Goal: Transaction & Acquisition: Purchase product/service

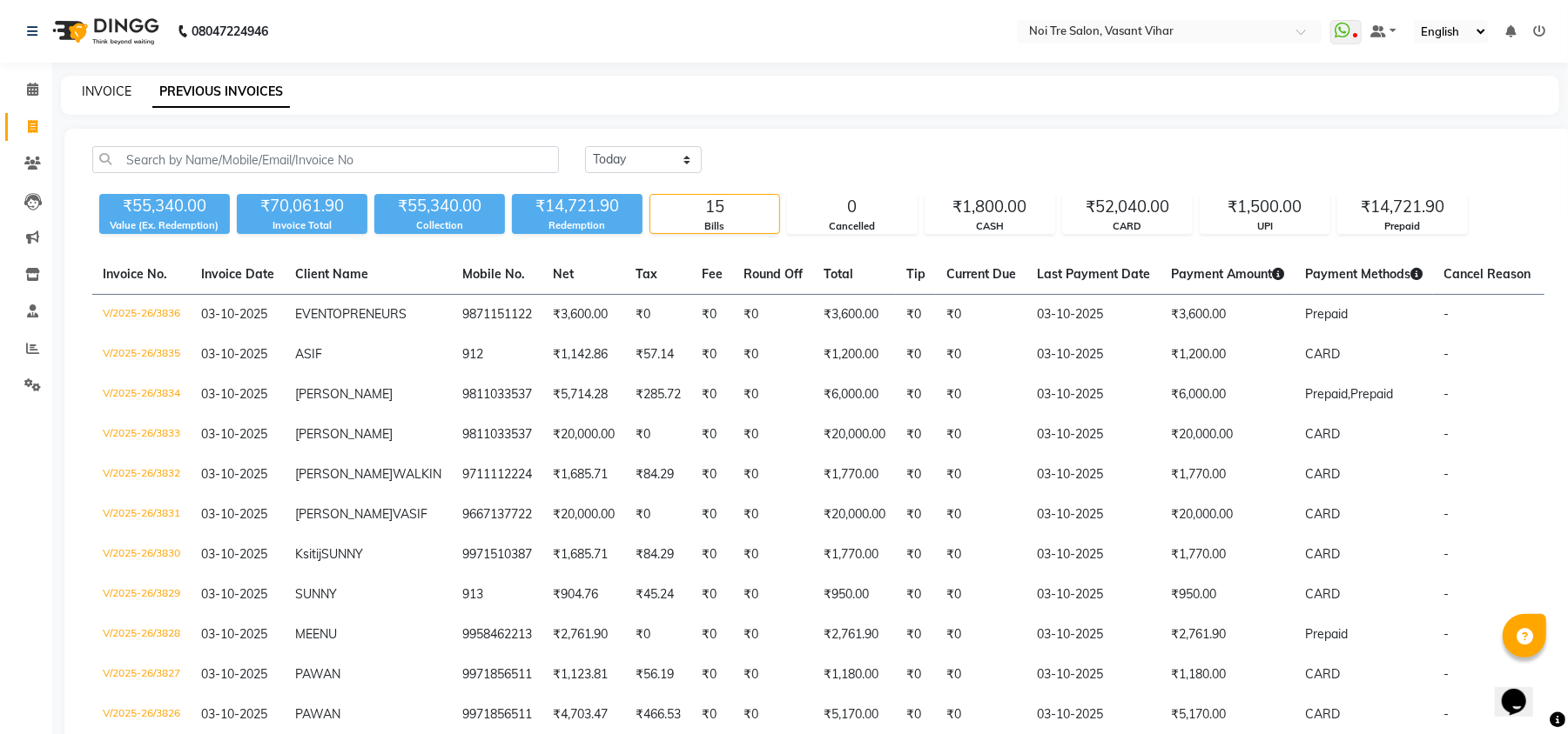
click at [94, 97] on link "INVOICE" at bounding box center [106, 92] width 49 height 16
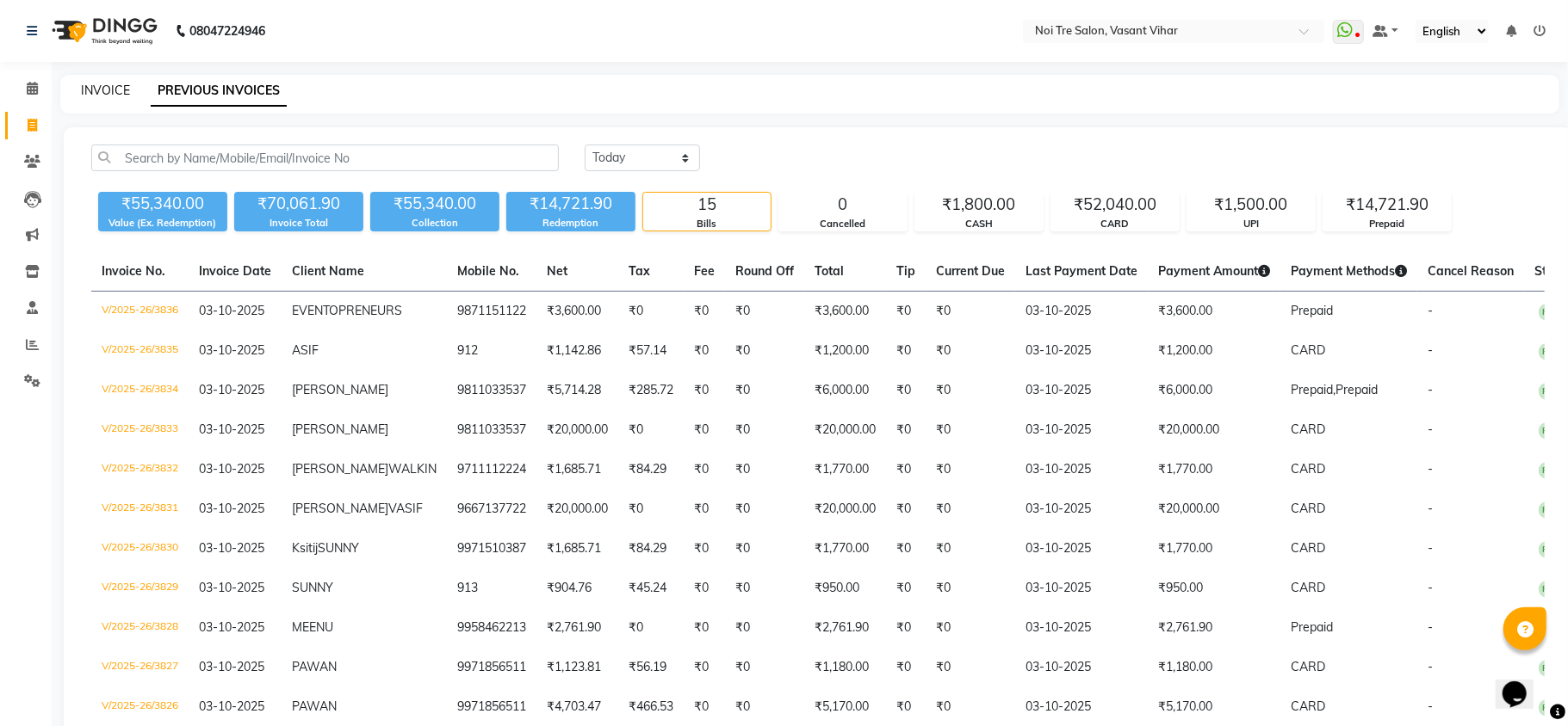
select select "3944"
select select "service"
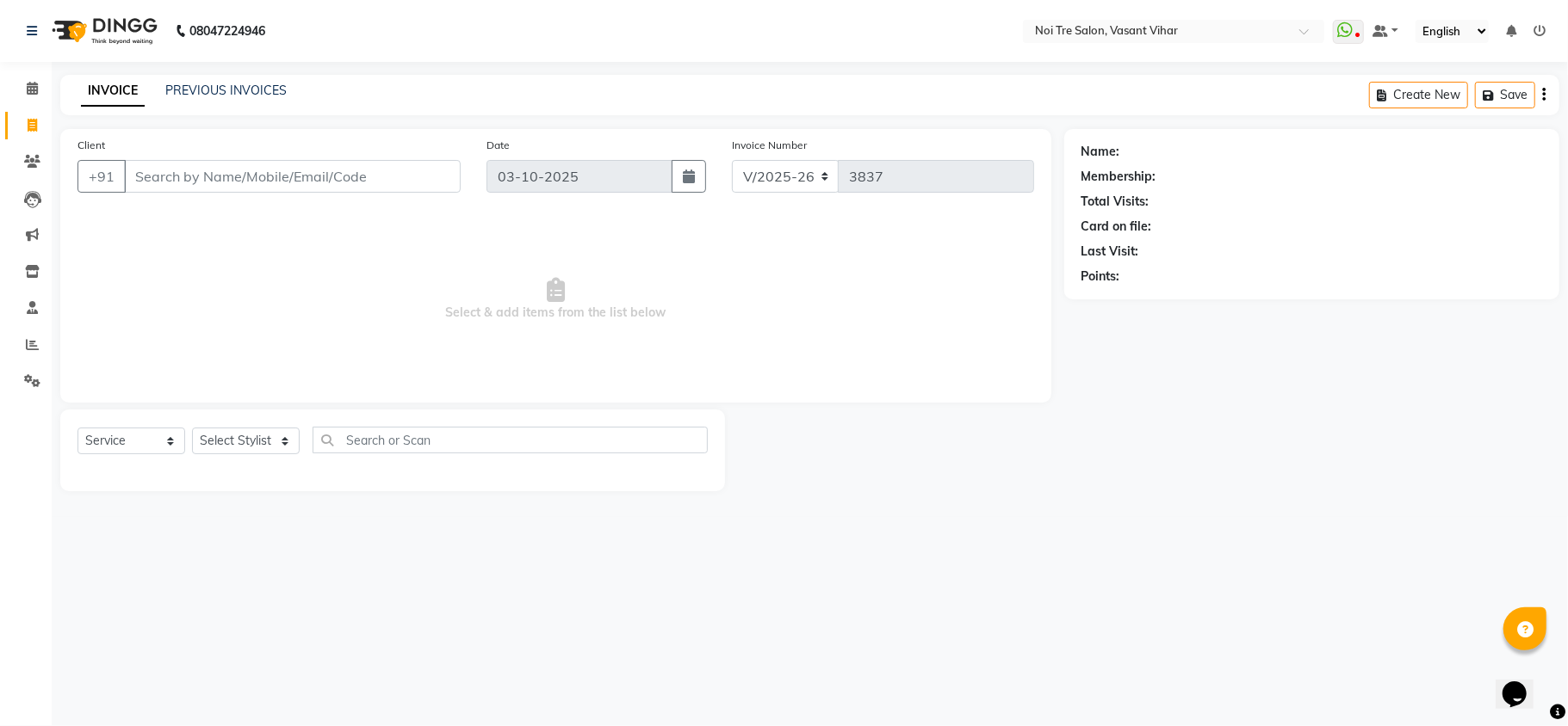
type input "P"
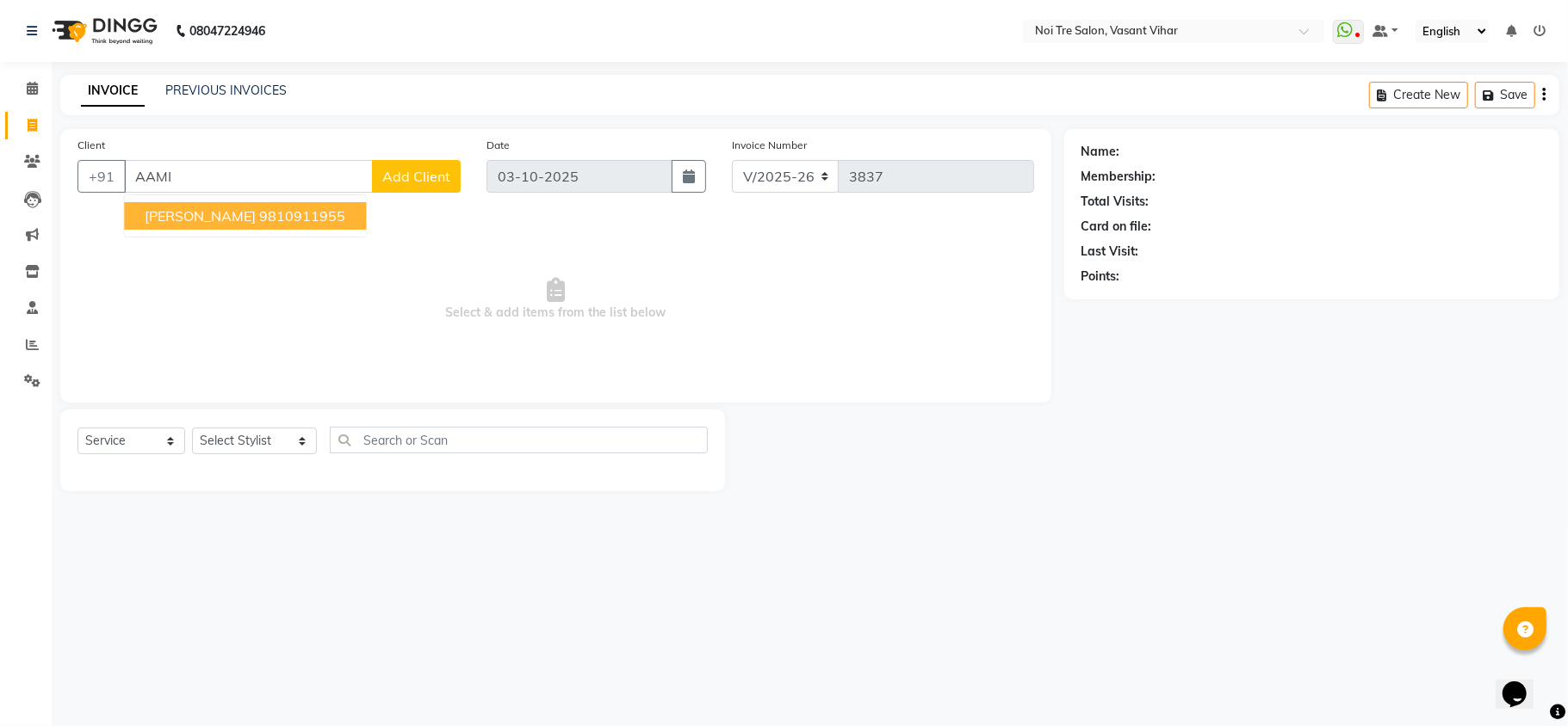
drag, startPoint x: 208, startPoint y: 205, endPoint x: 211, endPoint y: 238, distance: 33.1
click at [208, 210] on button "[PERSON_NAME] 9810911955" at bounding box center [244, 216] width 242 height 27
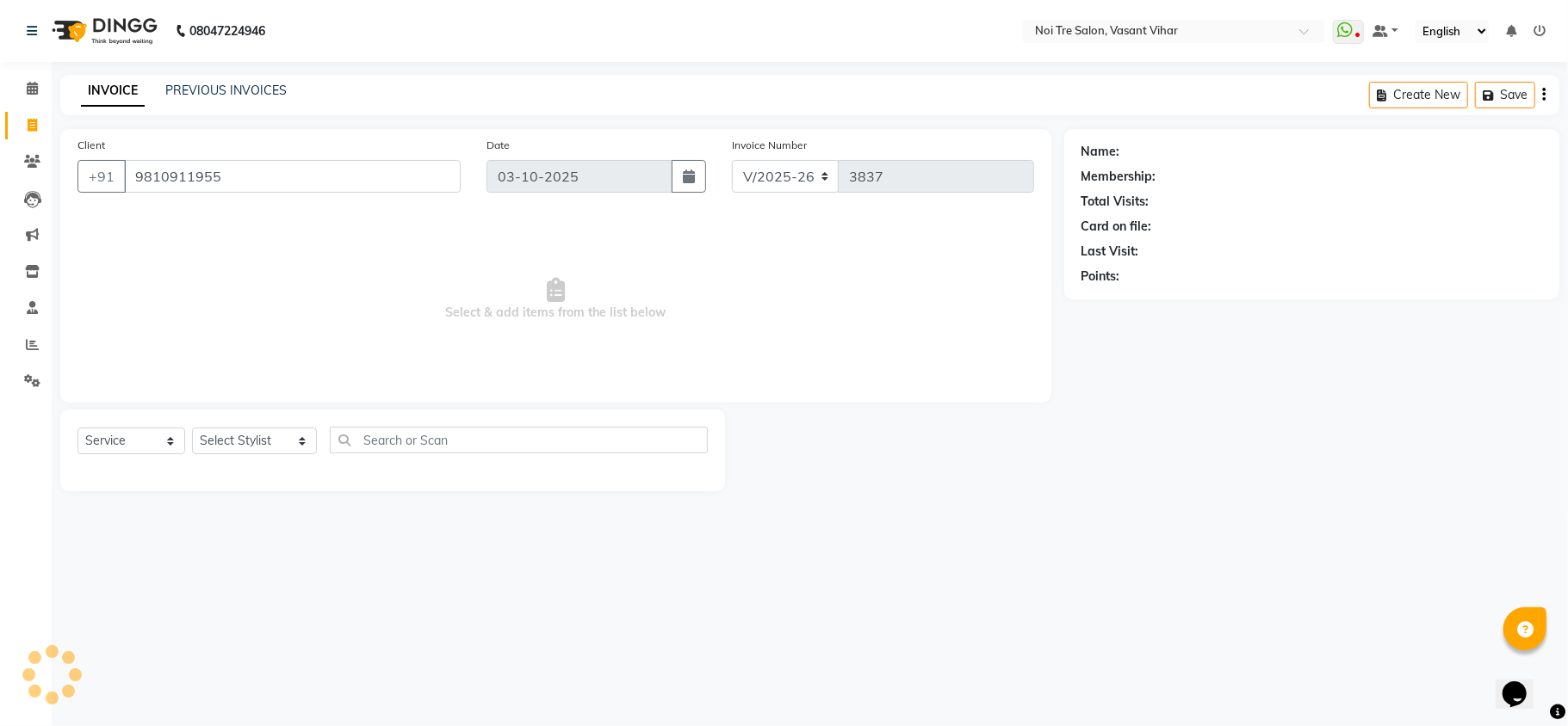
type input "9810911955"
click at [270, 458] on div "Select Service Product Membership Package Voucher Prepaid Gift Card Select Styl…" at bounding box center [392, 448] width 630 height 41
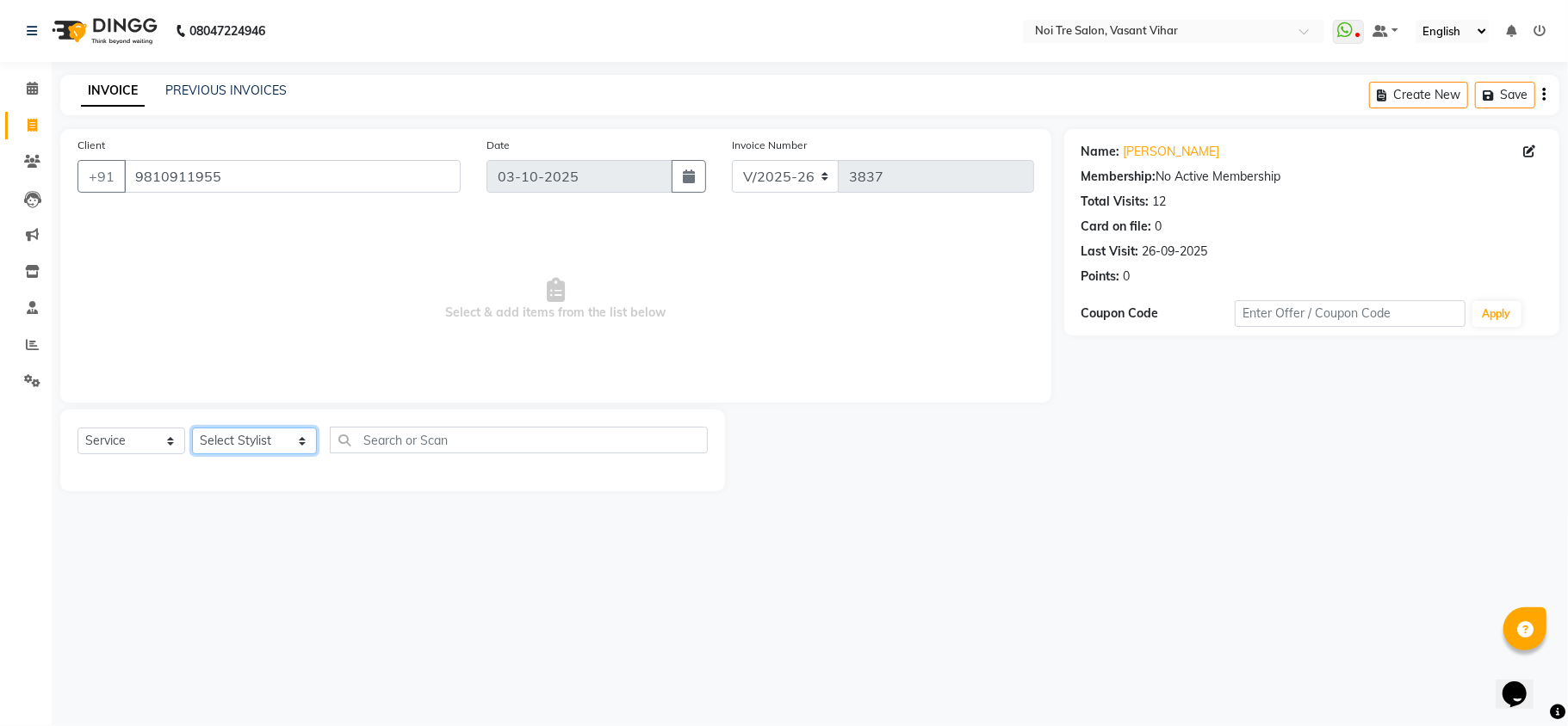
click at [255, 451] on select "Select Stylist [PERSON_NAME](PUNJABI BAGH) [PERSON_NAME] GEETA [PERSON_NAME] PD…" at bounding box center [254, 441] width 125 height 26
select select "46585"
click at [192, 428] on select "Select Stylist [PERSON_NAME](PUNJABI BAGH) [PERSON_NAME] GEETA [PERSON_NAME] PD…" at bounding box center [254, 441] width 125 height 26
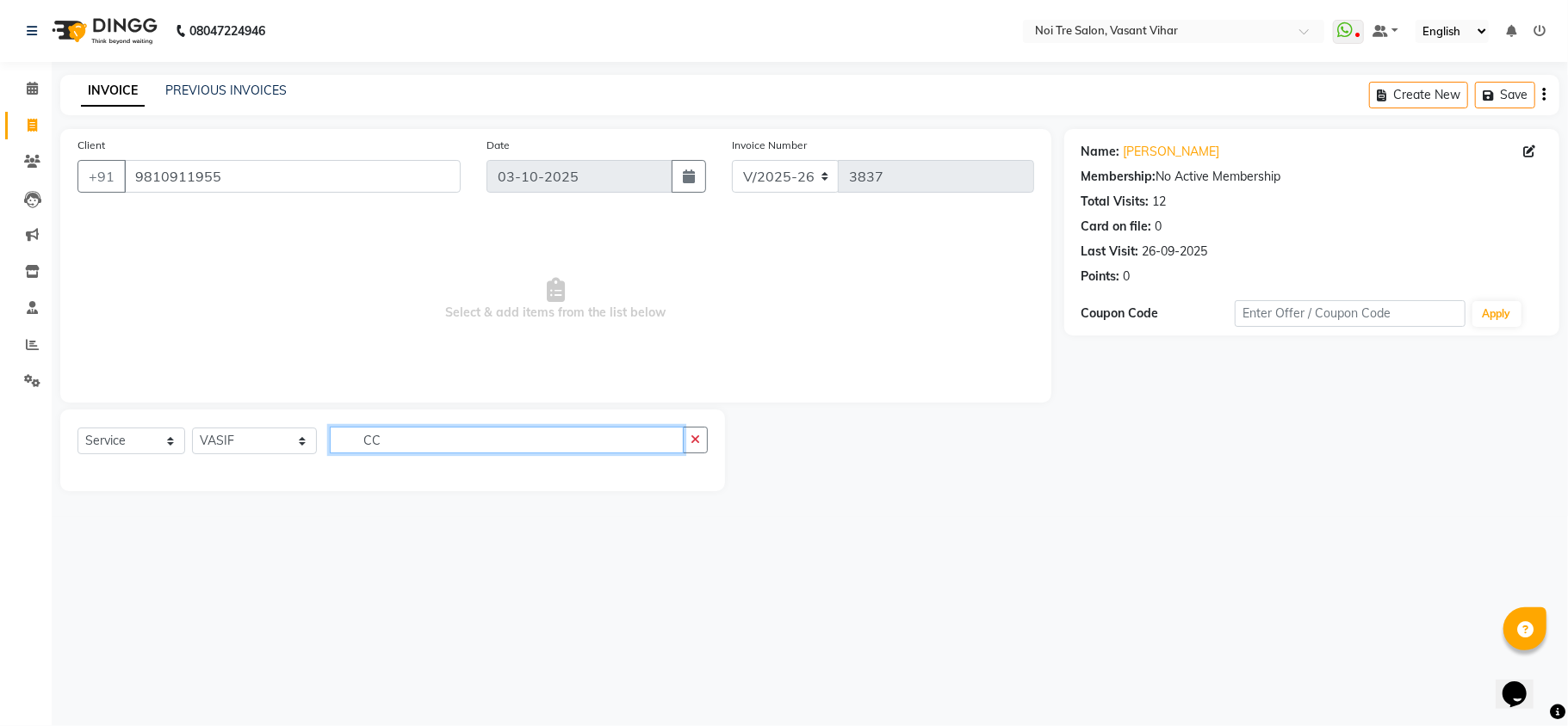
type input "C"
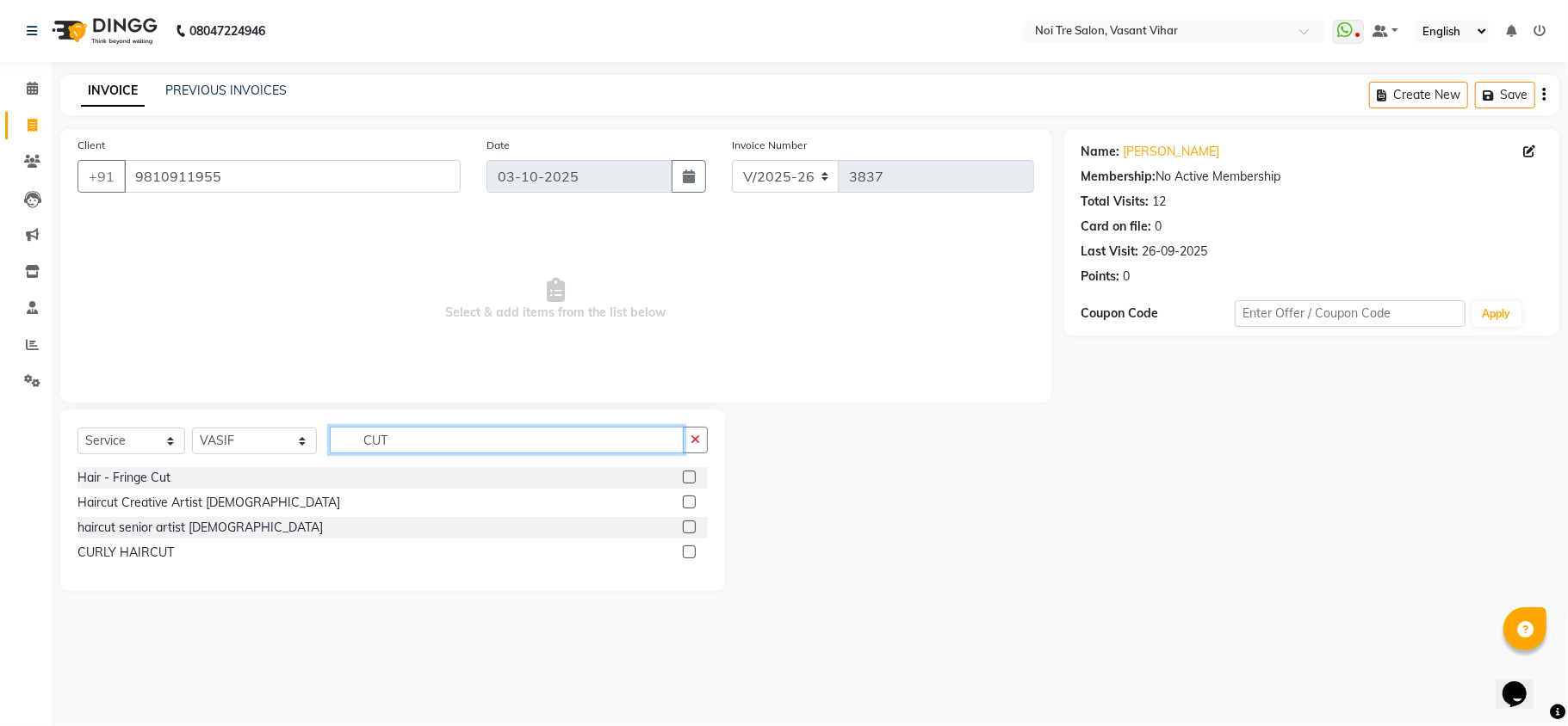
type input "CUT"
click at [689, 506] on label at bounding box center [688, 501] width 13 height 13
click at [689, 506] on input "checkbox" at bounding box center [687, 502] width 11 height 11
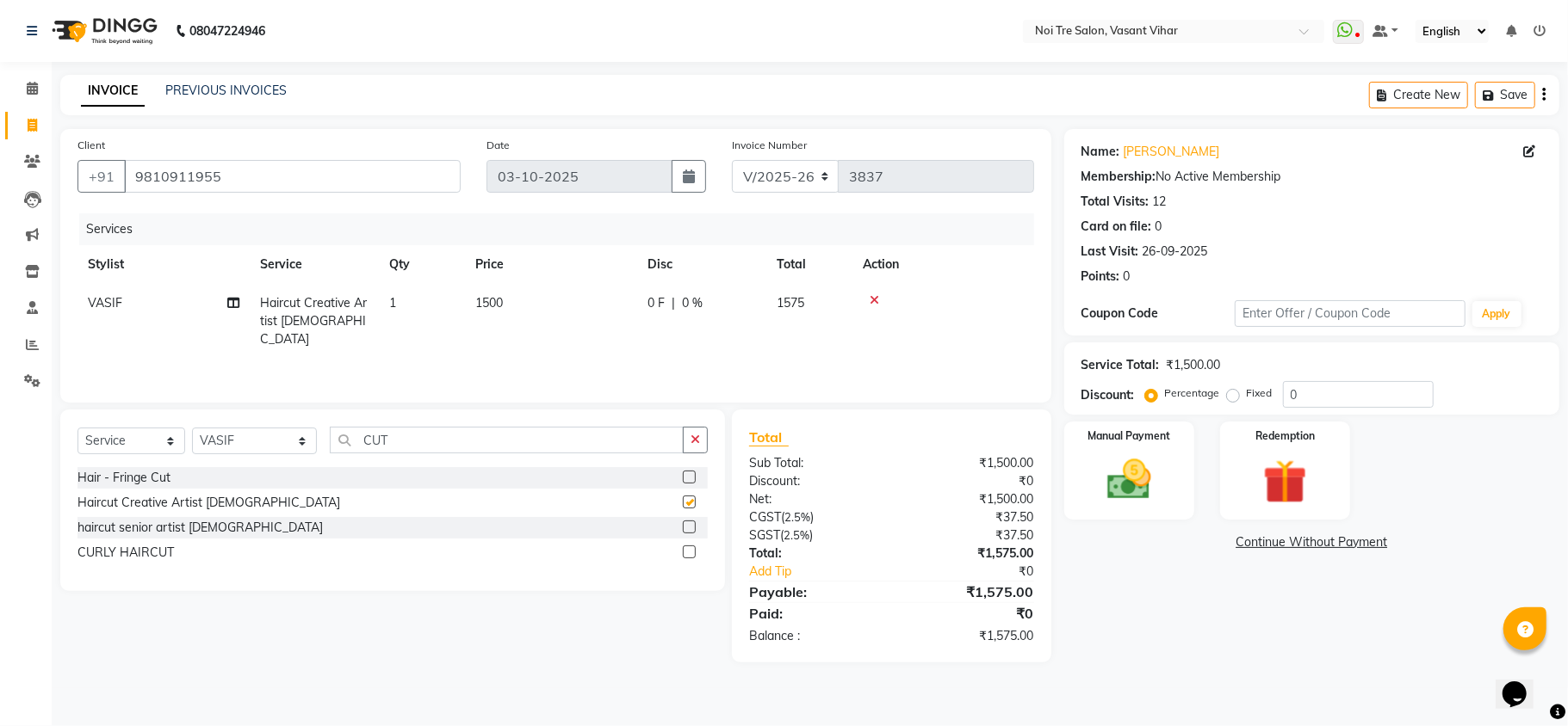
checkbox input "false"
click at [493, 289] on td "1500" at bounding box center [551, 321] width 172 height 75
select select "46585"
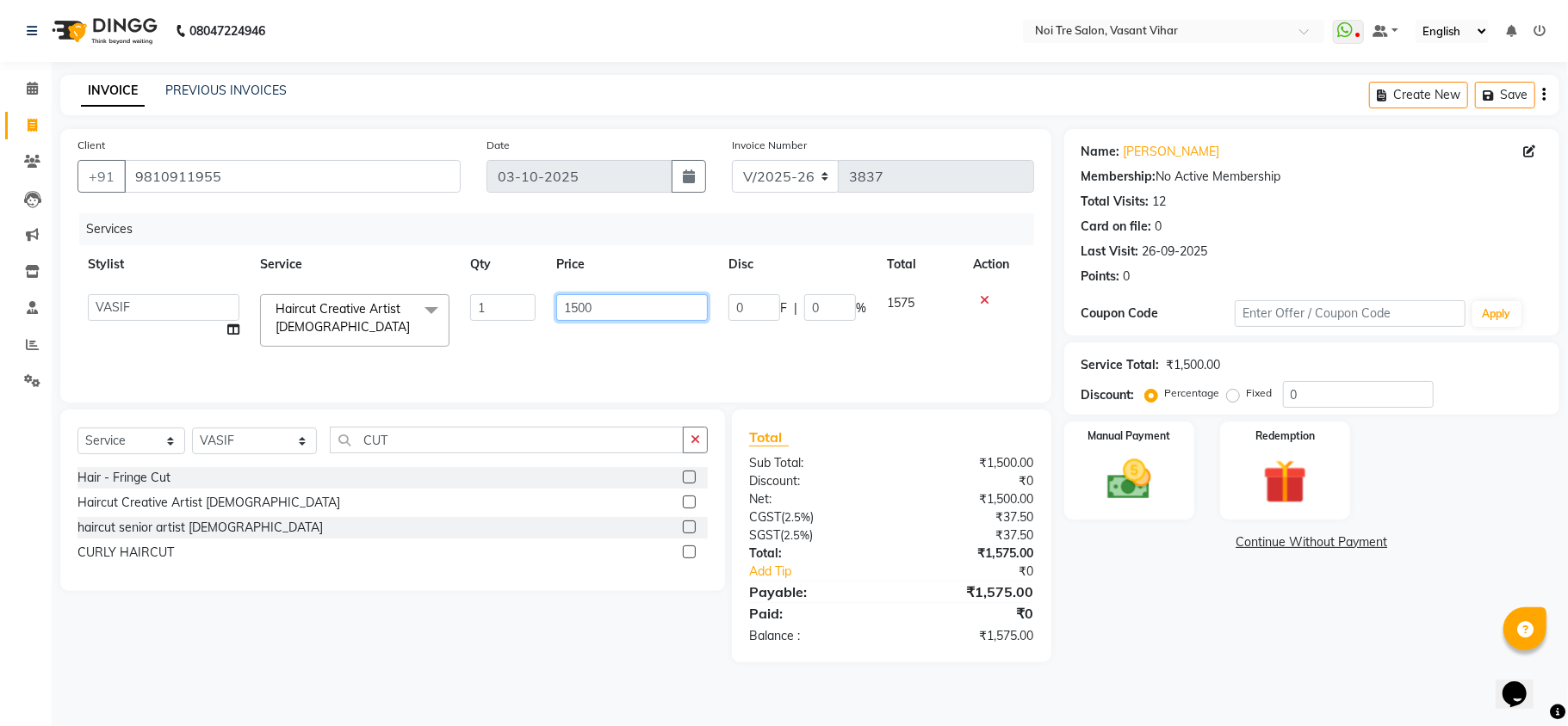
drag, startPoint x: 654, startPoint y: 315, endPoint x: 353, endPoint y: 264, distance: 305.3
click at [353, 264] on table "Stylist Service Qty Price Disc Total Action [PERSON_NAME](PUNJABI BAGH) [PERSON…" at bounding box center [556, 301] width 957 height 112
type input "1180"
click at [580, 349] on div "Services Stylist Service Qty Price Disc Total Action [PERSON_NAME](PUNJABI BAGH…" at bounding box center [556, 299] width 957 height 172
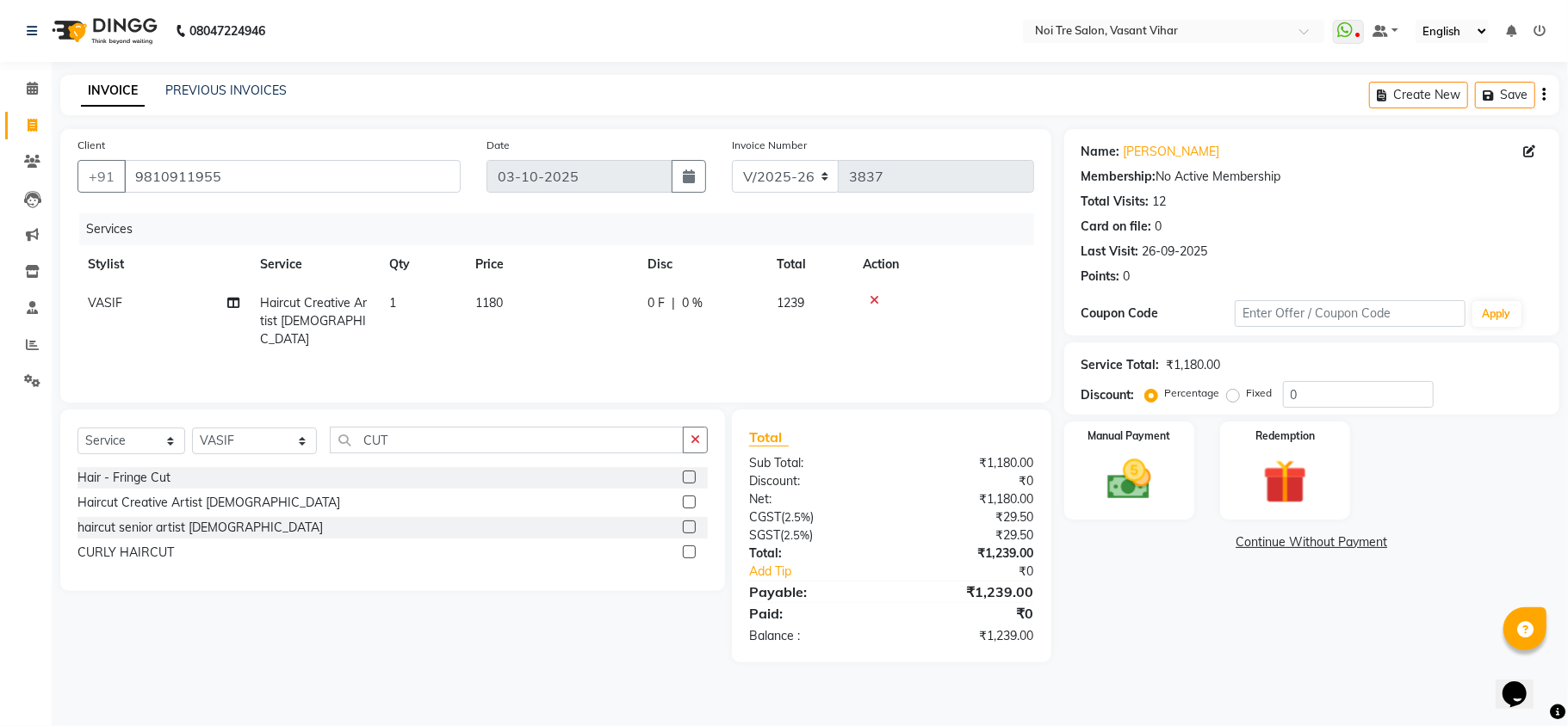
click at [1247, 393] on label "Fixed" at bounding box center [1259, 393] width 26 height 16
click at [1234, 393] on input "Fixed" at bounding box center [1236, 393] width 12 height 12
radio input "true"
drag, startPoint x: 1437, startPoint y: 390, endPoint x: 1218, endPoint y: 382, distance: 219.1
click at [1220, 382] on div "Percentage Fixed 0" at bounding box center [1291, 394] width 285 height 26
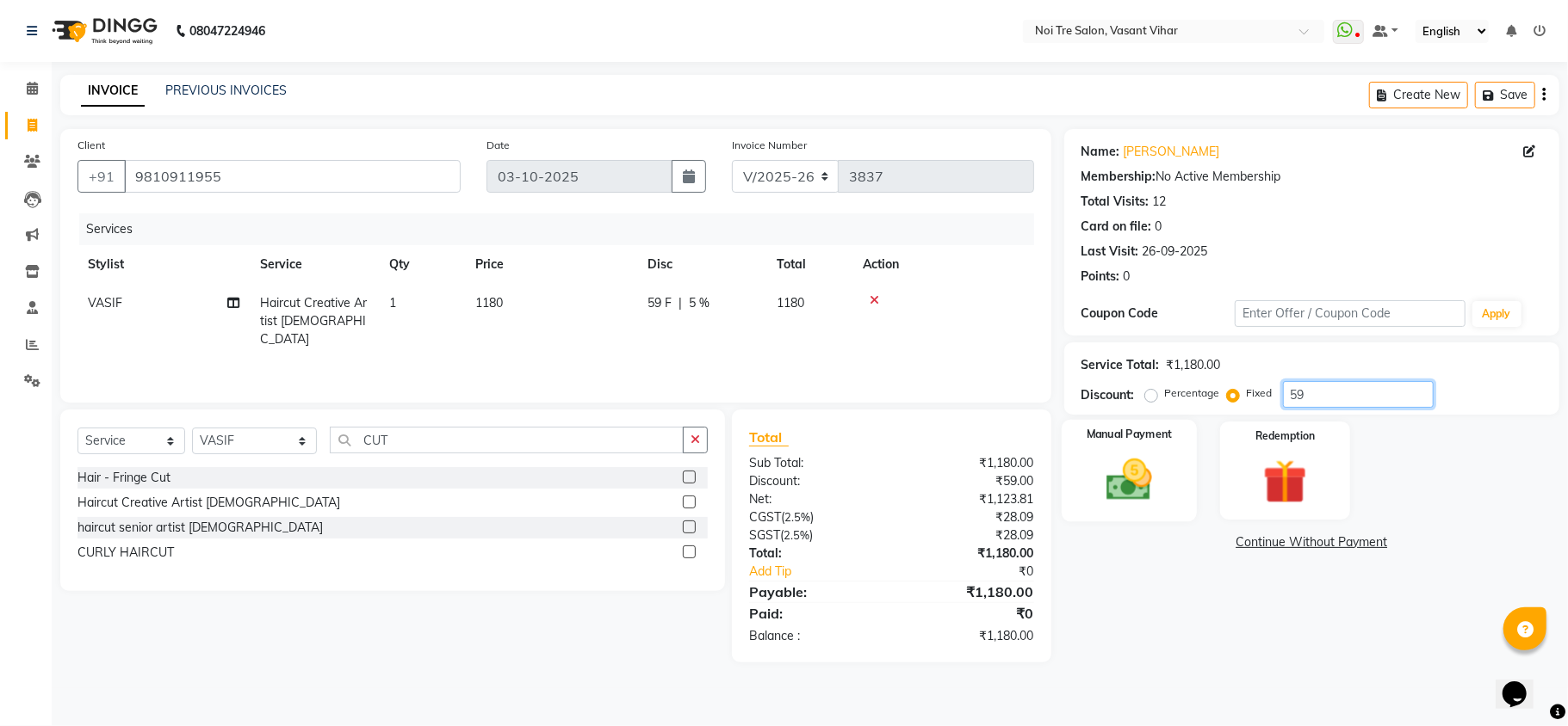
type input "59"
click at [1116, 468] on img at bounding box center [1129, 480] width 75 height 54
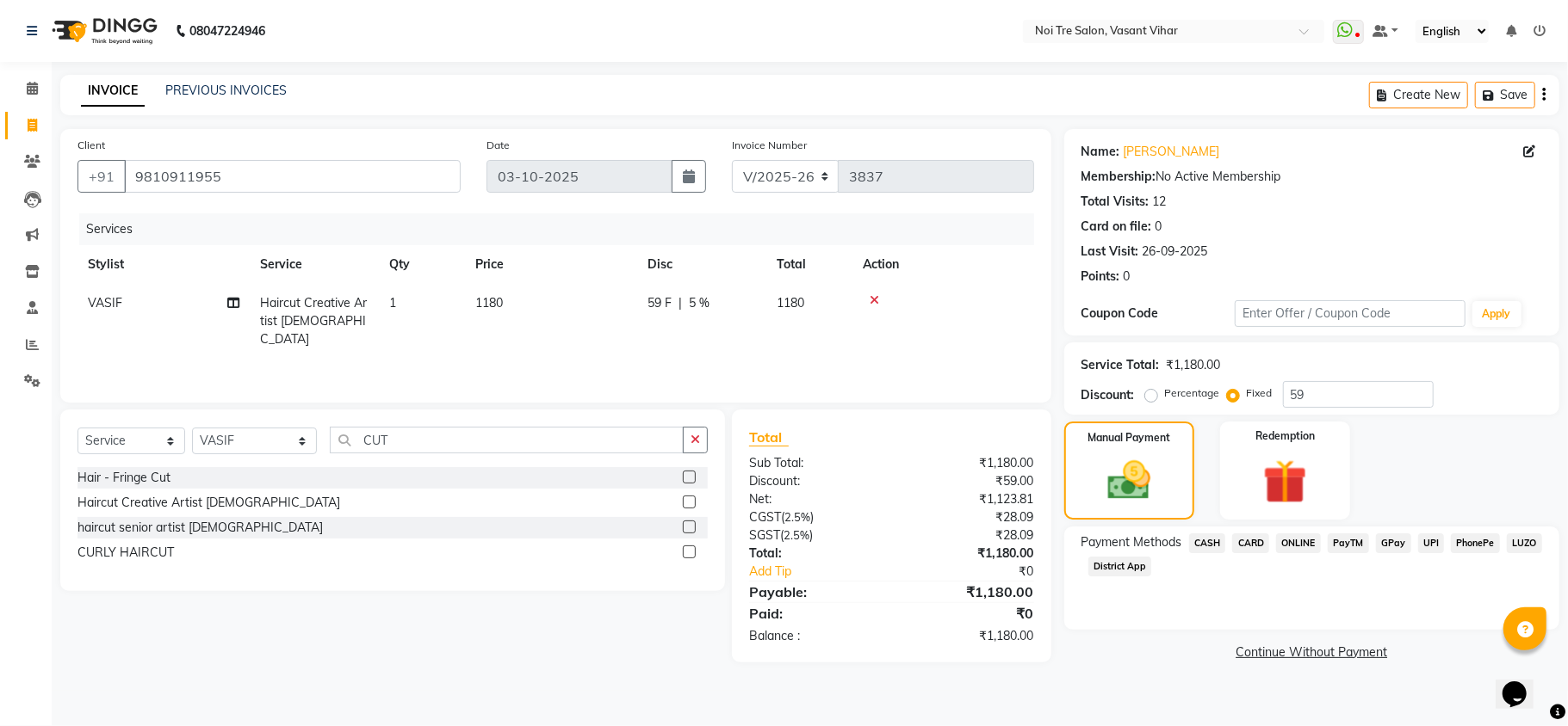
click at [1440, 540] on span "UPI" at bounding box center [1431, 543] width 26 height 19
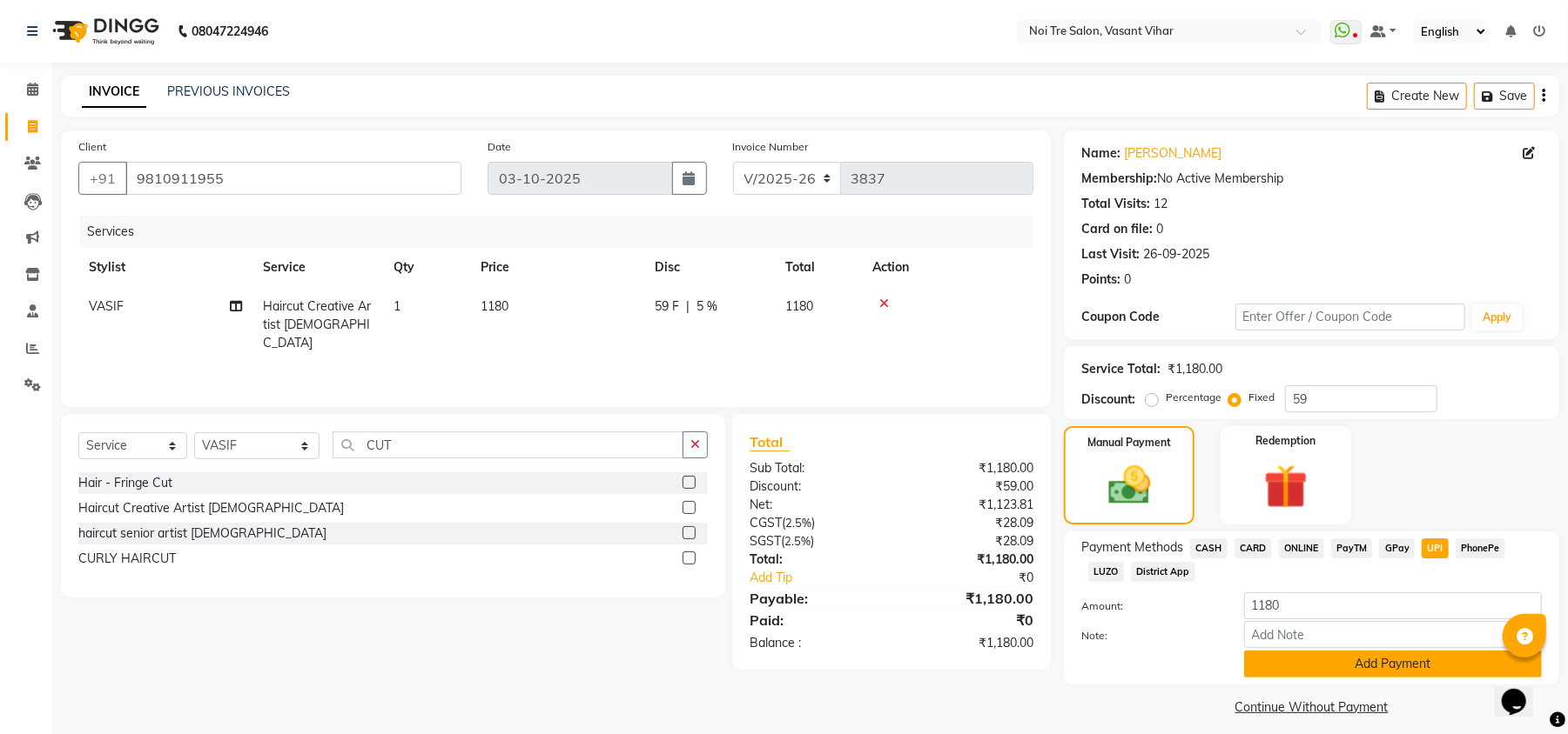
click at [1456, 662] on button "Add Payment" at bounding box center [1393, 664] width 297 height 27
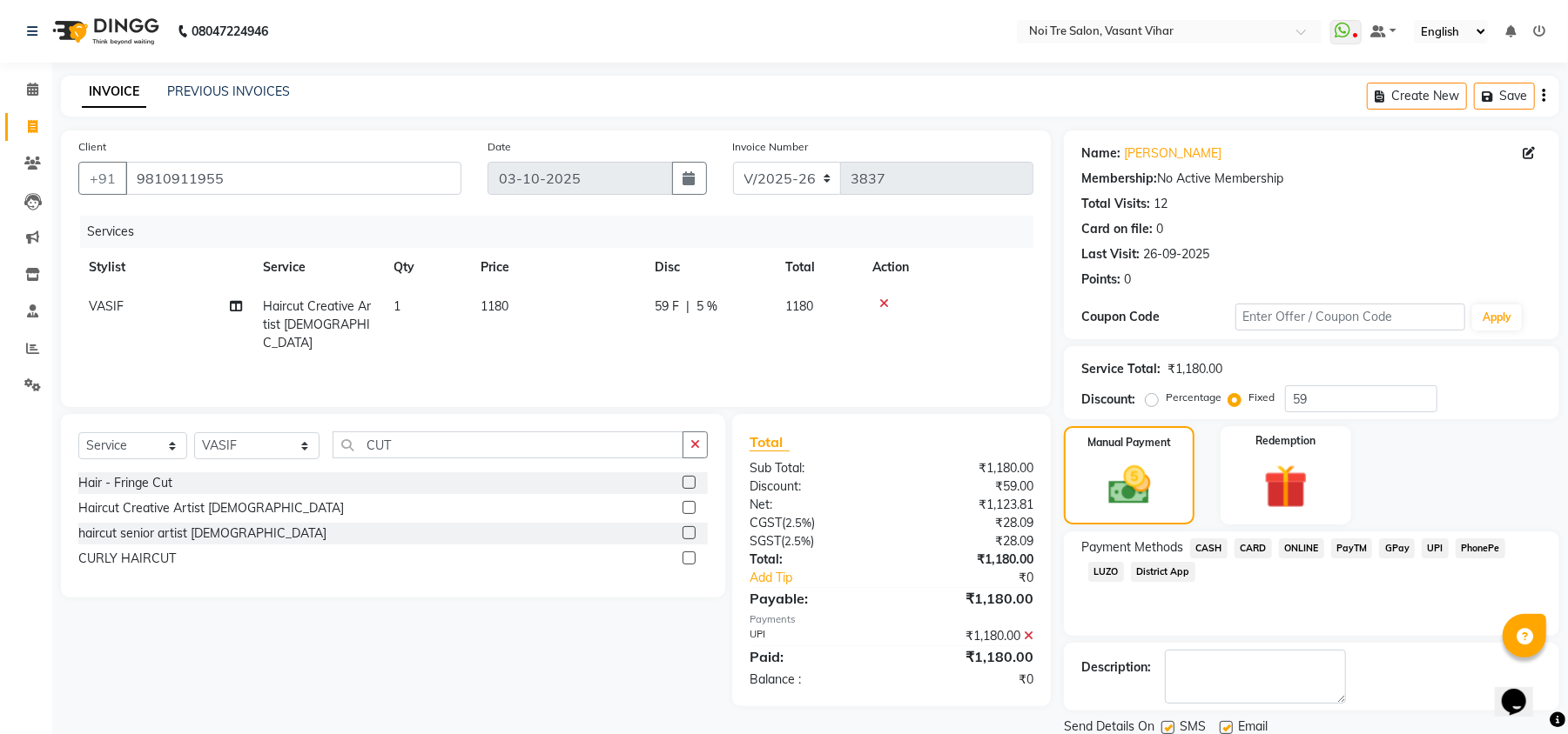
scroll to position [64, 0]
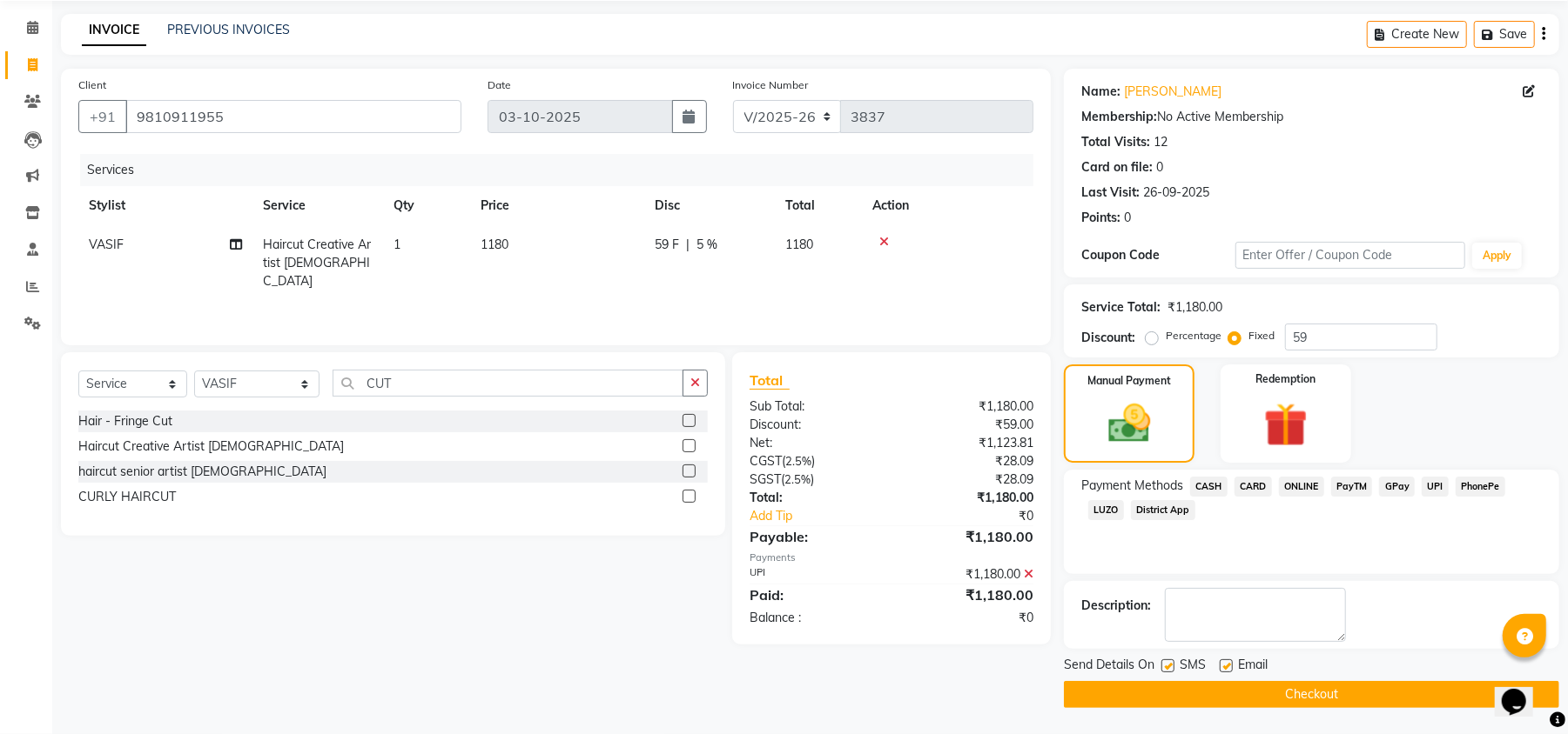
click at [1417, 688] on button "Checkout" at bounding box center [1311, 695] width 495 height 27
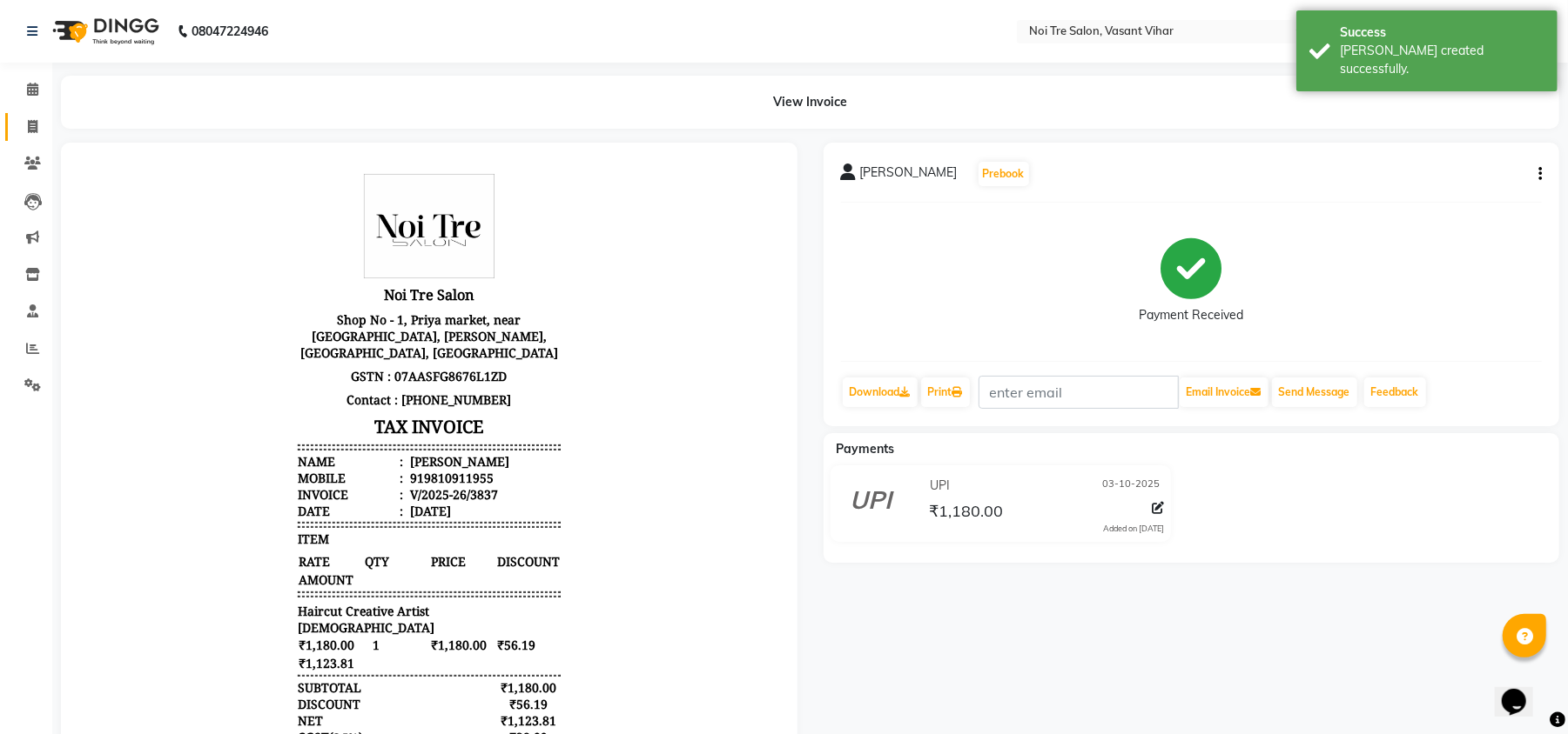
click at [28, 140] on link "Invoice" at bounding box center [26, 127] width 41 height 29
select select "service"
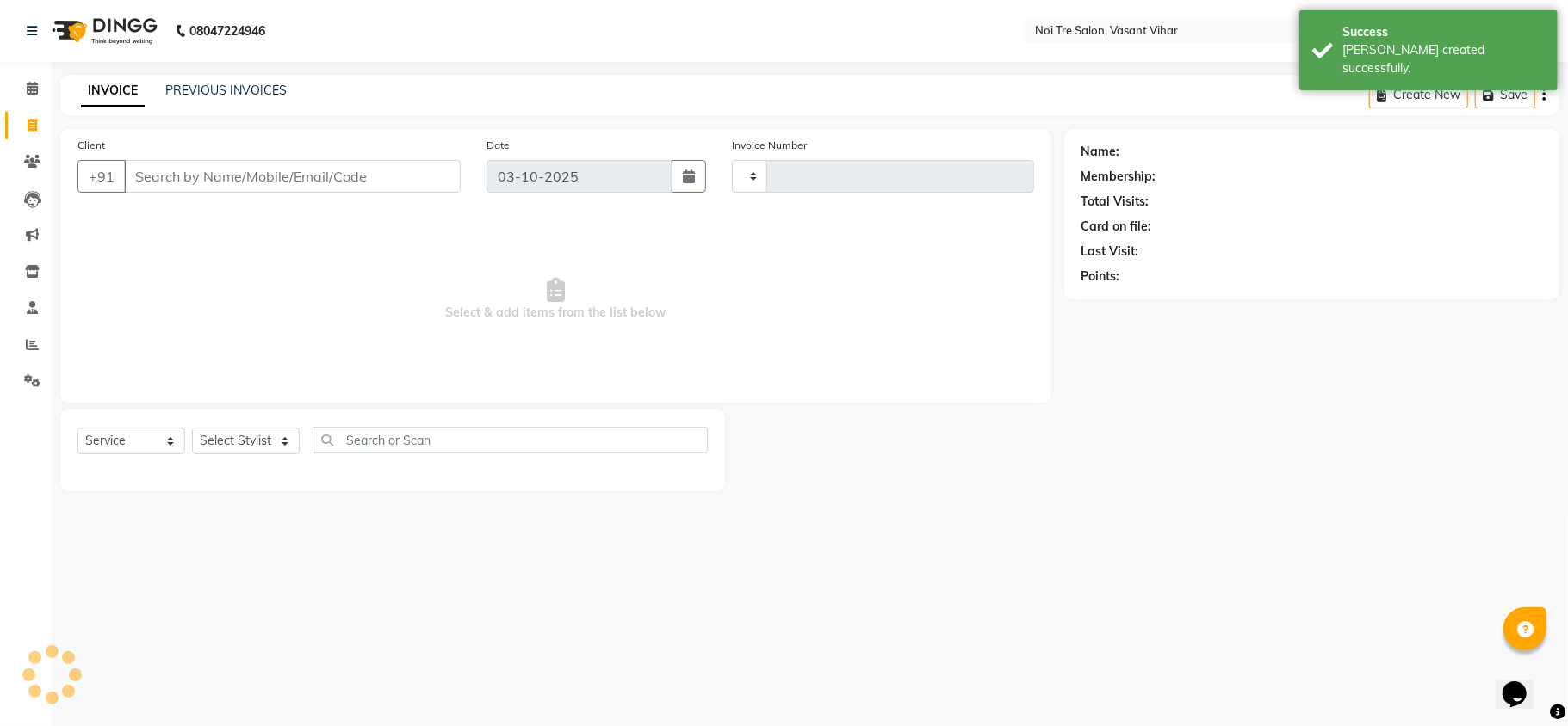
type input "3838"
select select "3944"
click at [214, 78] on div "INVOICE PREVIOUS INVOICES Create New Save" at bounding box center [810, 95] width 1499 height 41
click at [213, 84] on link "PREVIOUS INVOICES" at bounding box center [226, 91] width 122 height 16
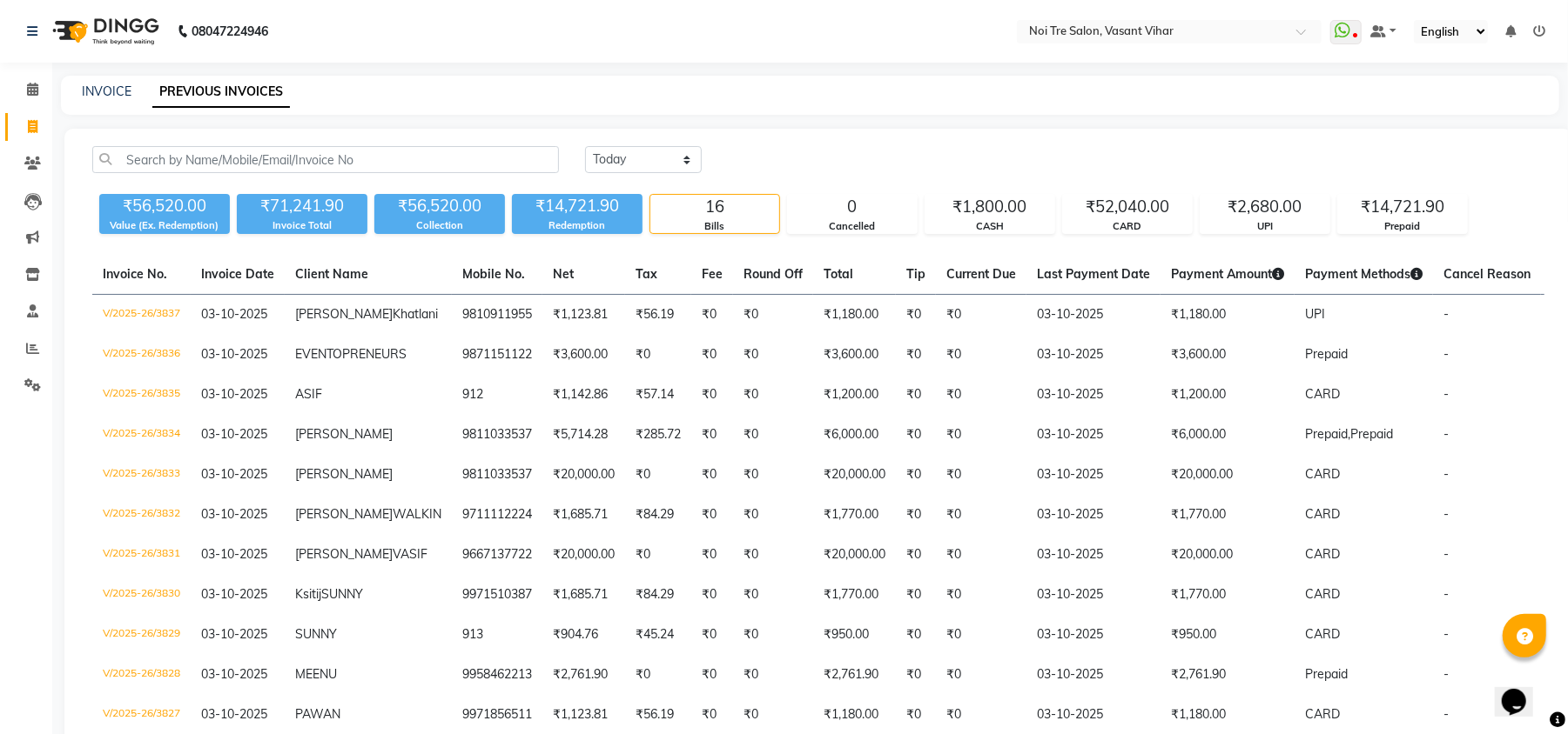
click at [1056, 147] on div "[DATE] [DATE] Custom Range" at bounding box center [1064, 159] width 960 height 27
click at [101, 88] on link "INVOICE" at bounding box center [106, 92] width 49 height 16
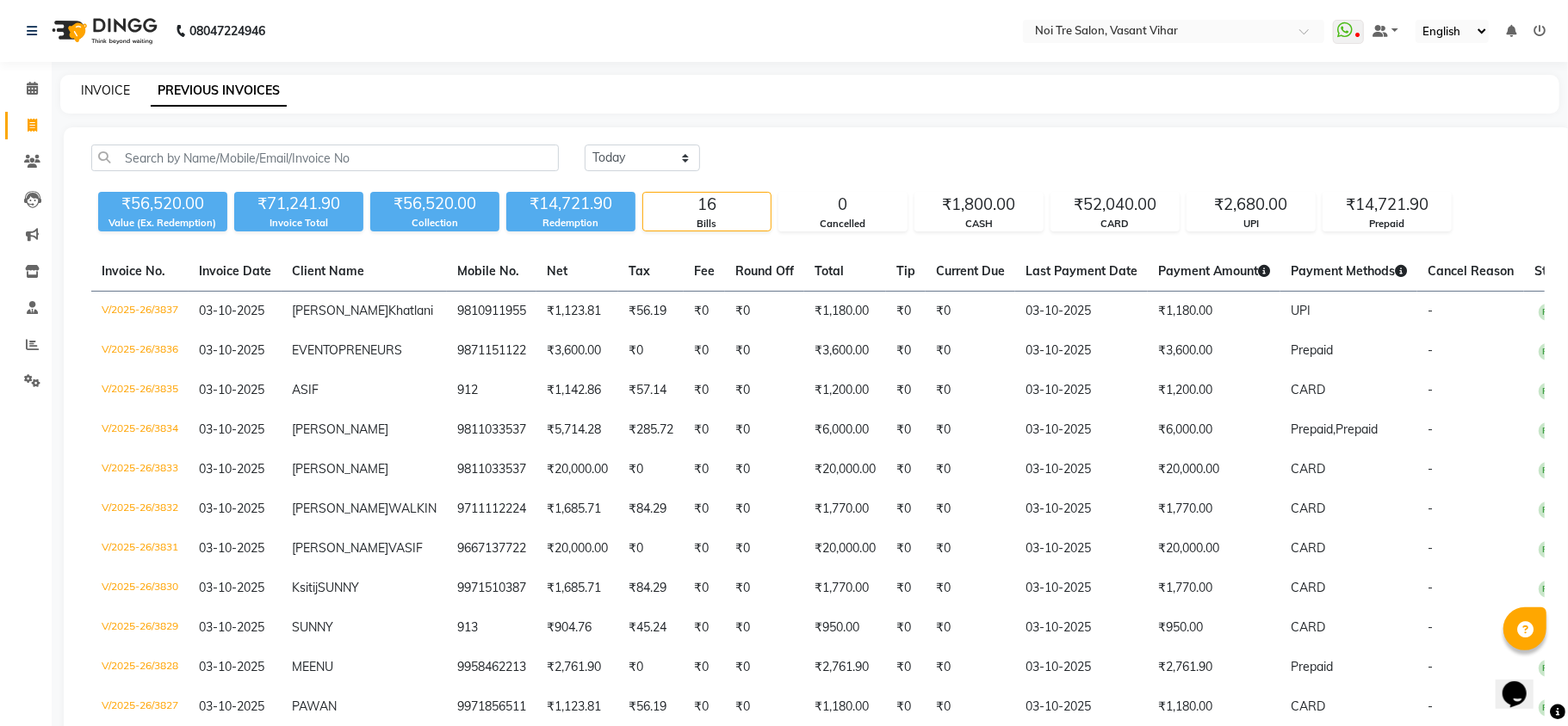
select select "3944"
select select "service"
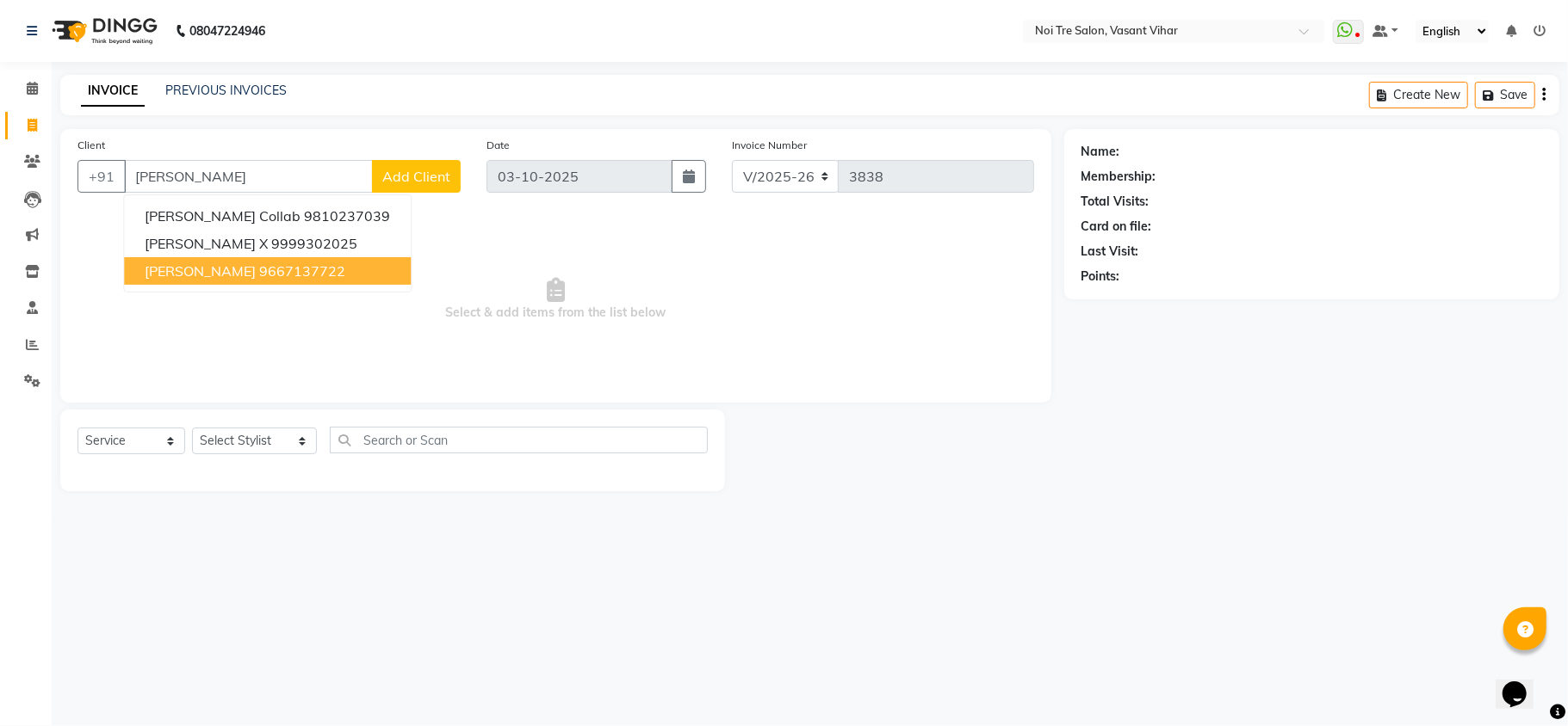
click at [165, 271] on span "[PERSON_NAME]" at bounding box center [201, 272] width 111 height 18
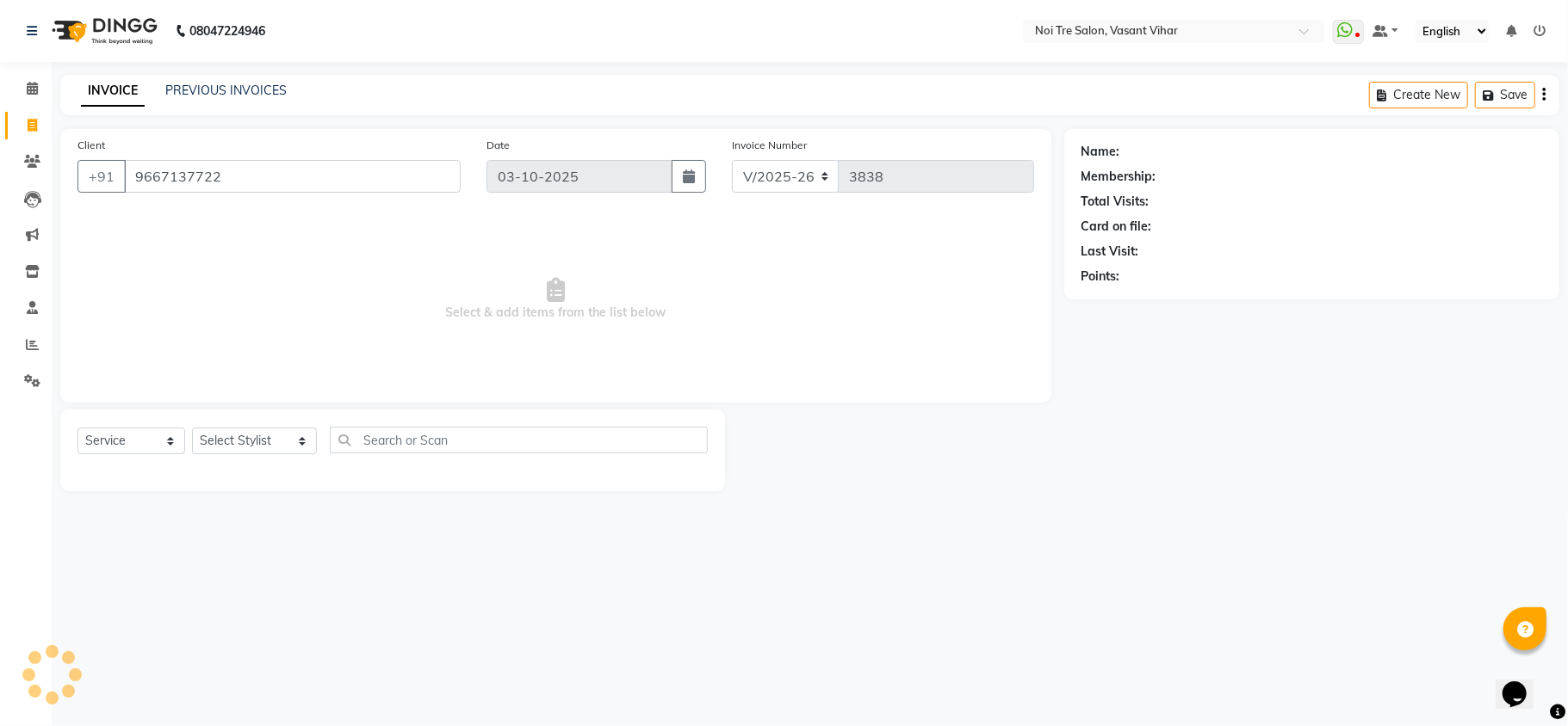
type input "9667137722"
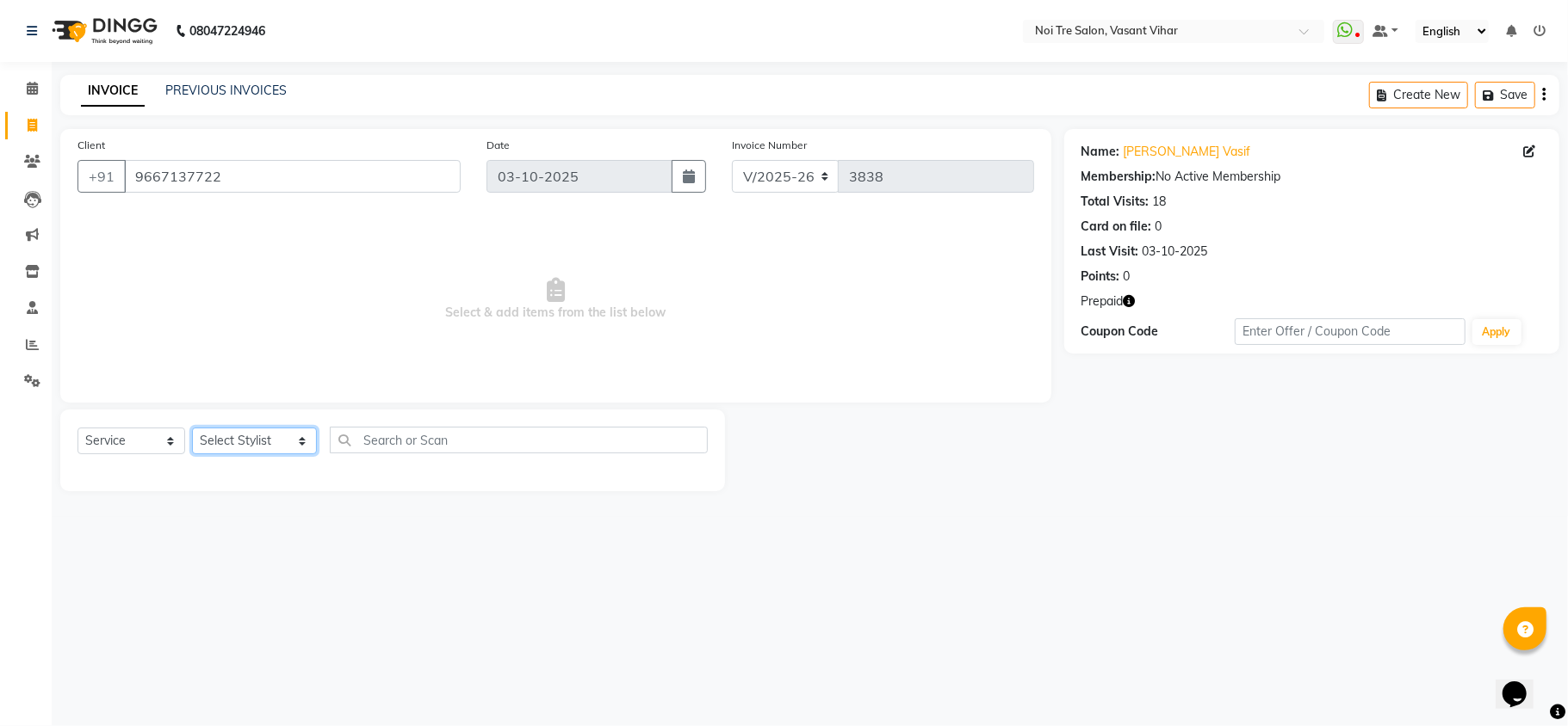
click at [236, 450] on select "Select Stylist [PERSON_NAME](PUNJABI BAGH) [PERSON_NAME] GEETA [PERSON_NAME] PD…" at bounding box center [254, 441] width 125 height 26
select select "46585"
click at [192, 428] on select "Select Stylist [PERSON_NAME](PUNJABI BAGH) [PERSON_NAME] GEETA [PERSON_NAME] PD…" at bounding box center [254, 441] width 125 height 26
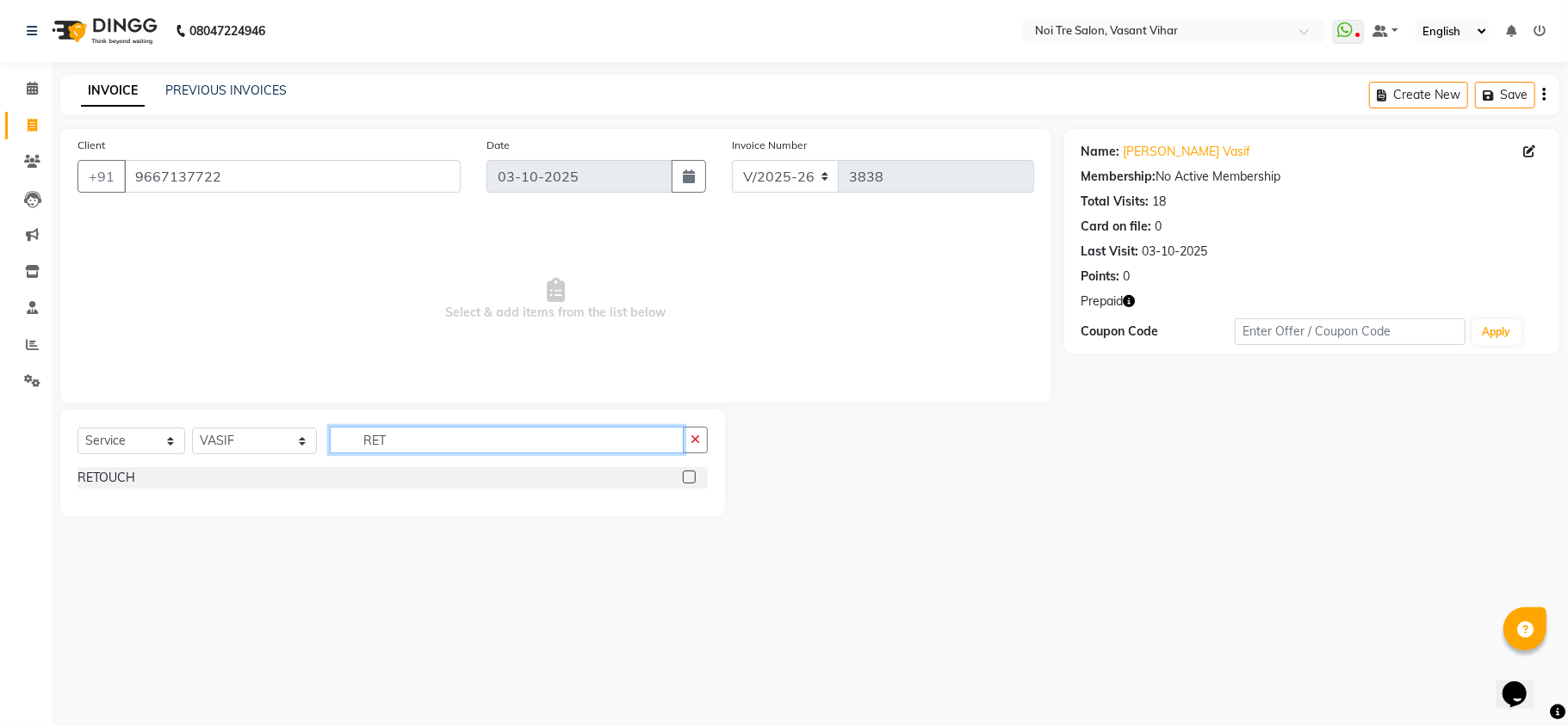
type input "RET"
click at [686, 477] on label at bounding box center [688, 477] width 13 height 13
click at [686, 477] on input "checkbox" at bounding box center [687, 478] width 11 height 11
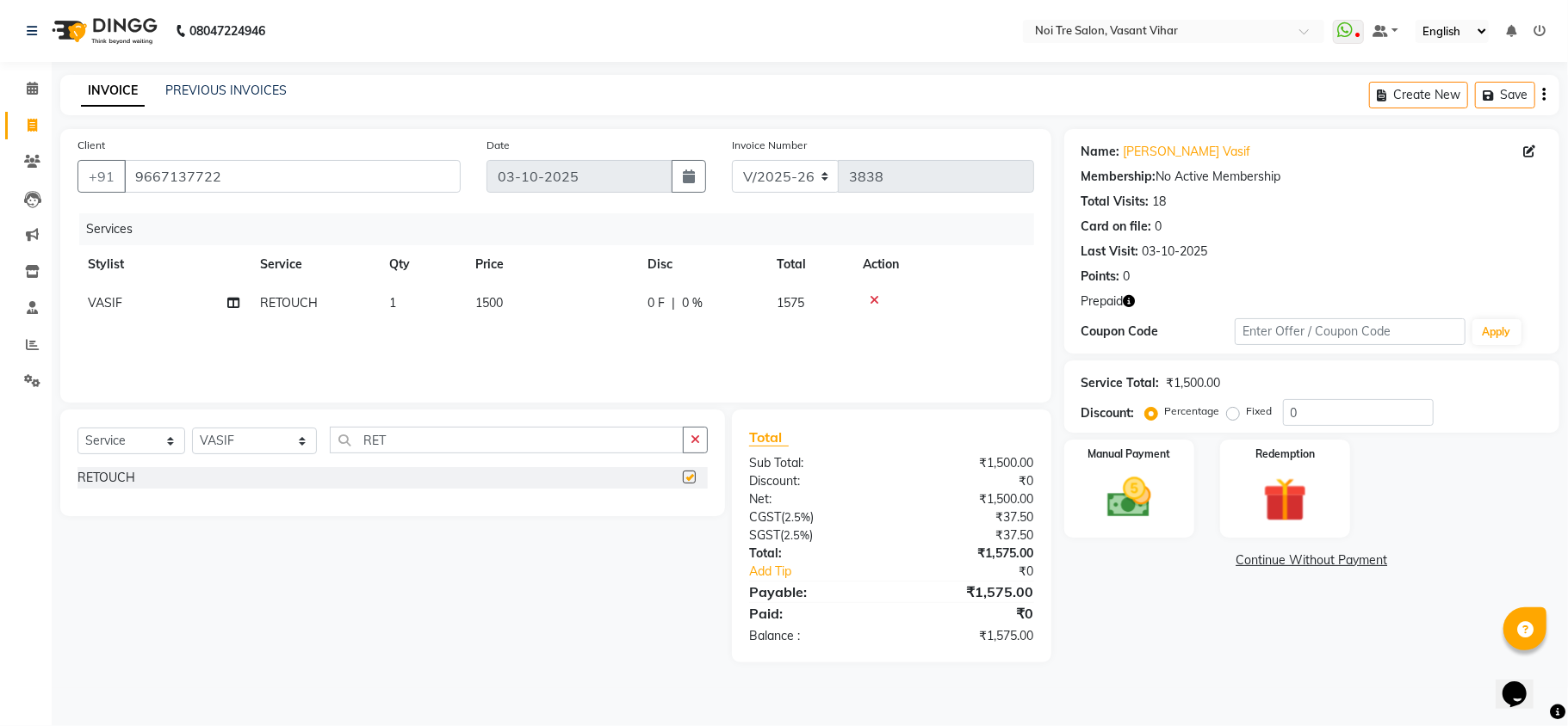
checkbox input "false"
drag, startPoint x: 430, startPoint y: 442, endPoint x: 4, endPoint y: 389, distance: 429.3
click at [63, 414] on div "Select Service Product Membership Package Voucher Prepaid Gift Card Select Styl…" at bounding box center [392, 463] width 665 height 107
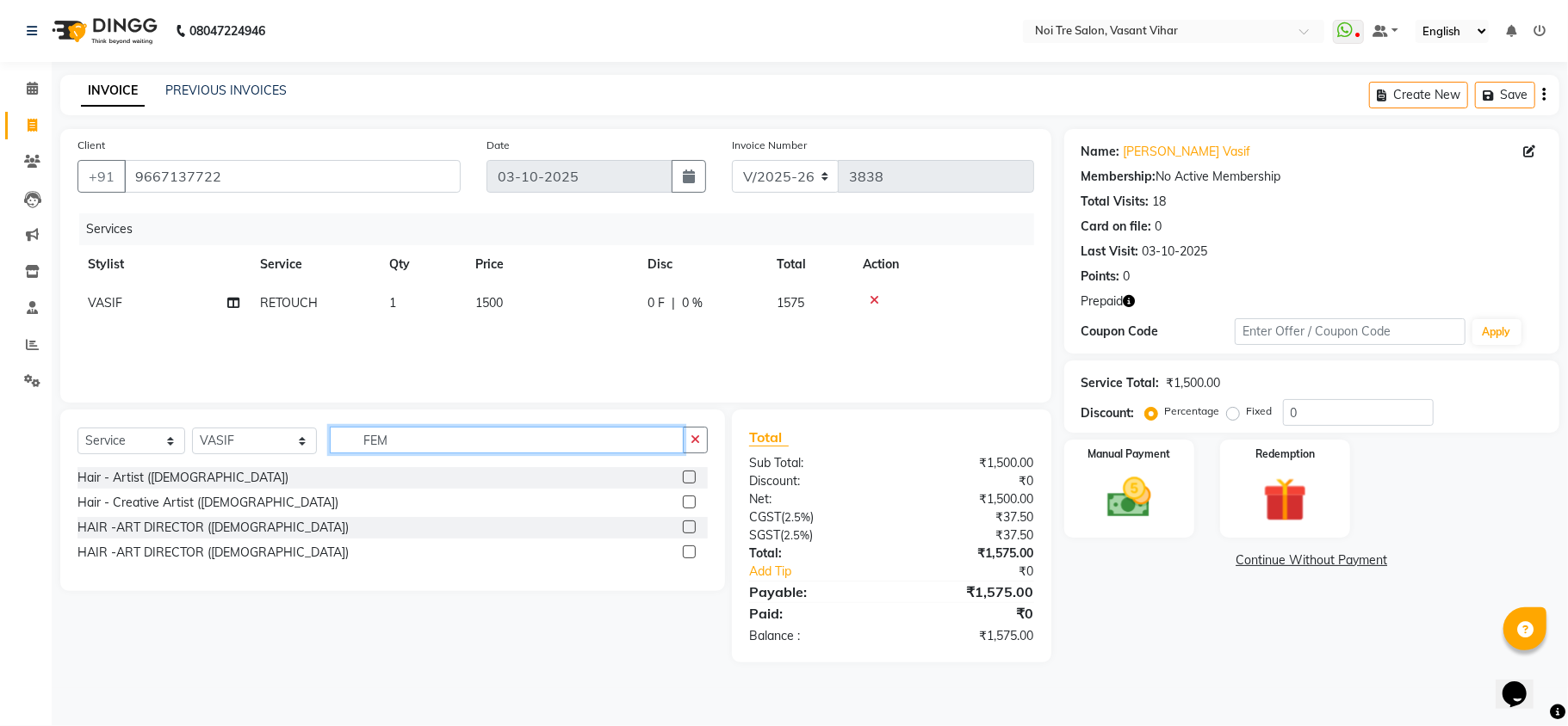
type input "FEM"
click at [692, 499] on label at bounding box center [688, 501] width 13 height 13
click at [692, 499] on input "checkbox" at bounding box center [687, 502] width 11 height 11
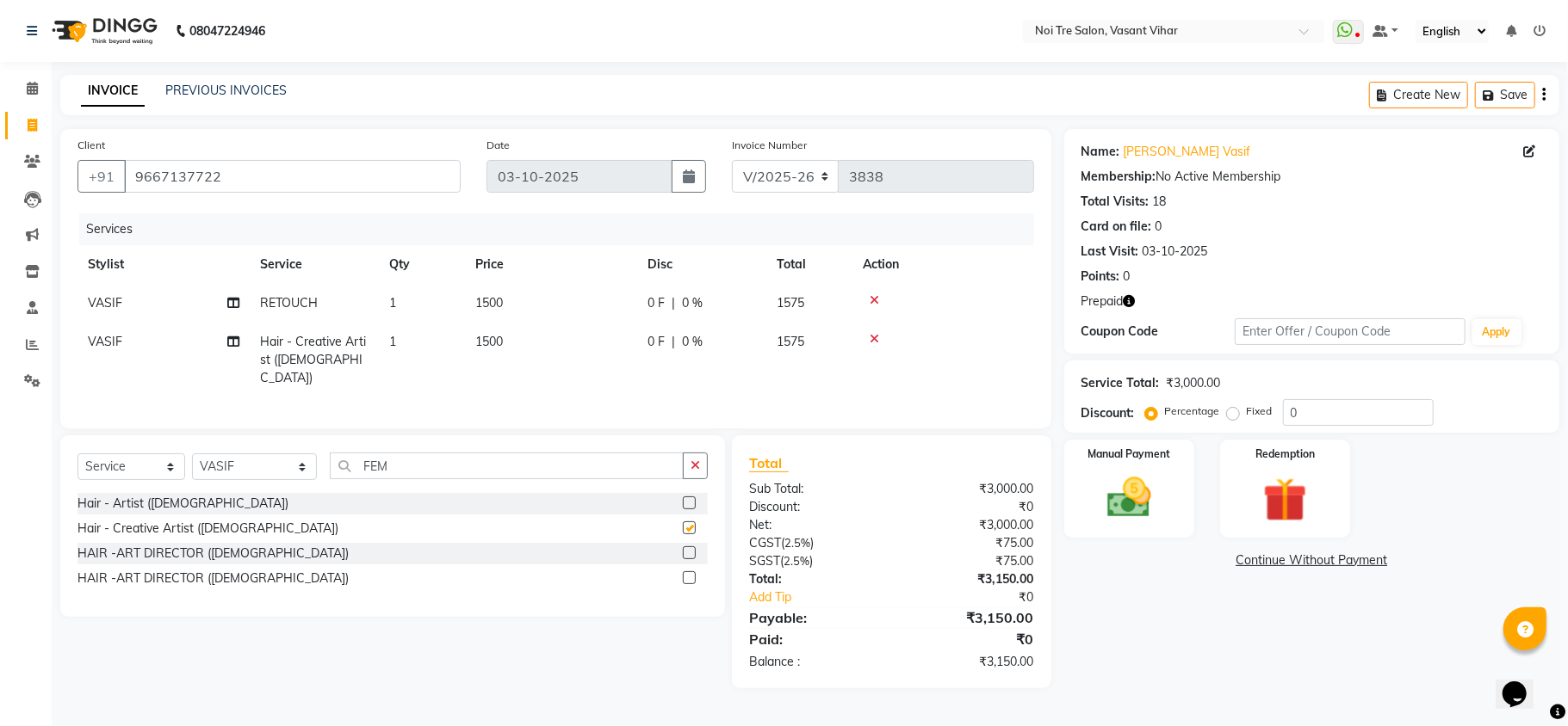
checkbox input "false"
click at [527, 305] on td "1500" at bounding box center [551, 304] width 172 height 39
select select "46585"
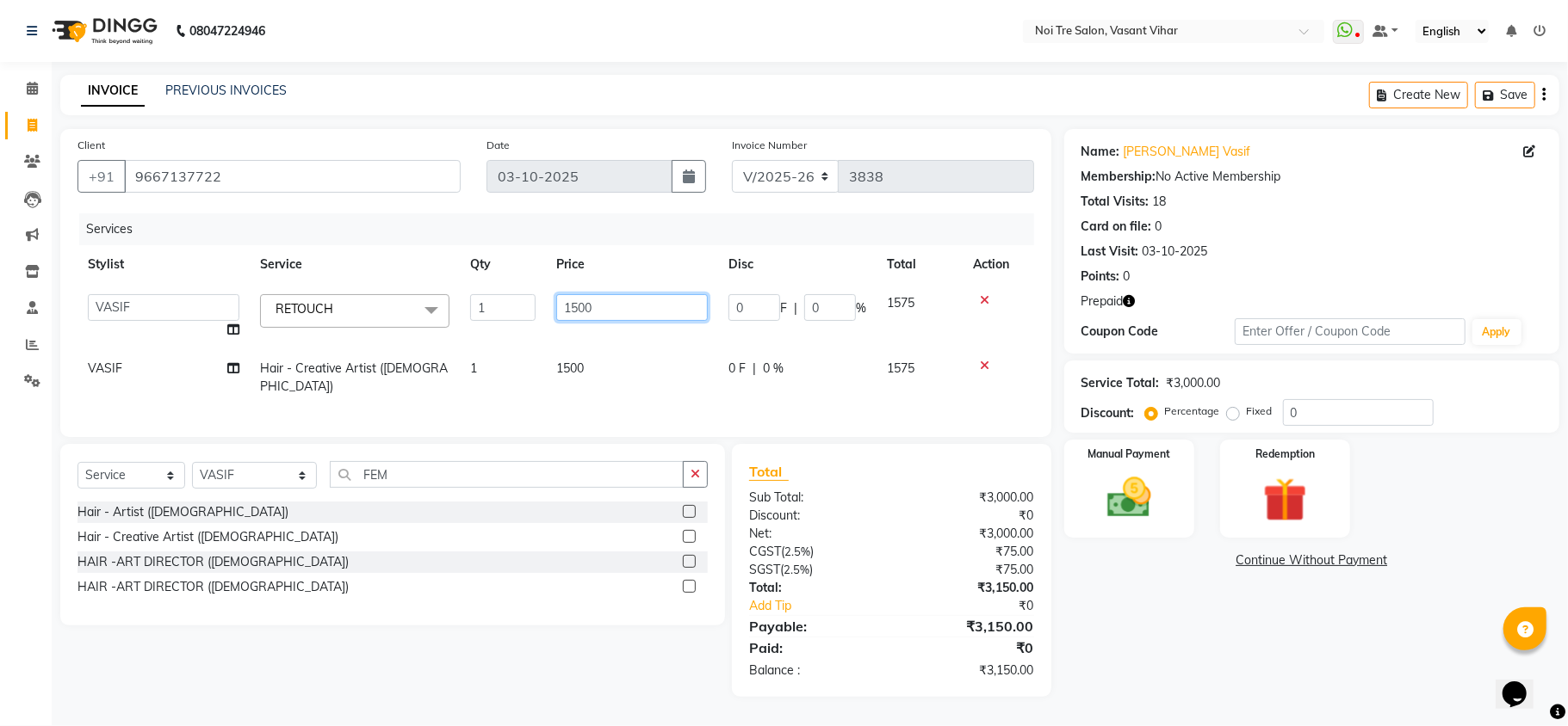
drag, startPoint x: 613, startPoint y: 308, endPoint x: 362, endPoint y: 272, distance: 253.6
click at [376, 279] on table "Stylist Service Qty Price Disc Total Action [PERSON_NAME](PUNJABI BAGH) [PERSON…" at bounding box center [556, 325] width 957 height 161
type input "3500"
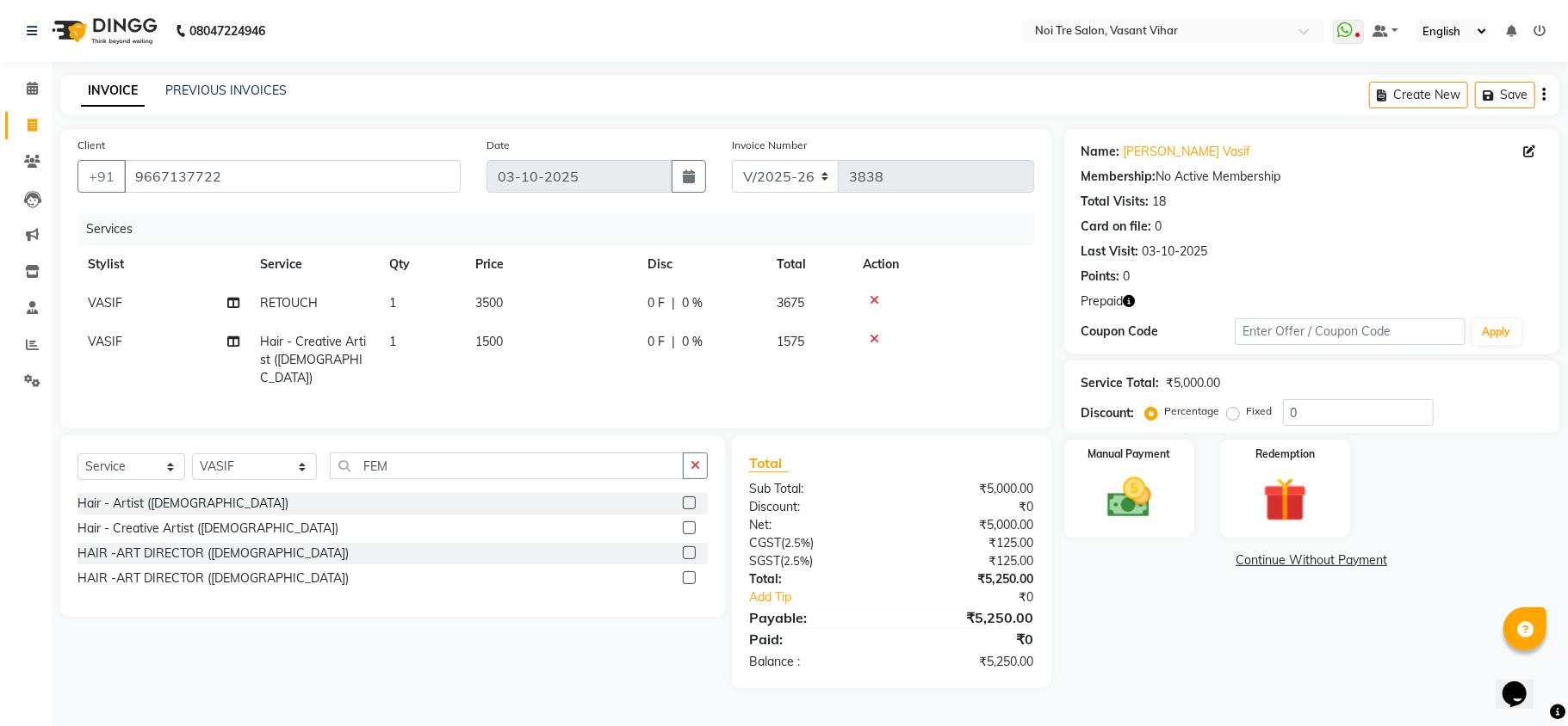
click at [645, 345] on tbody "VASIF RETOUCH 1 3500 0 F | 0 % 3675 VASIF Hair - Creative Artist ([DEMOGRAPHIC_…" at bounding box center [556, 341] width 957 height 114
click at [1281, 520] on img at bounding box center [1285, 500] width 75 height 56
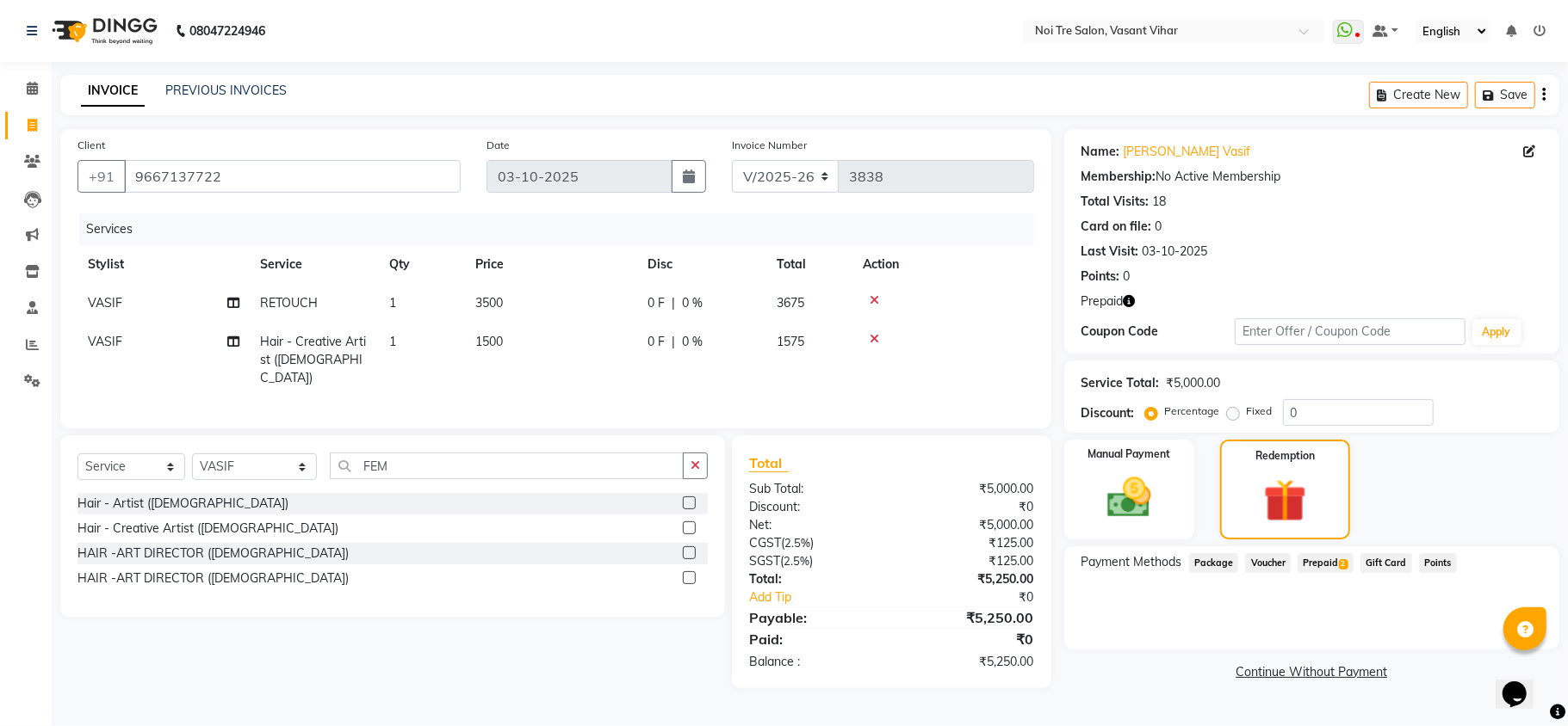
click at [1338, 564] on span "2" at bounding box center [1343, 564] width 10 height 11
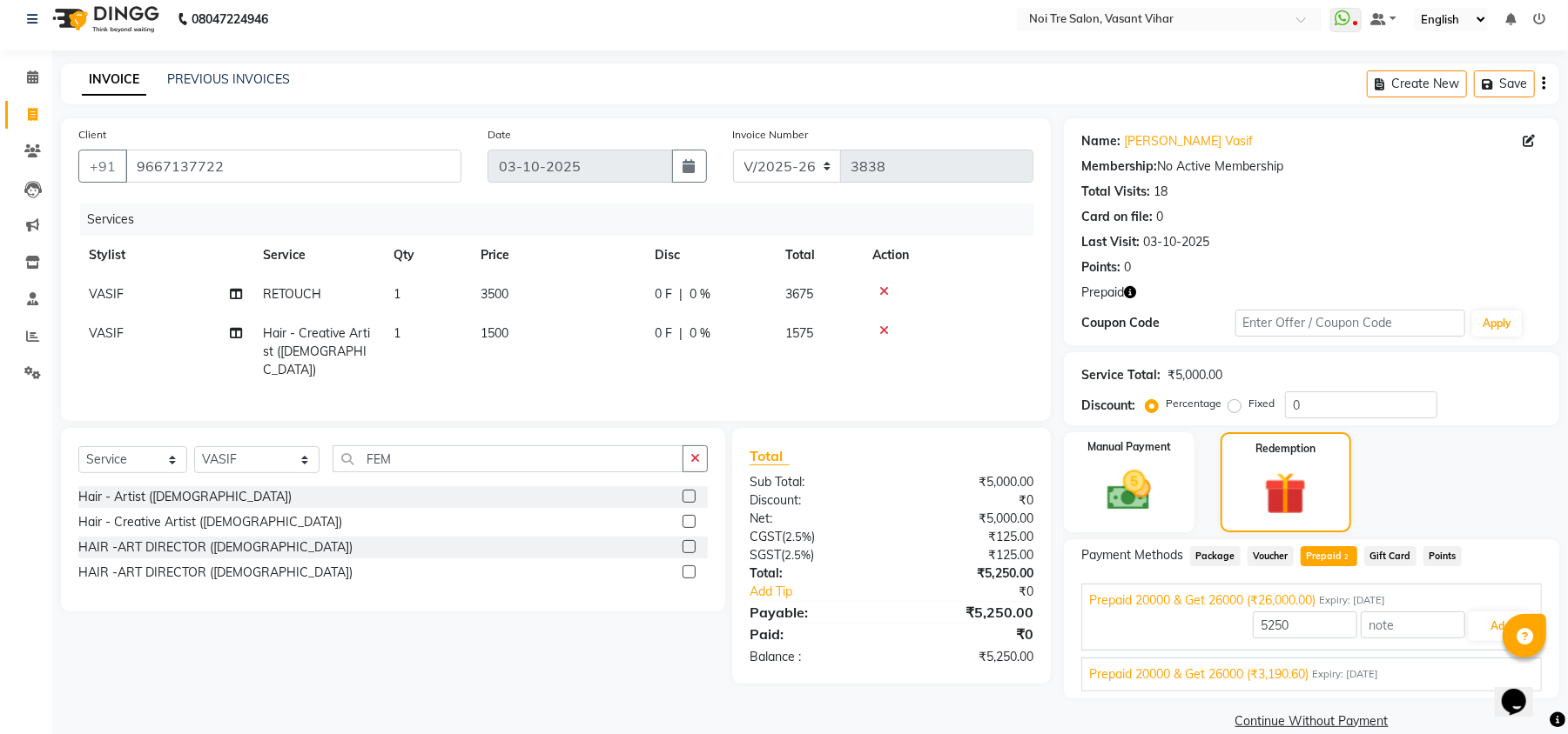
scroll to position [39, 0]
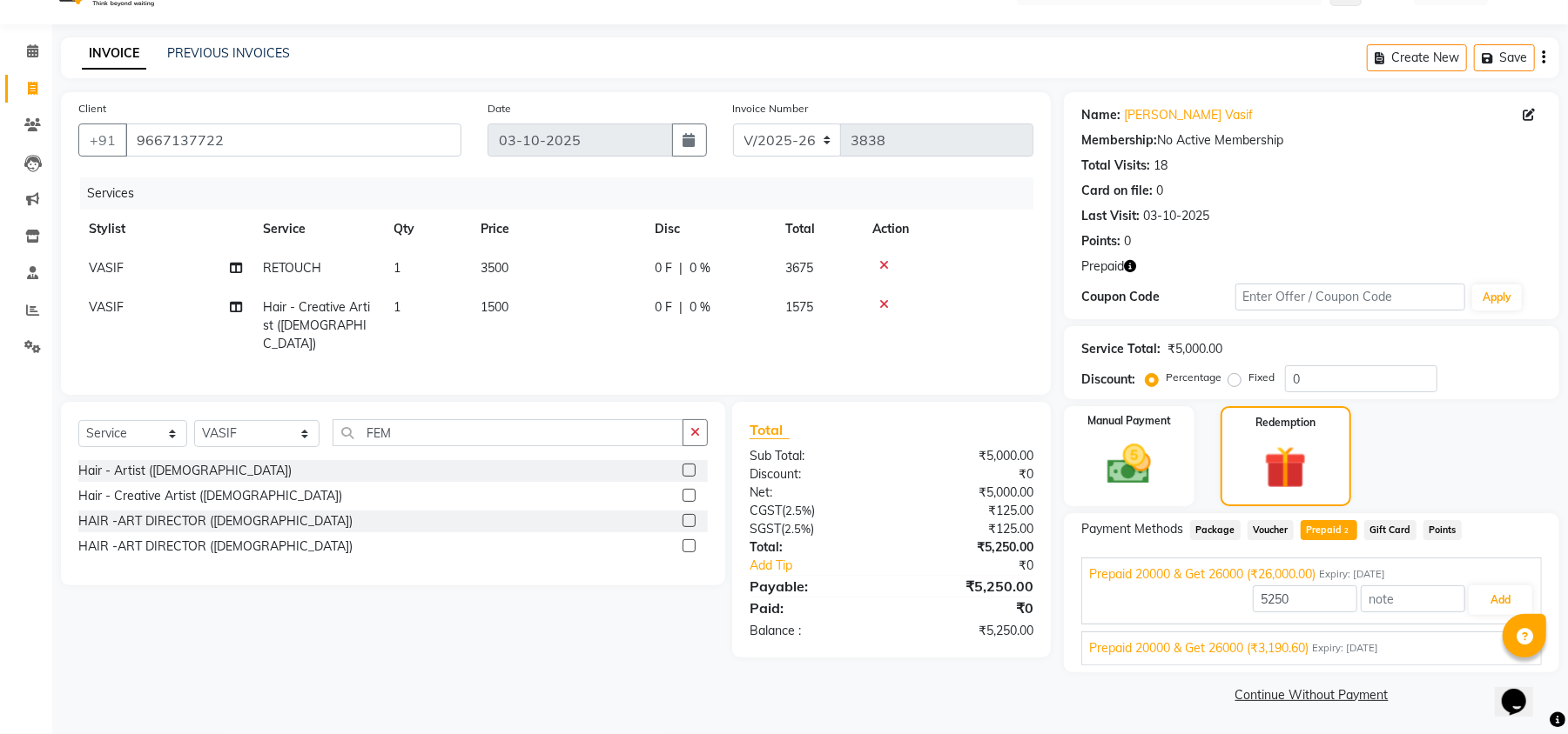
click at [1378, 654] on span "Expiry: [DATE]" at bounding box center [1345, 648] width 66 height 15
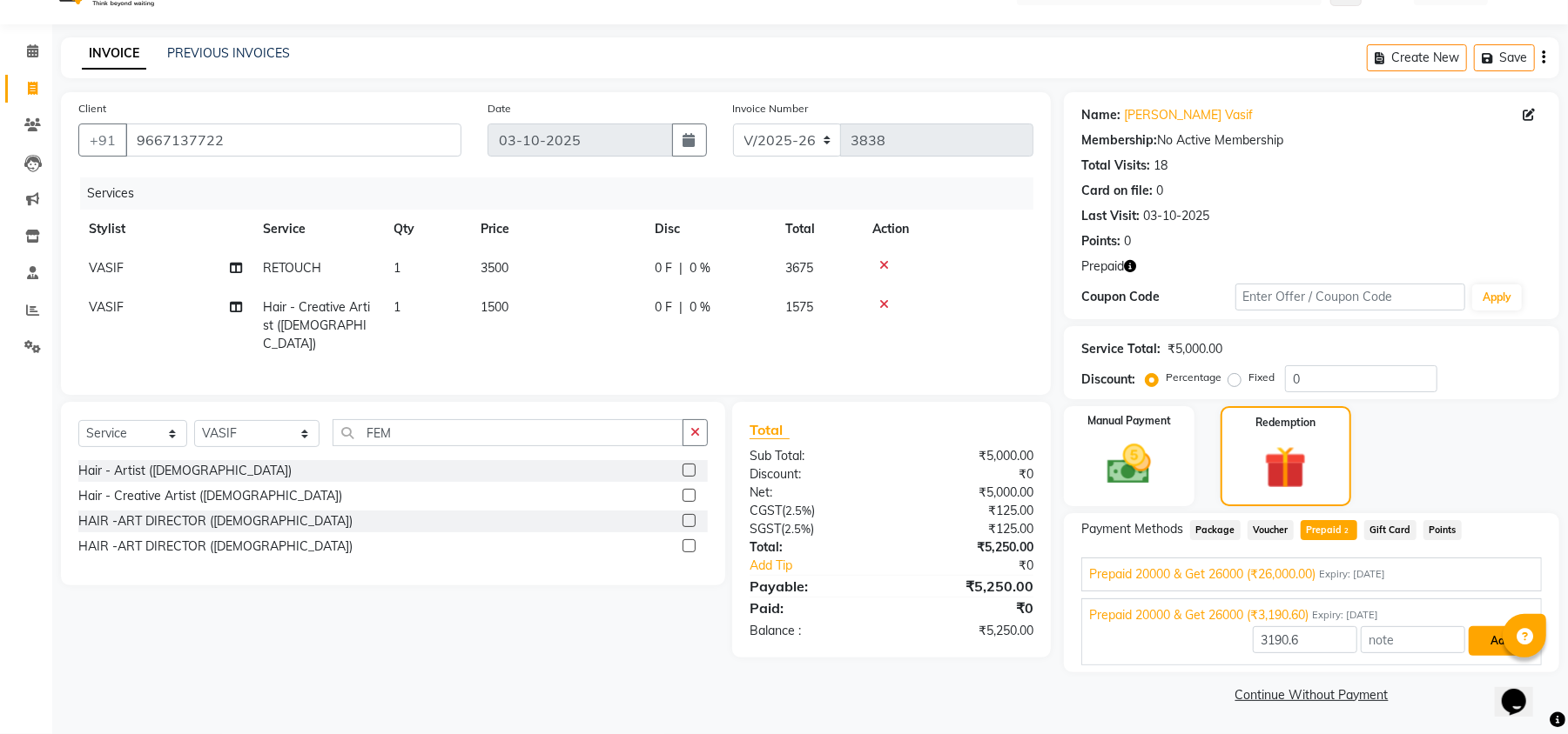
click at [1483, 641] on button "Add" at bounding box center [1500, 642] width 64 height 30
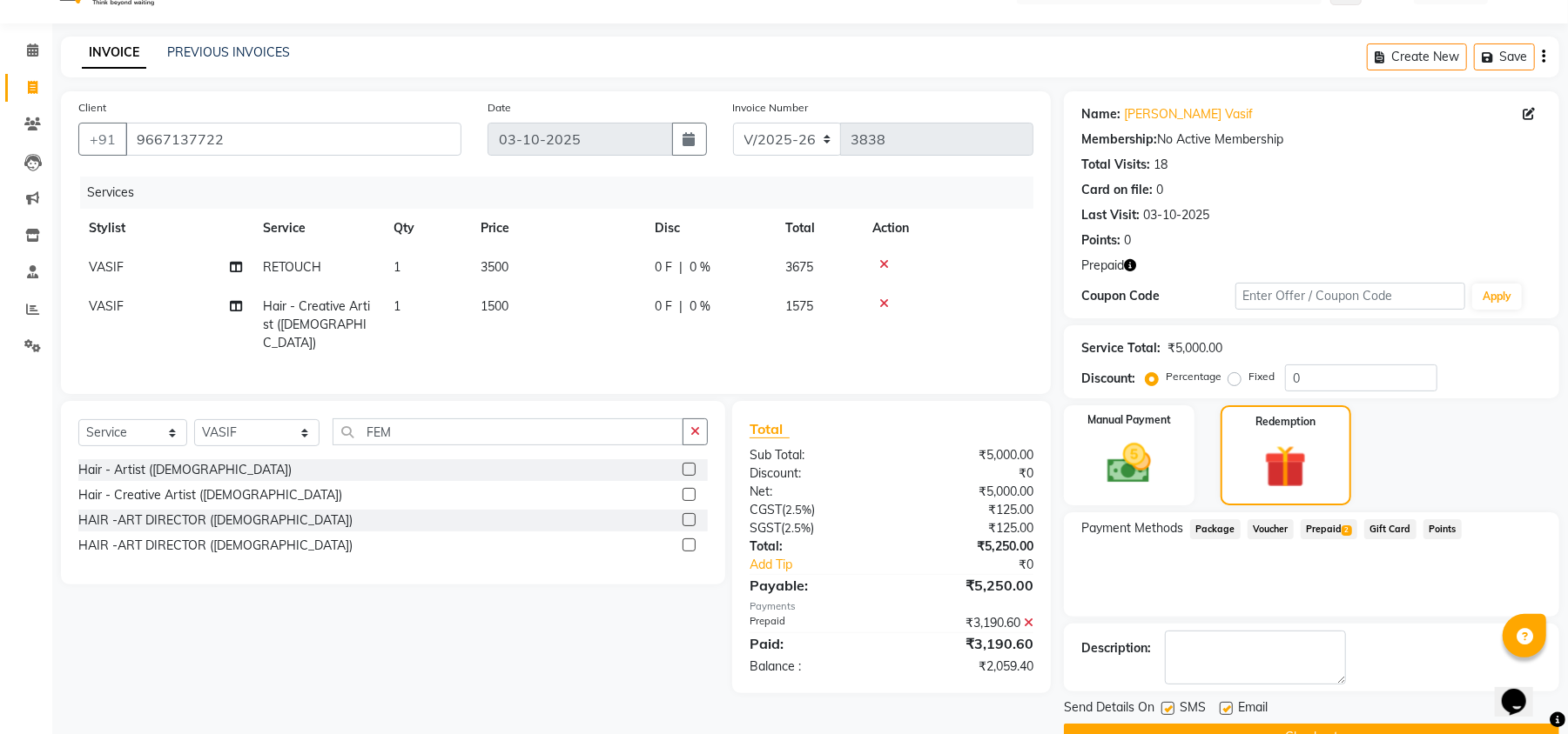
click at [1327, 530] on span "Prepaid 2" at bounding box center [1328, 529] width 56 height 20
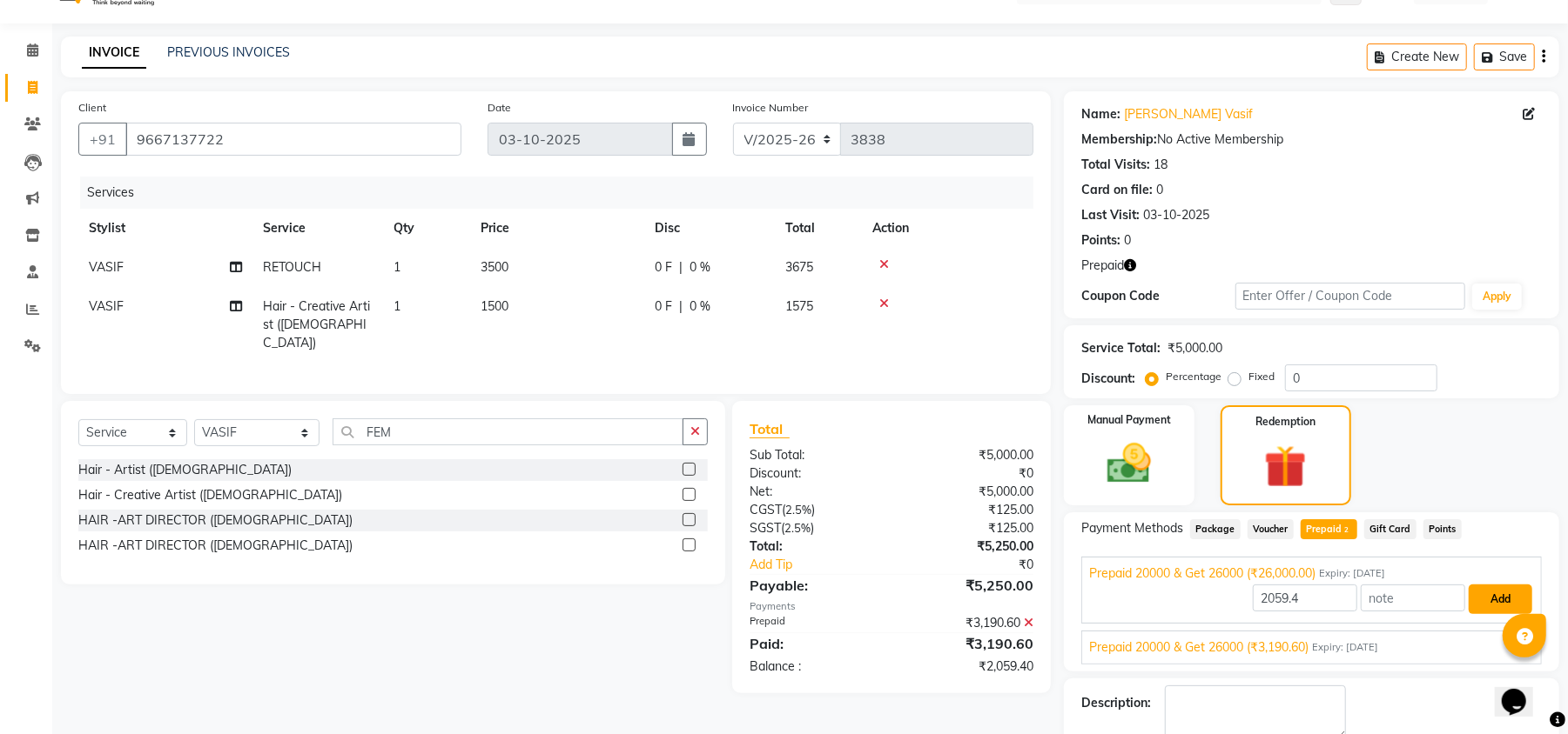
click at [1495, 606] on button "Add" at bounding box center [1500, 599] width 64 height 30
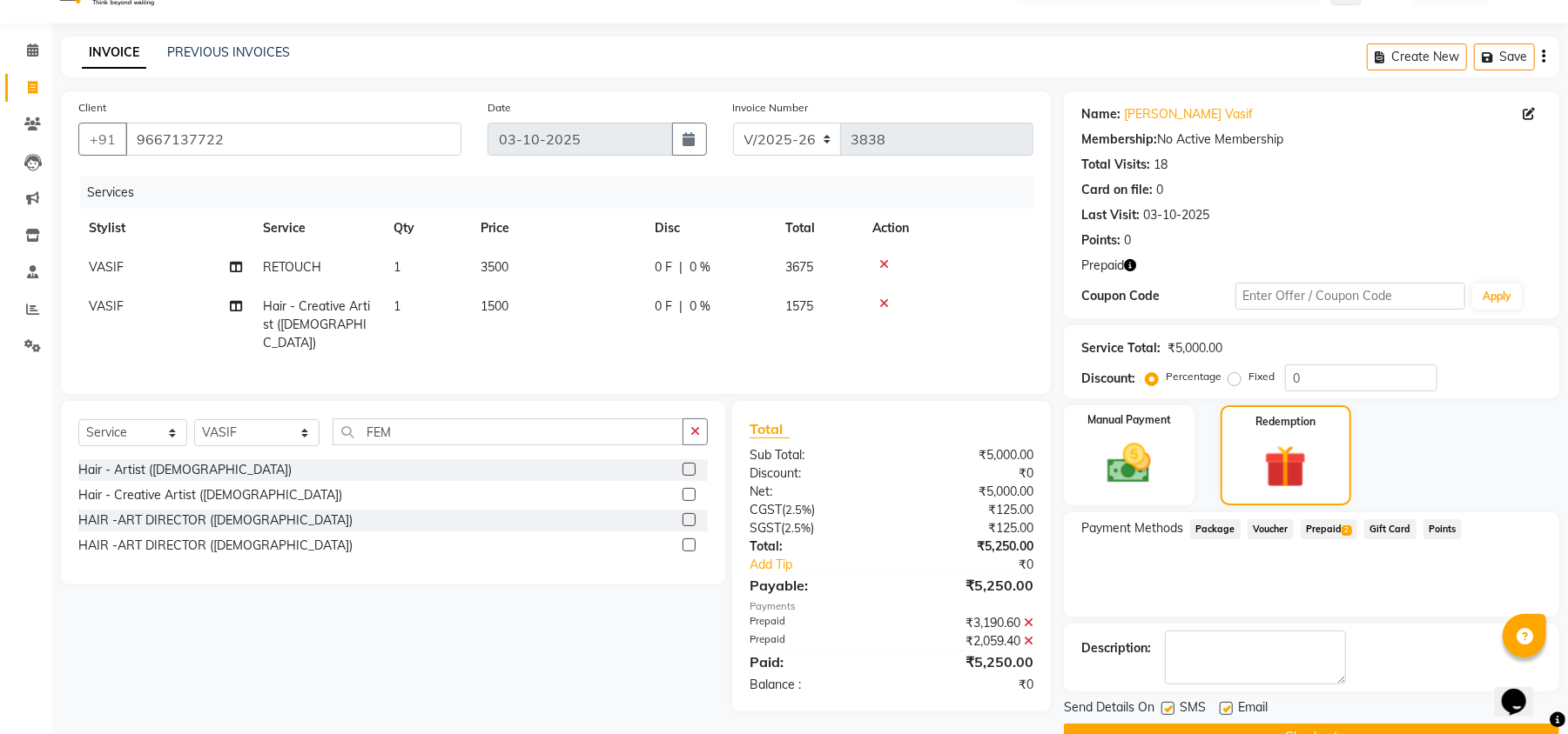
scroll to position [82, 0]
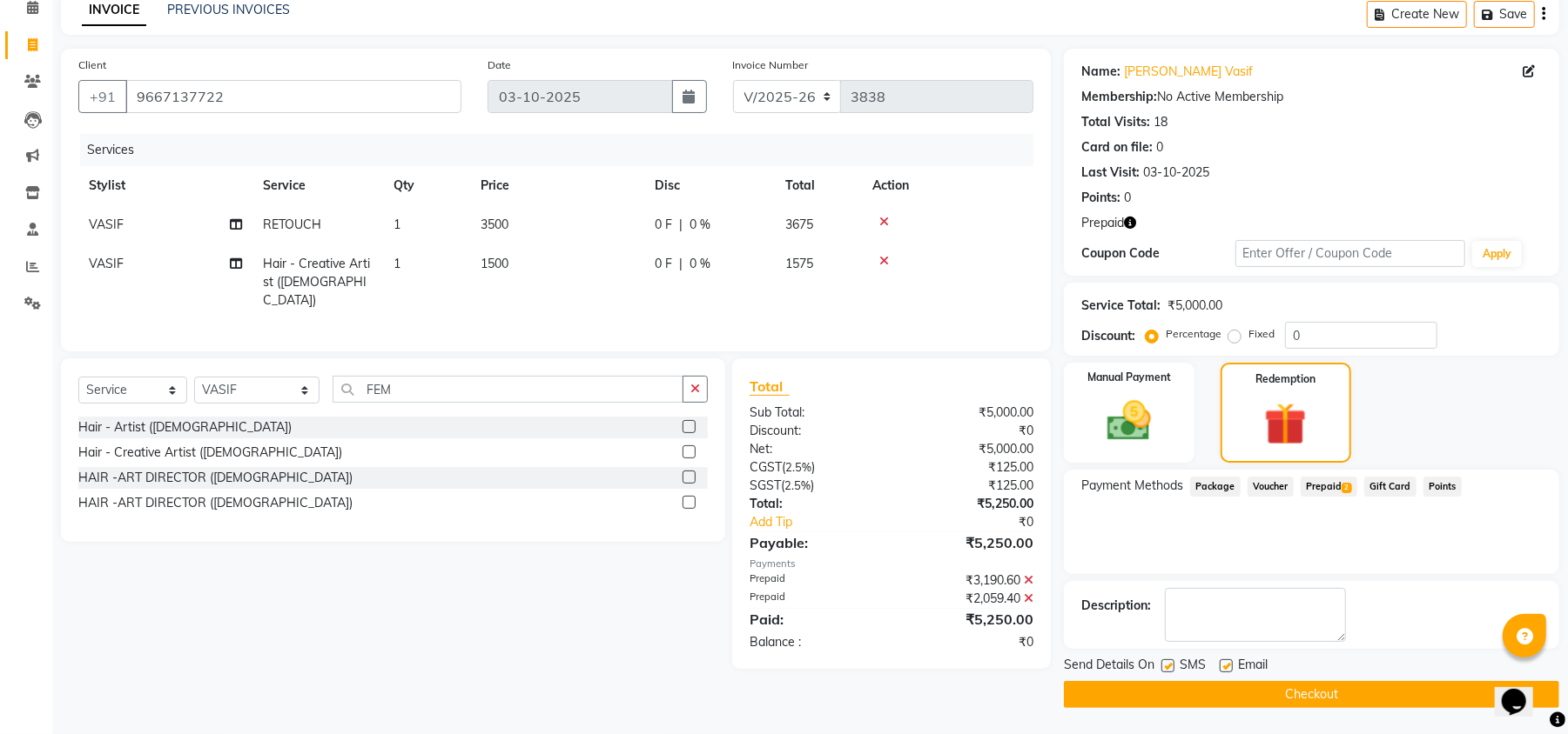
click at [1225, 669] on label at bounding box center [1225, 665] width 13 height 13
click at [1225, 669] on input "checkbox" at bounding box center [1224, 666] width 11 height 11
checkbox input "false"
click at [1175, 669] on div "SMS" at bounding box center [1190, 667] width 58 height 22
click at [1164, 669] on label at bounding box center [1167, 665] width 13 height 13
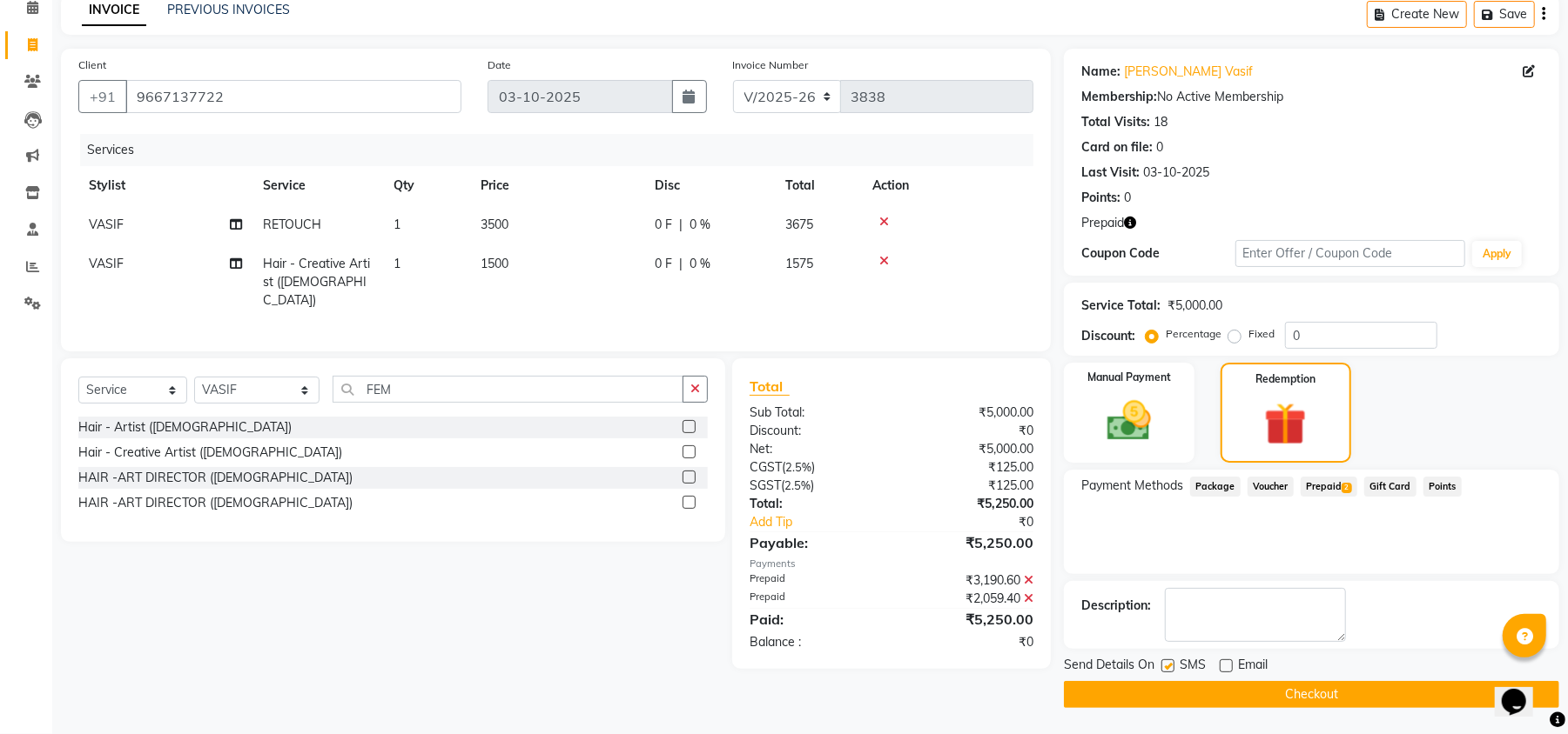
click at [1164, 669] on input "checkbox" at bounding box center [1166, 666] width 11 height 11
checkbox input "false"
click at [1226, 691] on button "Checkout" at bounding box center [1311, 695] width 495 height 27
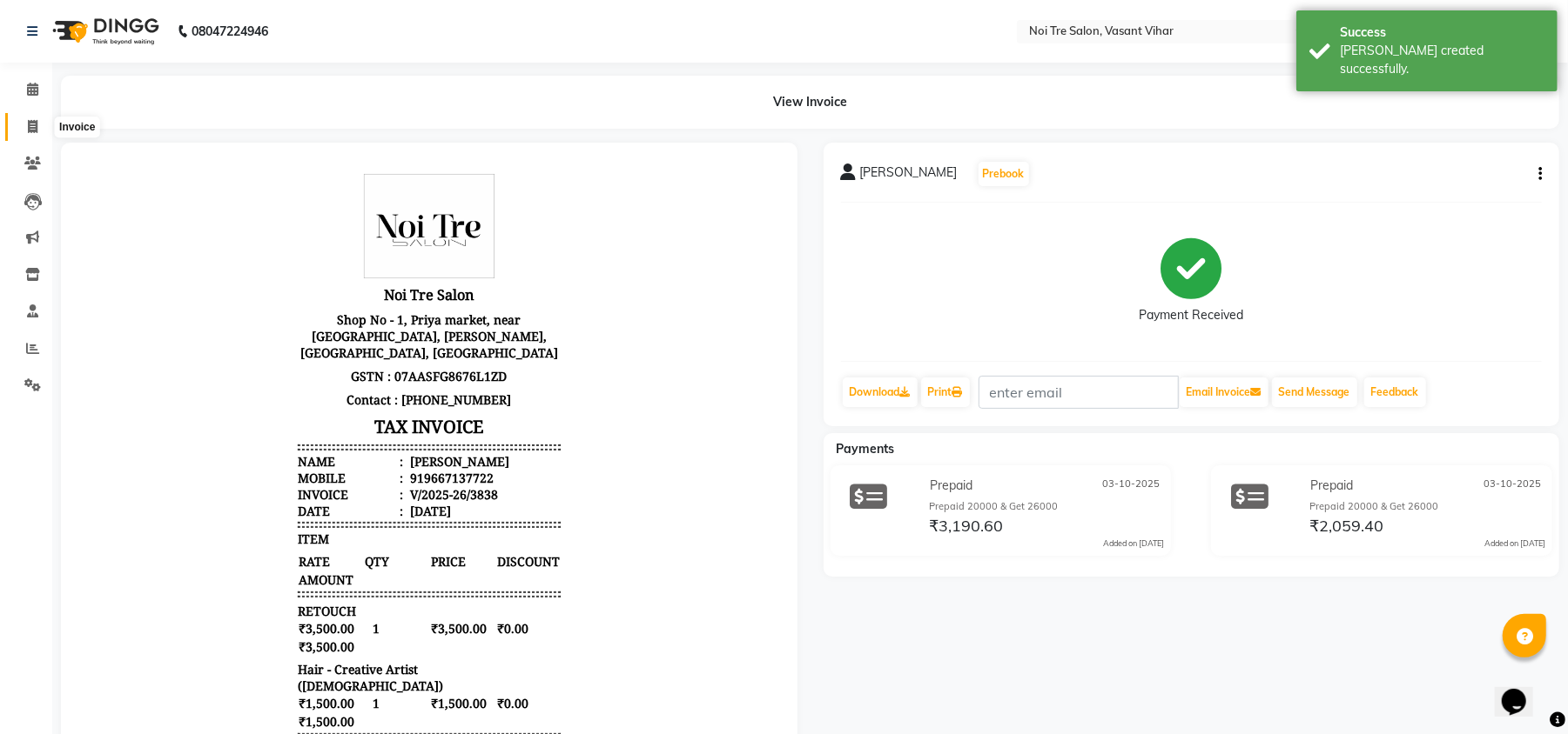
click at [18, 120] on span at bounding box center [32, 127] width 31 height 20
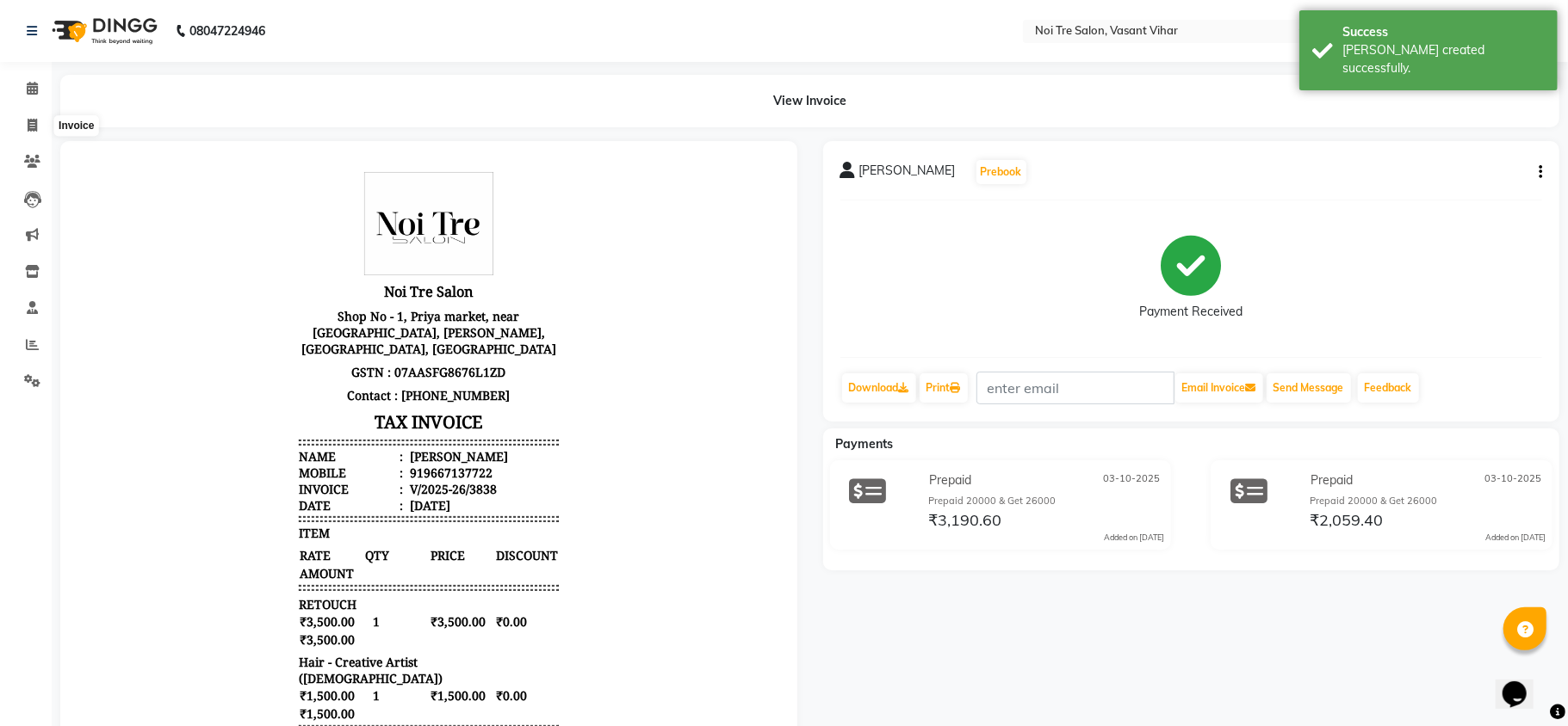
select select "service"
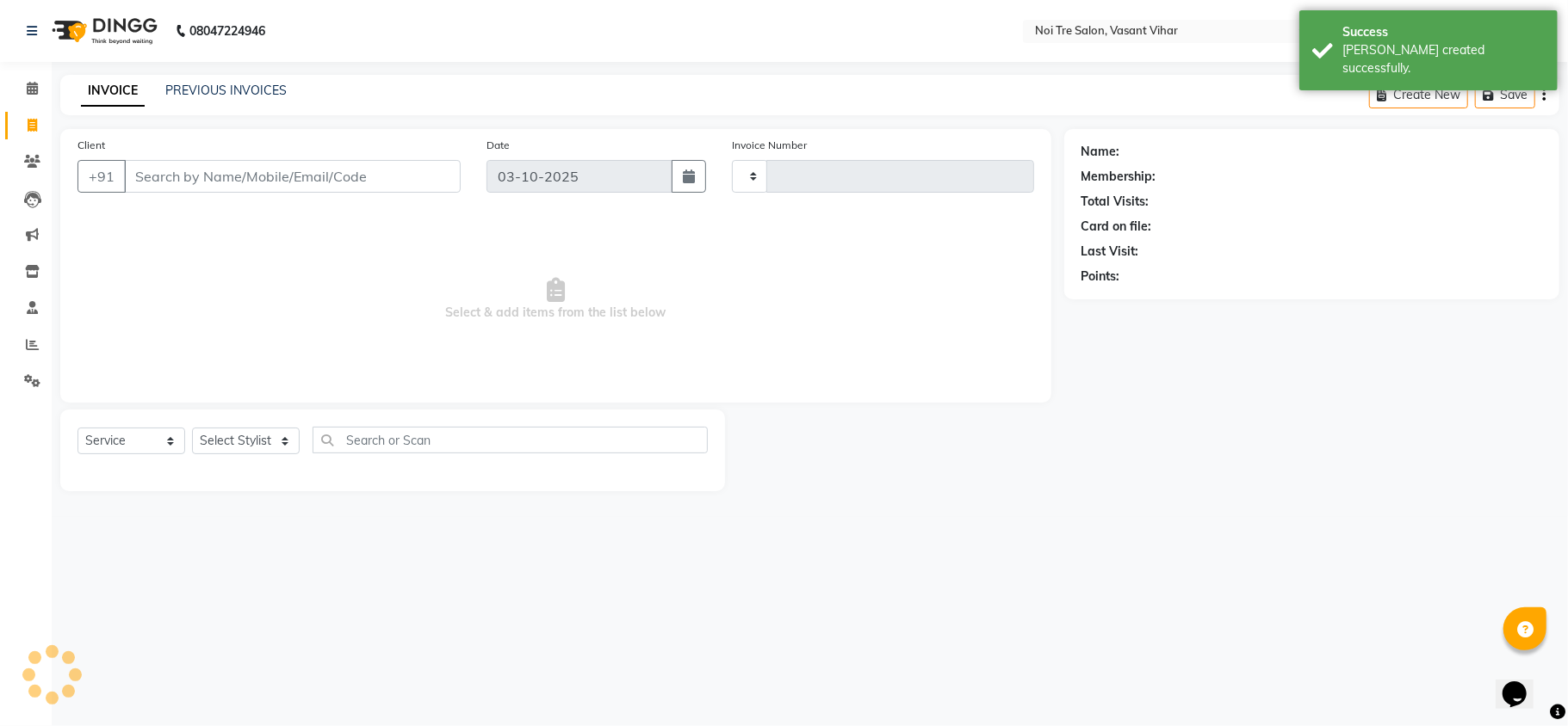
type input "3839"
select select "3944"
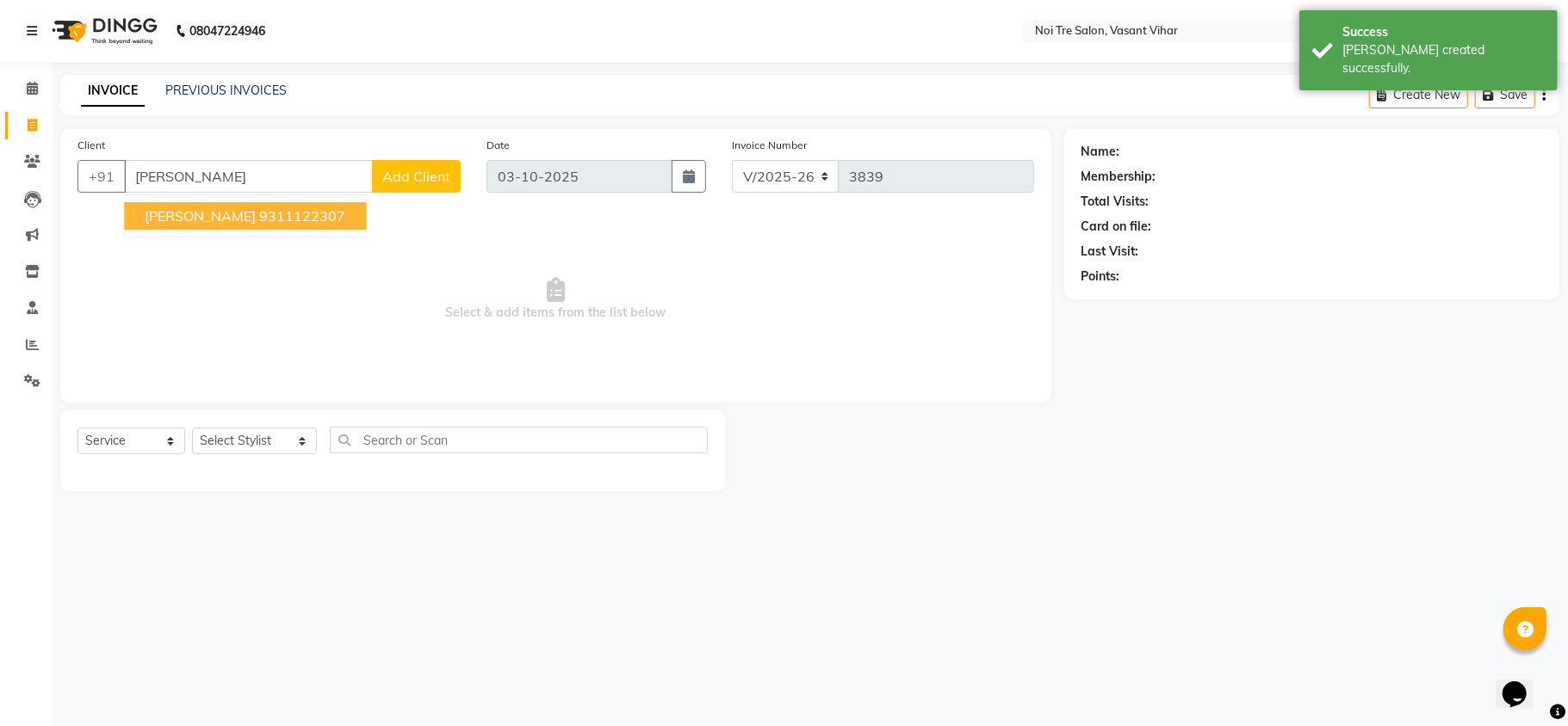
click at [280, 215] on ngb-highlight "9311122307" at bounding box center [302, 216] width 86 height 18
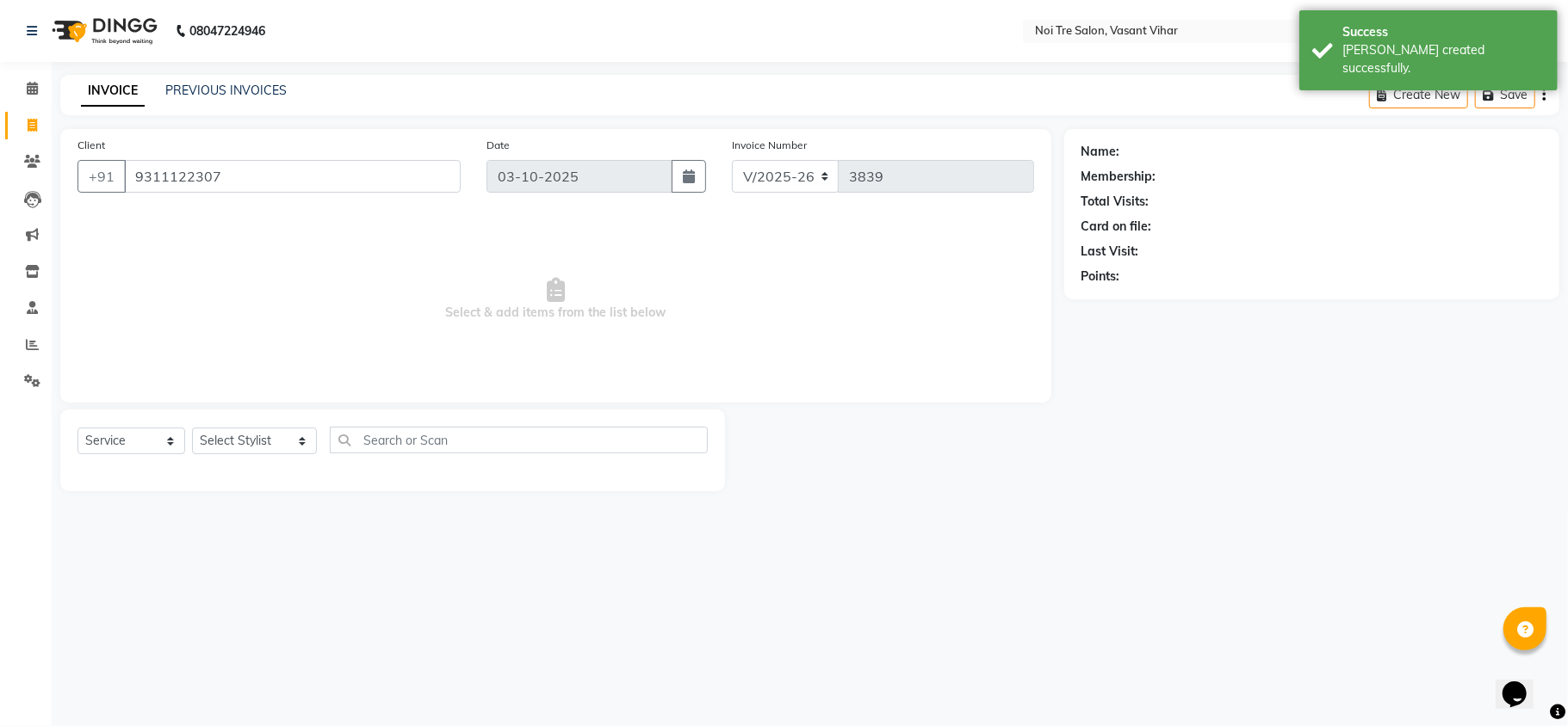
type input "9311122307"
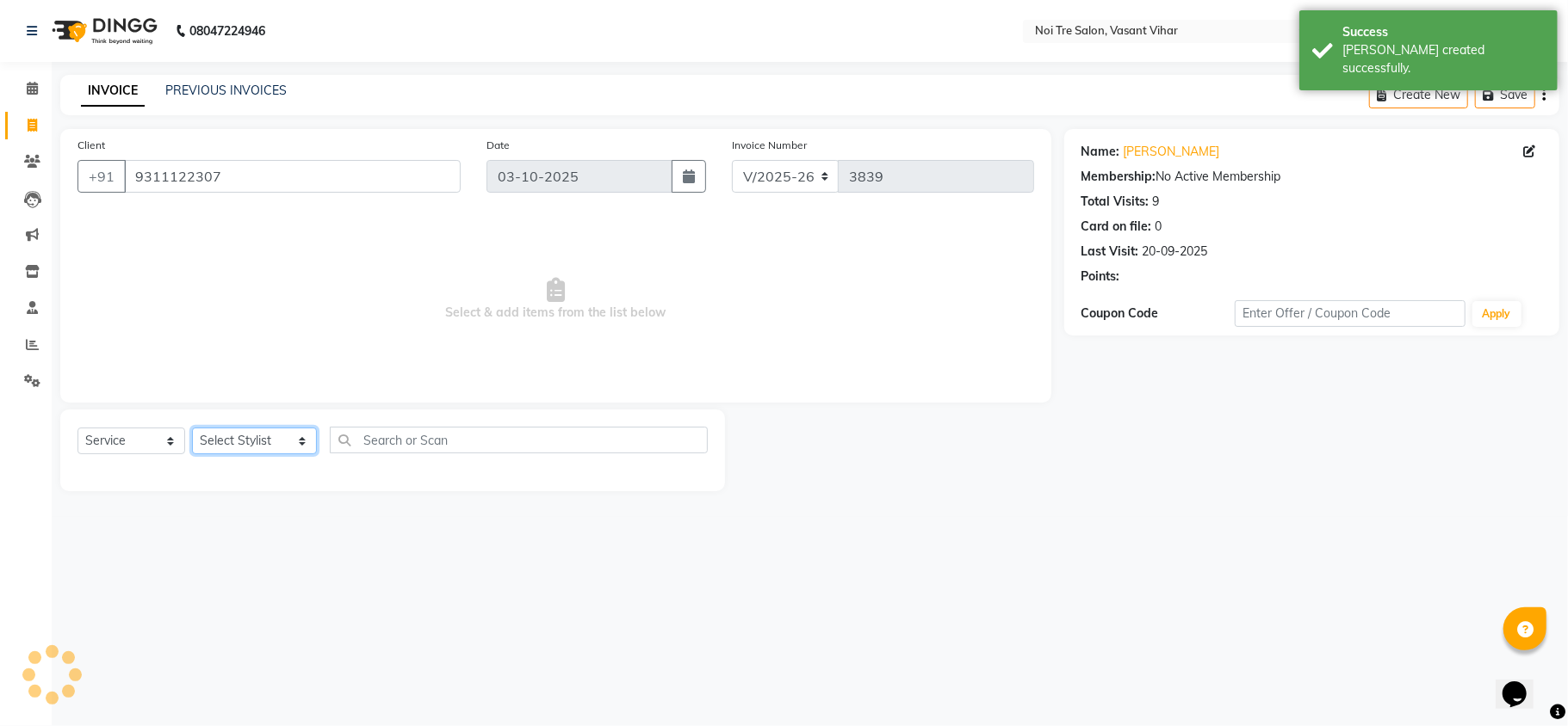
click at [236, 432] on select "Select Stylist [PERSON_NAME](PUNJABI BAGH) [PERSON_NAME] GEETA [PERSON_NAME] PD…" at bounding box center [254, 441] width 125 height 26
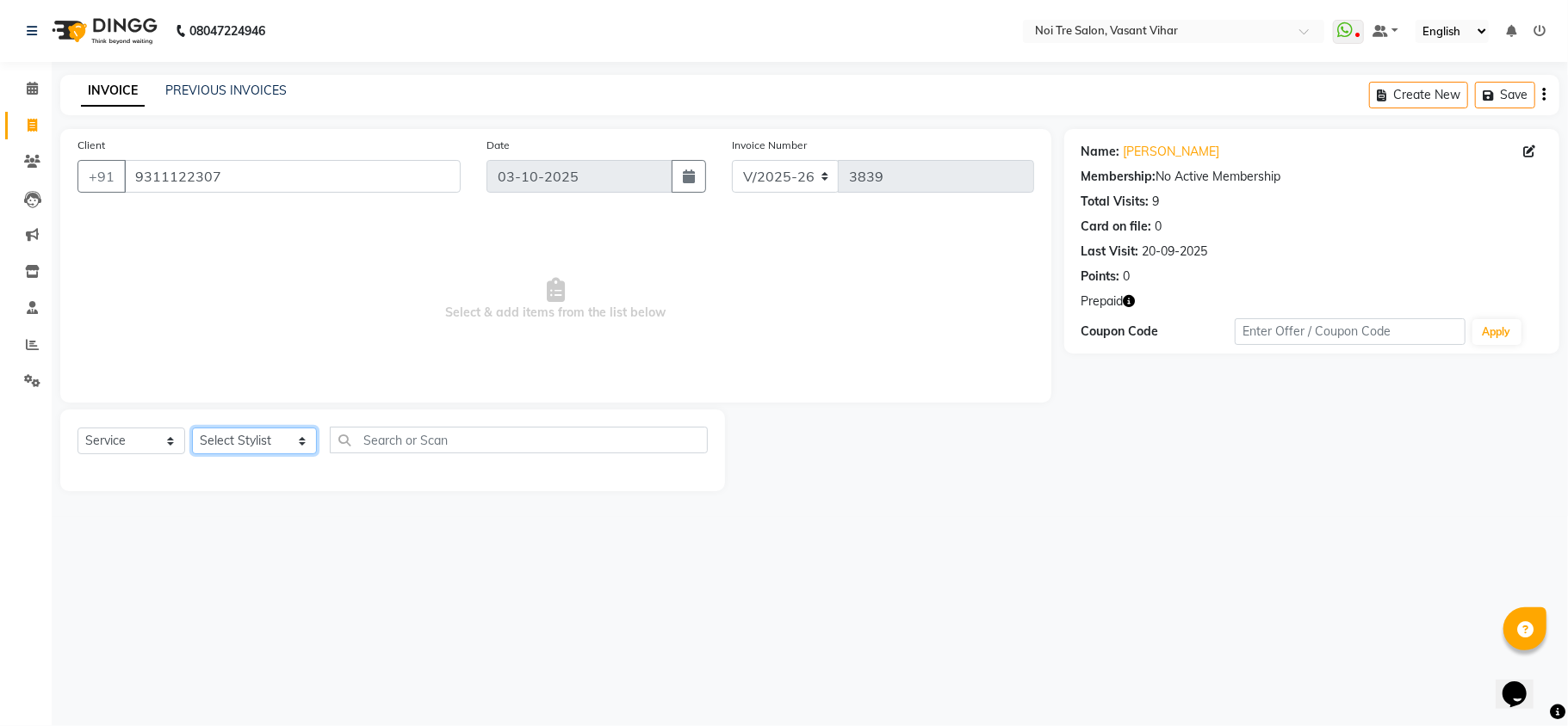
select select "46585"
click at [192, 428] on select "Select Stylist [PERSON_NAME](PUNJABI BAGH) [PERSON_NAME] GEETA [PERSON_NAME] PD…" at bounding box center [254, 441] width 125 height 26
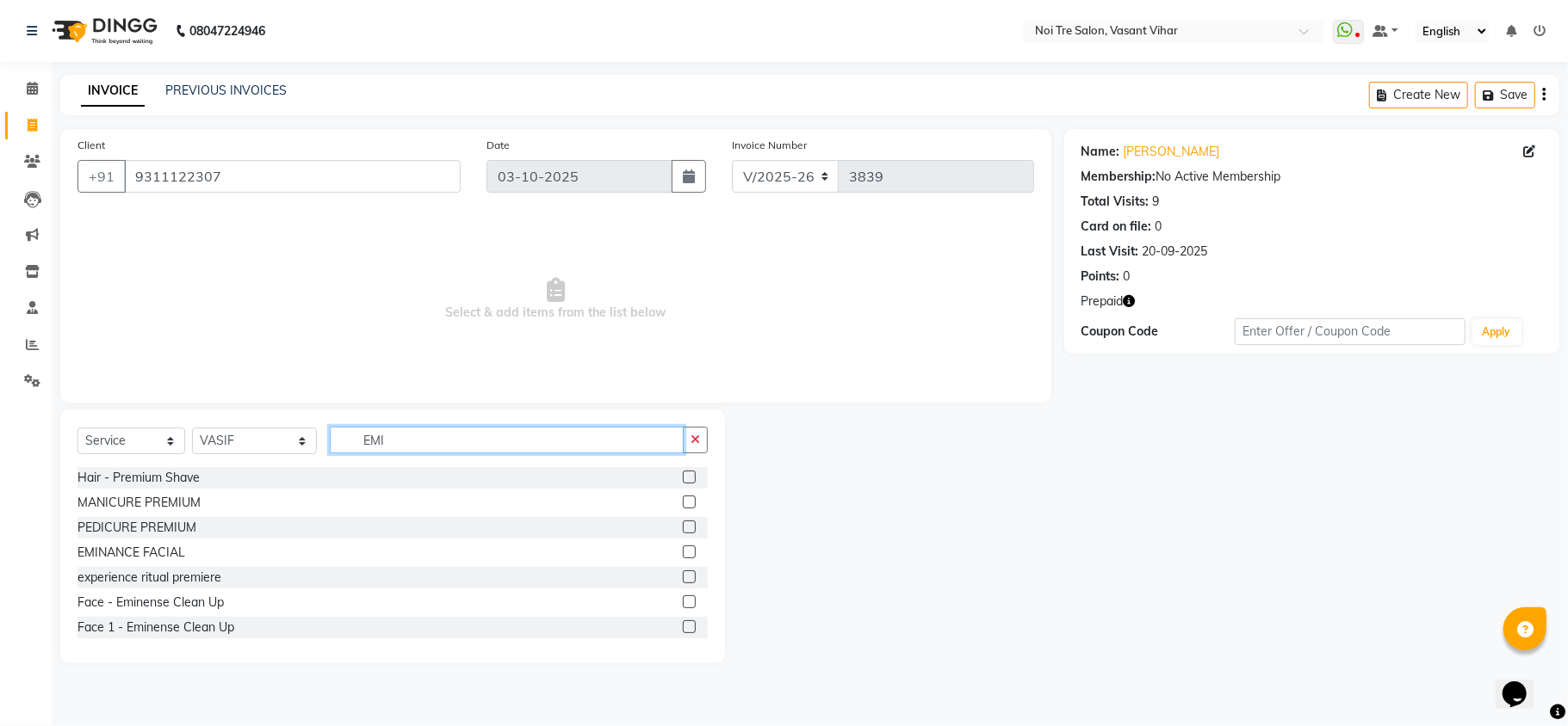
type input "EMI"
click at [682, 551] on label at bounding box center [688, 552] width 13 height 13
click at [682, 551] on input "checkbox" at bounding box center [687, 553] width 11 height 11
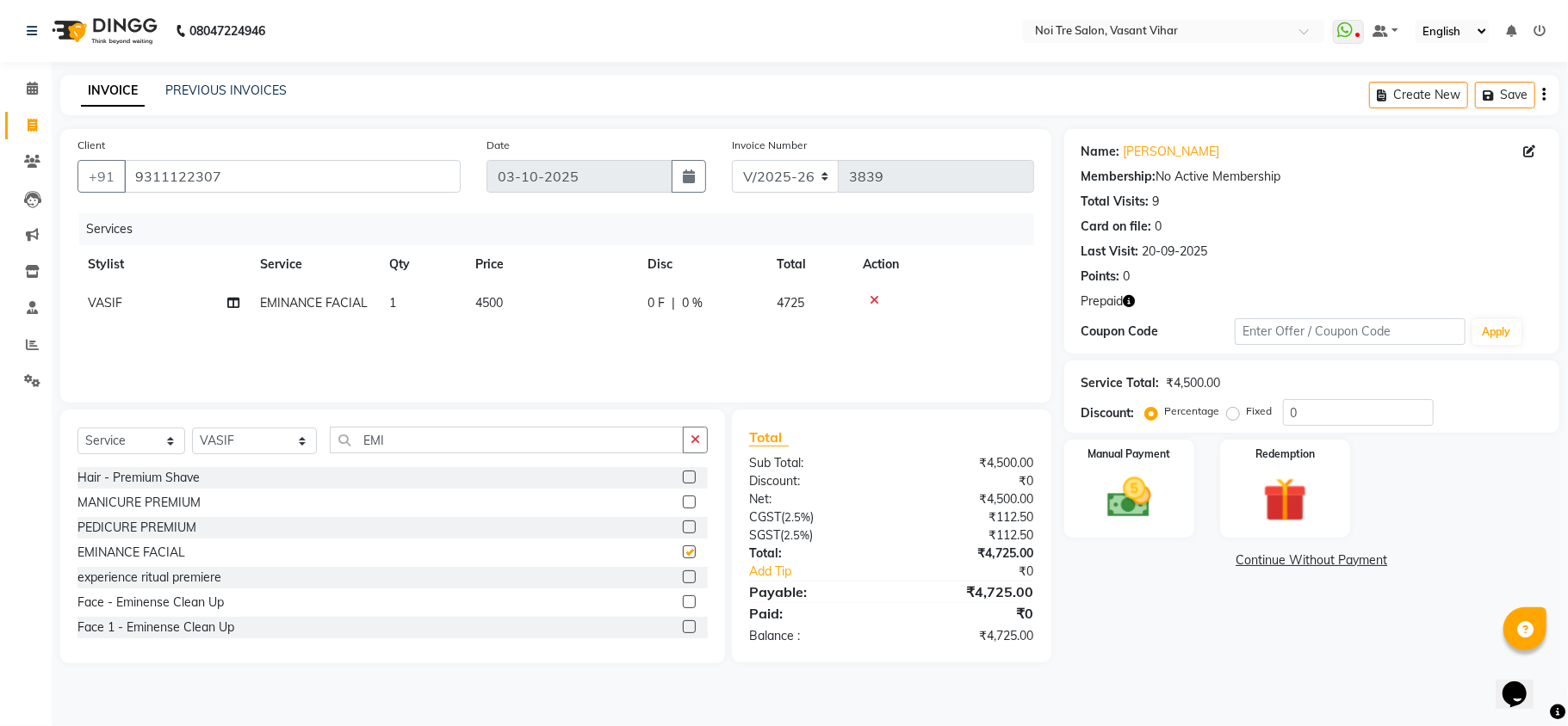
checkbox input "false"
click at [563, 307] on td "4500" at bounding box center [551, 304] width 172 height 39
select select "46585"
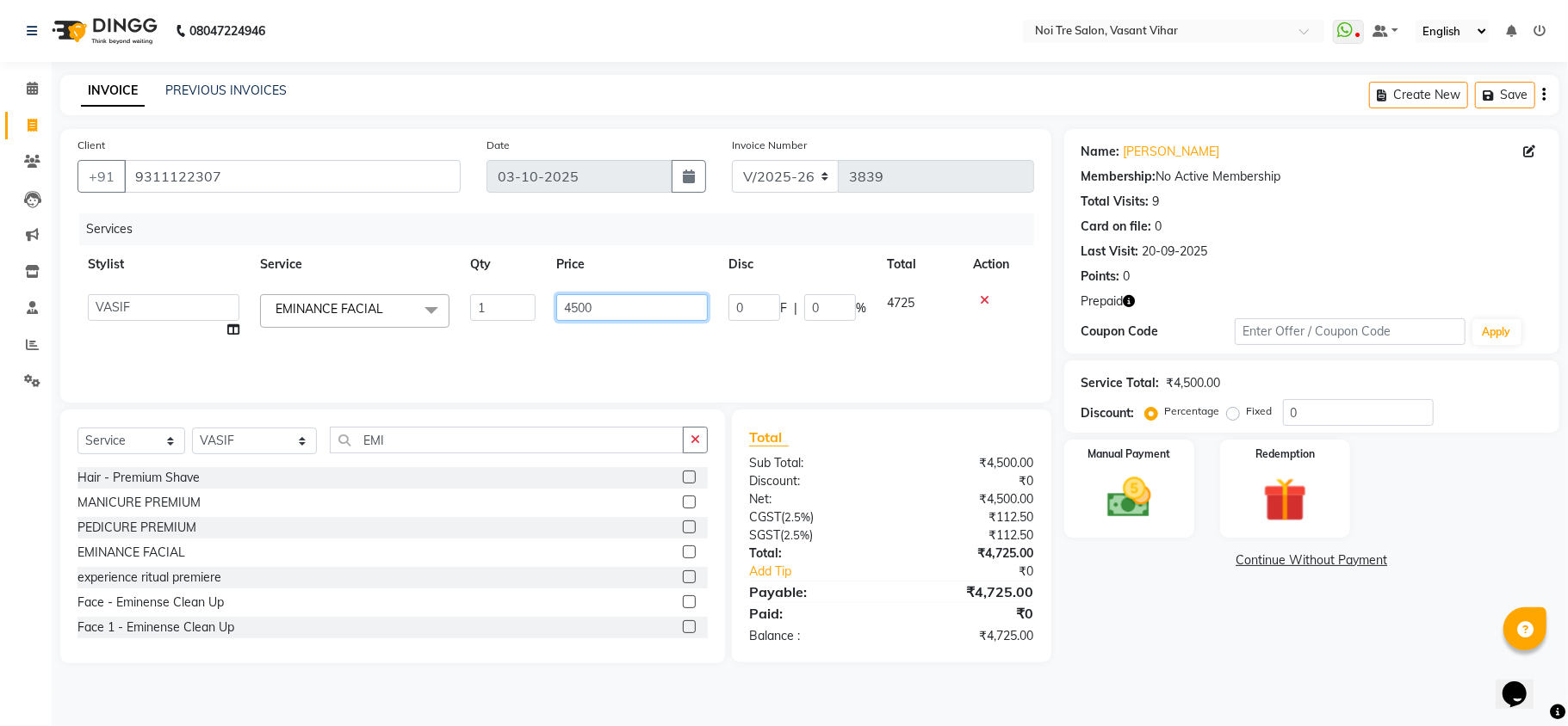
drag, startPoint x: 638, startPoint y: 316, endPoint x: 264, endPoint y: 269, distance: 376.9
click at [271, 272] on table "Stylist Service Qty Price Disc Total Action [PERSON_NAME](PUNJABI BAGH) [PERSON…" at bounding box center [556, 297] width 957 height 104
type input "5900"
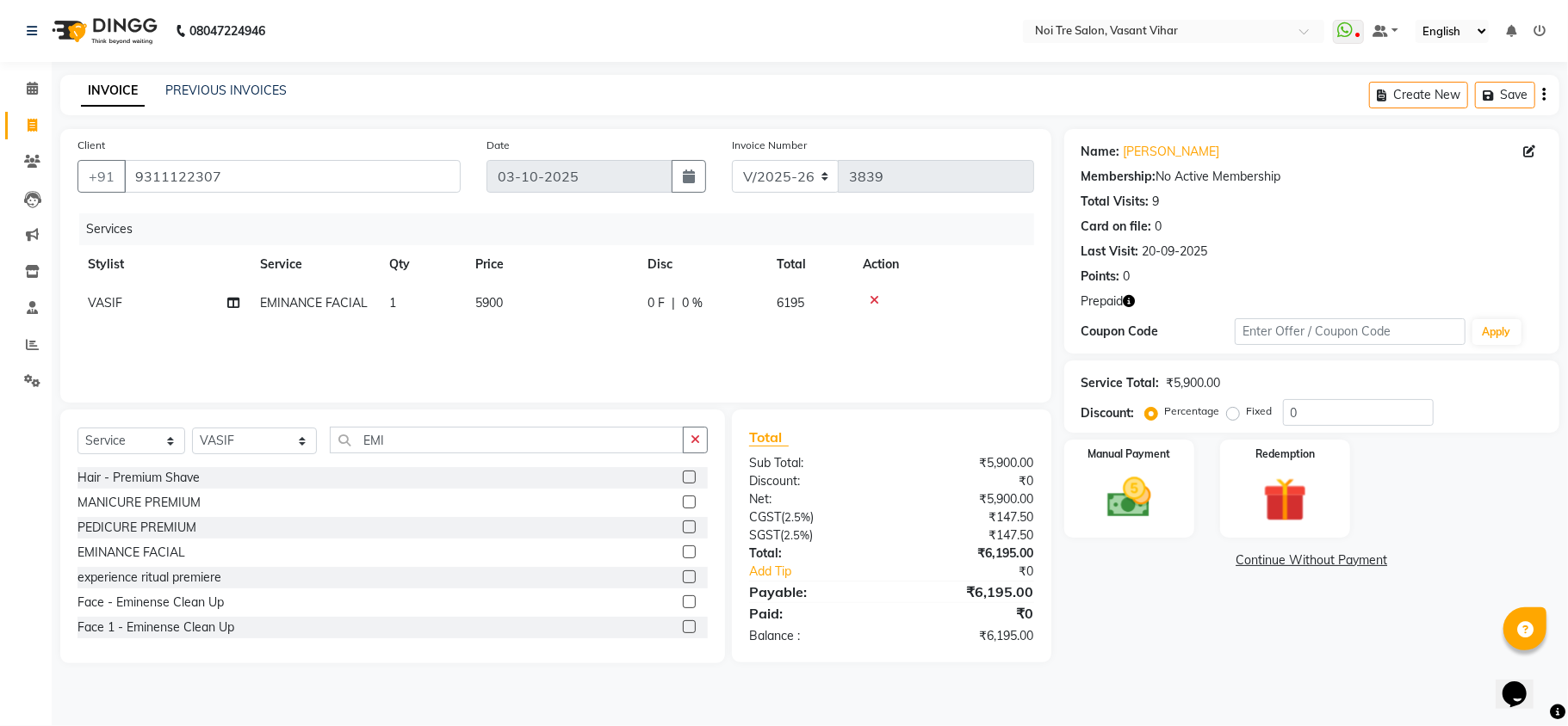
drag, startPoint x: 405, startPoint y: 454, endPoint x: 394, endPoint y: 432, distance: 24.6
click at [397, 444] on div "Select Service Product Membership Package Voucher Prepaid Gift Card Select Styl…" at bounding box center [392, 448] width 630 height 41
drag, startPoint x: 394, startPoint y: 432, endPoint x: 218, endPoint y: 436, distance: 176.0
click at [218, 436] on div "Select Service Product Membership Package Voucher Prepaid Gift Card Select Styl…" at bounding box center [392, 448] width 630 height 41
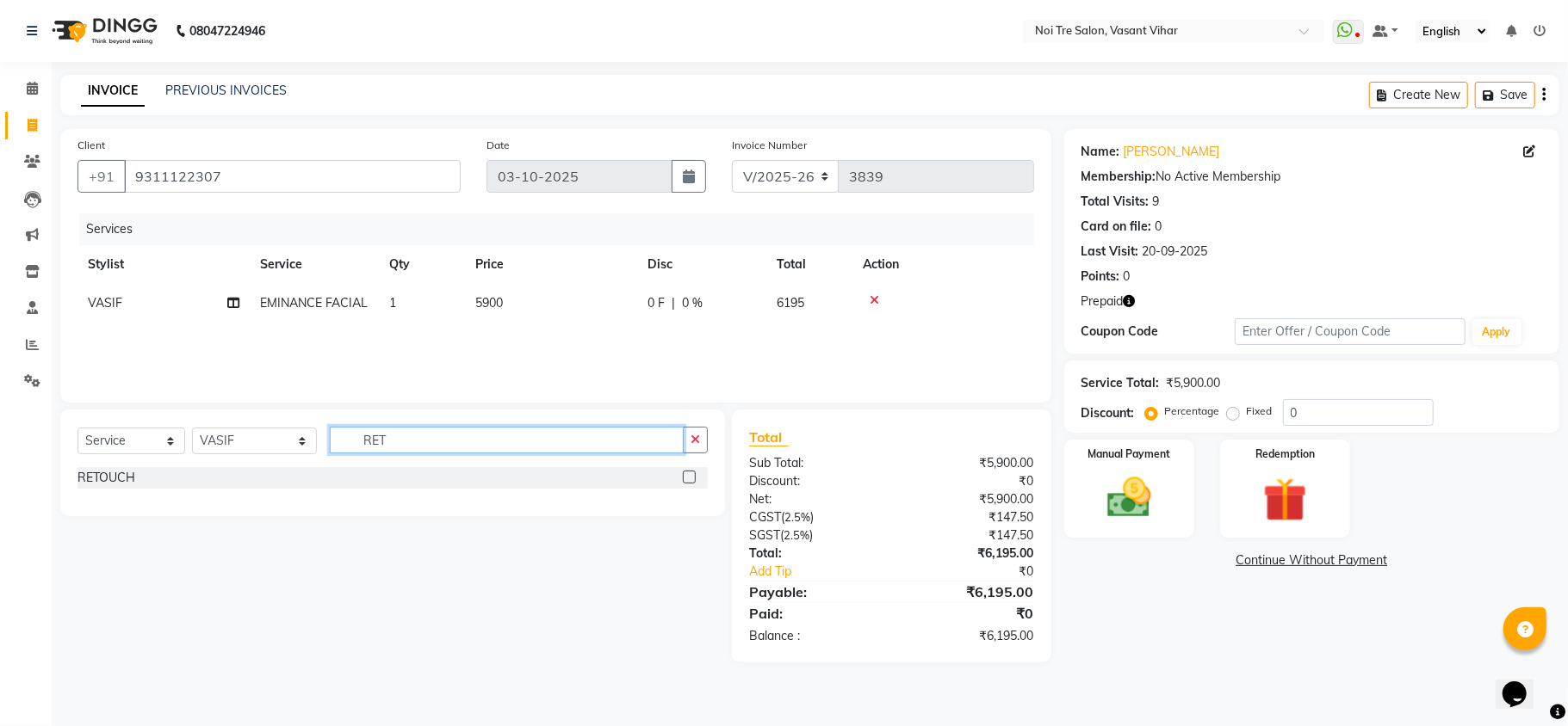
type input "RET"
click at [693, 480] on label at bounding box center [688, 477] width 13 height 13
click at [693, 480] on input "checkbox" at bounding box center [687, 478] width 11 height 11
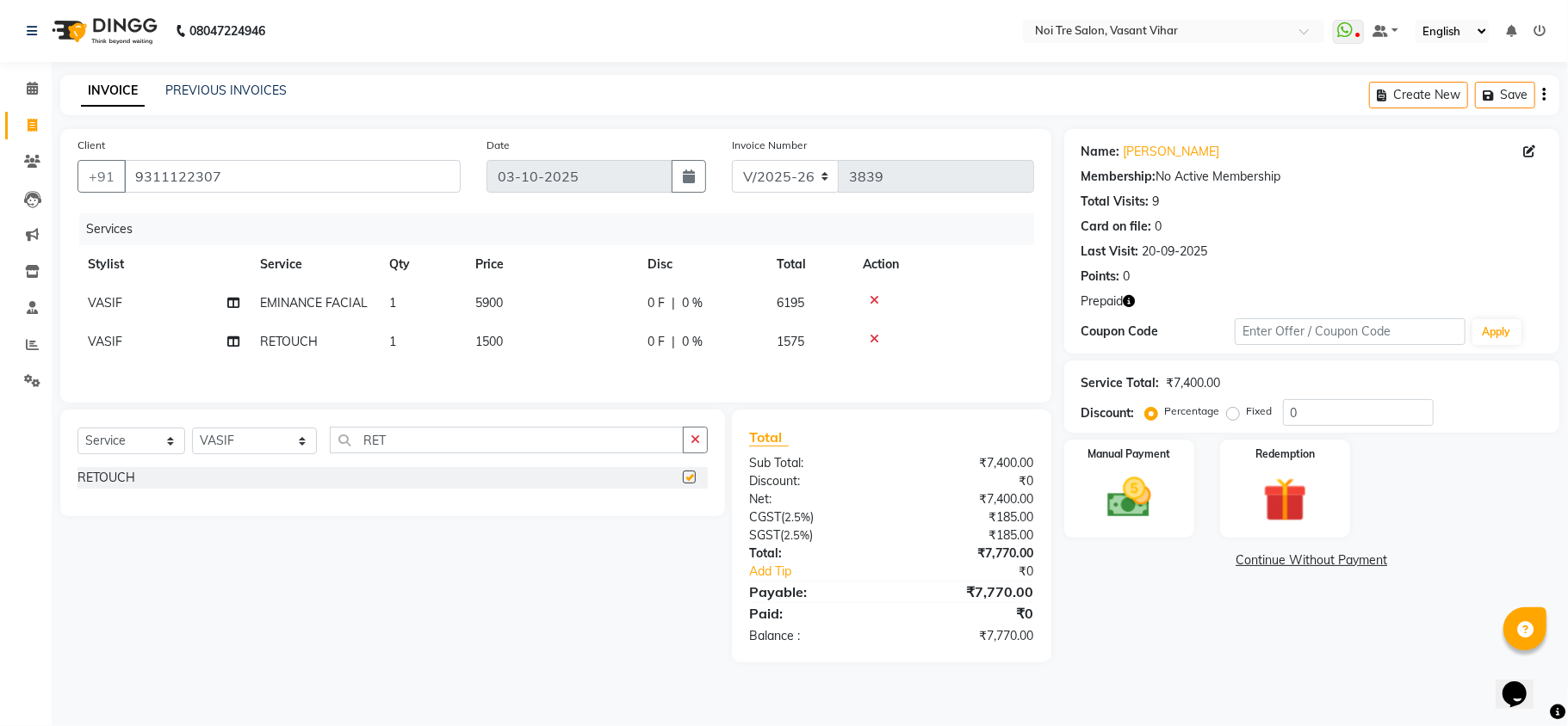
checkbox input "false"
click at [525, 346] on td "1500" at bounding box center [551, 343] width 172 height 39
select select "46585"
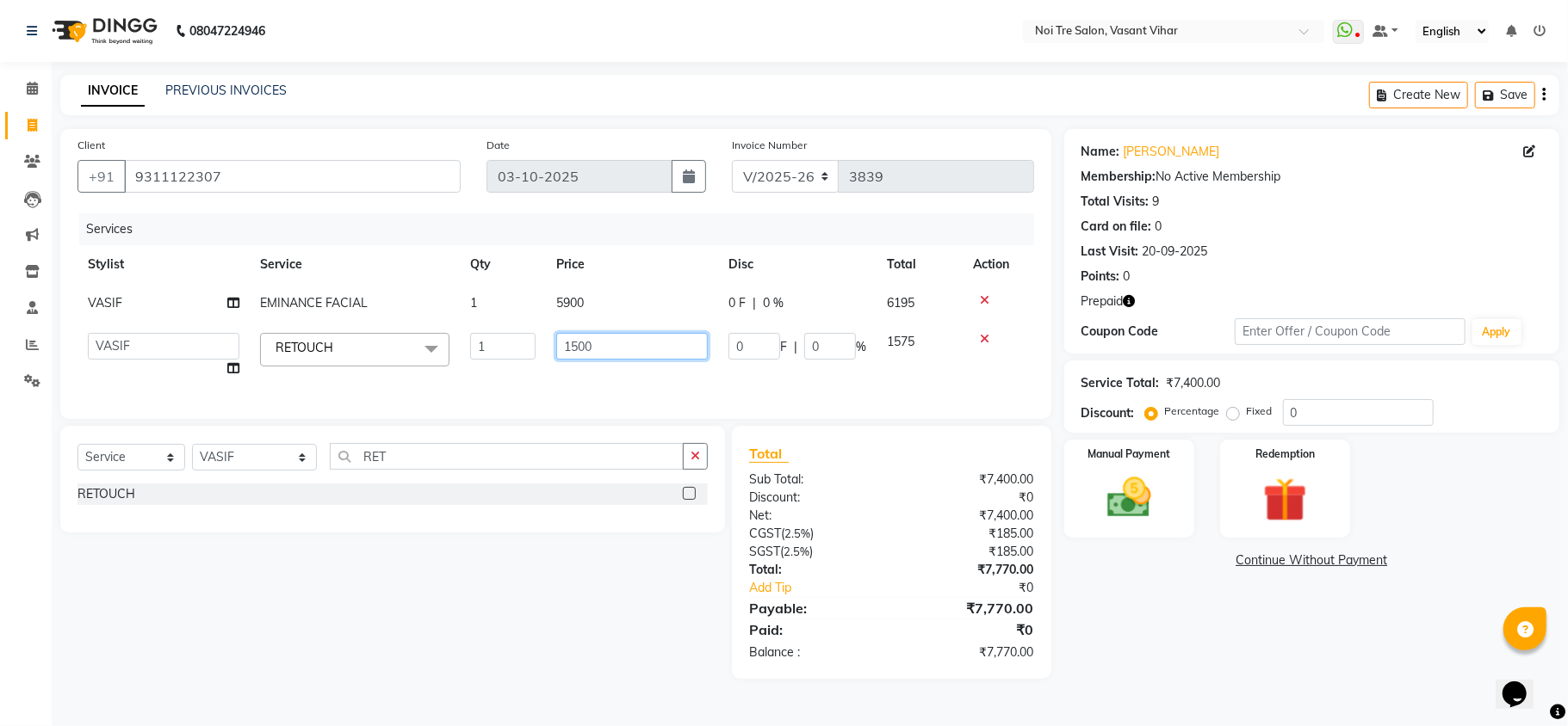
drag, startPoint x: 607, startPoint y: 339, endPoint x: 339, endPoint y: 298, distance: 271.1
click at [353, 304] on tbody "VASIF EMINANCE FACIAL 1 5900 0 F | 0 % 6195 [PERSON_NAME](PUNJABI BAGH) [PERSON…" at bounding box center [556, 336] width 957 height 104
type input "2360"
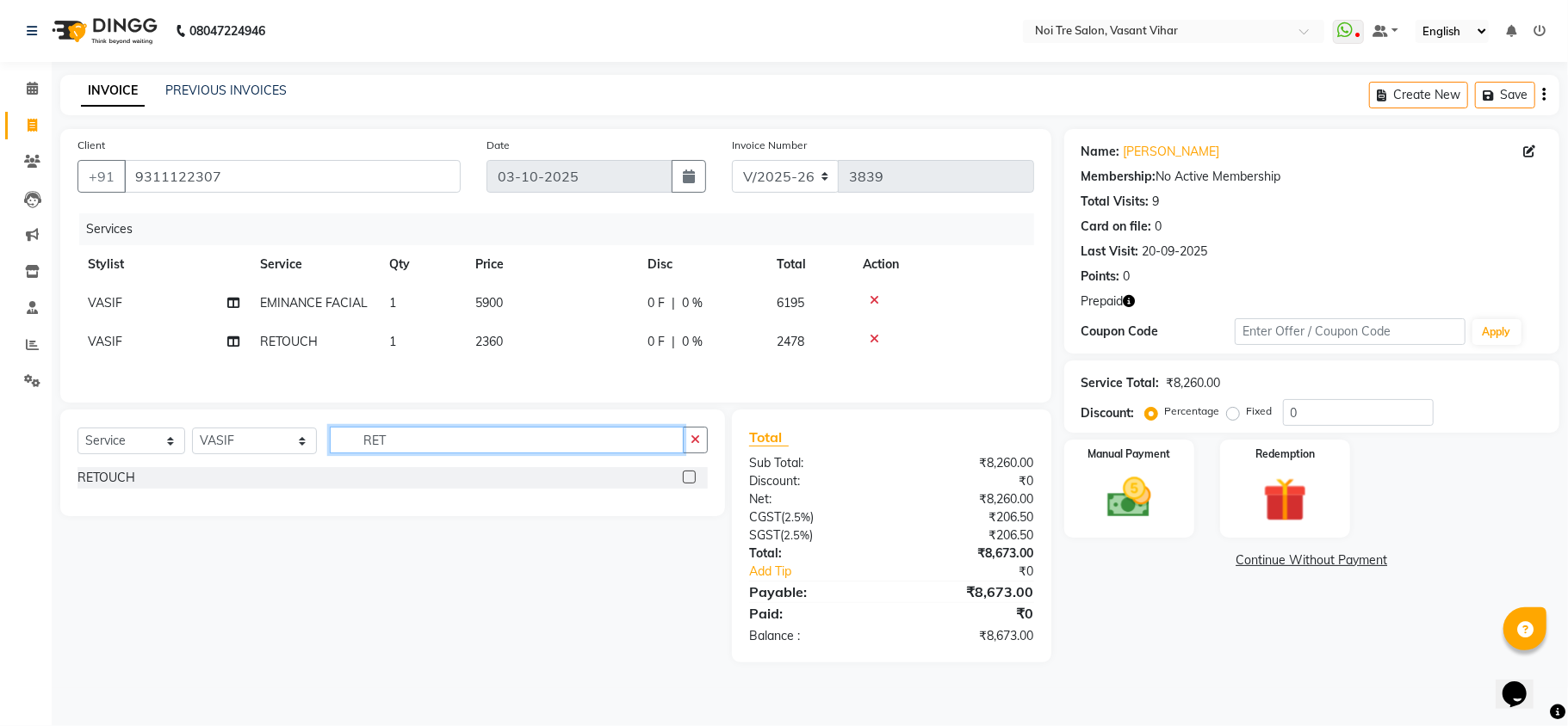
click at [414, 484] on div "Select Service Product Membership Package Voucher Prepaid Gift Card Select Styl…" at bounding box center [392, 463] width 665 height 107
drag, startPoint x: 414, startPoint y: 441, endPoint x: 135, endPoint y: 412, distance: 280.5
click at [135, 412] on div "Client [PHONE_NUMBER] Date [DATE] Invoice Number V/2025 V/[PHONE_NUMBER] Servic…" at bounding box center [556, 396] width 1017 height 533
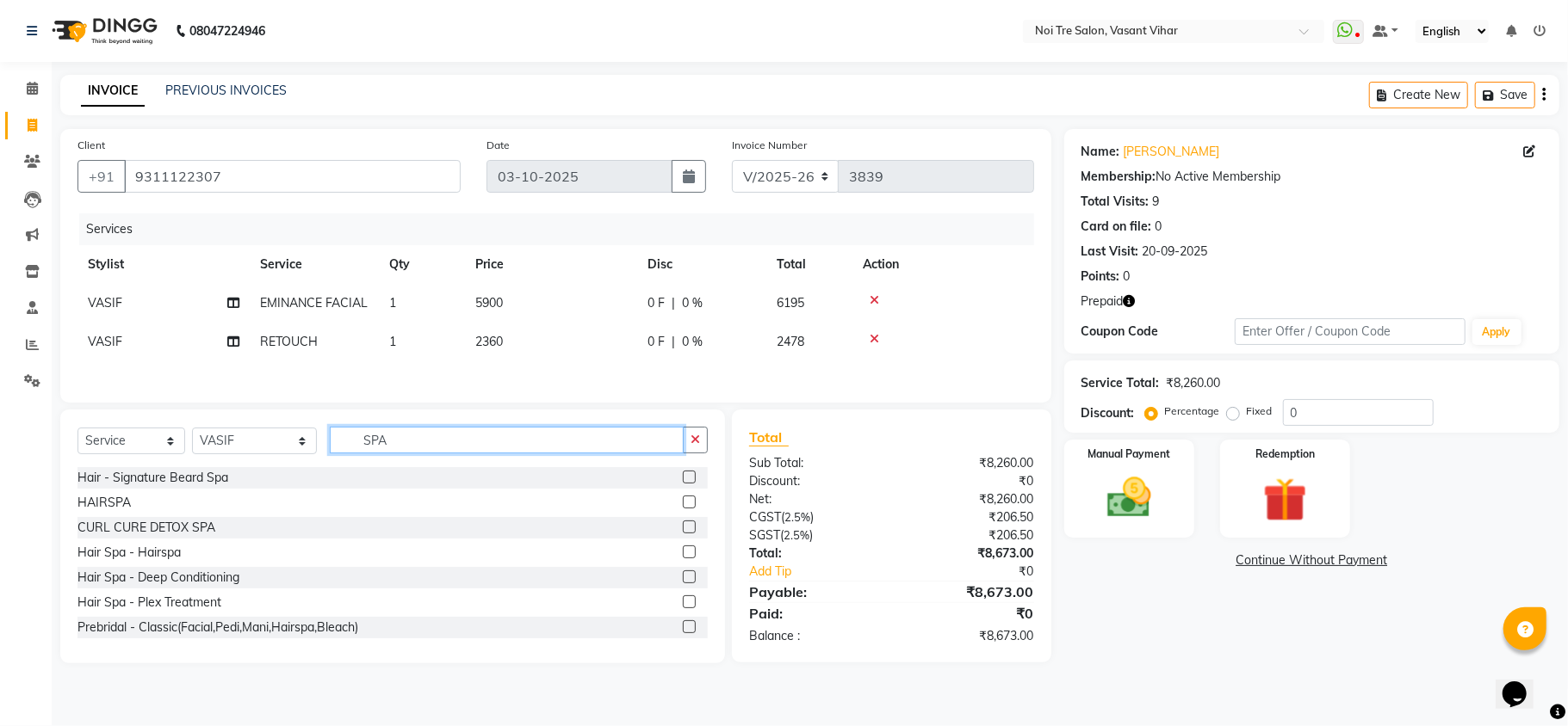
type input "SPA"
click at [682, 509] on label at bounding box center [688, 501] width 13 height 13
click at [682, 509] on input "checkbox" at bounding box center [687, 502] width 11 height 11
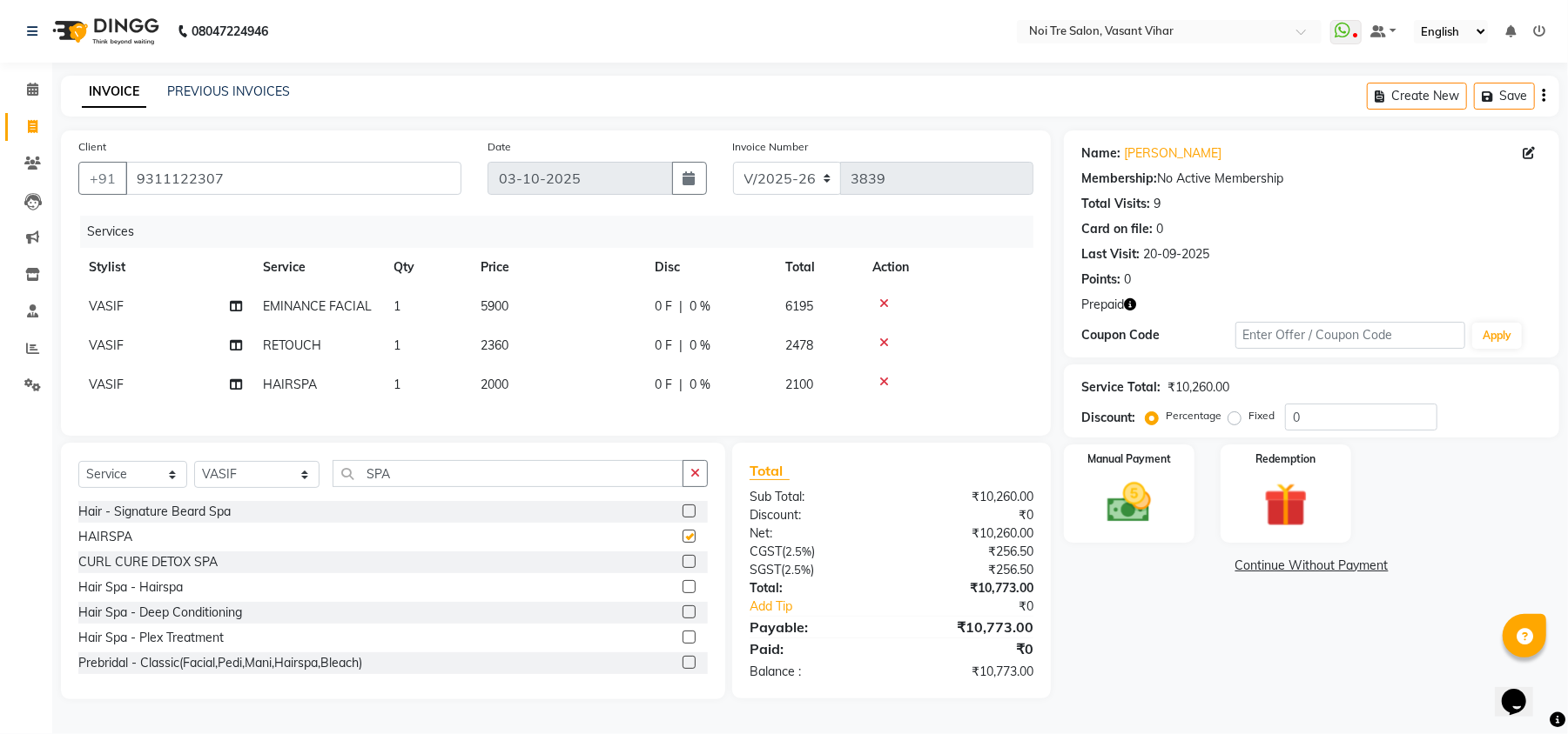
checkbox input "false"
click at [1128, 305] on icon "button" at bounding box center [1130, 304] width 12 height 12
click at [554, 383] on td "2000" at bounding box center [557, 385] width 174 height 39
select select "46585"
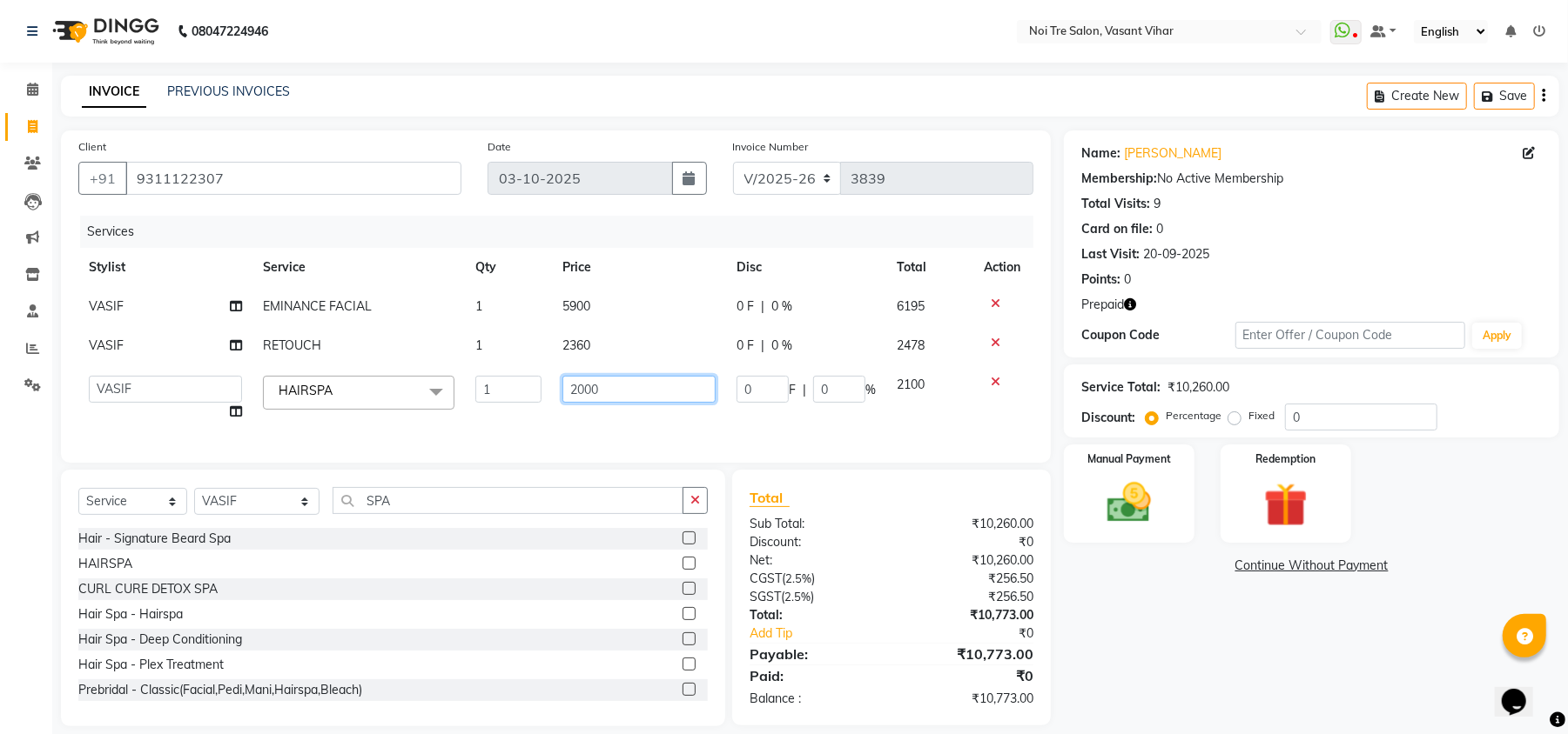
drag, startPoint x: 681, startPoint y: 395, endPoint x: 421, endPoint y: 357, distance: 262.8
click at [421, 357] on tbody "VASIF EMINANCE FACIAL 1 5900 0 F | 0 % 6195 VASIF RETOUCH 1 2360 0 F | 0 % 2478…" at bounding box center [556, 359] width 955 height 145
type input "4130"
click at [830, 416] on div "Services Stylist Service Qty Price Disc Total Action VASIF EMINANCE FACIAL 1 59…" at bounding box center [556, 331] width 955 height 230
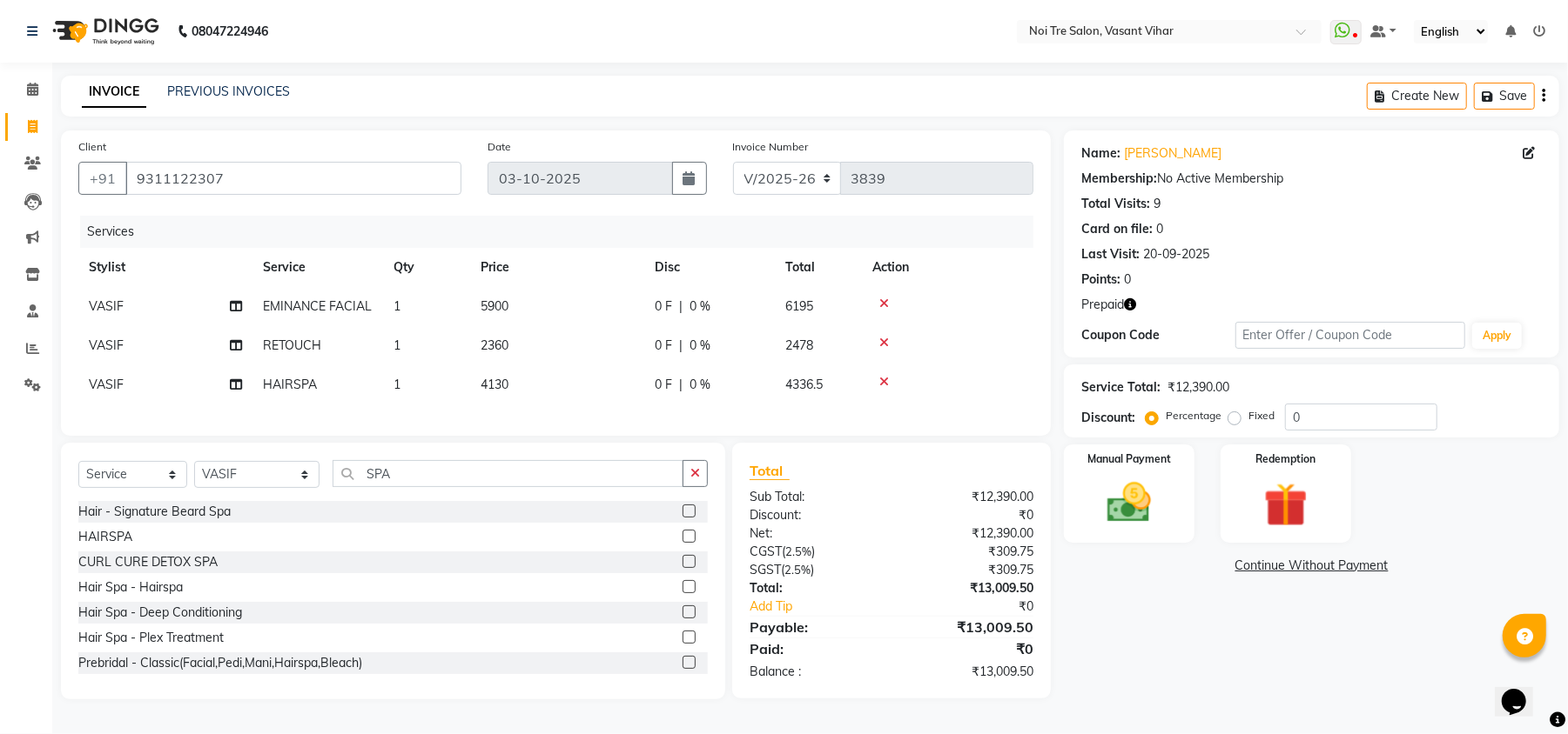
click at [1126, 301] on icon "button" at bounding box center [1130, 304] width 12 height 12
click at [520, 381] on td "4130" at bounding box center [557, 385] width 174 height 39
select select "46585"
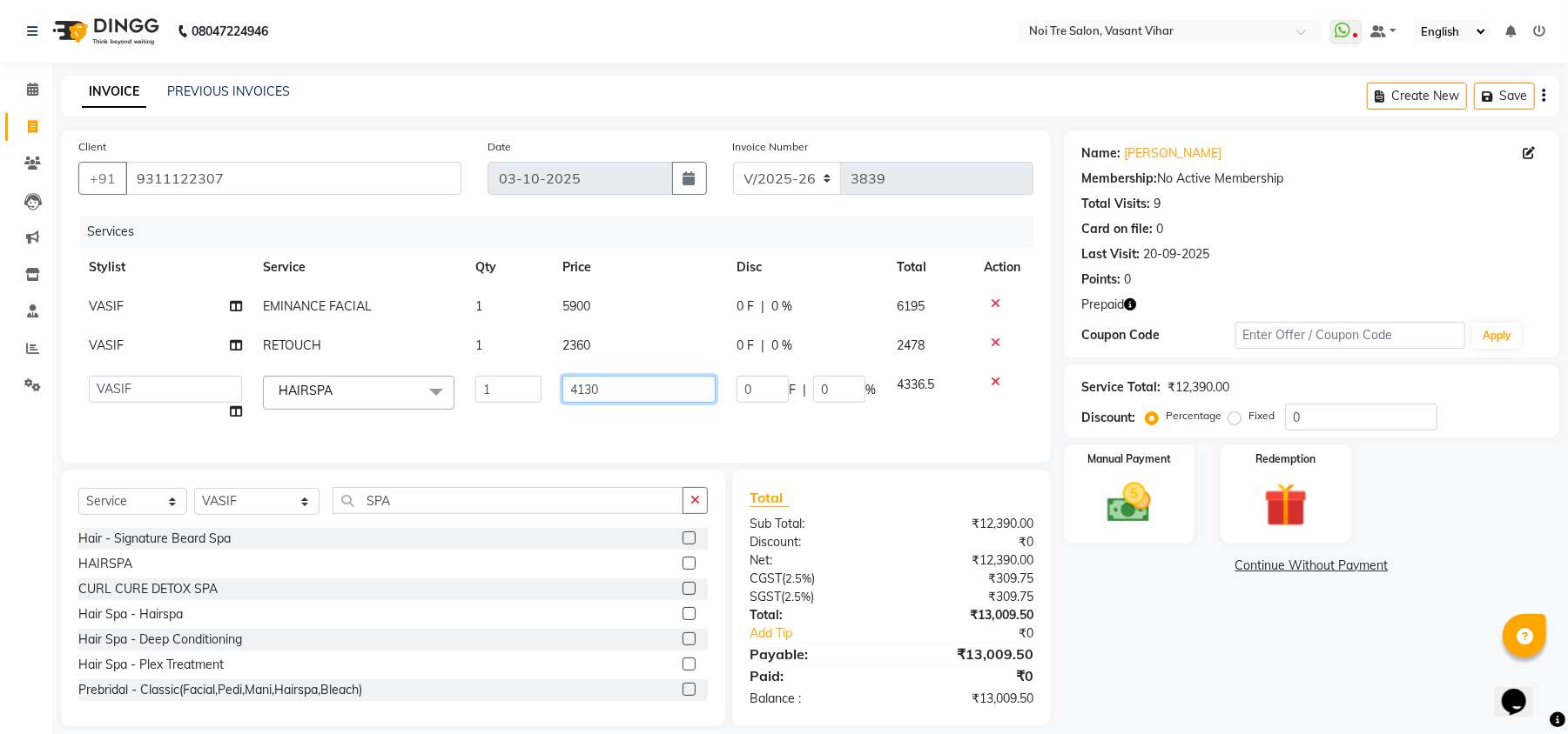
drag, startPoint x: 659, startPoint y: 385, endPoint x: 517, endPoint y: 392, distance: 142.2
click at [534, 395] on tr "[PERSON_NAME](PUNJABI BAGH) [PERSON_NAME] GEETA [PERSON_NAME] PDC [PERSON_NAME]…" at bounding box center [556, 398] width 955 height 66
type input "4500"
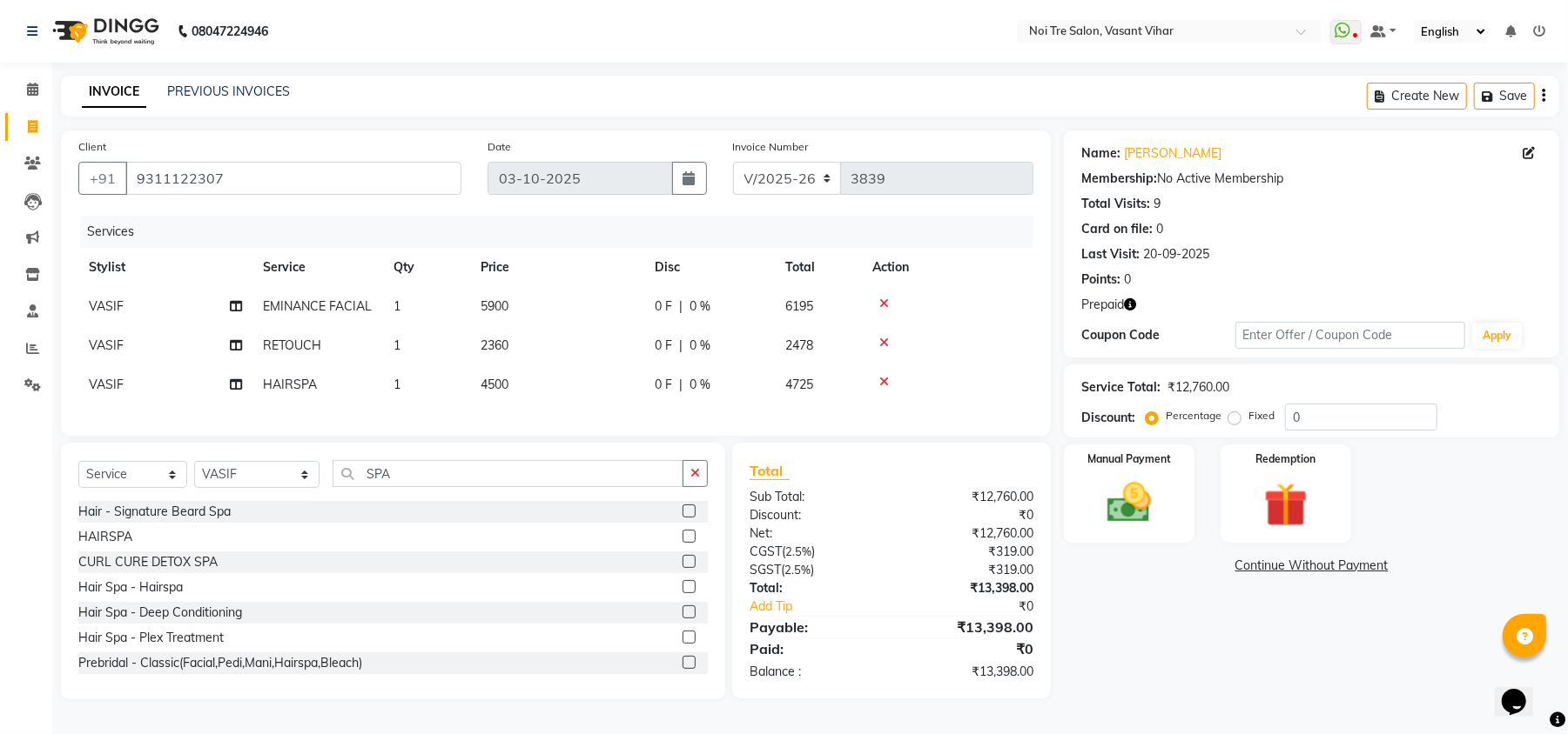
click at [536, 418] on div "Services Stylist Service Qty Price Disc Total Action VASIF EMINANCE FACIAL 1 59…" at bounding box center [556, 317] width 955 height 203
click at [576, 373] on td "4500" at bounding box center [557, 385] width 174 height 39
select select "46585"
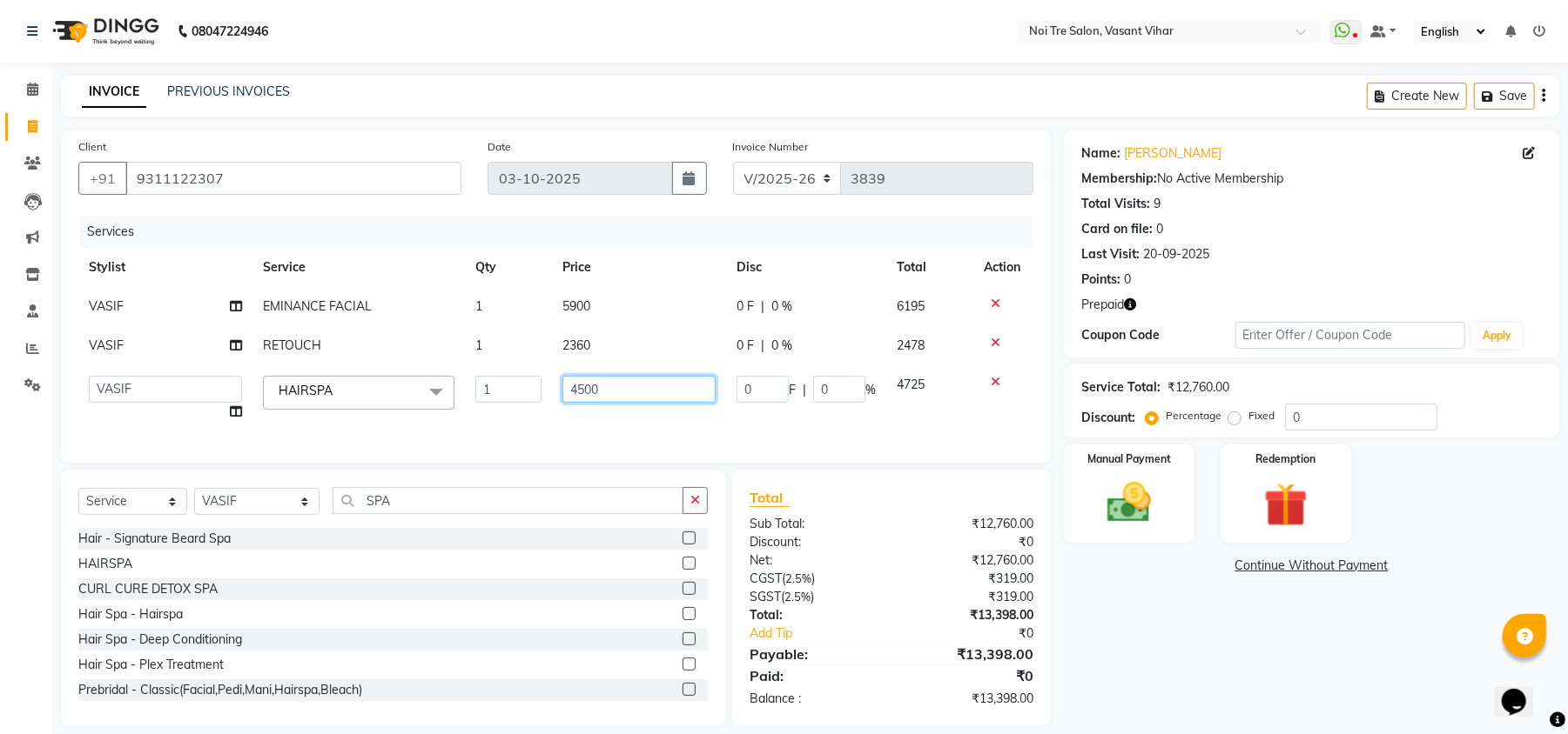
drag, startPoint x: 645, startPoint y: 398, endPoint x: 108, endPoint y: 322, distance: 542.4
click at [108, 322] on tbody "VASIF EMINANCE FACIAL 1 5900 0 F | 0 % 6195 VASIF RETOUCH 1 2360 0 F | 0 % 2478…" at bounding box center [556, 359] width 955 height 145
type input "5000"
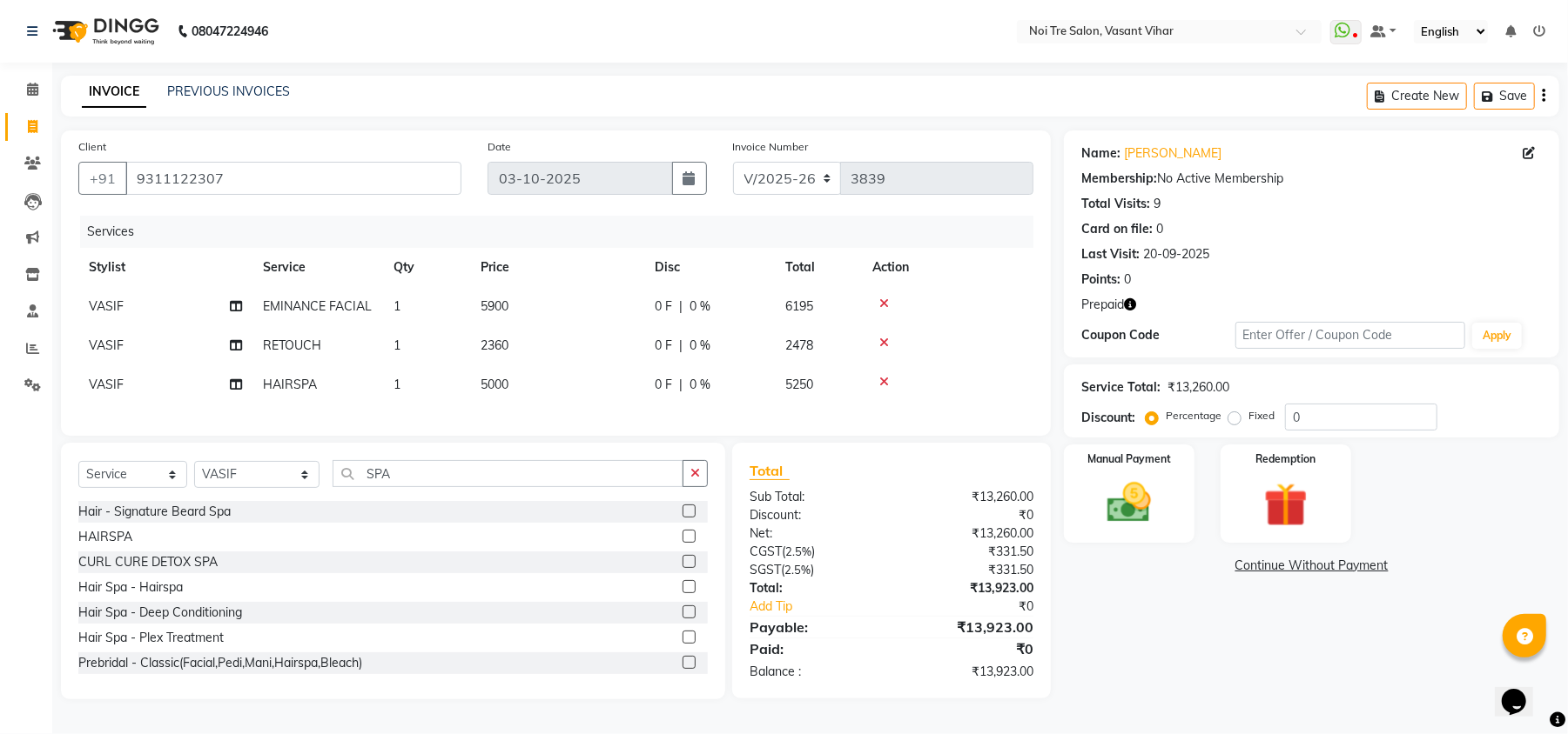
click at [579, 418] on div "Services Stylist Service Qty Price Disc Total Action VASIF EMINANCE FACIAL 1 59…" at bounding box center [556, 317] width 955 height 203
click at [579, 390] on td "5000" at bounding box center [557, 385] width 174 height 39
select select "46585"
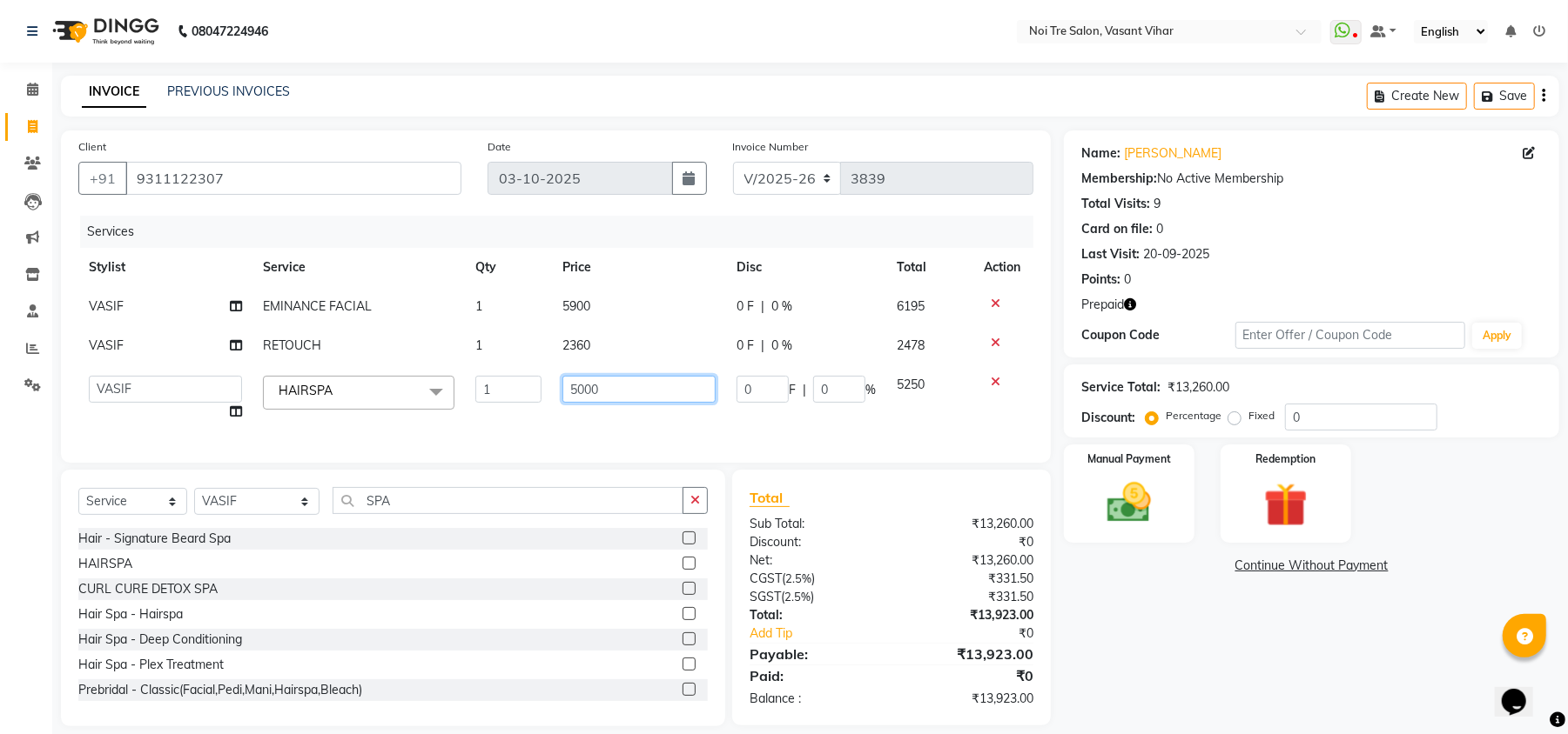
drag, startPoint x: 579, startPoint y: 390, endPoint x: 167, endPoint y: 315, distance: 418.8
click at [190, 318] on tbody "VASIF EMINANCE FACIAL 1 5900 0 F | 0 % 6195 VASIF RETOUCH 1 2360 0 F | 0 % 2478…" at bounding box center [556, 359] width 955 height 145
type input "5310"
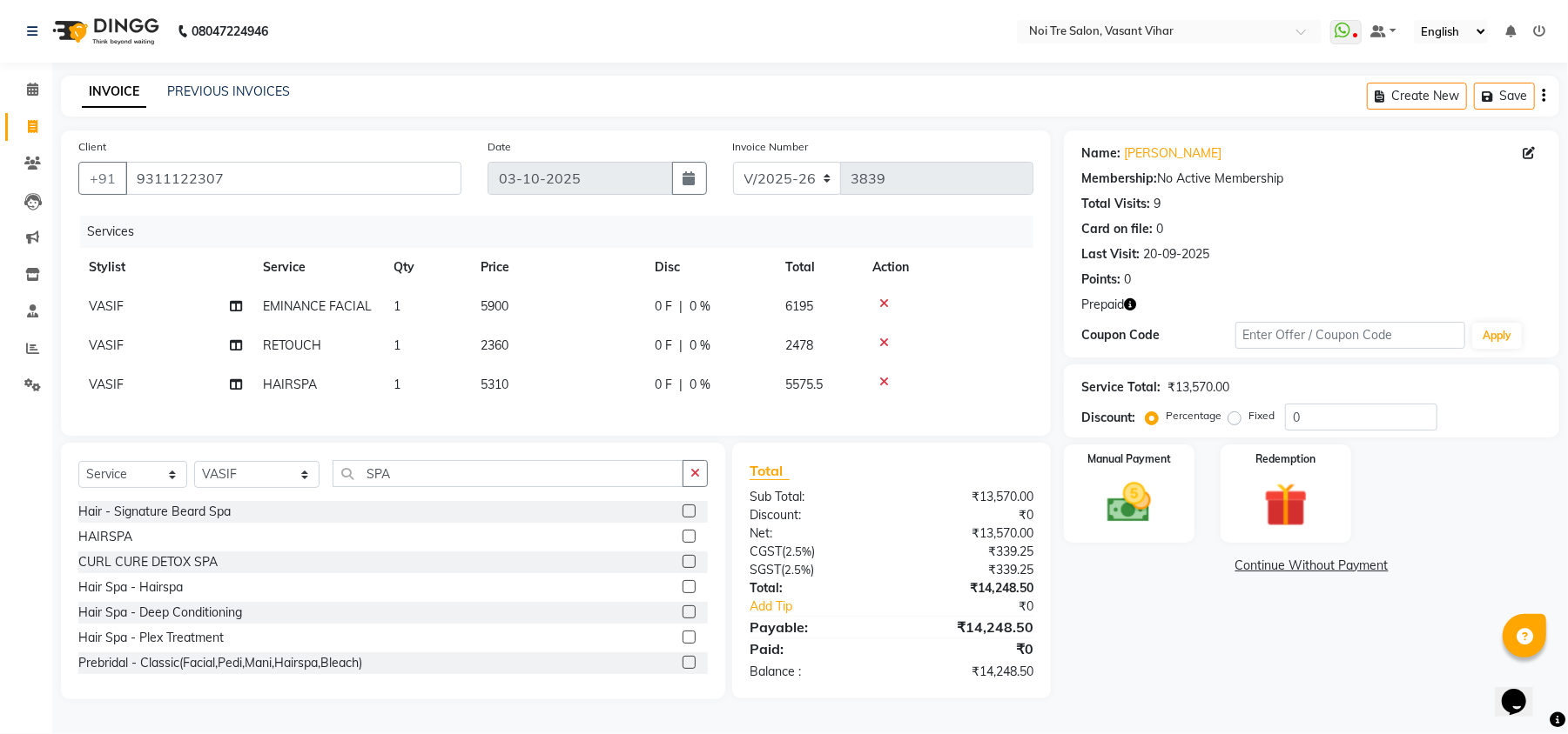
click at [618, 416] on div "Services Stylist Service Qty Price Disc Total Action VASIF EMINANCE FACIAL 1 59…" at bounding box center [556, 317] width 955 height 203
click at [1134, 307] on icon "button" at bounding box center [1130, 304] width 12 height 12
click at [577, 381] on td "5310" at bounding box center [557, 385] width 174 height 39
select select "46585"
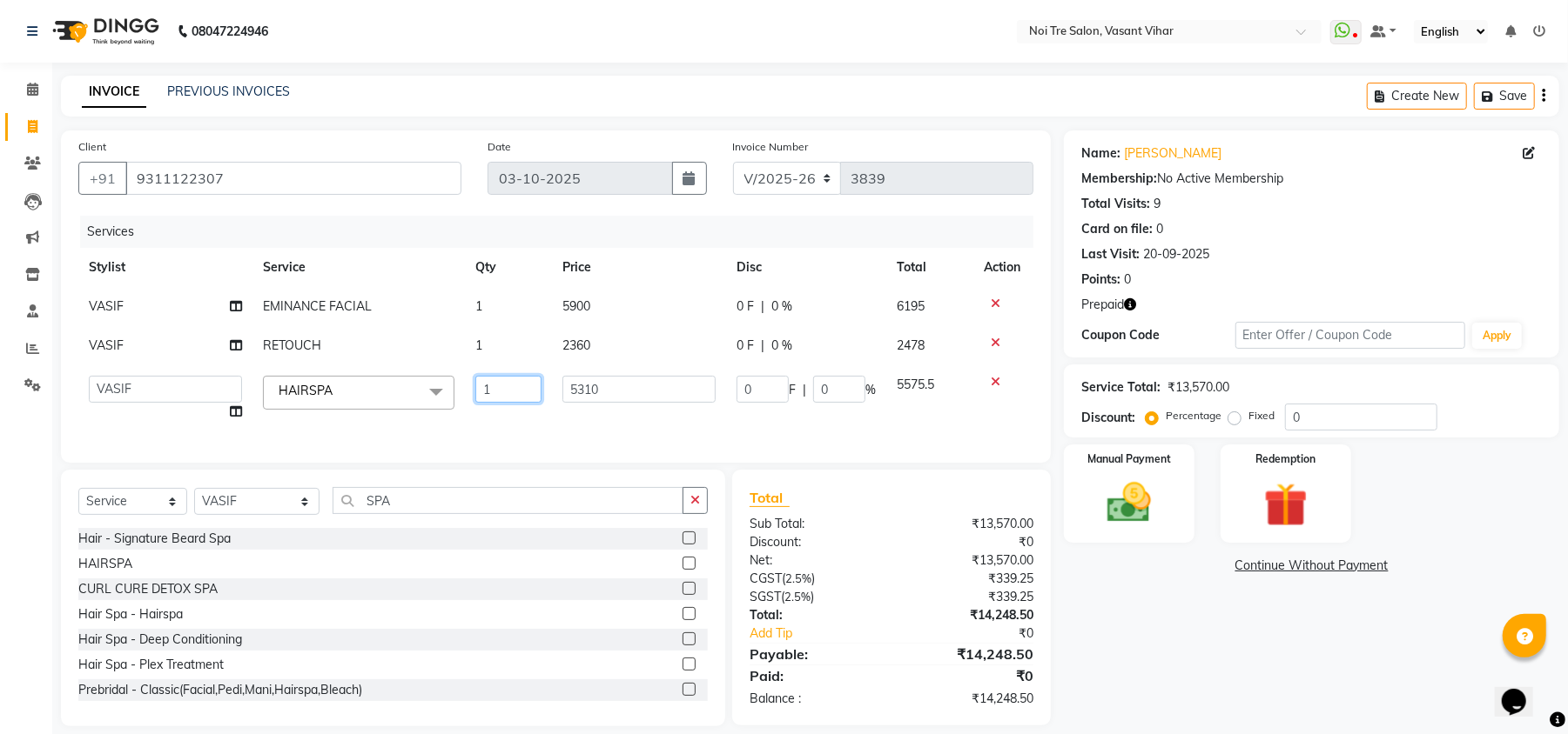
drag, startPoint x: 634, startPoint y: 374, endPoint x: 484, endPoint y: 370, distance: 150.1
click at [484, 370] on tr "[PERSON_NAME](PUNJABI BAGH) [PERSON_NAME] GEETA [PERSON_NAME] PDC [PERSON_NAME]…" at bounding box center [556, 398] width 955 height 66
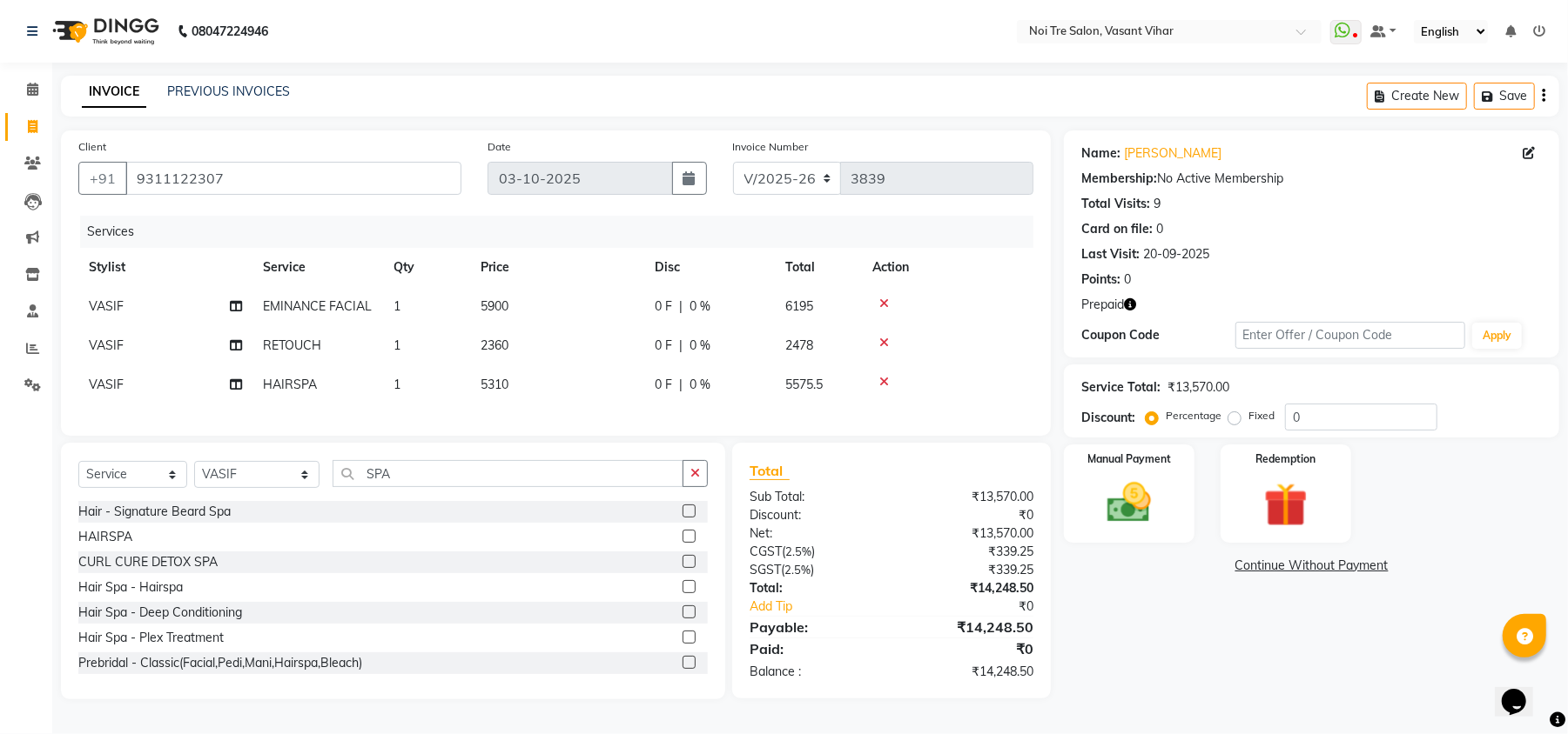
click at [627, 385] on td "5310" at bounding box center [557, 385] width 174 height 39
select select "46585"
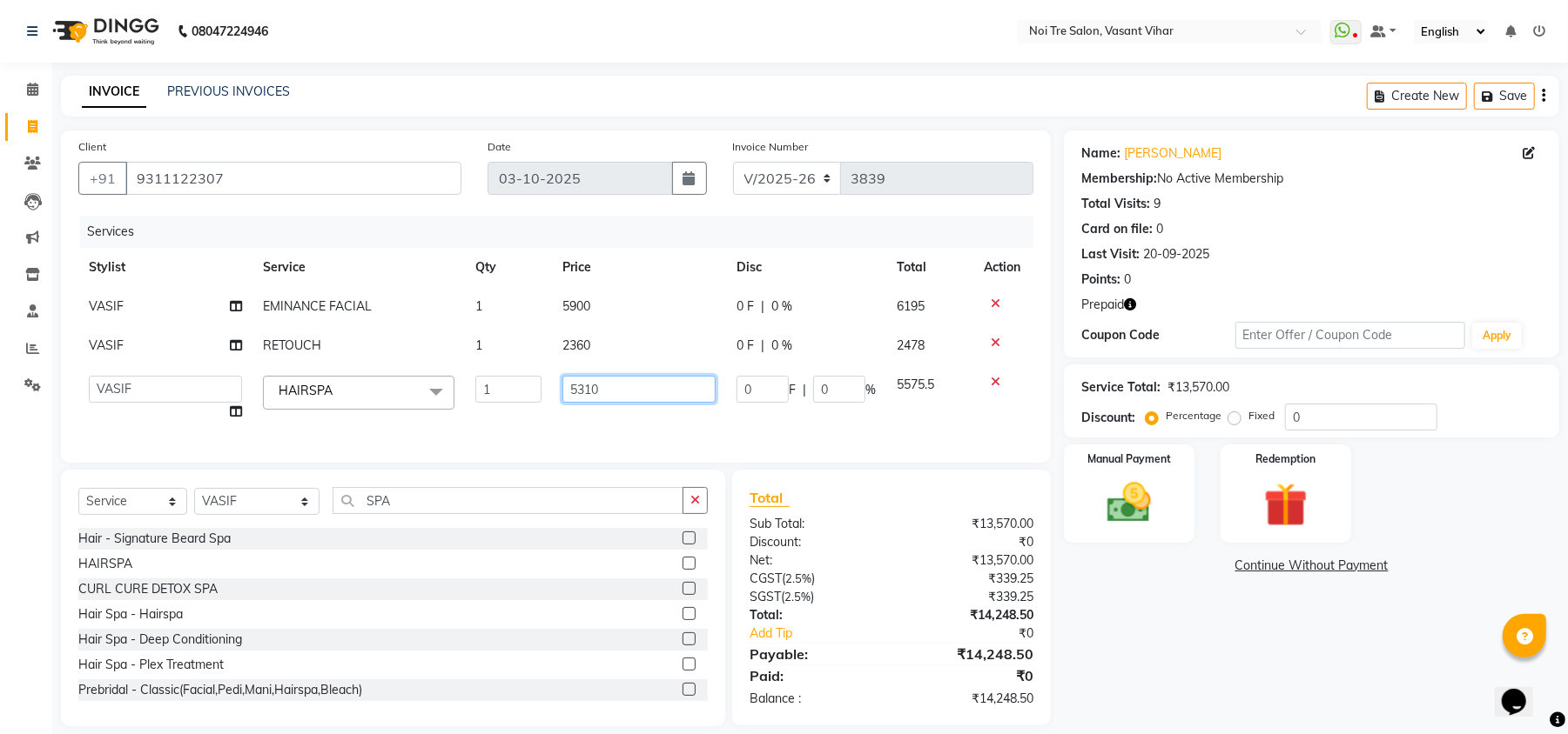
drag, startPoint x: 627, startPoint y: 385, endPoint x: 345, endPoint y: 348, distance: 284.4
click at [364, 352] on tbody "VASIF EMINANCE FACIAL 1 5900 0 F | 0 % 6195 VASIF RETOUCH 1 2360 0 F | 0 % 2478…" at bounding box center [556, 359] width 955 height 145
type input "5100"
click at [584, 421] on div "Services Stylist Service Qty Price Disc Total Action VASIF EMINANCE FACIAL 1 59…" at bounding box center [556, 331] width 955 height 230
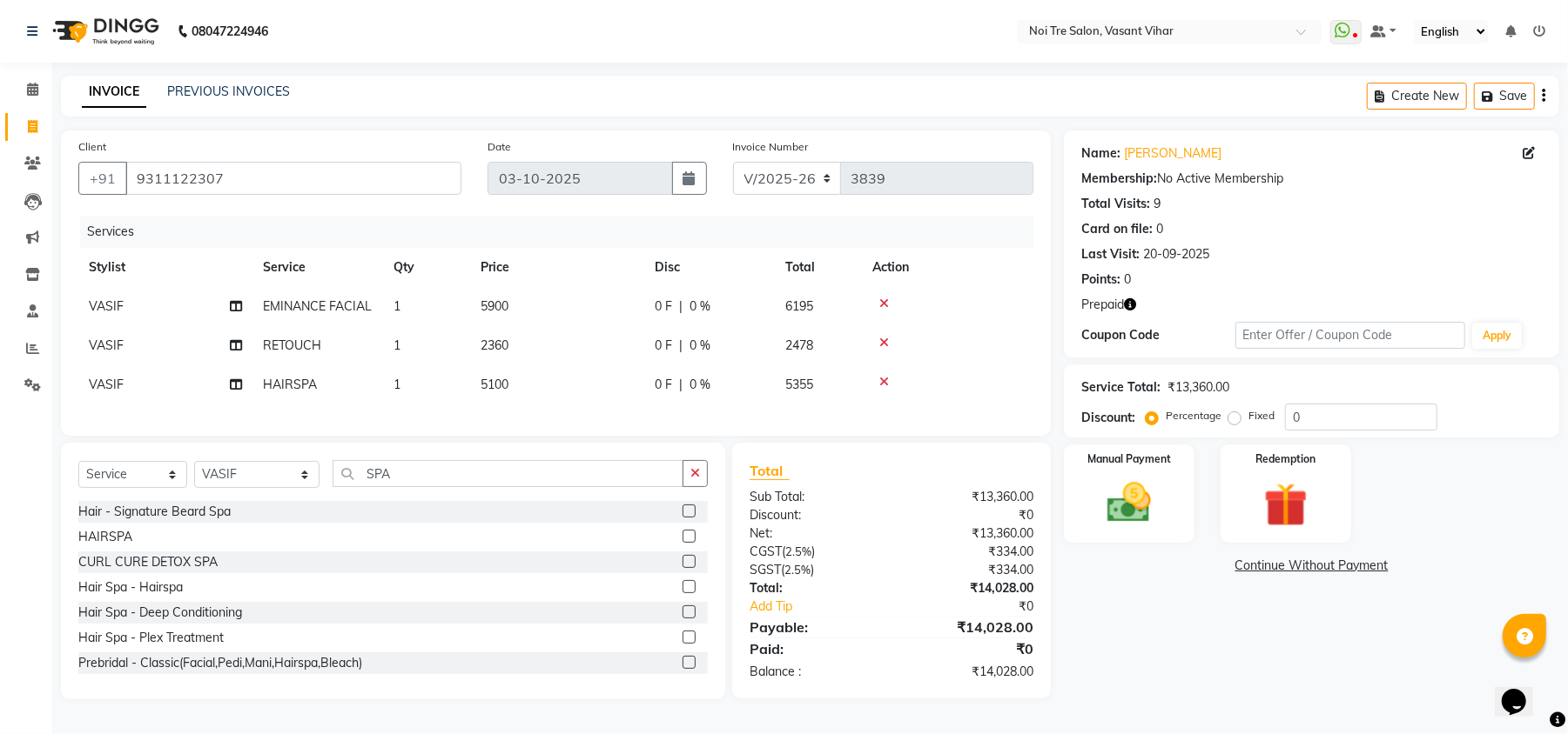
click at [1135, 310] on icon "button" at bounding box center [1130, 304] width 12 height 12
click at [513, 391] on td "5100" at bounding box center [557, 385] width 174 height 39
select select "46585"
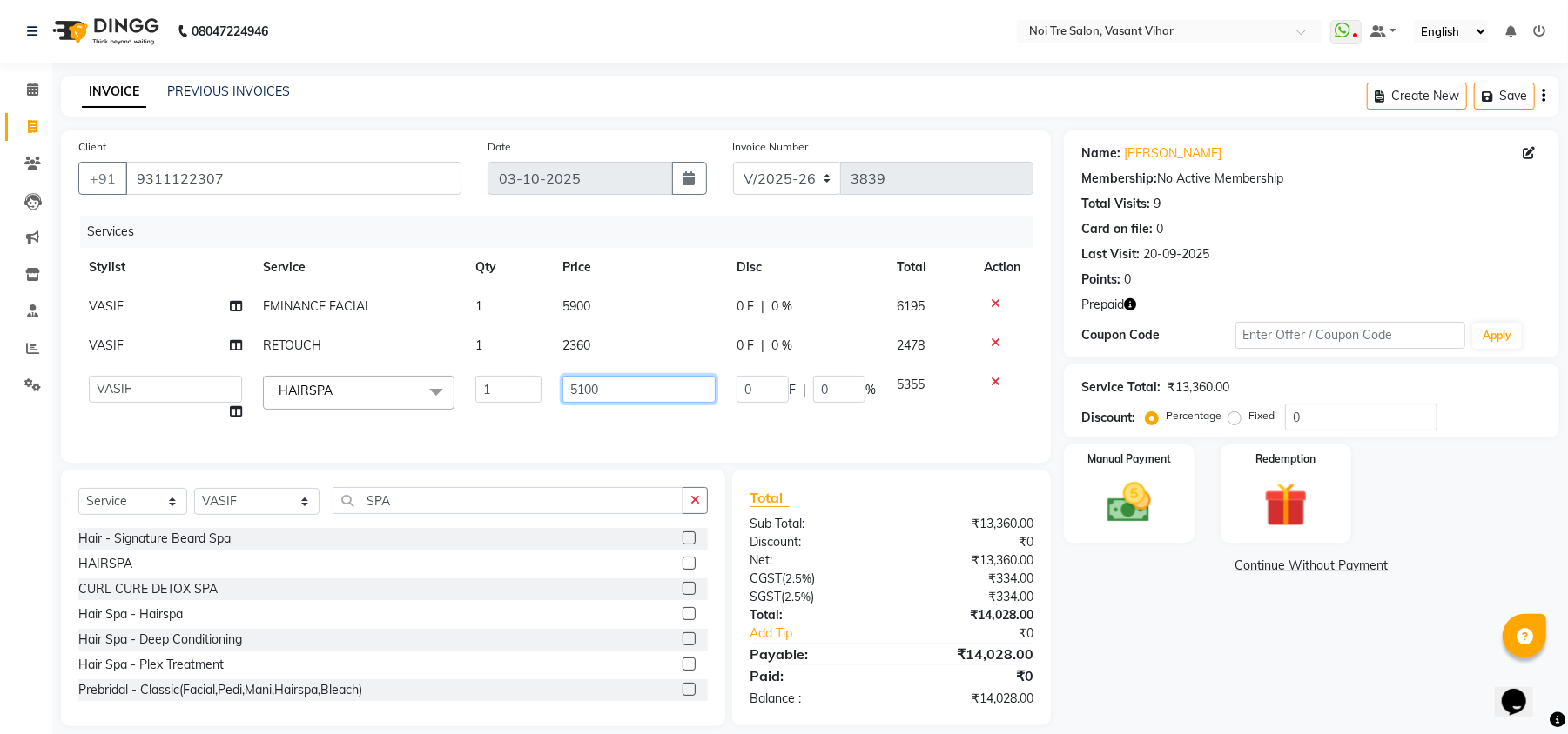
click at [646, 392] on input "5100" at bounding box center [639, 389] width 154 height 27
type input "5115"
click at [720, 416] on div "Services Stylist Service Qty Price Disc Total Action VASIF EMINANCE FACIAL 1 59…" at bounding box center [556, 331] width 955 height 230
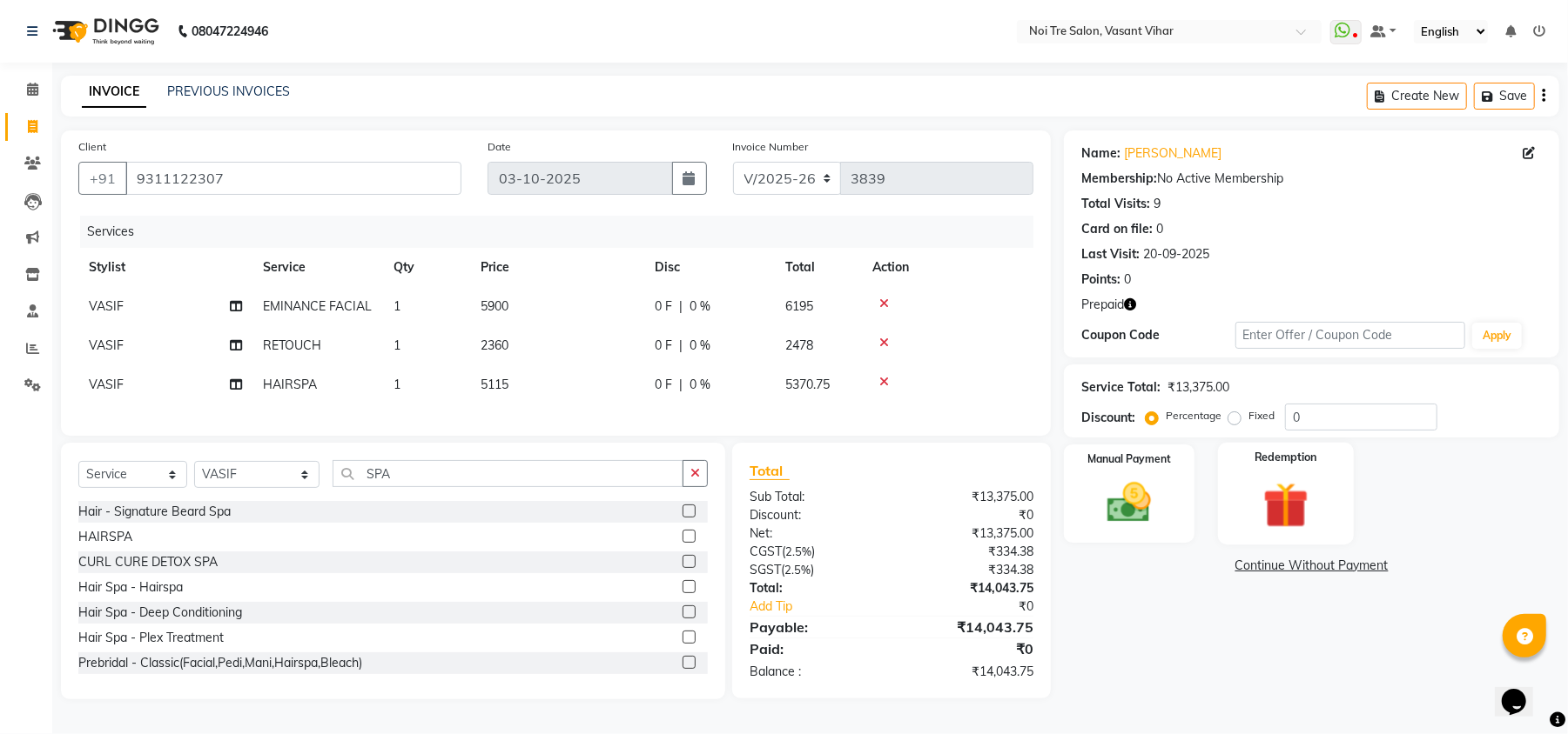
click at [1327, 499] on div "Redemption" at bounding box center [1286, 493] width 136 height 101
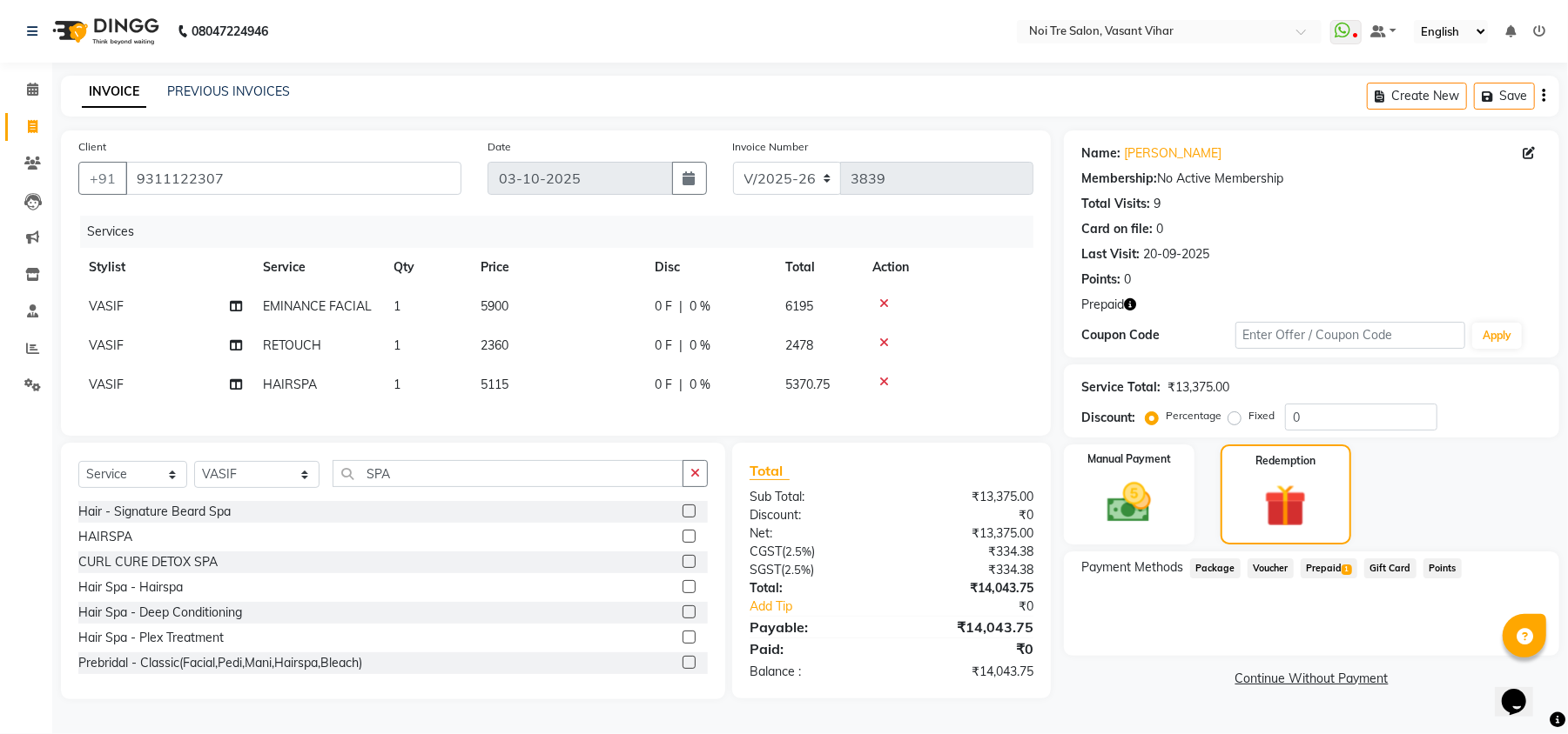
click at [1336, 569] on span "Prepaid 1" at bounding box center [1328, 569] width 56 height 20
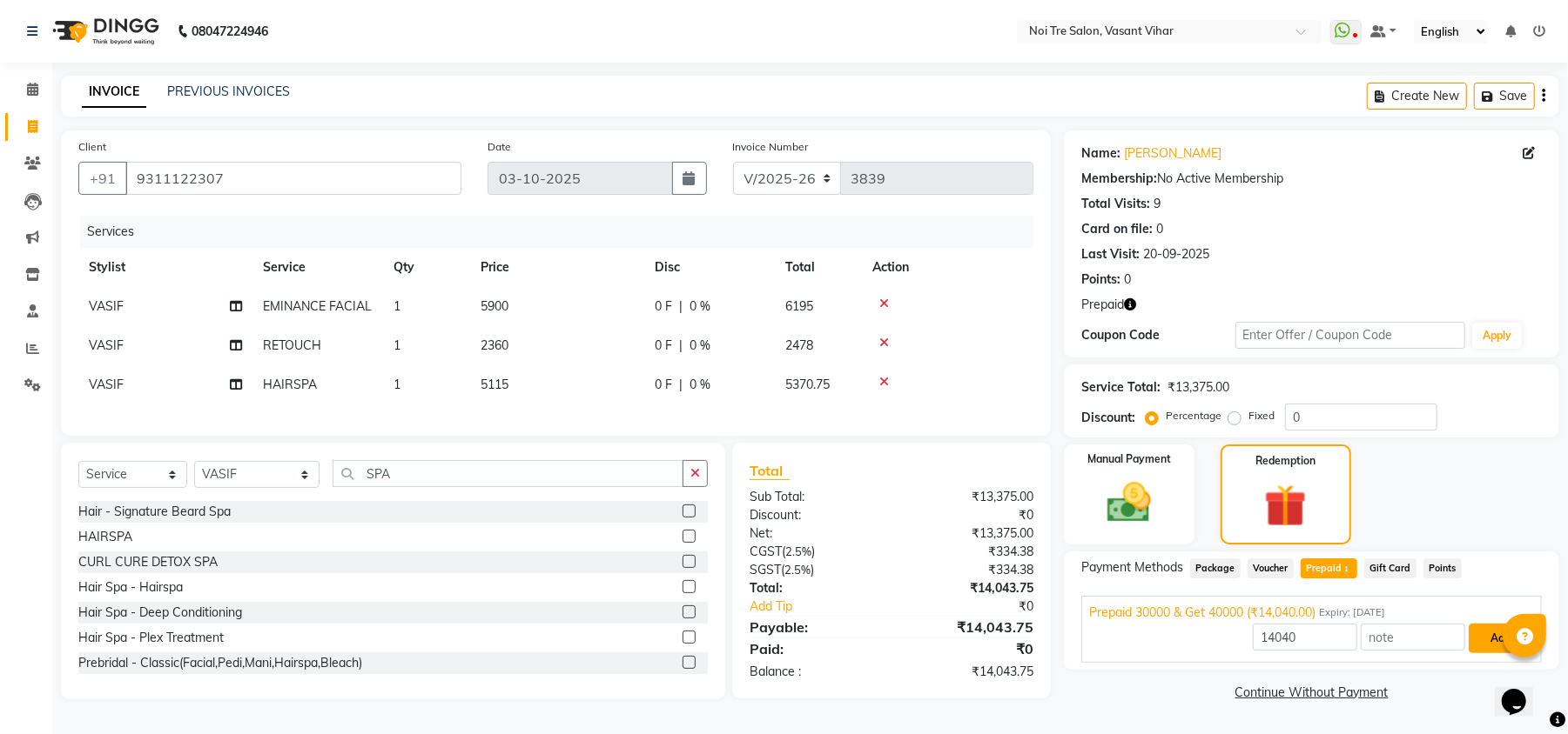
drag, startPoint x: 1480, startPoint y: 630, endPoint x: 1394, endPoint y: 636, distance: 86.2
click at [1481, 631] on button "Add" at bounding box center [1500, 639] width 64 height 30
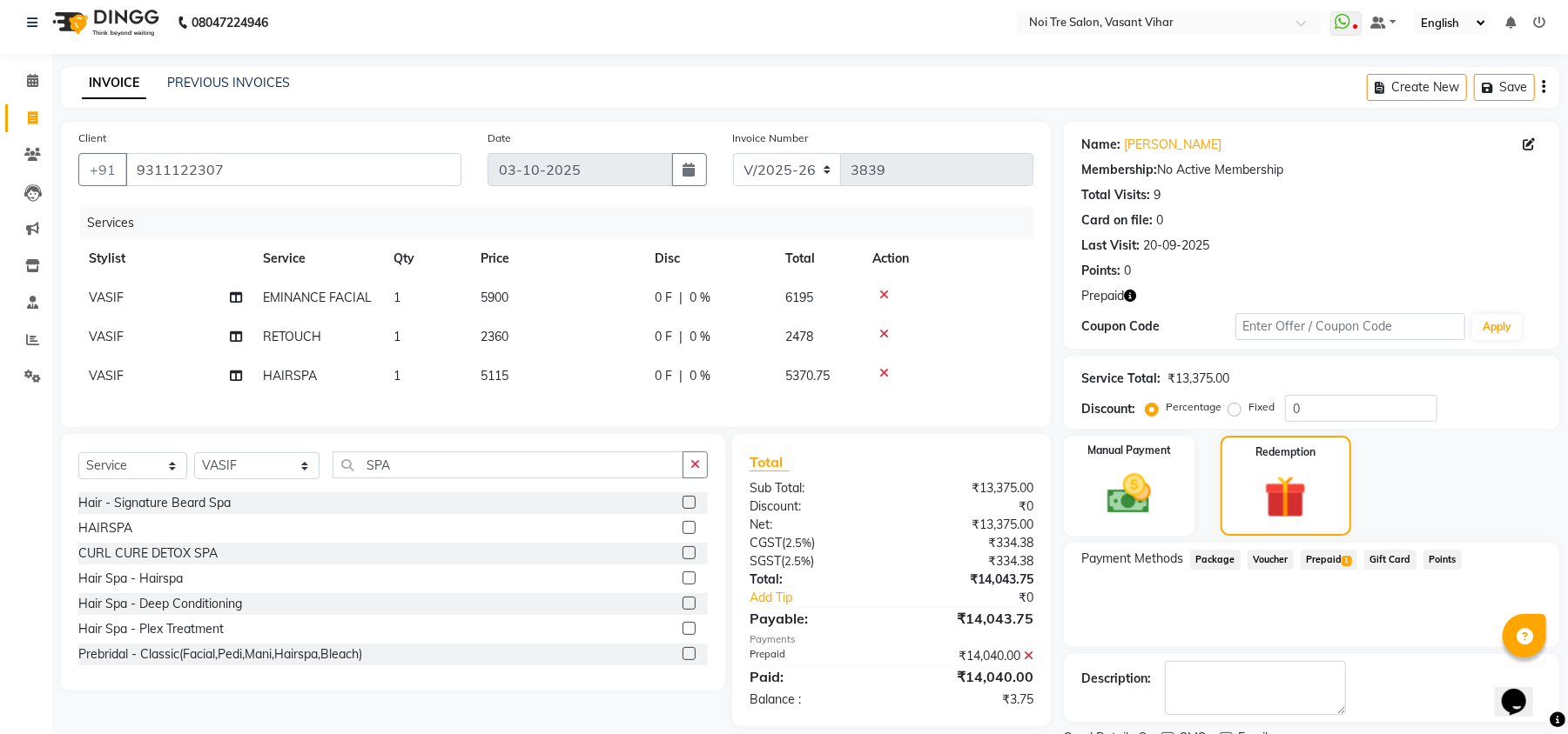
scroll to position [82, 0]
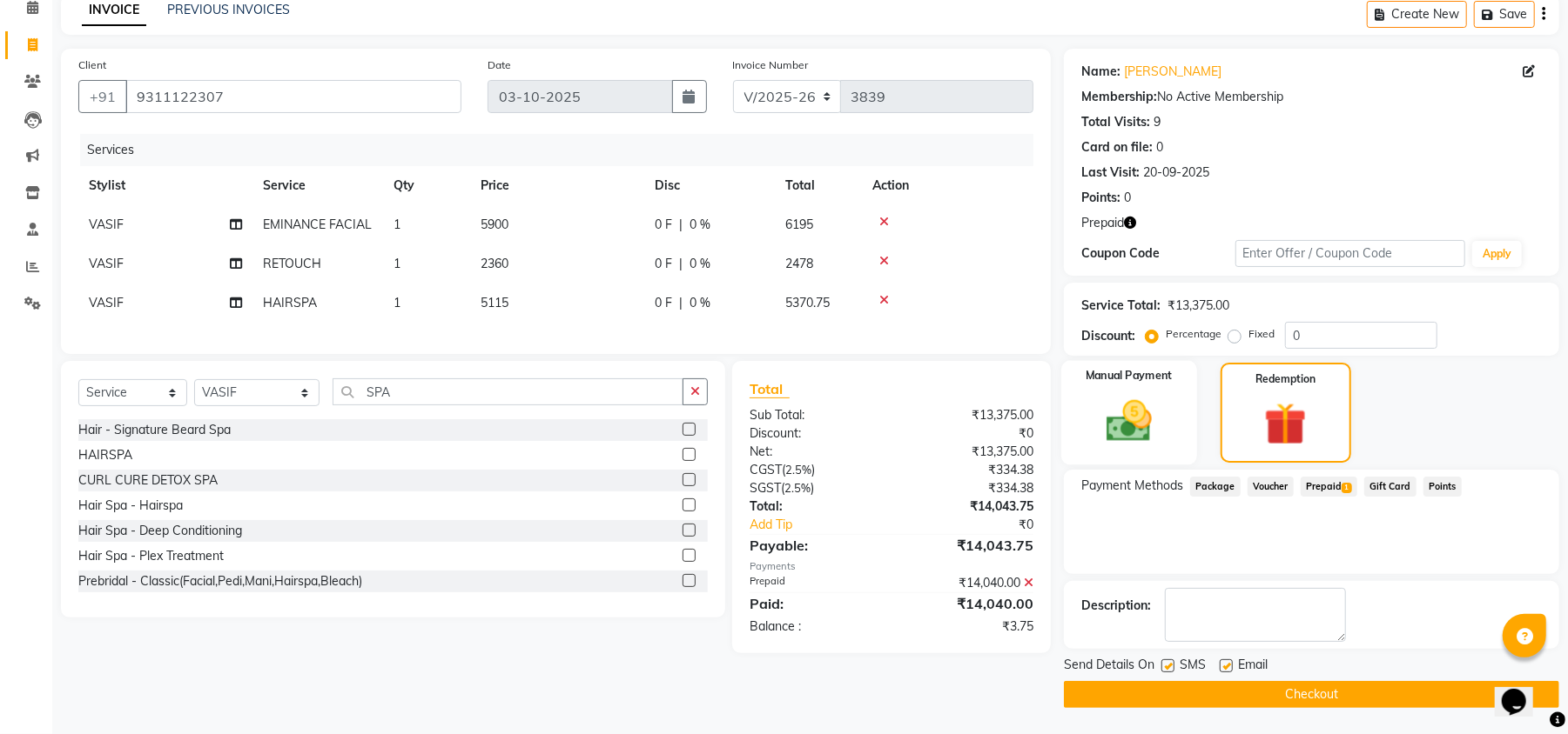
click at [1132, 416] on img at bounding box center [1129, 422] width 75 height 53
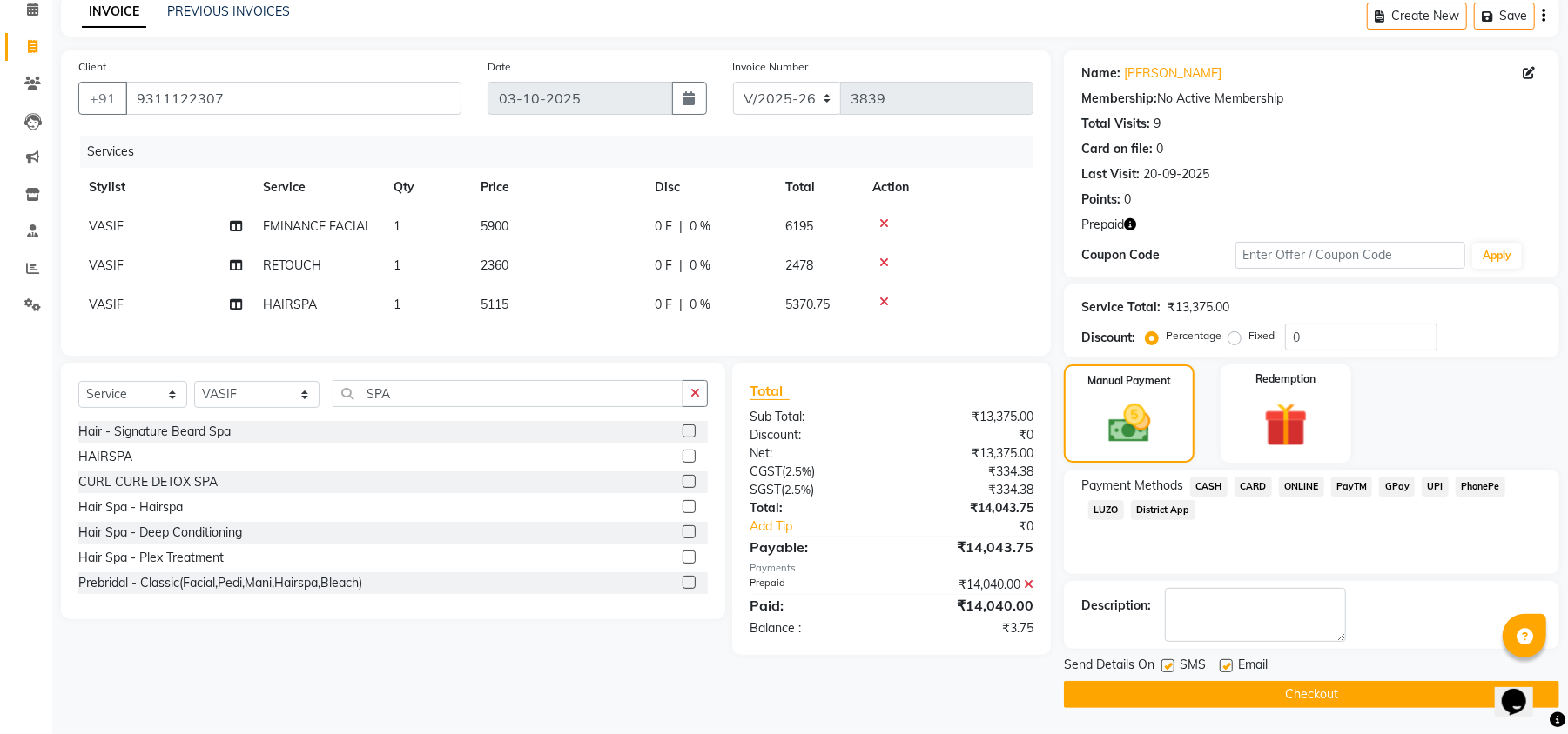
click at [1213, 493] on span "CASH" at bounding box center [1209, 487] width 37 height 20
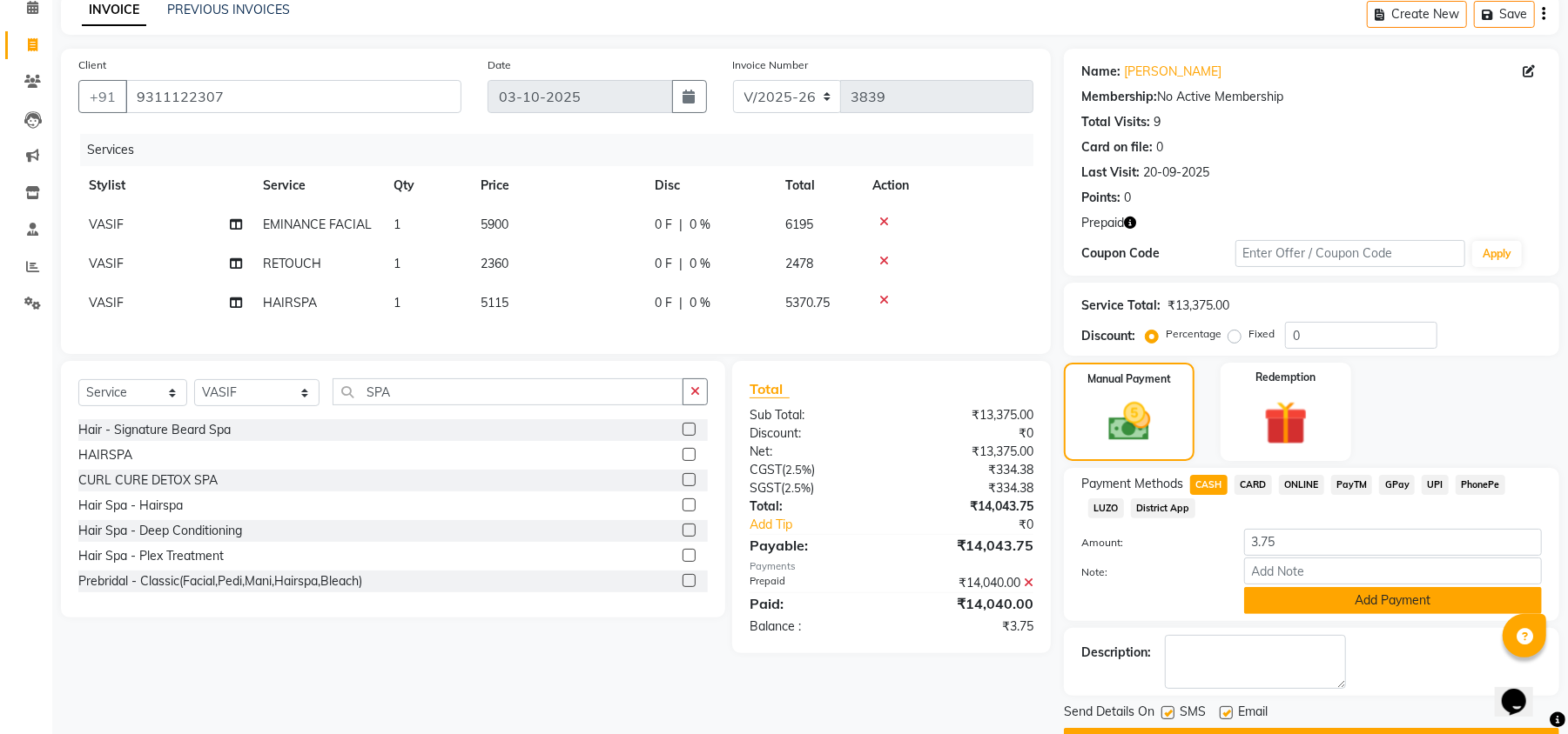
click at [1302, 606] on button "Add Payment" at bounding box center [1393, 600] width 297 height 27
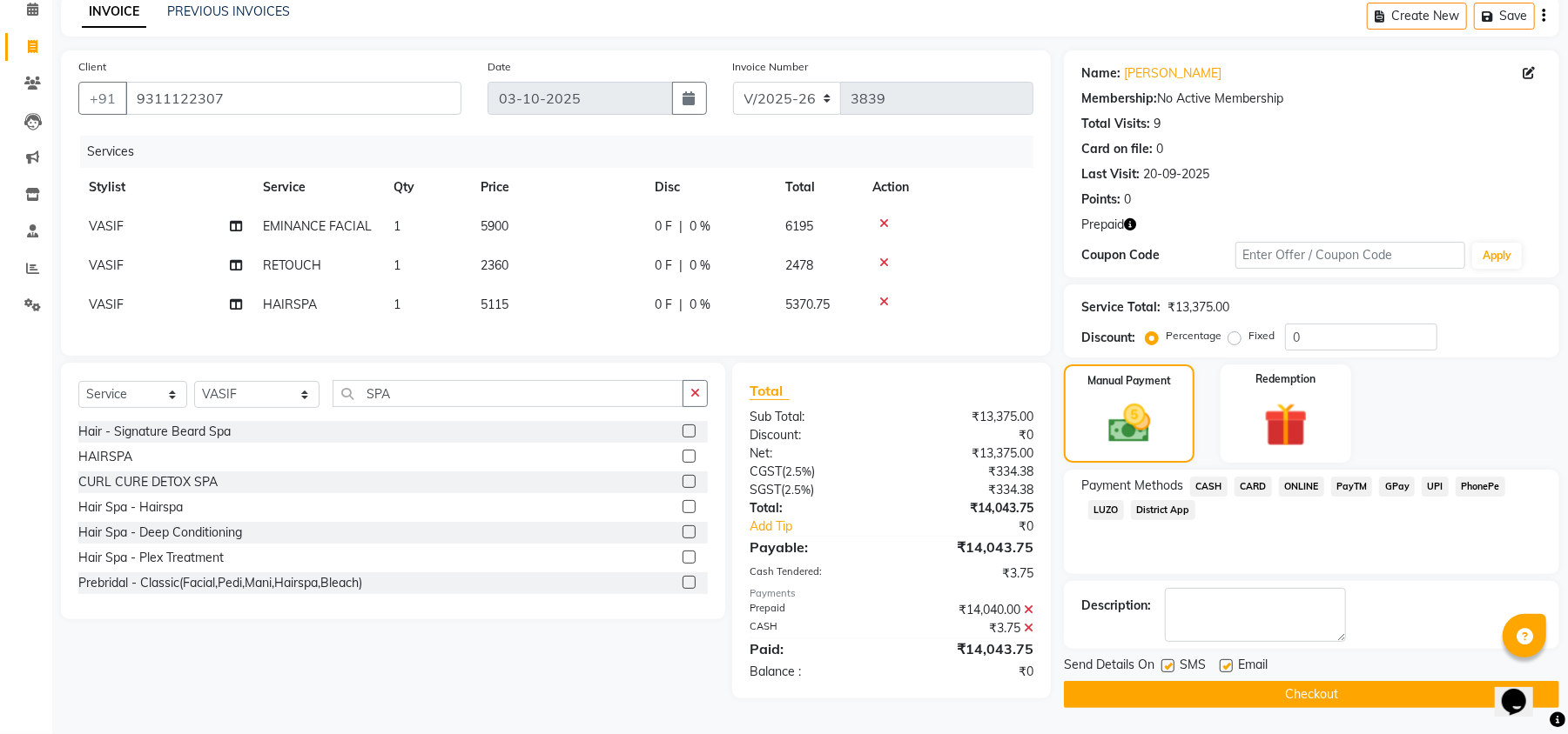
scroll to position [88, 0]
click at [1223, 665] on label at bounding box center [1225, 665] width 13 height 13
click at [1223, 665] on input "checkbox" at bounding box center [1224, 666] width 11 height 11
checkbox input "false"
click at [1167, 659] on label at bounding box center [1167, 665] width 13 height 13
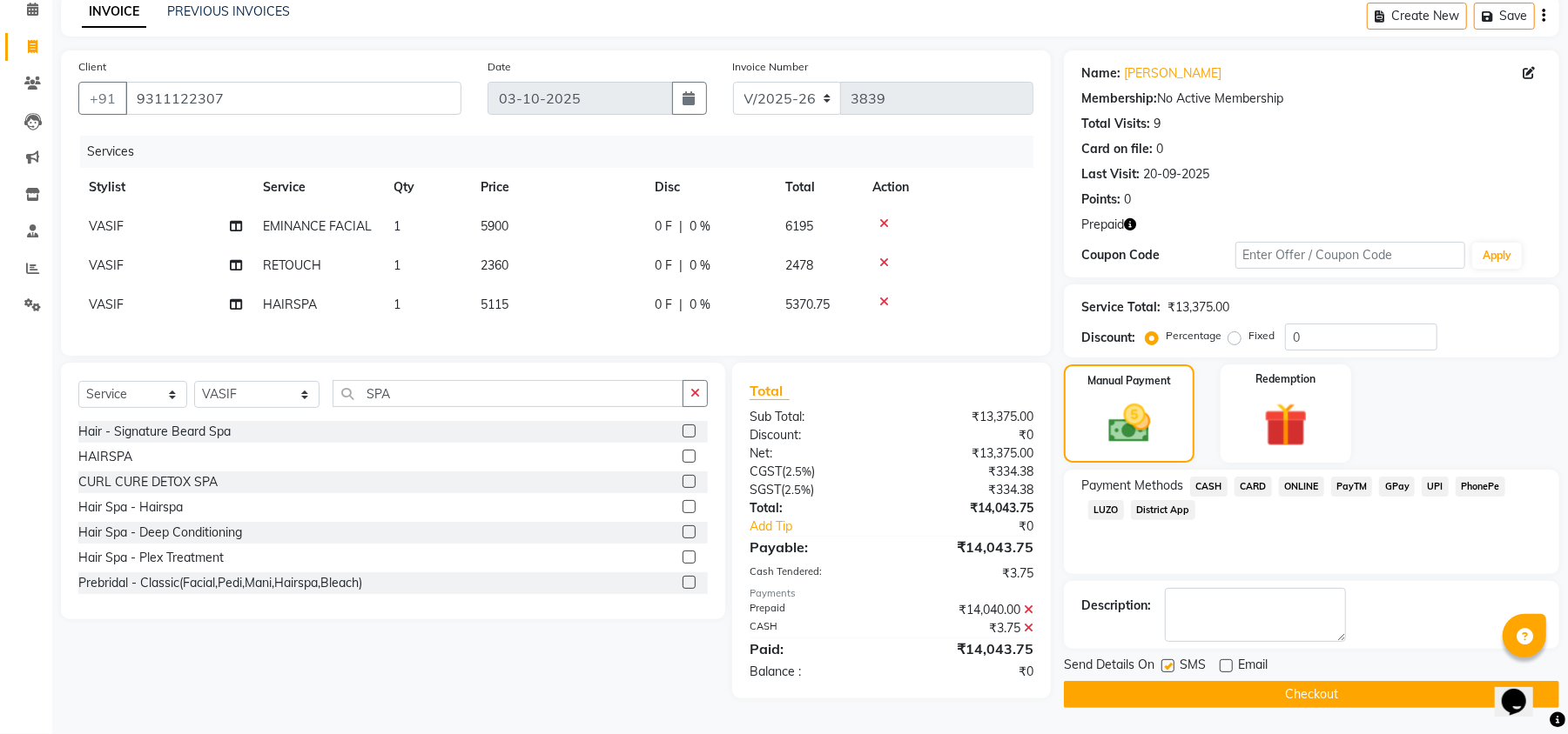
click at [1167, 661] on input "checkbox" at bounding box center [1166, 666] width 11 height 11
checkbox input "false"
click at [1192, 682] on button "Checkout" at bounding box center [1311, 695] width 495 height 27
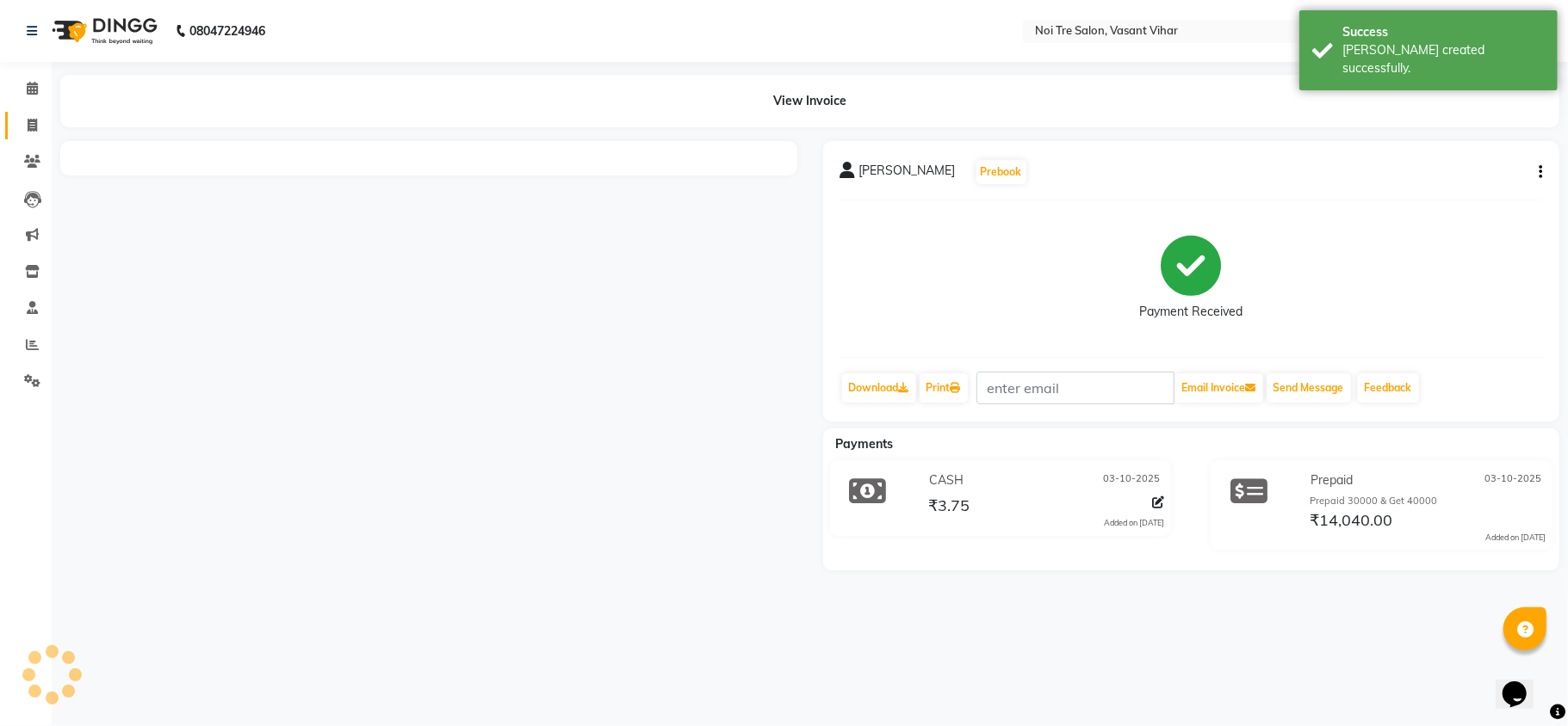
click at [12, 118] on link "Invoice" at bounding box center [25, 126] width 41 height 28
select select "3944"
select select "service"
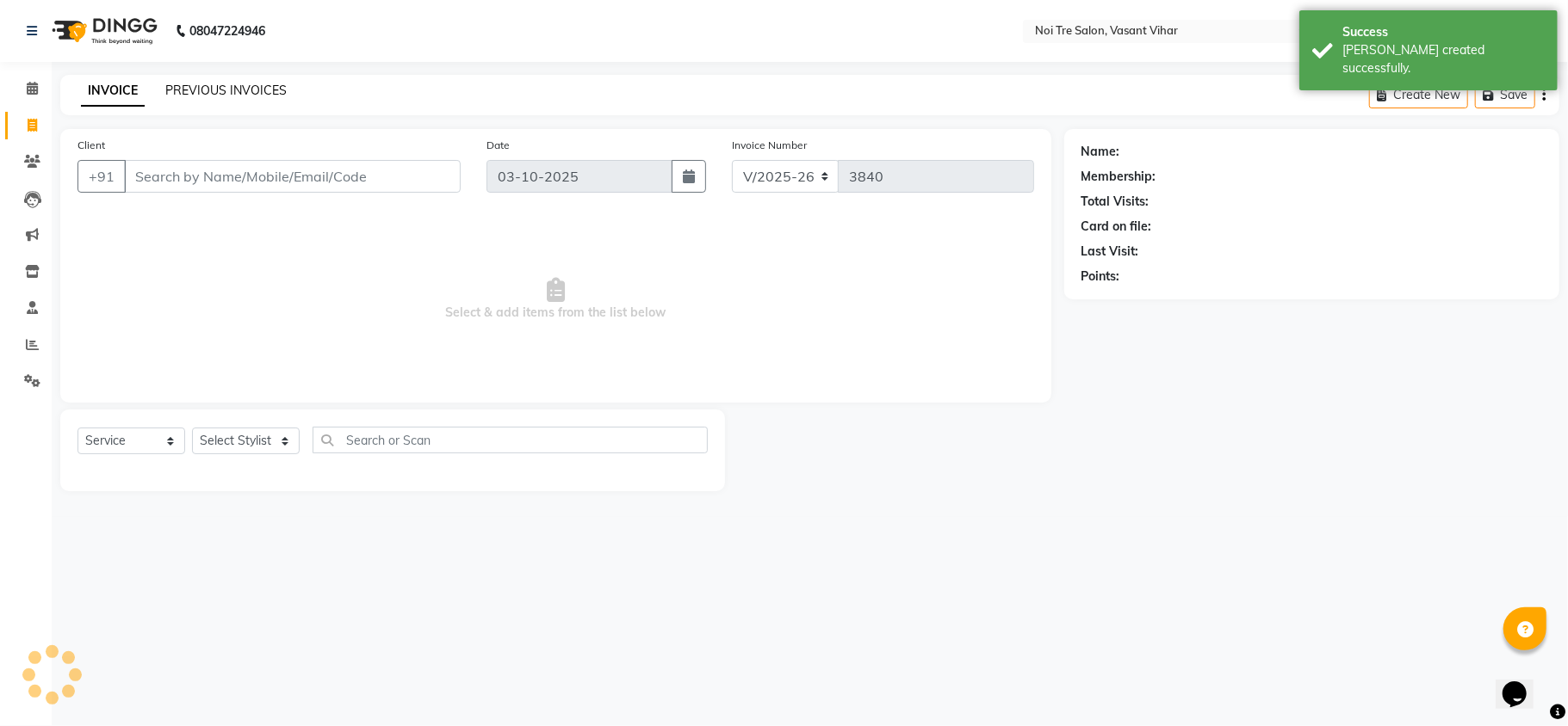
click at [208, 88] on link "PREVIOUS INVOICES" at bounding box center [226, 91] width 122 height 16
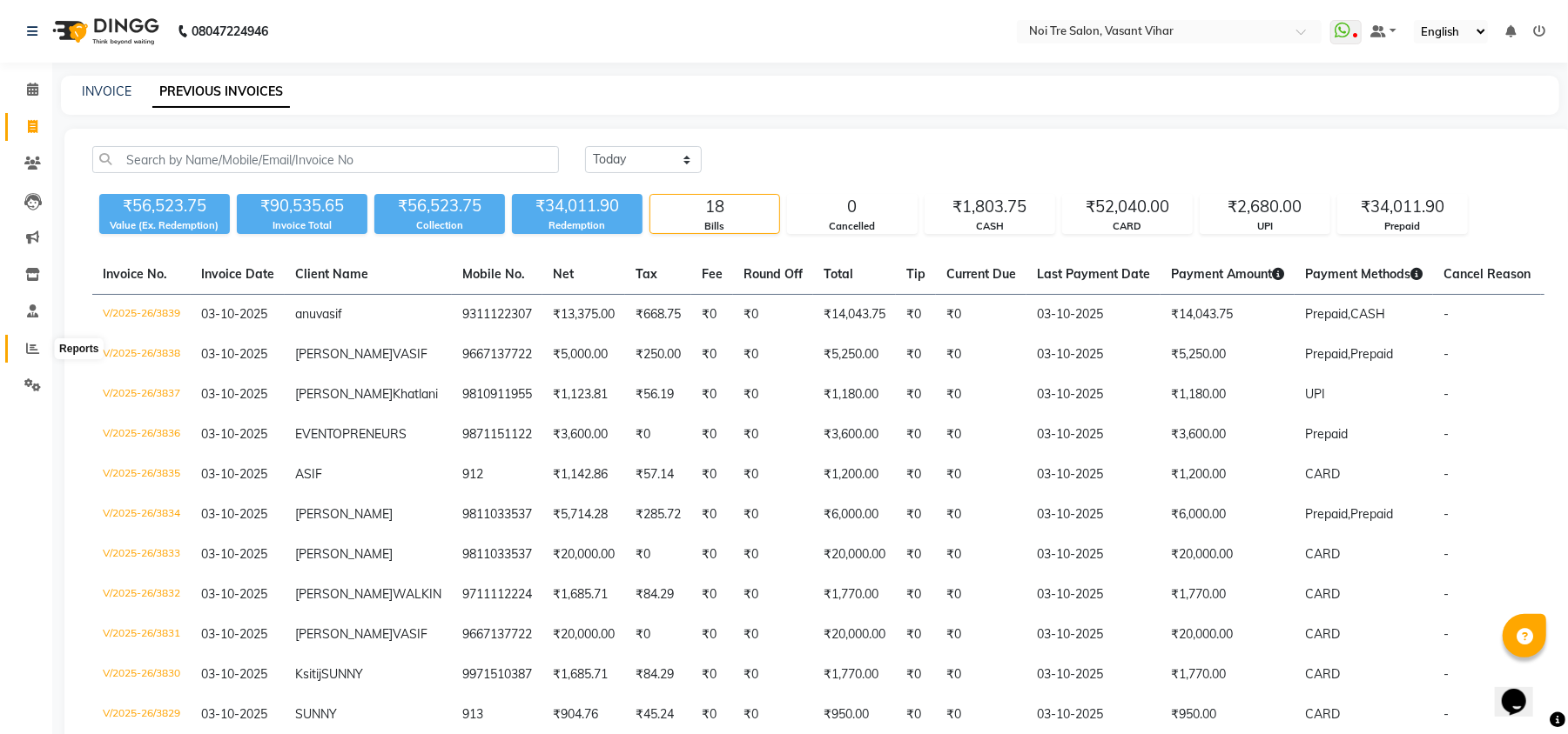
click at [35, 350] on icon at bounding box center [32, 348] width 13 height 13
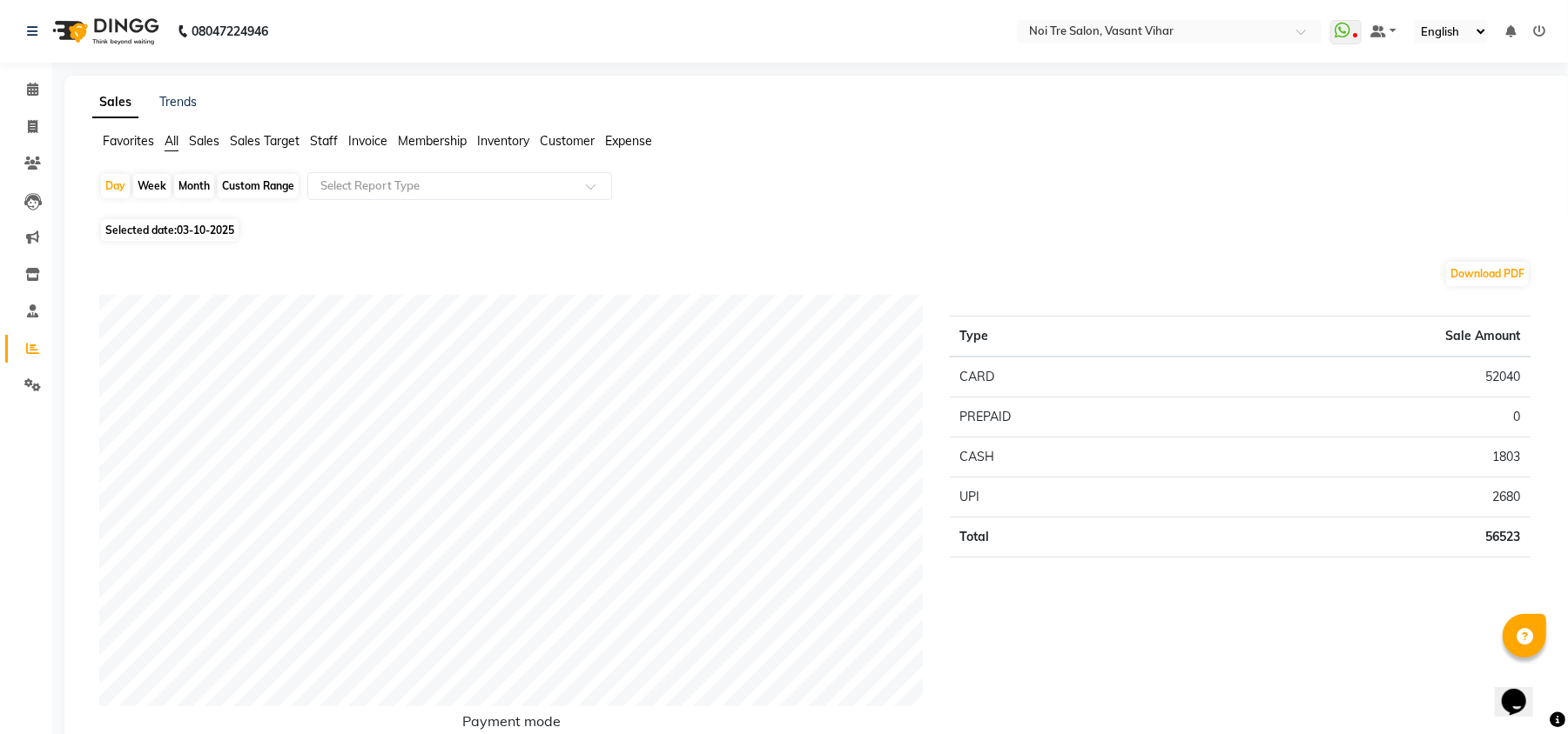
click at [313, 147] on span "Staff" at bounding box center [324, 141] width 28 height 16
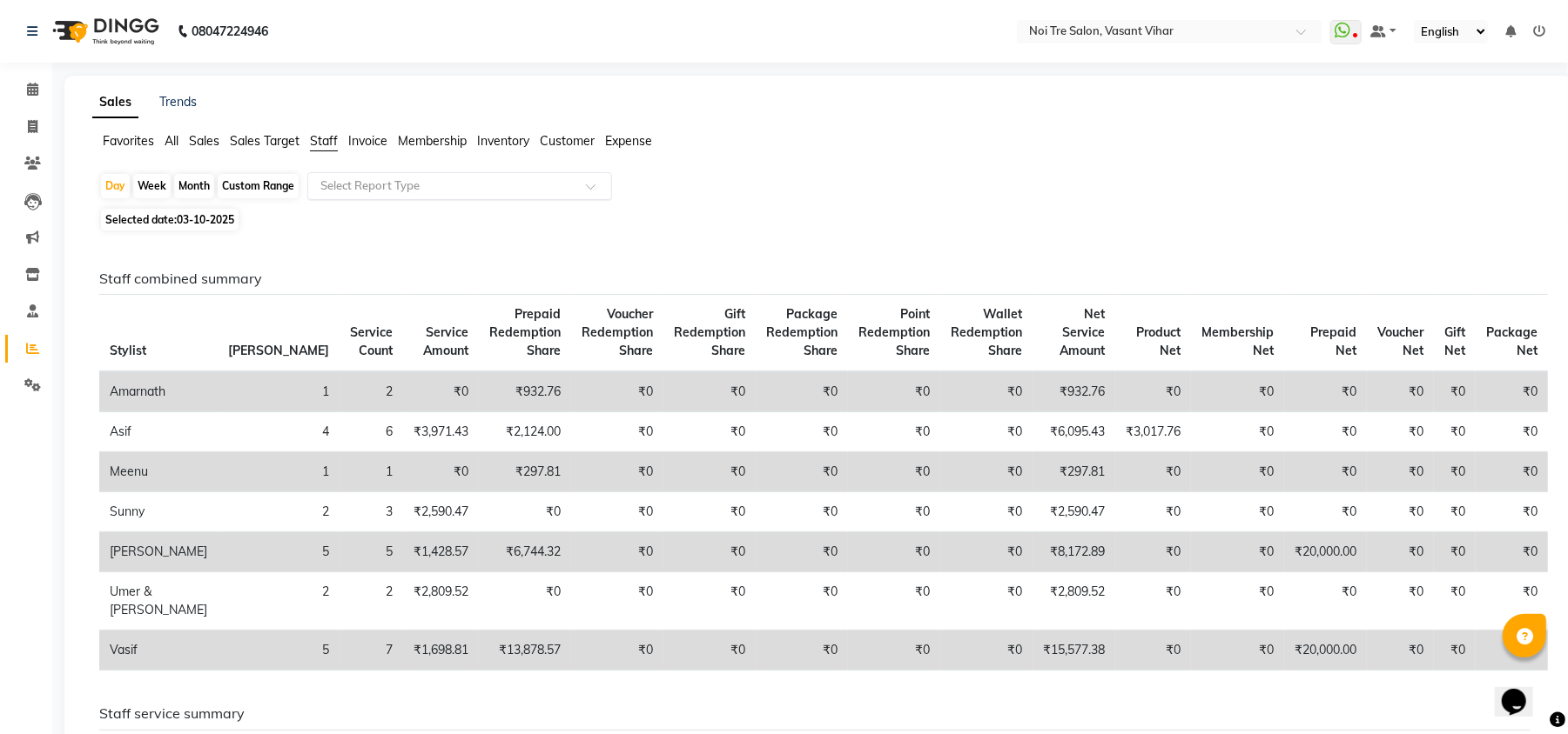
click at [432, 181] on input "text" at bounding box center [442, 186] width 251 height 18
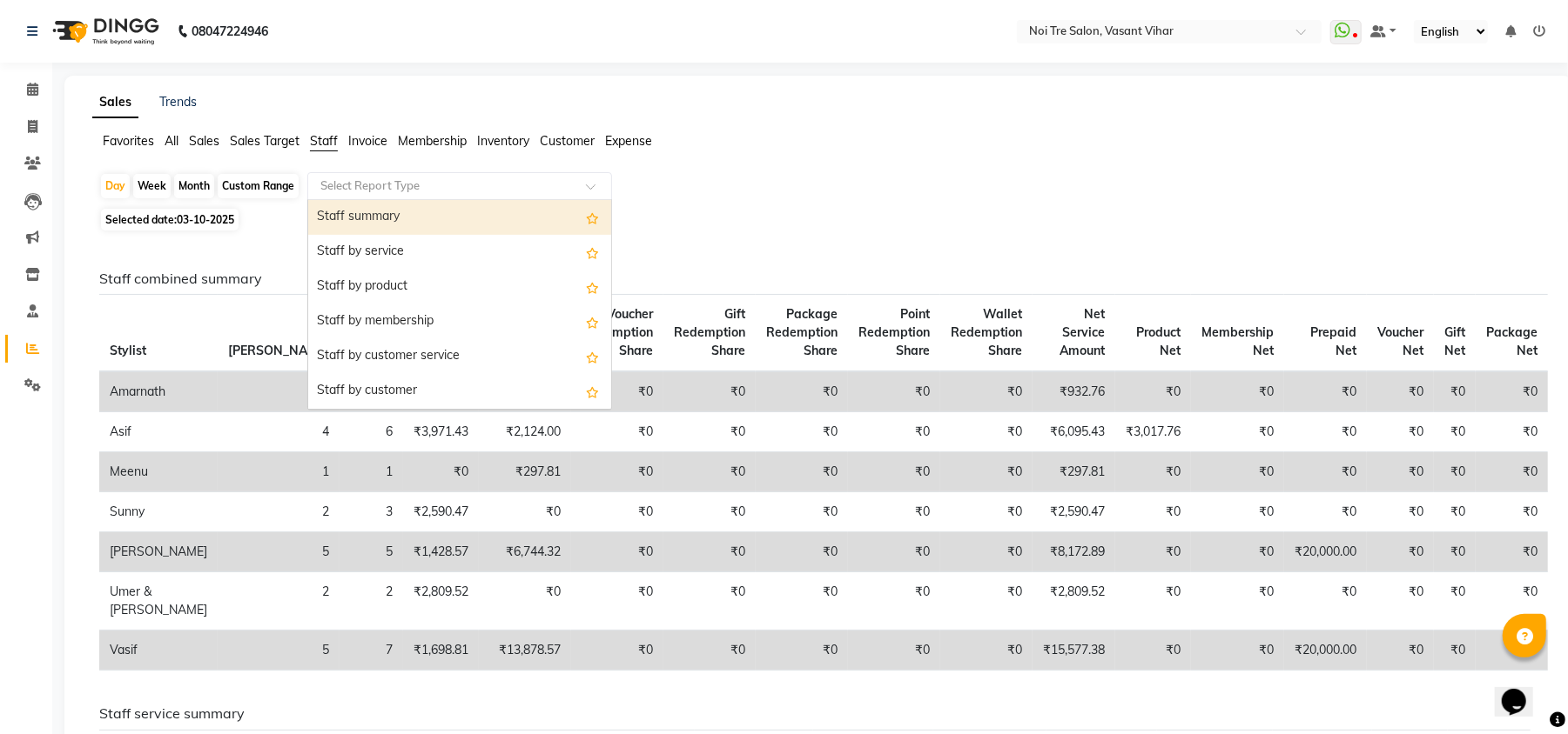
click at [428, 210] on div "Staff summary" at bounding box center [460, 216] width 303 height 34
select select "full_report"
select select "csv"
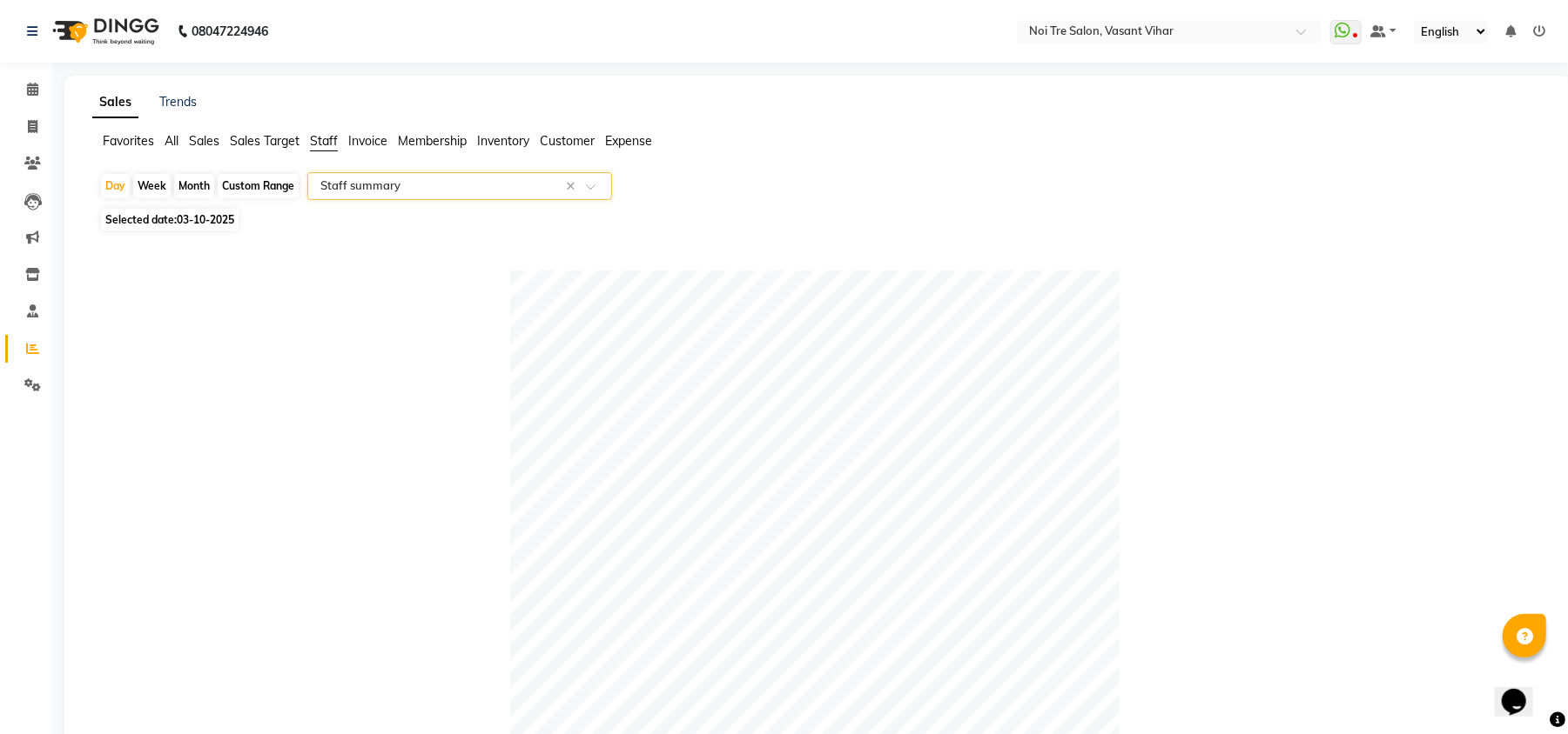
click at [182, 181] on div "Month" at bounding box center [194, 186] width 40 height 25
select select "10"
select select "2025"
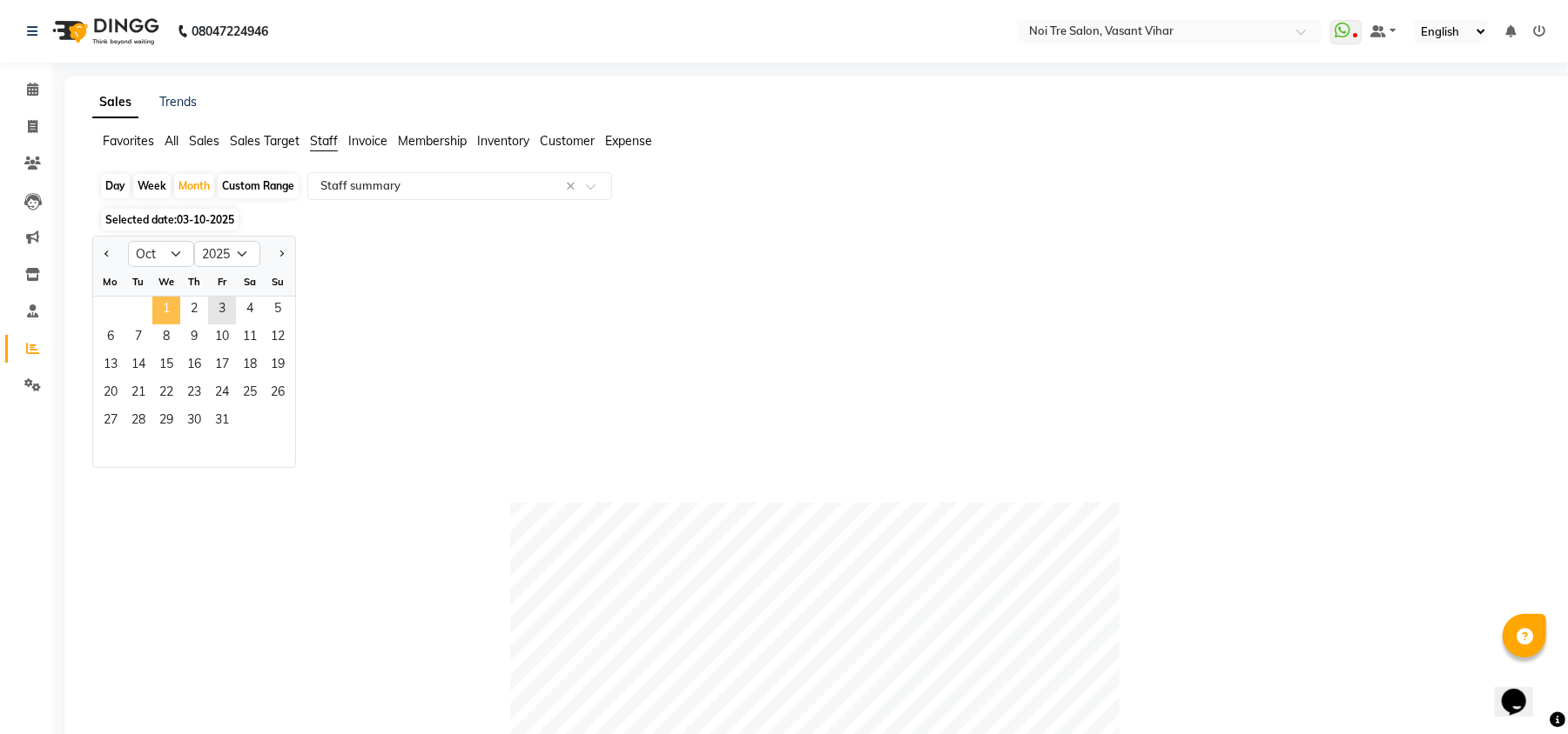
click at [170, 314] on span "1" at bounding box center [166, 311] width 28 height 28
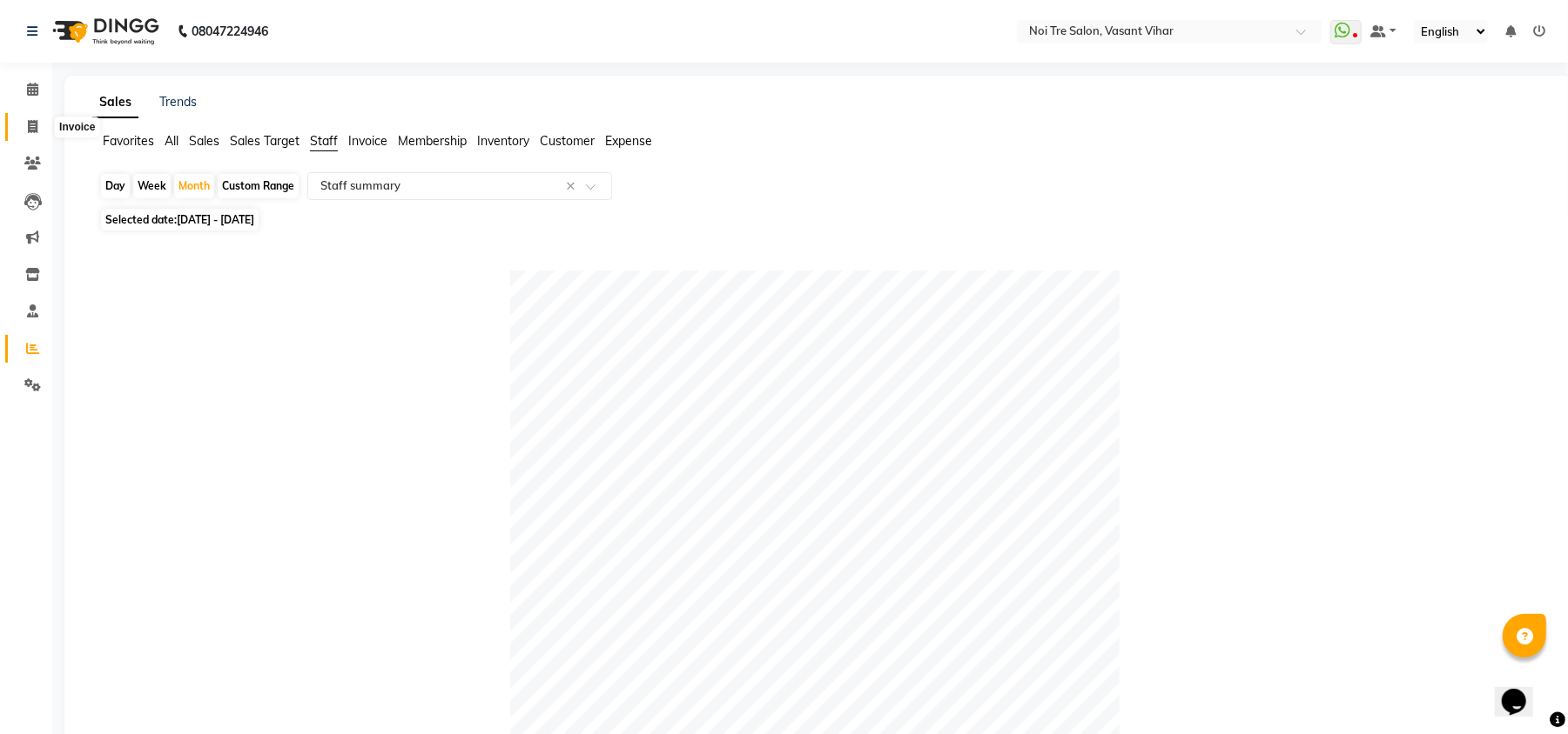
drag, startPoint x: 23, startPoint y: 133, endPoint x: 33, endPoint y: 133, distance: 10.0
click at [23, 133] on span at bounding box center [32, 127] width 31 height 20
select select "service"
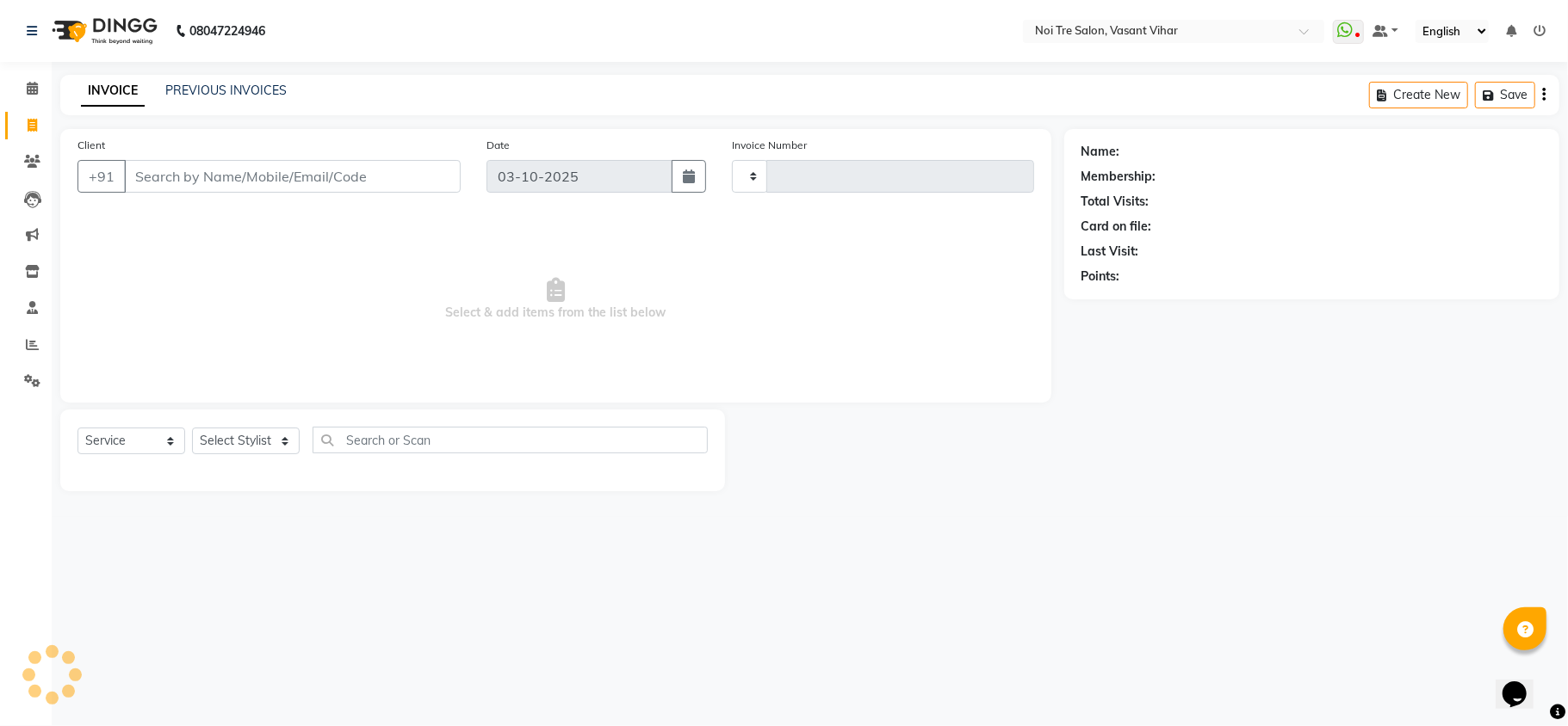
type input "3840"
select select "3944"
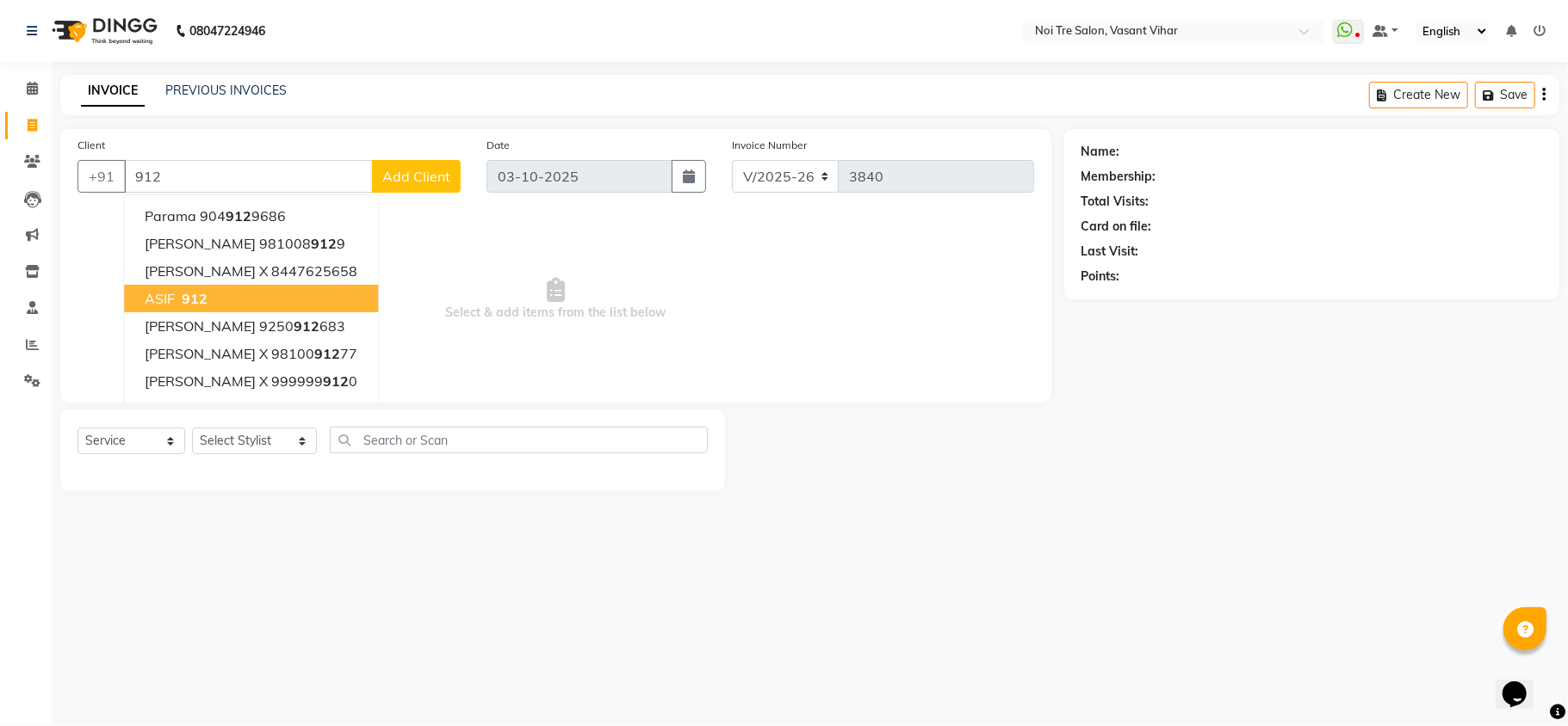
click at [194, 290] on span "912" at bounding box center [195, 299] width 26 height 18
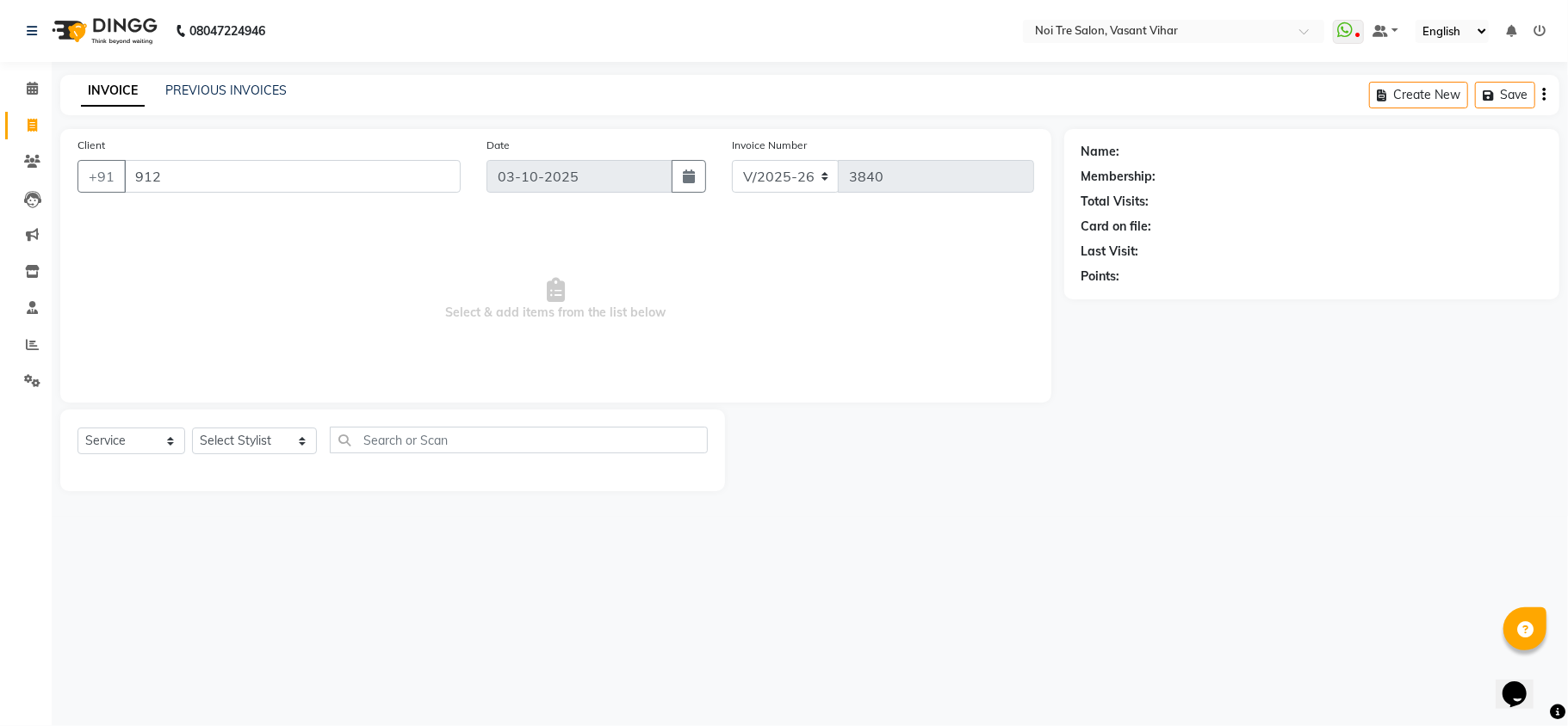
type input "912"
click at [239, 441] on select "Select Stylist [PERSON_NAME](PUNJABI BAGH) [PERSON_NAME] GEETA [PERSON_NAME] PD…" at bounding box center [254, 441] width 125 height 26
select select "20379"
click at [192, 428] on select "Select Stylist [PERSON_NAME](PUNJABI BAGH) [PERSON_NAME] GEETA [PERSON_NAME] PD…" at bounding box center [254, 441] width 125 height 26
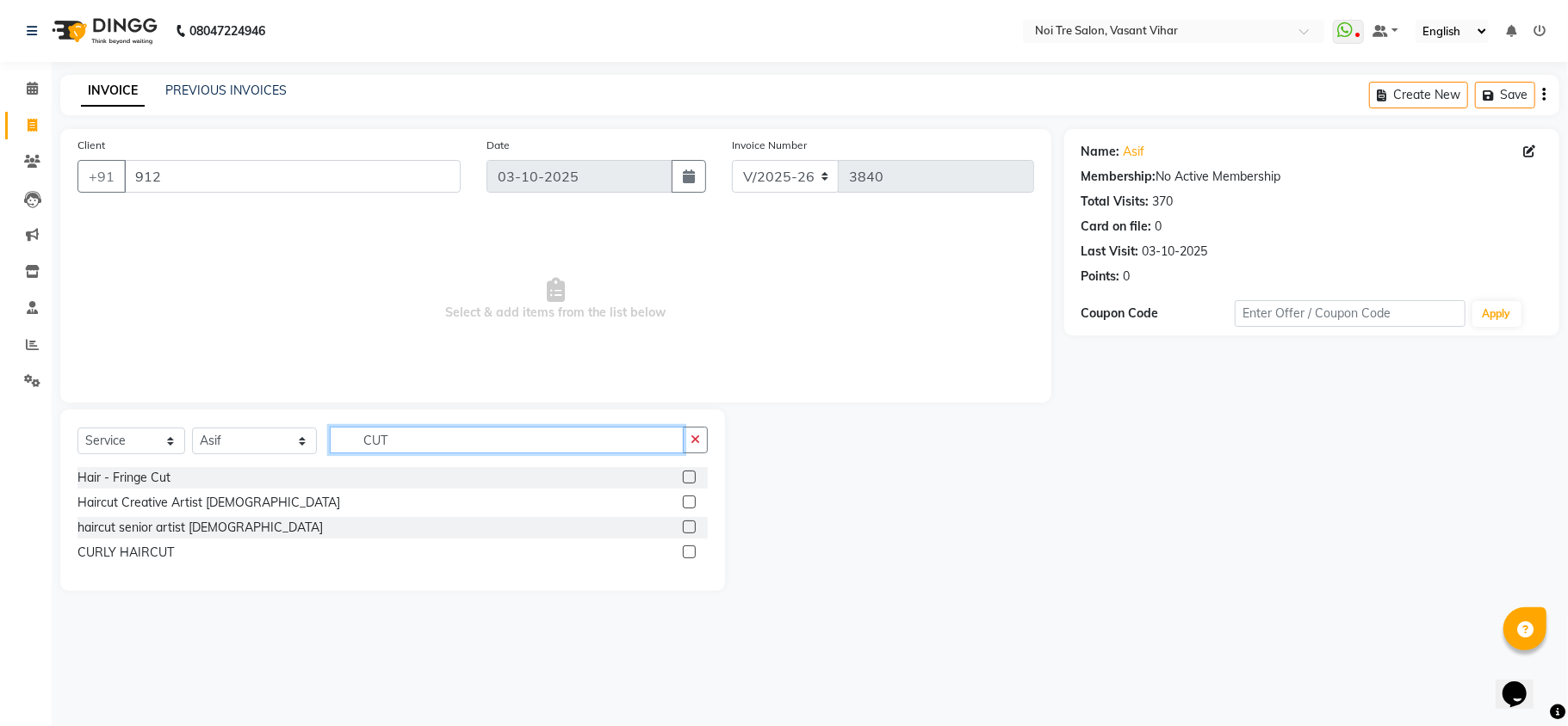
type input "CUT"
click at [685, 501] on label at bounding box center [688, 501] width 13 height 13
click at [685, 501] on input "checkbox" at bounding box center [687, 502] width 11 height 11
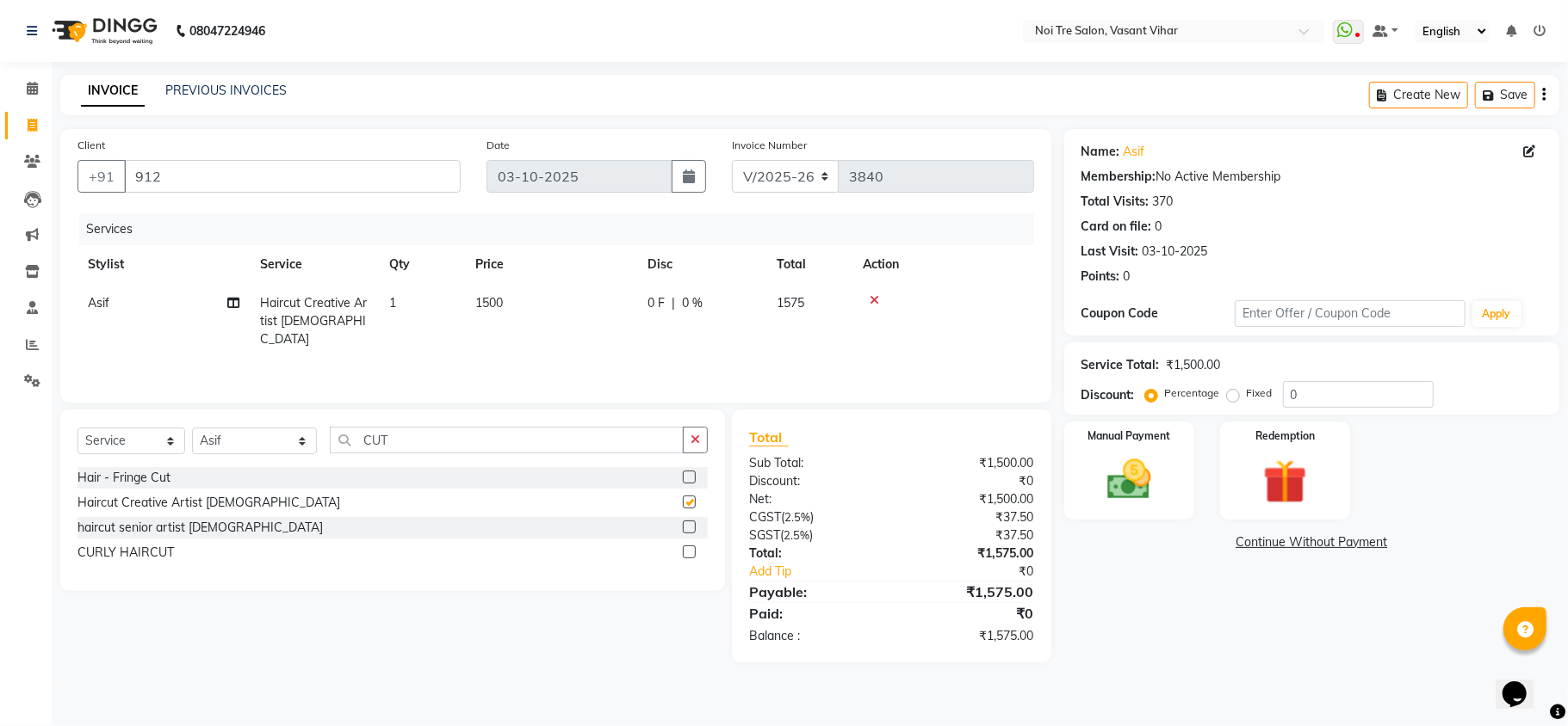
checkbox input "false"
drag, startPoint x: 194, startPoint y: 415, endPoint x: 22, endPoint y: 362, distance: 180.0
click at [100, 383] on div "Client +91 912 Date [DATE] Invoice Number V/2025 V/[PHONE_NUMBER] Services Styl…" at bounding box center [556, 396] width 1017 height 533
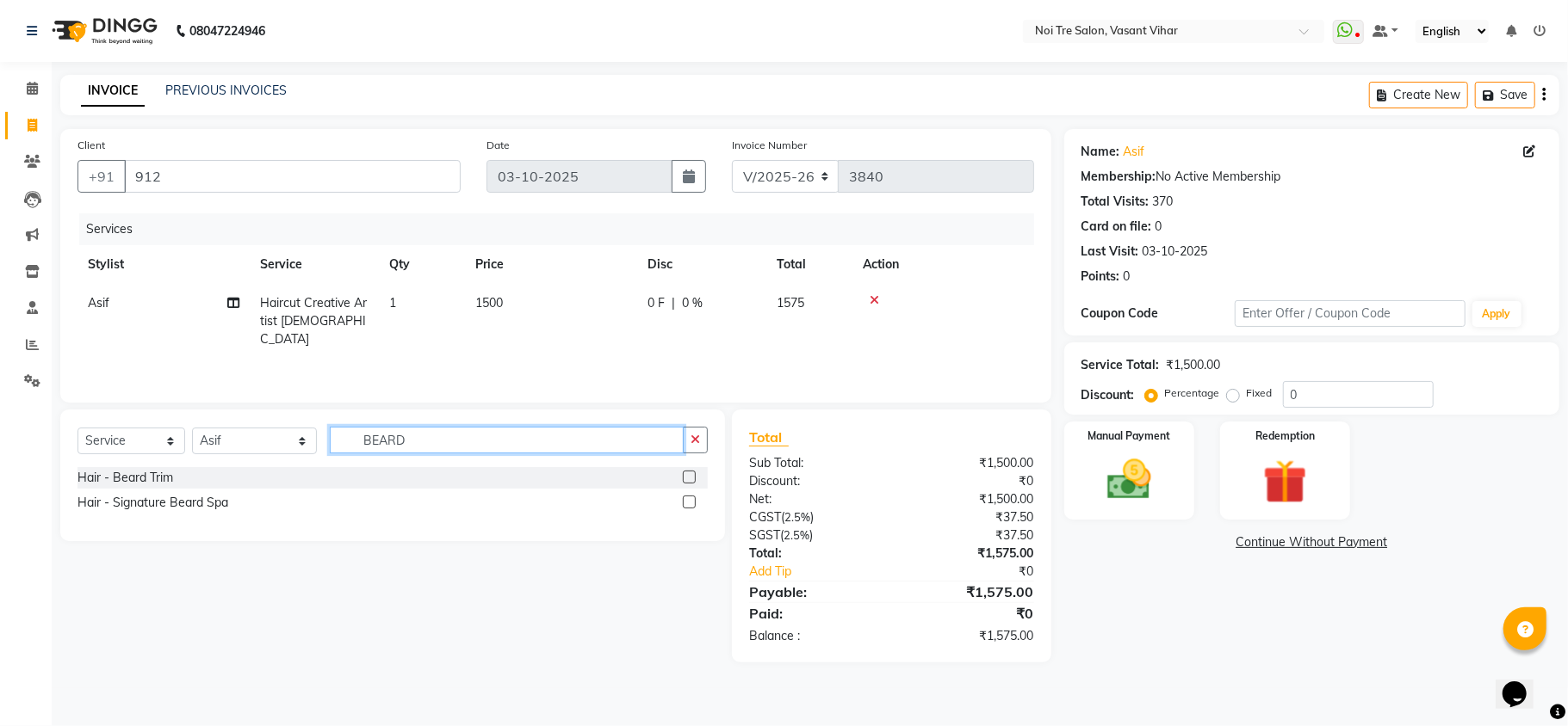
type input "BEARD"
click at [690, 477] on label at bounding box center [688, 477] width 13 height 13
click at [690, 477] on input "checkbox" at bounding box center [687, 478] width 11 height 11
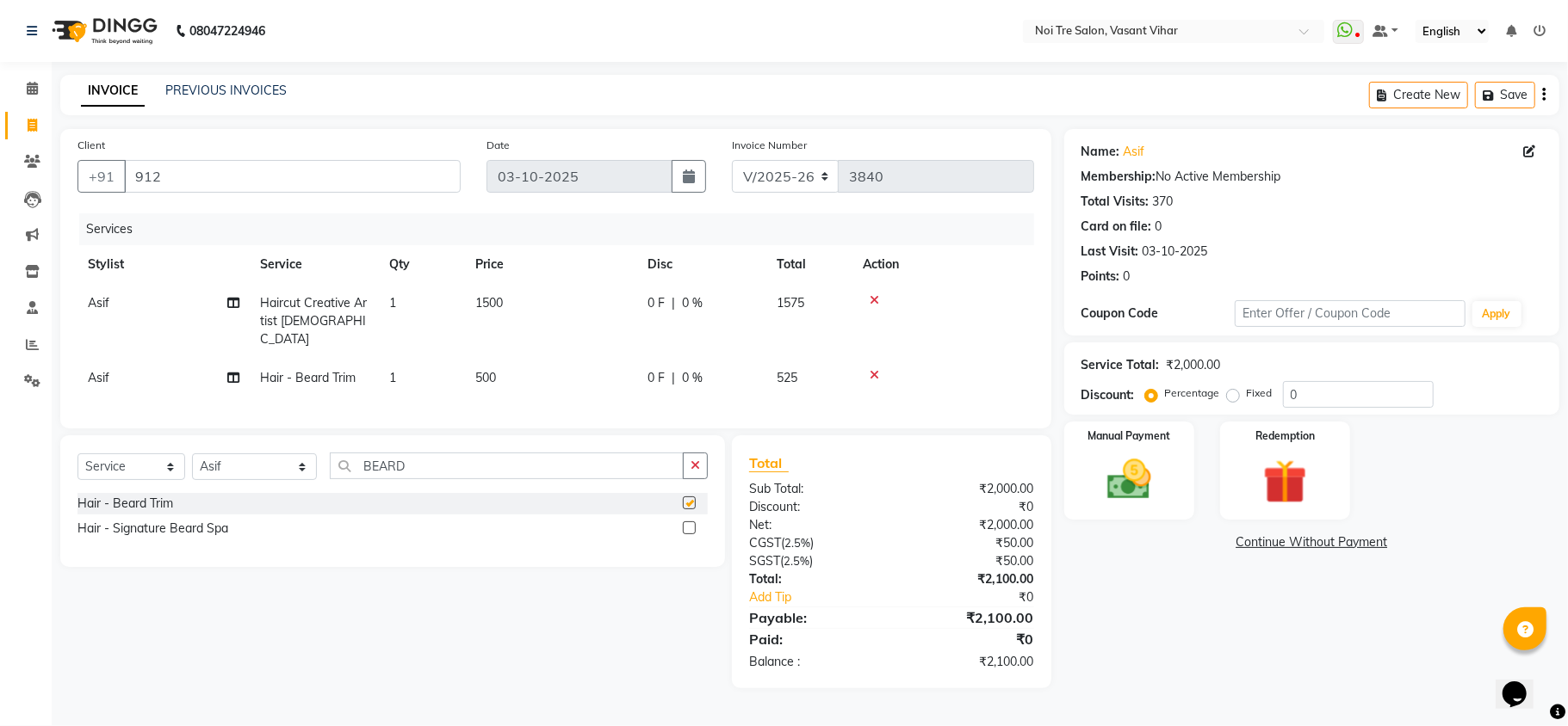
checkbox input "false"
click at [558, 310] on td "1500" at bounding box center [551, 321] width 172 height 75
select select "20379"
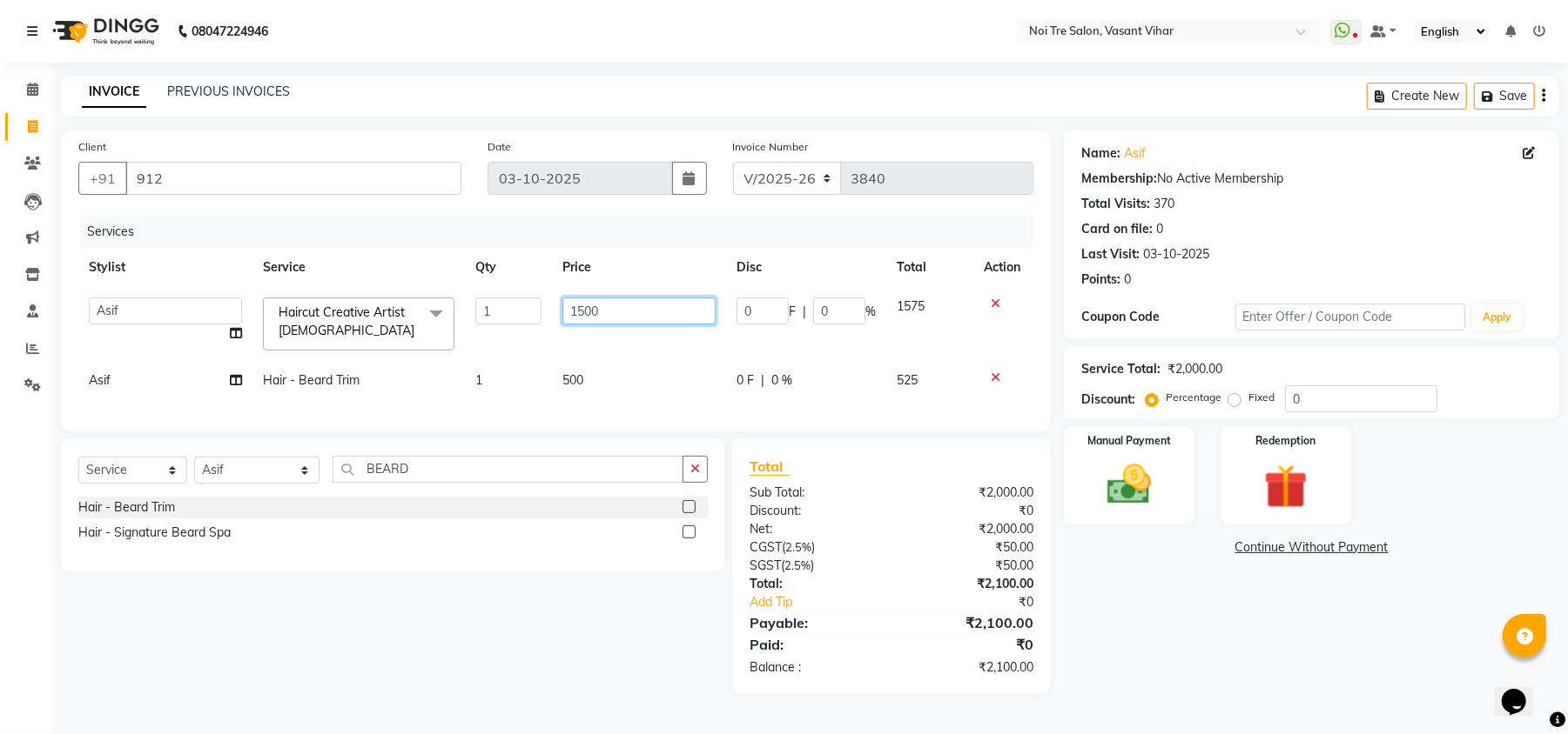
drag, startPoint x: 639, startPoint y: 305, endPoint x: 213, endPoint y: 252, distance: 429.3
click at [299, 265] on table "Stylist Service Qty Price Disc Total Action [PERSON_NAME](PUNJABI BAGH) [PERSON…" at bounding box center [556, 324] width 955 height 153
type input "1"
type input "950"
click at [592, 381] on td "500" at bounding box center [639, 381] width 174 height 39
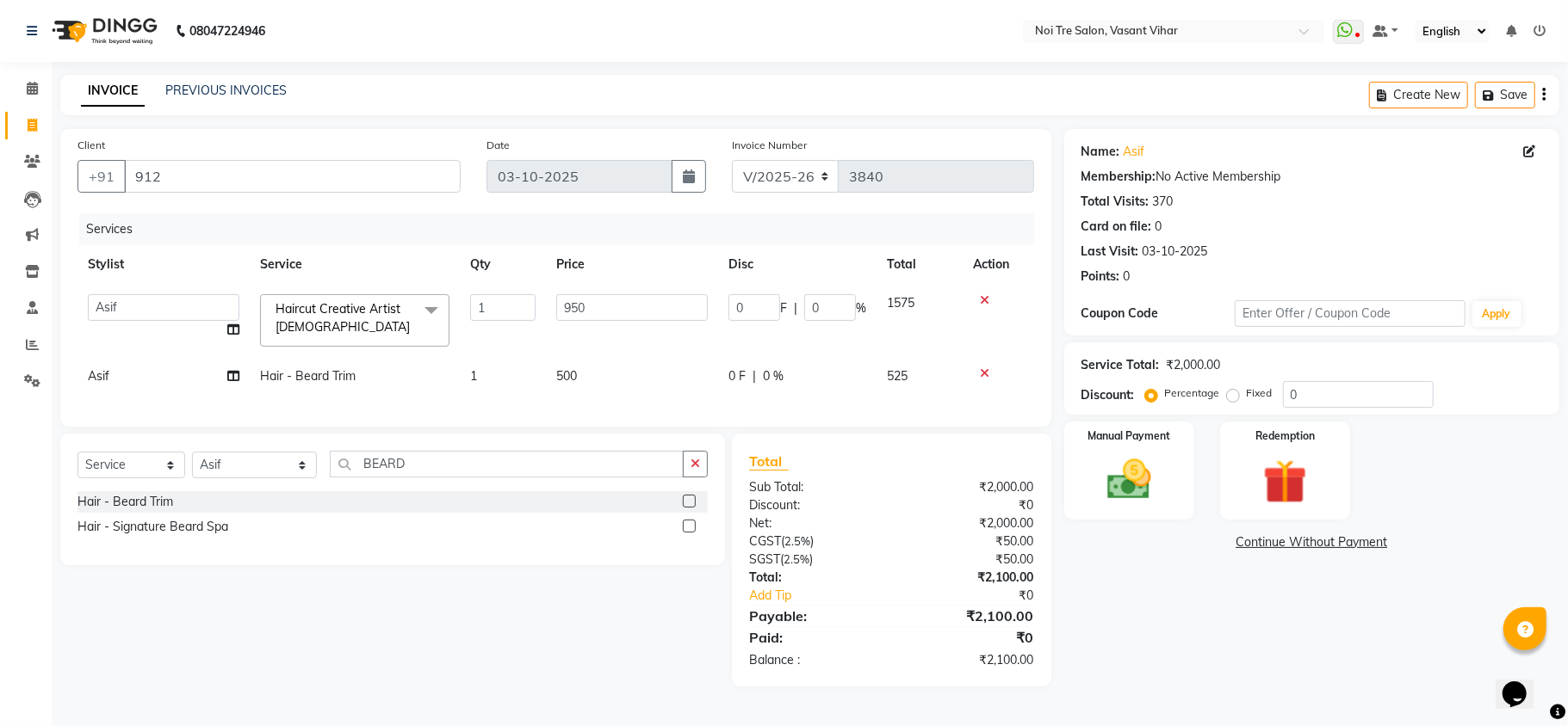
select select "20379"
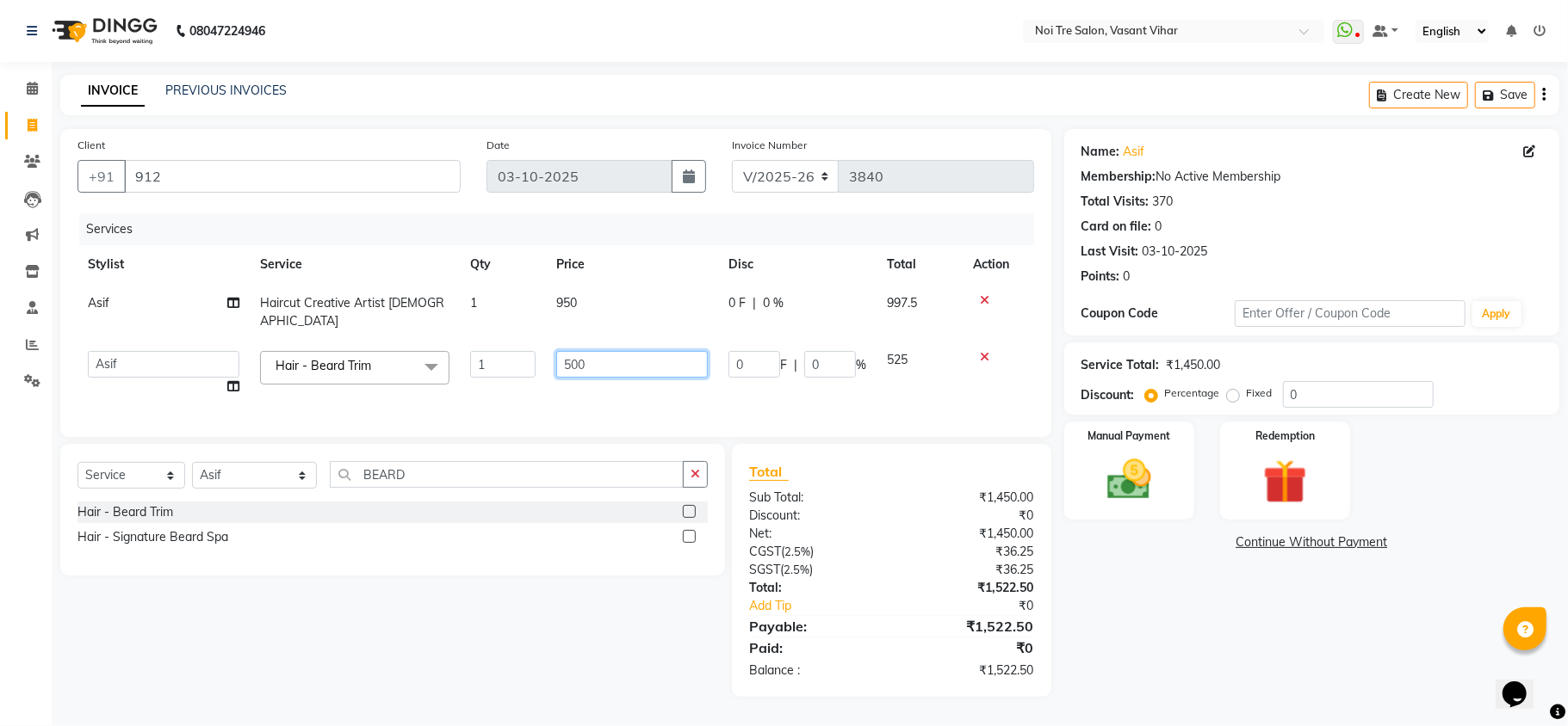
drag, startPoint x: 647, startPoint y: 343, endPoint x: 291, endPoint y: 255, distance: 366.7
click at [314, 260] on table "Stylist Service Qty Price Disc Total Action Asif Haircut Creative Artist [DEMOG…" at bounding box center [556, 325] width 957 height 161
type input "600"
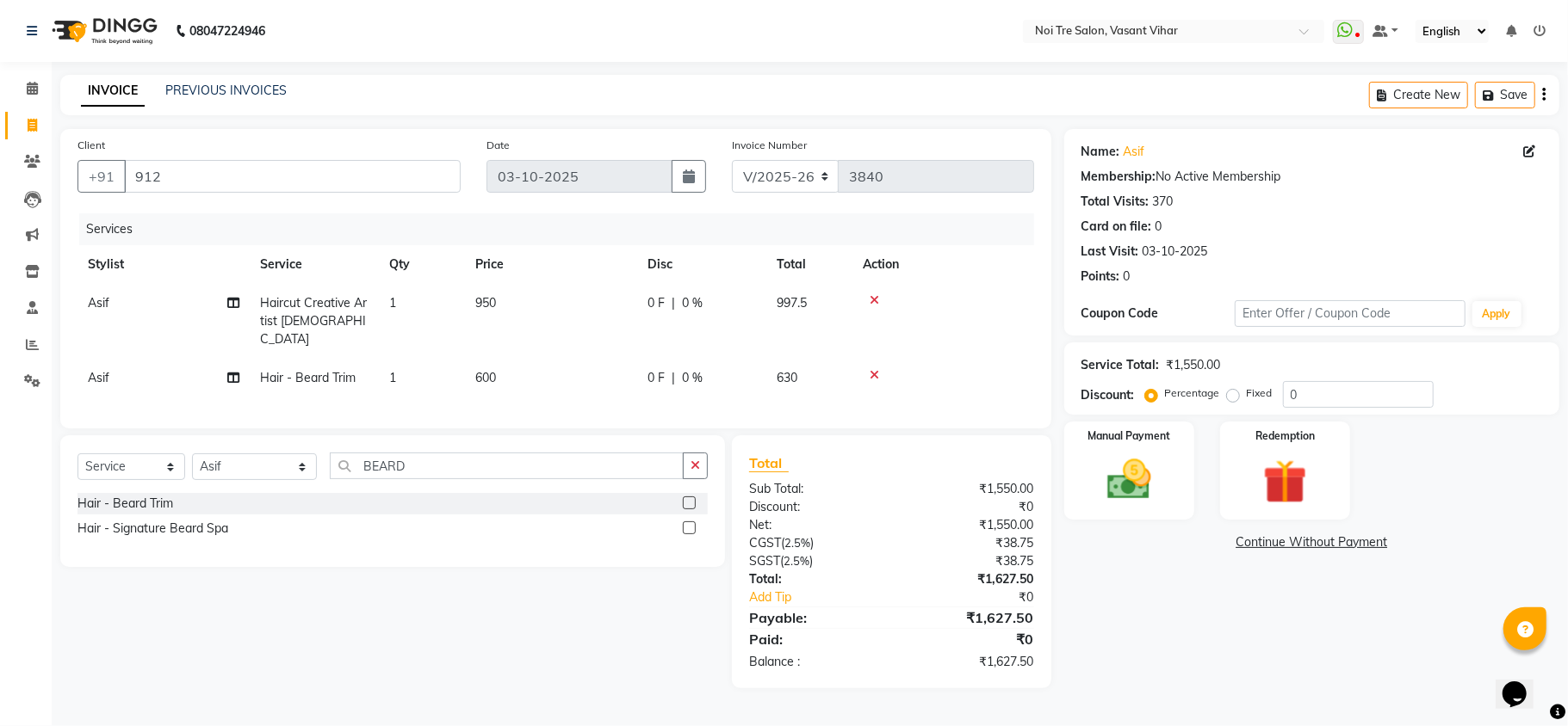
click at [587, 386] on div "Services Stylist Service Qty Price Disc Total Action Asif Haircut Creative Arti…" at bounding box center [556, 311] width 957 height 198
click at [1247, 394] on label "Fixed" at bounding box center [1259, 393] width 26 height 16
click at [1233, 394] on input "Fixed" at bounding box center [1236, 393] width 12 height 12
radio input "true"
drag, startPoint x: 1295, startPoint y: 393, endPoint x: 1188, endPoint y: 393, distance: 107.0
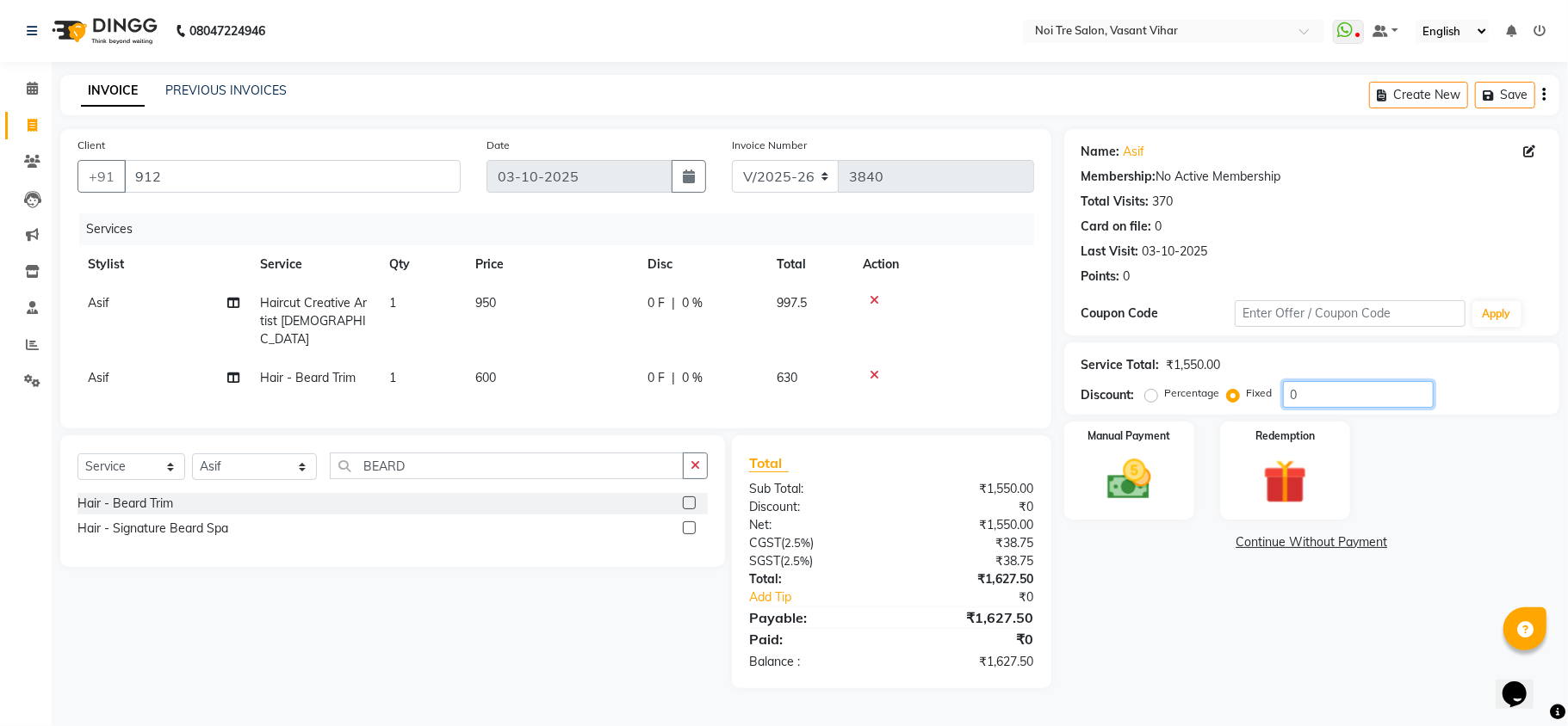
click at [1188, 393] on div "Percentage Fixed 0" at bounding box center [1291, 394] width 285 height 26
type input "77.5"
click at [1168, 493] on div "Manual Payment" at bounding box center [1129, 471] width 135 height 101
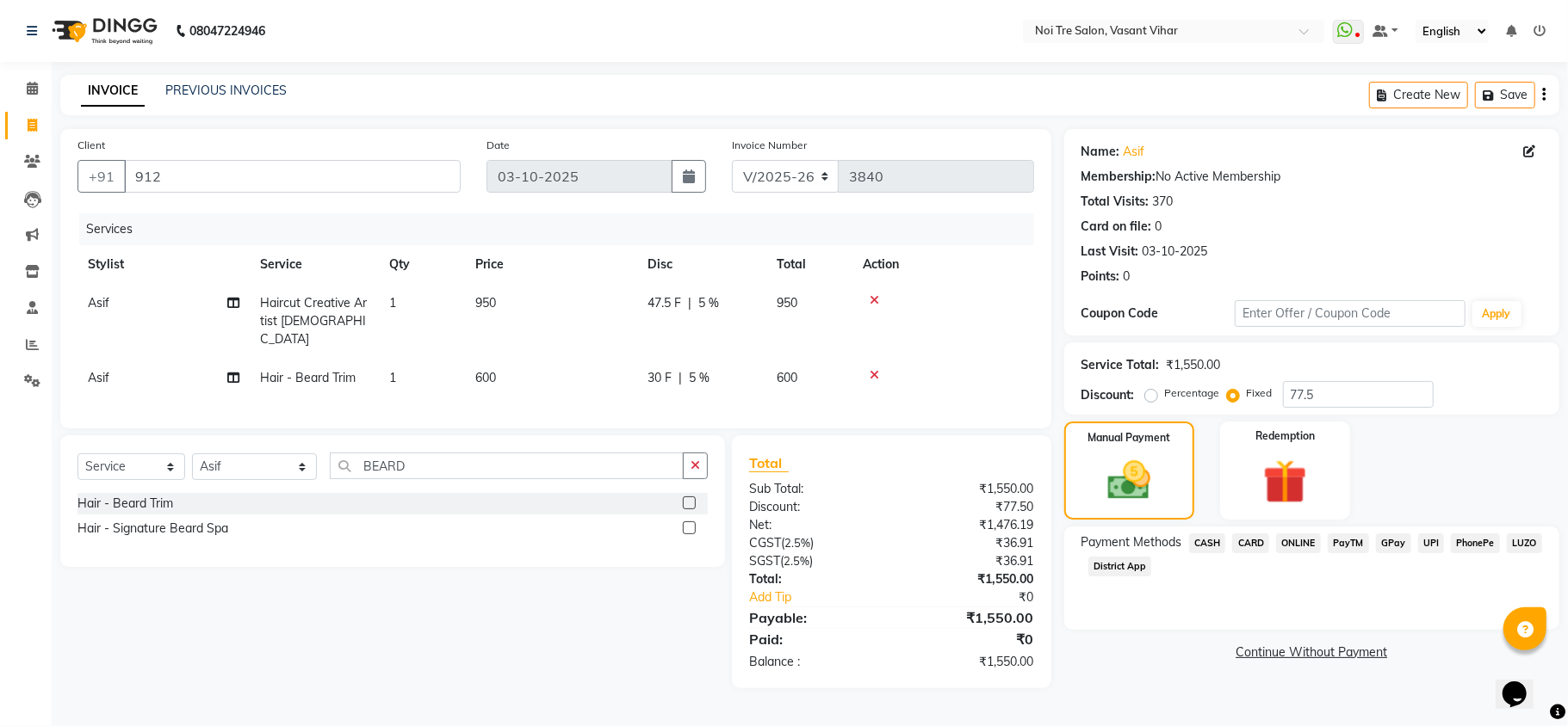
click at [1243, 535] on span "CARD" at bounding box center [1251, 543] width 37 height 19
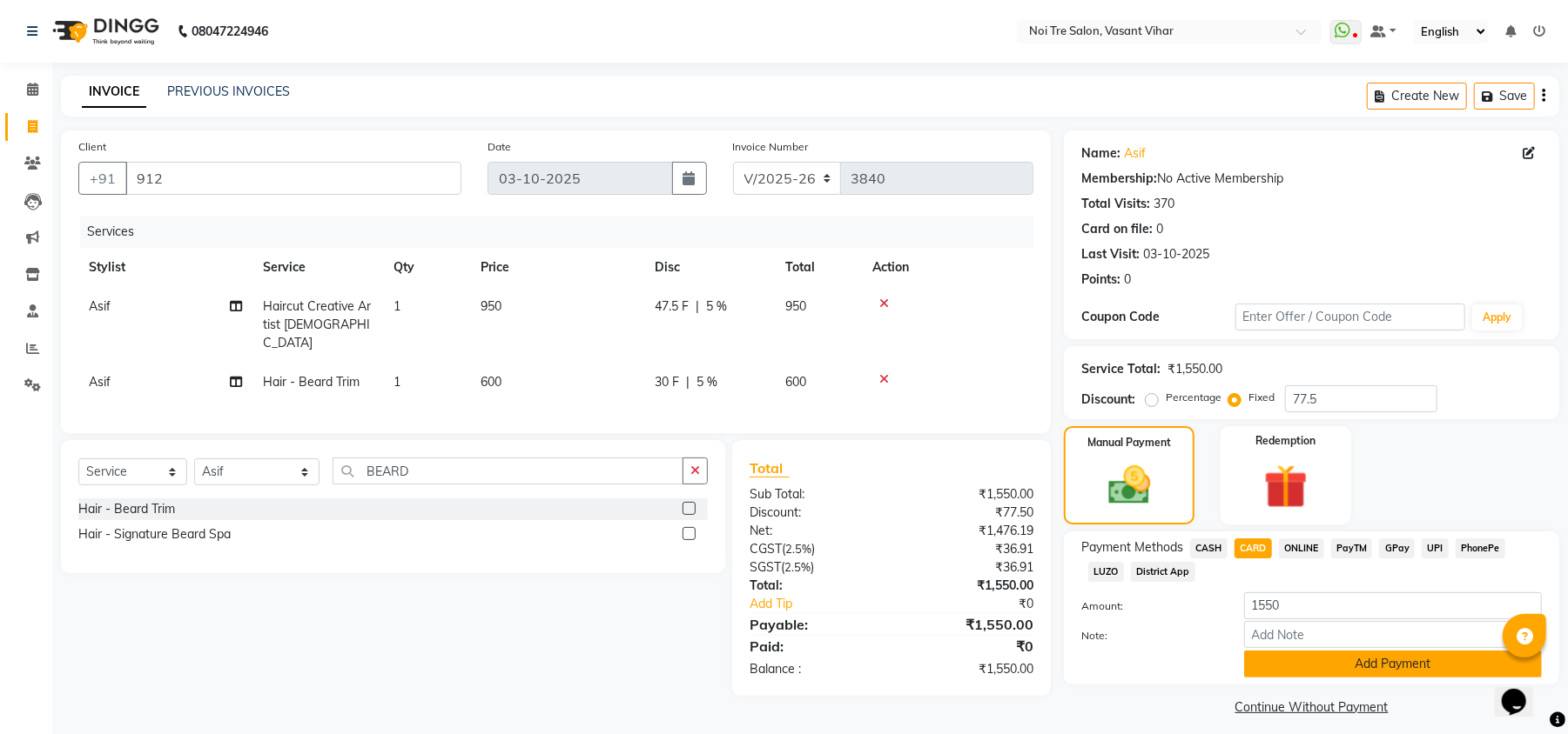
click at [1300, 668] on button "Add Payment" at bounding box center [1393, 664] width 297 height 27
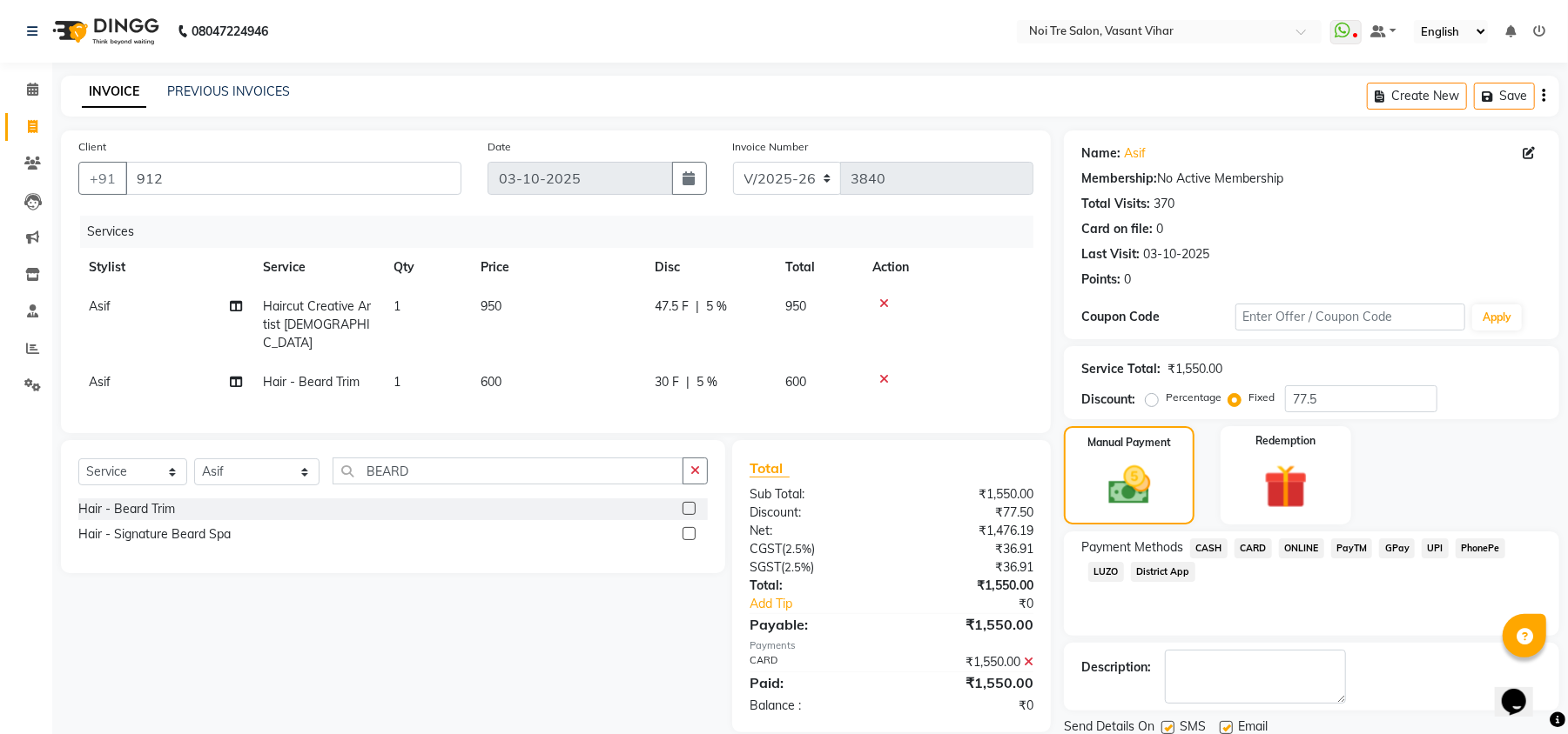
scroll to position [64, 0]
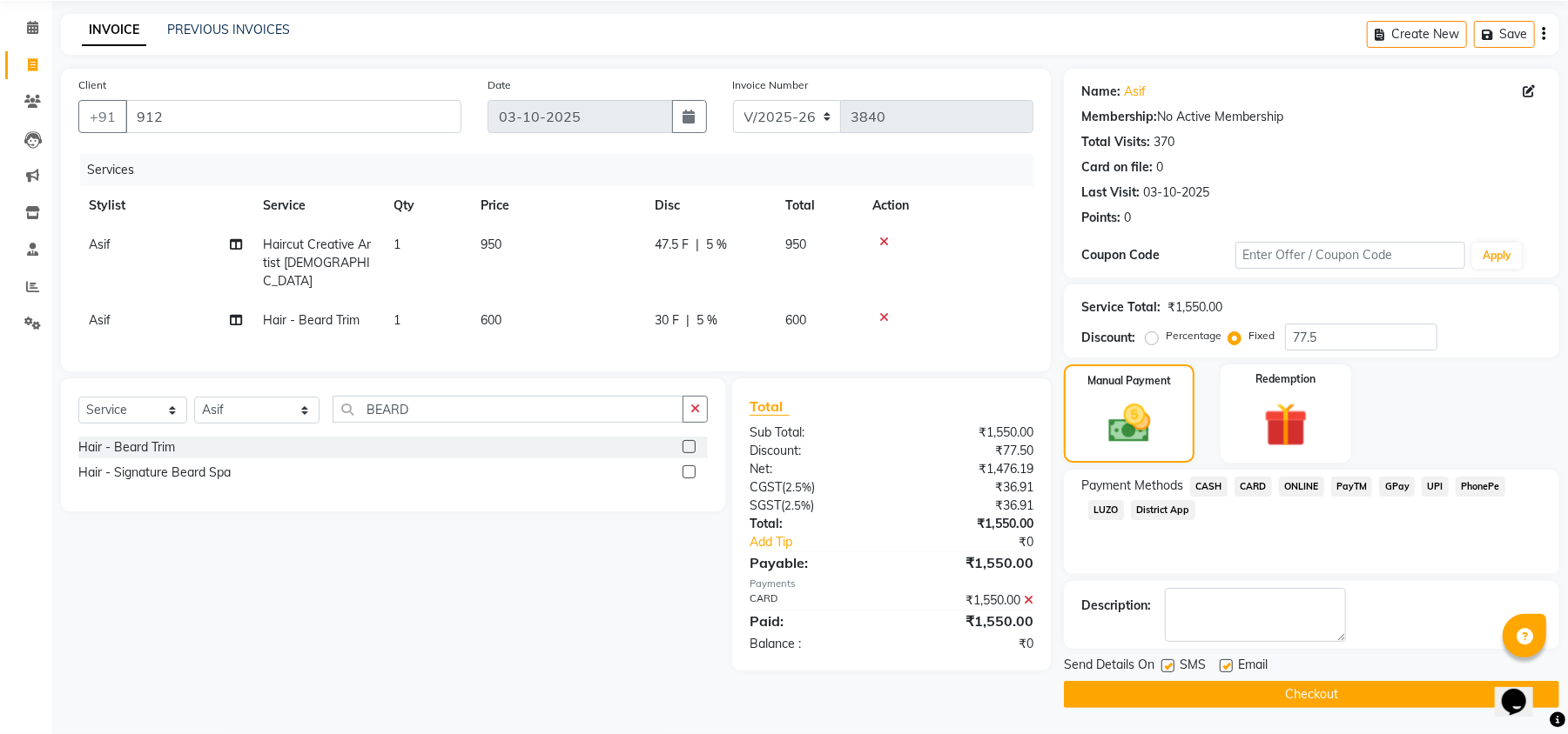
click at [1273, 690] on button "Checkout" at bounding box center [1311, 695] width 495 height 27
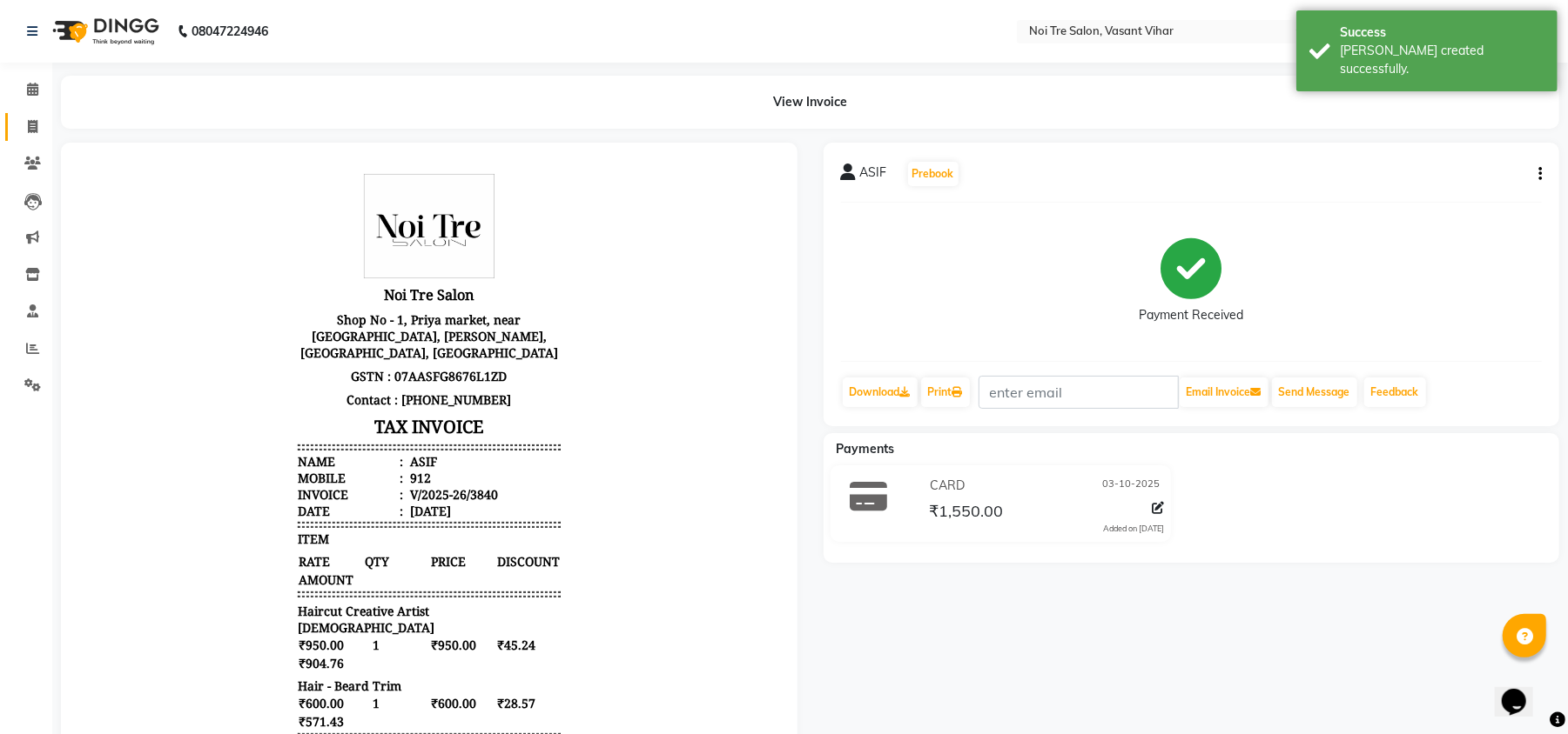
click at [40, 126] on span at bounding box center [32, 127] width 31 height 20
select select "service"
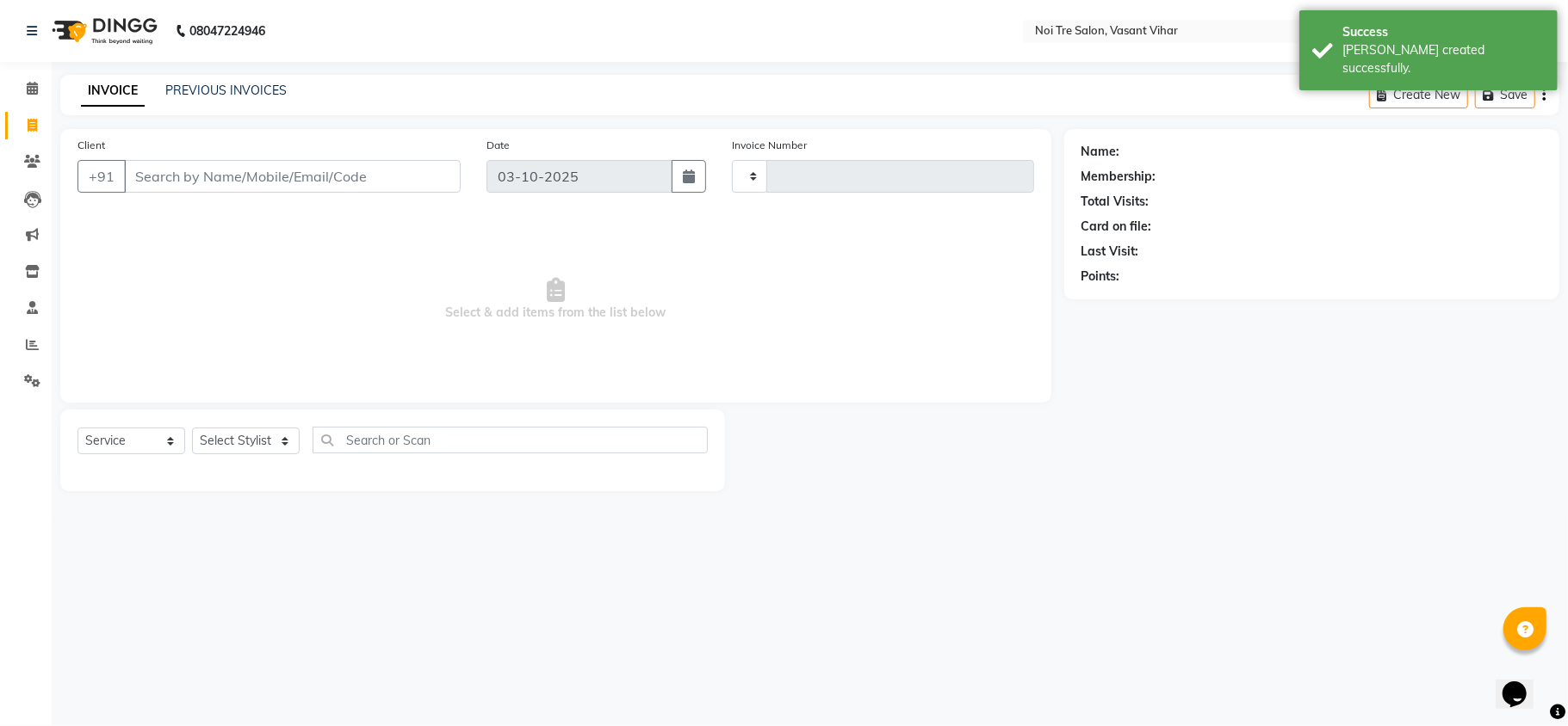
type input "3841"
select select "3944"
click at [212, 87] on link "PREVIOUS INVOICES" at bounding box center [226, 91] width 122 height 16
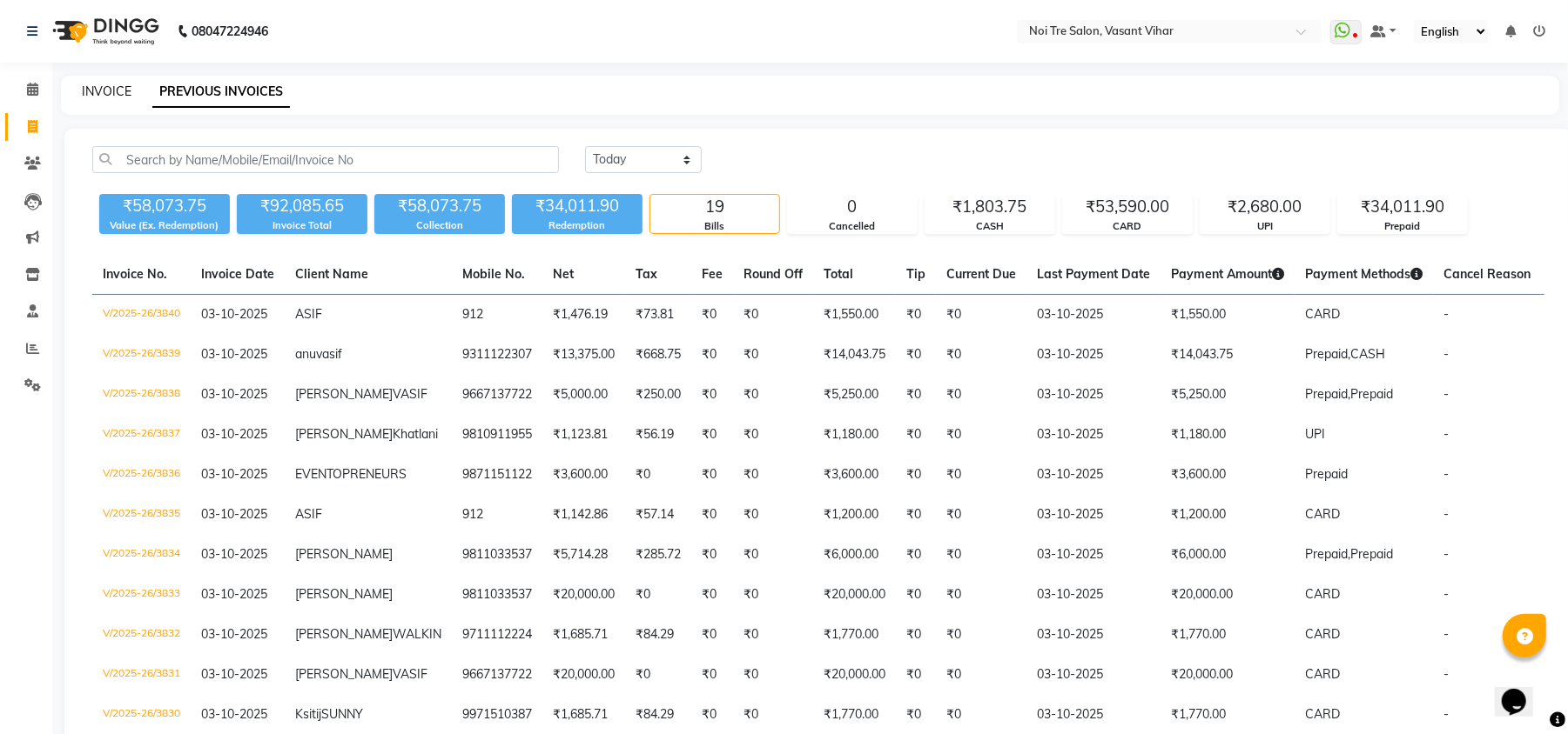
click at [109, 87] on link "INVOICE" at bounding box center [106, 92] width 49 height 16
select select "service"
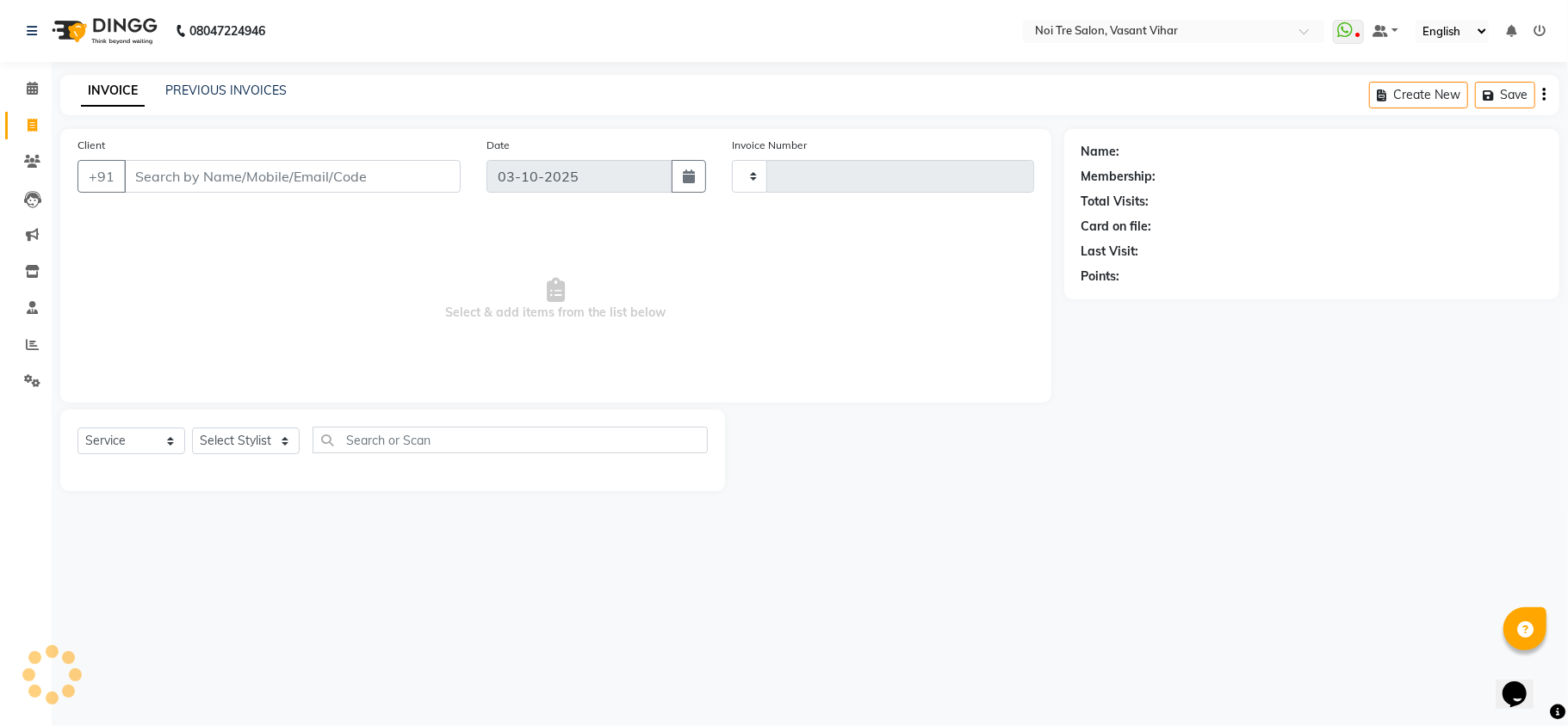
type input "3841"
select select "3944"
click at [303, 170] on input "Client" at bounding box center [292, 177] width 337 height 33
type input "9871688808"
click at [420, 186] on button "Add Client" at bounding box center [416, 177] width 89 height 33
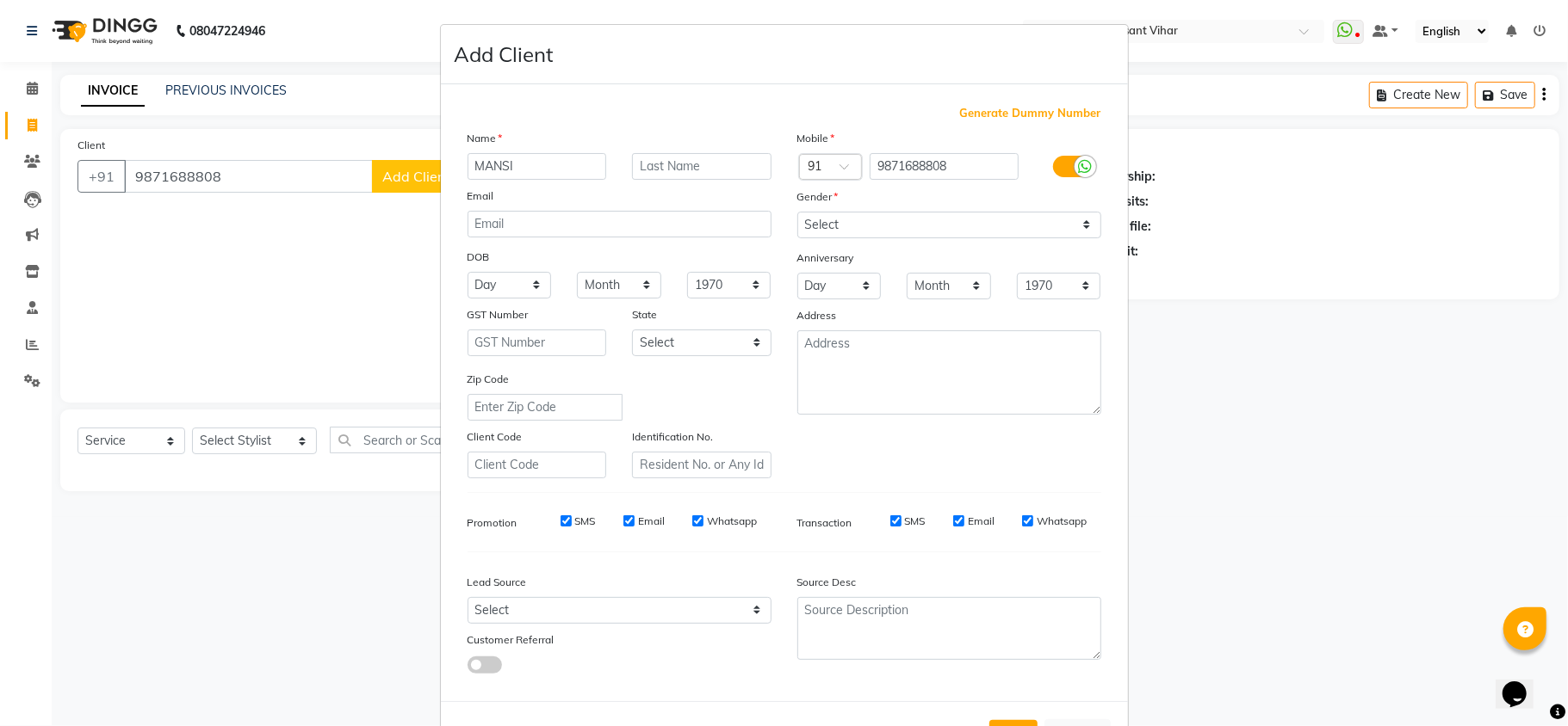
type input "MANSI"
type input "WALKIN"
click at [940, 226] on select "Select [DEMOGRAPHIC_DATA] [DEMOGRAPHIC_DATA] Other Prefer Not To Say" at bounding box center [949, 225] width 304 height 26
select select "[DEMOGRAPHIC_DATA]"
click at [797, 212] on select "Select [DEMOGRAPHIC_DATA] [DEMOGRAPHIC_DATA] Other Prefer Not To Say" at bounding box center [949, 225] width 304 height 26
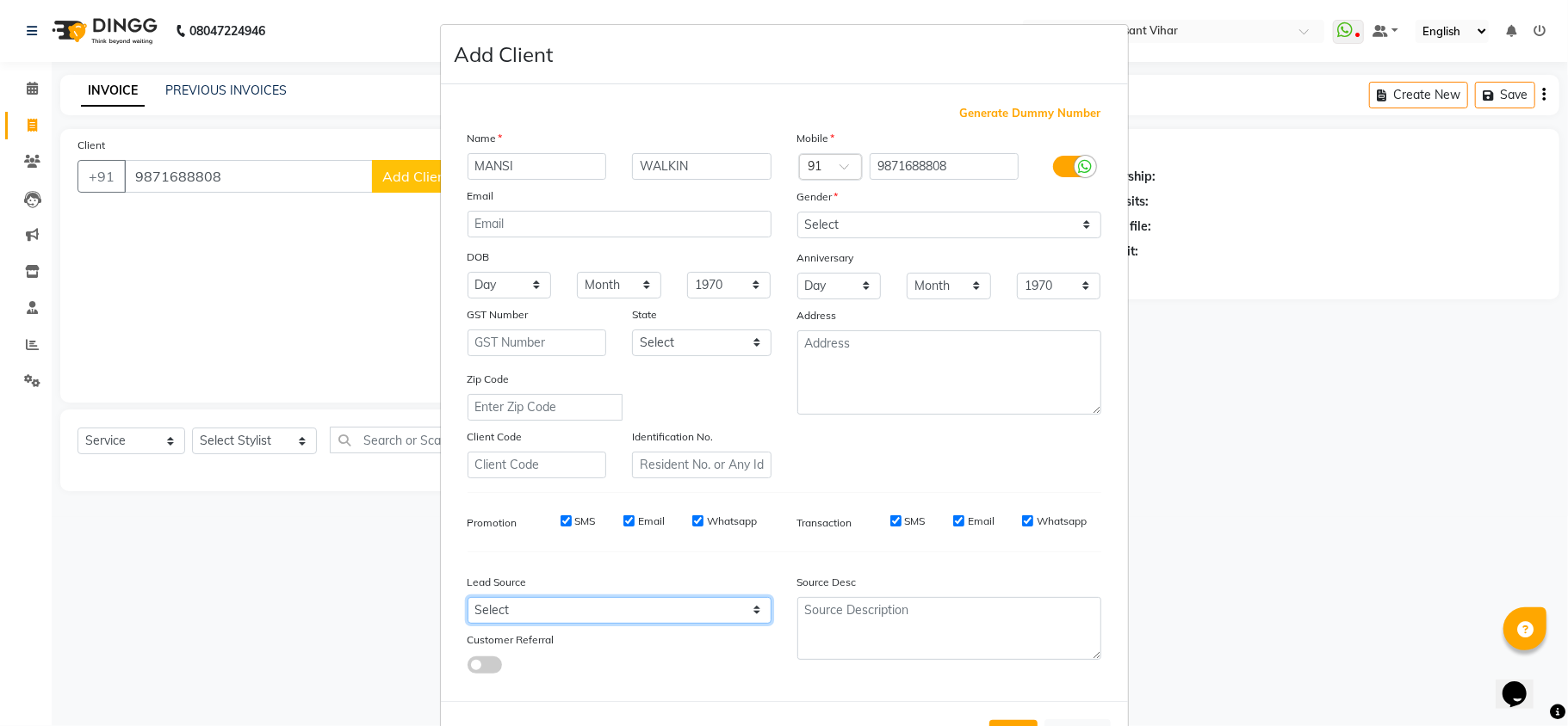
click at [524, 599] on select "Select Walk-in Referral Internet Friend Word of Mouth Advertisement Facebook Ju…" at bounding box center [619, 610] width 304 height 26
select select "28142"
click at [467, 598] on select "Select Walk-in Referral Internet Friend Word of Mouth Advertisement Facebook Ju…" at bounding box center [619, 610] width 304 height 26
click at [1003, 720] on button "Add" at bounding box center [1013, 736] width 49 height 31
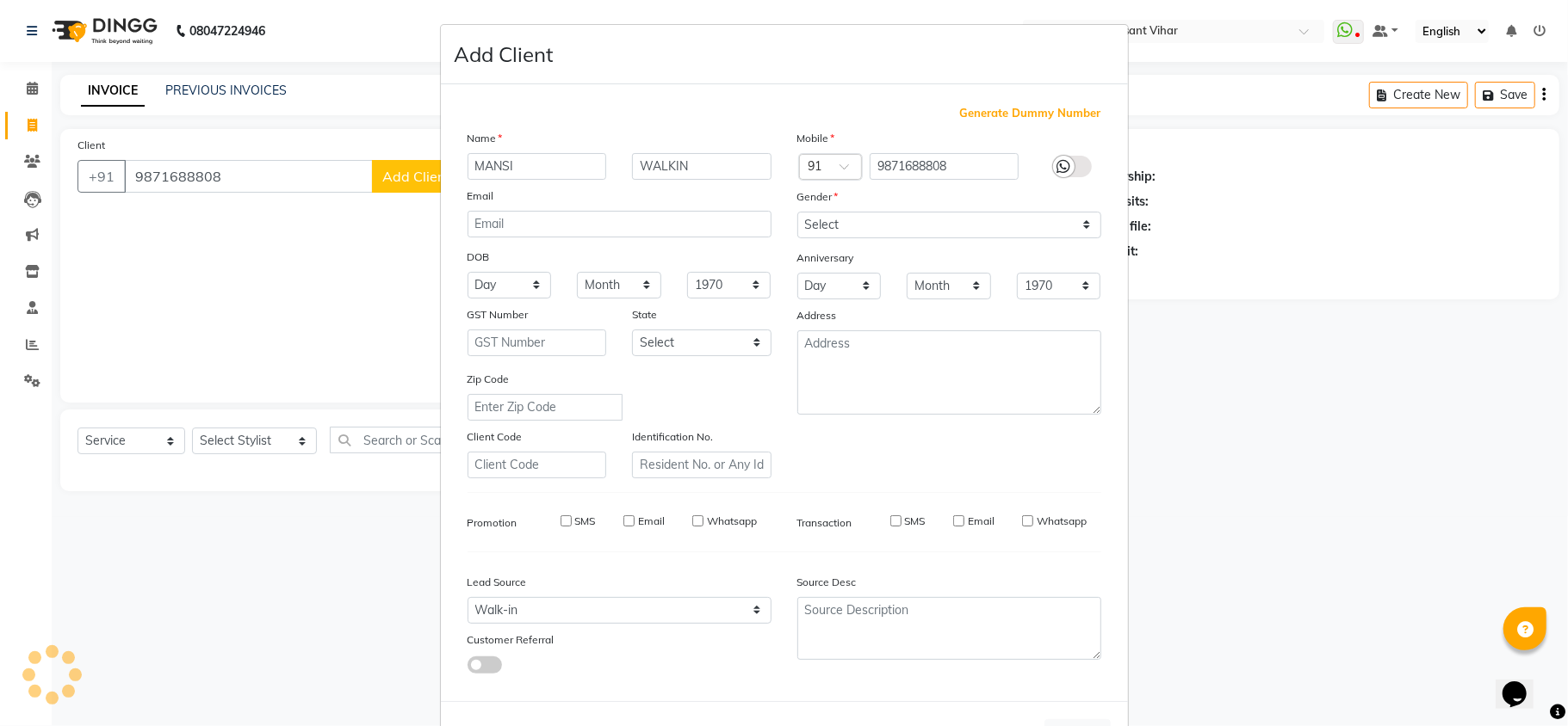
select select
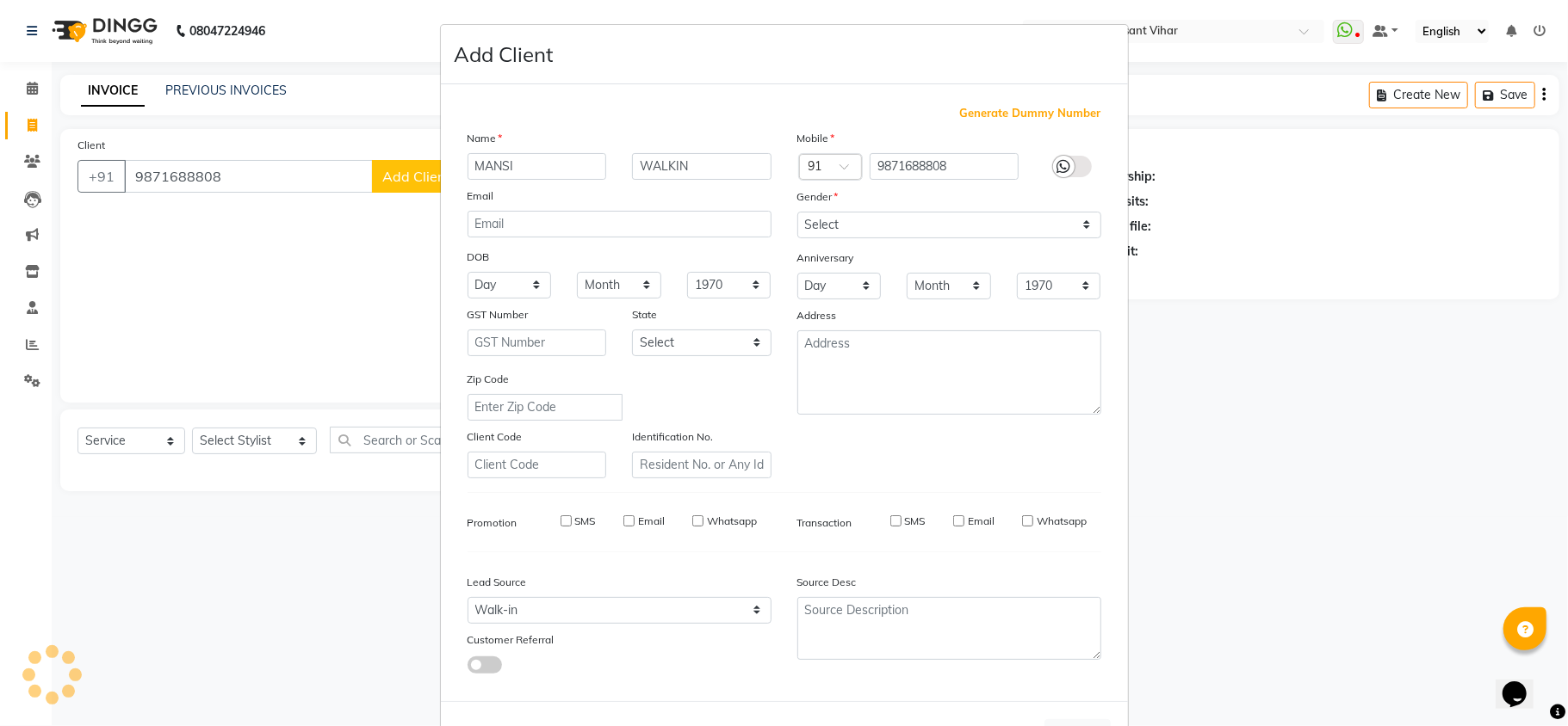
select select
checkbox input "false"
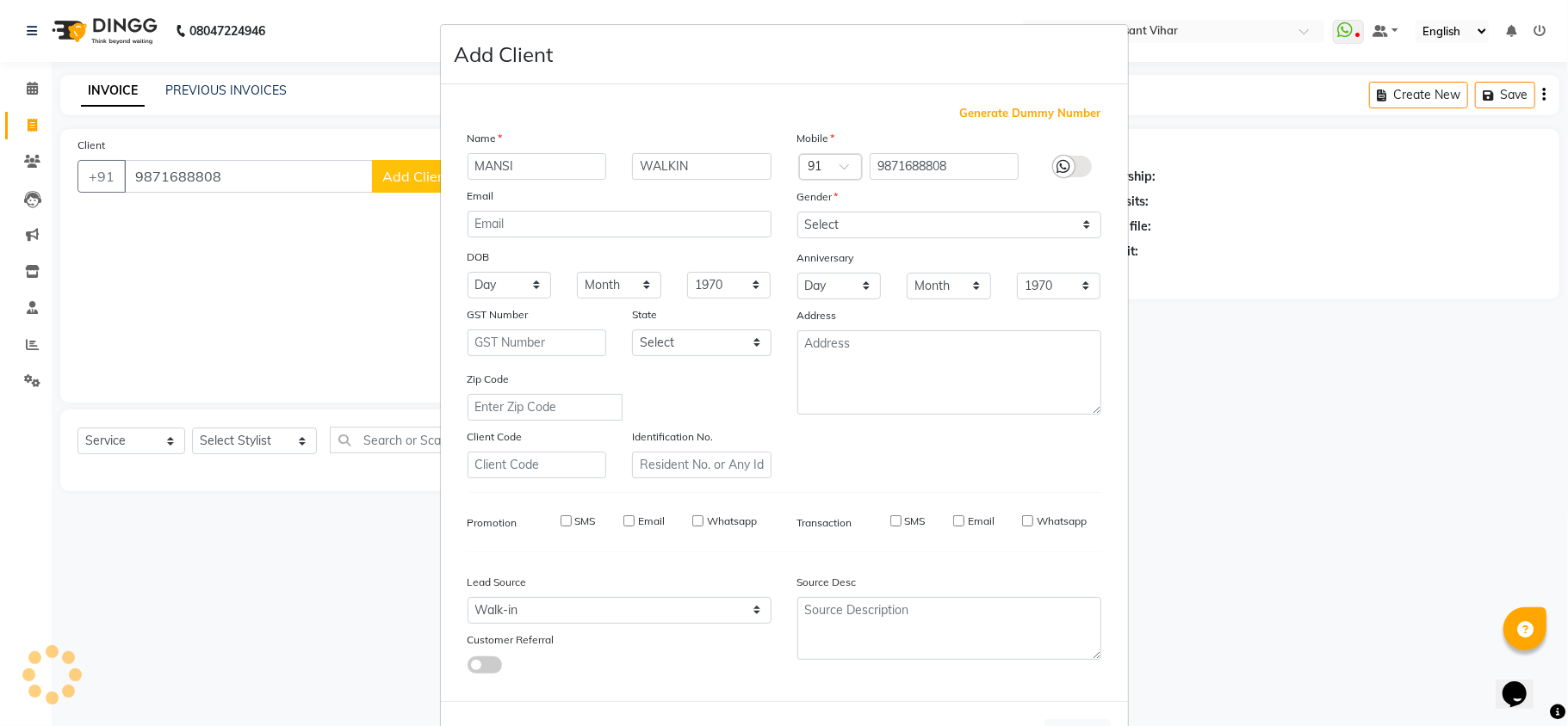
checkbox input "false"
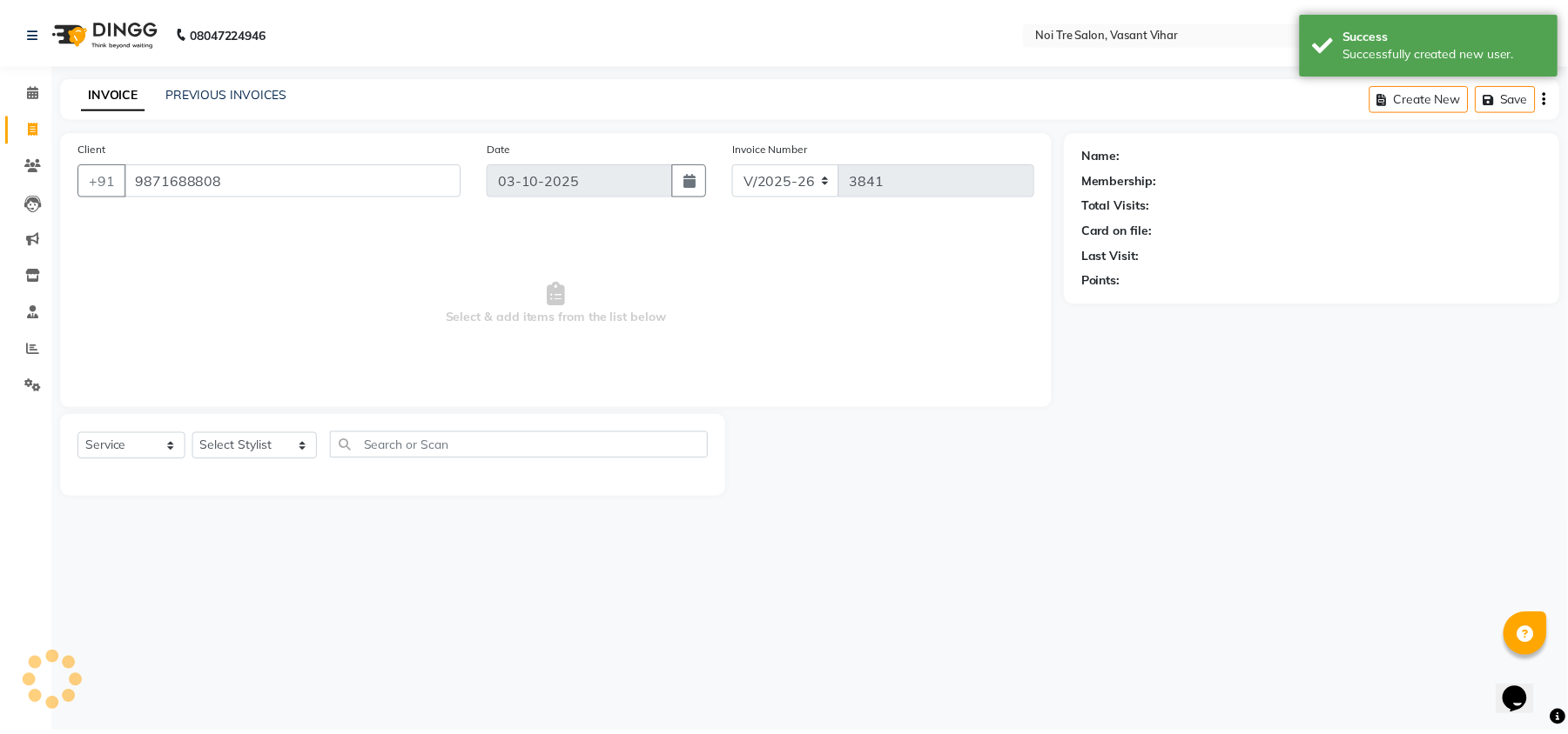
scroll to position [64, 0]
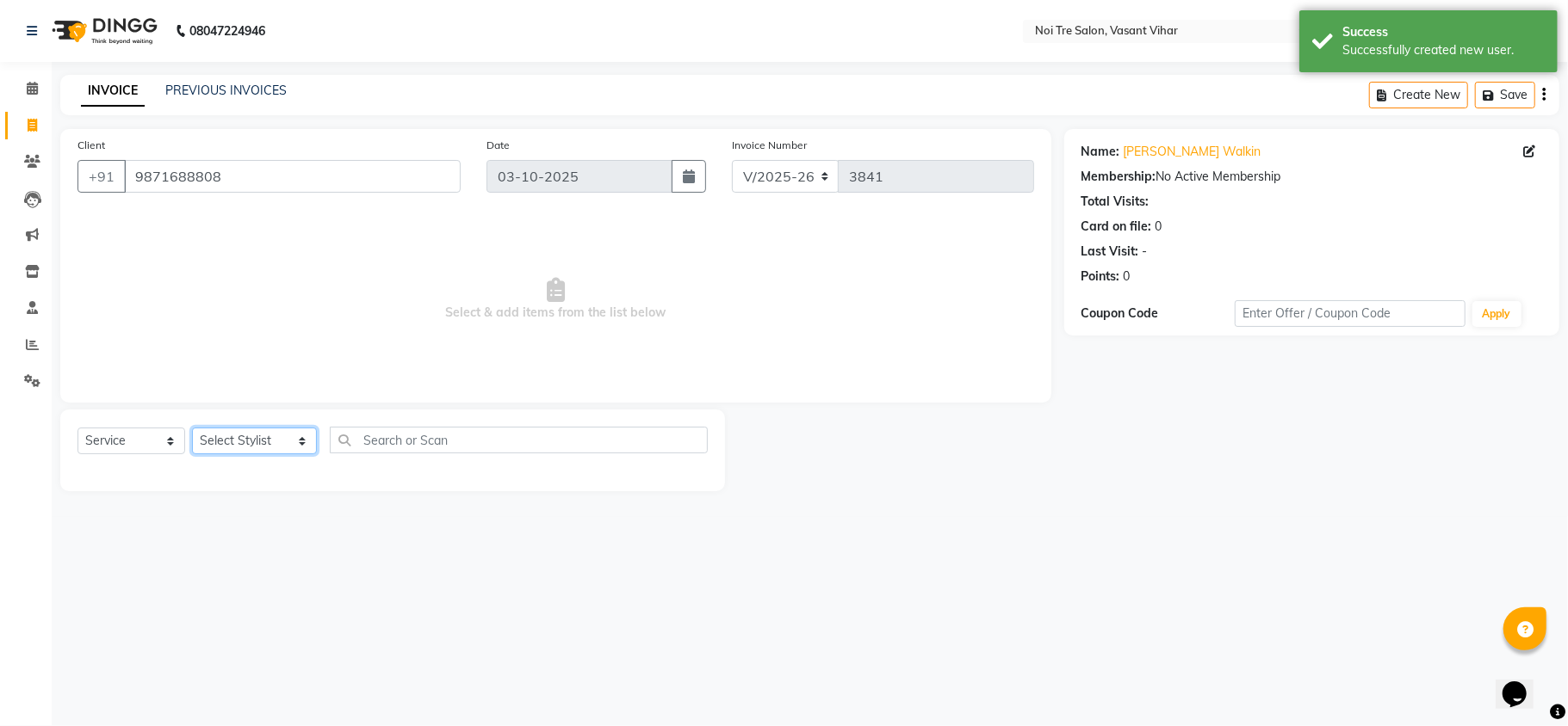
click at [242, 437] on select "Select Stylist [PERSON_NAME](PUNJABI BAGH) [PERSON_NAME] GEETA [PERSON_NAME] PD…" at bounding box center [254, 441] width 125 height 26
select select "46585"
click at [192, 428] on select "Select Stylist [PERSON_NAME](PUNJABI BAGH) [PERSON_NAME] GEETA [PERSON_NAME] PD…" at bounding box center [254, 441] width 125 height 26
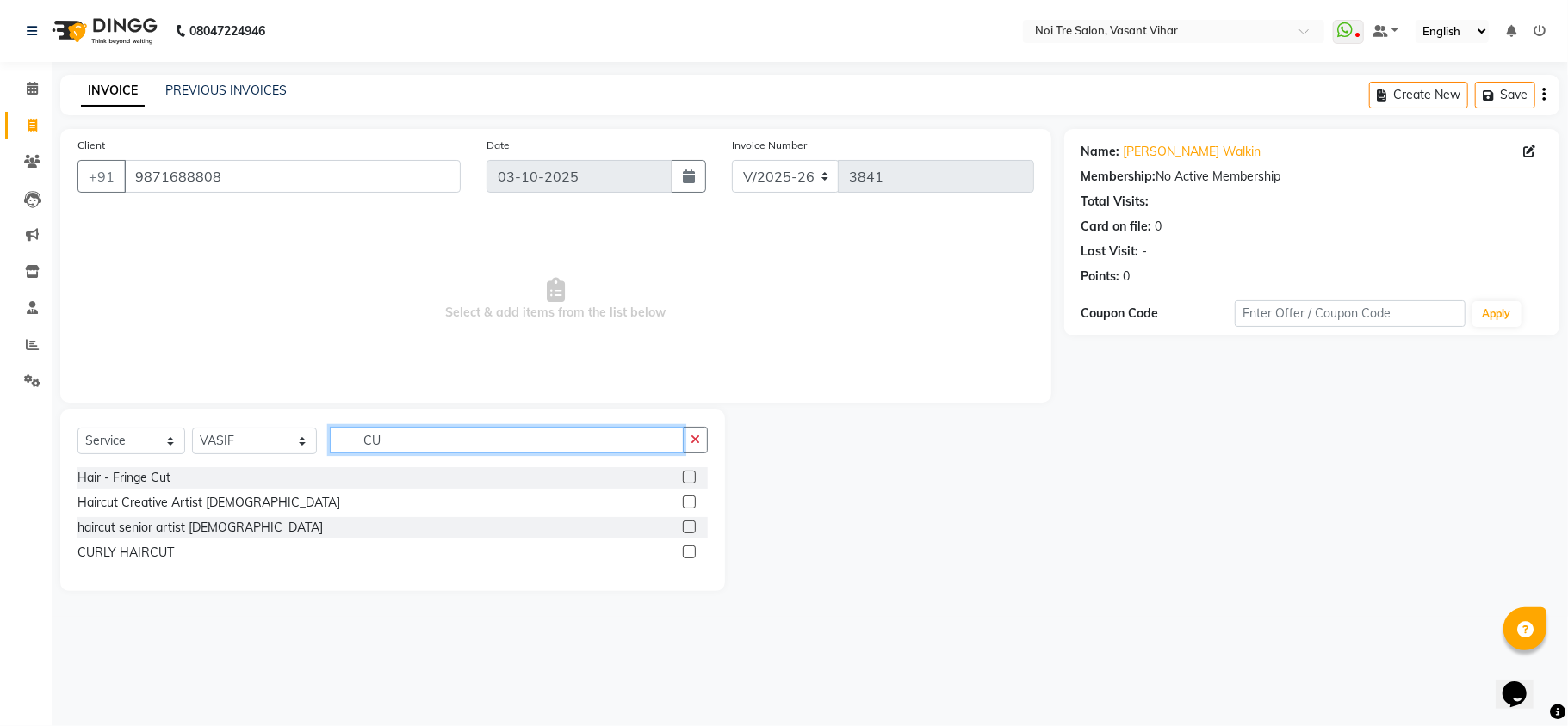
type input "C"
type input "[DEMOGRAPHIC_DATA]"
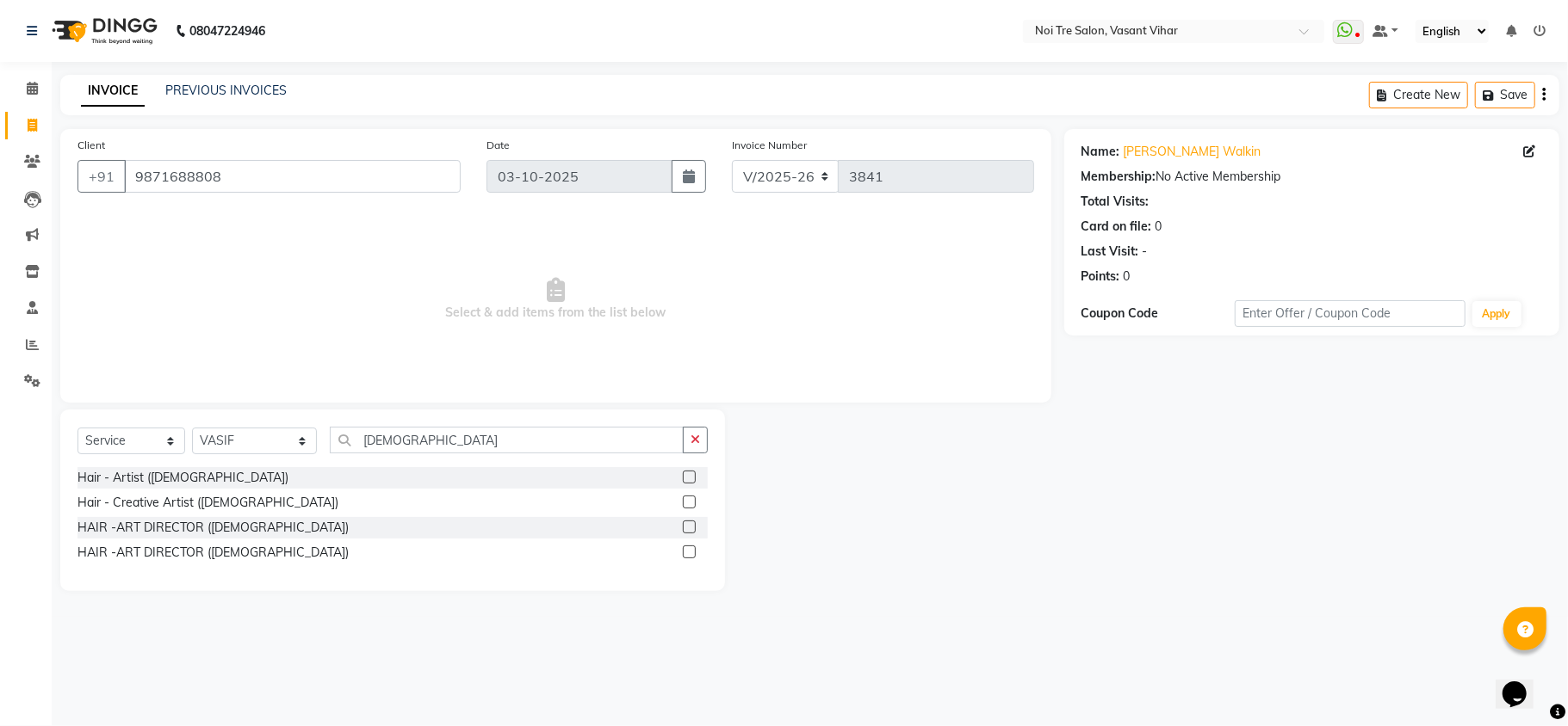
click at [682, 504] on label at bounding box center [688, 501] width 13 height 13
click at [682, 504] on input "checkbox" at bounding box center [687, 502] width 11 height 11
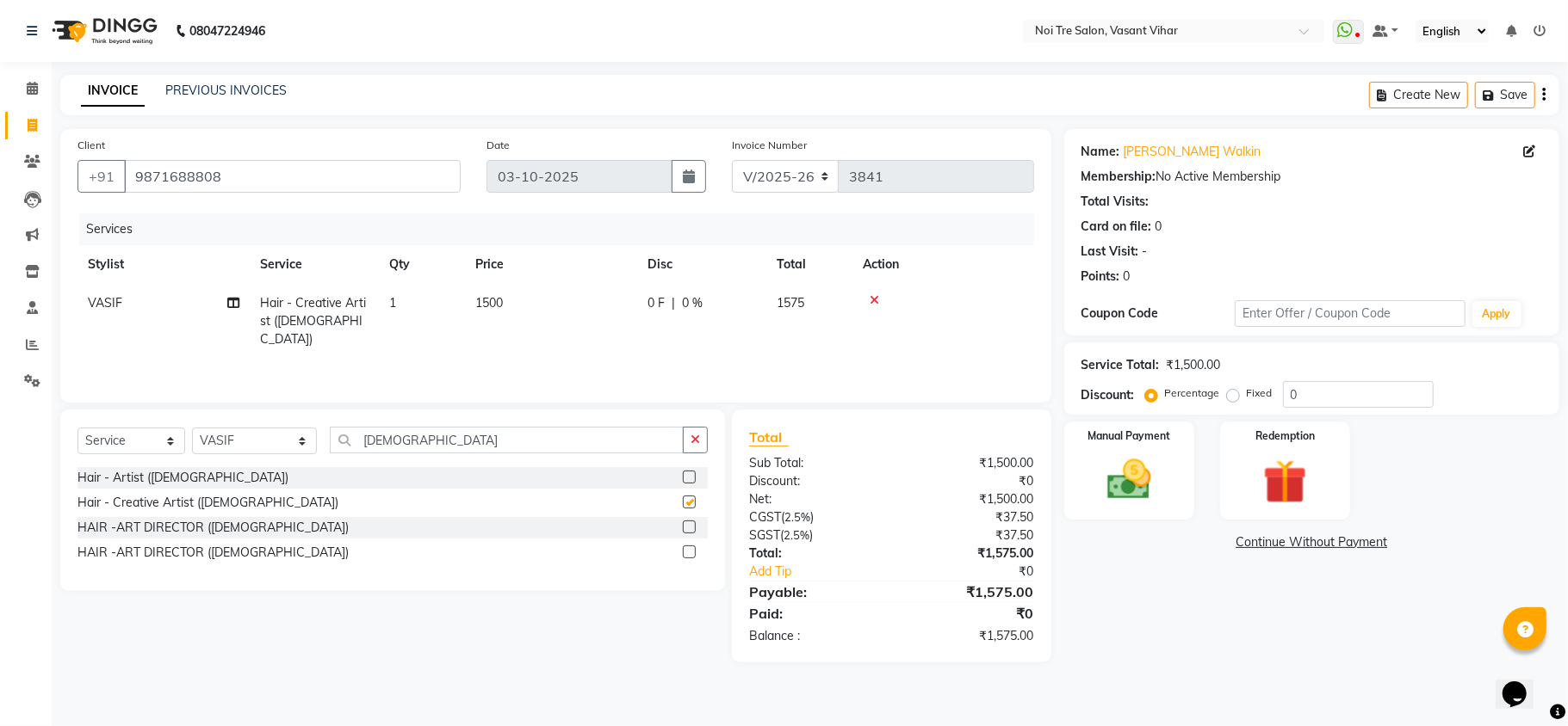
checkbox input "false"
click at [526, 316] on td "1500" at bounding box center [551, 321] width 172 height 75
select select "46585"
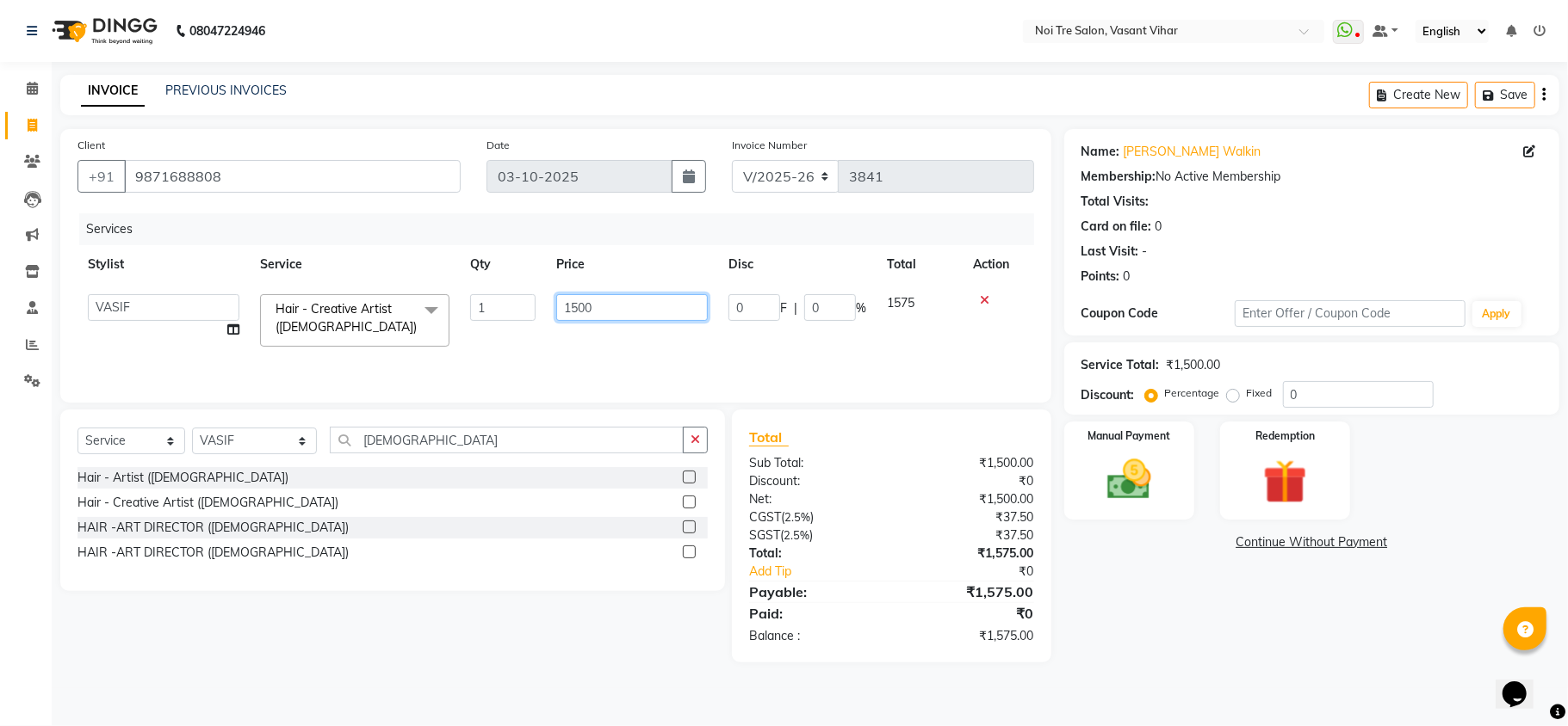
drag, startPoint x: 622, startPoint y: 309, endPoint x: 232, endPoint y: 205, distance: 403.6
click at [256, 213] on div "Services Stylist Service Qty Price Disc Total Action [PERSON_NAME](PUNJABI BAGH…" at bounding box center [556, 299] width 957 height 172
type input "2"
type input "2000"
click at [582, 362] on div "Services Stylist Service Qty Price Disc Total Action [PERSON_NAME](PUNJABI BAGH…" at bounding box center [556, 299] width 957 height 172
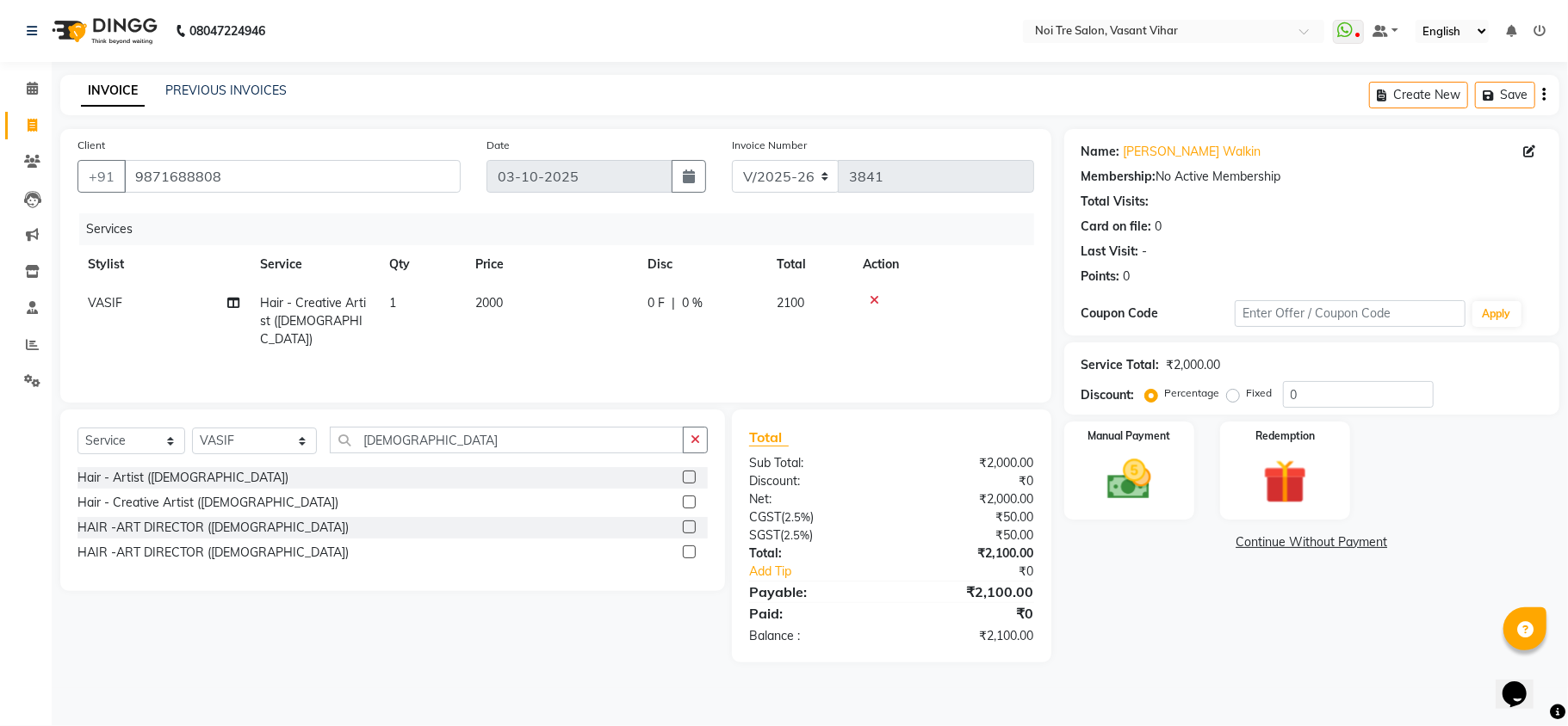
click at [1286, 641] on div "Name: [PERSON_NAME] Walkin Membership: No Active Membership Total Visits: Card …" at bounding box center [1318, 396] width 508 height 533
click at [1186, 490] on div "Manual Payment" at bounding box center [1129, 471] width 135 height 101
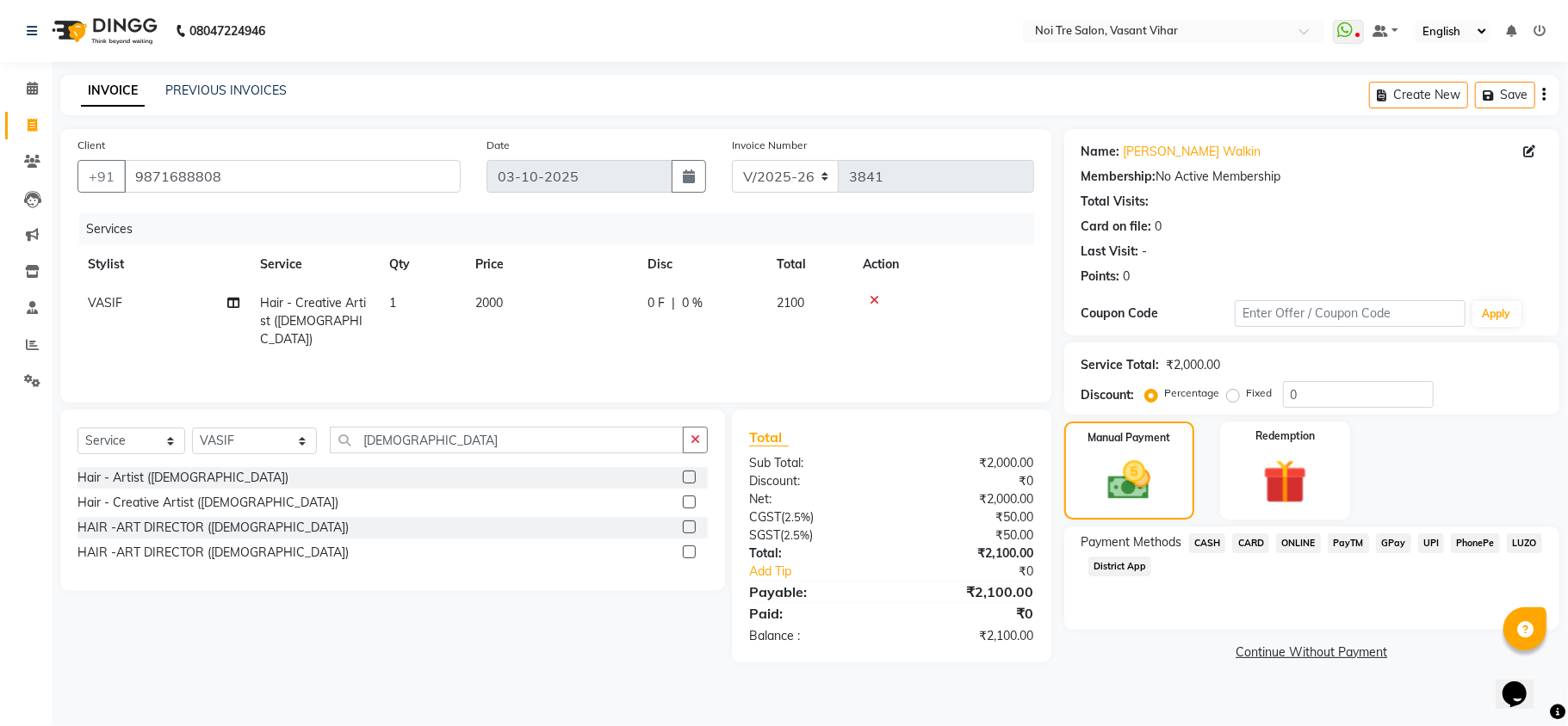
click at [1427, 548] on span "UPI" at bounding box center [1431, 543] width 26 height 19
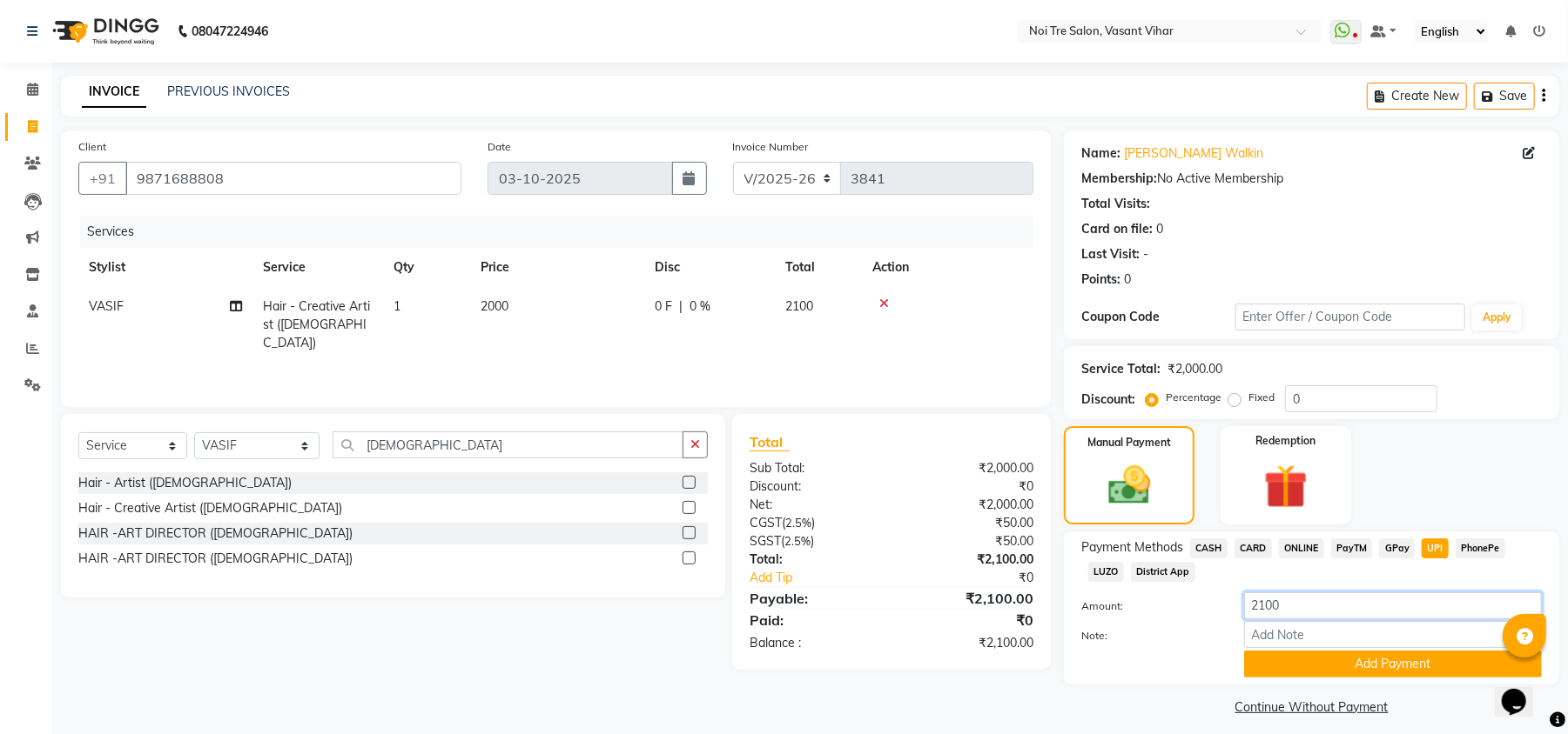
drag, startPoint x: 1338, startPoint y: 603, endPoint x: 1091, endPoint y: 595, distance: 247.1
click at [1091, 595] on div "Amount: 2100" at bounding box center [1311, 607] width 486 height 30
type input "1770"
click at [1348, 658] on button "Add Payment" at bounding box center [1393, 664] width 297 height 27
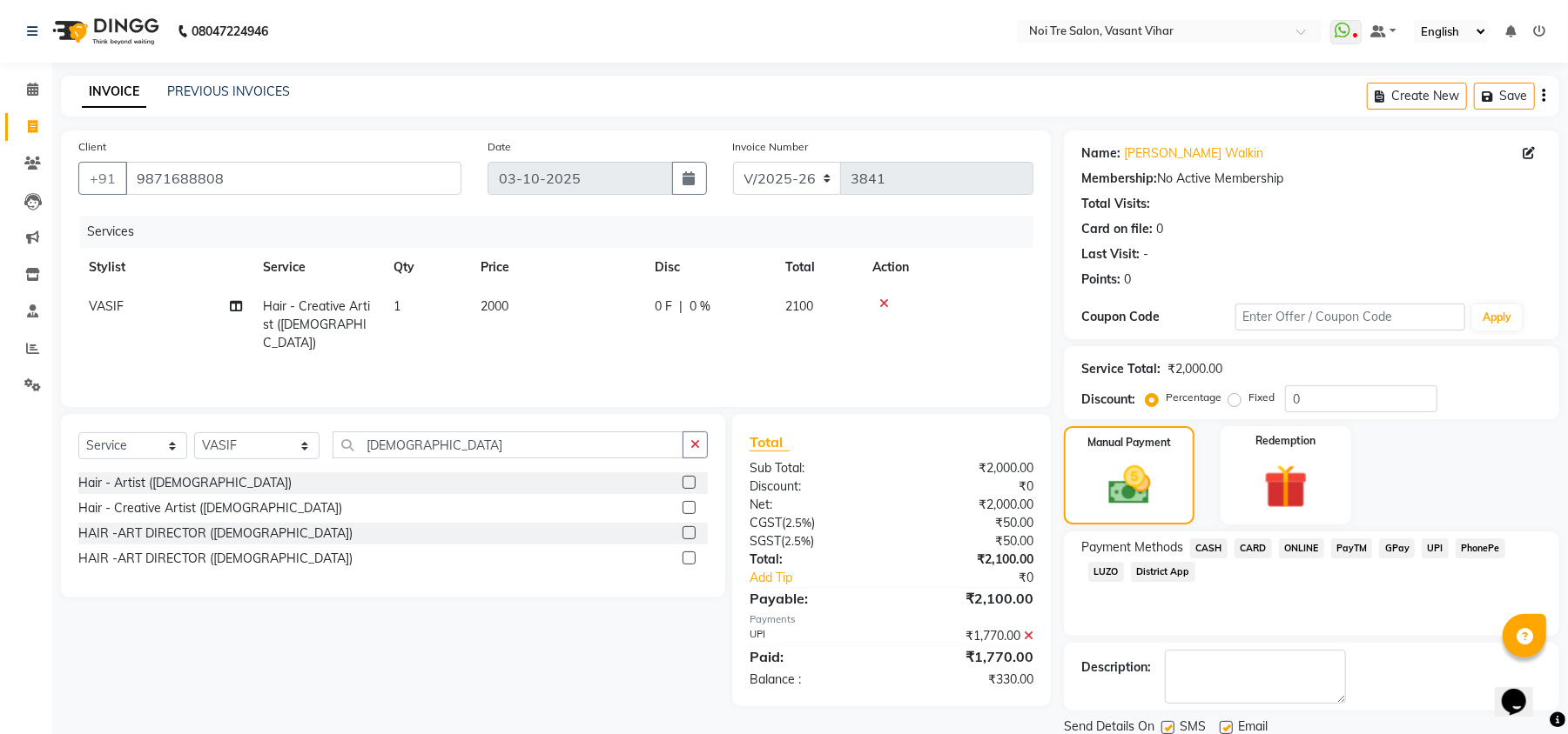
click at [1198, 550] on span "CASH" at bounding box center [1209, 548] width 37 height 20
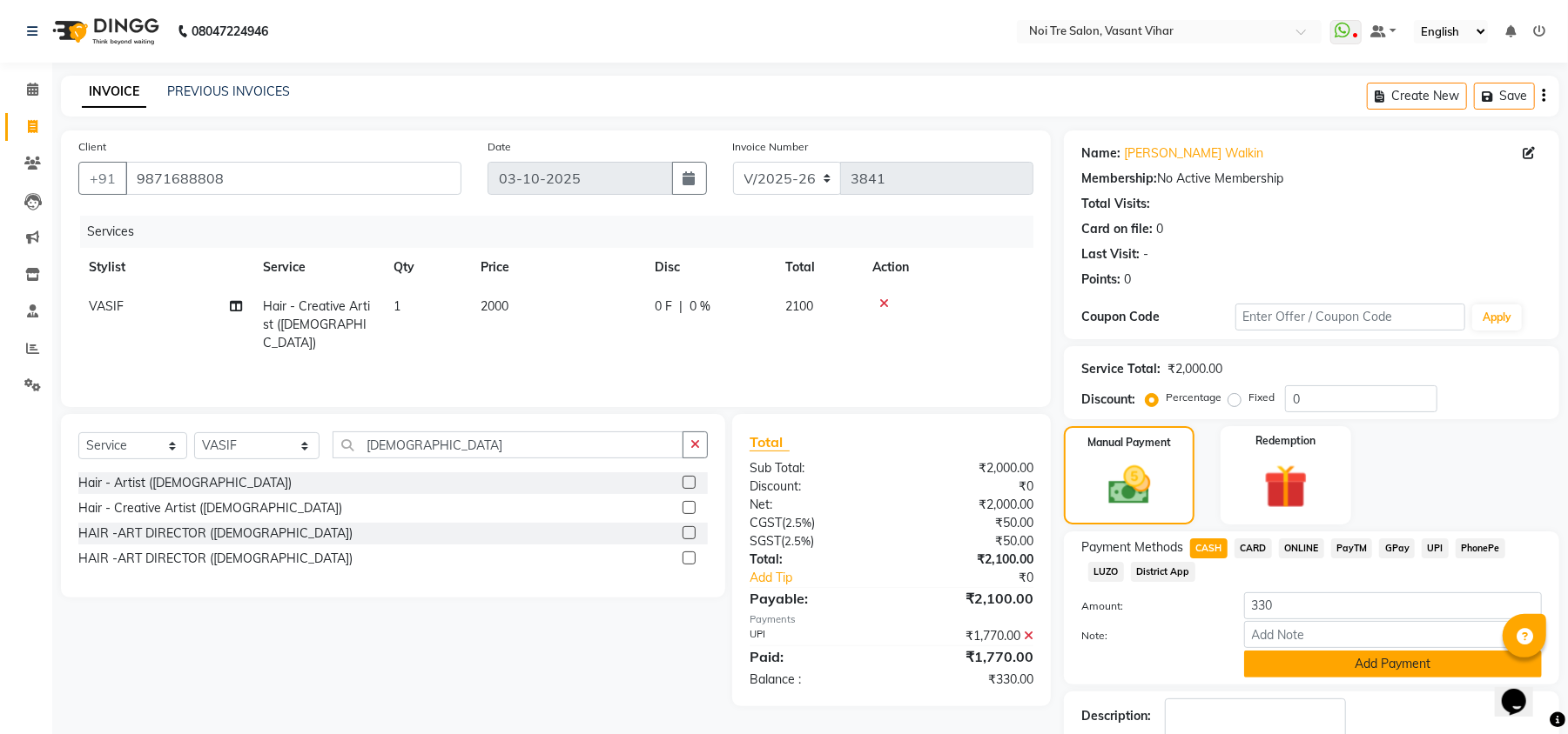
click at [1307, 665] on button "Add Payment" at bounding box center [1393, 664] width 297 height 27
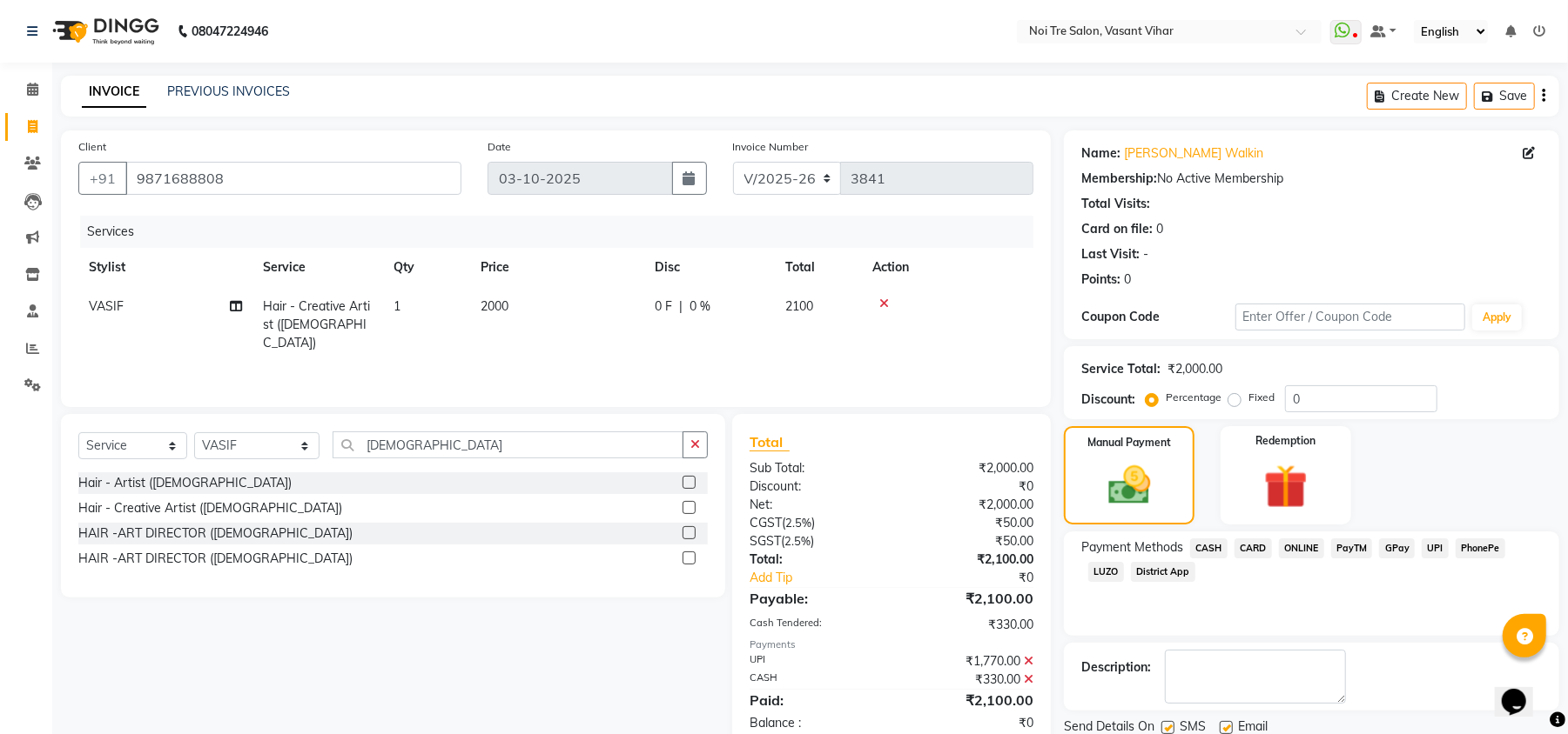
scroll to position [64, 0]
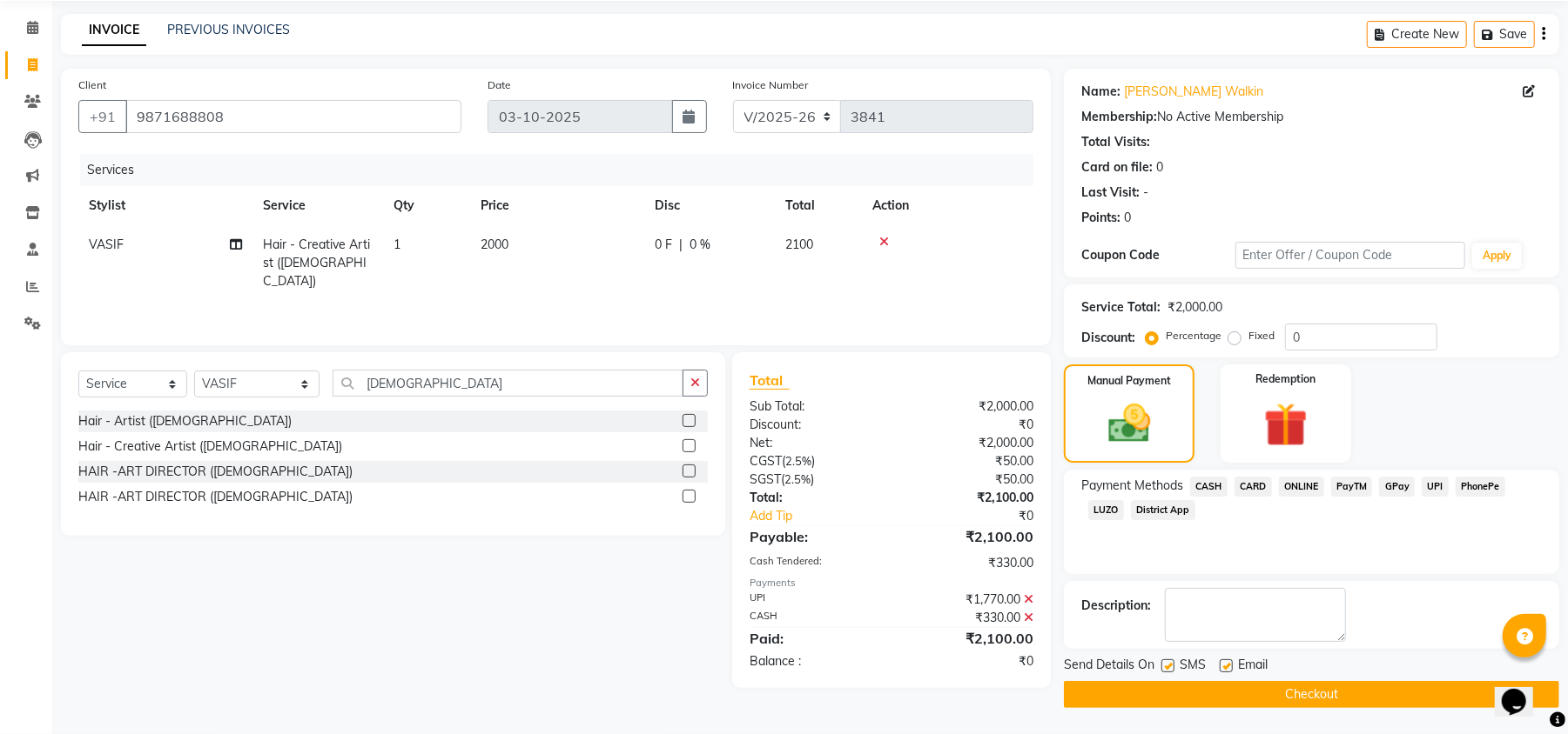
click at [1234, 665] on div "Email" at bounding box center [1250, 667] width 62 height 22
click at [1223, 662] on label at bounding box center [1225, 665] width 13 height 13
click at [1223, 662] on input "checkbox" at bounding box center [1224, 666] width 11 height 11
checkbox input "false"
click at [1170, 667] on label at bounding box center [1167, 665] width 13 height 13
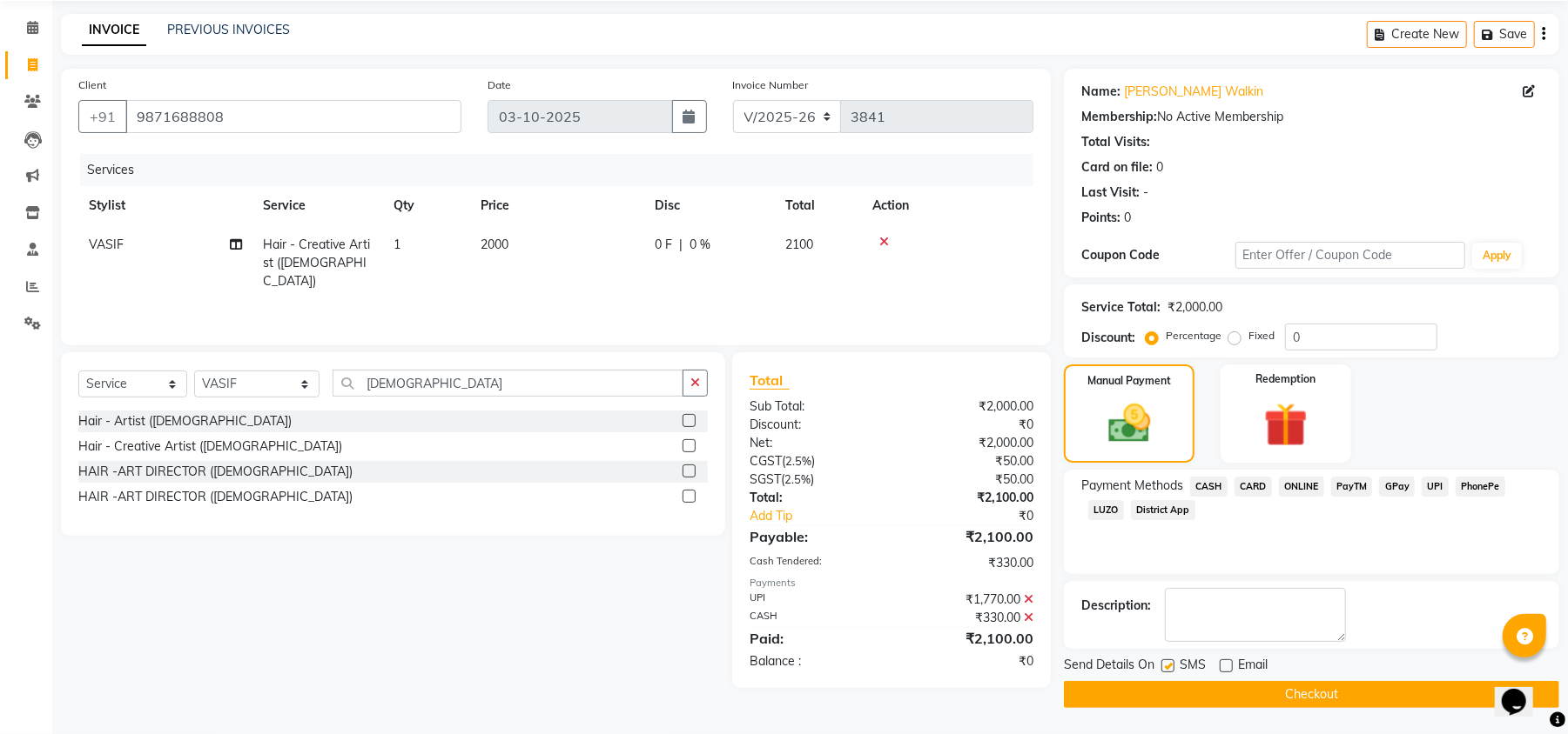
click at [1170, 667] on input "checkbox" at bounding box center [1166, 666] width 11 height 11
checkbox input "false"
click at [1193, 690] on button "Checkout" at bounding box center [1311, 695] width 495 height 27
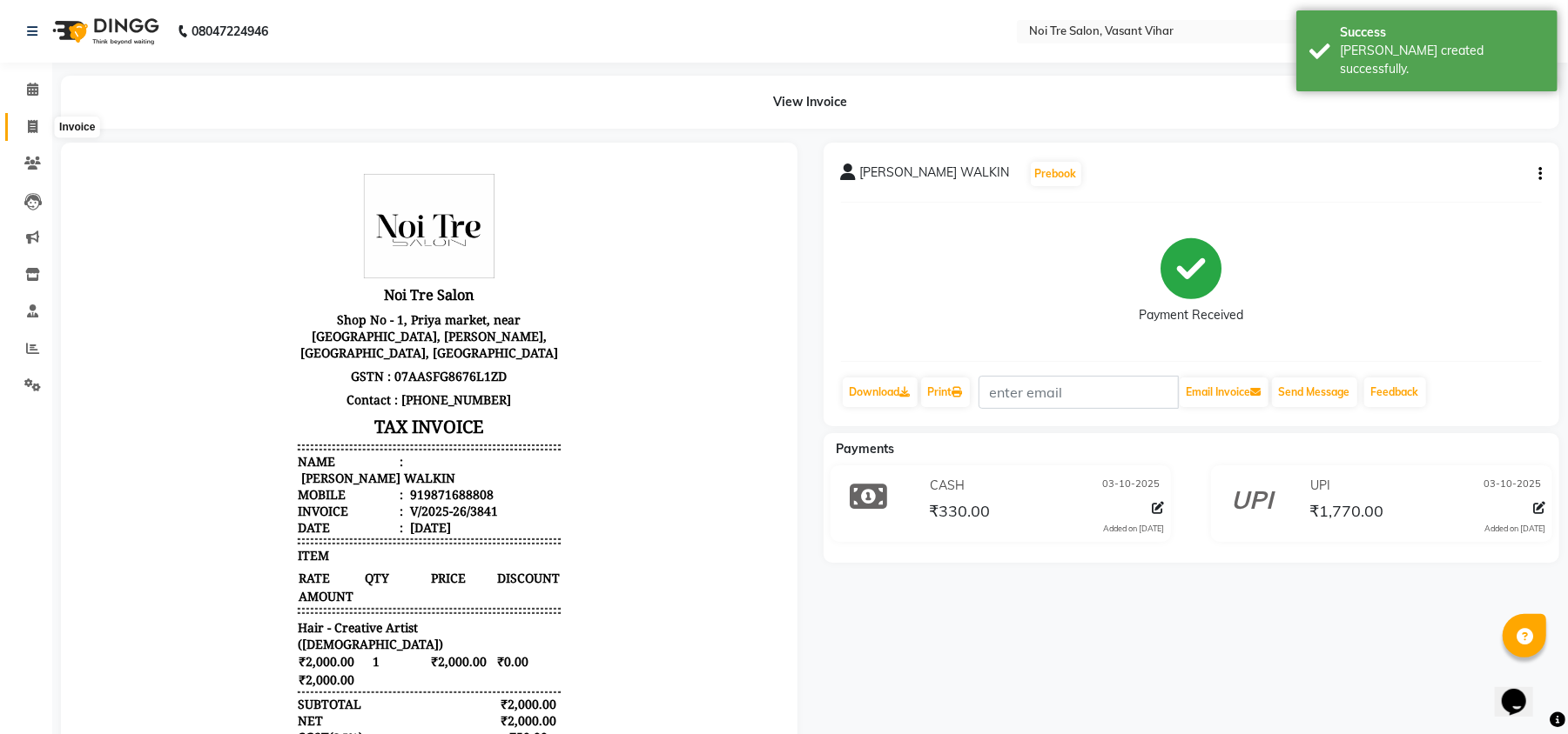
click at [39, 134] on span at bounding box center [32, 127] width 31 height 20
select select "service"
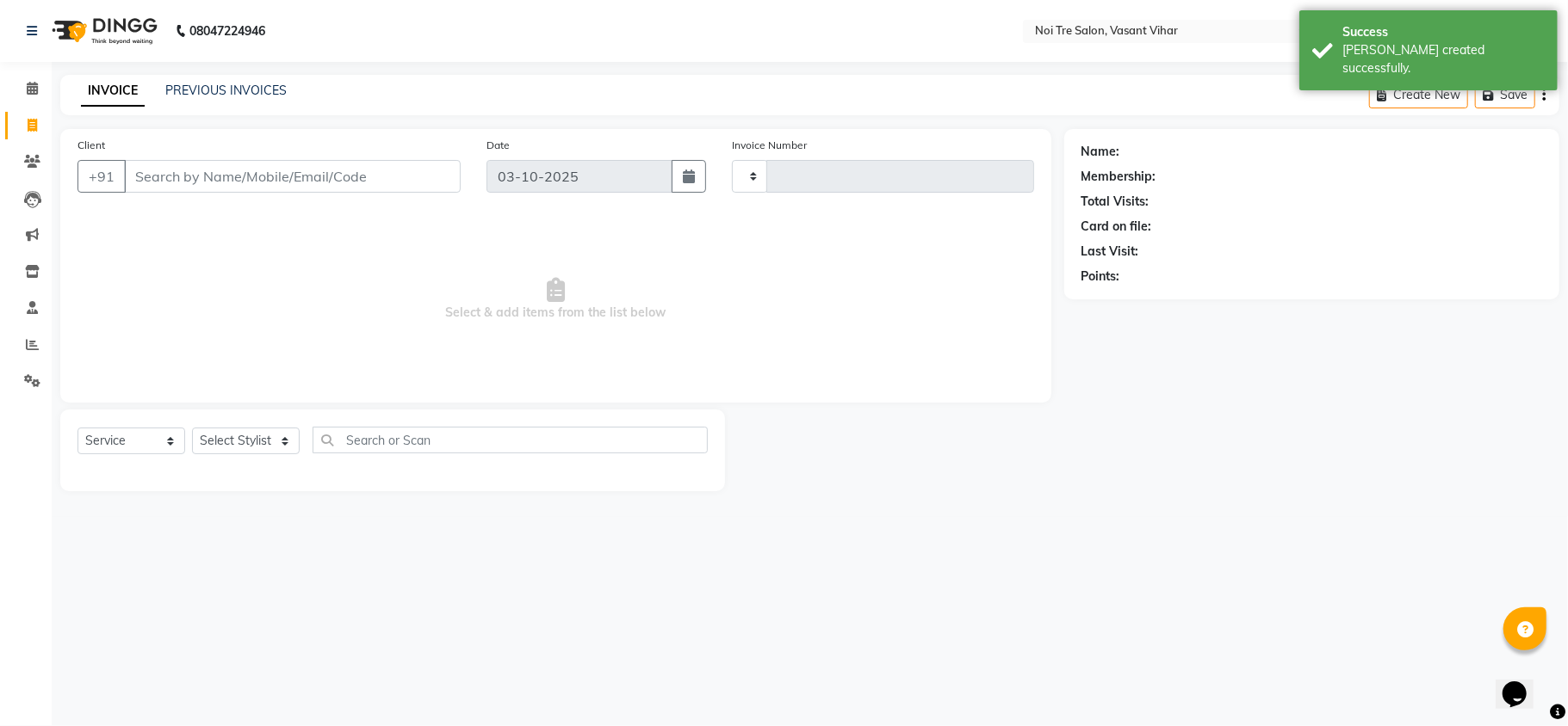
type input "3842"
select select "3944"
click at [212, 90] on link "PREVIOUS INVOICES" at bounding box center [226, 91] width 122 height 16
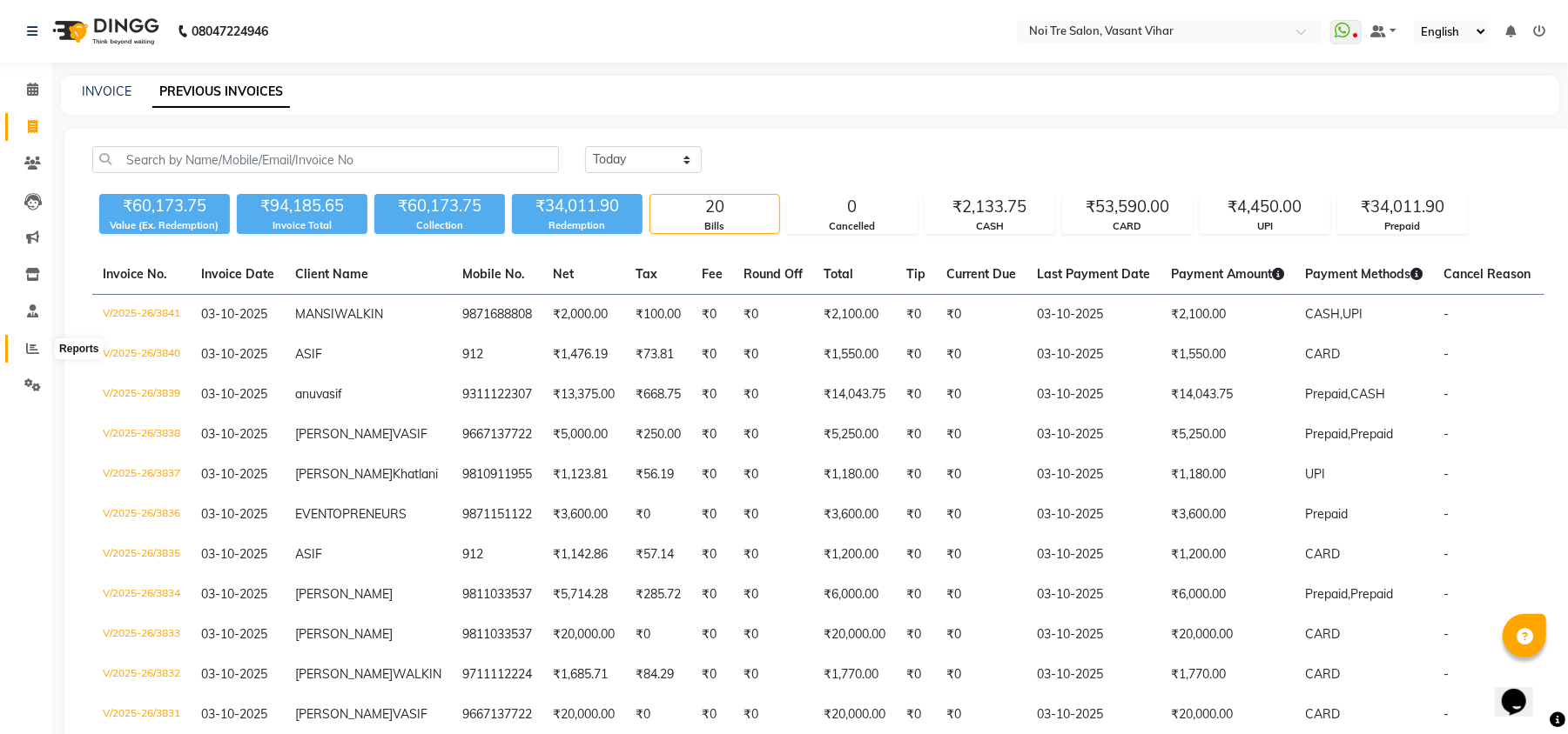
click at [36, 344] on icon at bounding box center [32, 348] width 13 height 13
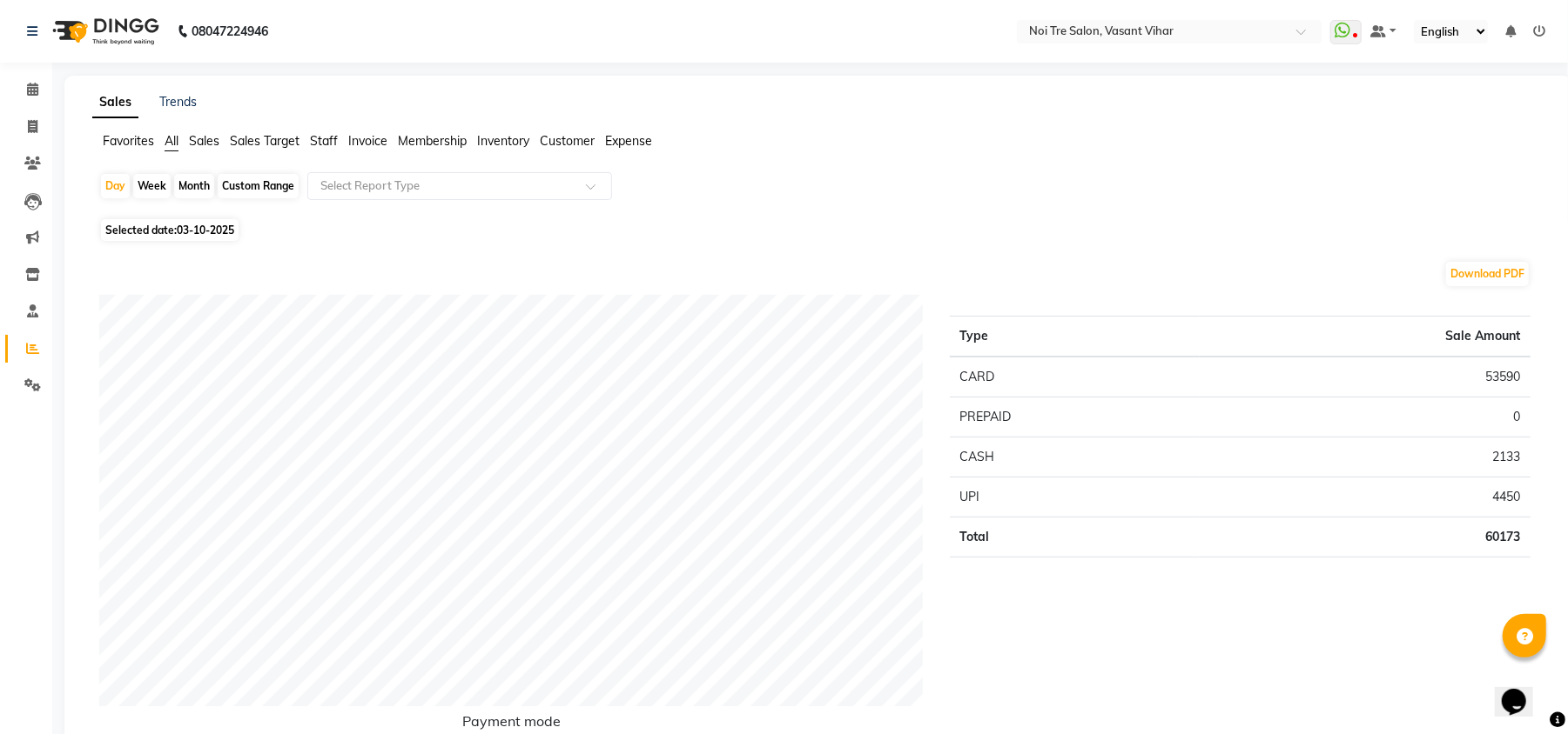
click at [307, 137] on ul "Favorites All Sales Sales Target Staff Invoice Membership Inventory Customer Ex…" at bounding box center [818, 141] width 1452 height 19
click at [319, 138] on span "Staff" at bounding box center [324, 141] width 28 height 16
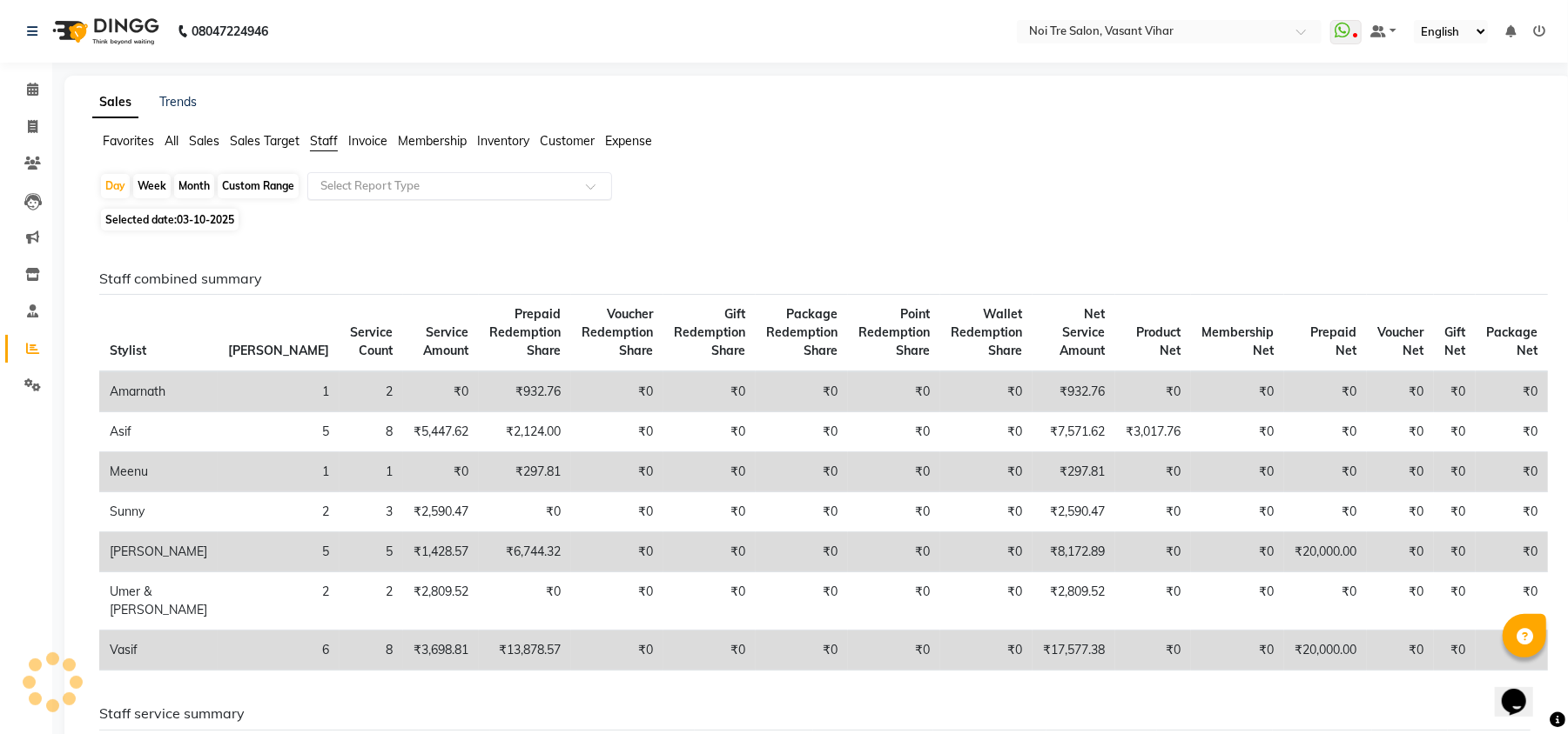
click at [388, 183] on input "text" at bounding box center [442, 186] width 251 height 18
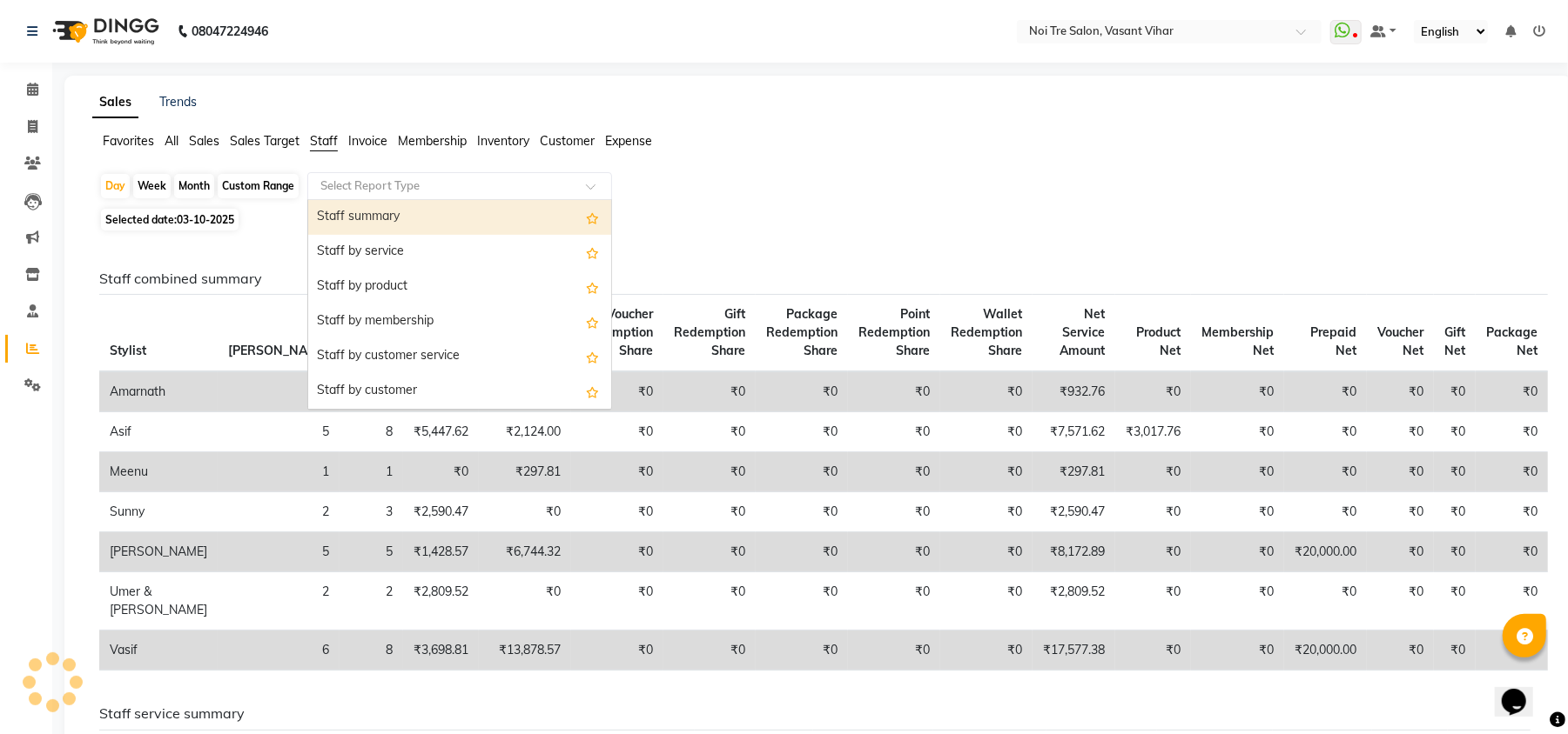
click at [398, 214] on div "Staff summary" at bounding box center [460, 216] width 303 height 34
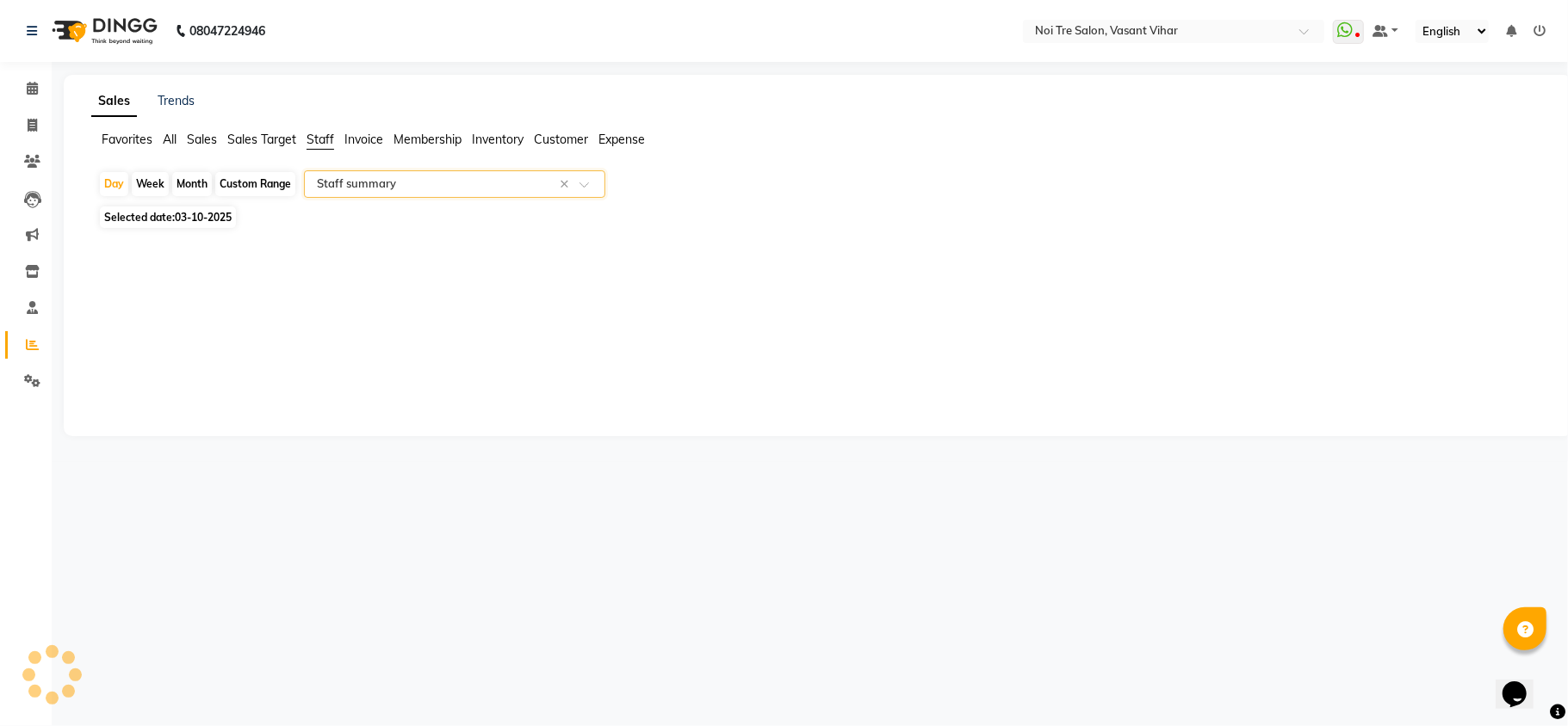
select select "full_report"
select select "csv"
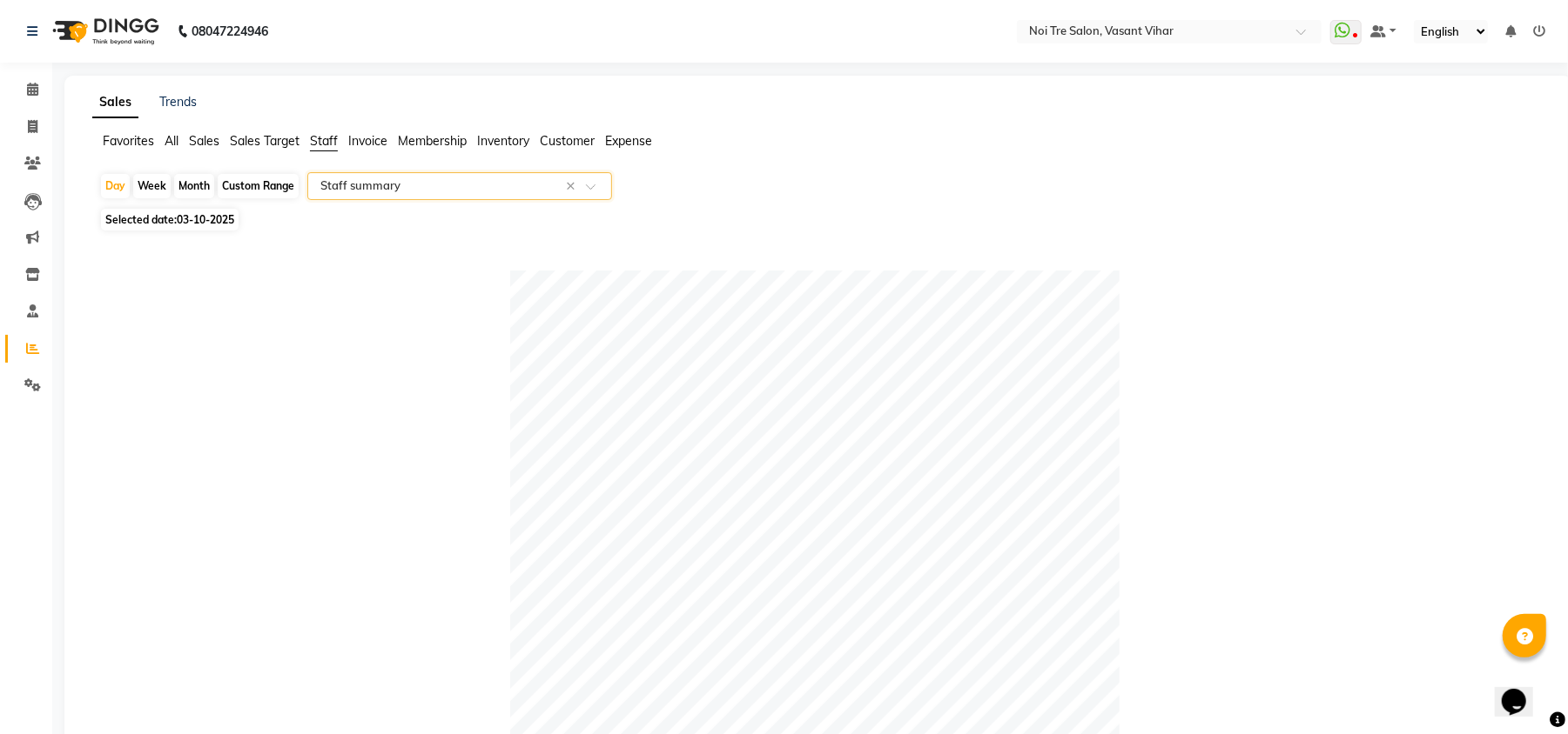
click at [200, 189] on div "Month" at bounding box center [194, 186] width 40 height 25
select select "10"
select select "2025"
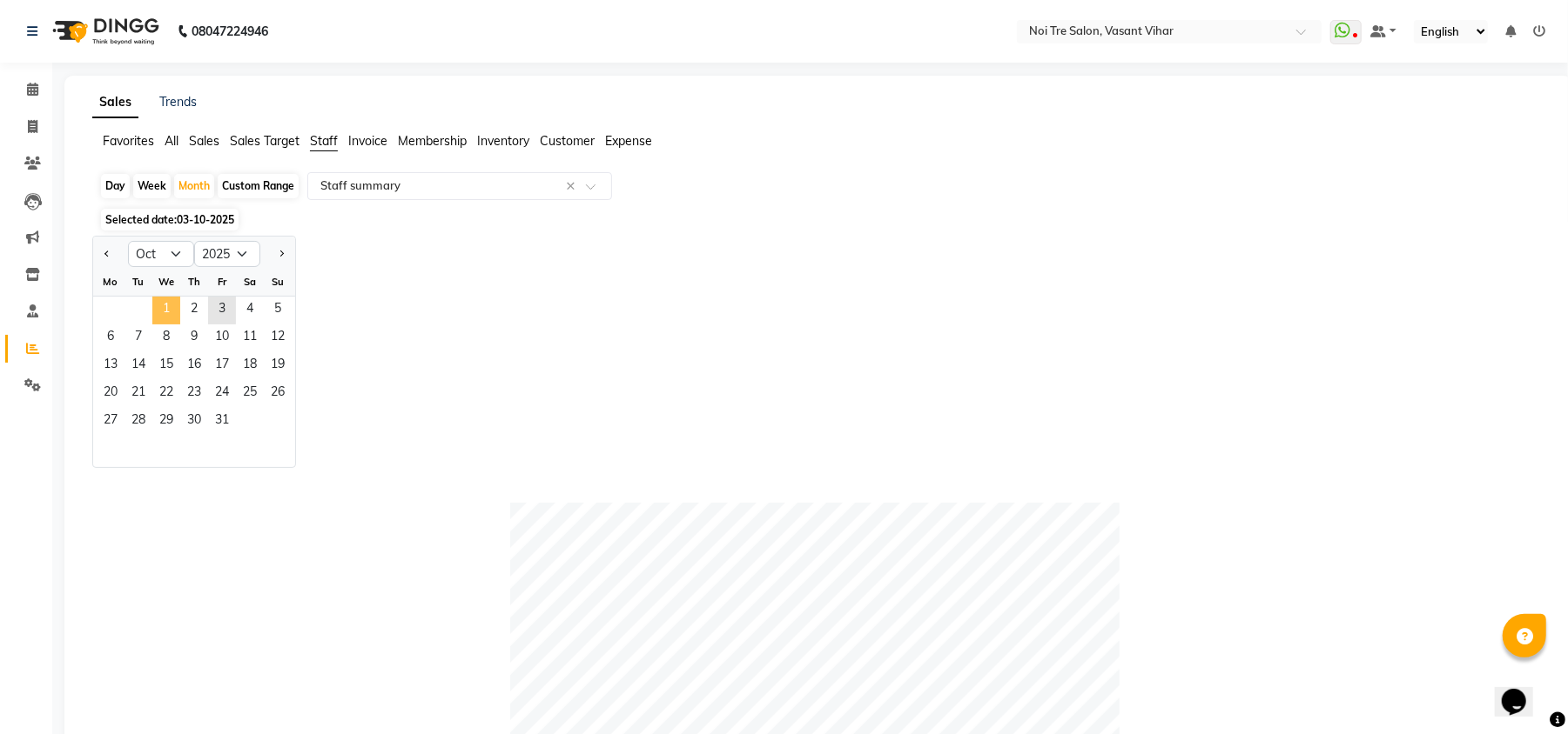
click at [170, 313] on span "1" at bounding box center [166, 311] width 28 height 28
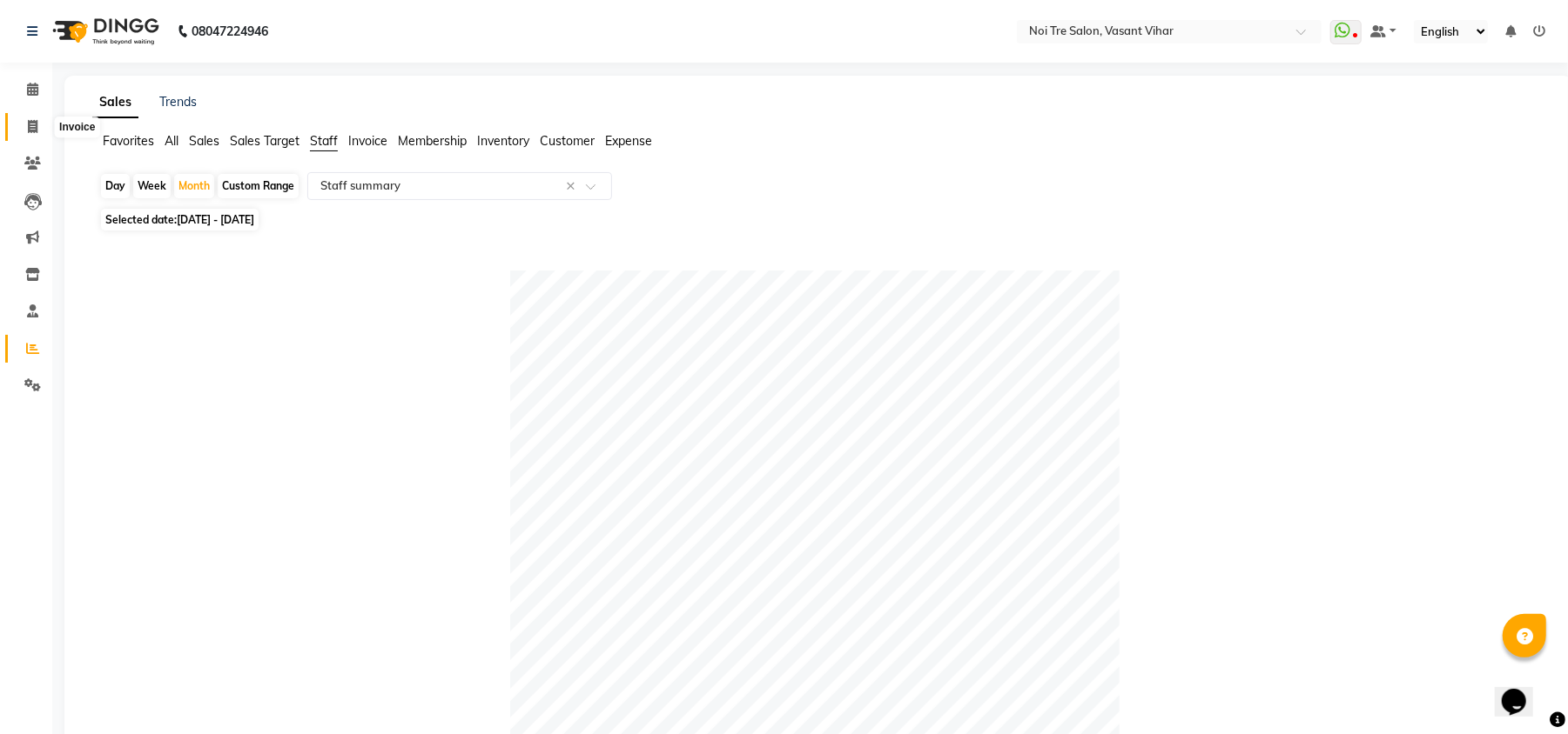
click at [34, 126] on icon at bounding box center [32, 126] width 10 height 13
select select "service"
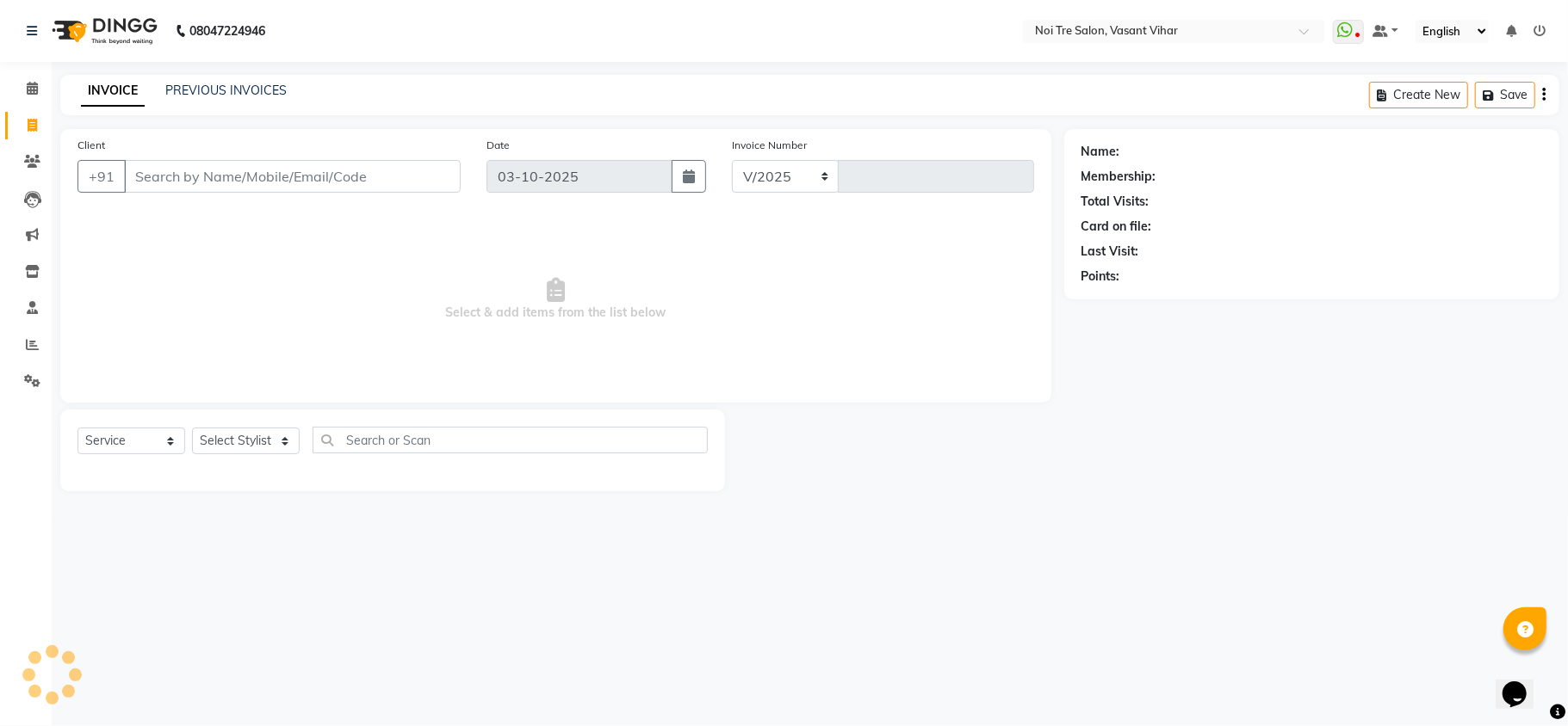
select select "3944"
type input "3842"
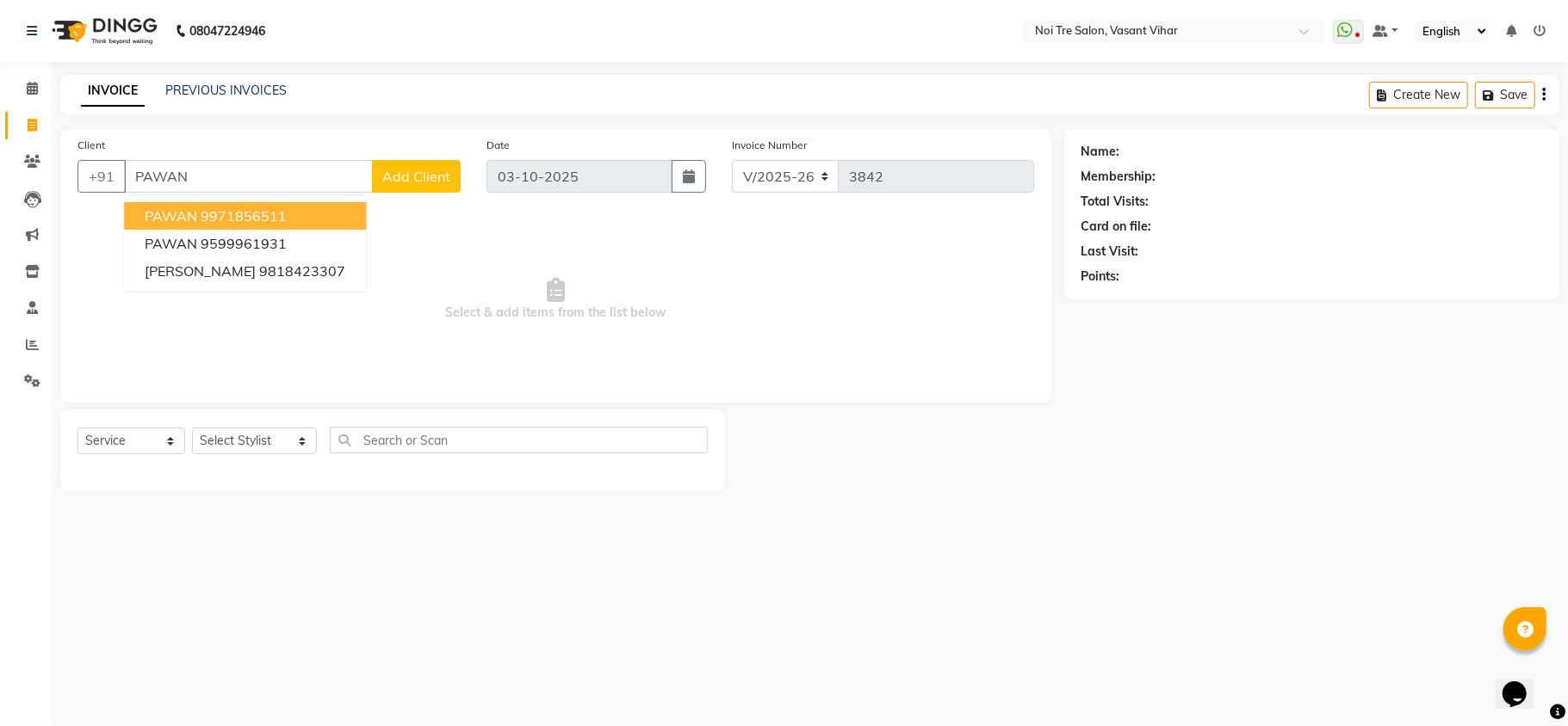
click at [206, 210] on ngb-highlight "9971856511" at bounding box center [243, 216] width 86 height 18
type input "9971856511"
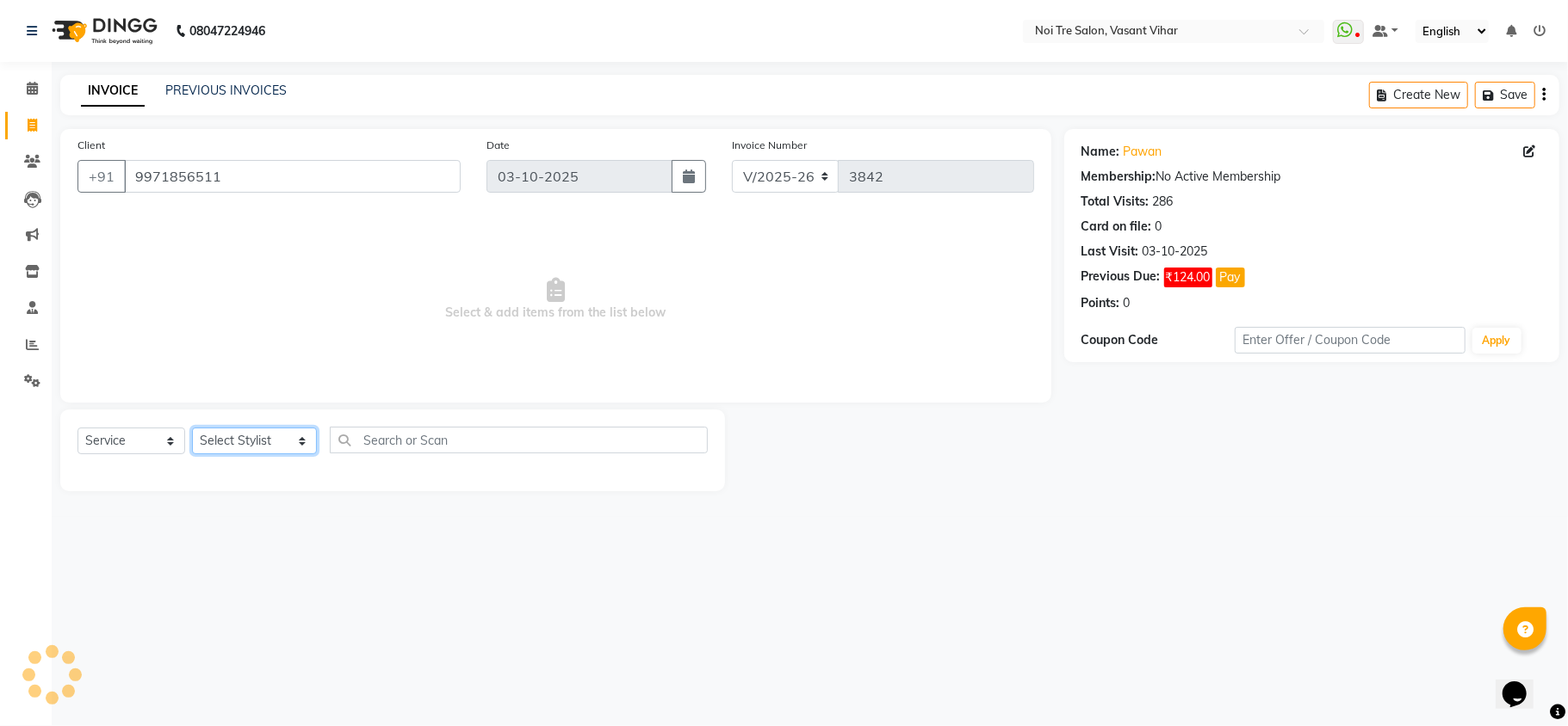
click at [228, 430] on select "Select Stylist [PERSON_NAME](PUNJABI BAGH) [PERSON_NAME] GEETA [PERSON_NAME] PD…" at bounding box center [254, 441] width 125 height 26
select select "46585"
click at [192, 428] on select "Select Stylist [PERSON_NAME](PUNJABI BAGH) [PERSON_NAME] GEETA [PERSON_NAME] PD…" at bounding box center [254, 441] width 125 height 26
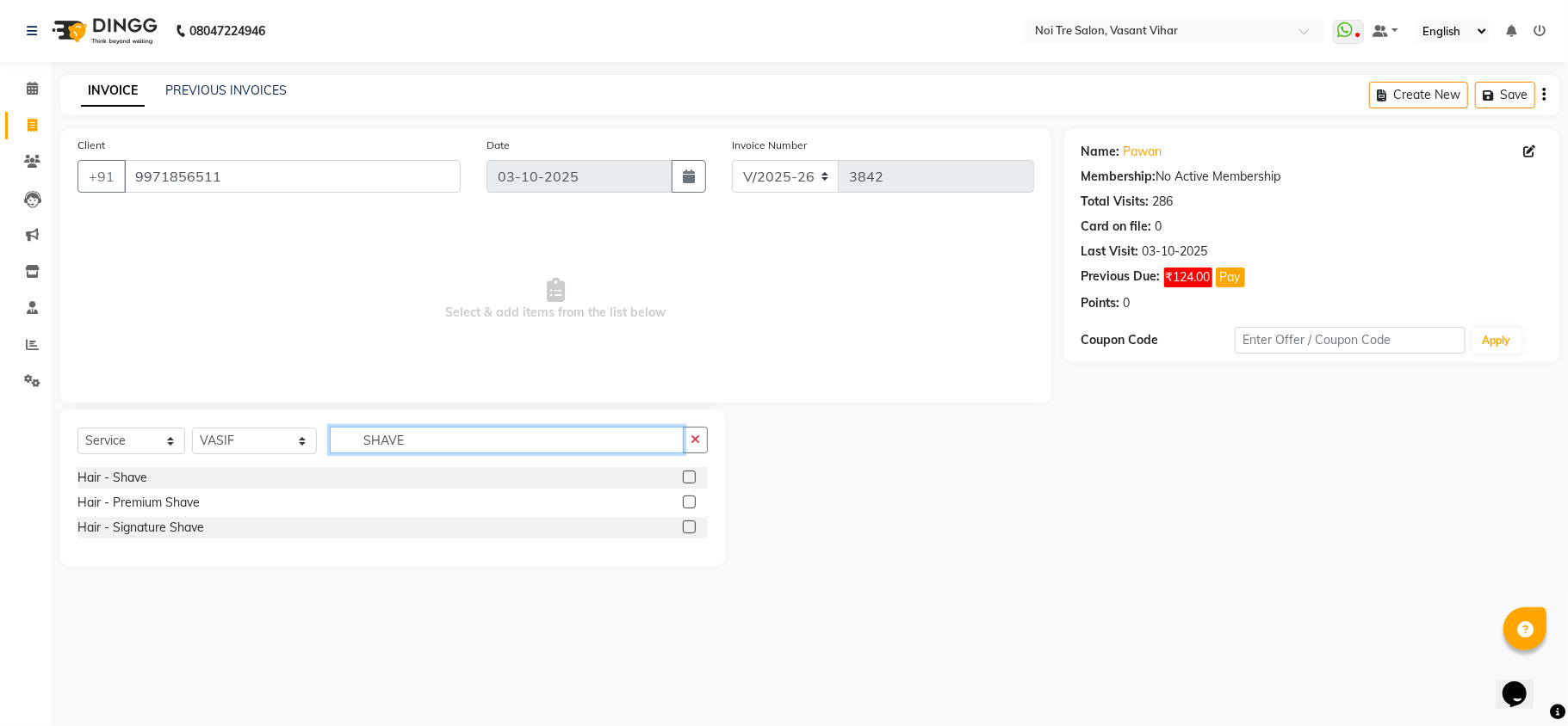
type input "SHAVE"
click at [692, 476] on label at bounding box center [688, 477] width 13 height 13
click at [692, 476] on input "checkbox" at bounding box center [687, 478] width 11 height 11
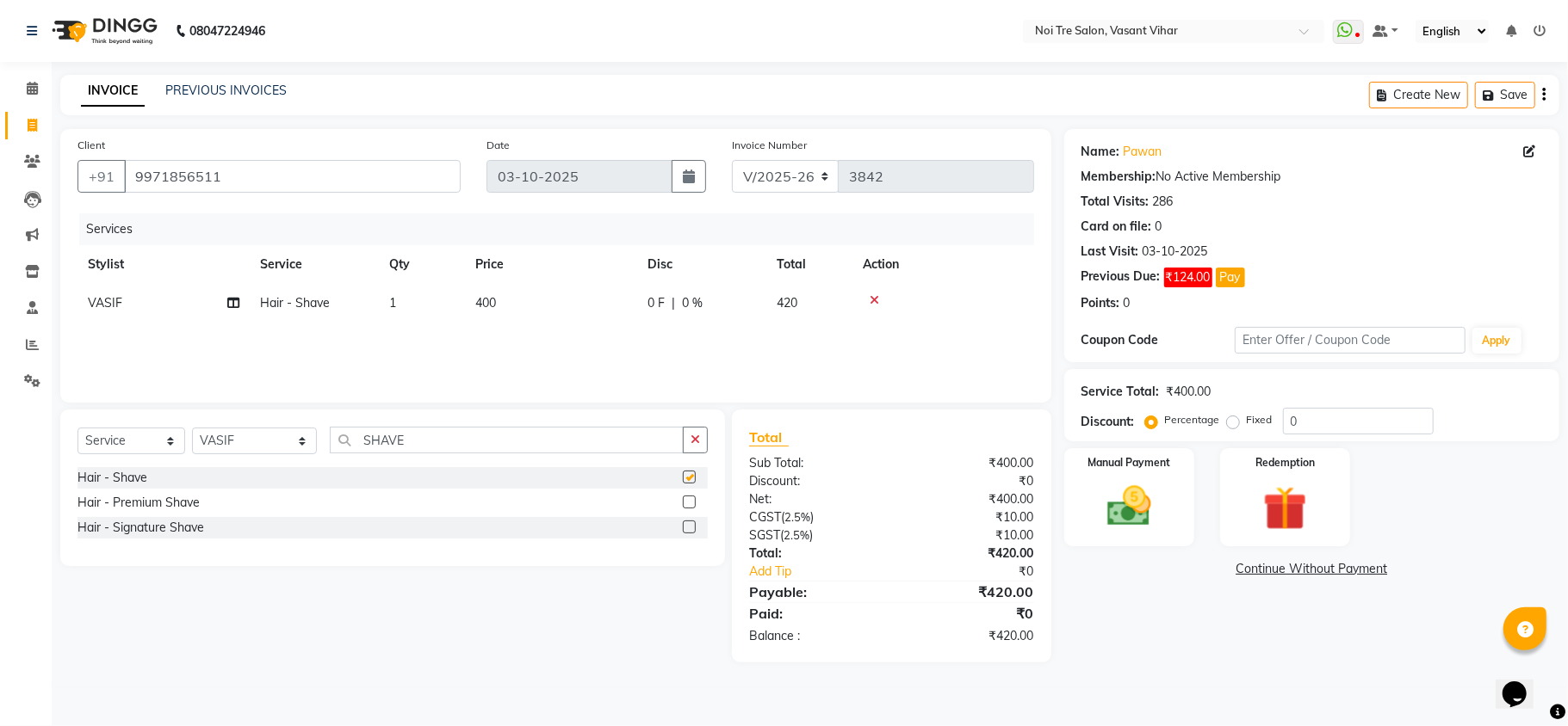
checkbox input "false"
click at [518, 327] on div "Services Stylist Service Qty Price Disc Total Action VASIF Hair - Shave 1 400 0…" at bounding box center [556, 299] width 957 height 172
click at [1247, 423] on label "Fixed" at bounding box center [1259, 420] width 26 height 16
click at [1230, 423] on input "Fixed" at bounding box center [1236, 419] width 12 height 12
radio input "true"
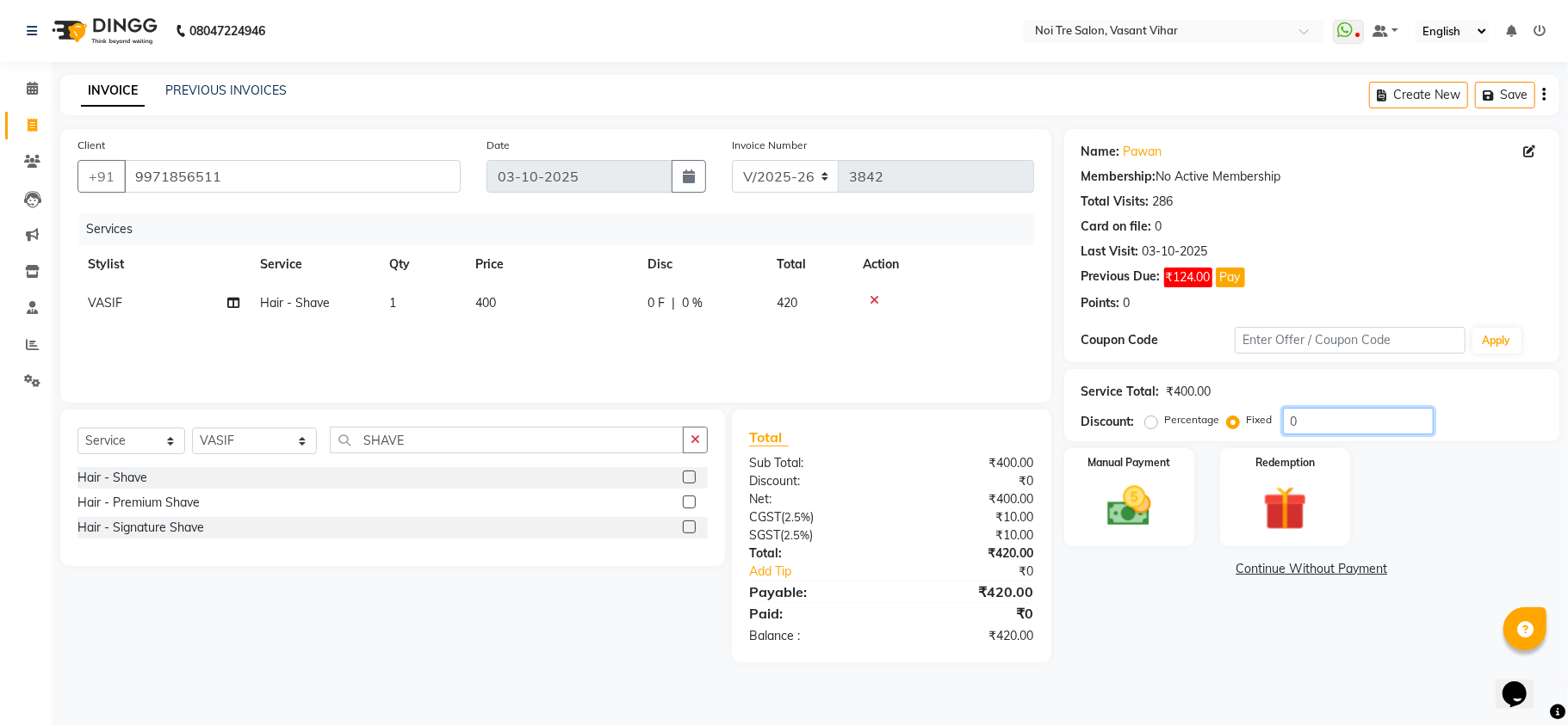
drag, startPoint x: 1332, startPoint y: 417, endPoint x: 1099, endPoint y: 392, distance: 234.3
click at [1106, 393] on div "Service Total: ₹400.00 Discount: Percentage Fixed 0" at bounding box center [1311, 406] width 460 height 58
type input "20"
click at [1106, 503] on img at bounding box center [1129, 507] width 75 height 54
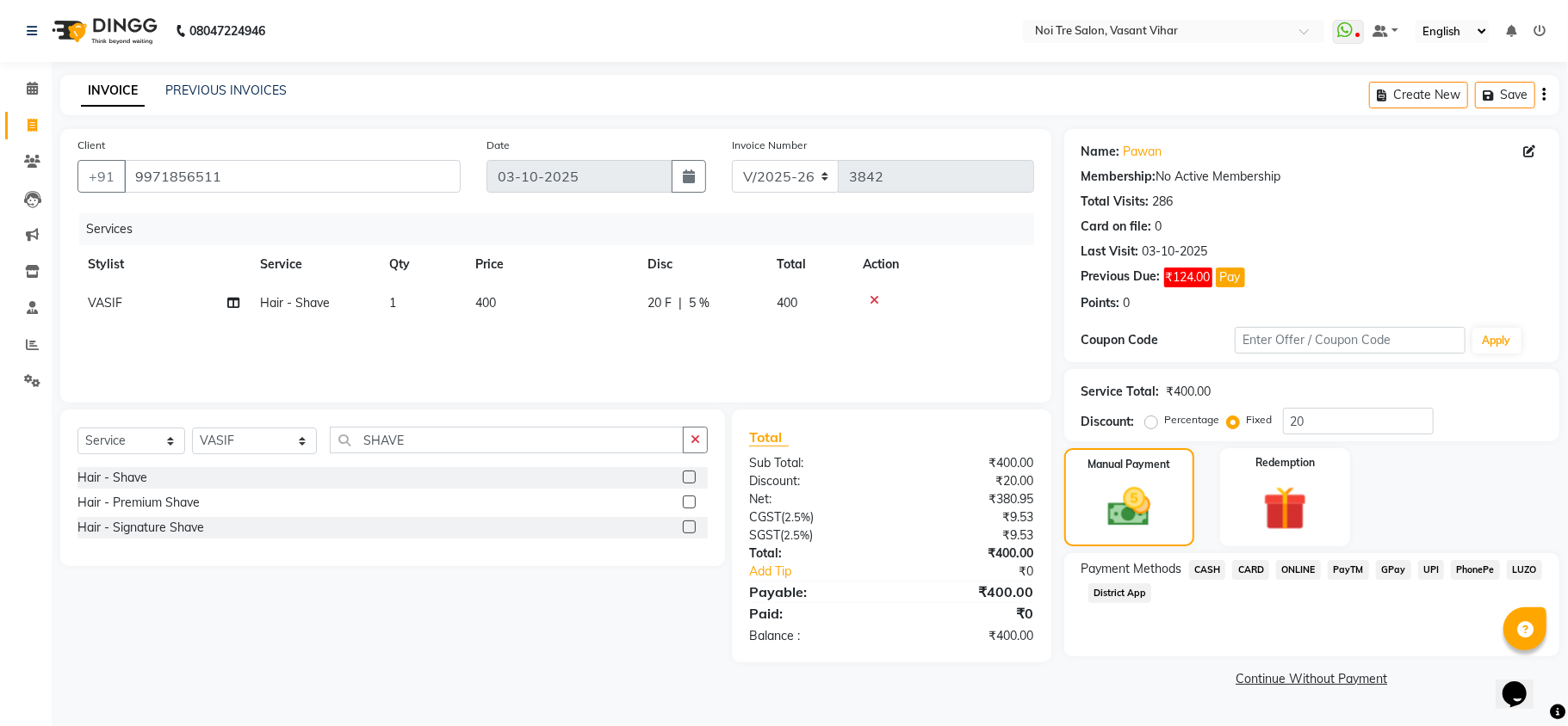
click at [1207, 571] on span "CASH" at bounding box center [1207, 570] width 37 height 19
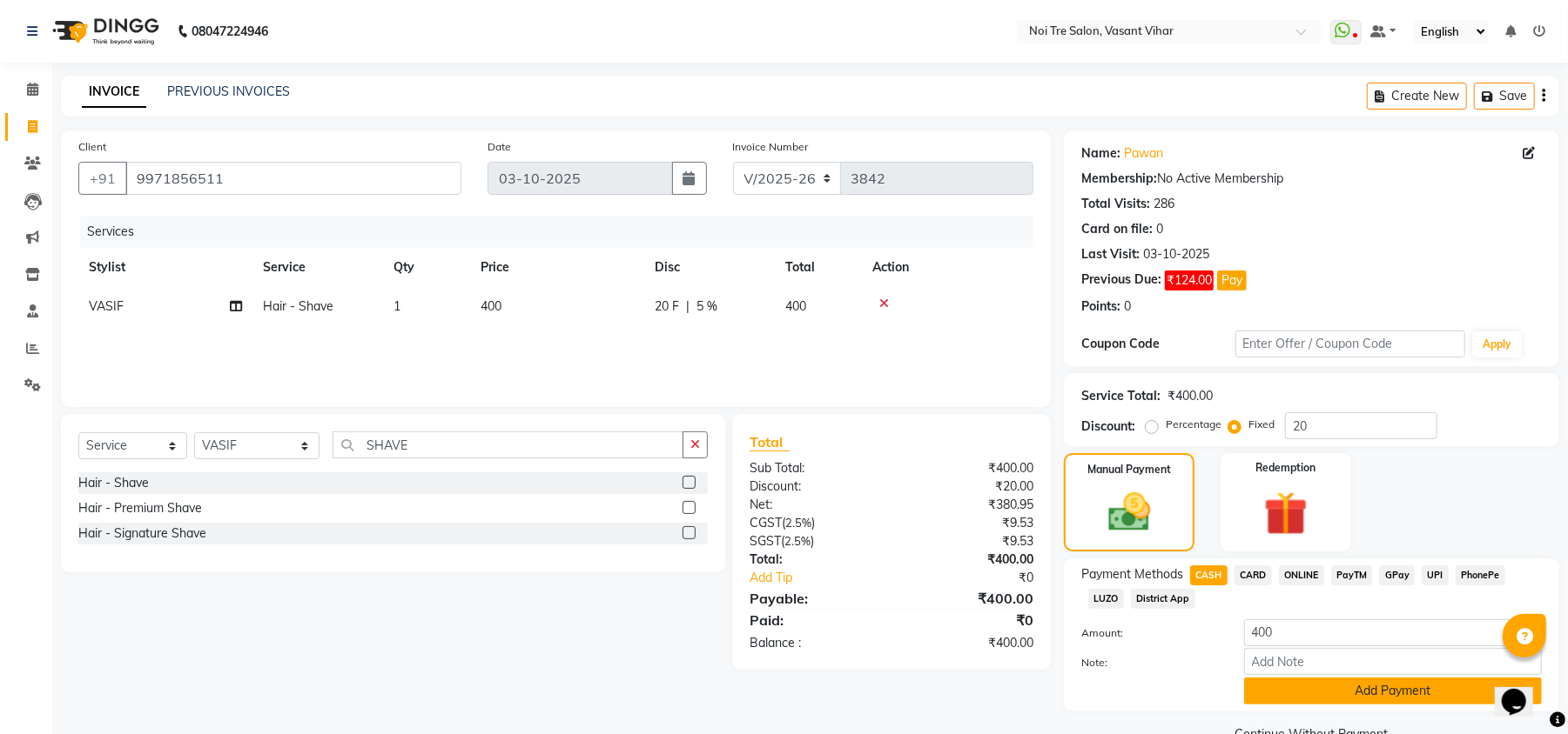
click at [1373, 686] on button "Add Payment" at bounding box center [1393, 691] width 297 height 27
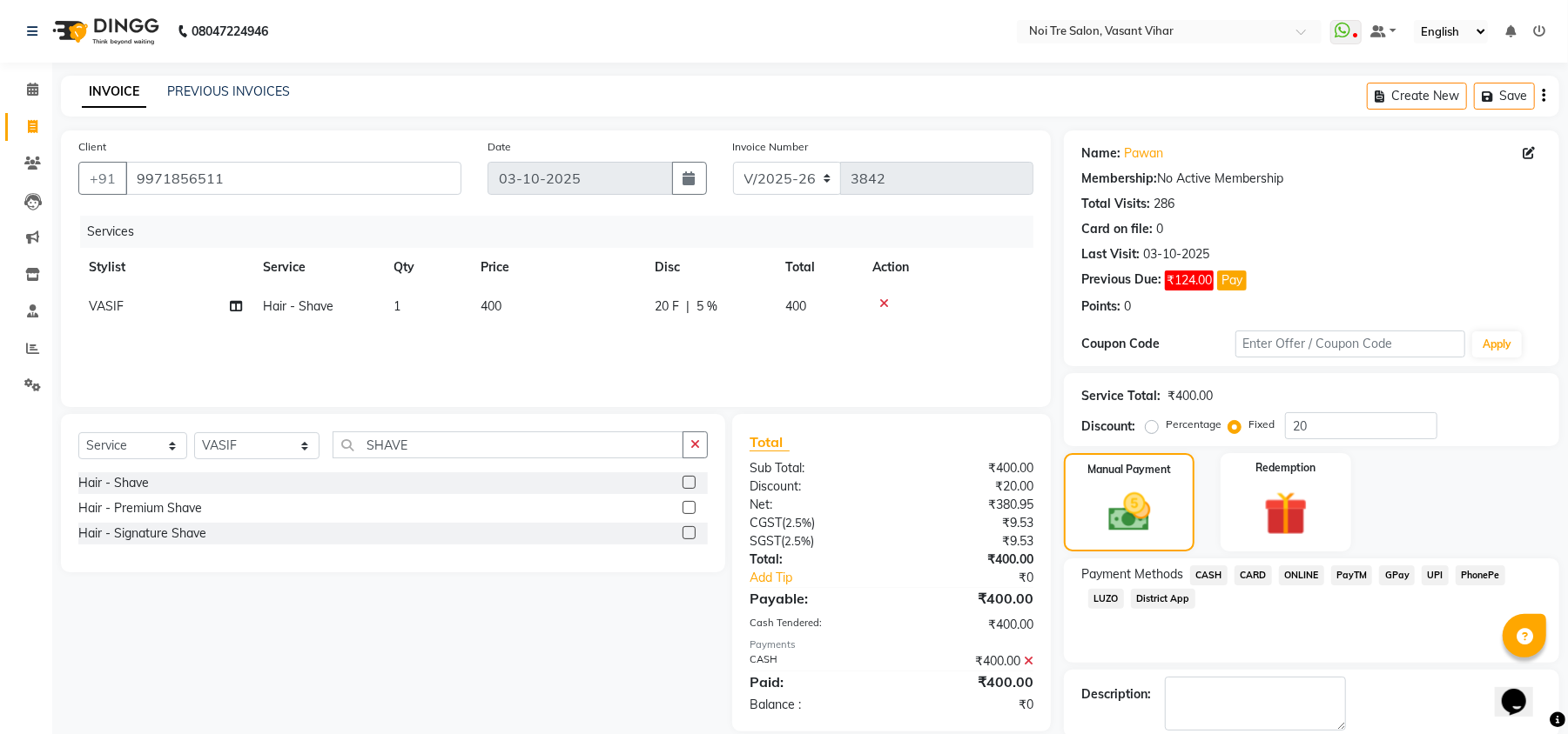
scroll to position [91, 0]
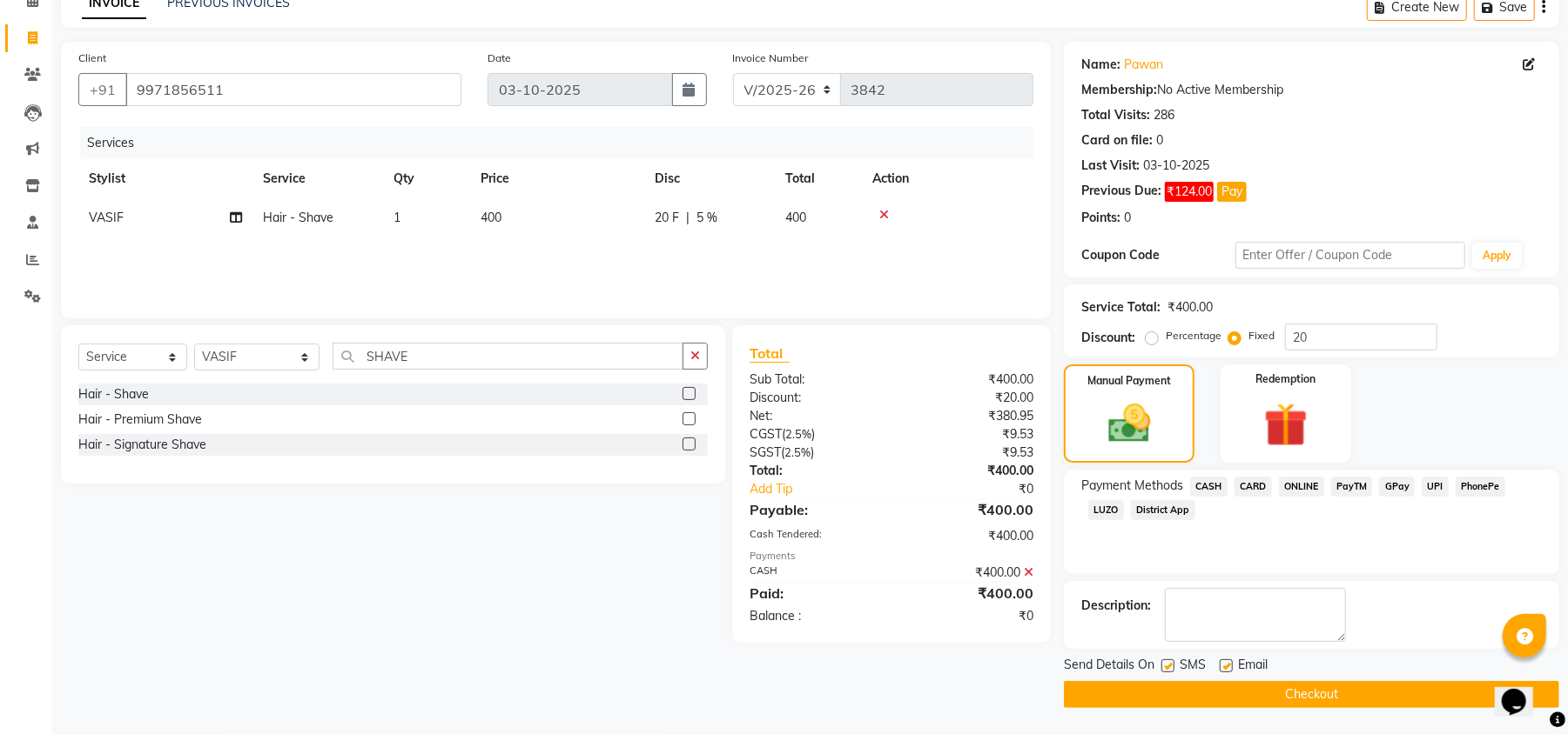
click at [1355, 697] on button "Checkout" at bounding box center [1311, 695] width 495 height 27
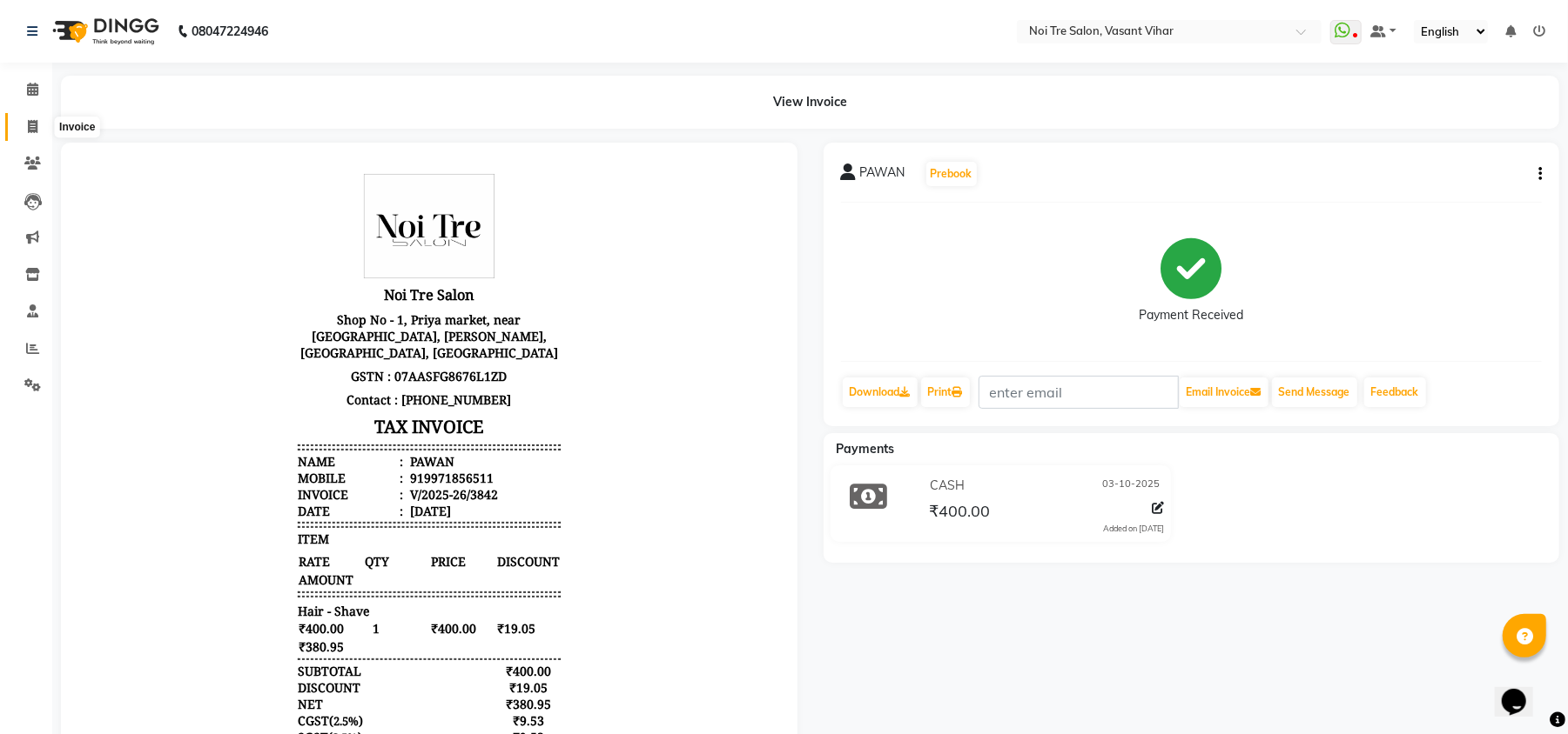
drag, startPoint x: 28, startPoint y: 133, endPoint x: 40, endPoint y: 133, distance: 12.0
click at [28, 133] on icon at bounding box center [32, 126] width 10 height 13
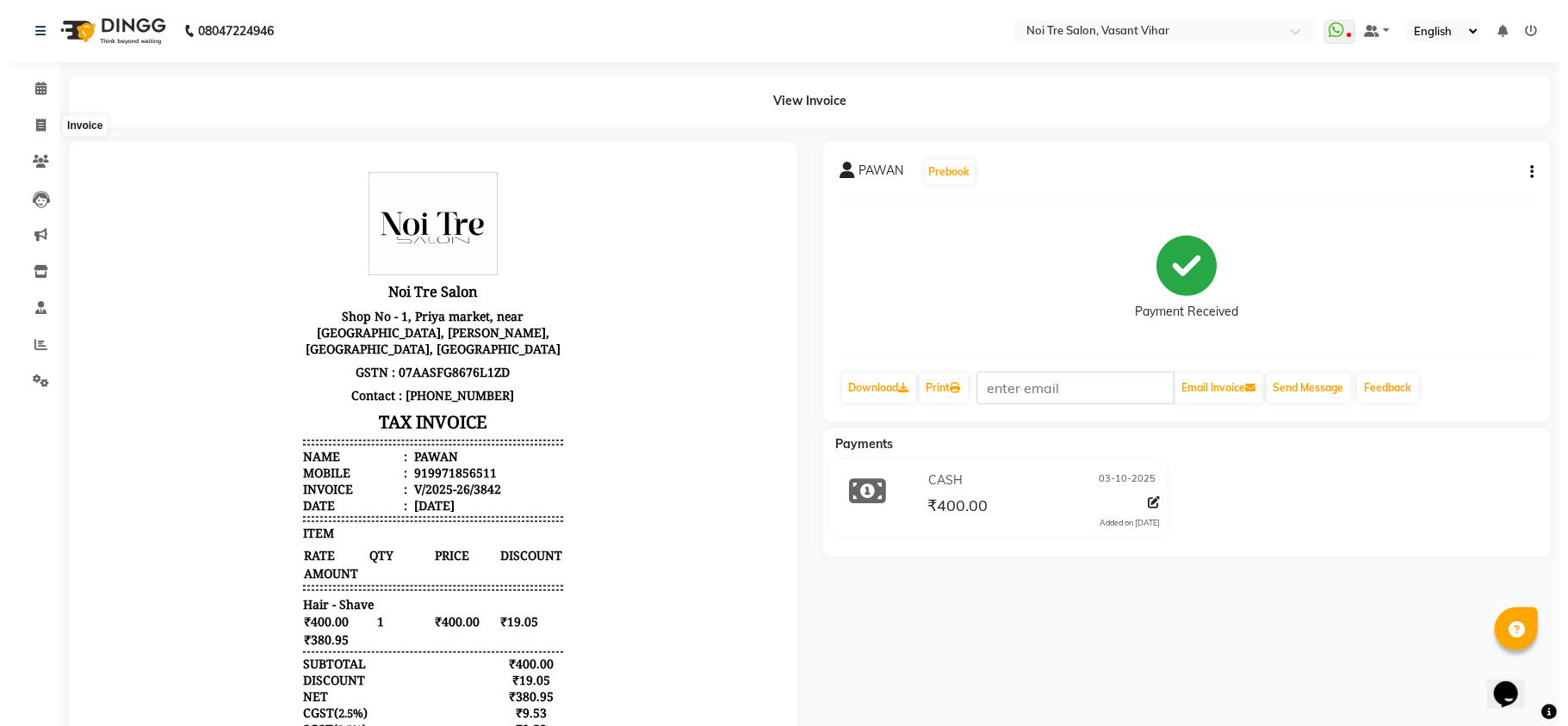
select select "service"
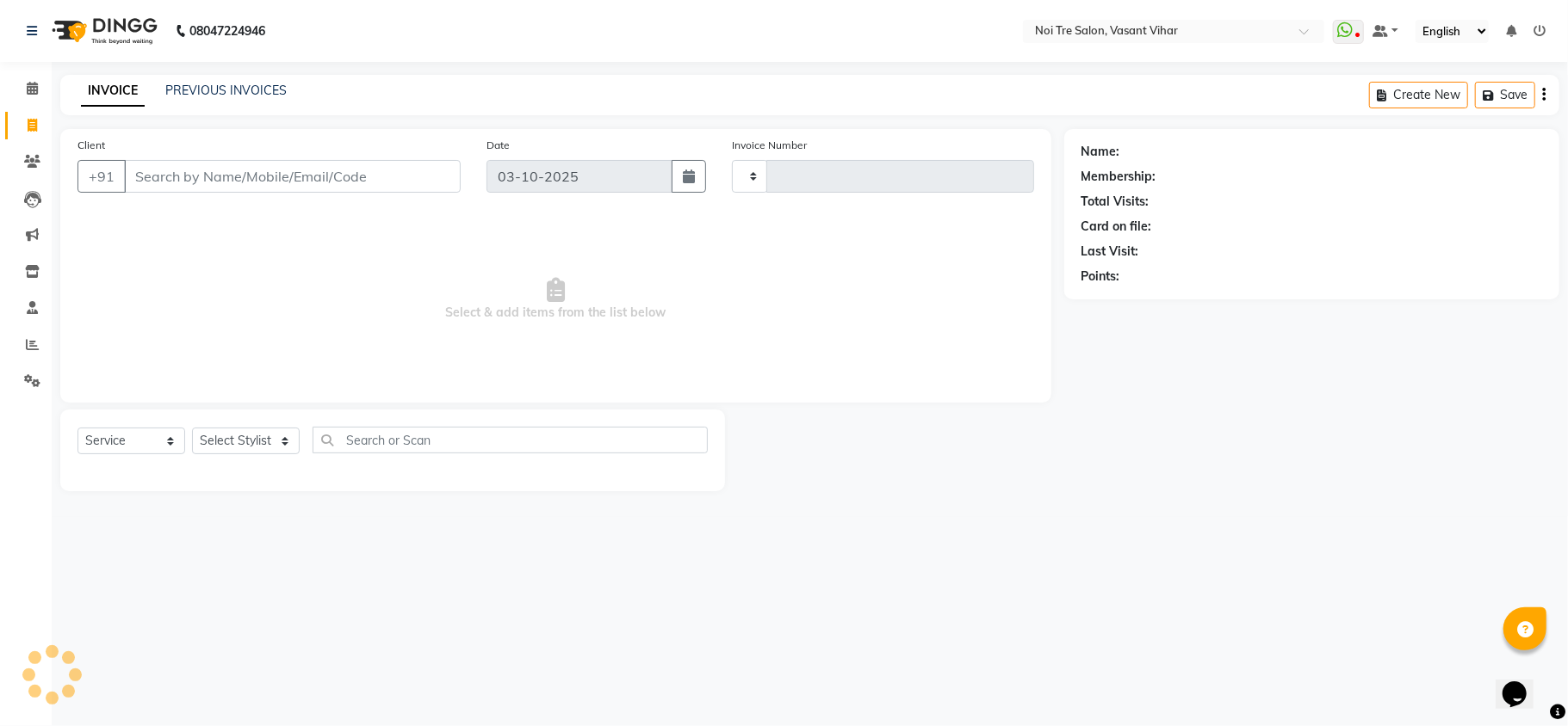
type input "3843"
select select "3944"
click at [267, 91] on link "PREVIOUS INVOICES" at bounding box center [226, 91] width 122 height 16
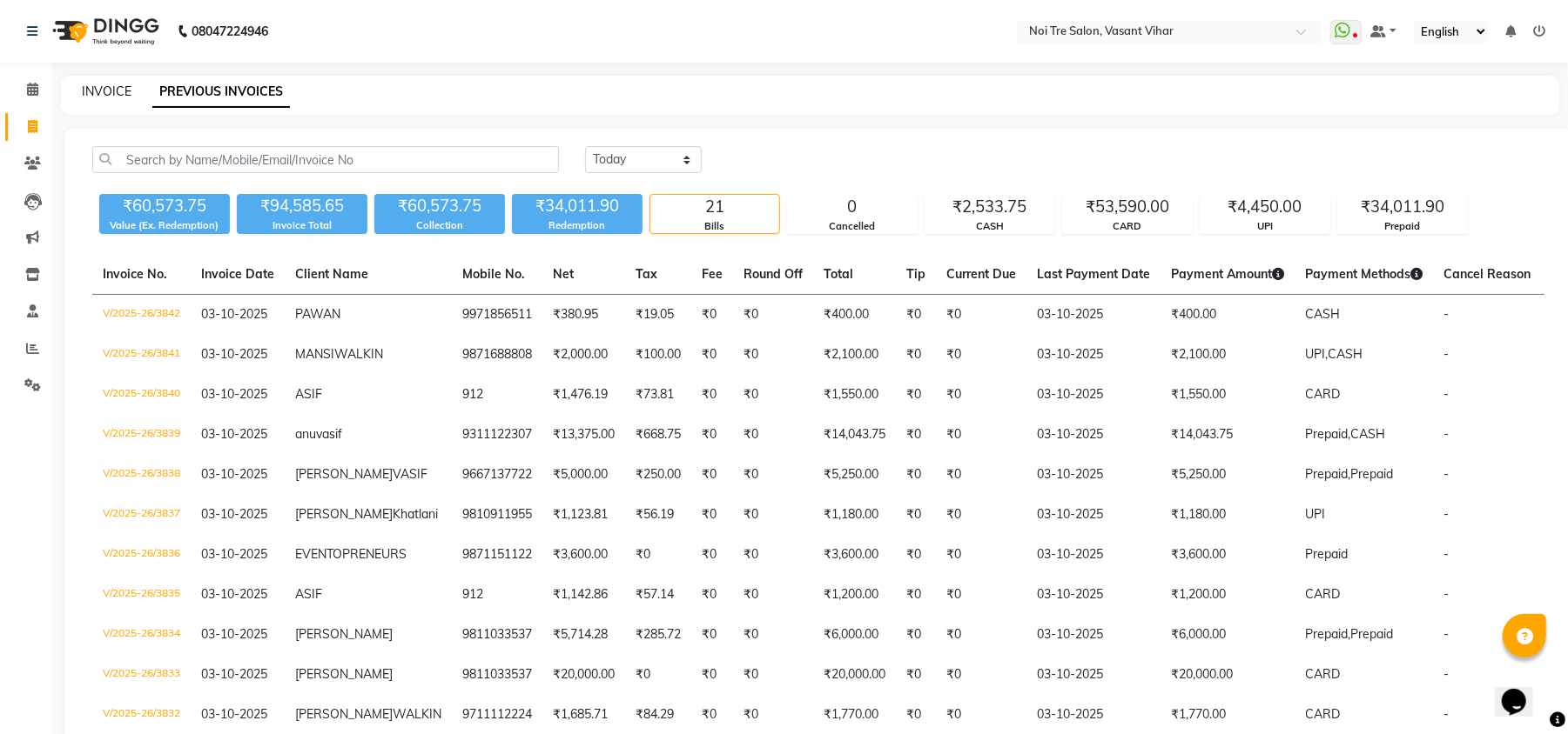
click at [94, 97] on link "INVOICE" at bounding box center [106, 92] width 49 height 16
select select "service"
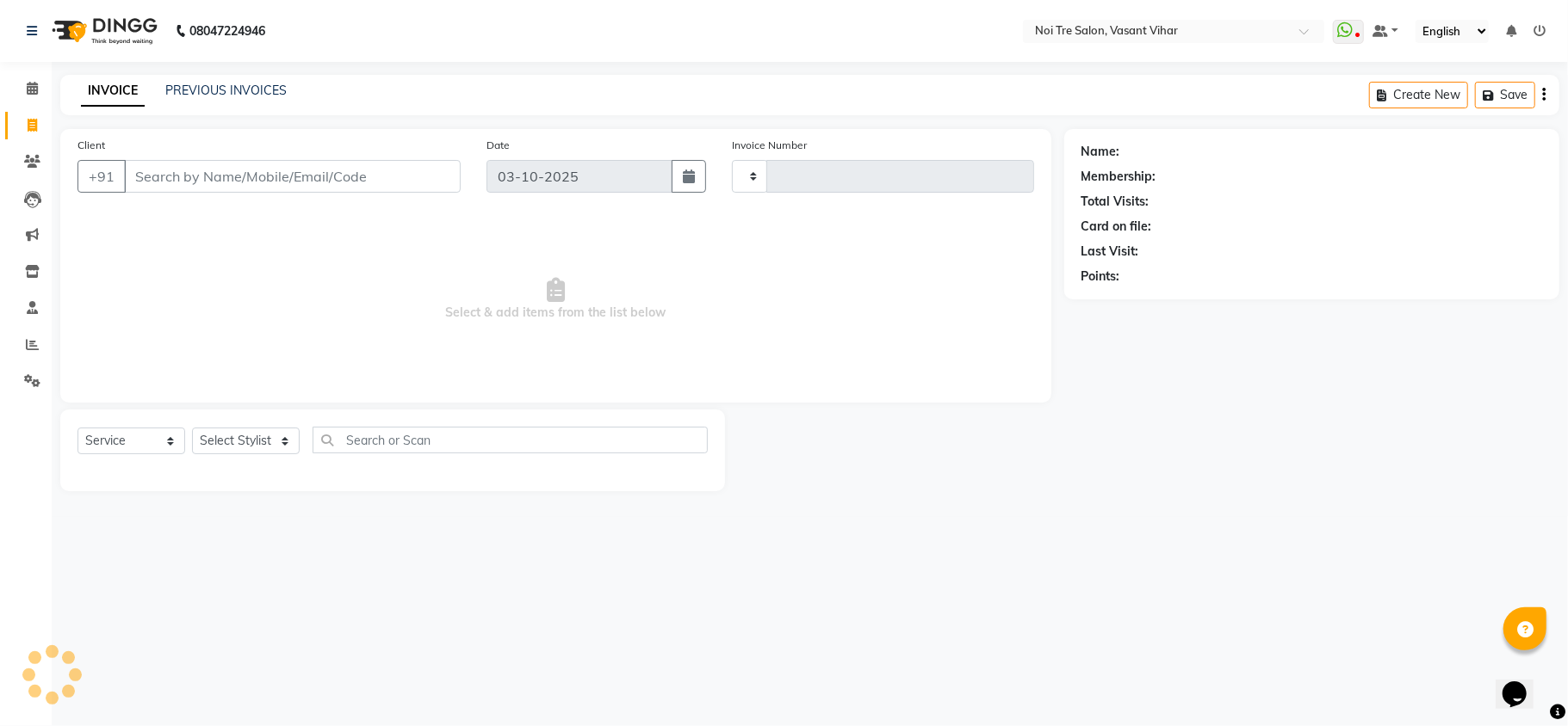
type input "3843"
select select "3944"
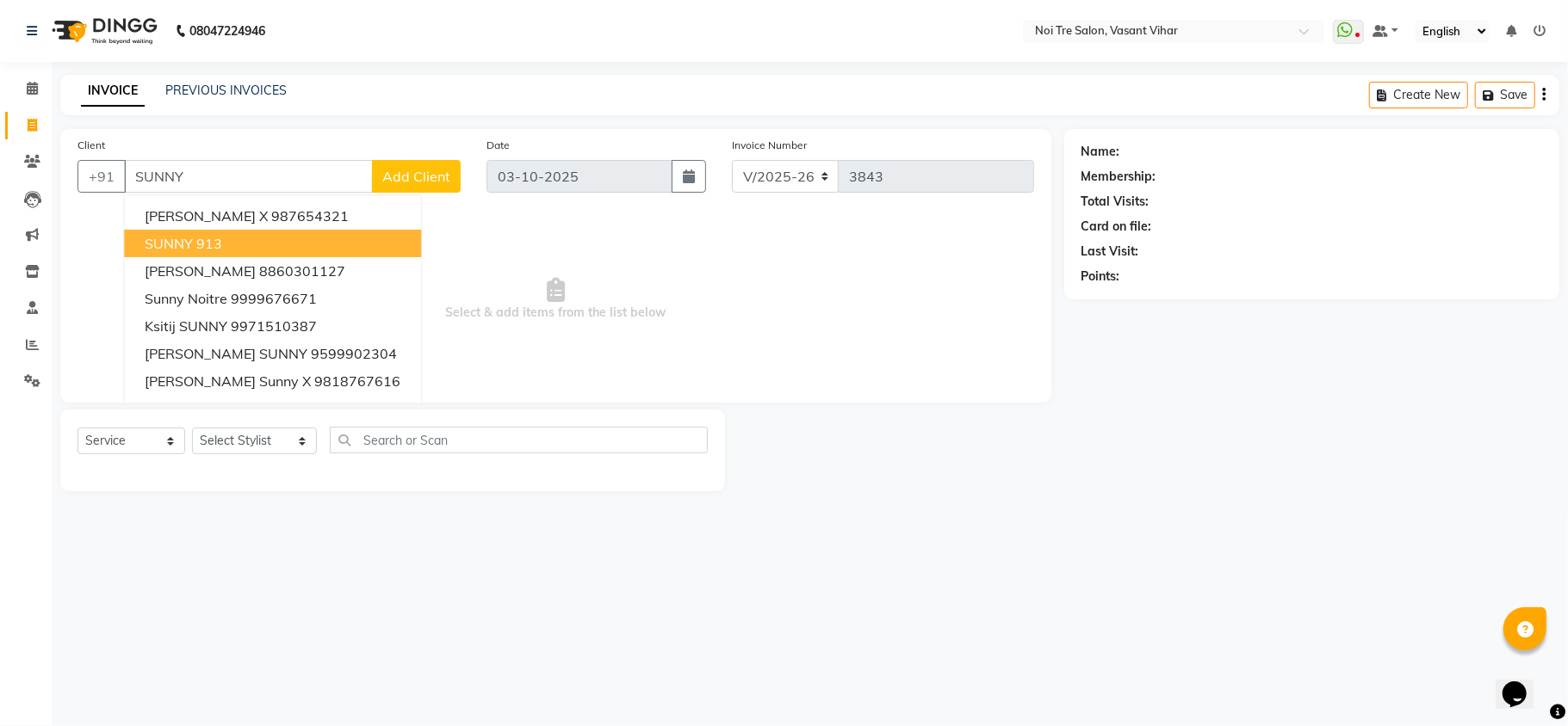
click at [225, 252] on button "SUNNY 913" at bounding box center [272, 243] width 297 height 27
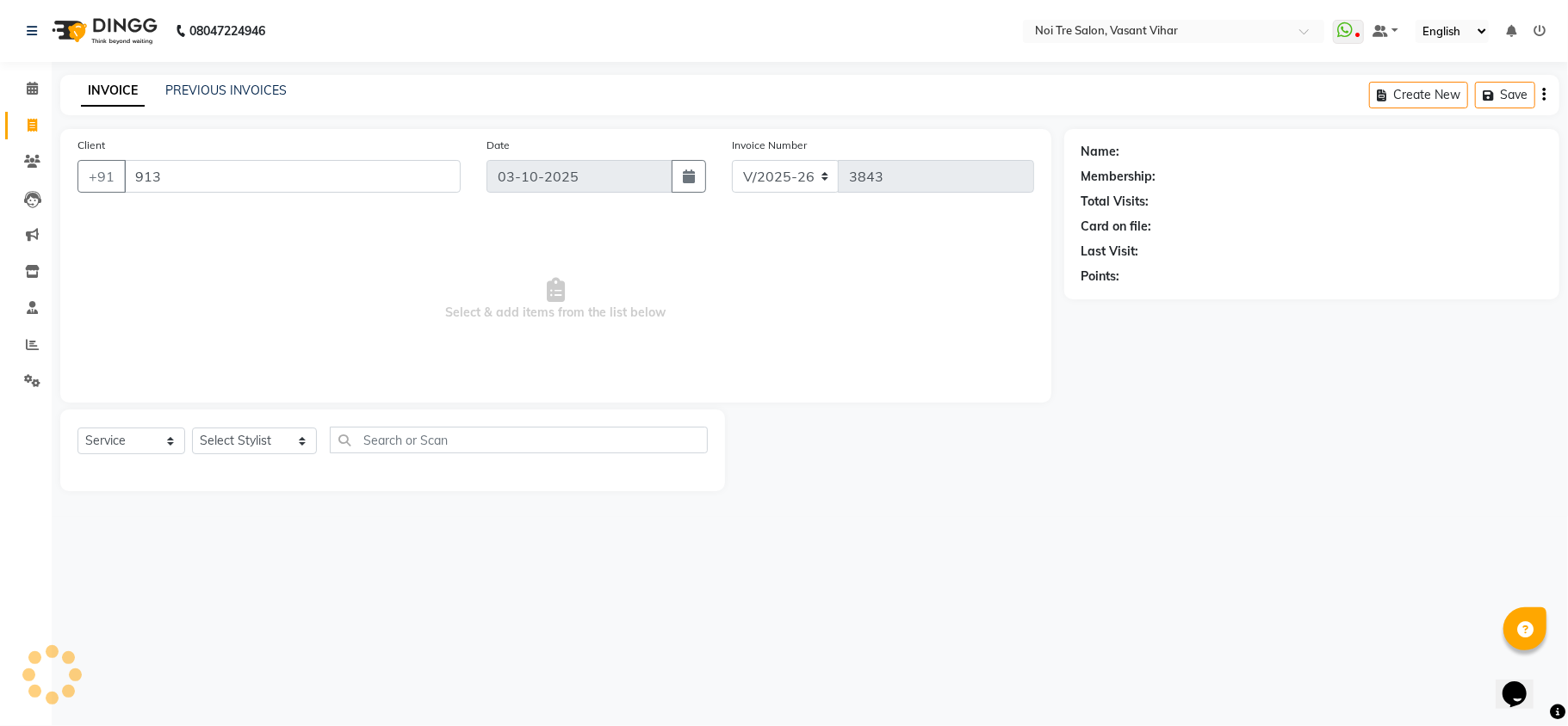
type input "913"
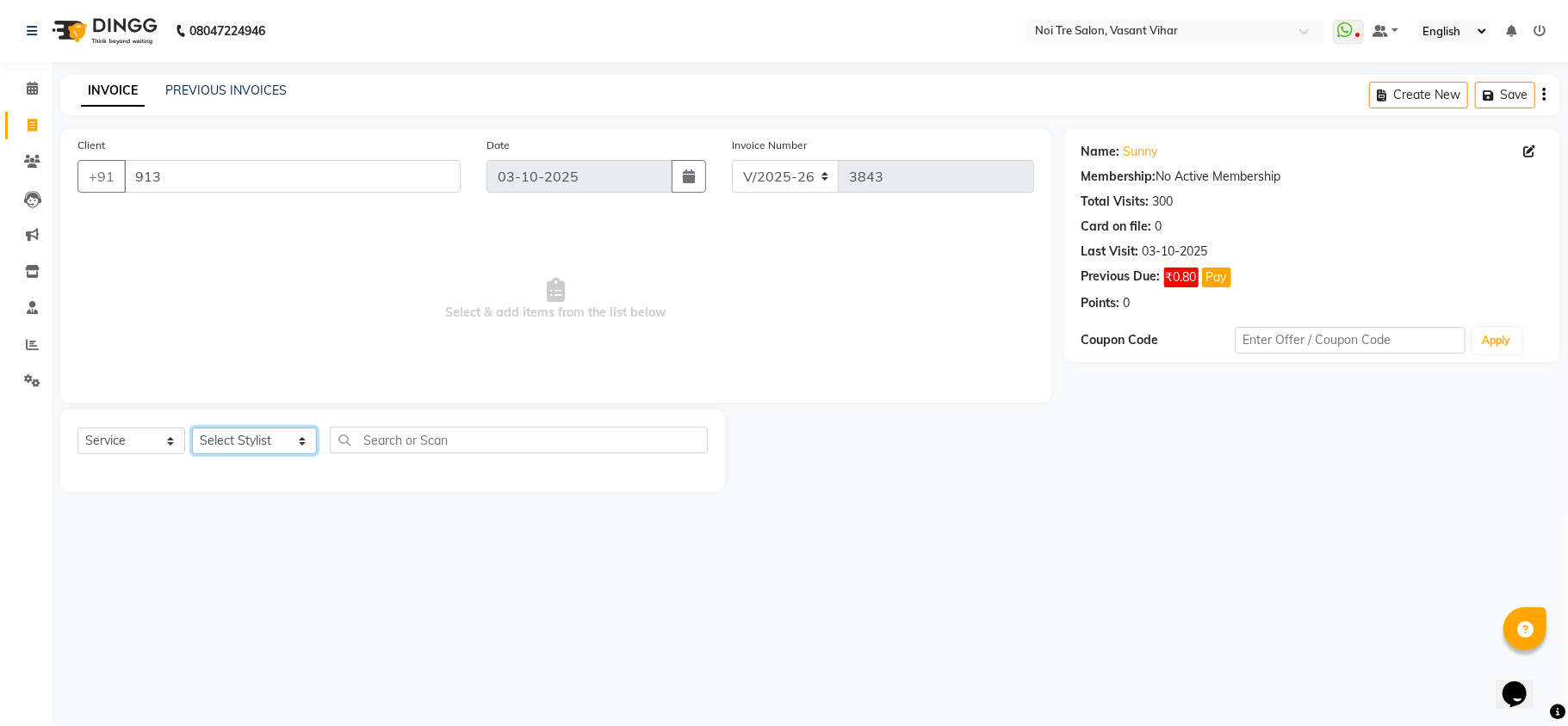
click at [228, 448] on select "Select Stylist [PERSON_NAME](PUNJABI BAGH) [PERSON_NAME] GEETA [PERSON_NAME] PD…" at bounding box center [254, 441] width 125 height 26
click at [192, 428] on select "Select Stylist [PERSON_NAME](PUNJABI BAGH) [PERSON_NAME] GEETA [PERSON_NAME] PD…" at bounding box center [254, 441] width 125 height 26
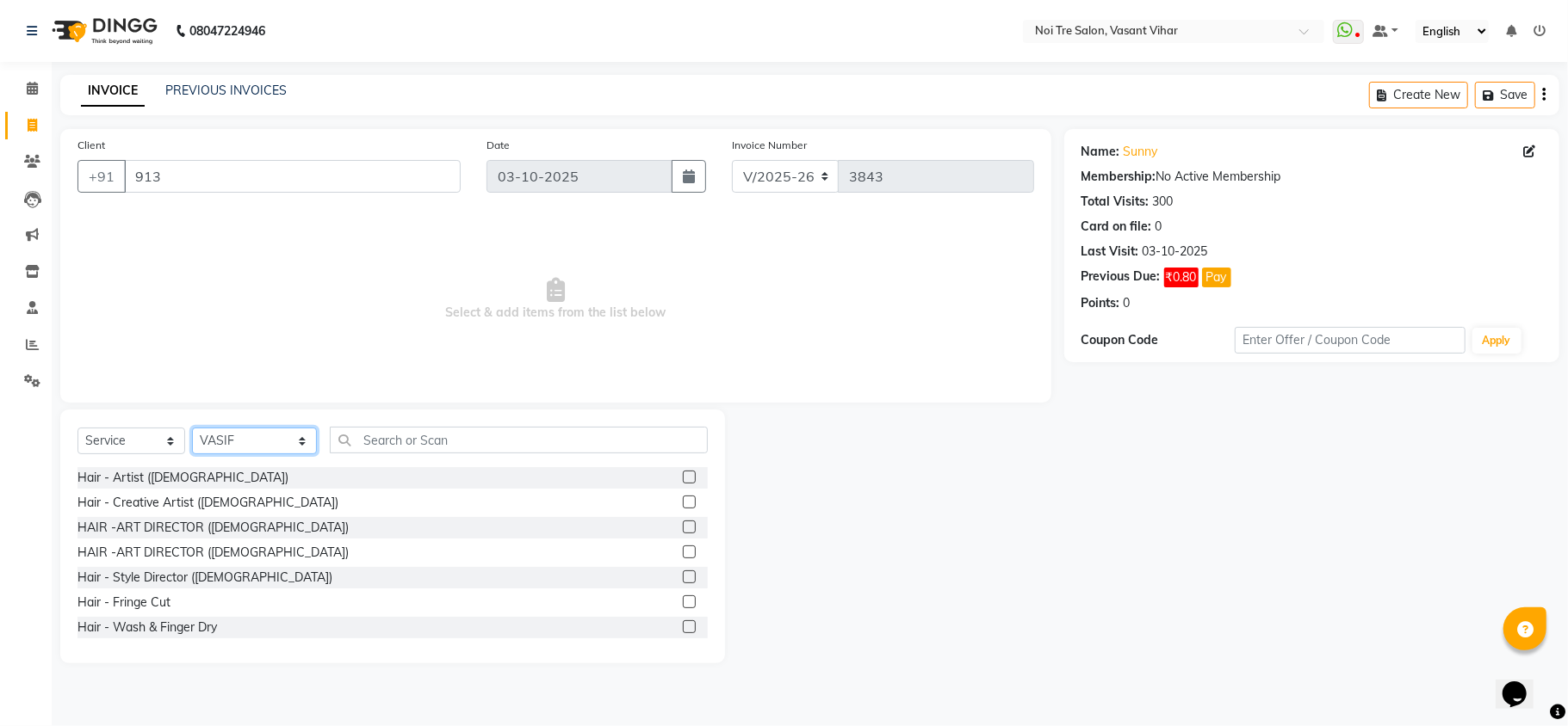
click at [228, 448] on select "Select Stylist [PERSON_NAME](PUNJABI BAGH) [PERSON_NAME] GEETA [PERSON_NAME] PD…" at bounding box center [254, 441] width 125 height 26
select select "20380"
click at [192, 428] on select "Select Stylist [PERSON_NAME](PUNJABI BAGH) [PERSON_NAME] GEETA [PERSON_NAME] PD…" at bounding box center [254, 441] width 125 height 26
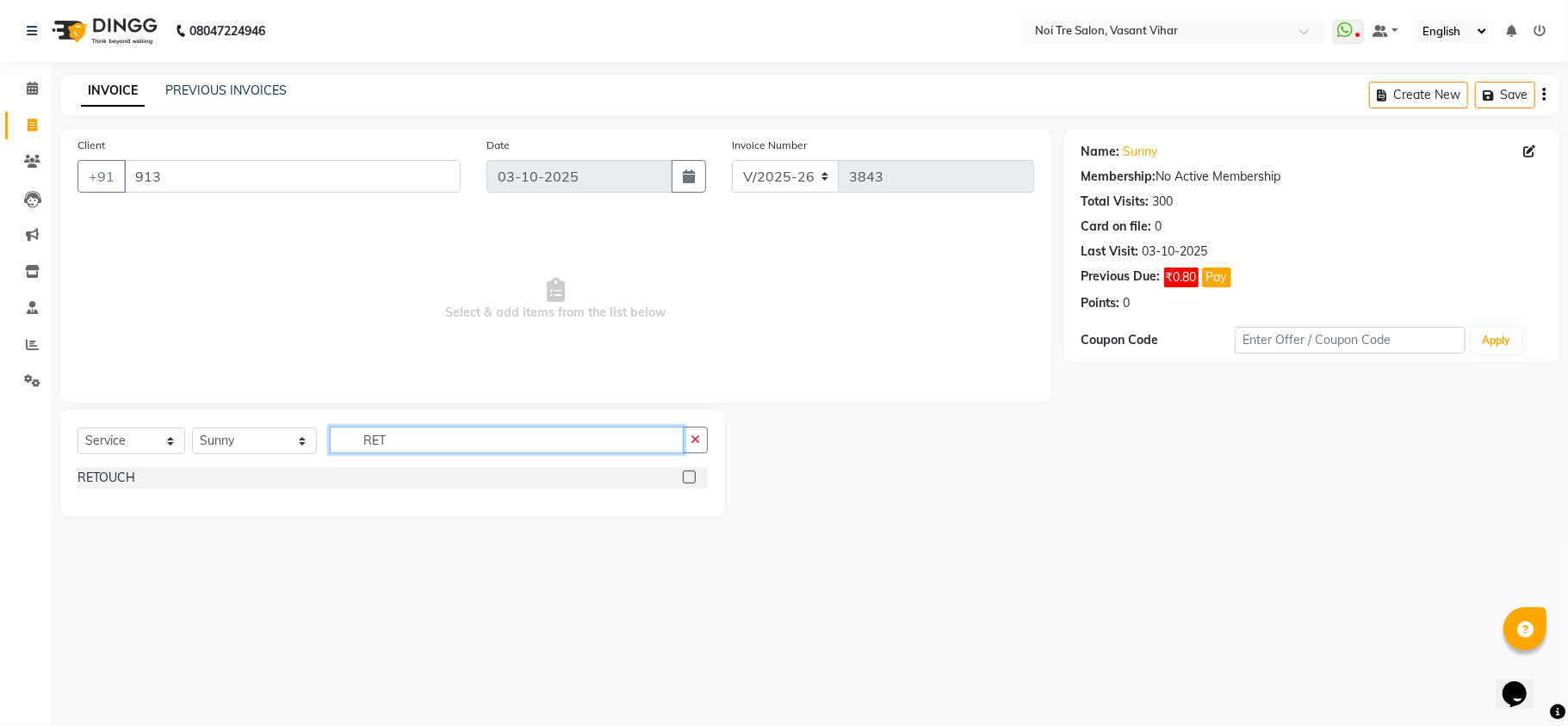
type input "RET"
click at [694, 479] on label at bounding box center [688, 477] width 13 height 13
click at [694, 479] on input "checkbox" at bounding box center [687, 478] width 11 height 11
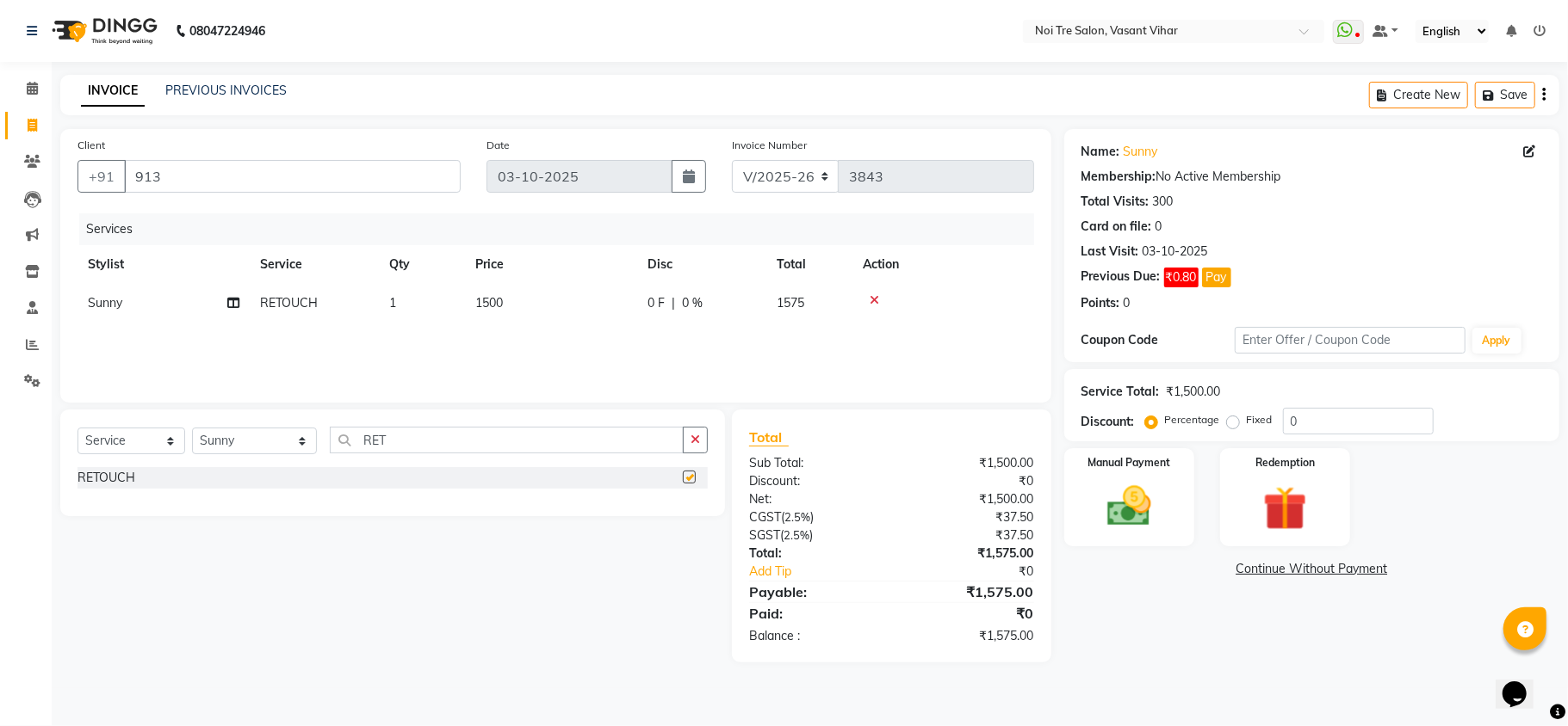
checkbox input "false"
click at [544, 311] on td "1500" at bounding box center [551, 304] width 172 height 39
select select "20380"
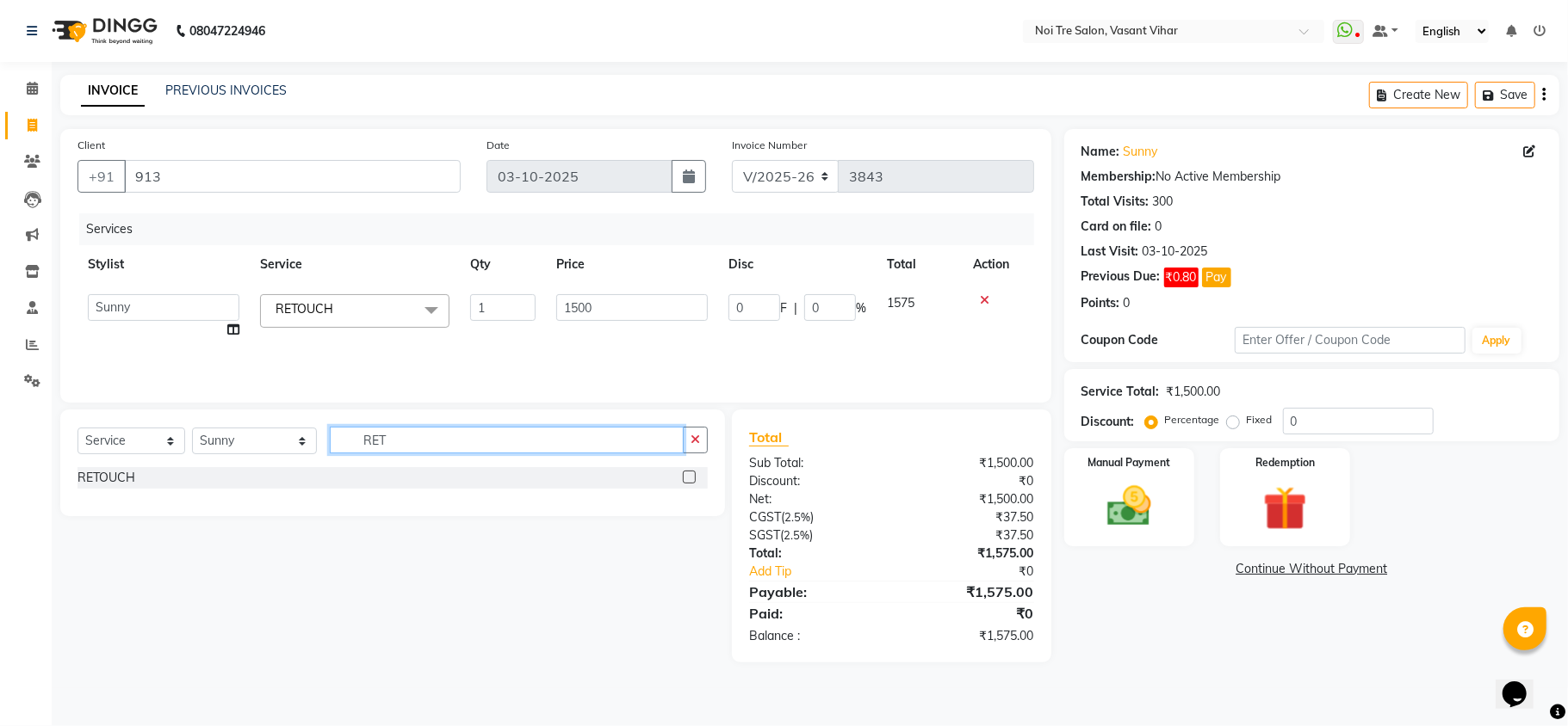
drag, startPoint x: 389, startPoint y: 436, endPoint x: 190, endPoint y: 381, distance: 206.5
click at [190, 381] on div "Client +91 913 Date [DATE] Invoice Number V/2025 V/[PHONE_NUMBER] Services Styl…" at bounding box center [556, 396] width 1017 height 533
type input "CUT"
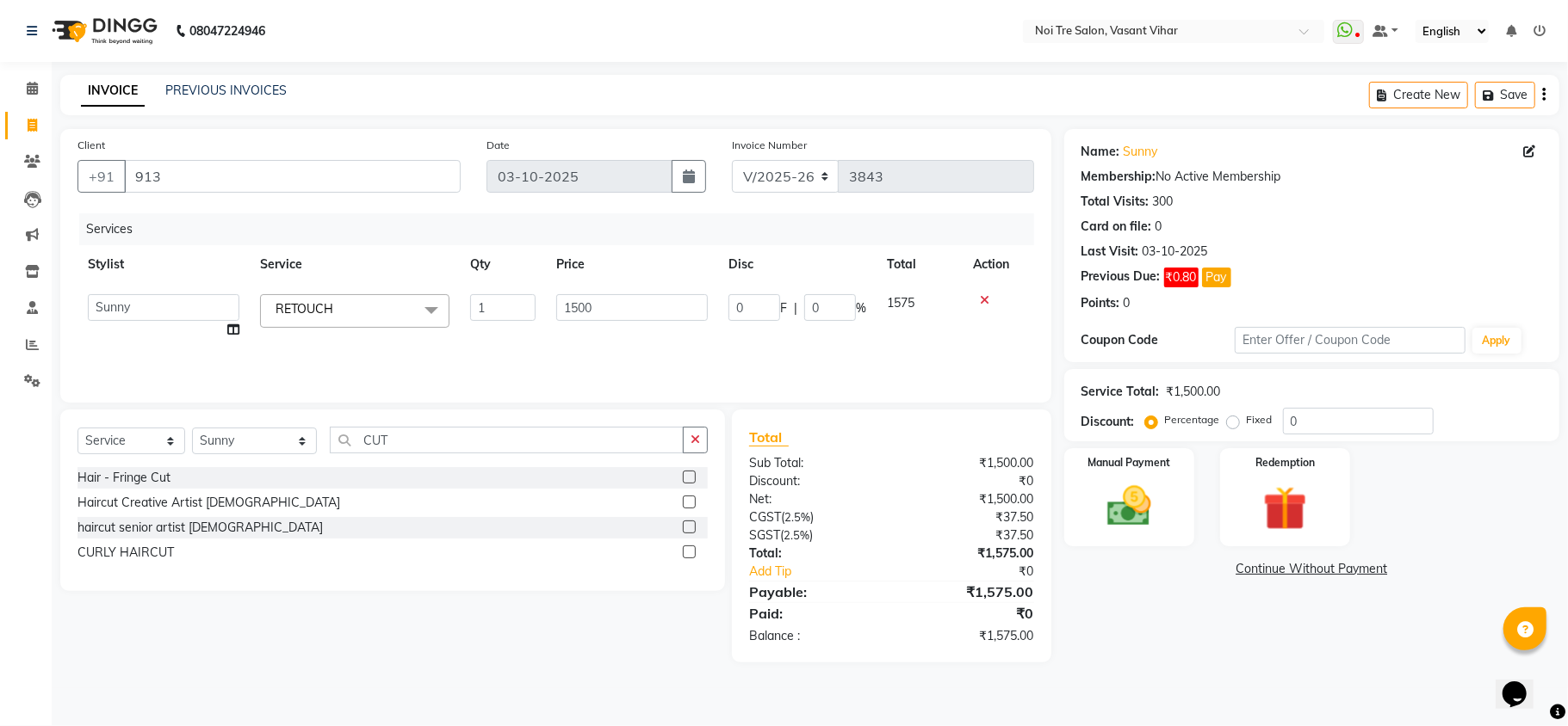
click at [683, 506] on label at bounding box center [688, 501] width 13 height 13
click at [683, 506] on input "checkbox" at bounding box center [687, 502] width 11 height 11
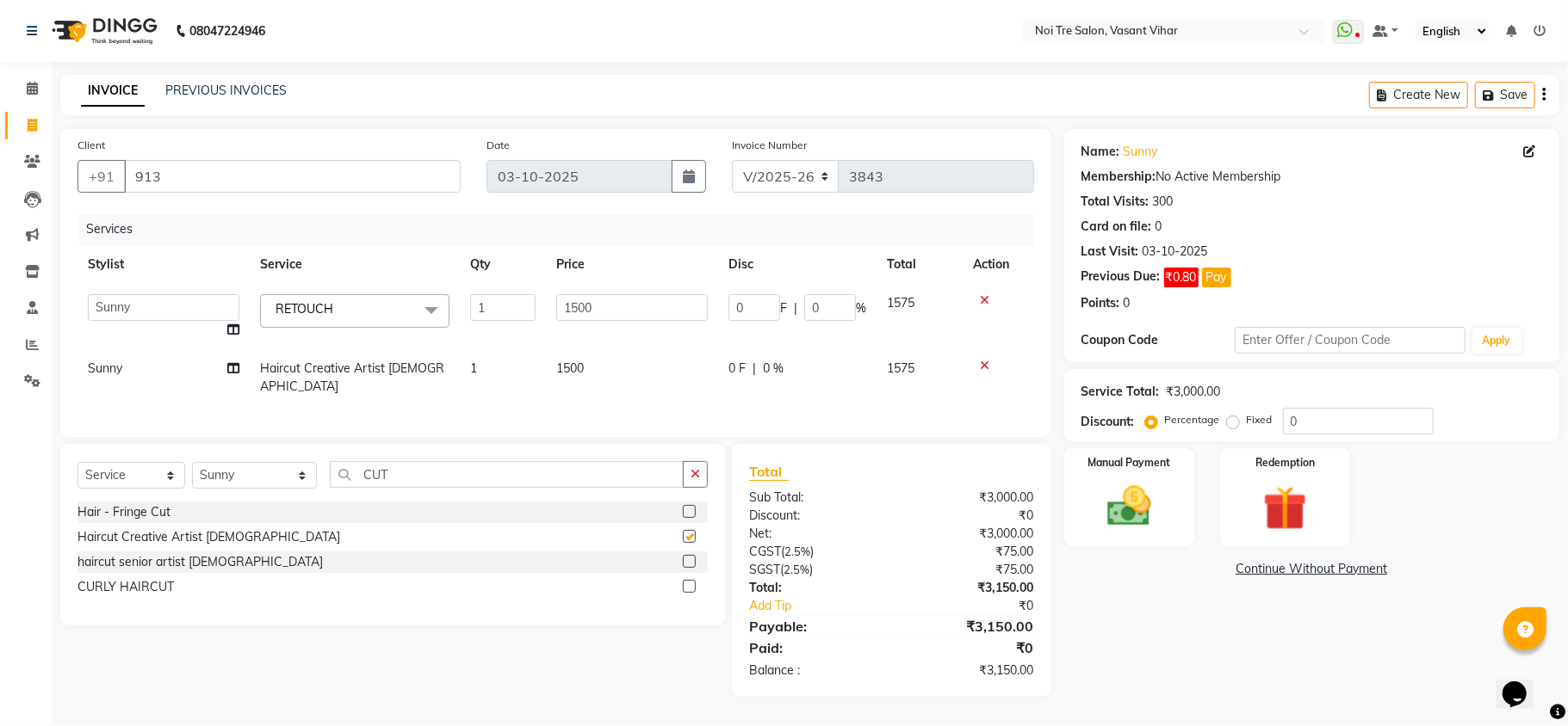
checkbox input "false"
click at [638, 369] on td "1500" at bounding box center [632, 378] width 172 height 56
select select "20380"
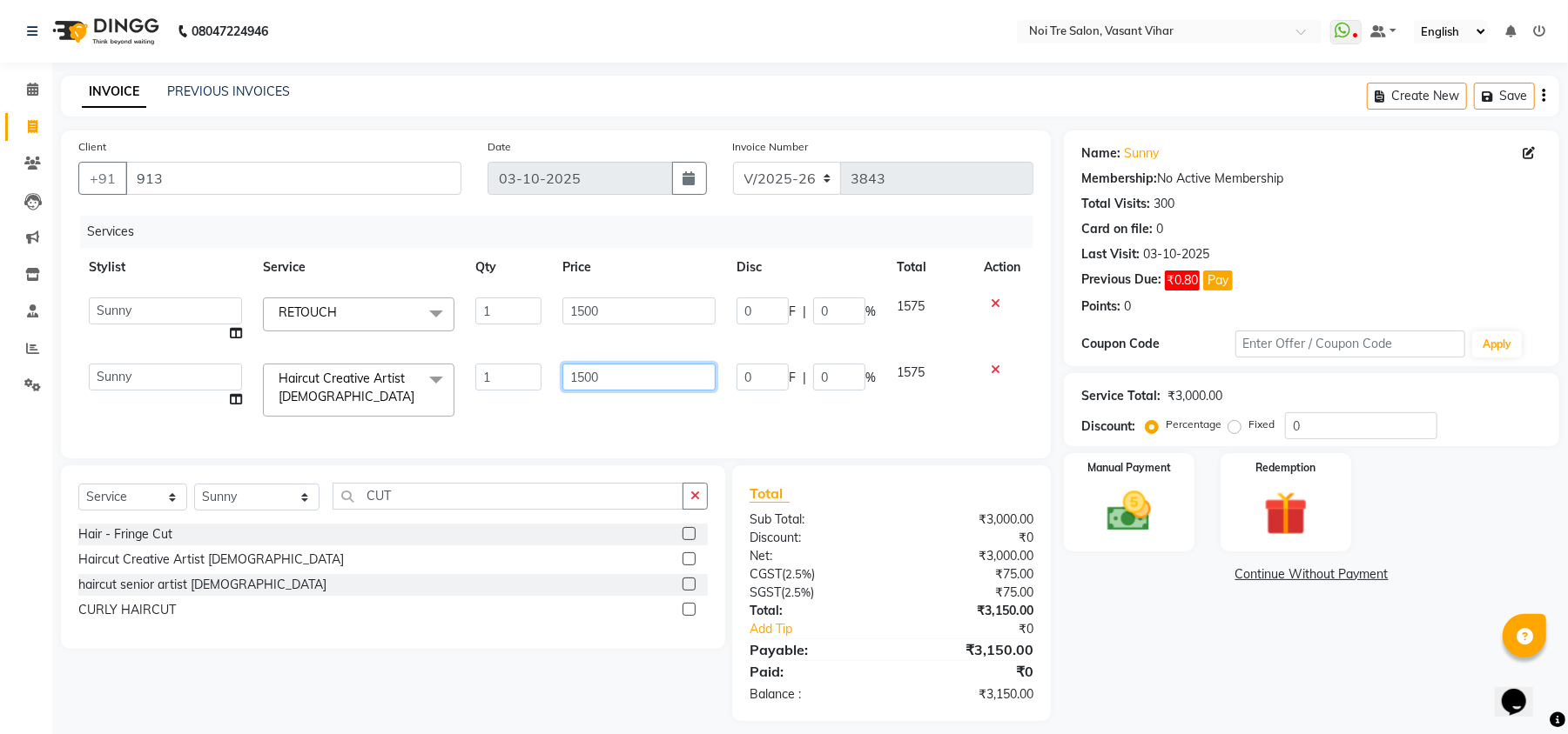
click at [632, 383] on input "1500" at bounding box center [639, 377] width 154 height 27
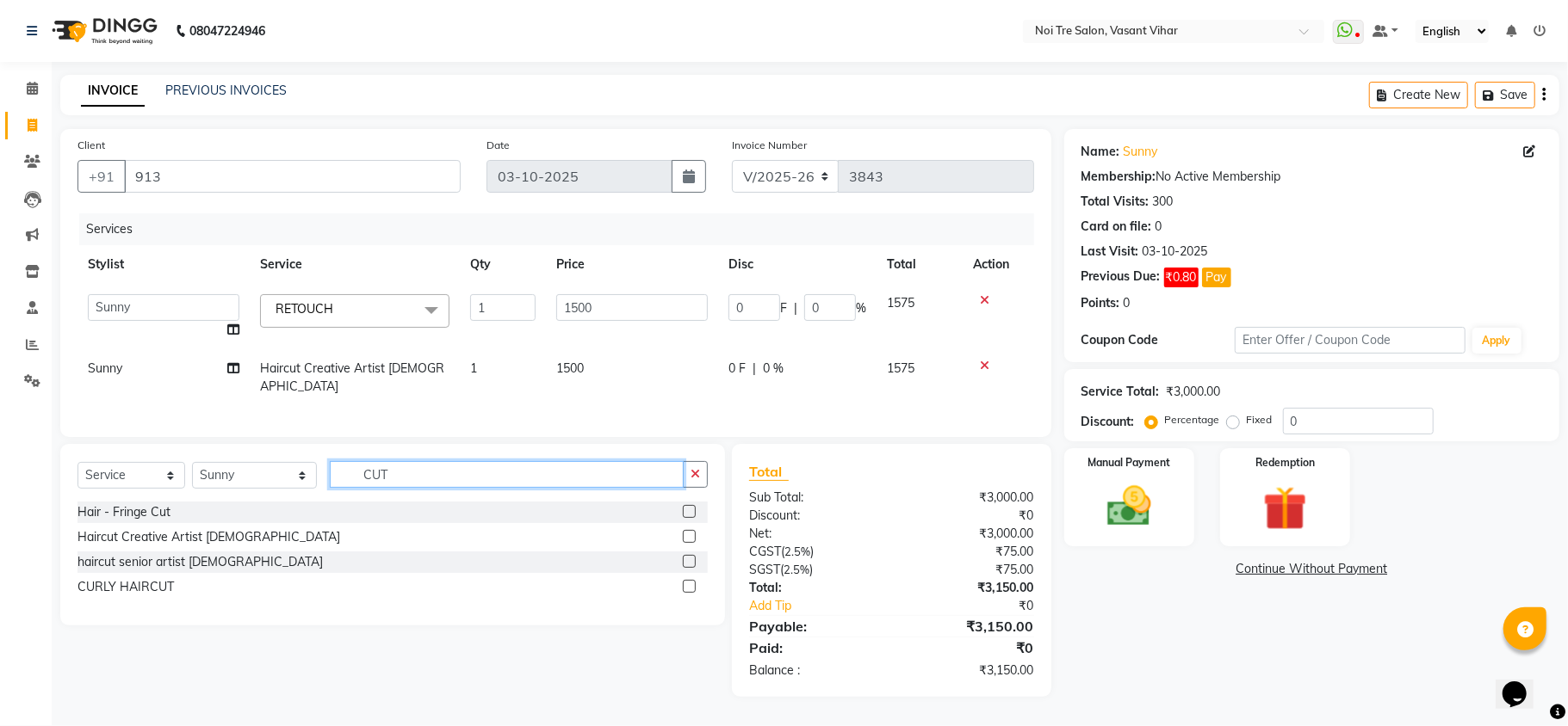
drag, startPoint x: 383, startPoint y: 510, endPoint x: 286, endPoint y: 517, distance: 97.3
click at [286, 517] on div "Select Service Product Membership Package Voucher Prepaid Gift Card Select Styl…" at bounding box center [392, 534] width 665 height 182
type input "SHAVE"
click at [683, 517] on label at bounding box center [688, 511] width 13 height 13
click at [683, 517] on input "checkbox" at bounding box center [687, 512] width 11 height 11
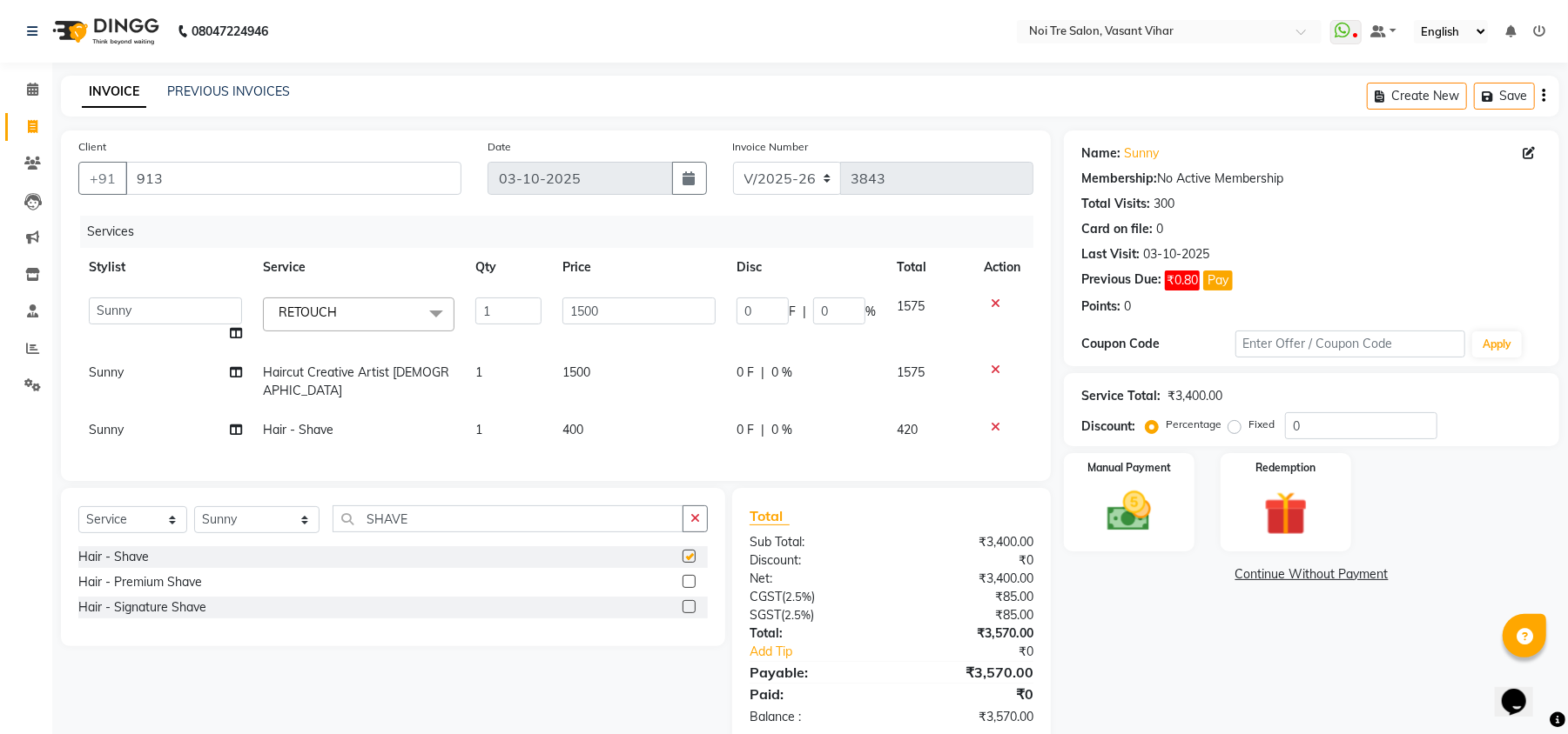
checkbox input "false"
click at [618, 376] on td "1500" at bounding box center [639, 382] width 174 height 57
select select "20380"
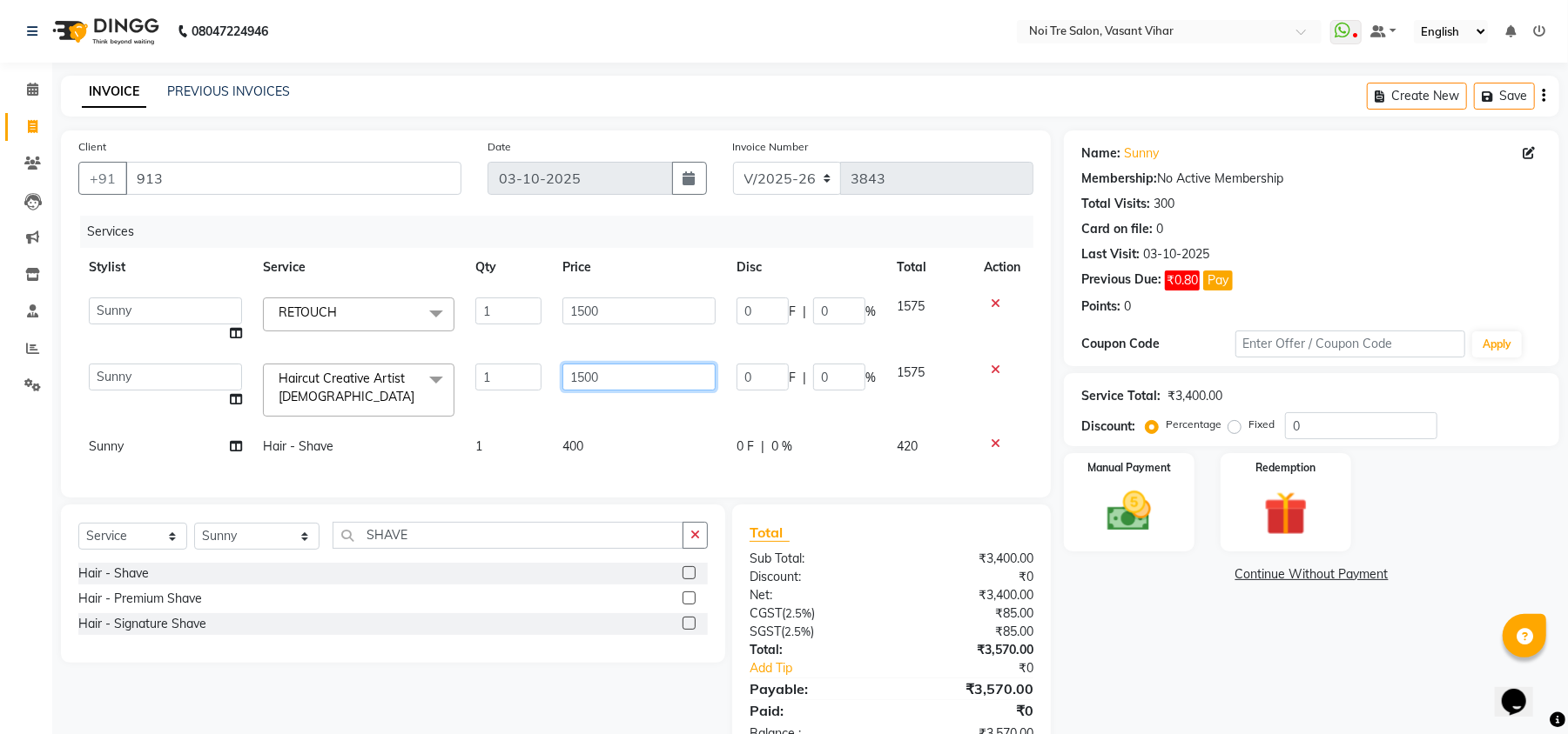
drag, startPoint x: 631, startPoint y: 370, endPoint x: 441, endPoint y: 357, distance: 190.4
click at [441, 357] on tr "[PERSON_NAME](PUNJABI BAGH) [PERSON_NAME] GEETA [PERSON_NAME] PDC [PERSON_NAME]…" at bounding box center [556, 390] width 955 height 74
type input "1"
type input "950"
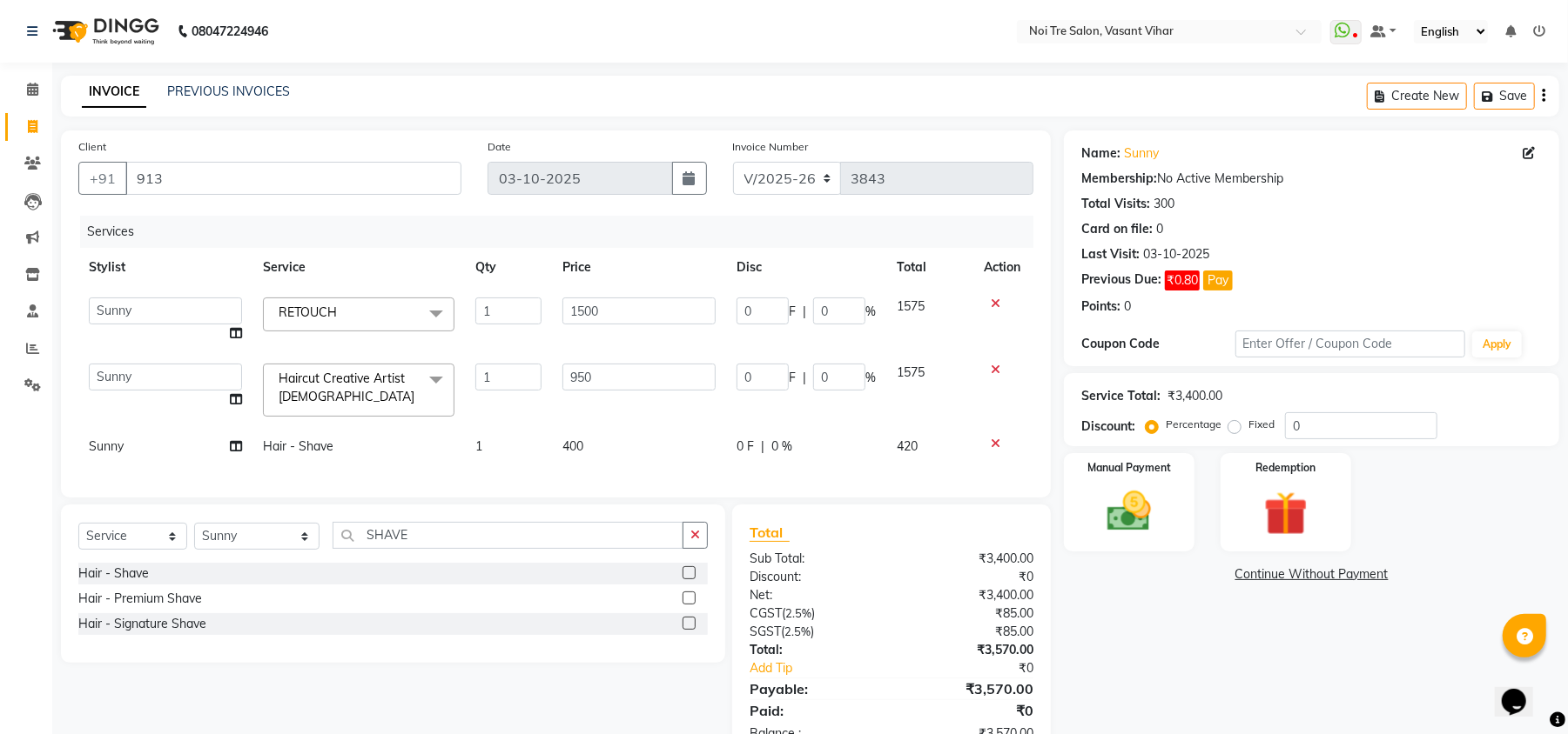
click at [632, 444] on div "Services Stylist Service Qty Price Disc Total Action [PERSON_NAME](PUNJABI BAGH…" at bounding box center [556, 347] width 955 height 265
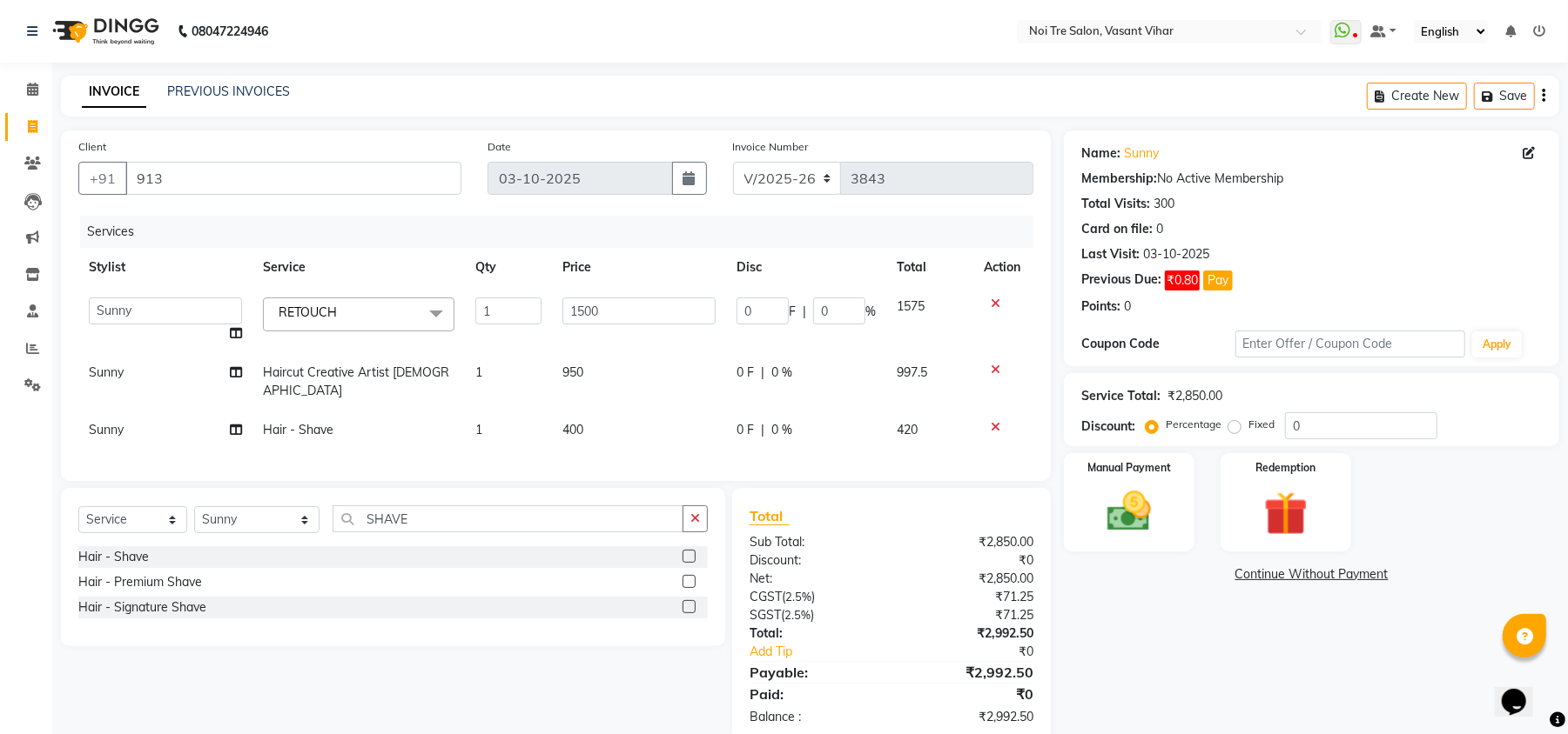
click at [596, 416] on td "400" at bounding box center [639, 430] width 174 height 39
select select "20380"
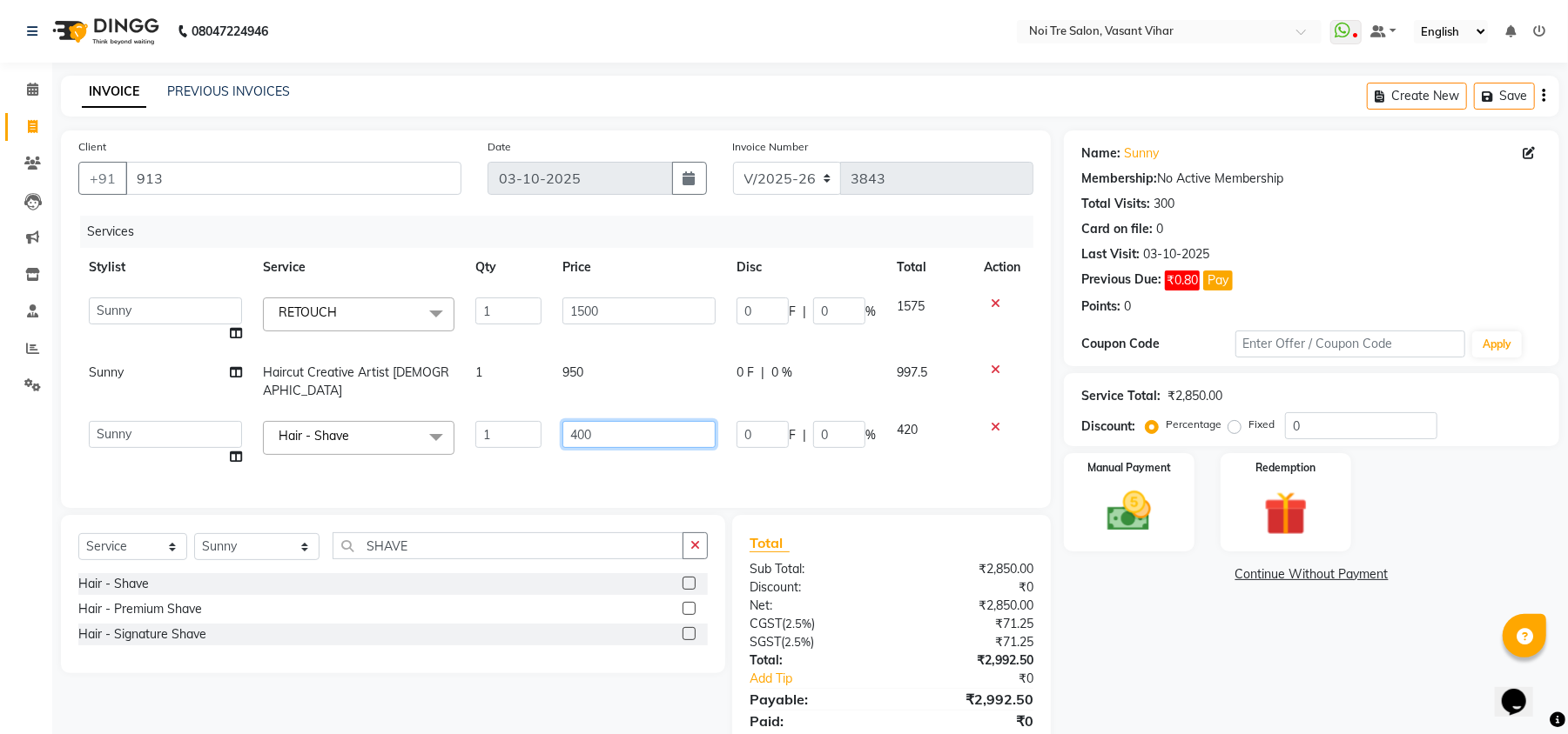
click at [599, 421] on input "400" at bounding box center [639, 434] width 154 height 27
type input "4"
type input "500"
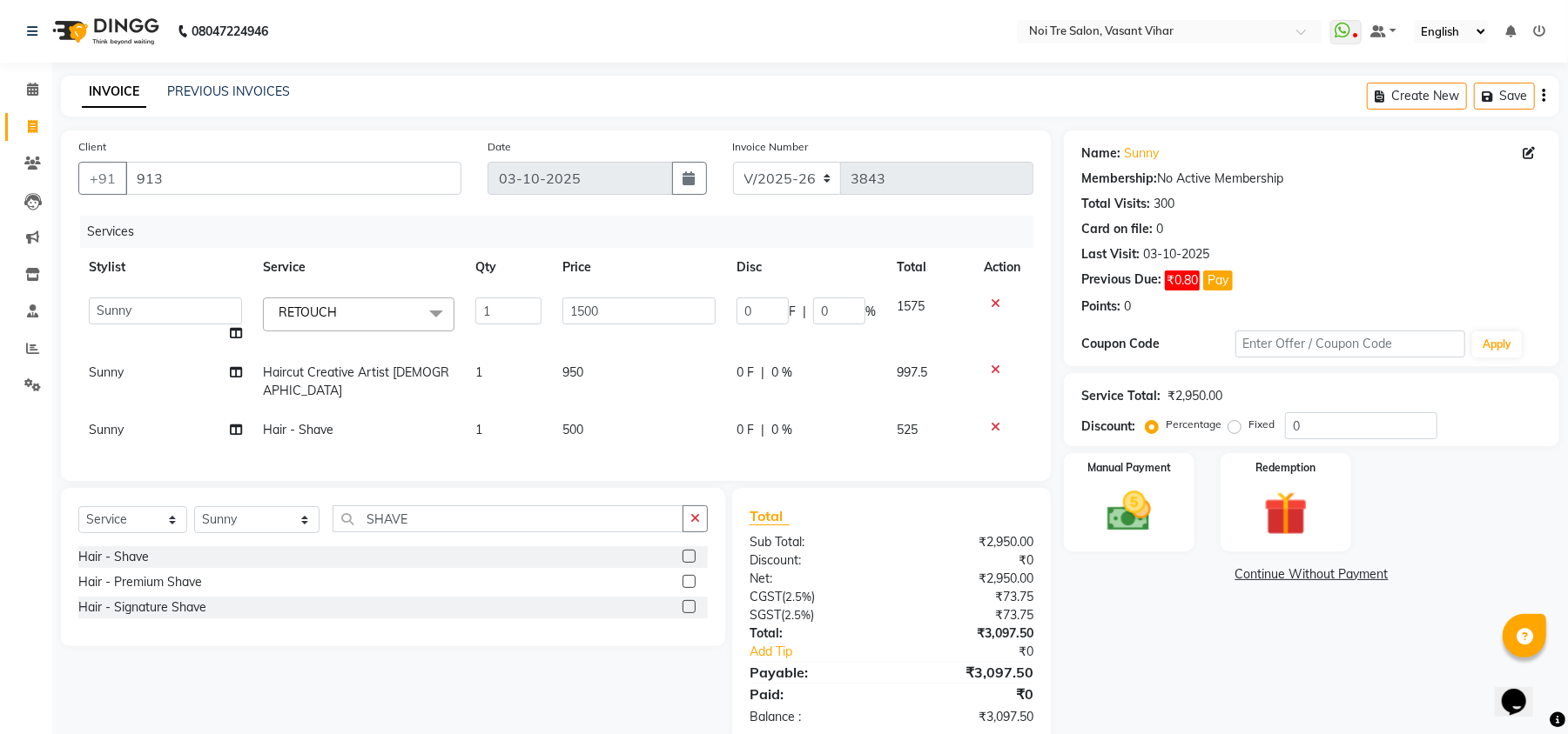
click at [719, 442] on div "Services Stylist Service Qty Price Disc Total Action [PERSON_NAME](PUNJABI BAGH…" at bounding box center [556, 339] width 955 height 248
drag, startPoint x: 643, startPoint y: 313, endPoint x: 369, endPoint y: 270, distance: 277.4
click at [394, 274] on table "Stylist Service Qty Price Disc Total Action [PERSON_NAME](PUNJABI BAGH) [PERSON…" at bounding box center [556, 348] width 955 height 202
type input "1770"
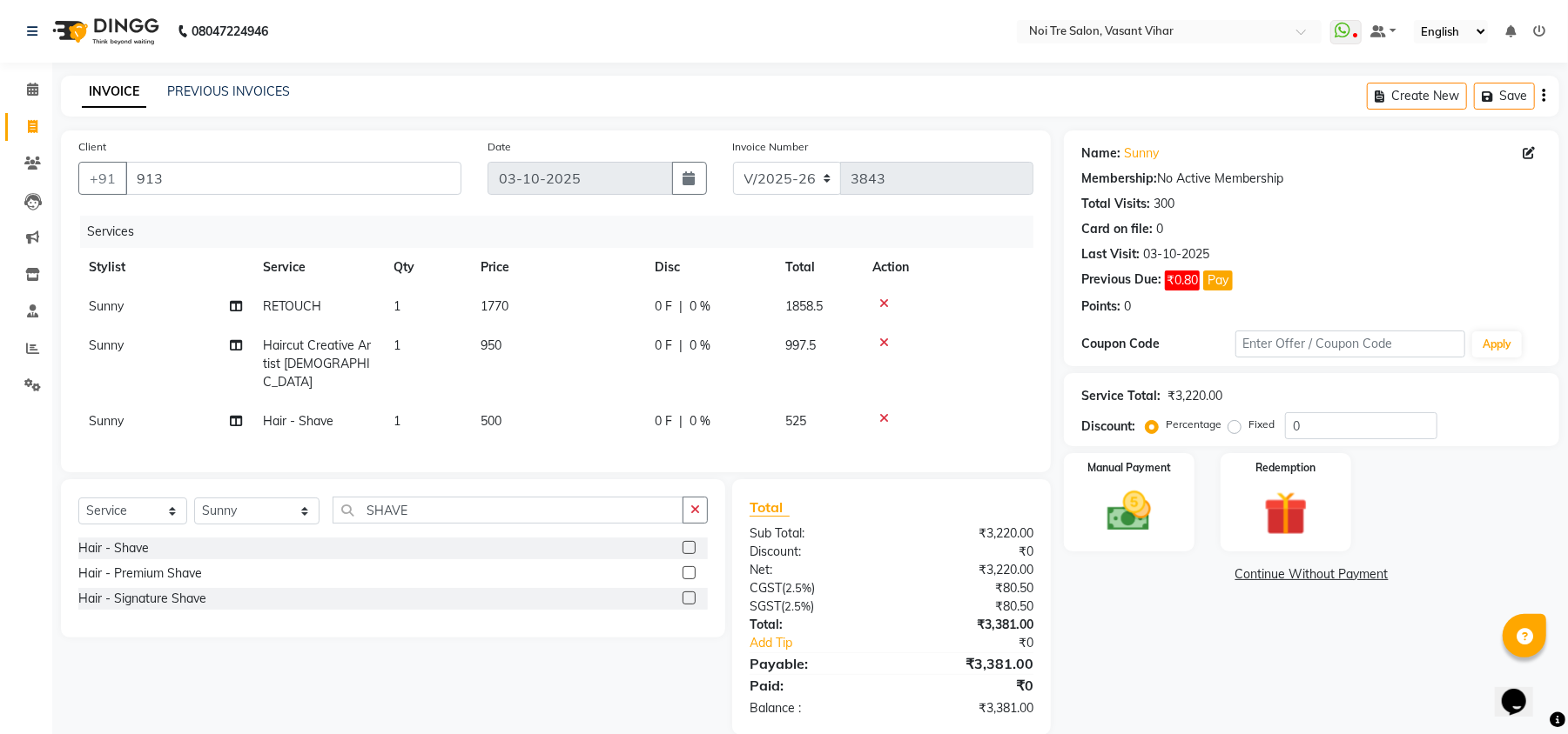
click at [571, 412] on td "500" at bounding box center [557, 422] width 174 height 39
select select "20380"
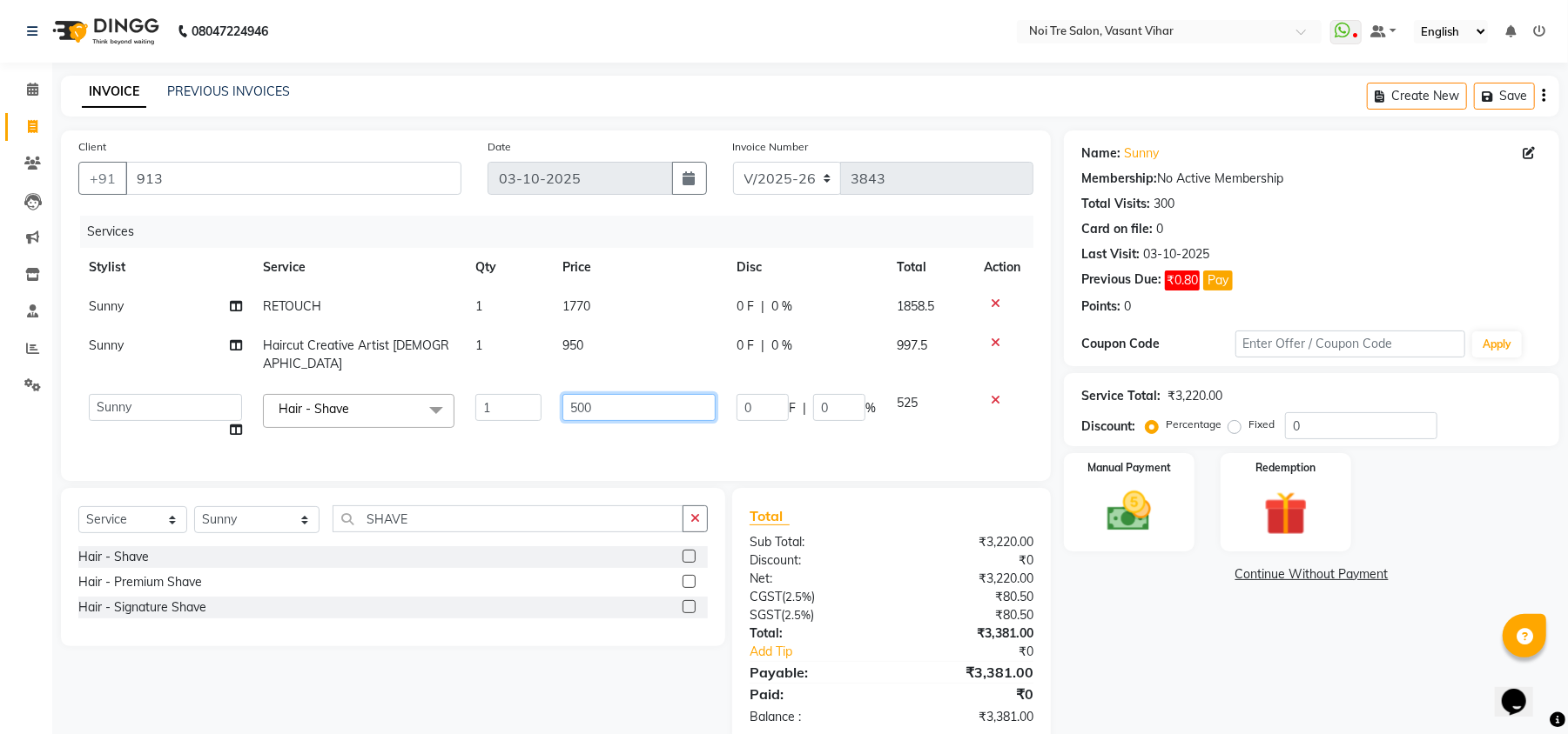
drag, startPoint x: 628, startPoint y: 388, endPoint x: 333, endPoint y: 332, distance: 300.3
click at [333, 332] on tbody "Sunny RETOUCH 1 1770 0 F | 0 % 1858.5 Sunny Haircut Creative Artist [DEMOGRAPHI…" at bounding box center [556, 368] width 955 height 162
type input "590"
click at [597, 423] on div "Services Stylist Service Qty Price Disc Total Action Sunny RETOUCH 1 1770 0 F |…" at bounding box center [556, 339] width 955 height 248
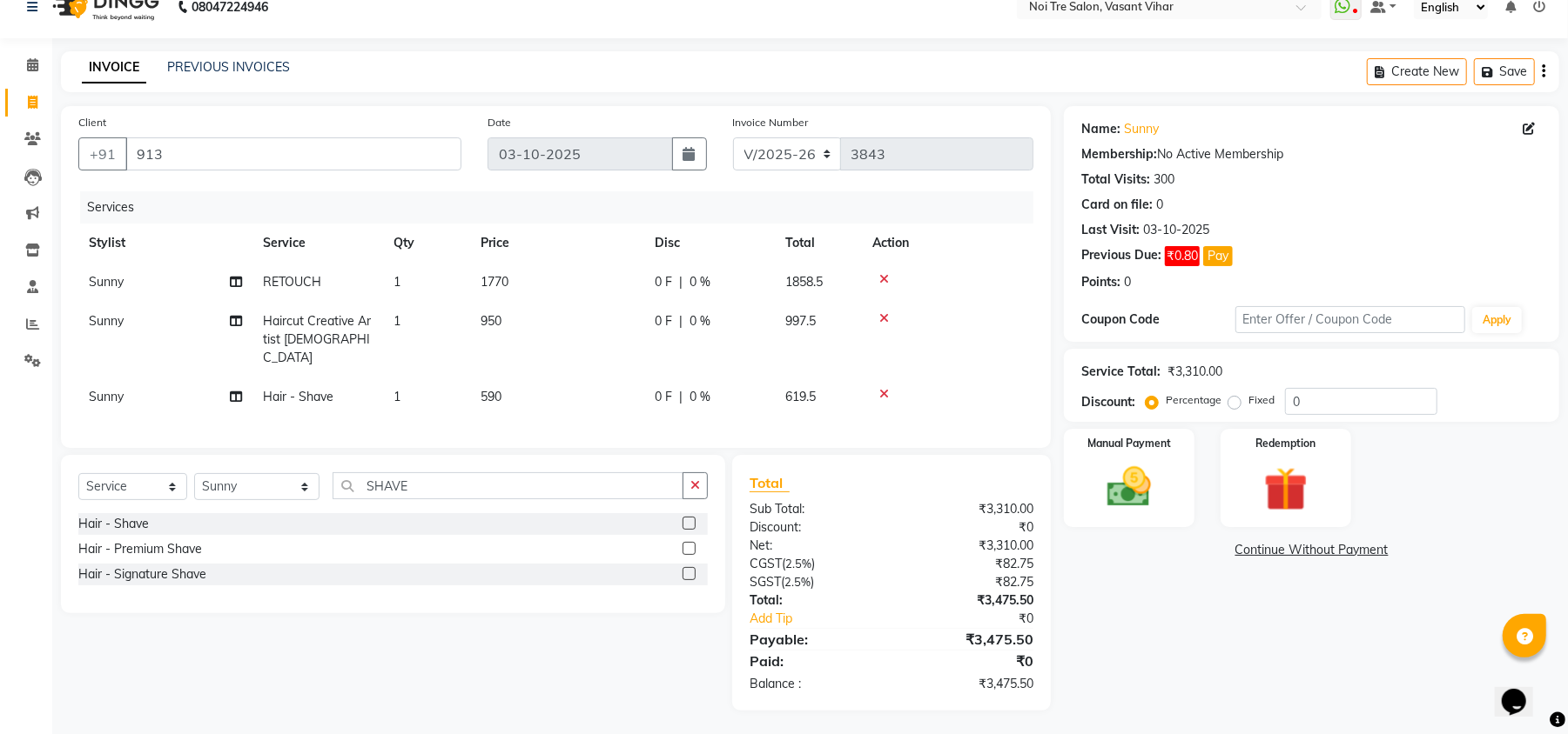
scroll to position [27, 0]
click at [519, 294] on td "1770" at bounding box center [557, 280] width 174 height 39
select select "20380"
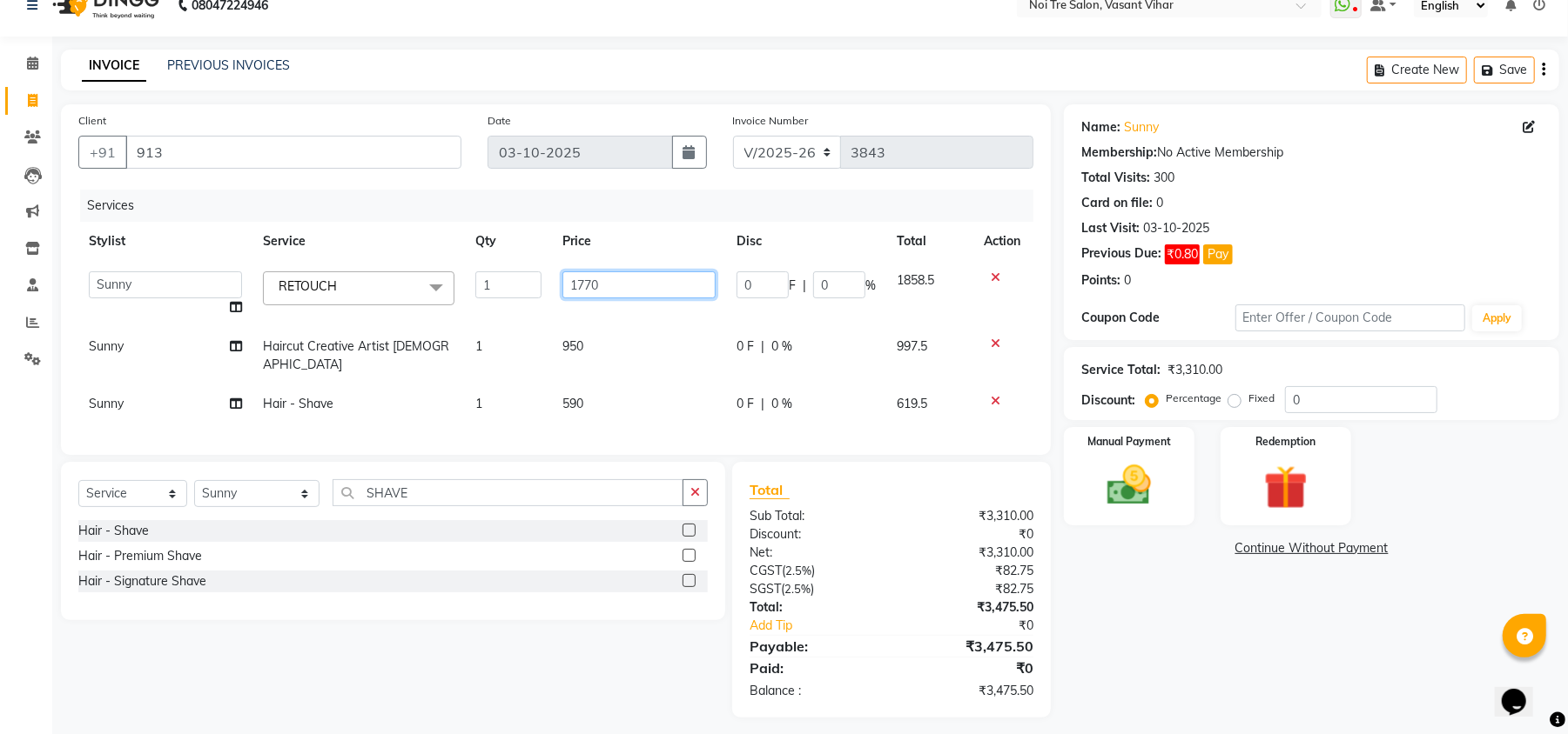
drag, startPoint x: 645, startPoint y: 292, endPoint x: 408, endPoint y: 293, distance: 237.0
click at [408, 293] on tr "[PERSON_NAME](PUNJABI BAGH) [PERSON_NAME] GEETA [PERSON_NAME] PDC [PERSON_NAME]…" at bounding box center [556, 293] width 955 height 66
type input "1500"
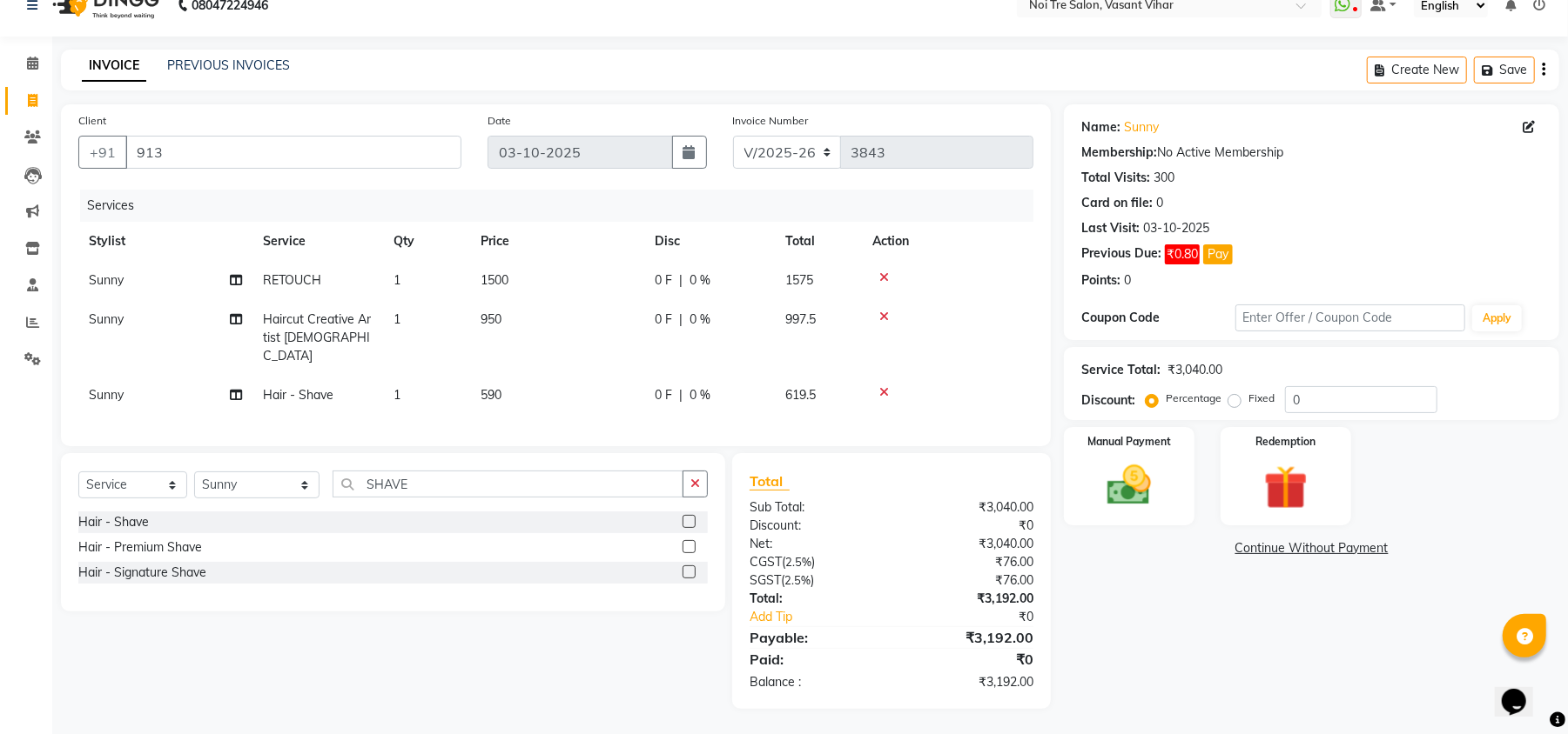
click at [661, 324] on tbody "Sunny RETOUCH 1 1500 0 F | 0 % 1575 Sunny Haircut Creative Artist [DEMOGRAPHIC_…" at bounding box center [556, 337] width 955 height 154
click at [1286, 402] on input "0" at bounding box center [1360, 399] width 153 height 27
type input "20"
click at [1227, 591] on div "Name: Sunny Membership: No Active Membership Total Visits: 300 Card on file: 0 …" at bounding box center [1318, 406] width 509 height 605
click at [1112, 468] on img at bounding box center [1129, 486] width 75 height 53
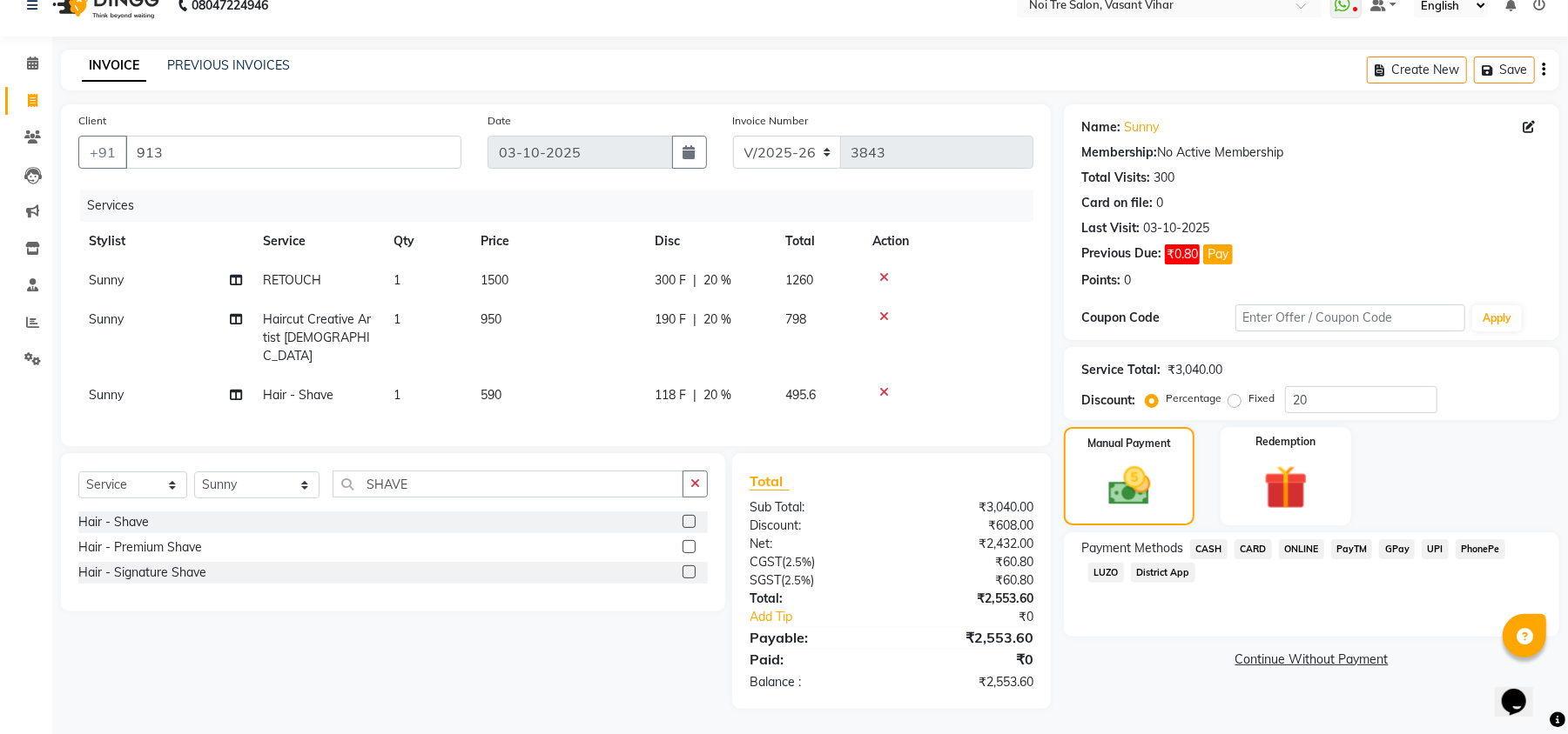
click at [1214, 543] on span "CASH" at bounding box center [1209, 549] width 37 height 20
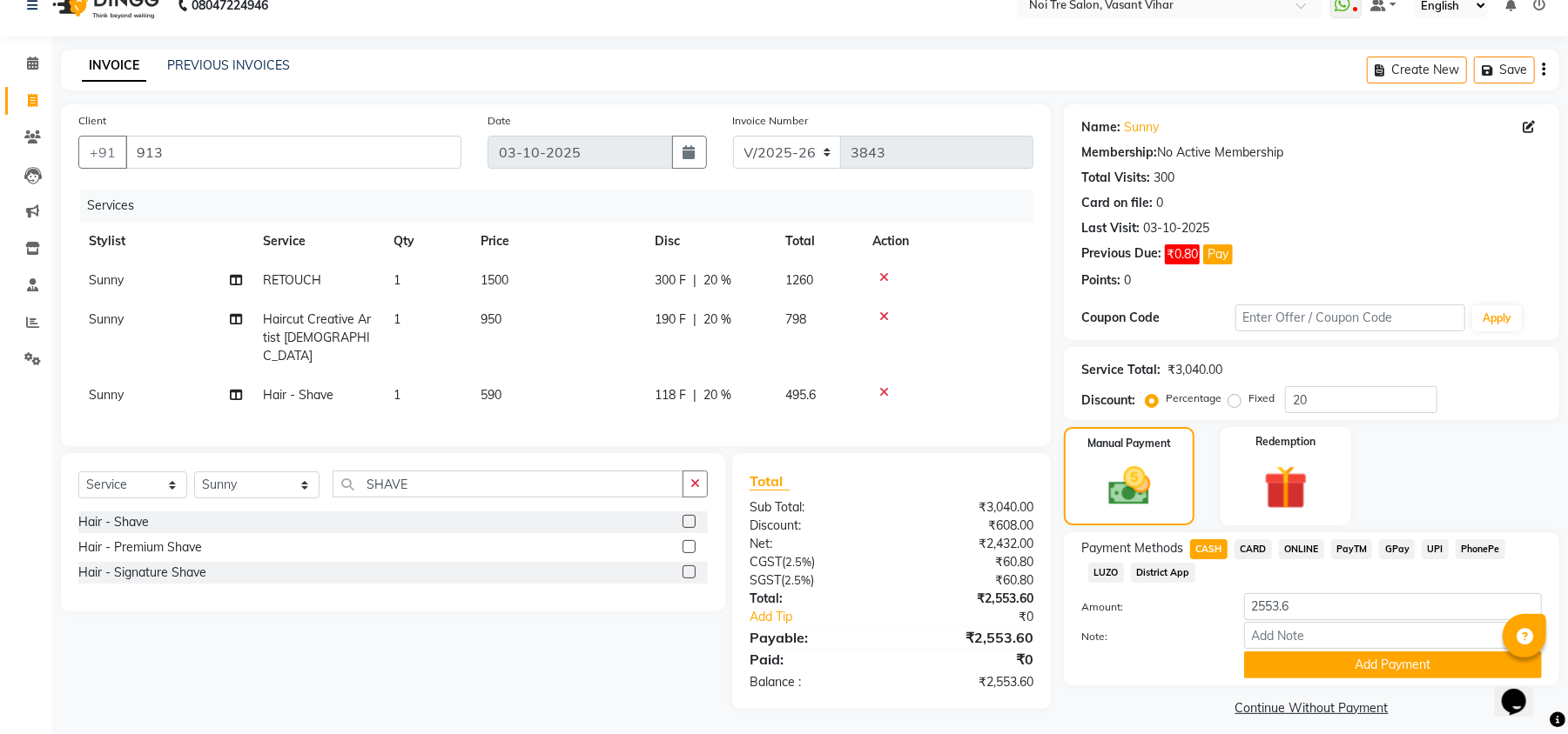
click at [1443, 552] on span "UPI" at bounding box center [1434, 549] width 27 height 20
click at [1409, 659] on button "Add Payment" at bounding box center [1393, 664] width 297 height 27
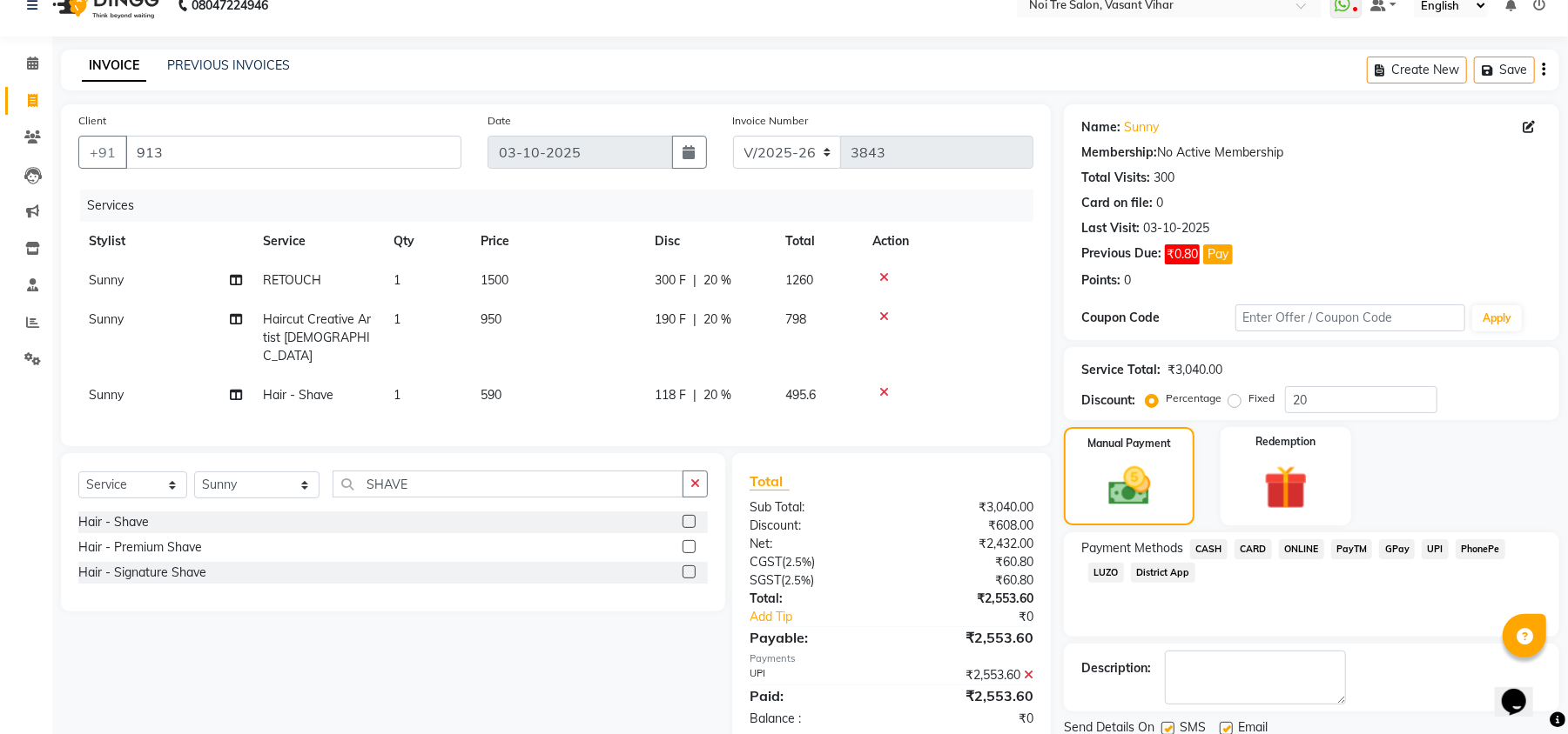
scroll to position [91, 0]
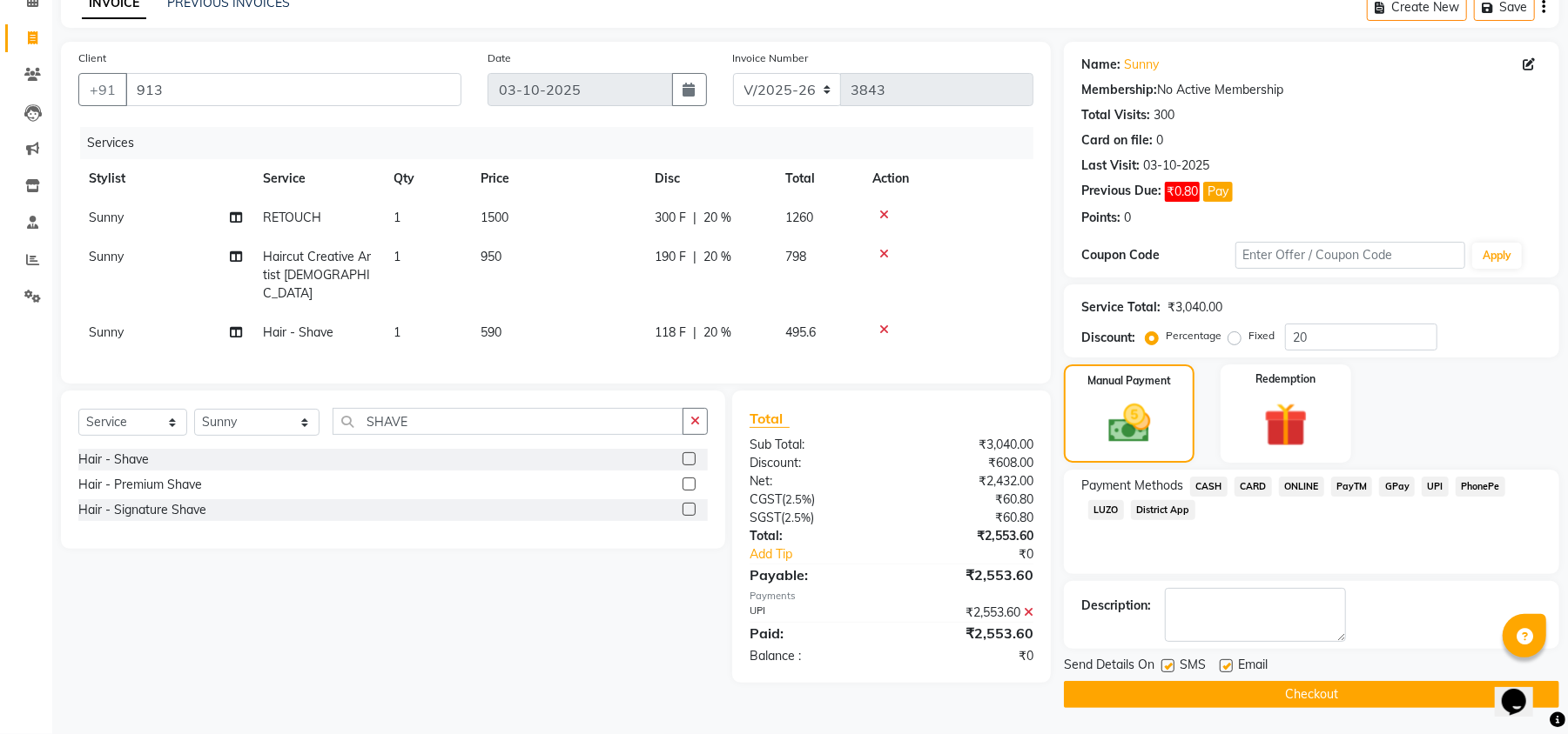
click at [1223, 665] on label at bounding box center [1225, 665] width 13 height 13
click at [1223, 665] on input "checkbox" at bounding box center [1224, 666] width 11 height 11
checkbox input "false"
click at [1164, 659] on label at bounding box center [1167, 665] width 13 height 13
click at [1164, 661] on input "checkbox" at bounding box center [1166, 666] width 11 height 11
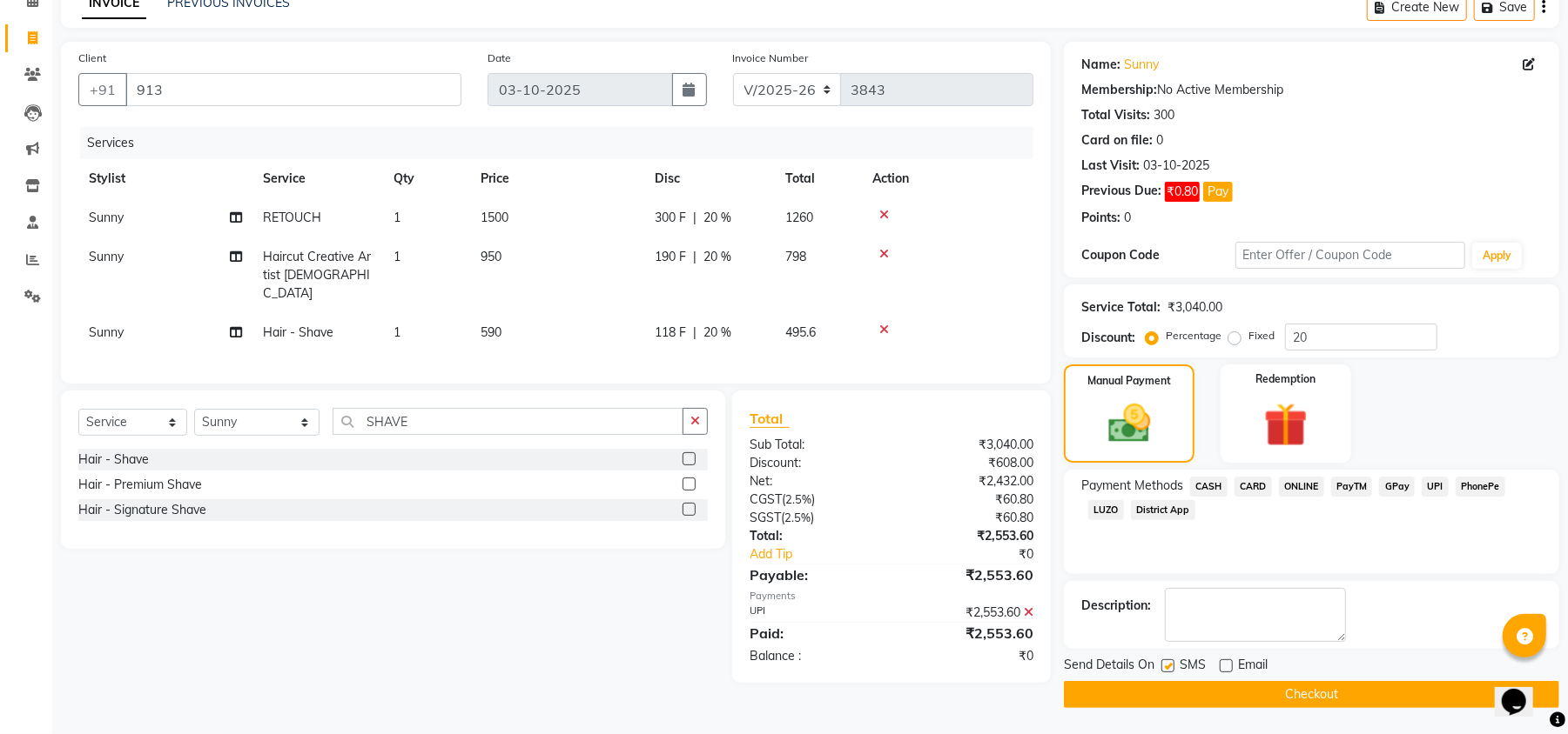
checkbox input "false"
click at [1497, 575] on div "Name: Sunny Membership: No Active Membership Total Visits: 300 Card on file: 0 …" at bounding box center [1318, 375] width 509 height 667
click at [1332, 691] on button "Checkout" at bounding box center [1311, 695] width 495 height 27
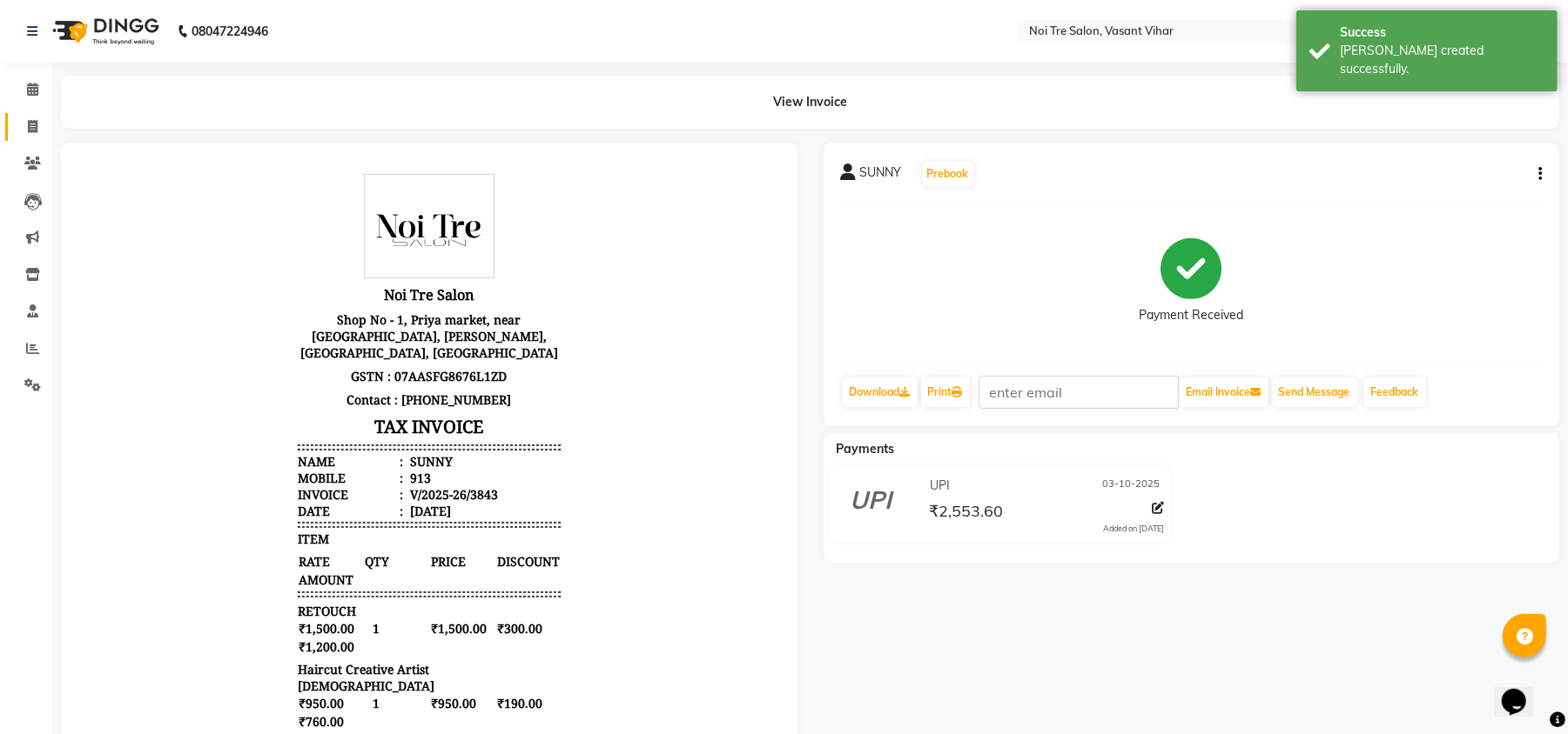
click at [28, 137] on link "Invoice" at bounding box center [26, 127] width 41 height 29
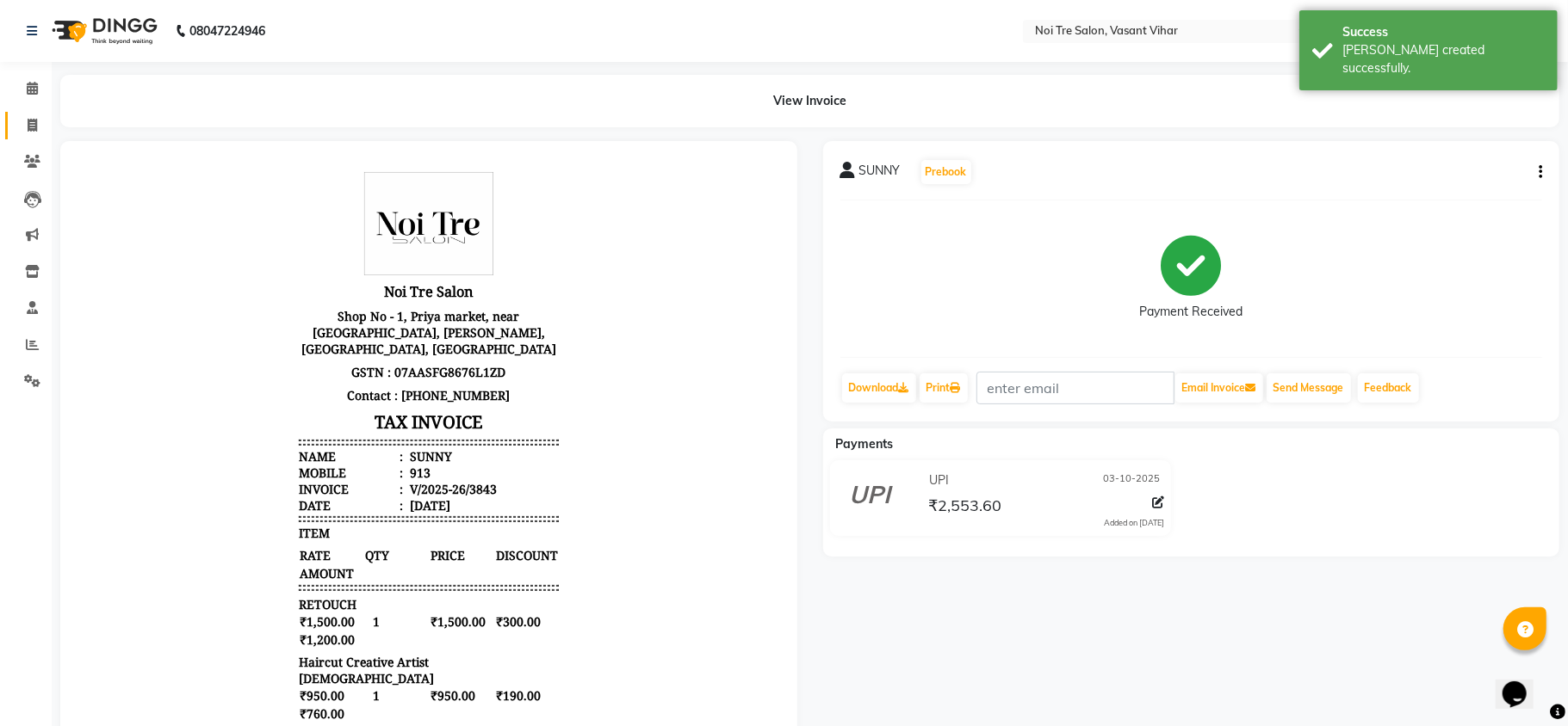
select select "service"
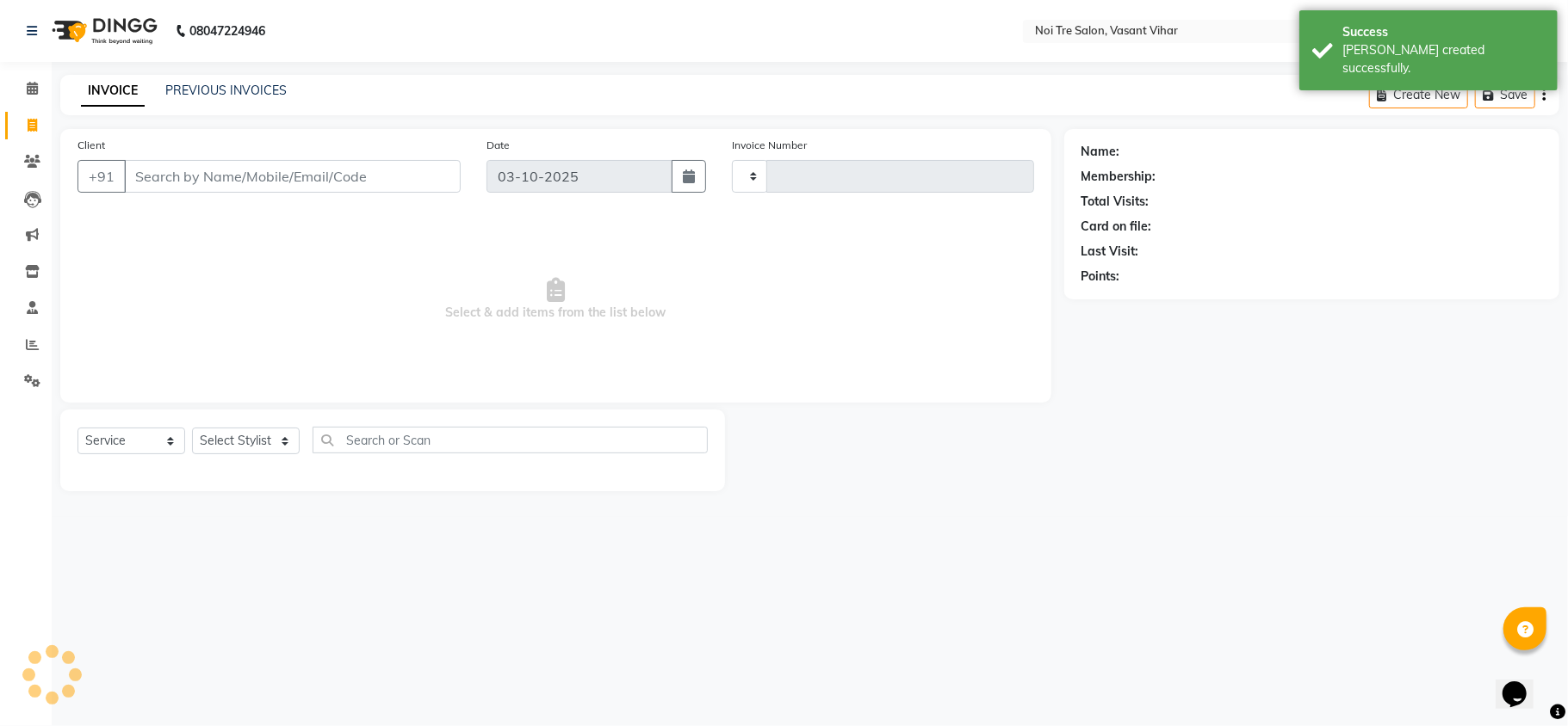
type input "3844"
select select "3944"
click at [233, 88] on link "PREVIOUS INVOICES" at bounding box center [226, 91] width 122 height 16
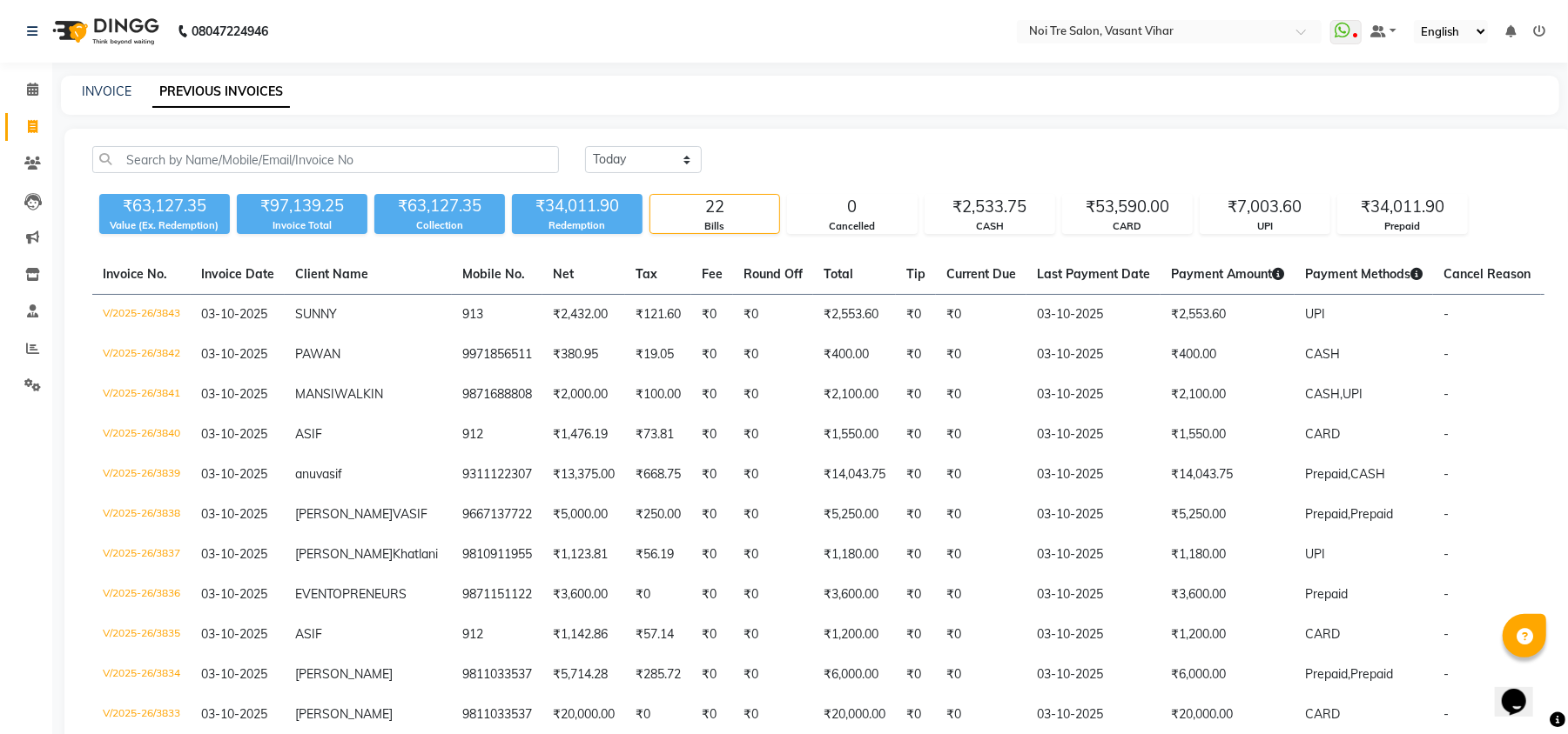
click at [1107, 130] on div "[DATE] [DATE] Custom Range ₹63,127.35 Value (Ex. Redemption) ₹97,139.25 Invoice…" at bounding box center [818, 687] width 1508 height 1116
click at [951, 147] on div "[DATE] [DATE] Custom Range" at bounding box center [1064, 159] width 960 height 27
click at [82, 92] on link "INVOICE" at bounding box center [106, 92] width 49 height 16
select select "3944"
select select "service"
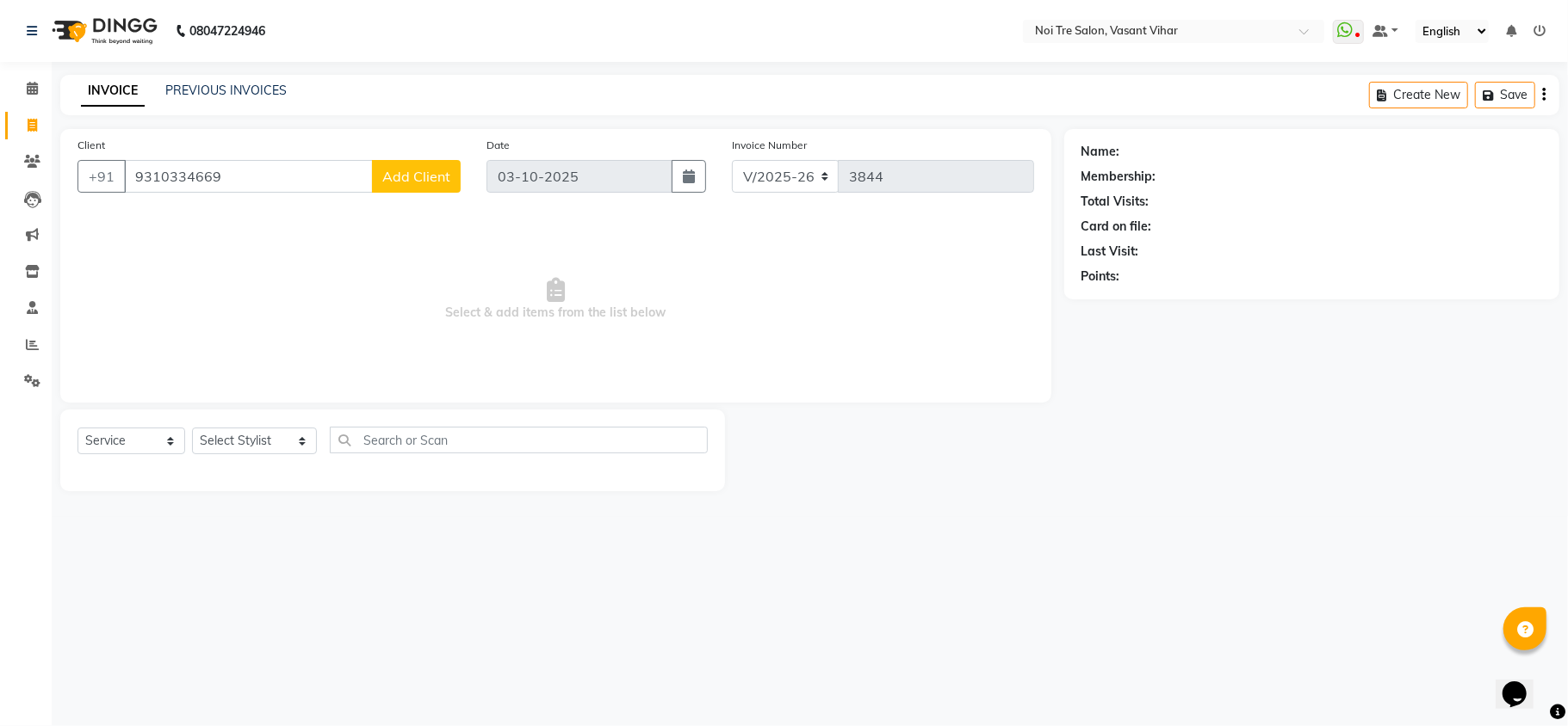
type input "9310334669"
click at [415, 162] on button "Add Client" at bounding box center [416, 177] width 89 height 33
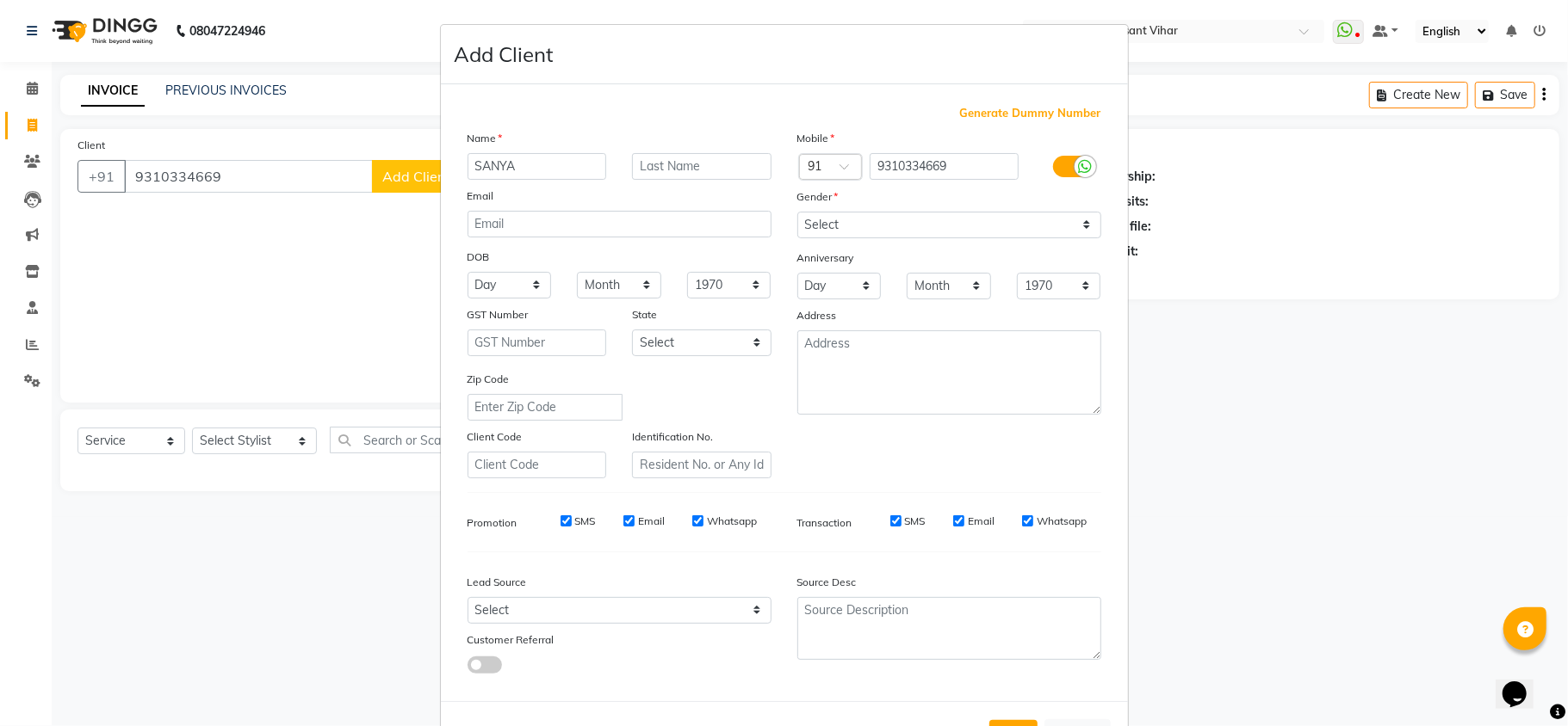
type input "SANYA"
click at [667, 157] on input "text" at bounding box center [701, 165] width 139 height 26
type input "WALKIN"
click at [989, 219] on select "Select [DEMOGRAPHIC_DATA] [DEMOGRAPHIC_DATA] Other Prefer Not To Say" at bounding box center [949, 225] width 304 height 26
select select "[DEMOGRAPHIC_DATA]"
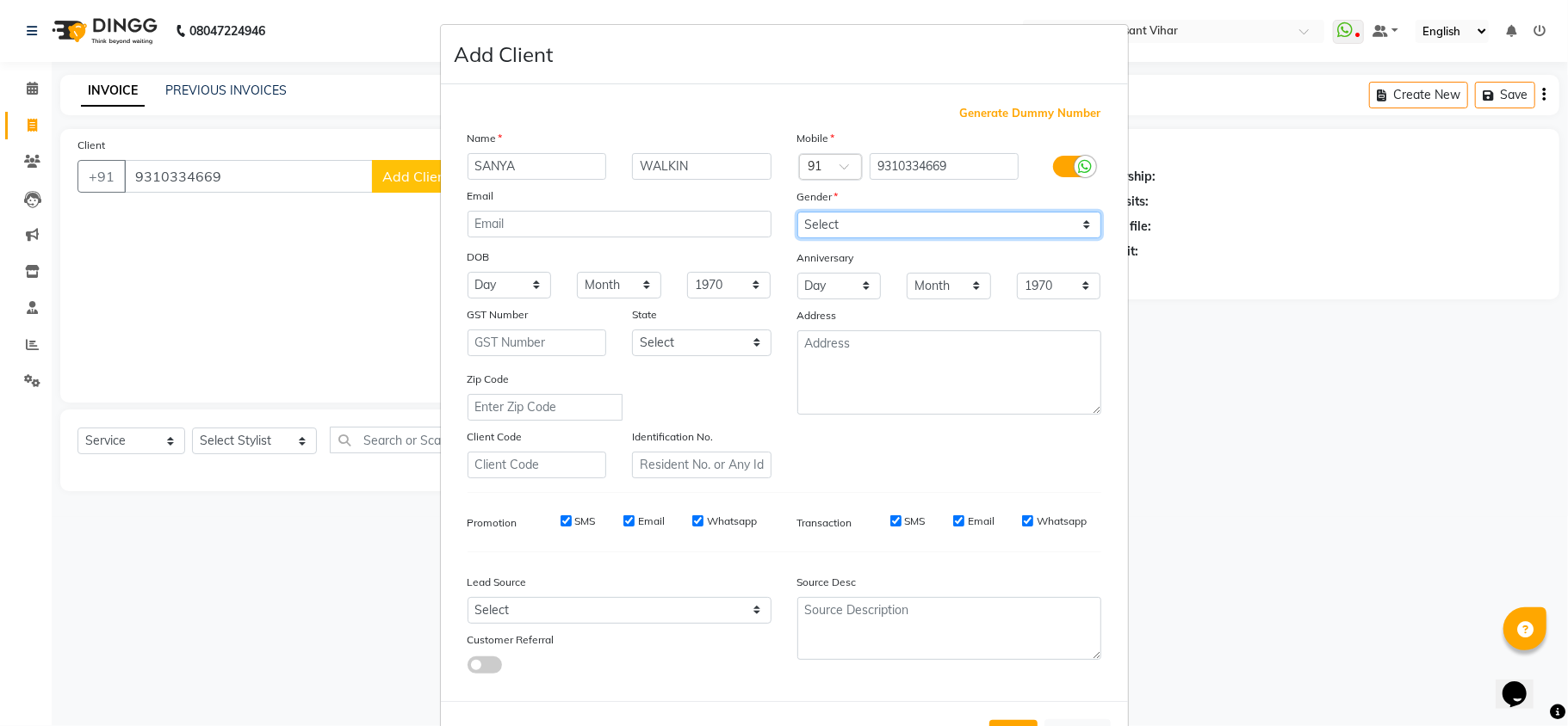
click at [797, 212] on select "Select [DEMOGRAPHIC_DATA] [DEMOGRAPHIC_DATA] Other Prefer Not To Say" at bounding box center [949, 225] width 304 height 26
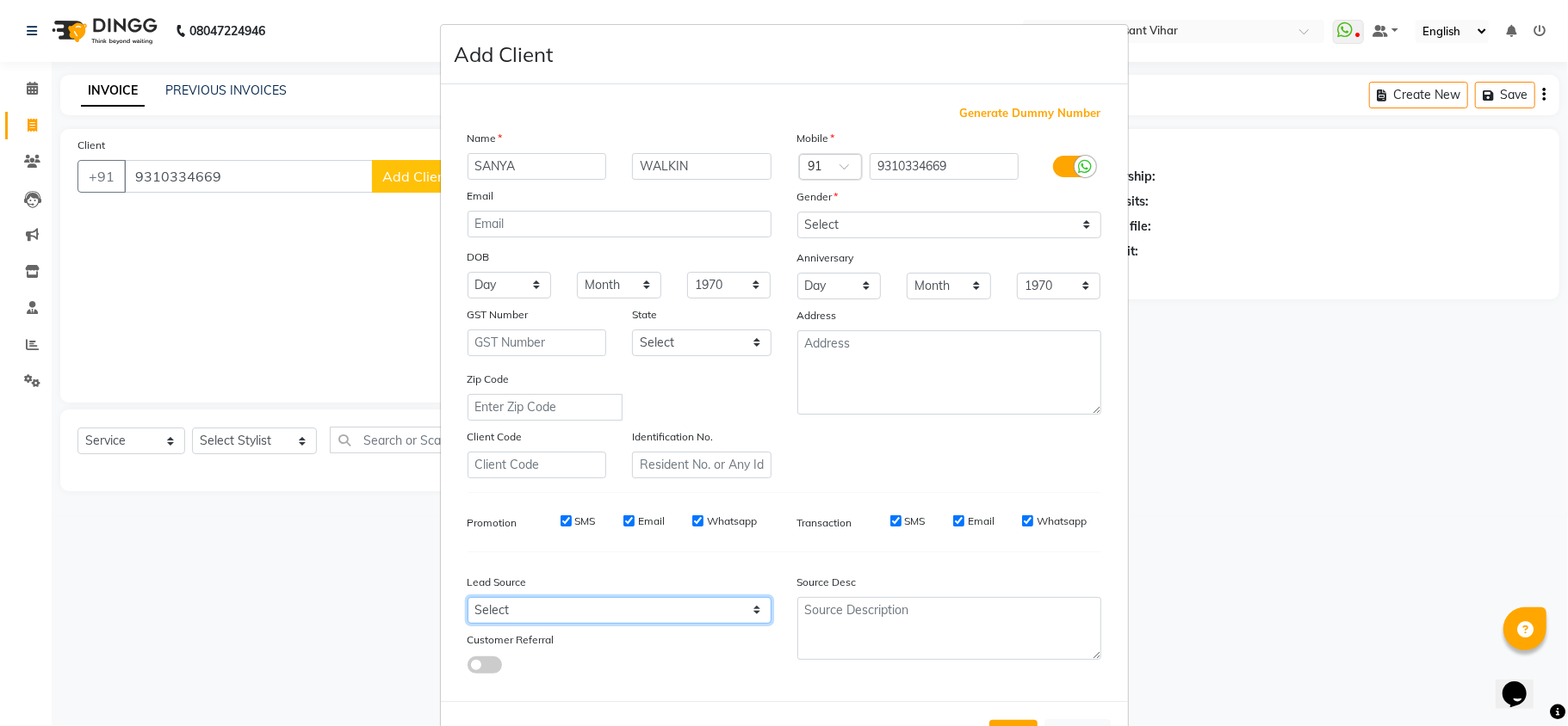
click at [542, 603] on select "Select Walk-in Referral Internet Friend Word of Mouth Advertisement Facebook Ju…" at bounding box center [619, 610] width 304 height 26
select select "28144"
click at [467, 598] on select "Select Walk-in Referral Internet Friend Word of Mouth Advertisement Facebook Ju…" at bounding box center [619, 610] width 304 height 26
click at [1224, 634] on ngb-modal-window "Add Client Generate Dummy Number Name SANYA WALKIN Email DOB Day 01 02 03 04 05…" at bounding box center [784, 363] width 1568 height 726
click at [1012, 720] on button "Add" at bounding box center [1013, 736] width 49 height 31
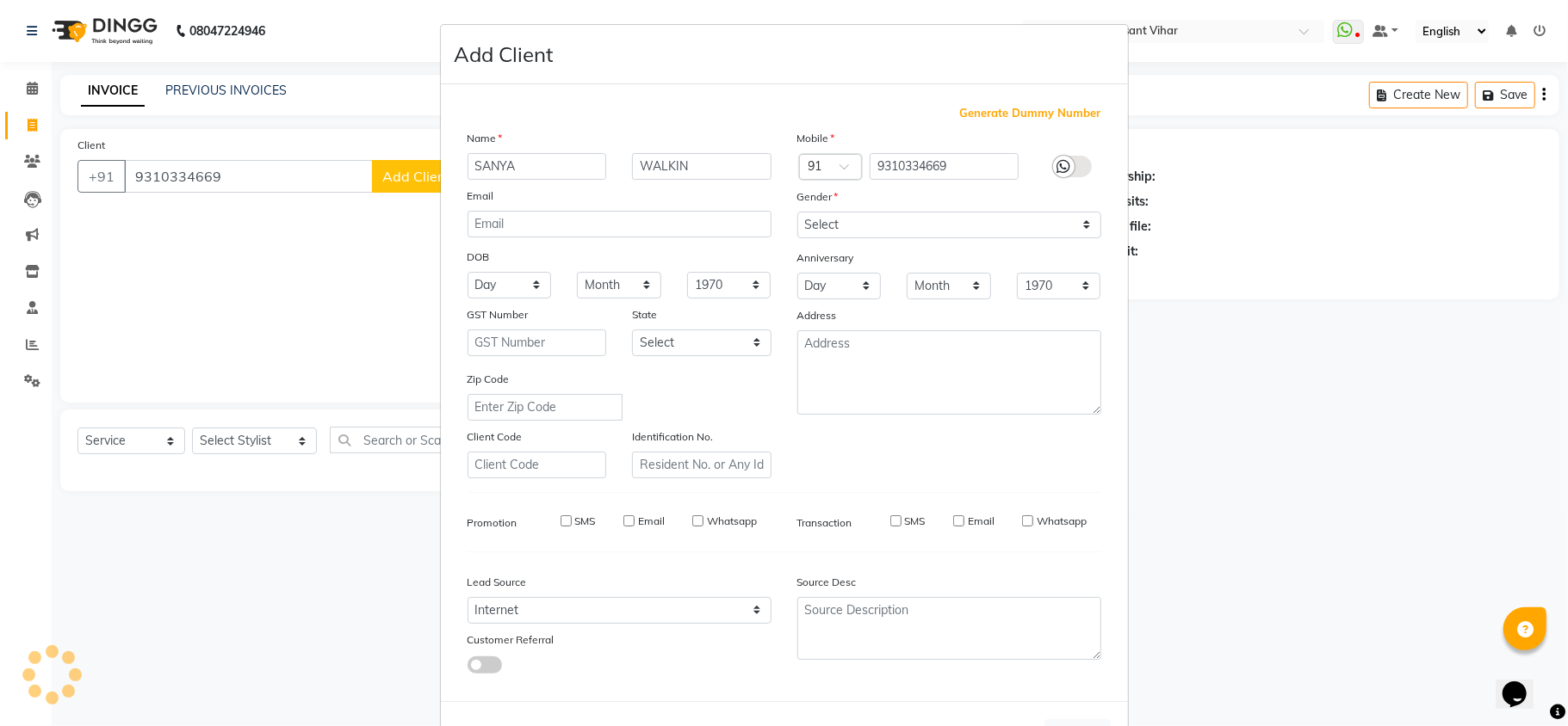
select select
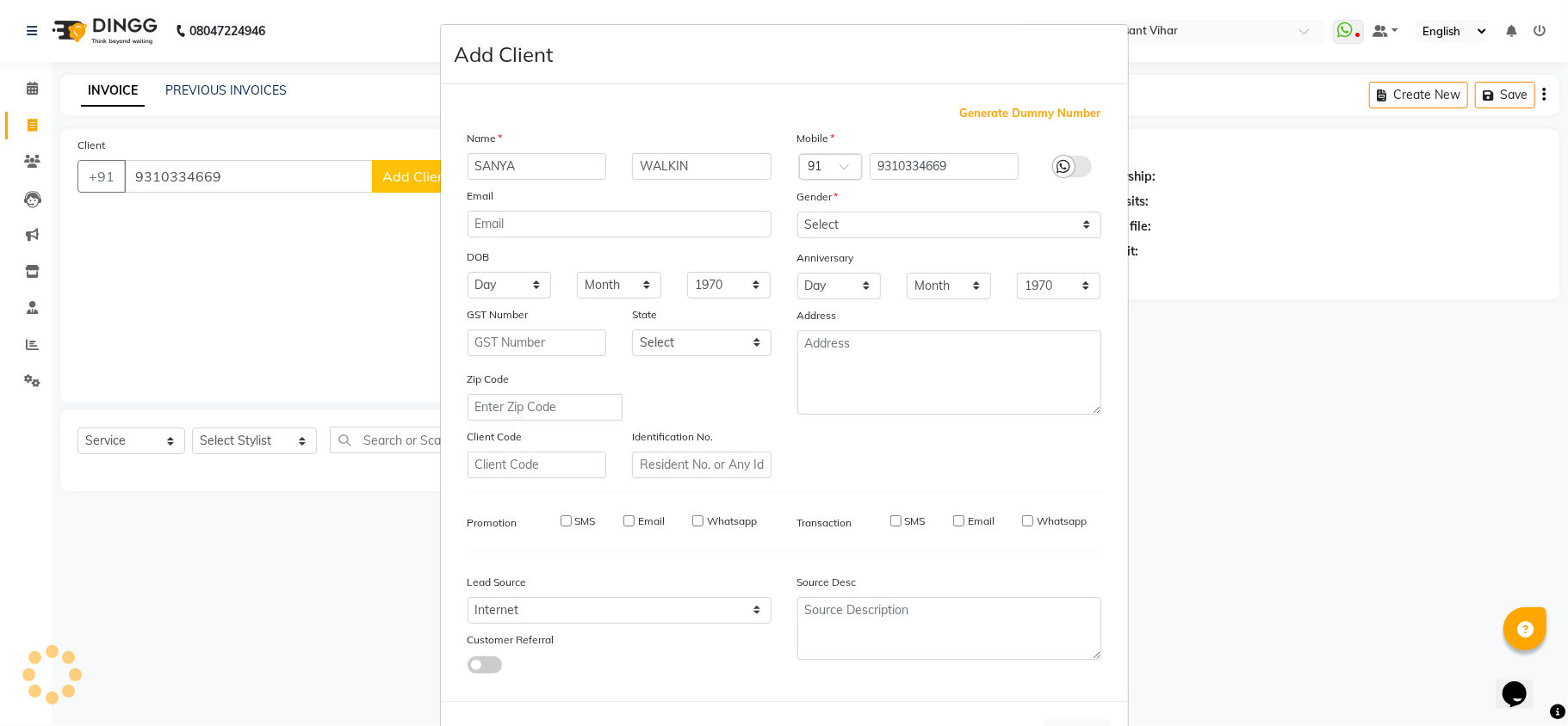
select select
checkbox input "false"
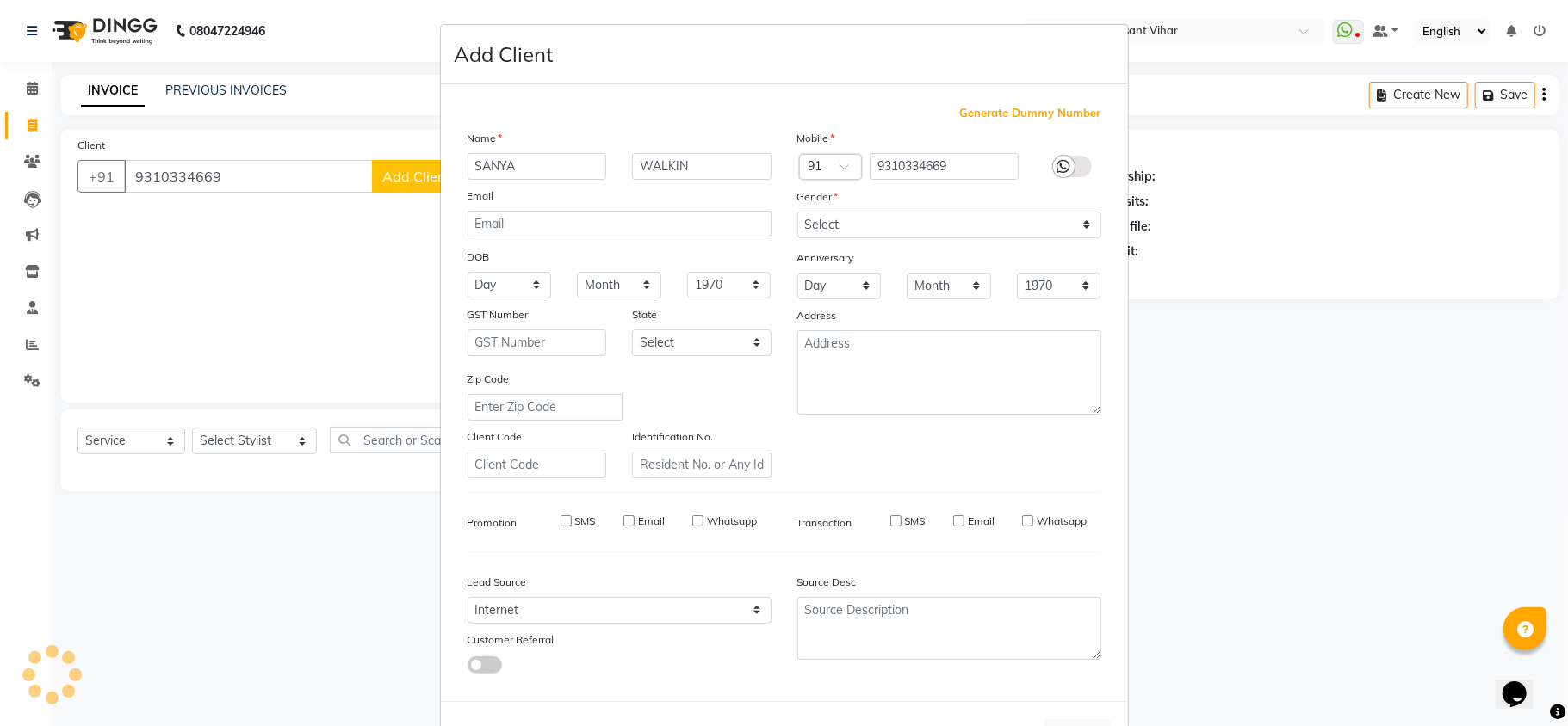
checkbox input "false"
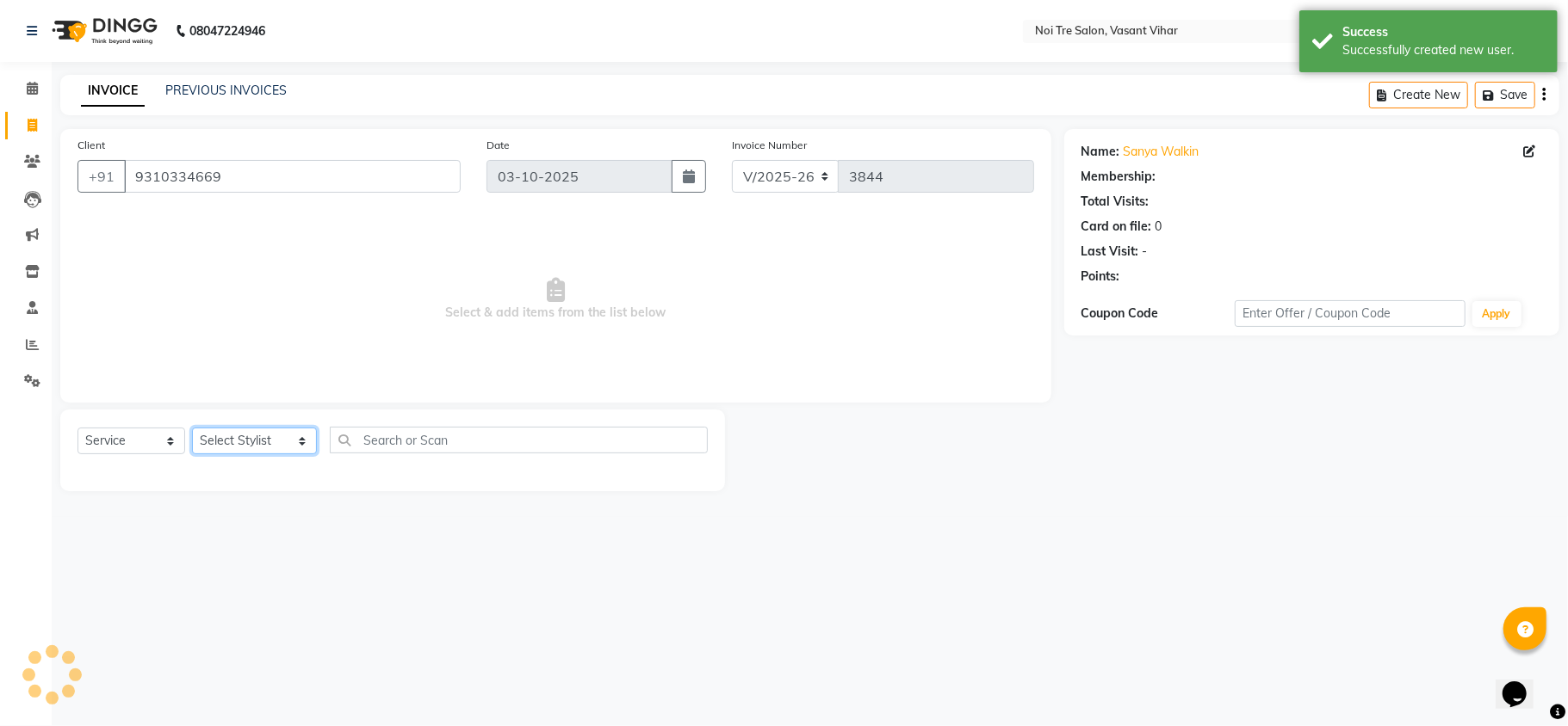
click at [248, 437] on select "Select Stylist [PERSON_NAME](PUNJABI BAGH) [PERSON_NAME] GEETA [PERSON_NAME] PD…" at bounding box center [254, 441] width 125 height 26
select select "20382"
click at [192, 428] on select "Select Stylist [PERSON_NAME](PUNJABI BAGH) [PERSON_NAME] GEETA [PERSON_NAME] PD…" at bounding box center [254, 441] width 125 height 26
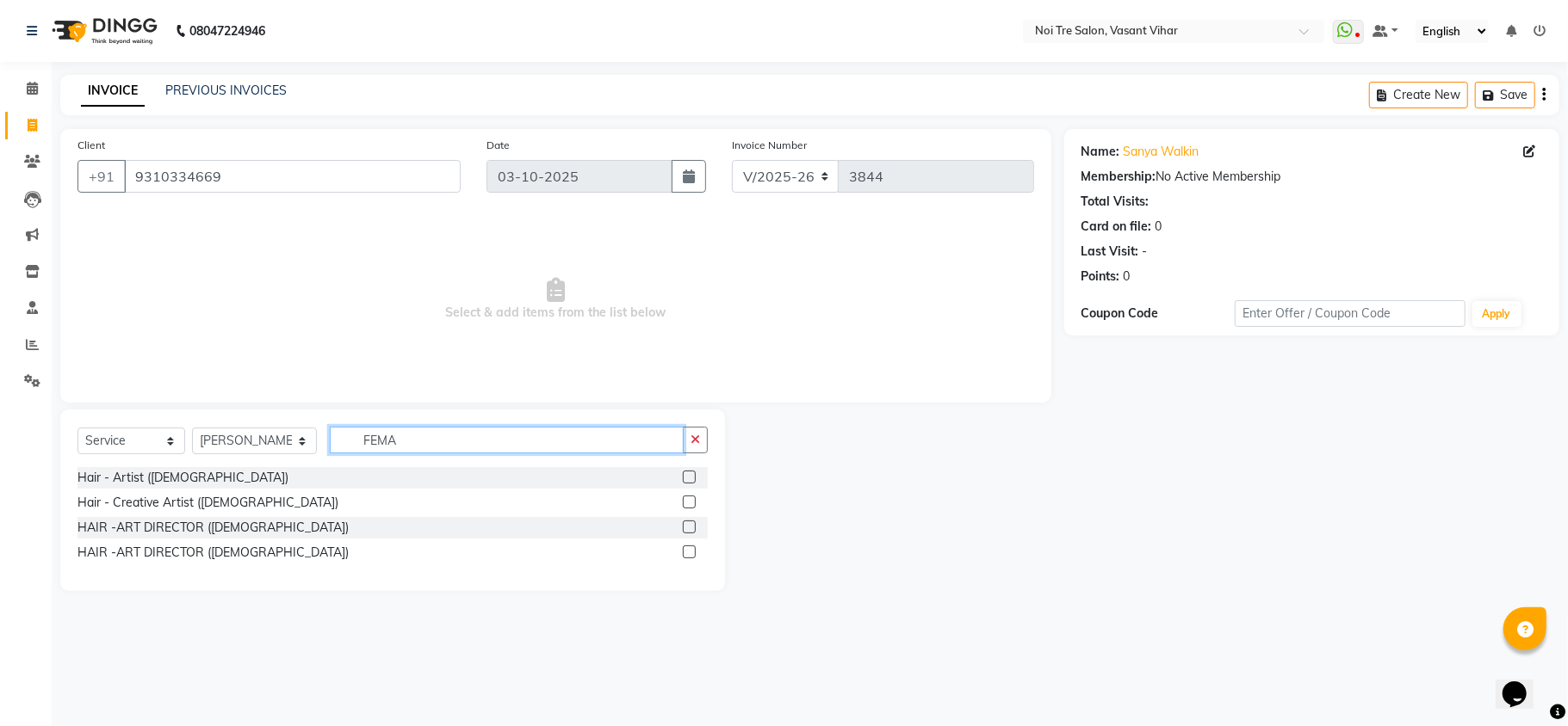
type input "FEMA"
click at [683, 497] on label at bounding box center [688, 501] width 13 height 13
click at [683, 497] on input "checkbox" at bounding box center [687, 502] width 11 height 11
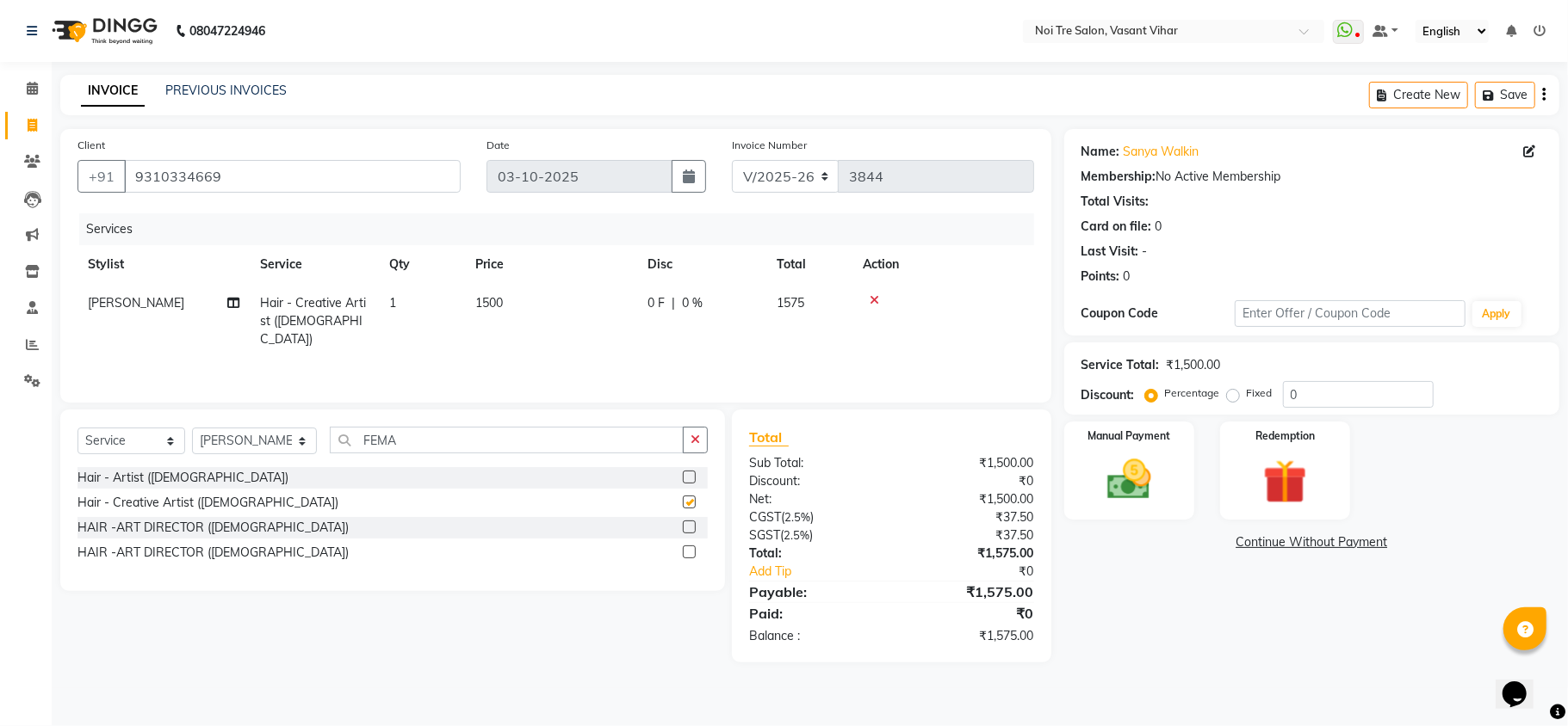
checkbox input "false"
click at [565, 310] on td "1500" at bounding box center [551, 321] width 172 height 75
select select "20382"
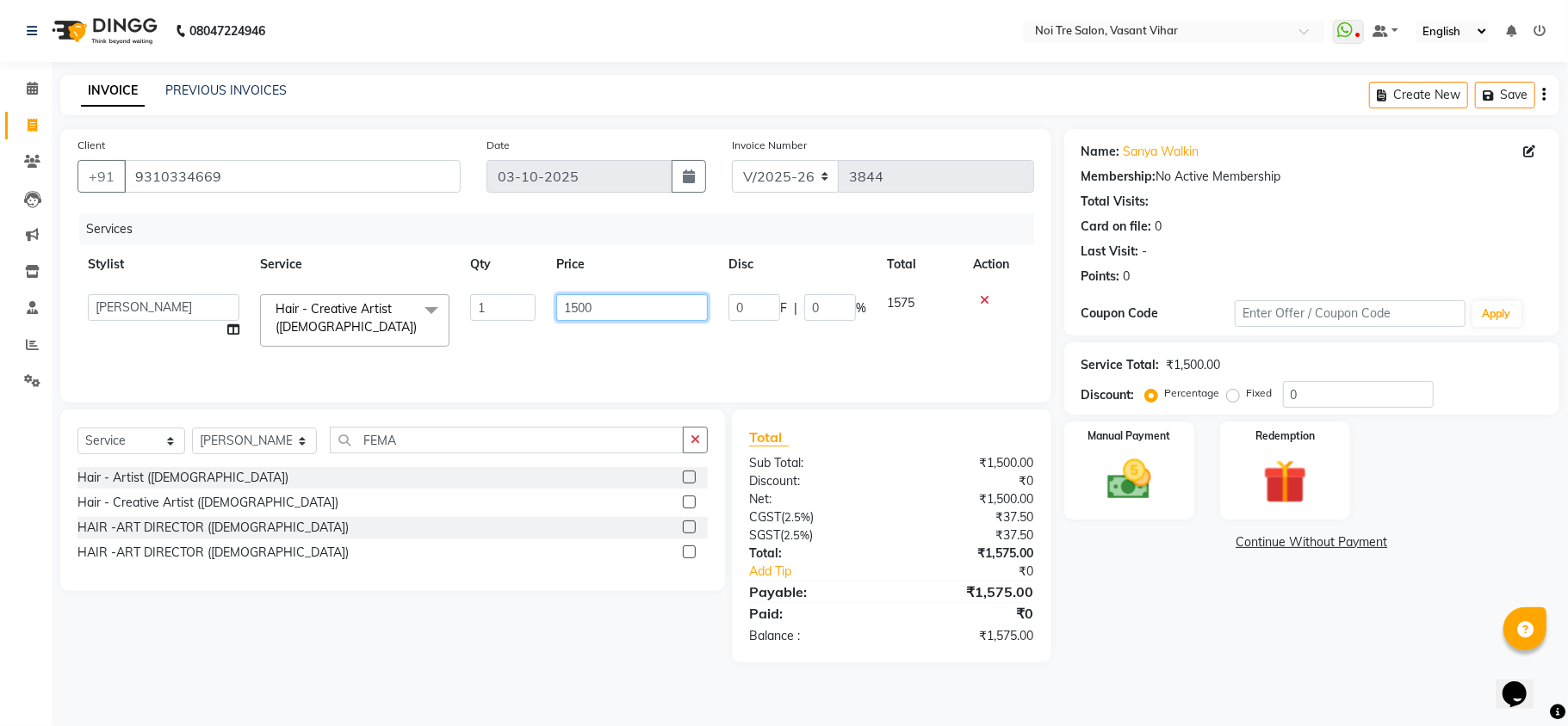
drag, startPoint x: 615, startPoint y: 309, endPoint x: 296, endPoint y: 213, distance: 333.1
click at [348, 229] on div "Services Stylist Service Qty Price Disc Total Action [PERSON_NAME](PUNJABI BAGH…" at bounding box center [556, 299] width 957 height 172
type input "1770"
click at [386, 215] on div "Services" at bounding box center [563, 229] width 967 height 32
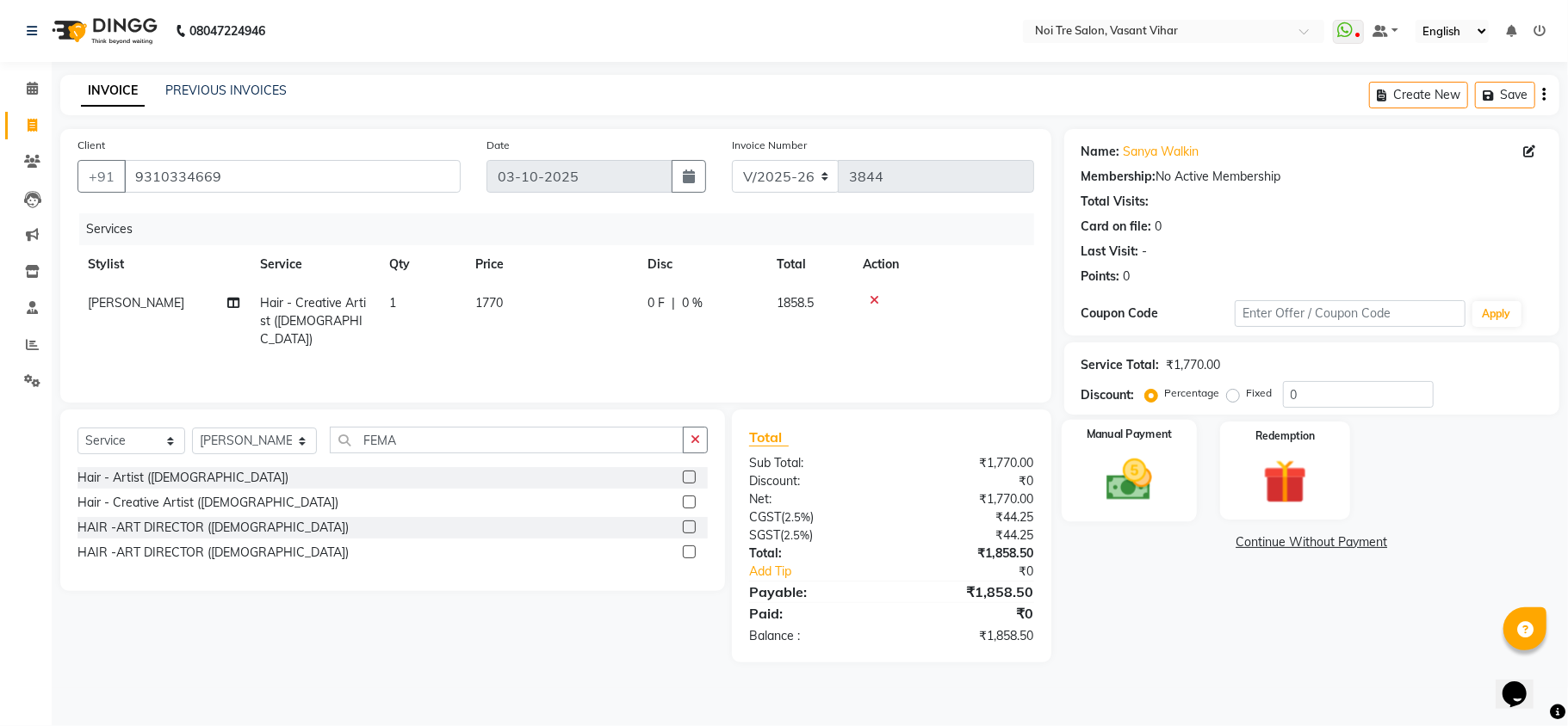
click at [1178, 484] on div "Manual Payment" at bounding box center [1129, 471] width 135 height 101
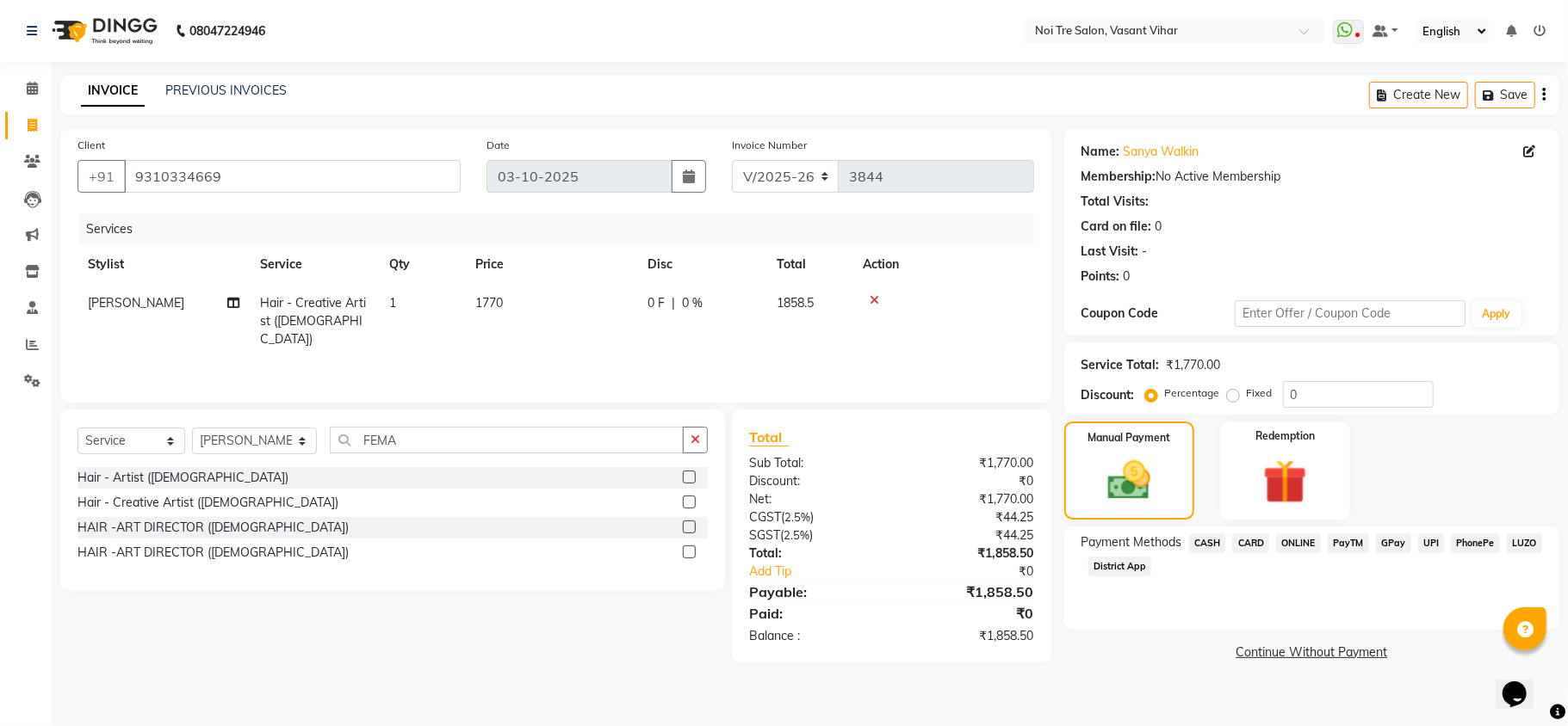
click at [1214, 535] on span "CASH" at bounding box center [1207, 543] width 37 height 19
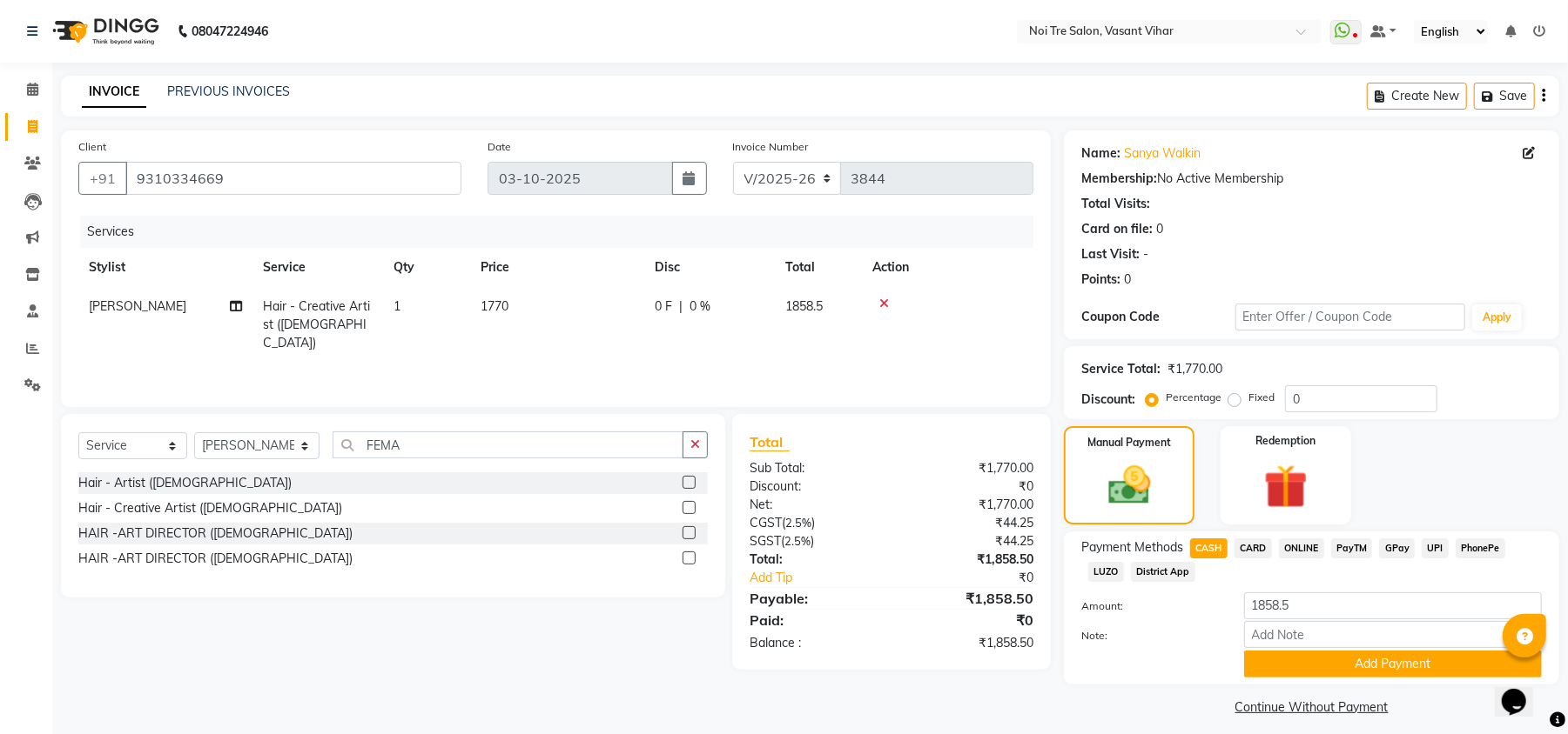
click at [1248, 401] on label "Fixed" at bounding box center [1261, 398] width 27 height 16
click at [1232, 401] on input "Fixed" at bounding box center [1238, 398] width 12 height 12
radio input "true"
drag, startPoint x: 1362, startPoint y: 398, endPoint x: 1091, endPoint y: 315, distance: 283.4
click at [1118, 331] on div "Name: Sanya Walkin Membership: No Active Membership Total Visits: Card on file:…" at bounding box center [1318, 426] width 509 height 590
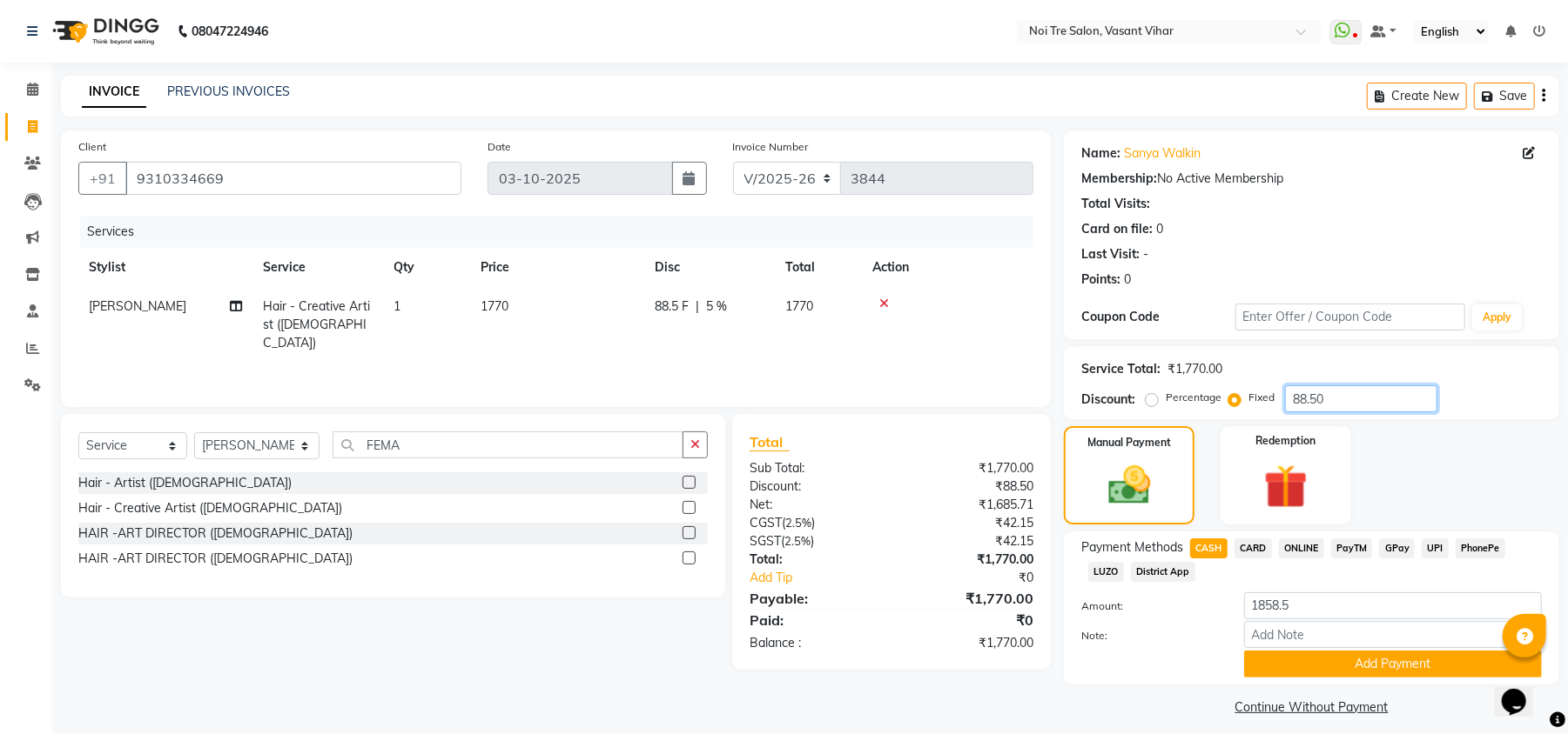
type input "88.50"
click at [1210, 548] on span "CASH" at bounding box center [1209, 548] width 37 height 20
type input "1770"
click at [1338, 666] on button "Add Payment" at bounding box center [1393, 664] width 297 height 27
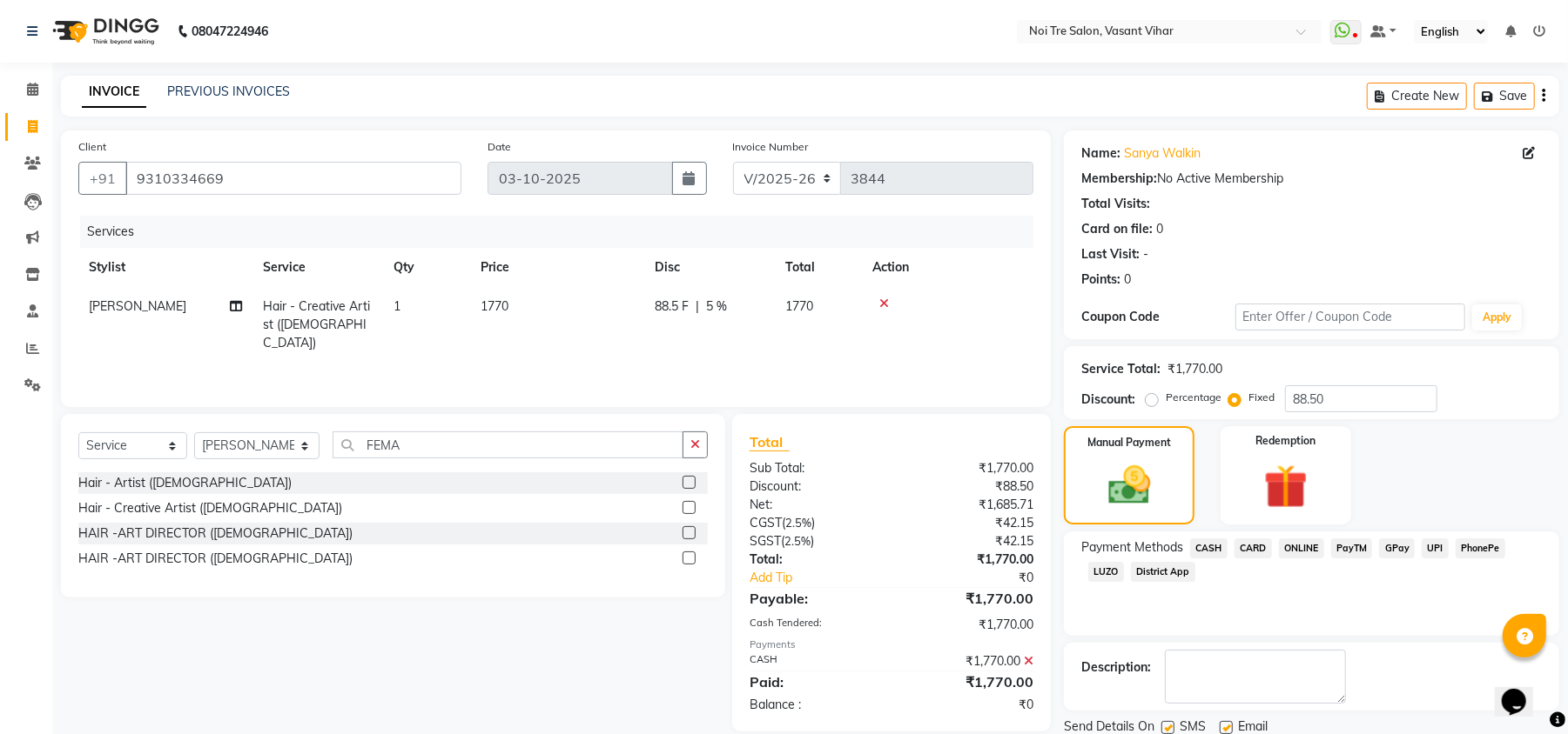
scroll to position [64, 0]
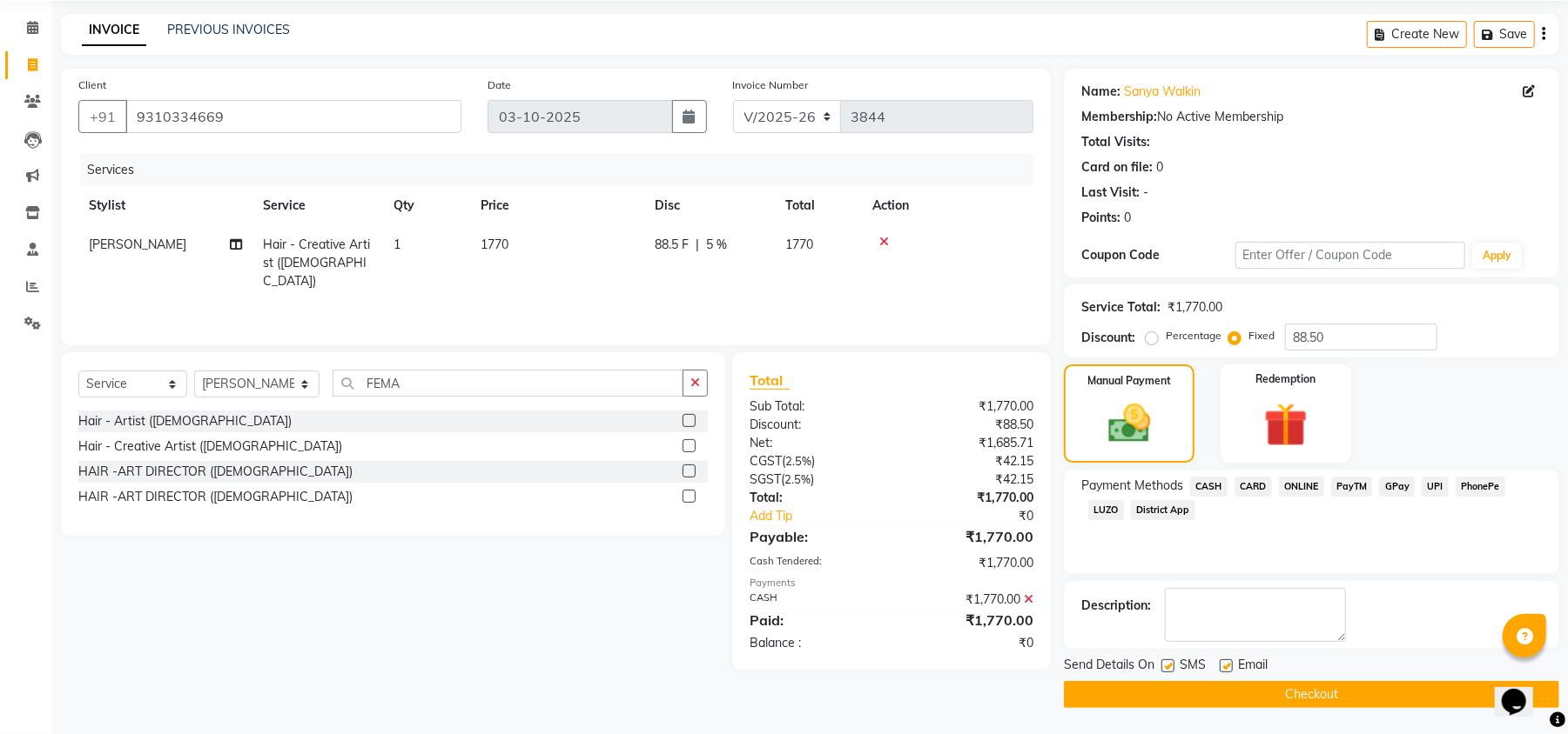
click at [1352, 683] on button "Checkout" at bounding box center [1311, 695] width 495 height 27
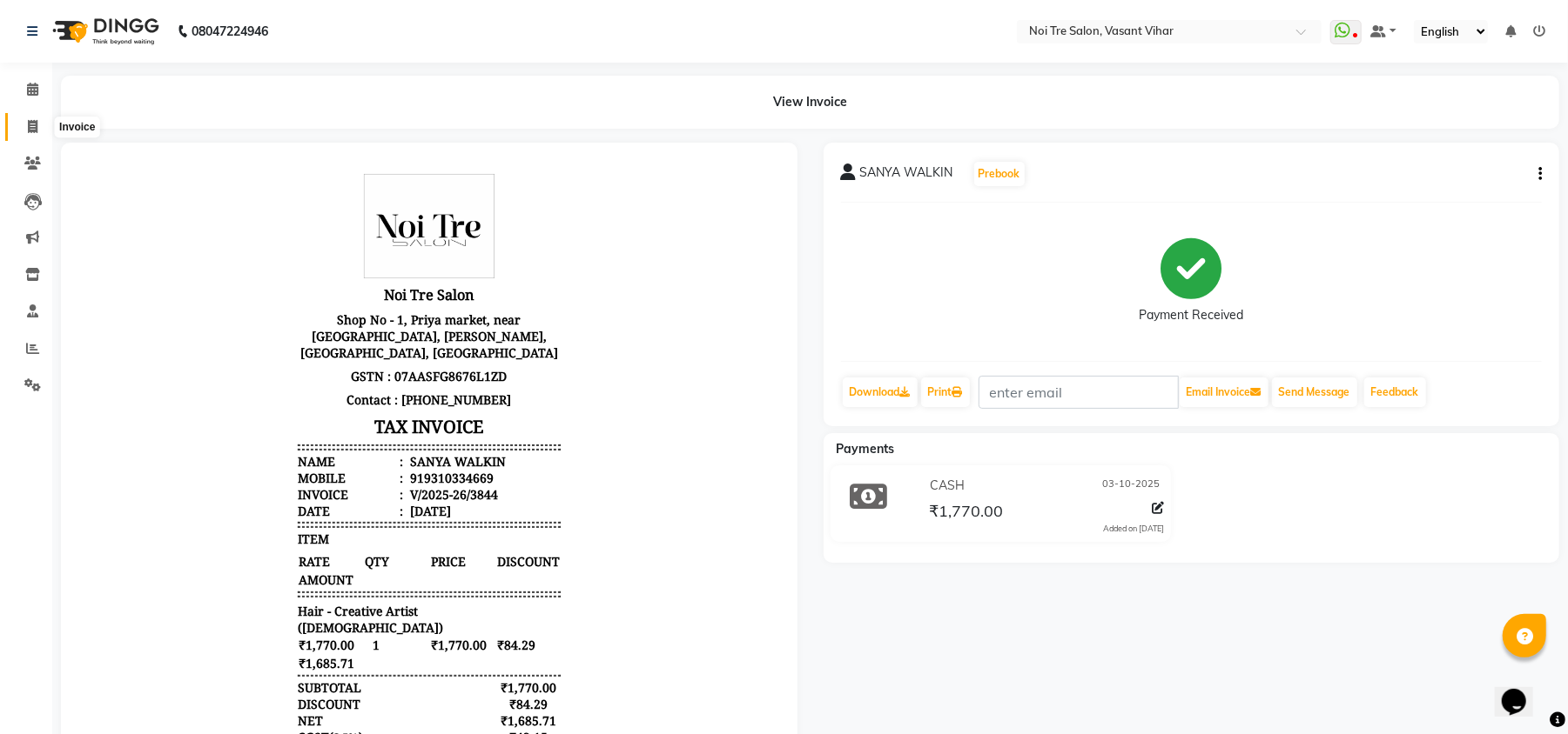
click at [29, 117] on span at bounding box center [32, 127] width 31 height 20
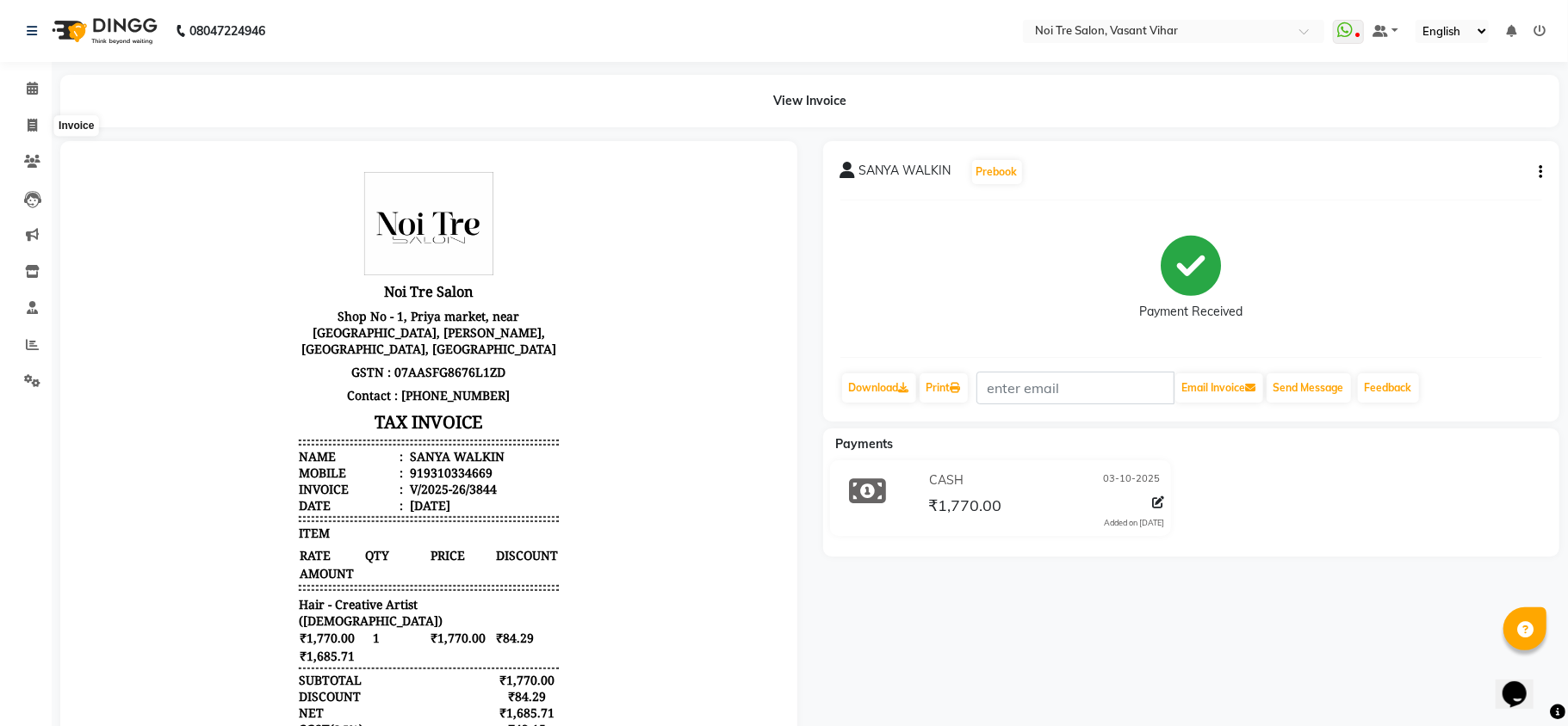
select select "3944"
select select "service"
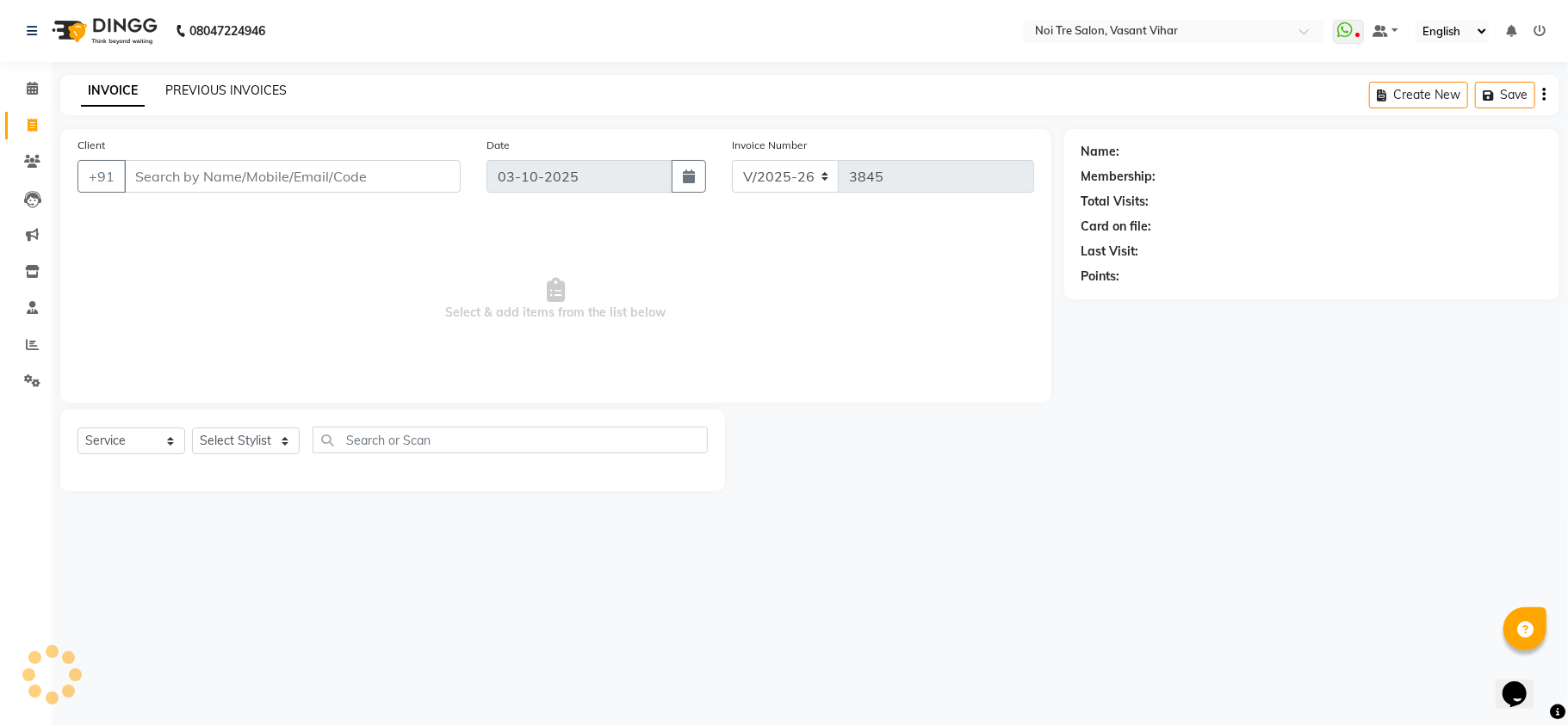
click at [264, 94] on link "PREVIOUS INVOICES" at bounding box center [226, 91] width 122 height 16
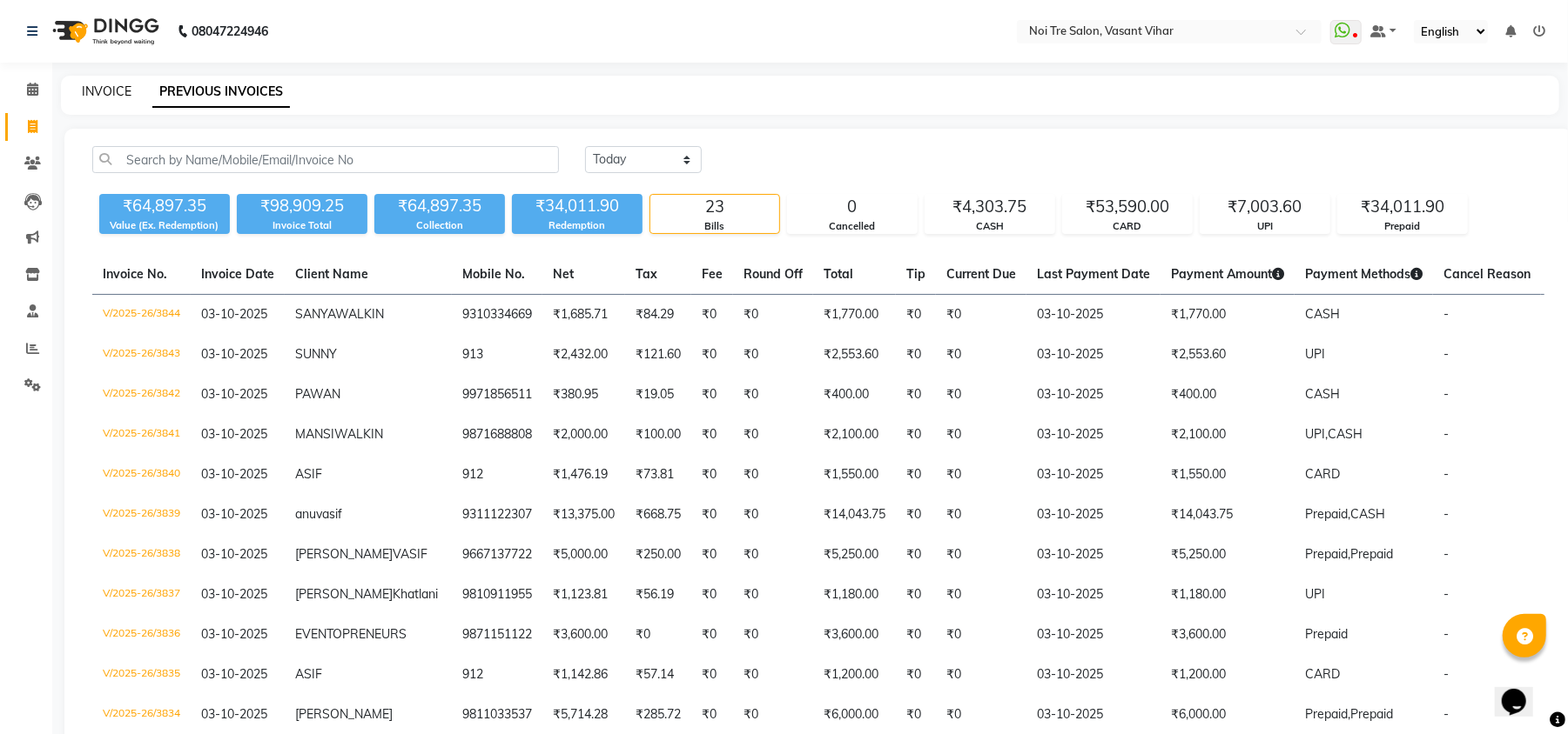
click at [111, 91] on link "INVOICE" at bounding box center [106, 92] width 49 height 16
select select "service"
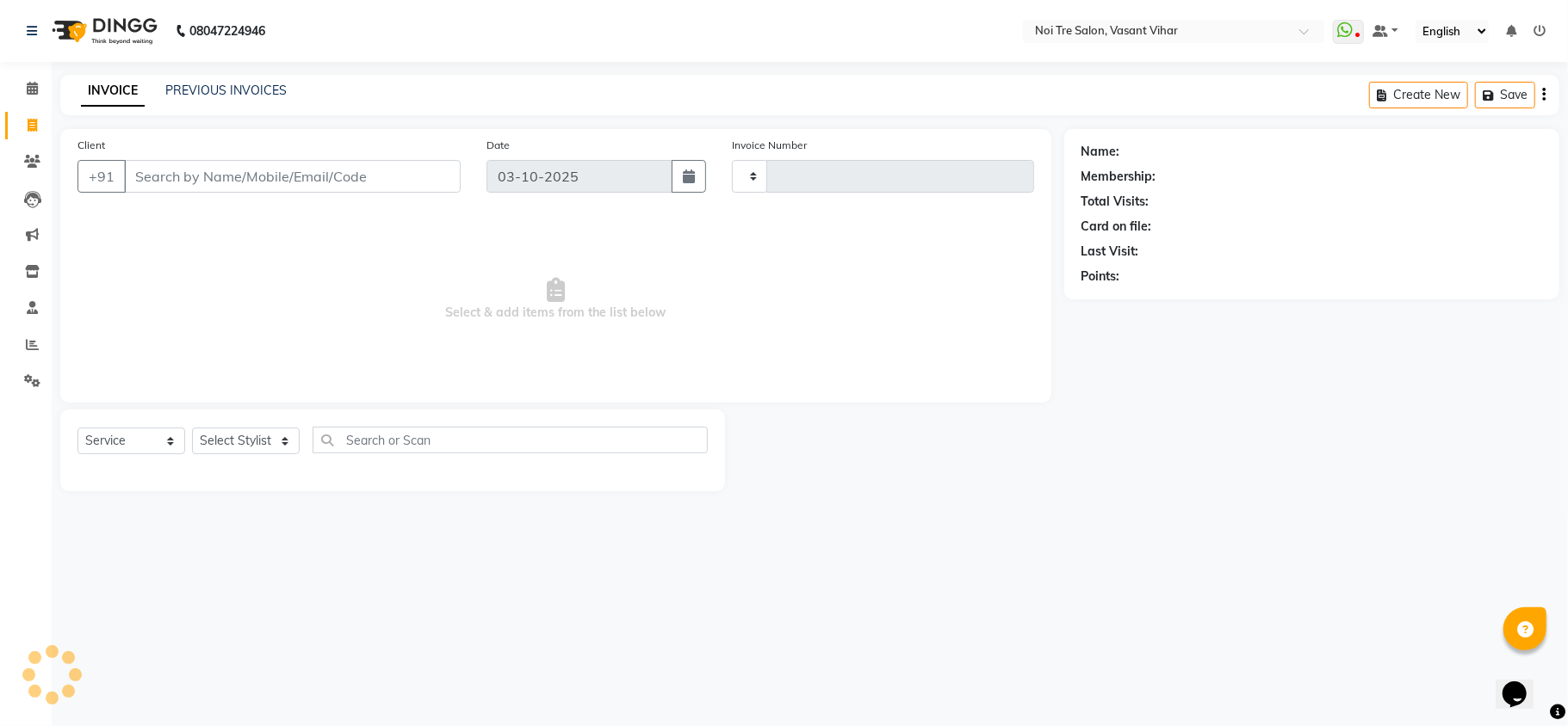
type input "3845"
select select "3944"
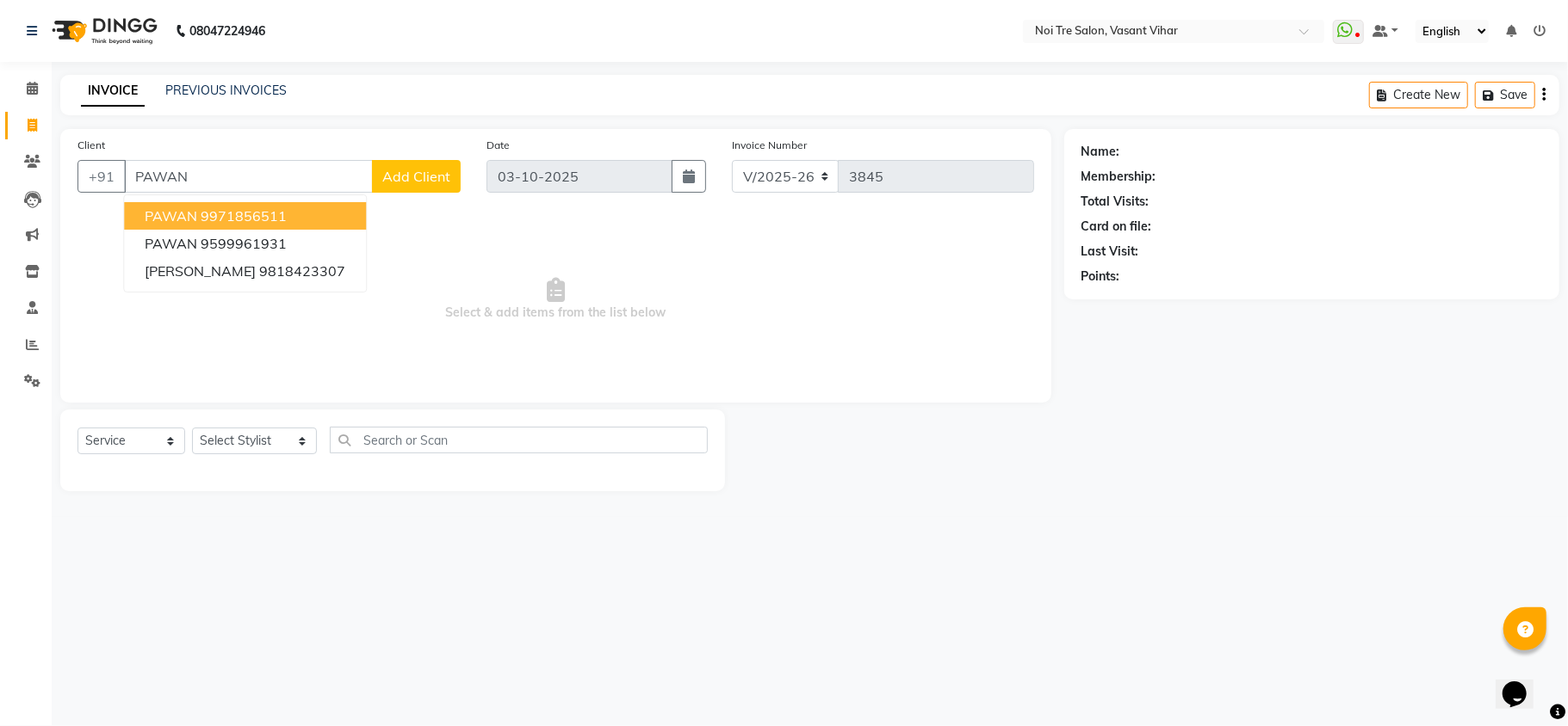
click at [309, 217] on button "PAWAN 9971856511" at bounding box center [244, 216] width 242 height 27
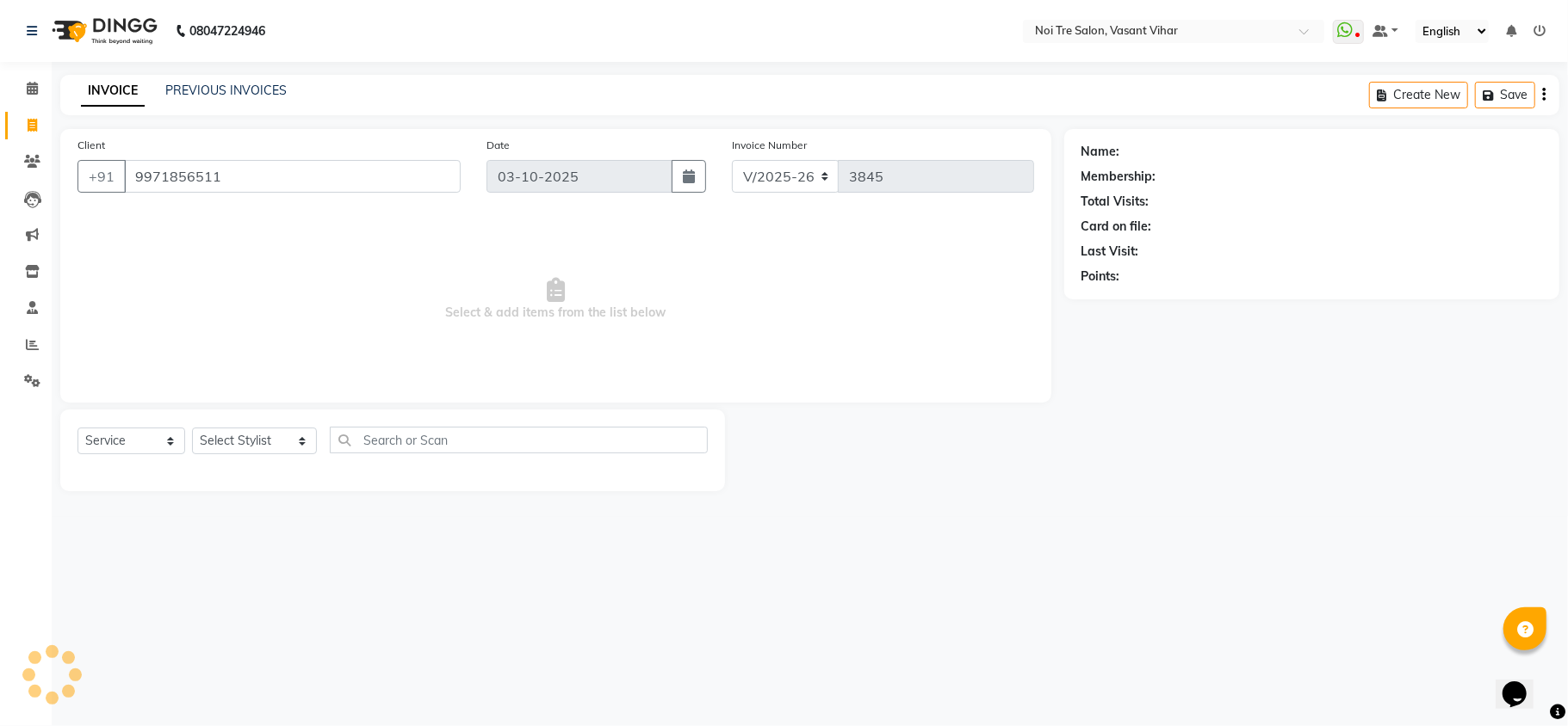
type input "9971856511"
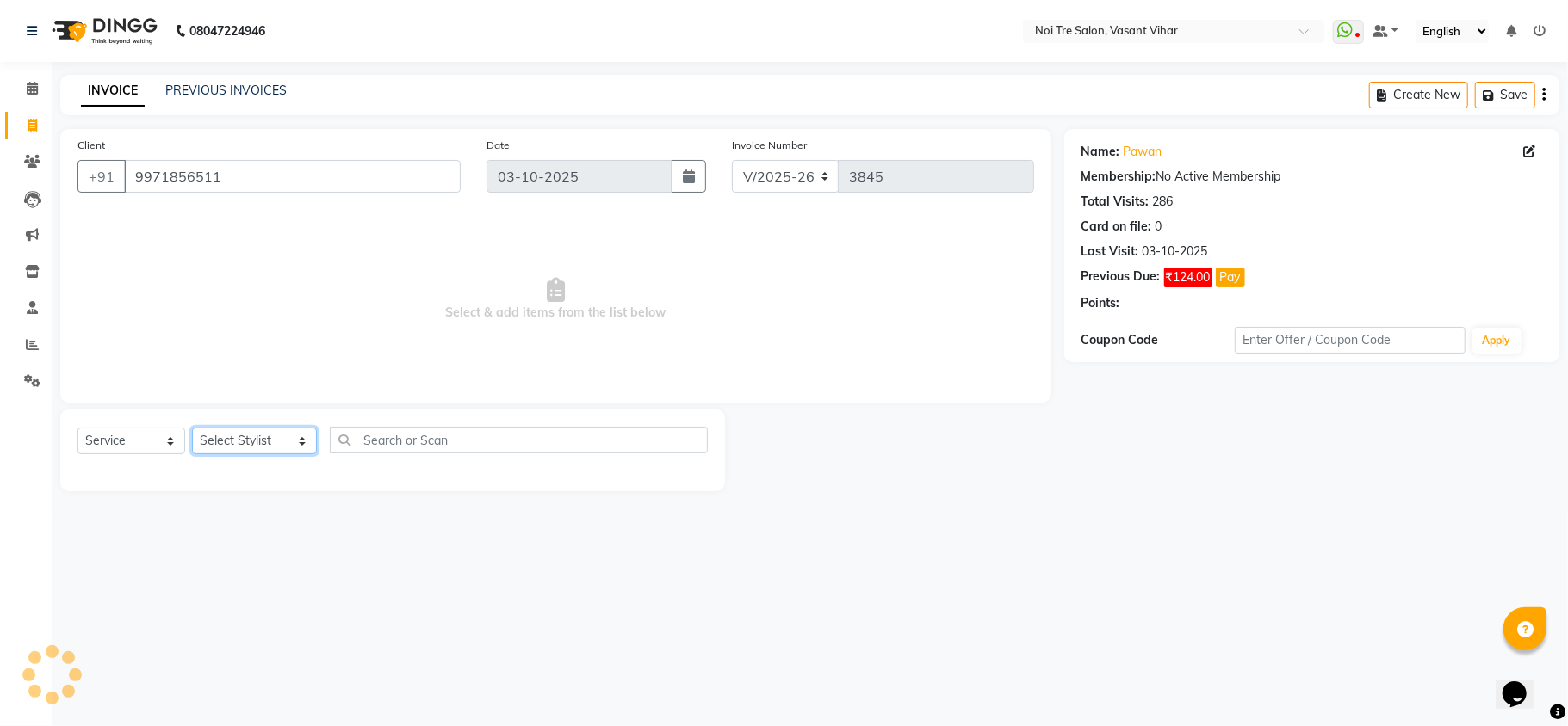
click at [235, 443] on select "Select Stylist [PERSON_NAME](PUNJABI BAGH) [PERSON_NAME] GEETA [PERSON_NAME] PD…" at bounding box center [254, 441] width 125 height 26
select select "89336"
click at [192, 428] on select "Select Stylist [PERSON_NAME](PUNJABI BAGH) [PERSON_NAME] GEETA [PERSON_NAME] PD…" at bounding box center [254, 441] width 125 height 26
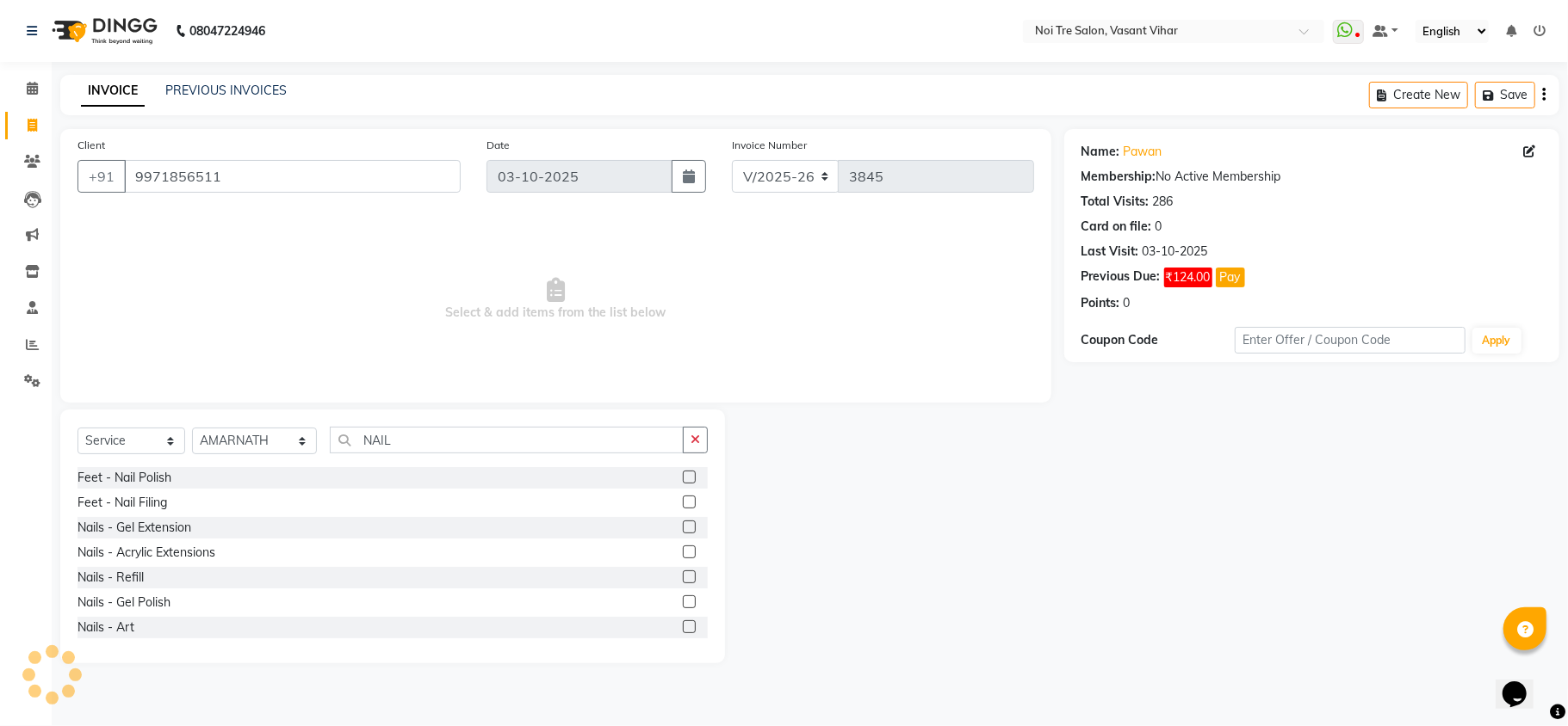
click at [682, 503] on label at bounding box center [688, 501] width 13 height 13
click at [682, 503] on input "checkbox" at bounding box center [687, 502] width 11 height 11
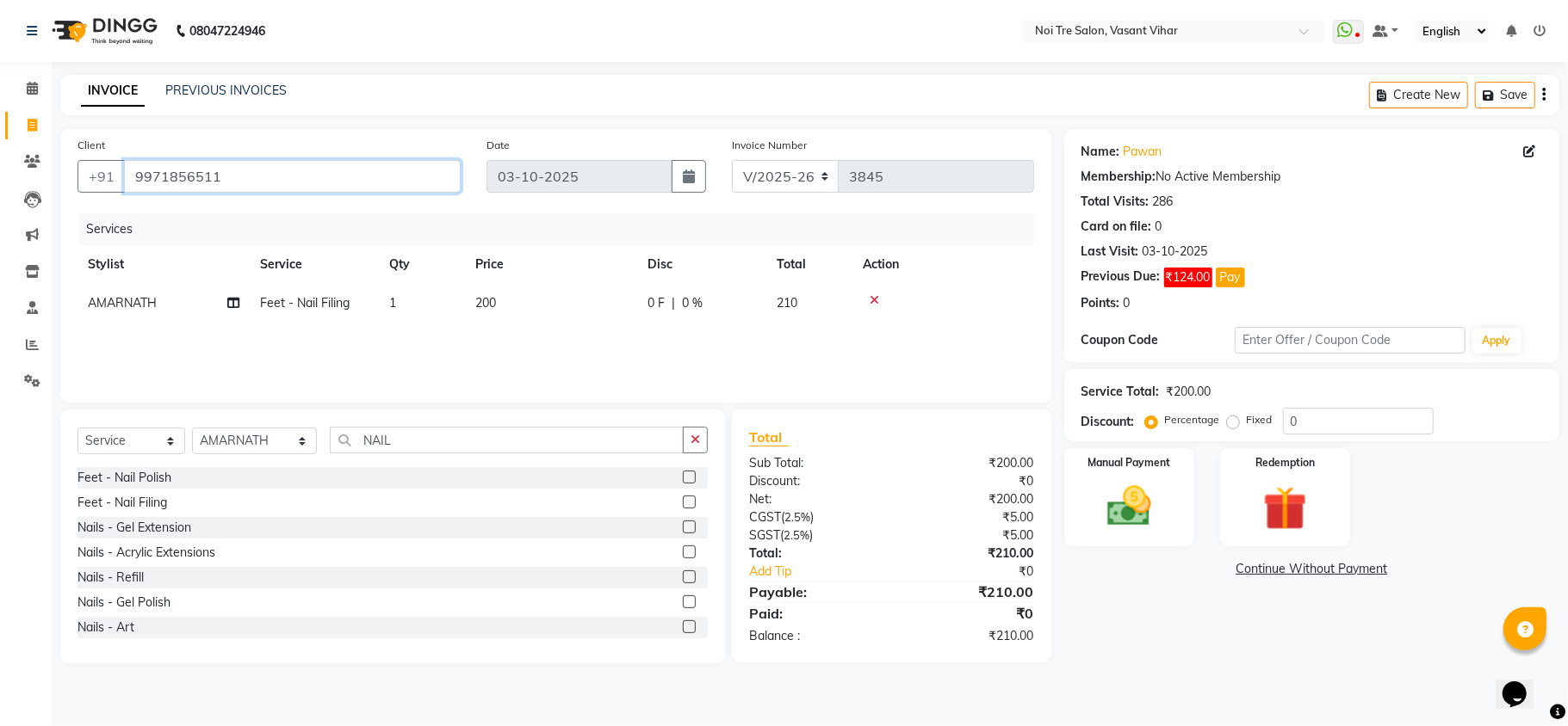
drag, startPoint x: 296, startPoint y: 177, endPoint x: 0, endPoint y: 104, distance: 304.9
click at [0, 115] on app-home "08047224946 Select Location × Noi Tre Salon, [GEOGRAPHIC_DATA] Vihar WhatsApp S…" at bounding box center [784, 345] width 1568 height 689
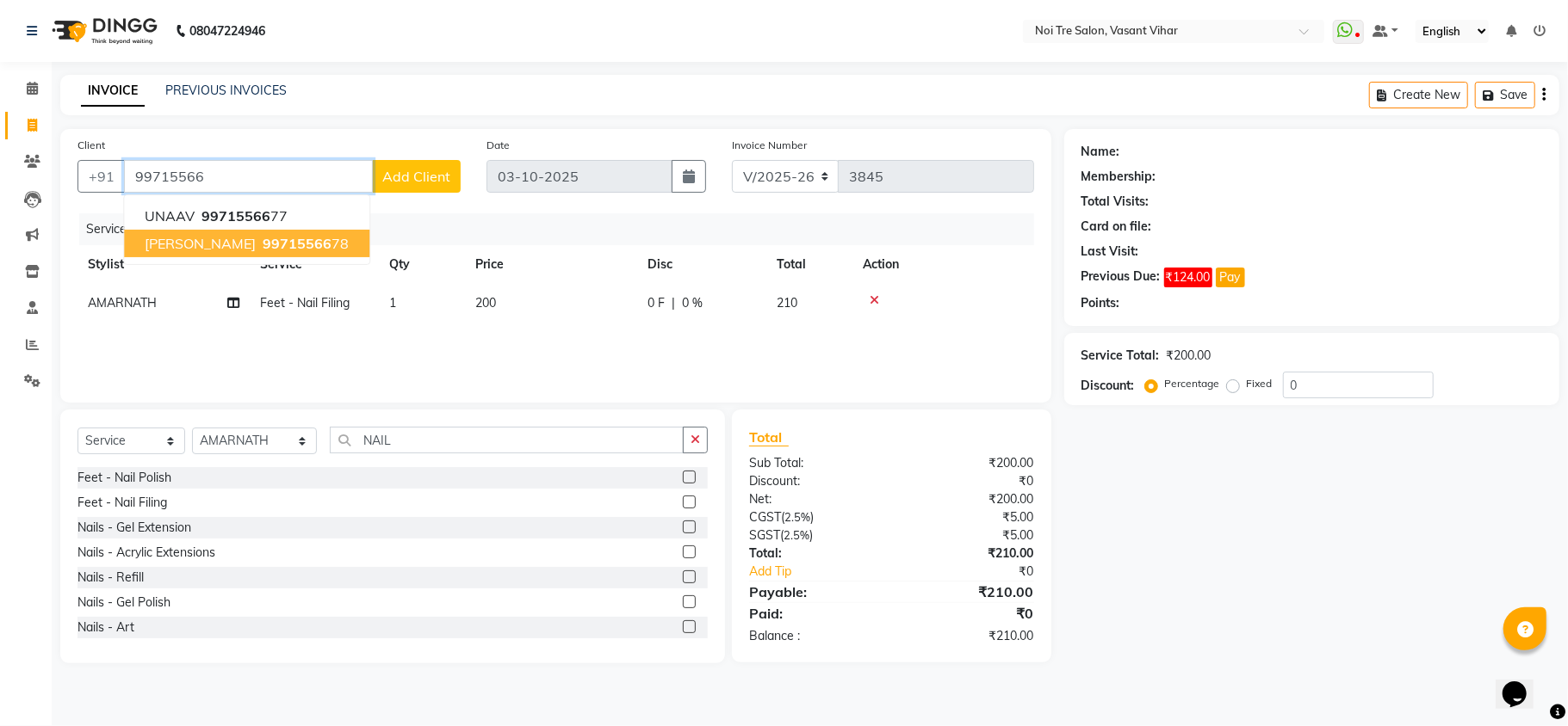
click at [316, 236] on span "99715566" at bounding box center [297, 243] width 69 height 18
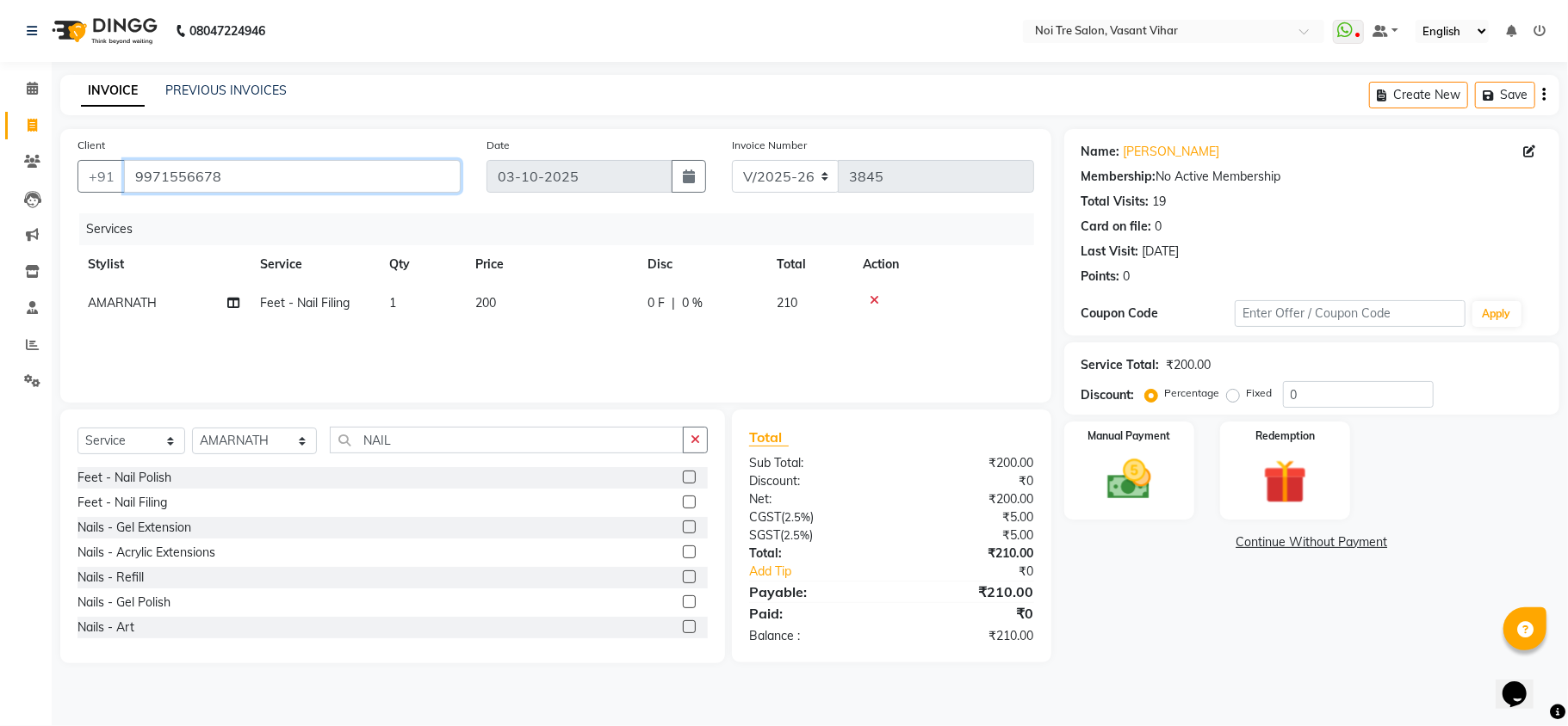
drag, startPoint x: 301, startPoint y: 187, endPoint x: 0, endPoint y: 53, distance: 329.5
click at [0, 53] on app-home "08047224946 Select Location × Noi Tre Salon, [GEOGRAPHIC_DATA] Vihar WhatsApp S…" at bounding box center [784, 345] width 1568 height 689
click at [242, 174] on input "9971556678" at bounding box center [292, 177] width 337 height 33
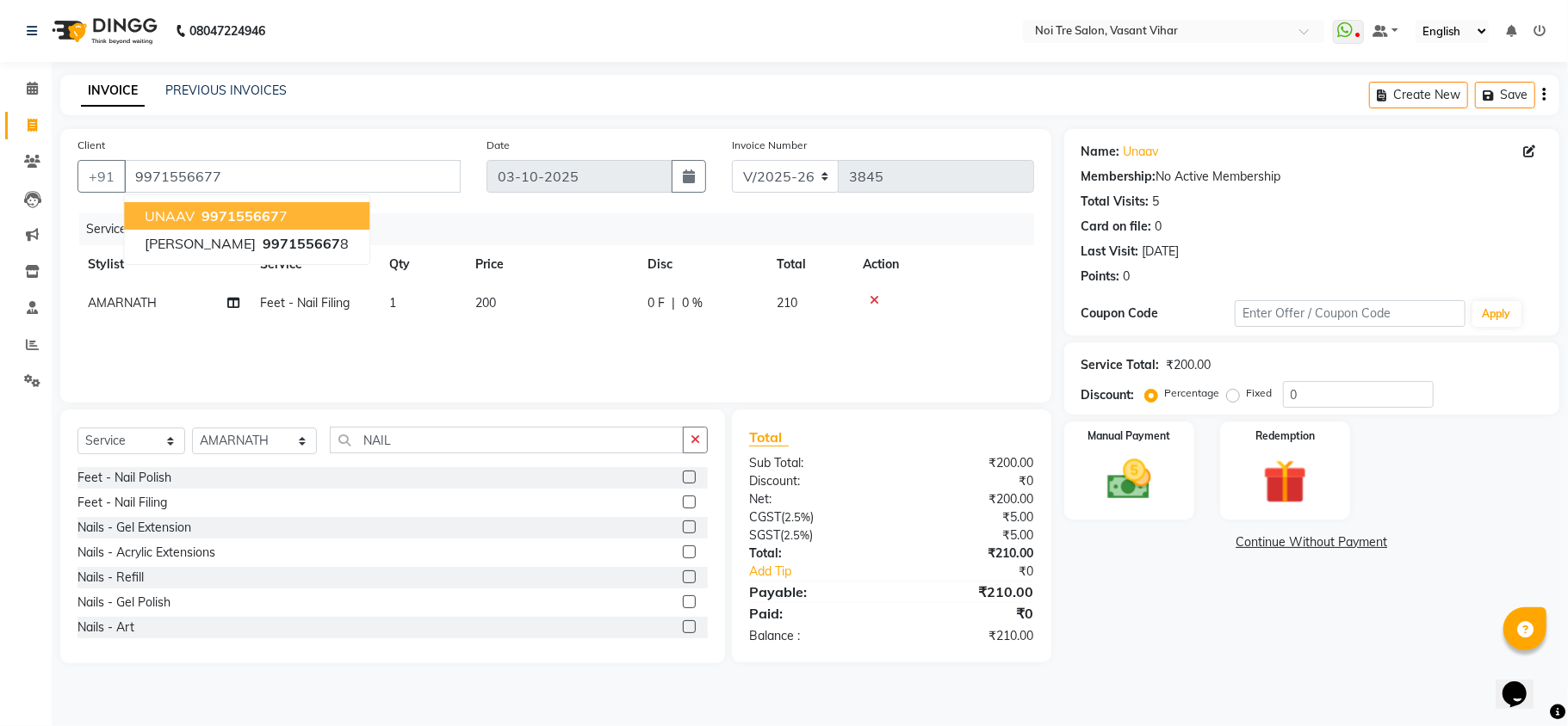
click at [266, 218] on span "997155667" at bounding box center [240, 216] width 78 height 18
click at [1164, 486] on img at bounding box center [1129, 480] width 75 height 54
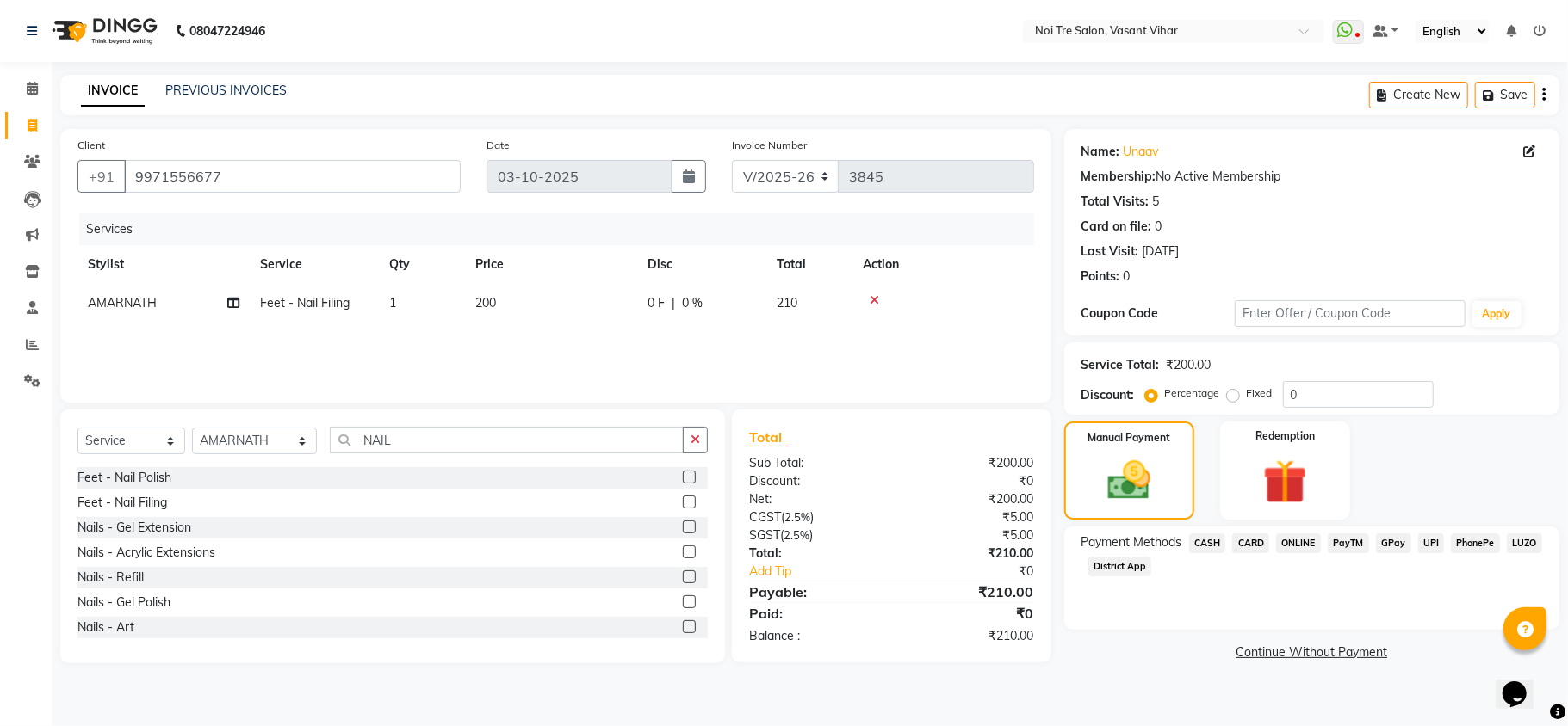
click at [1247, 396] on label "Fixed" at bounding box center [1259, 393] width 26 height 16
click at [1233, 396] on input "Fixed" at bounding box center [1236, 393] width 12 height 12
drag, startPoint x: 1332, startPoint y: 393, endPoint x: 1164, endPoint y: 376, distance: 168.9
click at [1176, 381] on div "Percentage Fixed 0" at bounding box center [1291, 394] width 285 height 26
click at [1245, 539] on span "CARD" at bounding box center [1251, 543] width 37 height 19
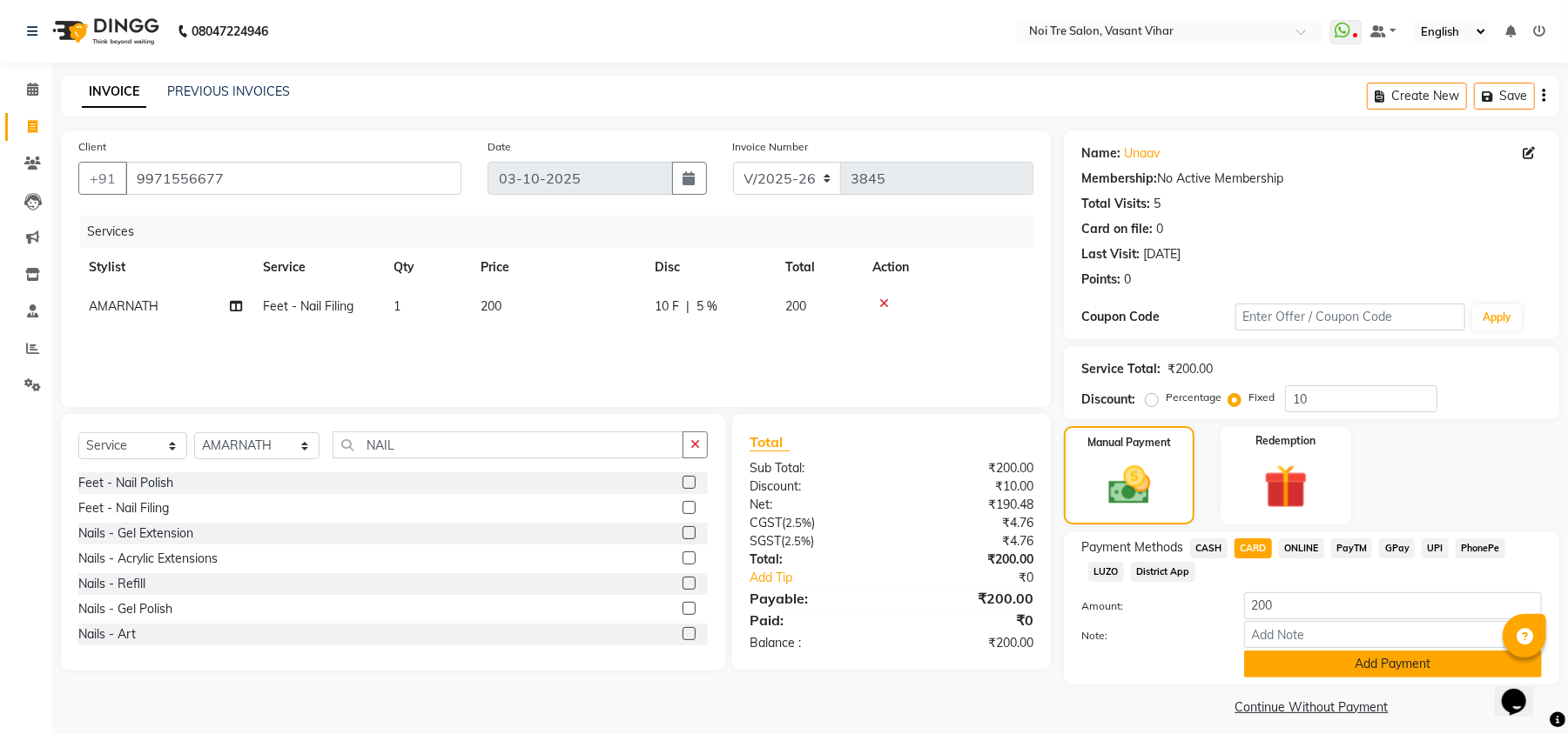
click at [1327, 663] on button "Add Payment" at bounding box center [1393, 664] width 297 height 27
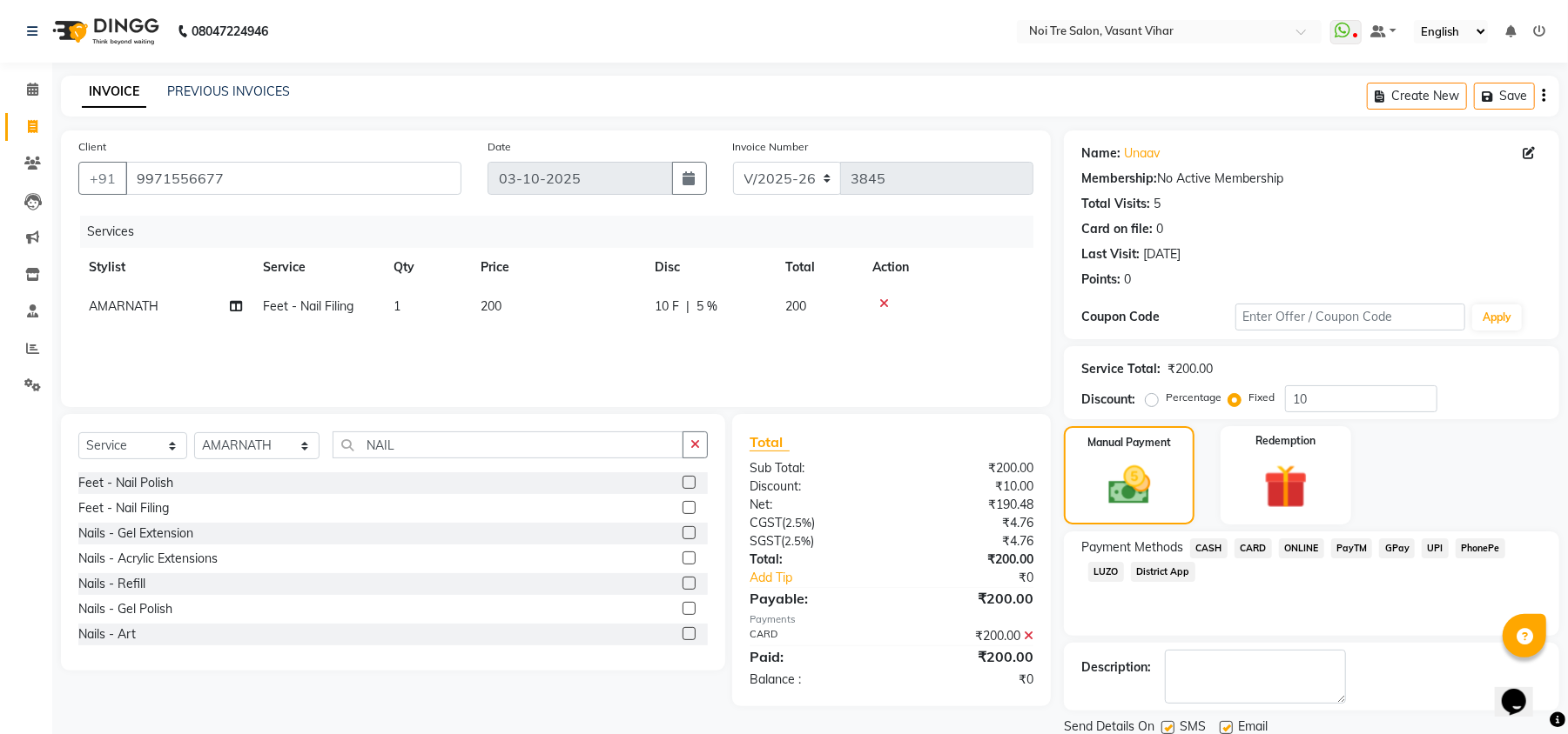
scroll to position [64, 0]
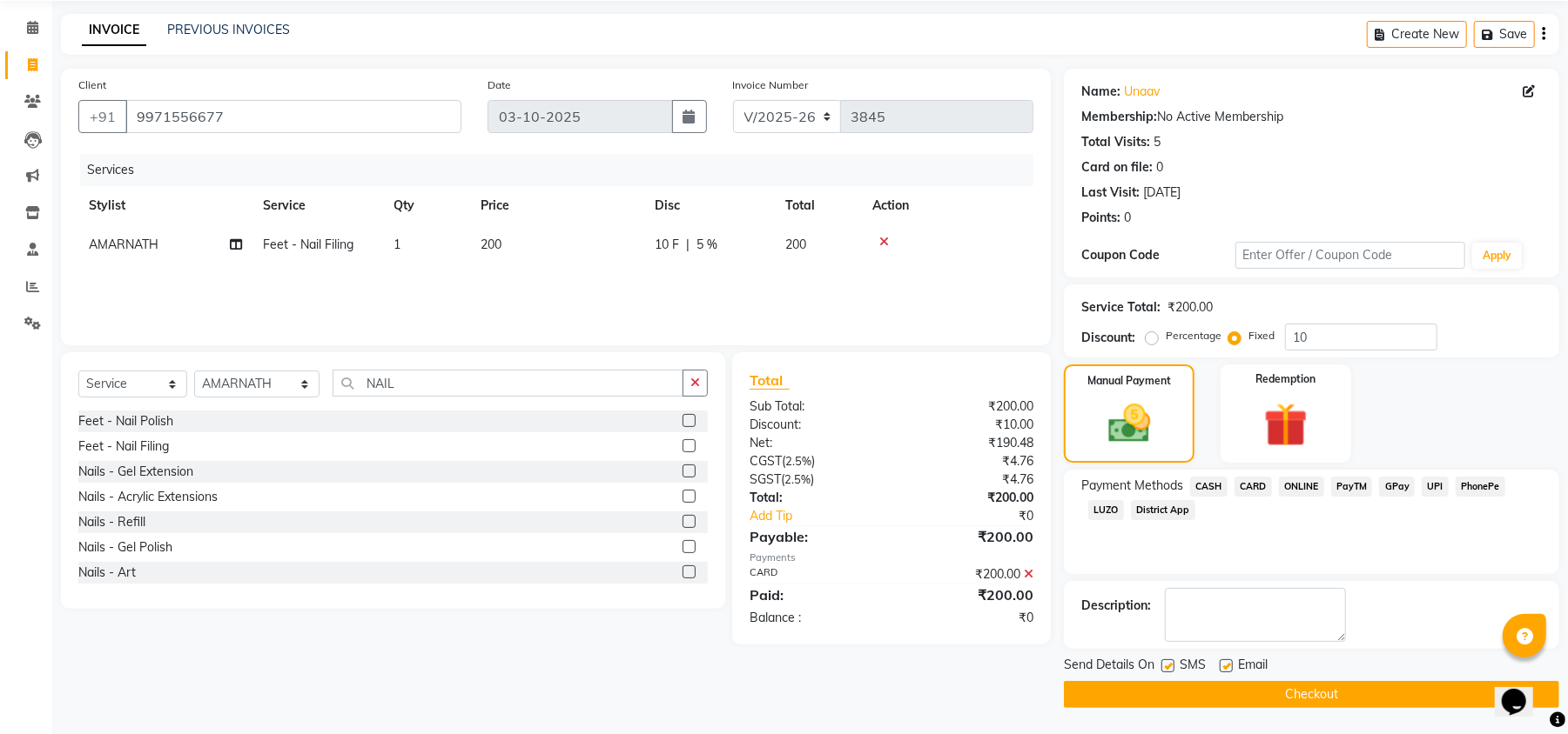
click at [1335, 686] on button "Checkout" at bounding box center [1311, 695] width 495 height 27
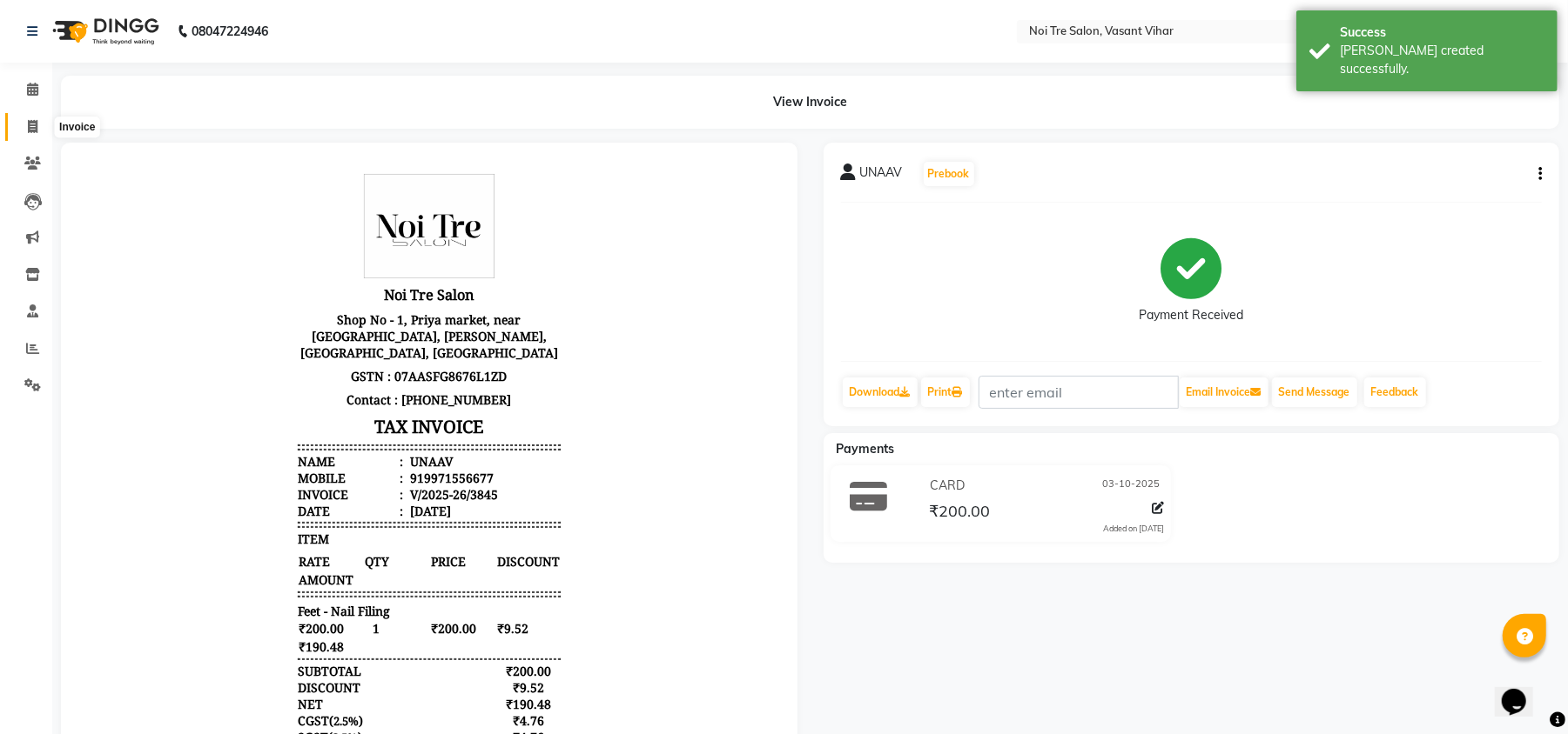
drag, startPoint x: 33, startPoint y: 136, endPoint x: 49, endPoint y: 120, distance: 22.6
click at [33, 136] on span at bounding box center [32, 127] width 31 height 20
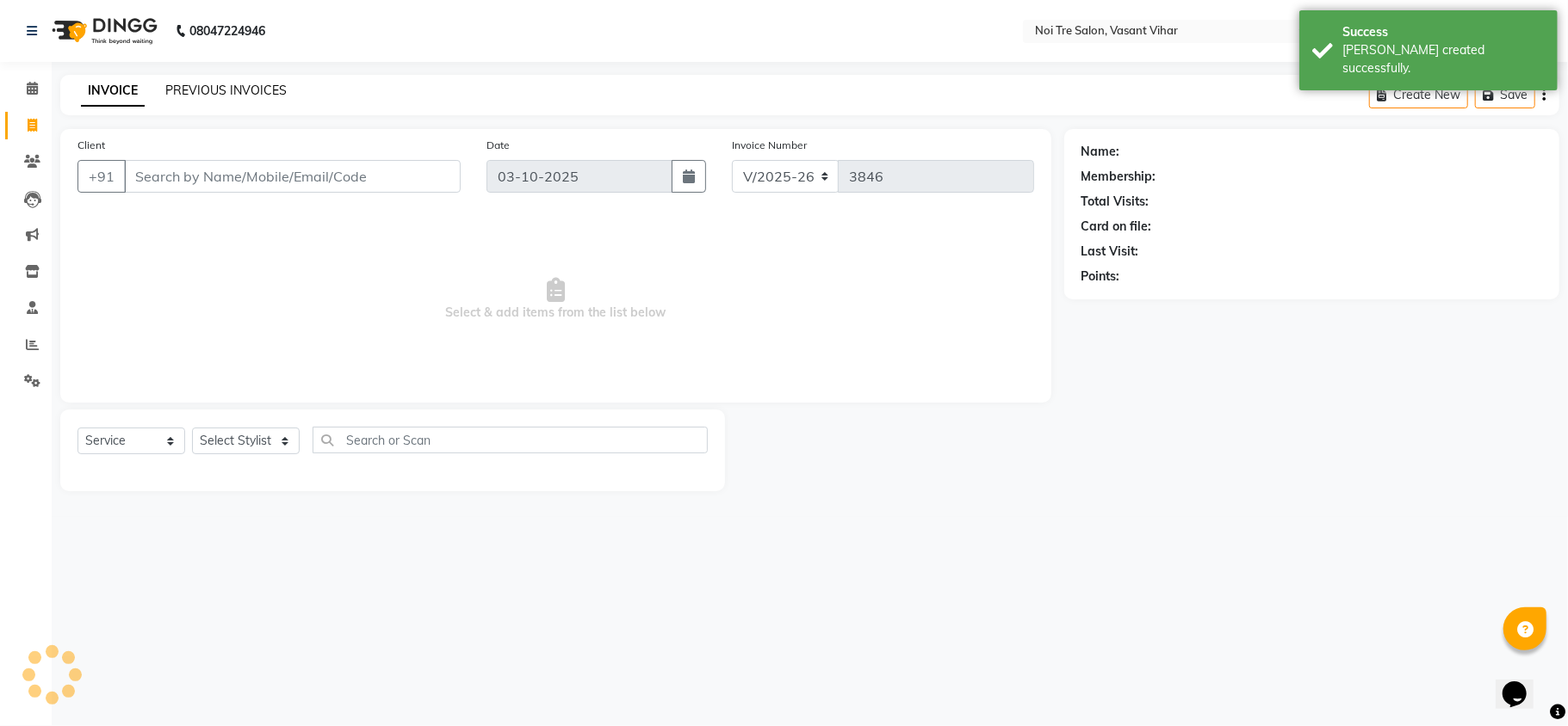
click at [231, 93] on link "PREVIOUS INVOICES" at bounding box center [226, 91] width 122 height 16
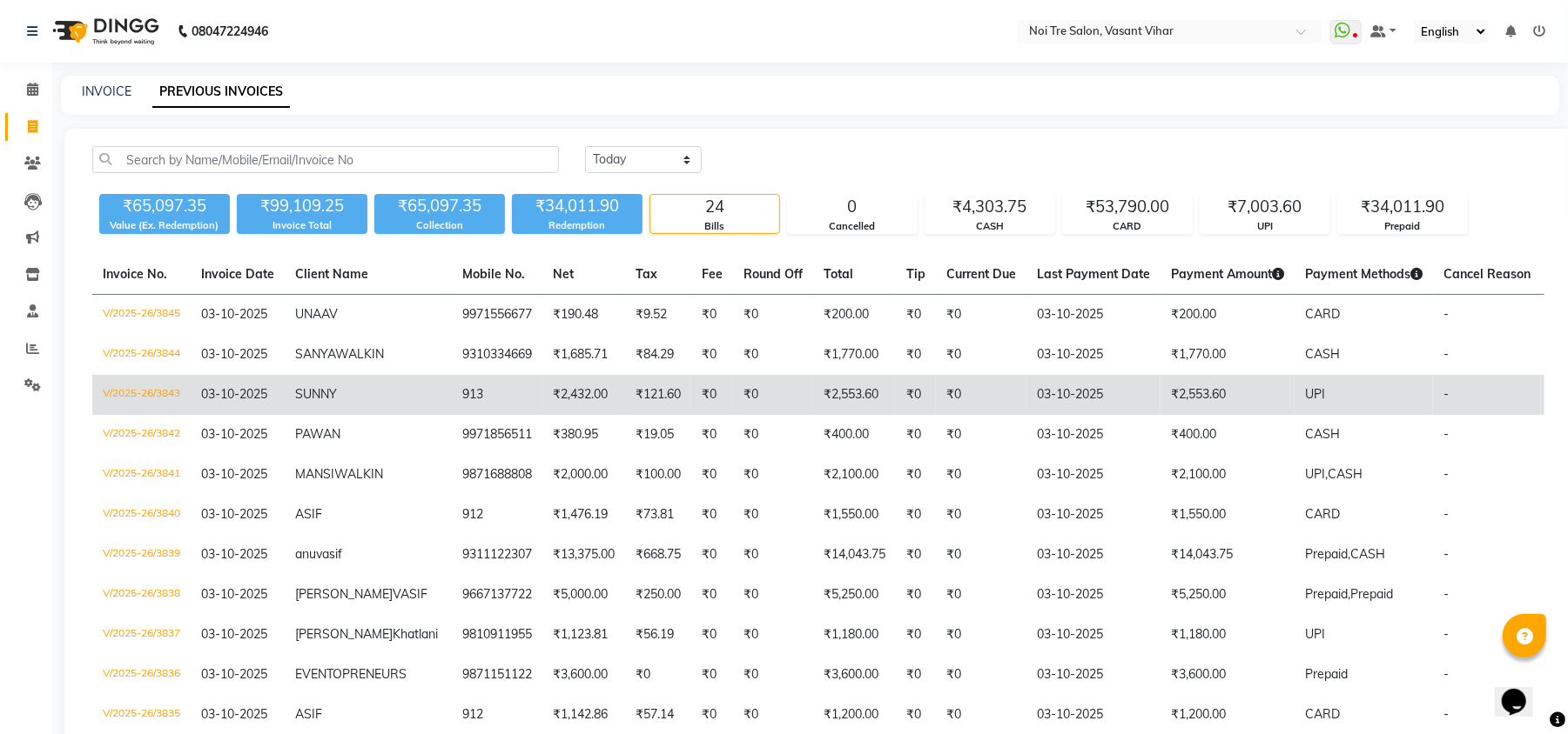
click at [1202, 396] on td "₹2,553.60" at bounding box center [1227, 395] width 134 height 40
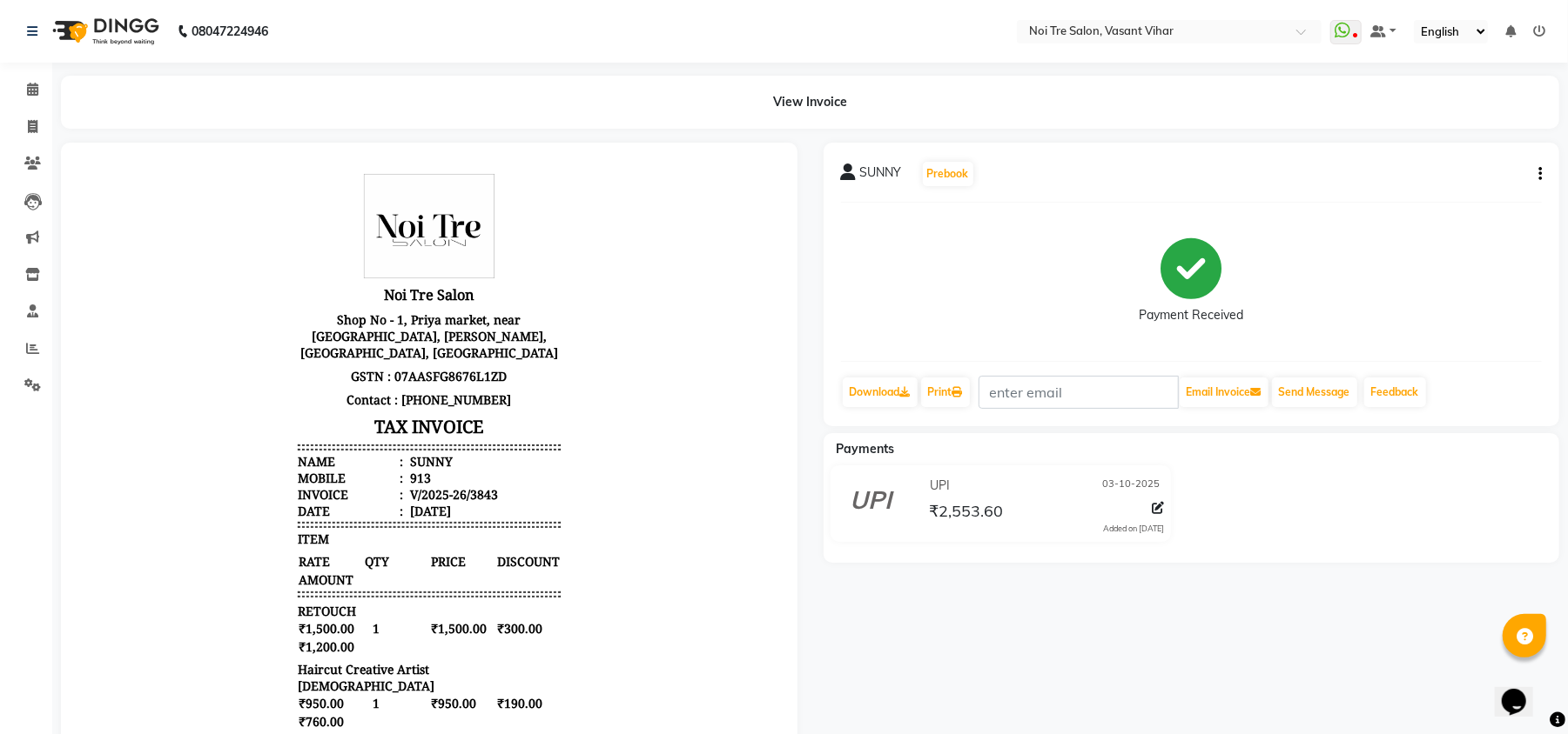
click at [1348, 636] on div "SUNNY Prebook Payment Received Download Print Email Invoice Send Message Feedba…" at bounding box center [1191, 558] width 763 height 830
click at [23, 129] on span at bounding box center [32, 127] width 31 height 20
select select "service"
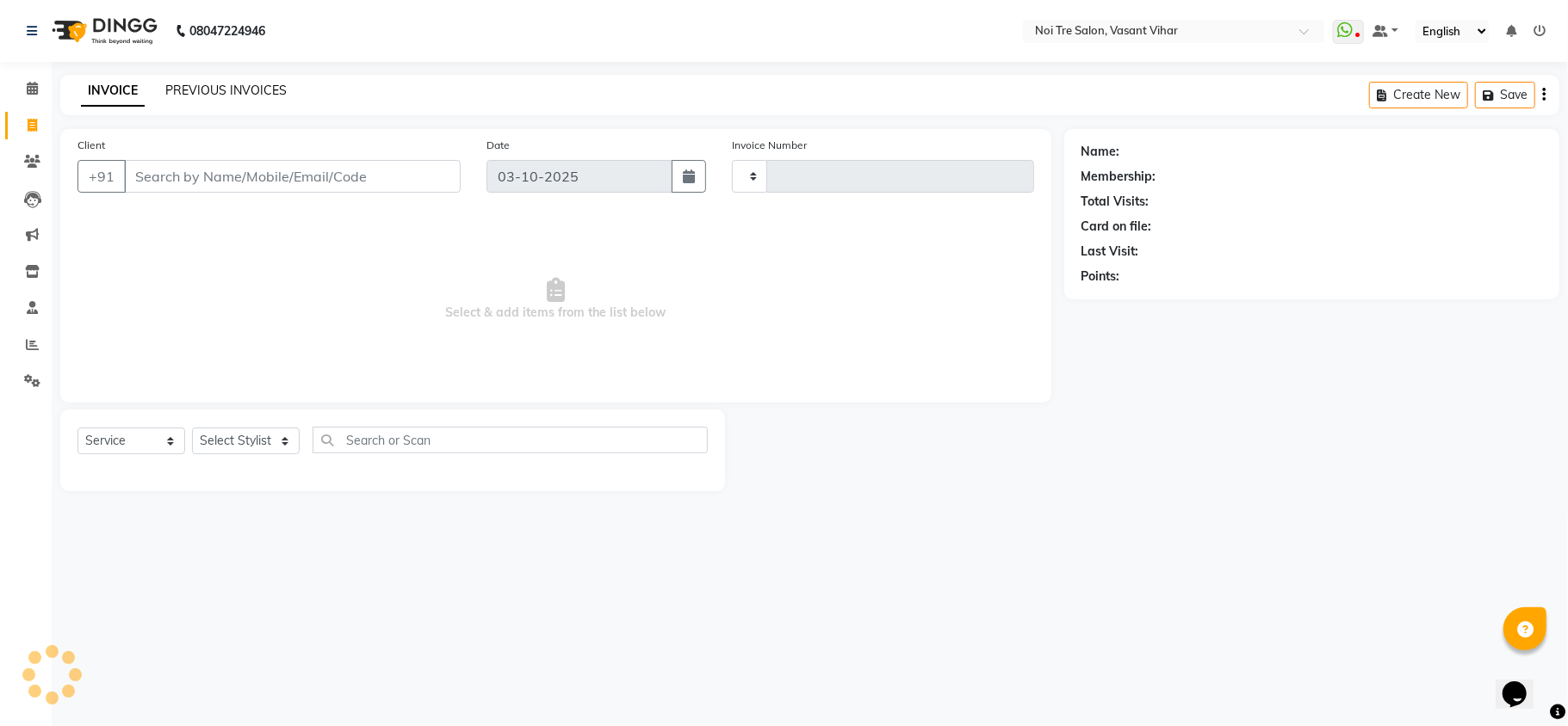
type input "3846"
select select "3944"
click at [239, 91] on link "PREVIOUS INVOICES" at bounding box center [226, 91] width 122 height 16
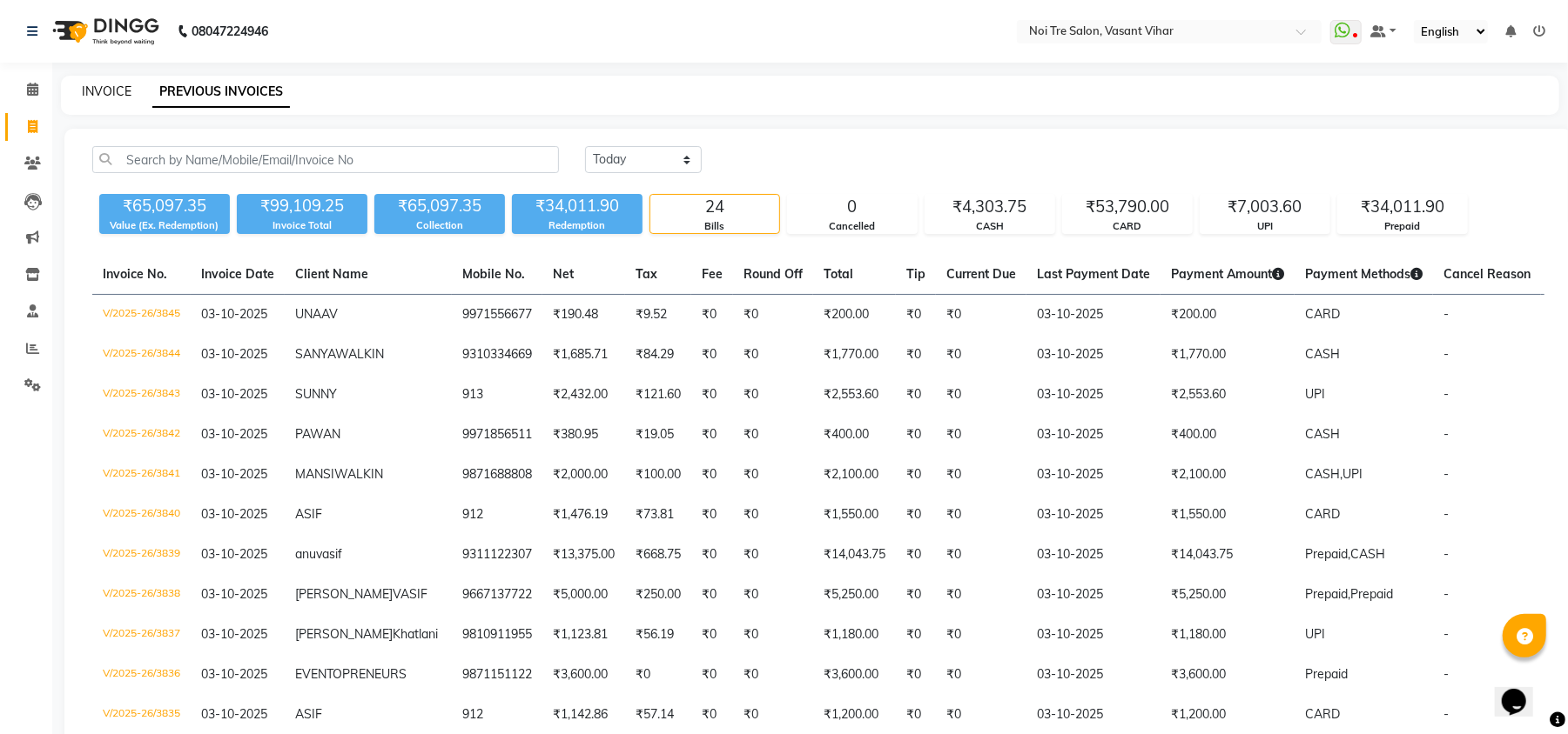
click at [113, 86] on link "INVOICE" at bounding box center [106, 92] width 49 height 16
select select "service"
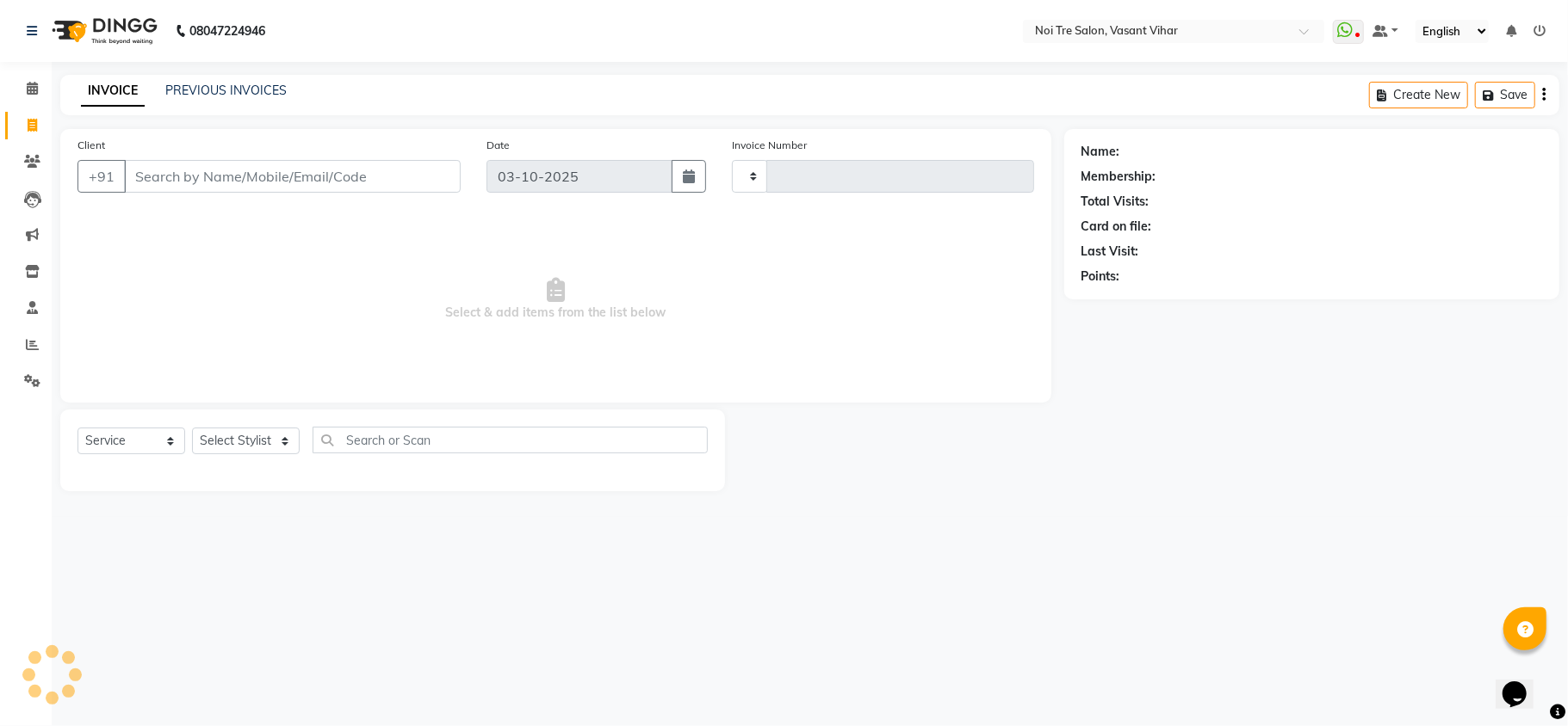
type input "3846"
select select "3944"
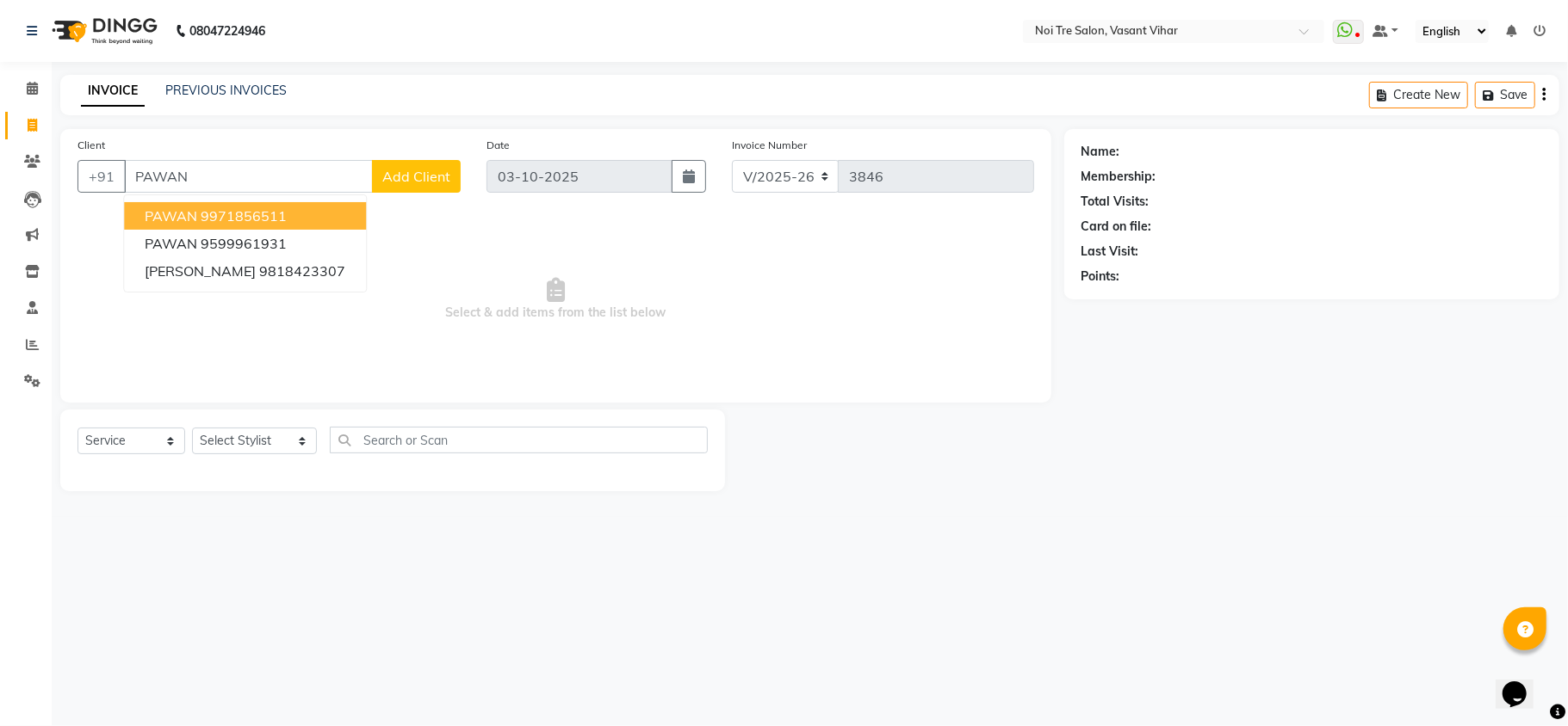
click at [212, 219] on ngb-highlight "9971856511" at bounding box center [243, 216] width 86 height 18
type input "9971856511"
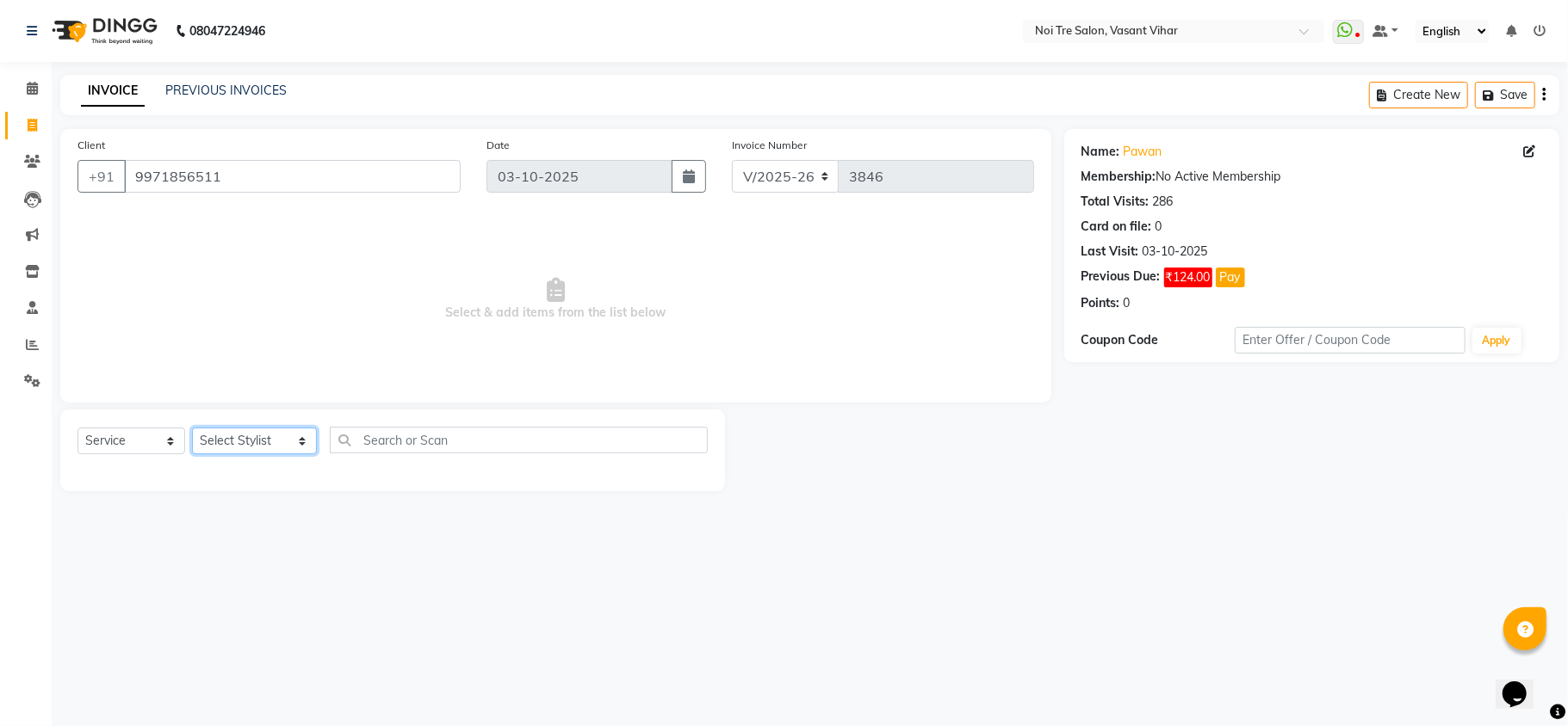
click at [258, 446] on select "Select Stylist [PERSON_NAME](PUNJABI BAGH) [PERSON_NAME] GEETA [PERSON_NAME] PD…" at bounding box center [254, 441] width 125 height 26
select select "41769"
click at [192, 428] on select "Select Stylist [PERSON_NAME](PUNJABI BAGH) [PERSON_NAME] GEETA [PERSON_NAME] PD…" at bounding box center [254, 441] width 125 height 26
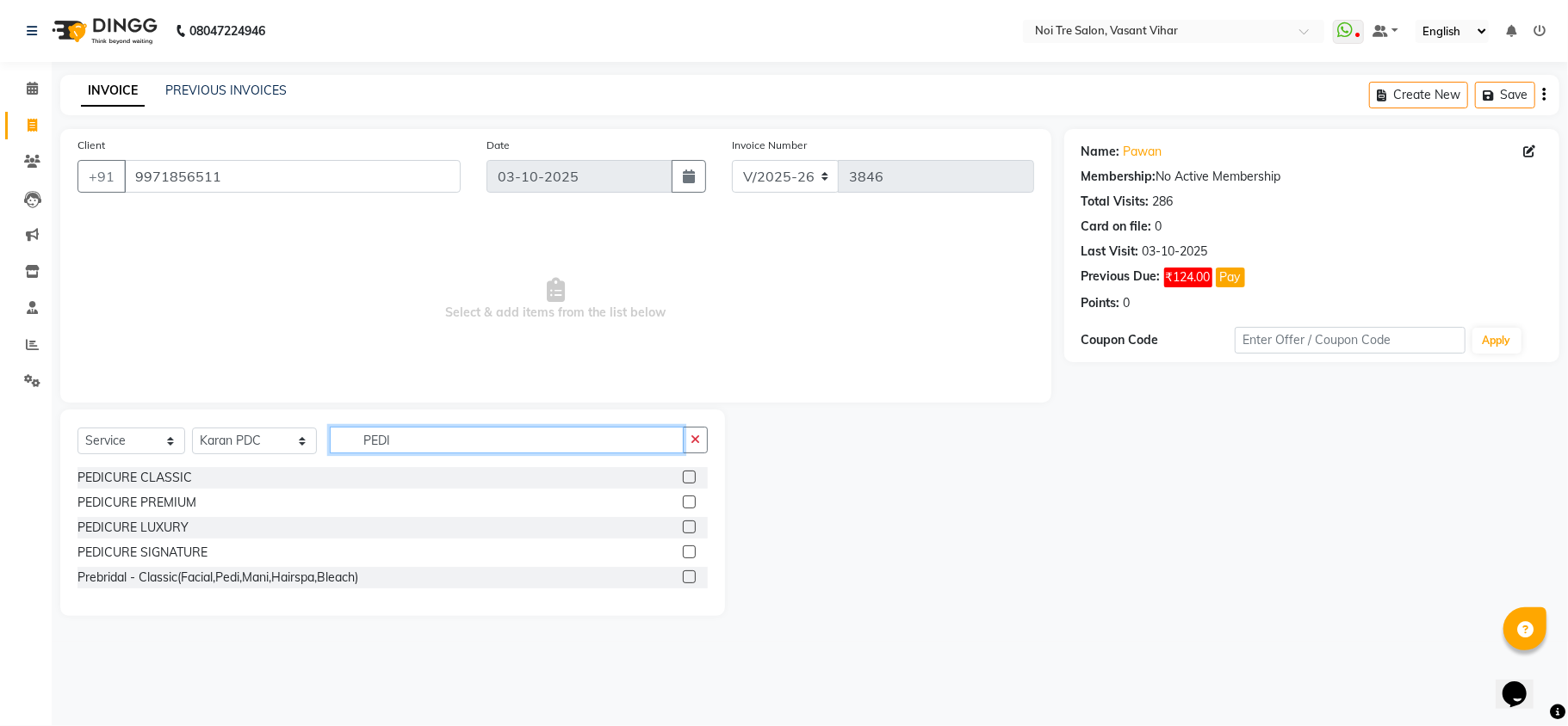
type input "PEDI"
click at [690, 549] on label at bounding box center [688, 552] width 13 height 13
click at [690, 549] on input "checkbox" at bounding box center [687, 553] width 11 height 11
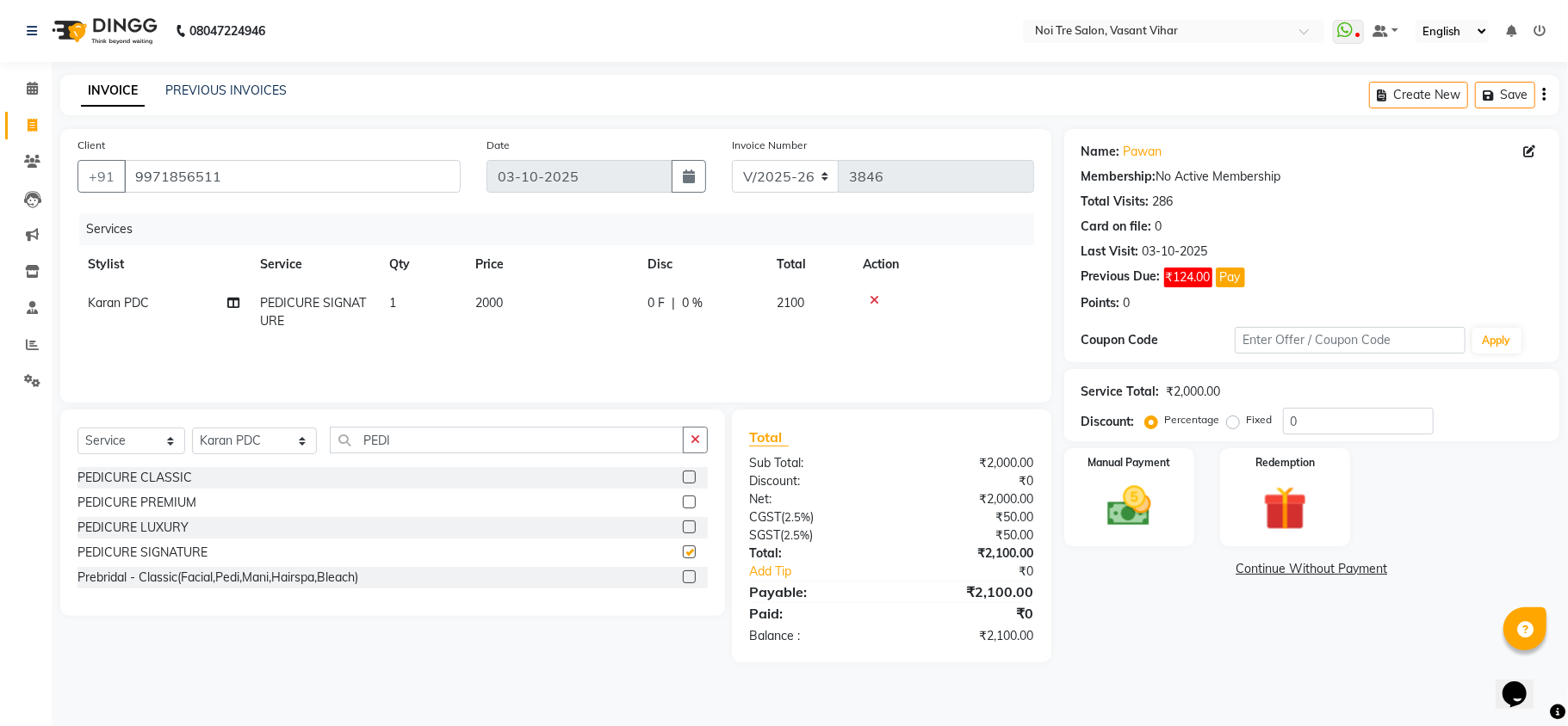
checkbox input "false"
click at [532, 307] on td "2000" at bounding box center [551, 312] width 172 height 56
select select "41769"
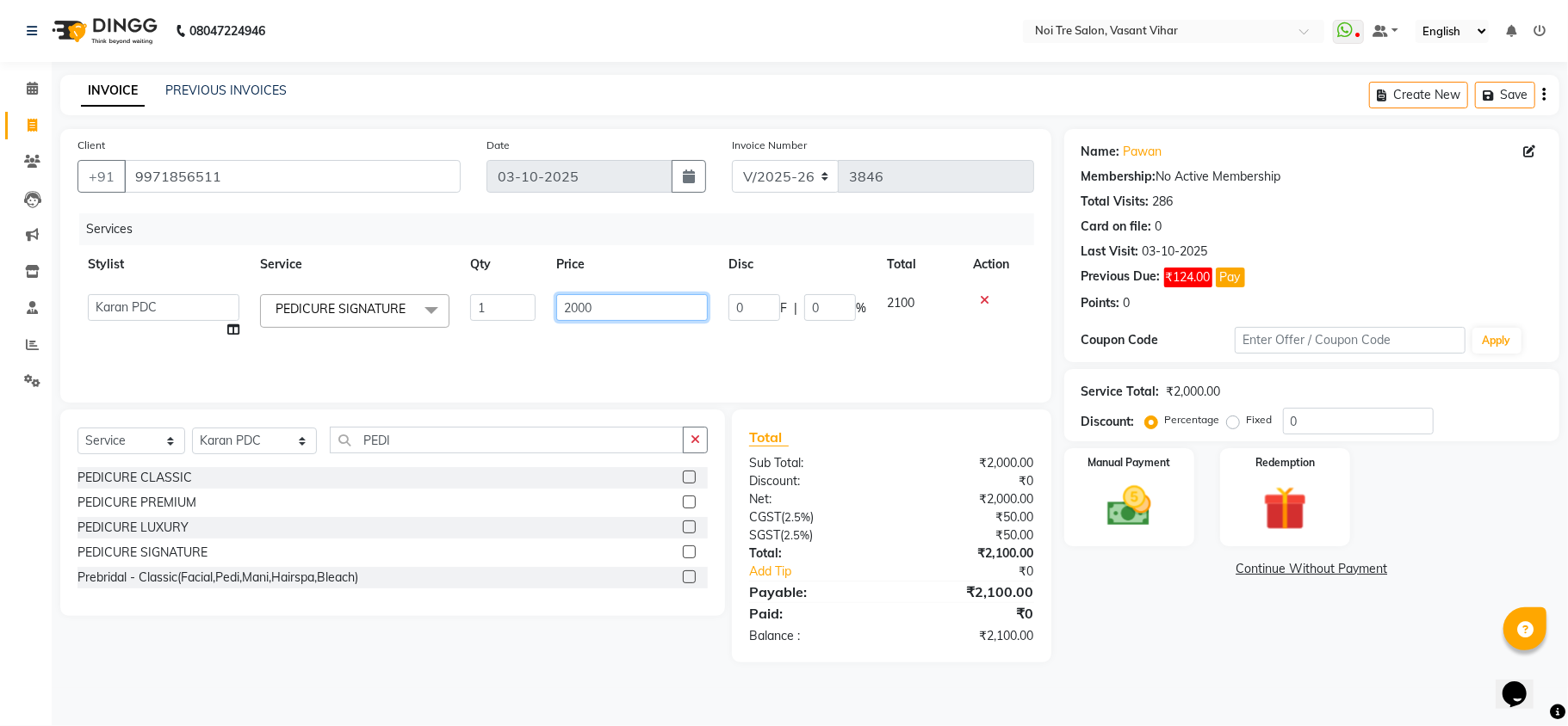
drag, startPoint x: 611, startPoint y: 303, endPoint x: 303, endPoint y: 302, distance: 308.0
click at [308, 302] on tr "Abhishek AMARNATH Asif DANISH(PUNJABI BAGH) DHARAM FAIZAN GEETA Kamal Karan PDC…" at bounding box center [556, 316] width 957 height 65
type input "2400"
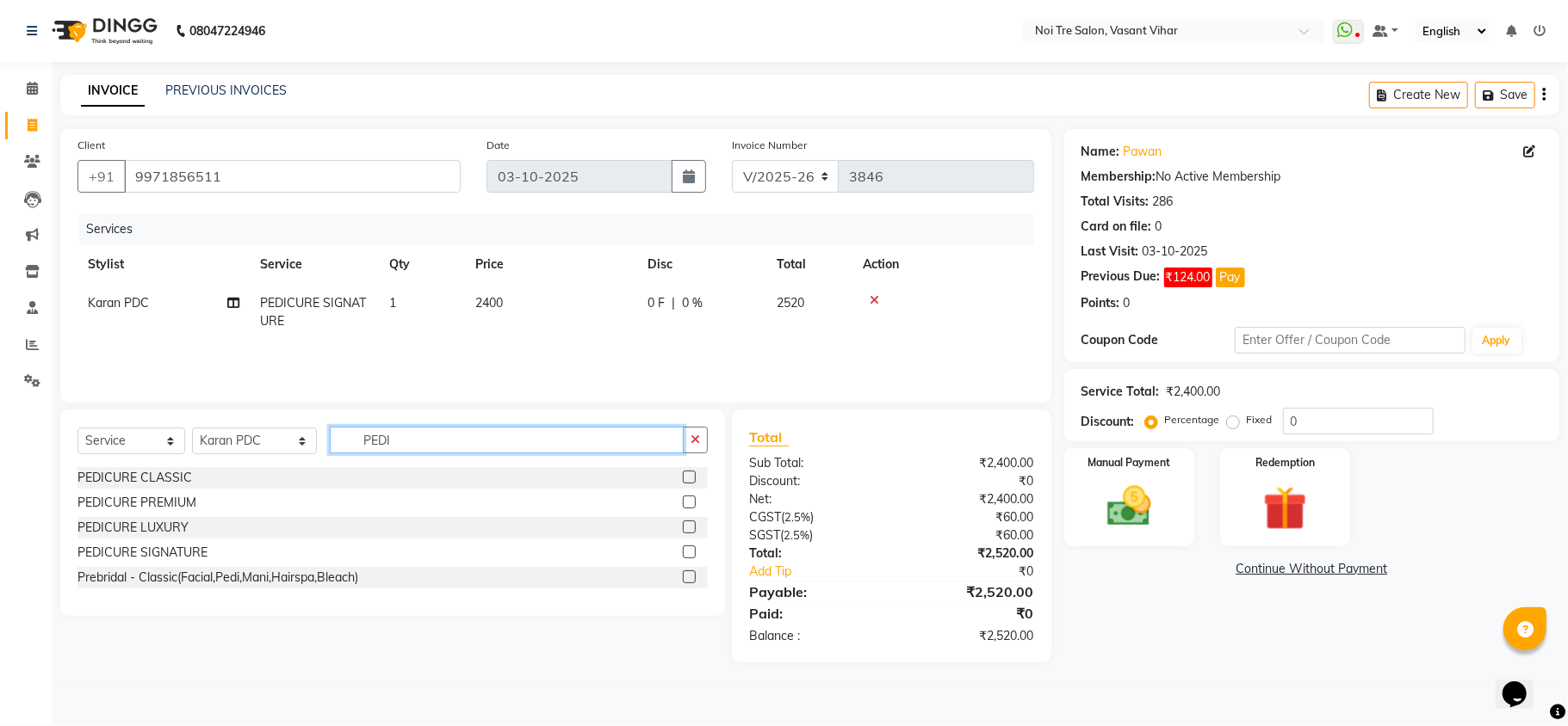
drag, startPoint x: 401, startPoint y: 444, endPoint x: 239, endPoint y: 410, distance: 165.5
click at [239, 410] on div "Select Service Product Membership Package Voucher Prepaid Gift Card Select Styl…" at bounding box center [392, 513] width 665 height 206
type input "NAIL"
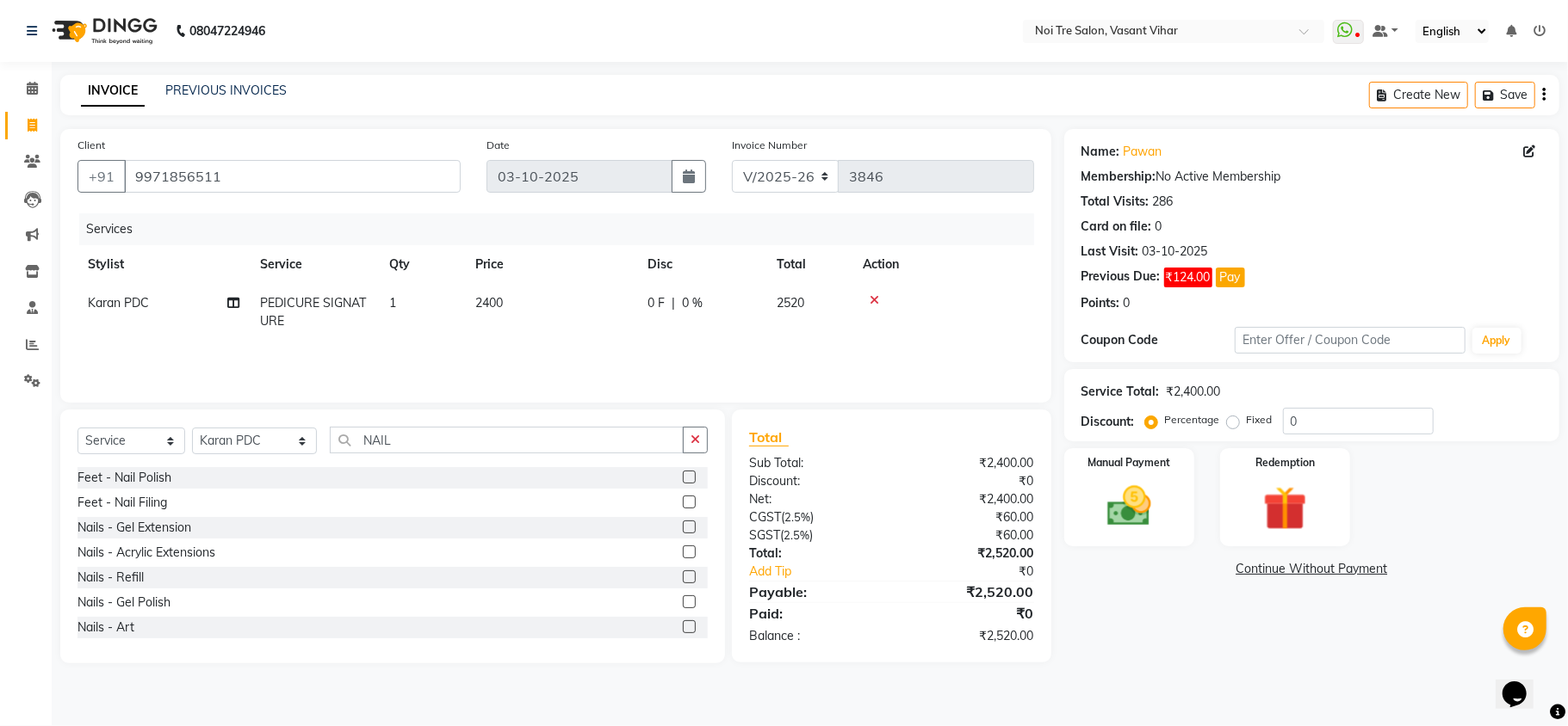
click at [682, 602] on label at bounding box center [688, 601] width 13 height 13
click at [682, 602] on input "checkbox" at bounding box center [687, 602] width 11 height 11
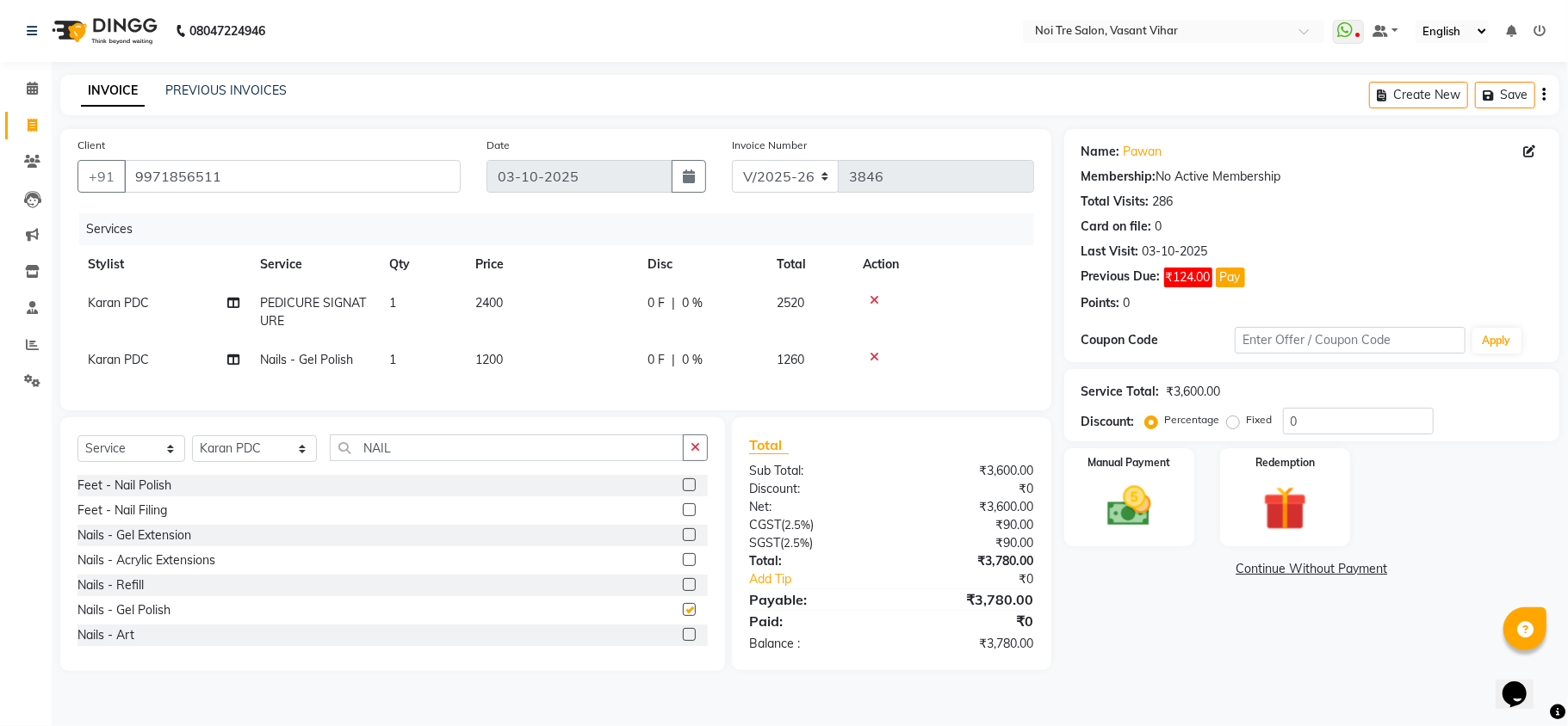
checkbox input "false"
click at [146, 352] on span "Karan PDC" at bounding box center [118, 360] width 61 height 16
select select "41769"
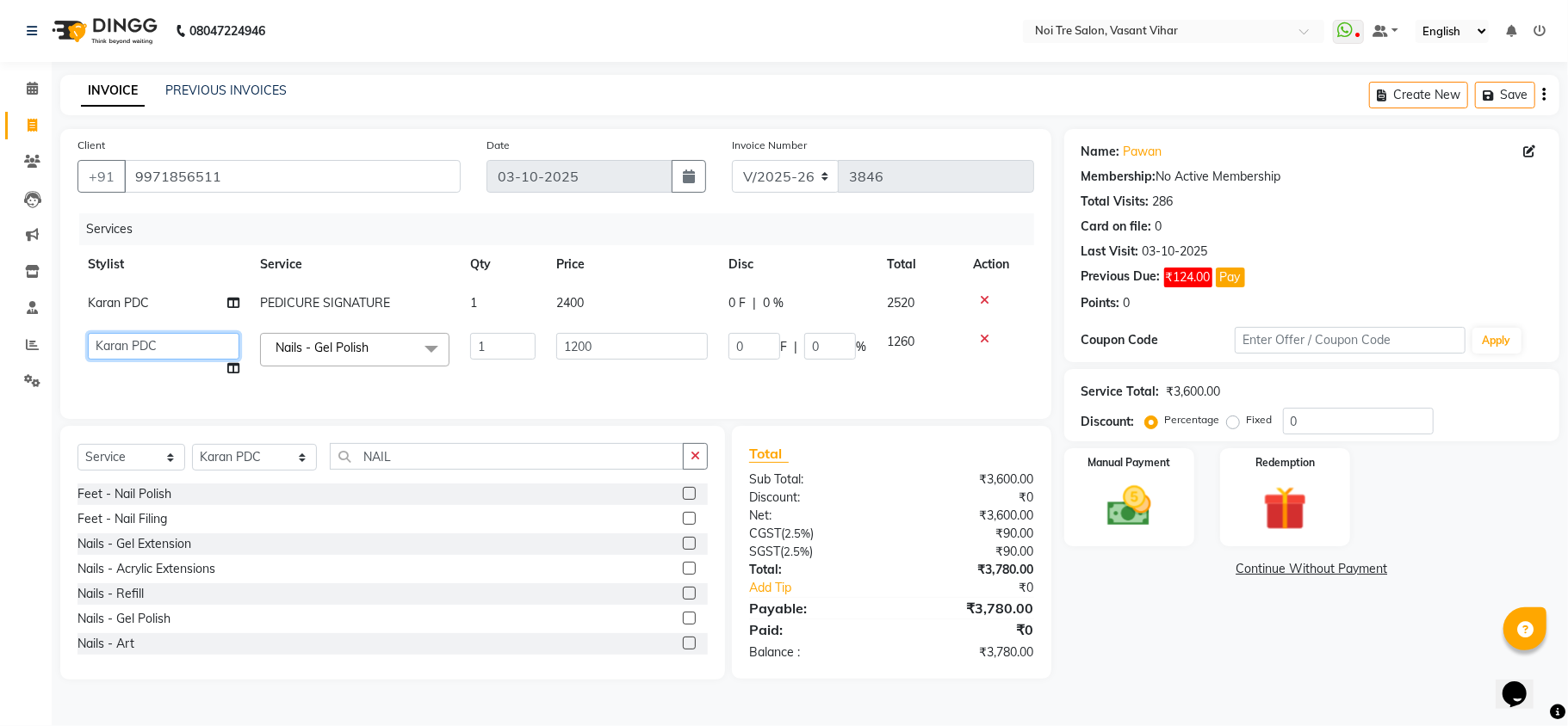
click at [148, 353] on select "Abhishek AMARNATH Asif DANISH(PUNJABI BAGH) DHARAM FAIZAN GEETA Kamal Karan PDC…" at bounding box center [164, 345] width 152 height 26
select select "59456"
drag, startPoint x: 566, startPoint y: 345, endPoint x: 284, endPoint y: 318, distance: 283.3
click at [355, 345] on tr "Abhishek AMARNATH Asif DANISH(PUNJABI BAGH) DHARAM FAIZAN GEETA Kamal Karan PDC…" at bounding box center [556, 355] width 957 height 65
type input "950"
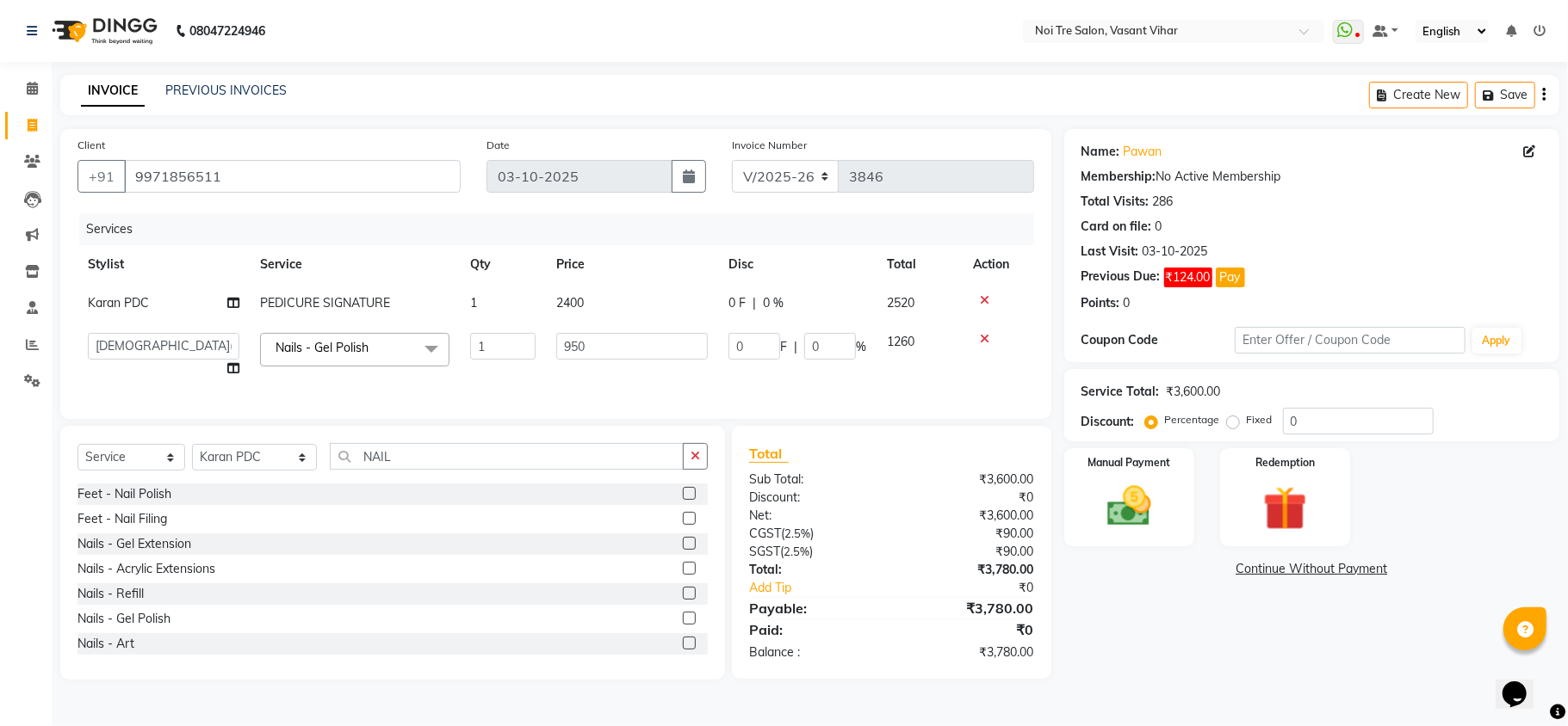
click at [1134, 625] on div "Name: Pawan Membership: No Active Membership Total Visits: 286 Card on file: 0 …" at bounding box center [1318, 405] width 508 height 551
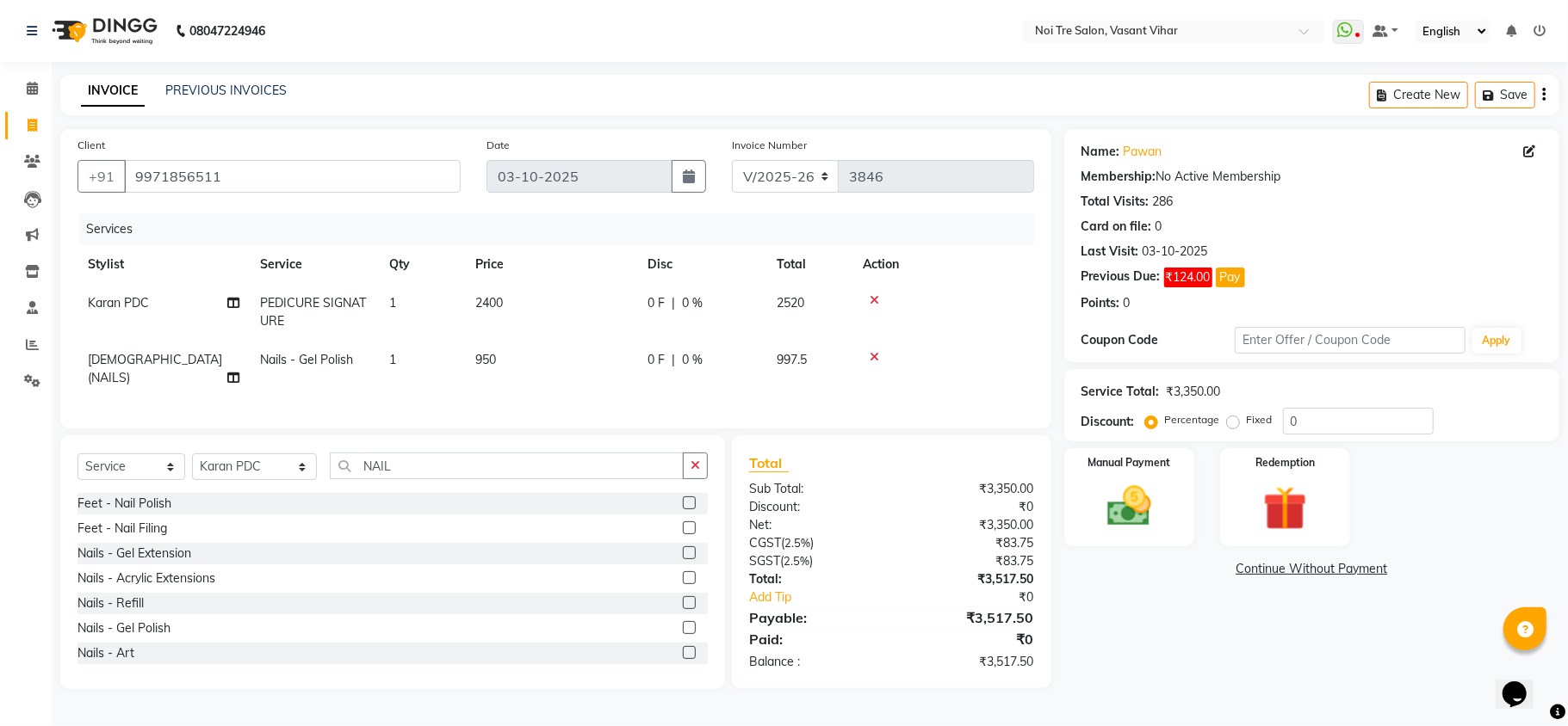
click at [1247, 417] on label "Fixed" at bounding box center [1259, 420] width 26 height 16
click at [1233, 417] on input "Fixed" at bounding box center [1236, 419] width 12 height 12
radio input "true"
drag, startPoint x: 1351, startPoint y: 417, endPoint x: 1076, endPoint y: 394, distance: 276.0
click at [1095, 401] on div "Service Total: ₹3,350.00 Discount: Percentage Fixed 0" at bounding box center [1311, 406] width 460 height 58
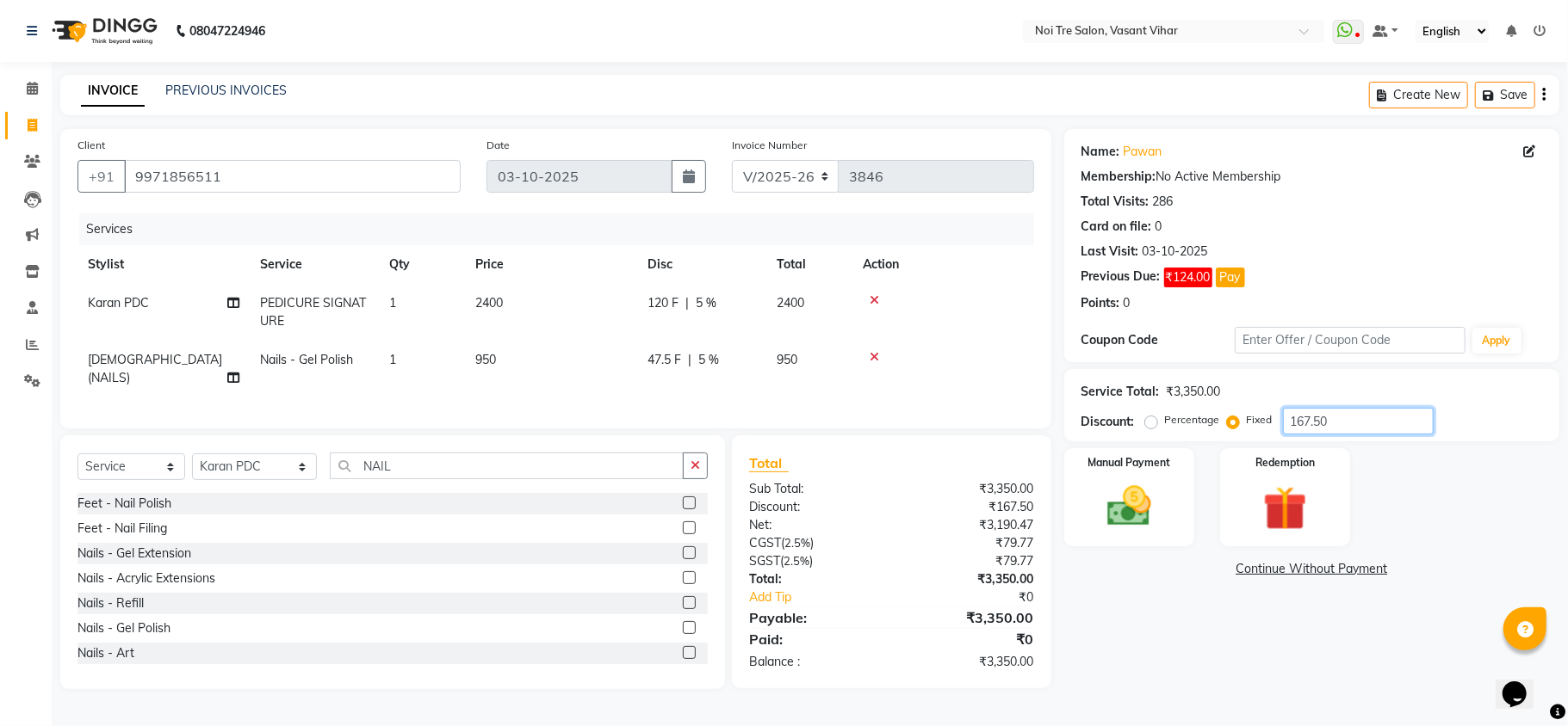
type input "167.50"
drag, startPoint x: 239, startPoint y: 183, endPoint x: 0, endPoint y: 124, distance: 246.2
click at [0, 125] on app-home "08047224946 Select Location × Noi Tre Salon, Vasant Vihar WhatsApp Status ✕ Sta…" at bounding box center [784, 357] width 1568 height 715
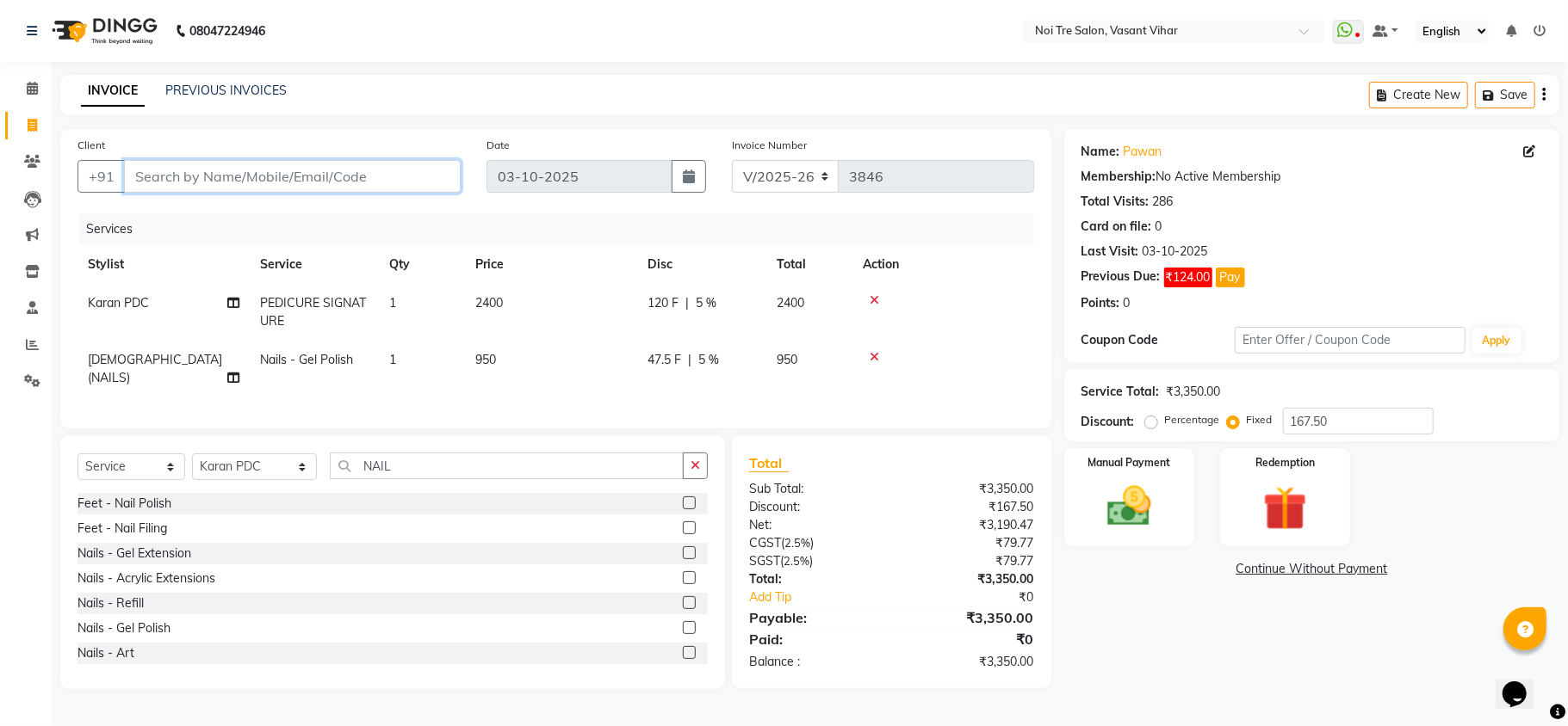
type input "9"
radio input "true"
type input "0"
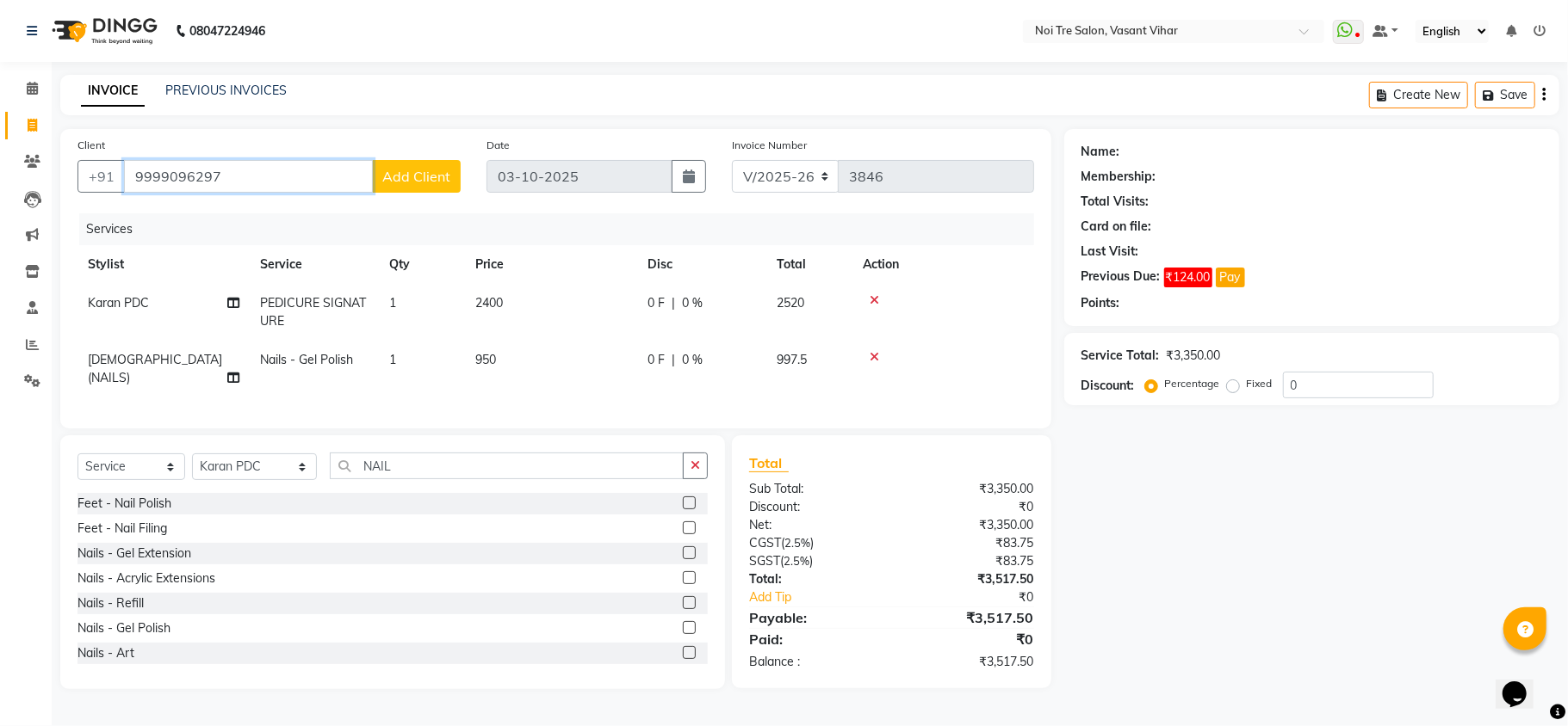
type input "9999096297"
click at [394, 184] on button "Add Client" at bounding box center [416, 177] width 89 height 33
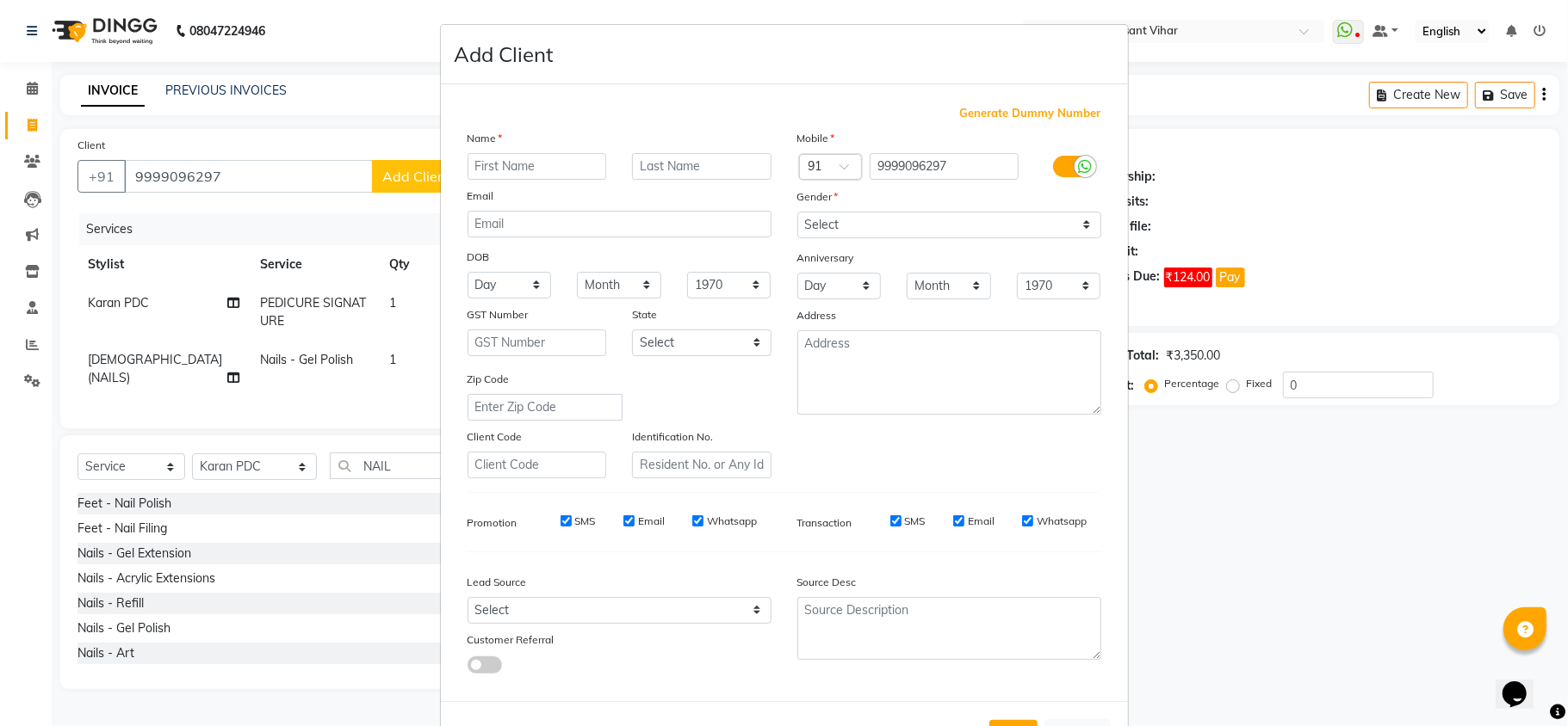
click at [515, 166] on input "text" at bounding box center [536, 165] width 139 height 26
type input "PRERNA"
click at [719, 172] on input "text" at bounding box center [701, 165] width 139 height 26
type input "WALKIN"
click at [824, 207] on div "Gender" at bounding box center [812, 200] width 55 height 24
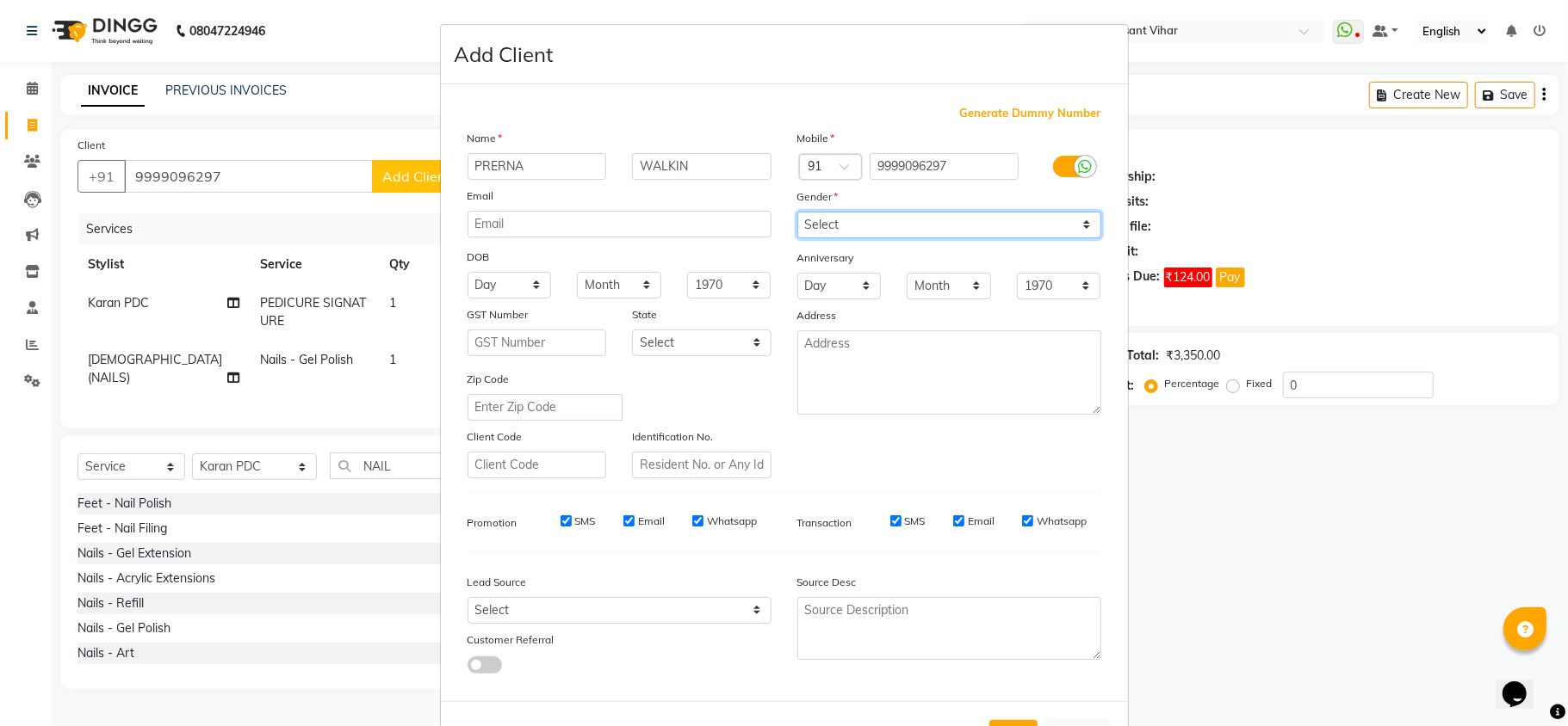
click at [823, 218] on select "Select [DEMOGRAPHIC_DATA] [DEMOGRAPHIC_DATA] Other Prefer Not To Say" at bounding box center [949, 225] width 304 height 26
select select "[DEMOGRAPHIC_DATA]"
click at [797, 212] on select "Select [DEMOGRAPHIC_DATA] [DEMOGRAPHIC_DATA] Other Prefer Not To Say" at bounding box center [949, 225] width 304 height 26
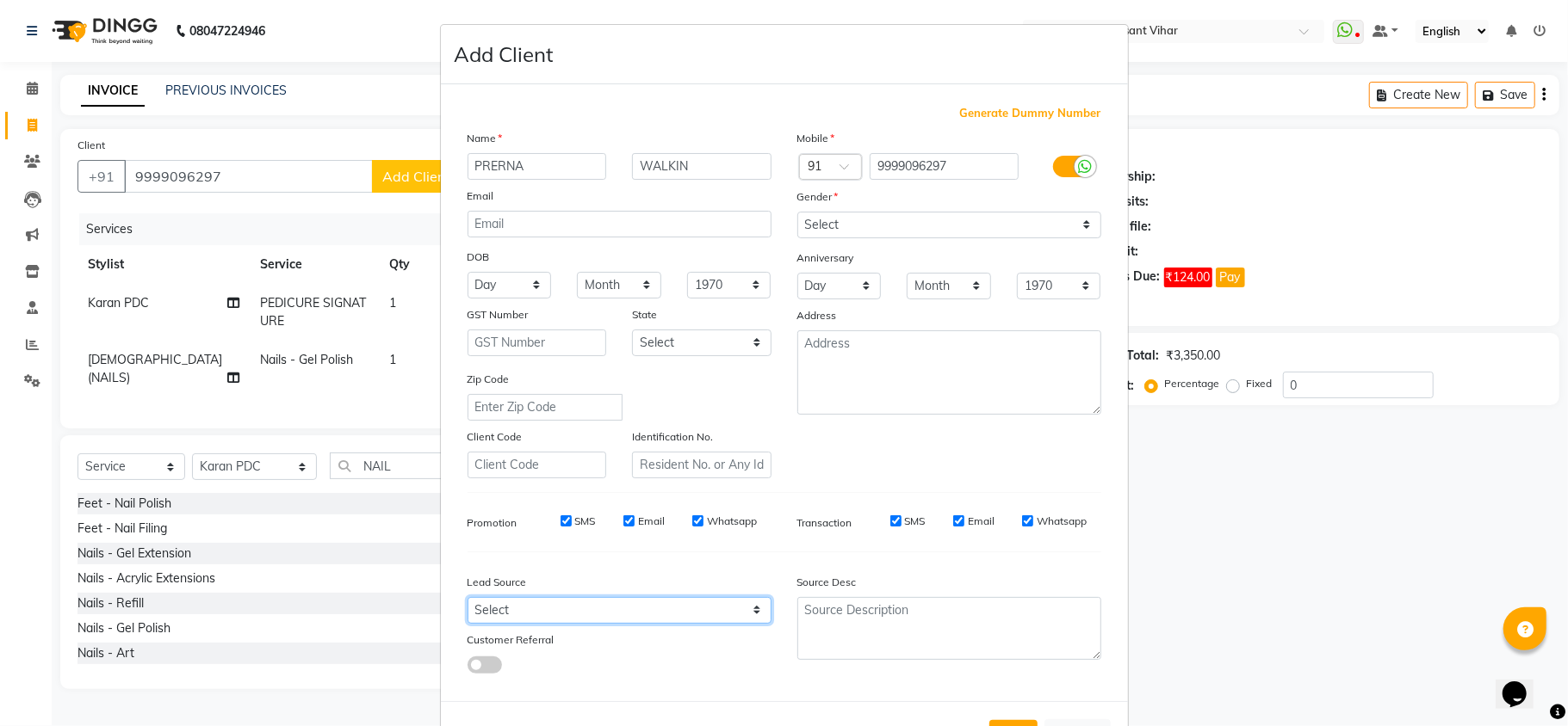
click at [641, 603] on select "Select Walk-in Referral Internet Friend Word of Mouth Advertisement Facebook Ju…" at bounding box center [619, 610] width 304 height 26
select select "28142"
click at [467, 598] on select "Select Walk-in Referral Internet Friend Word of Mouth Advertisement Facebook Ju…" at bounding box center [619, 610] width 304 height 26
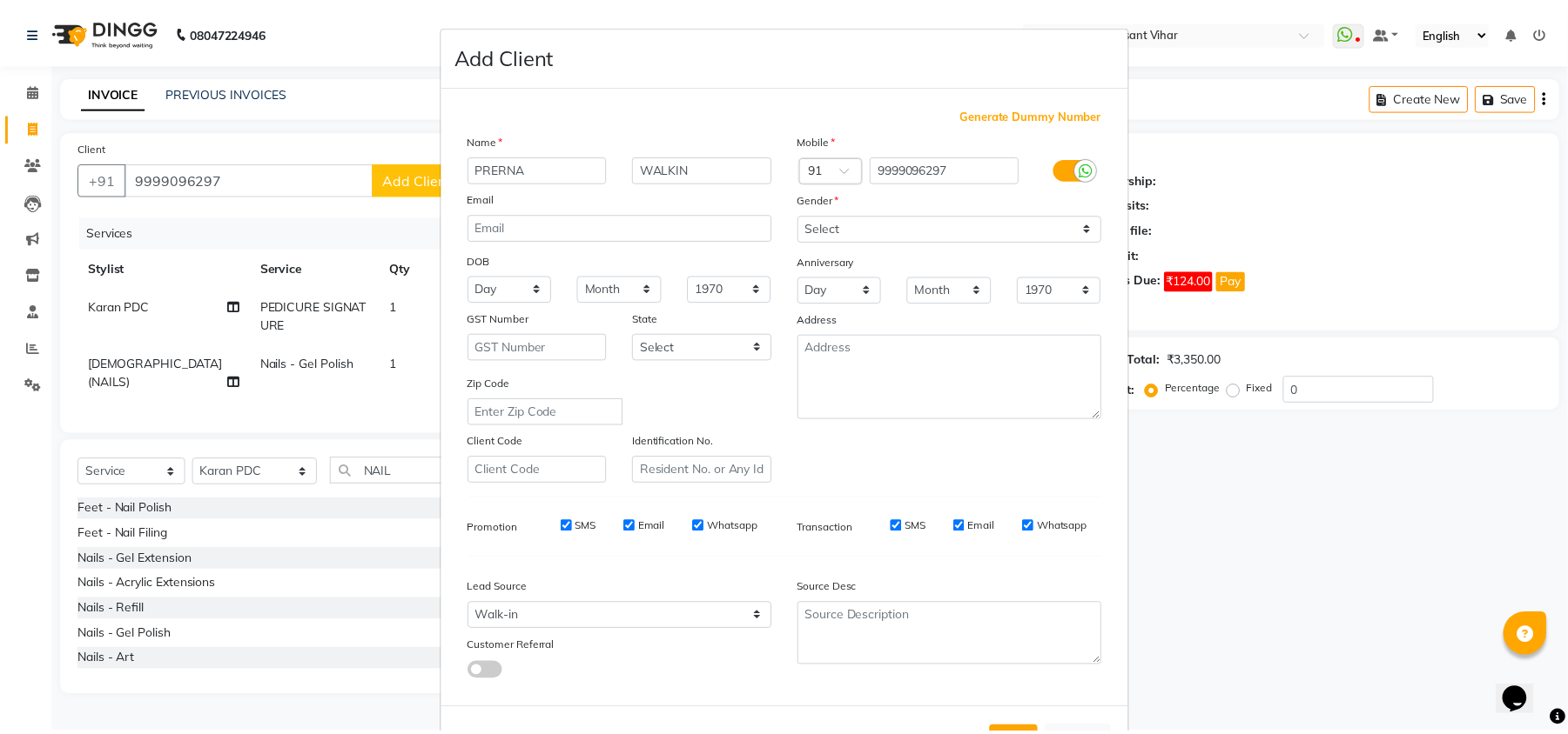
scroll to position [64, 0]
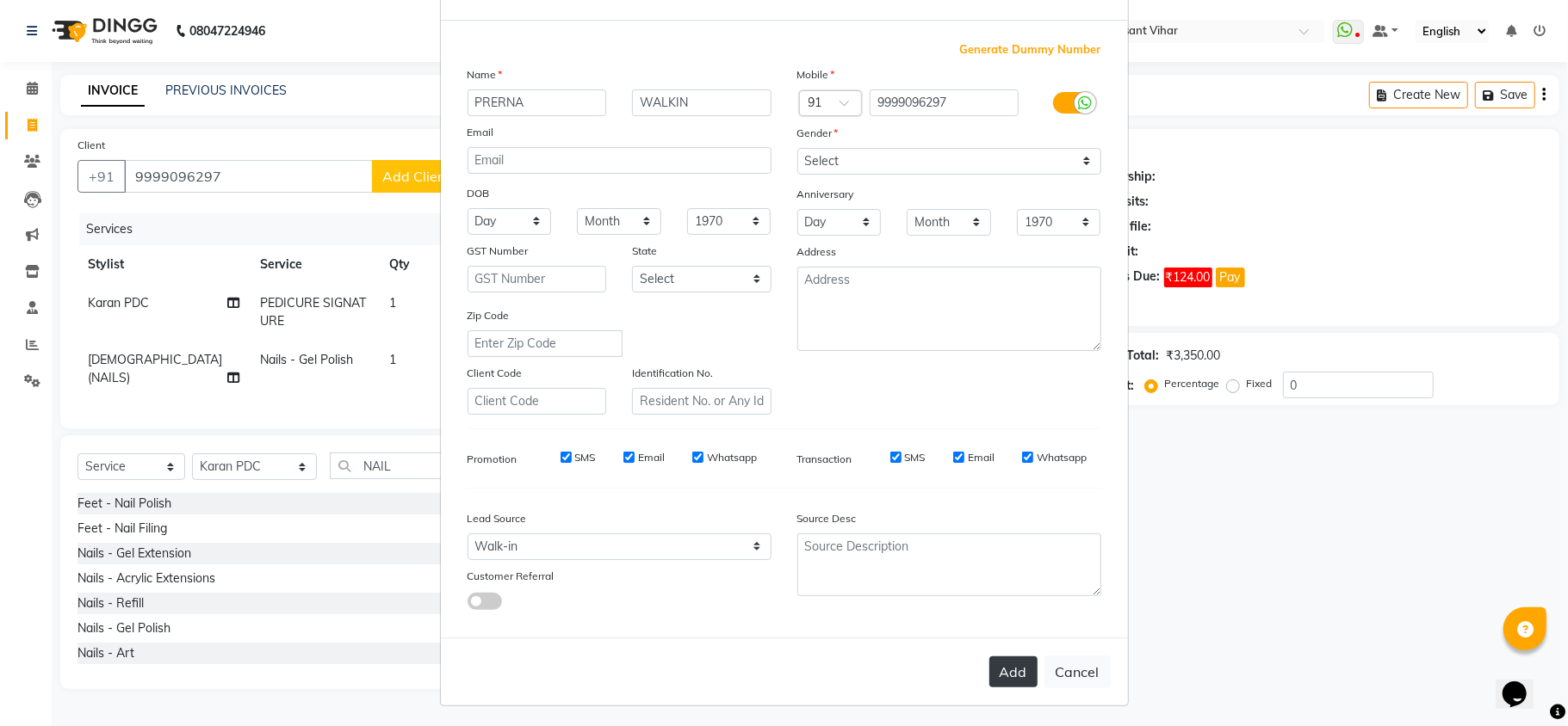
click at [990, 668] on button "Add" at bounding box center [1013, 672] width 49 height 31
select select
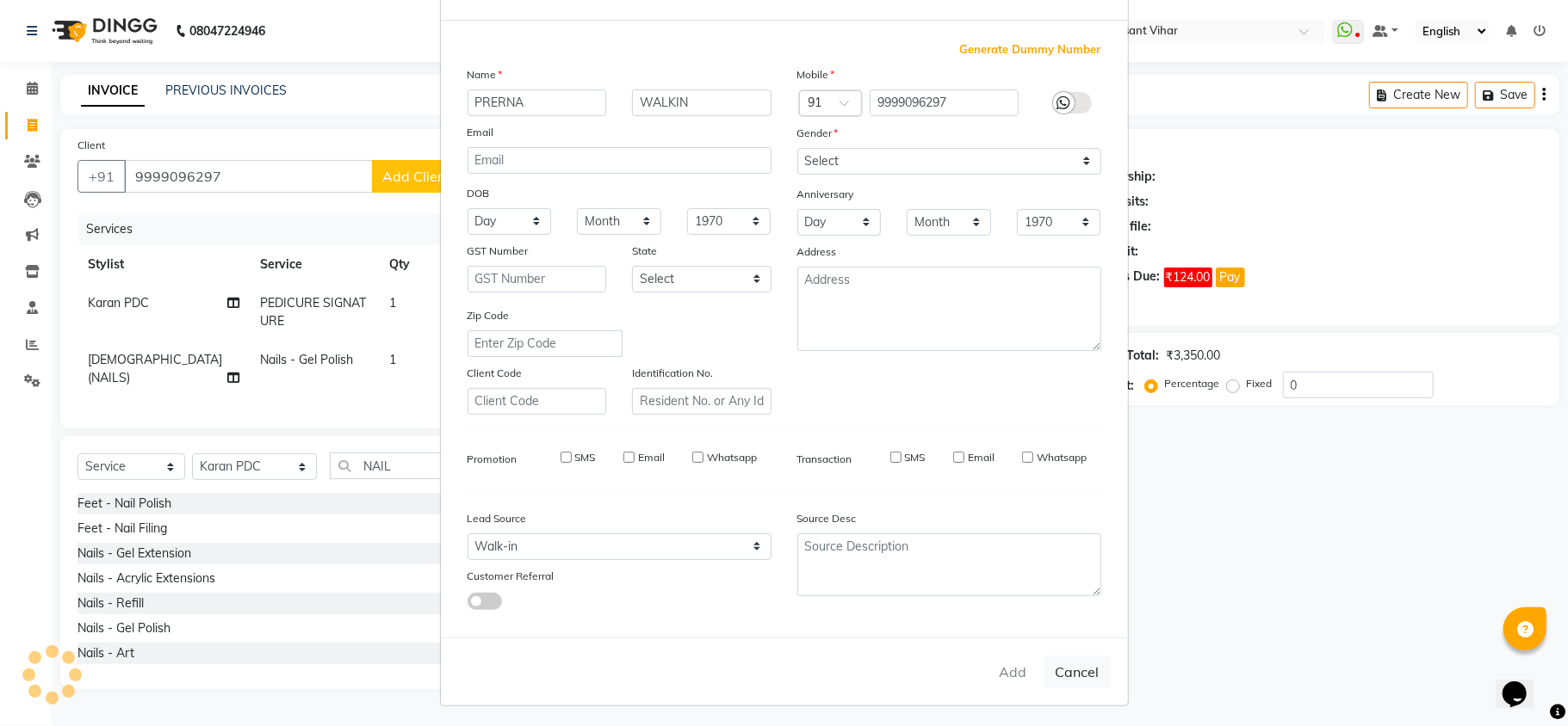
select select
checkbox input "false"
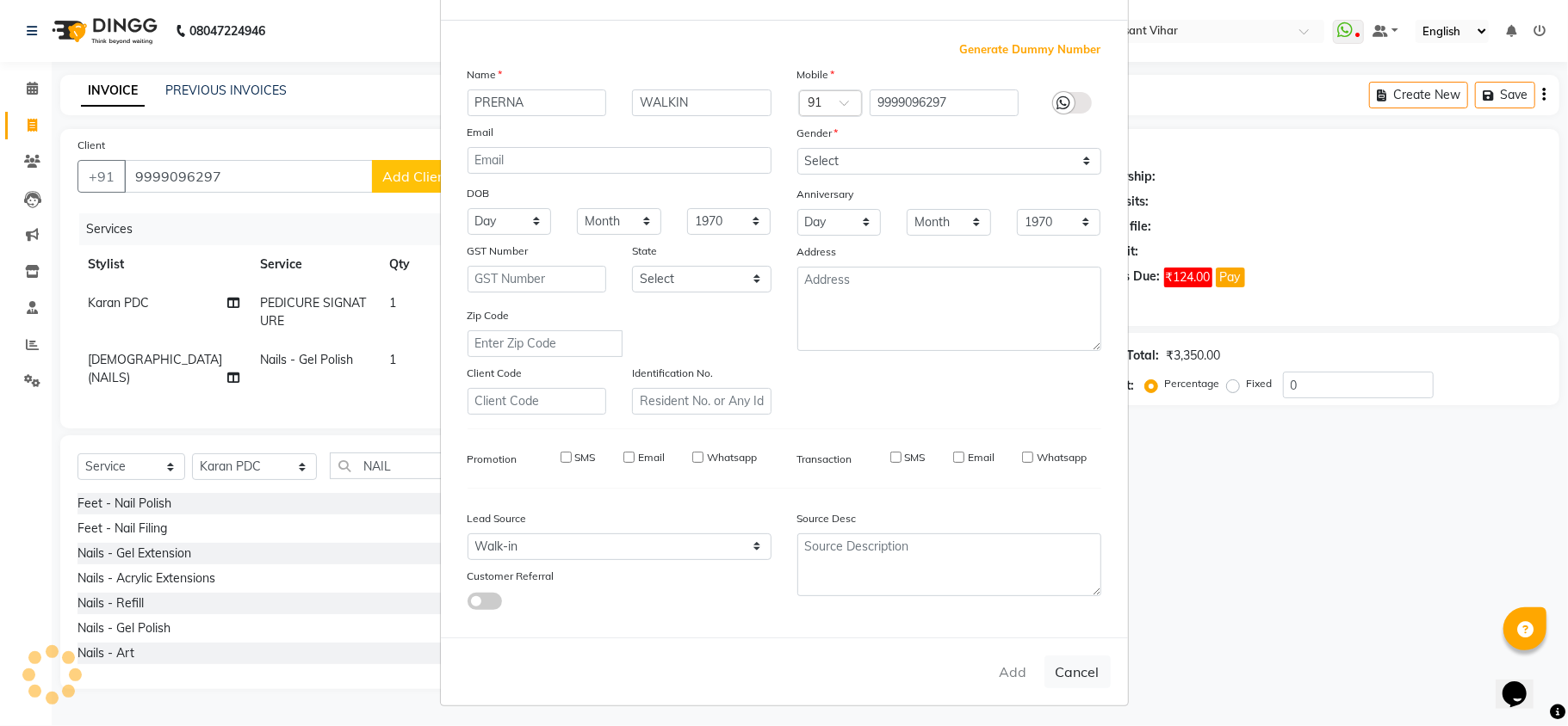
checkbox input "false"
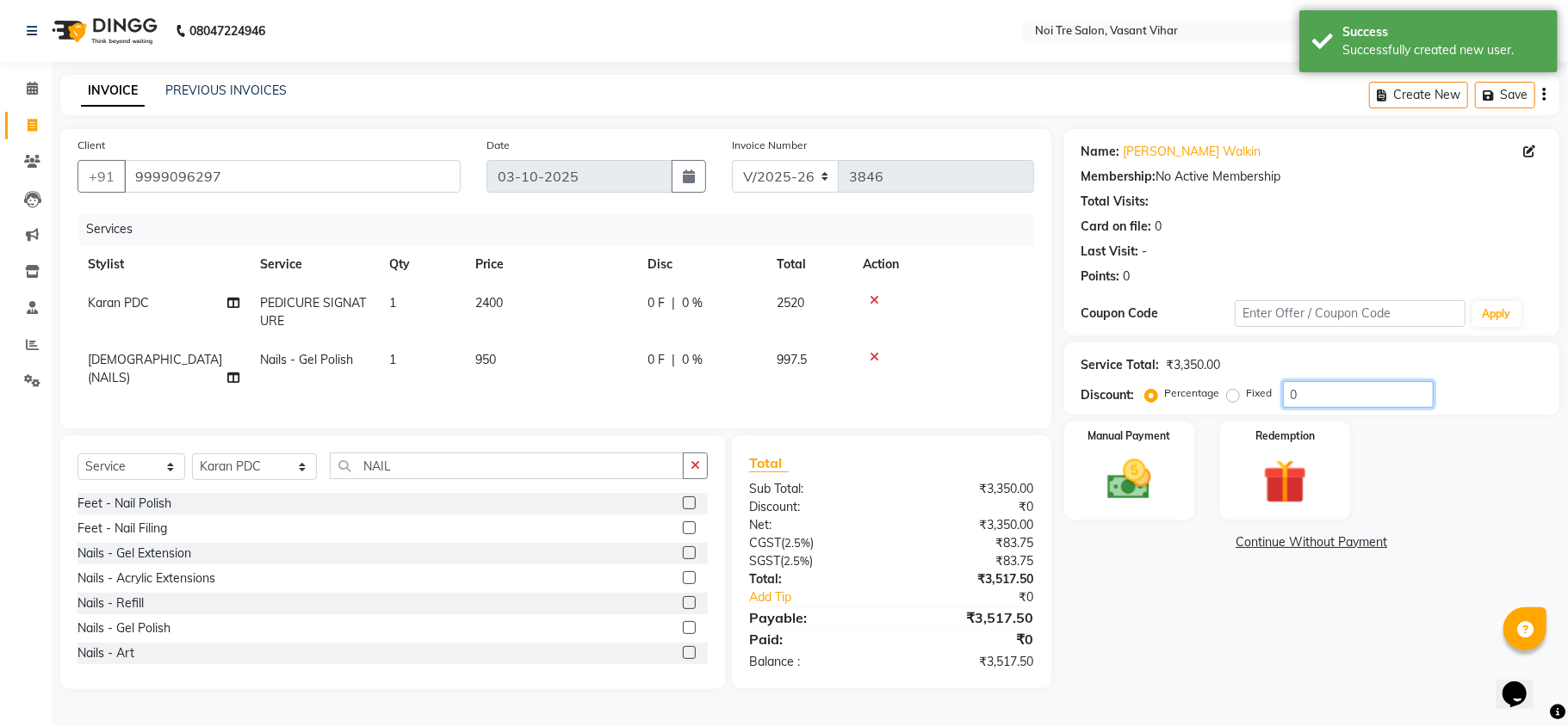
drag, startPoint x: 1330, startPoint y: 401, endPoint x: 1017, endPoint y: 349, distance: 317.3
click at [1037, 354] on div "Client +91 9999096297 Date 03-10-2025 Invoice Number V/2025 V/2025-26 3846 Serv…" at bounding box center [810, 410] width 1524 height 561
type input "1"
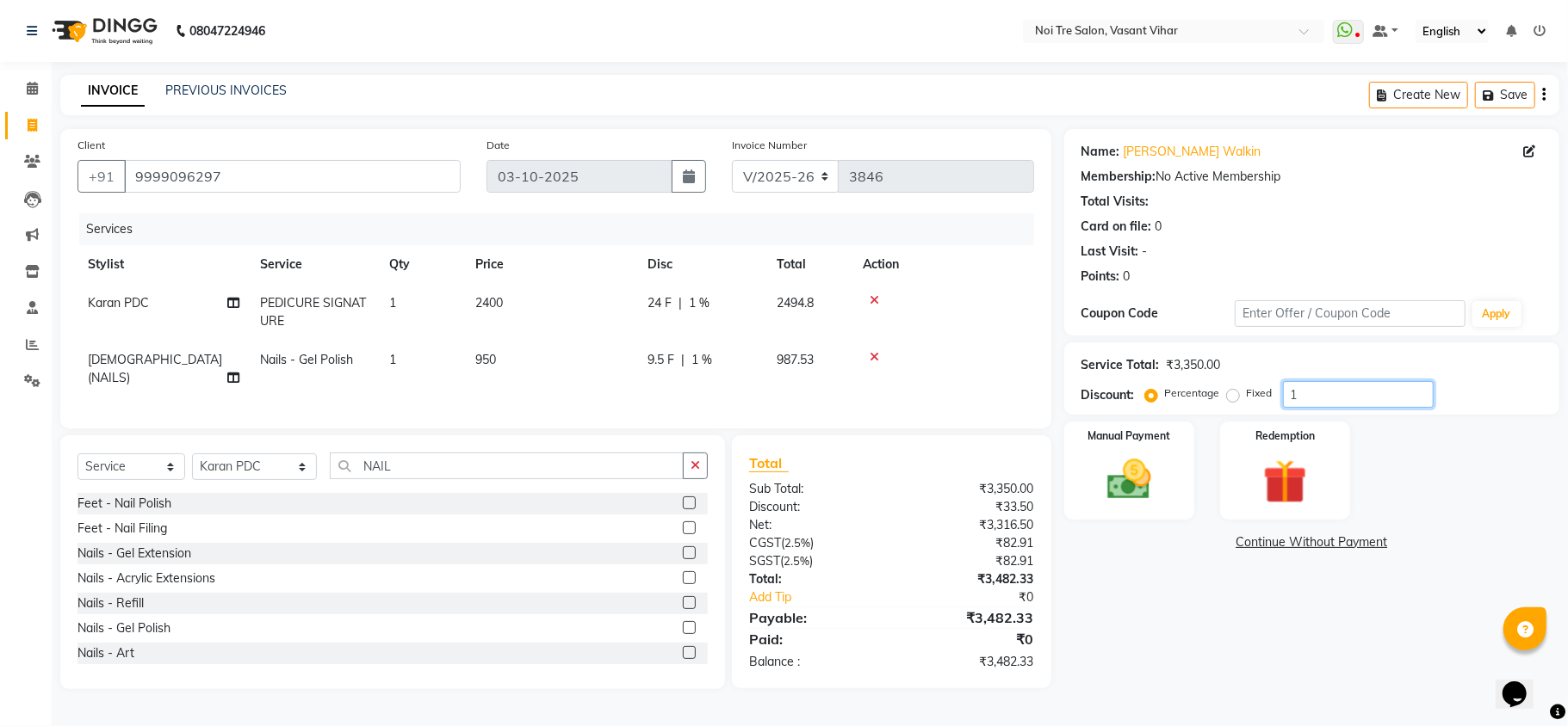
type input "1"
click at [1247, 397] on label "Fixed" at bounding box center [1259, 393] width 26 height 16
click at [1233, 397] on input "Fixed" at bounding box center [1236, 393] width 12 height 12
radio input "true"
click at [1323, 394] on input "1" at bounding box center [1358, 394] width 151 height 26
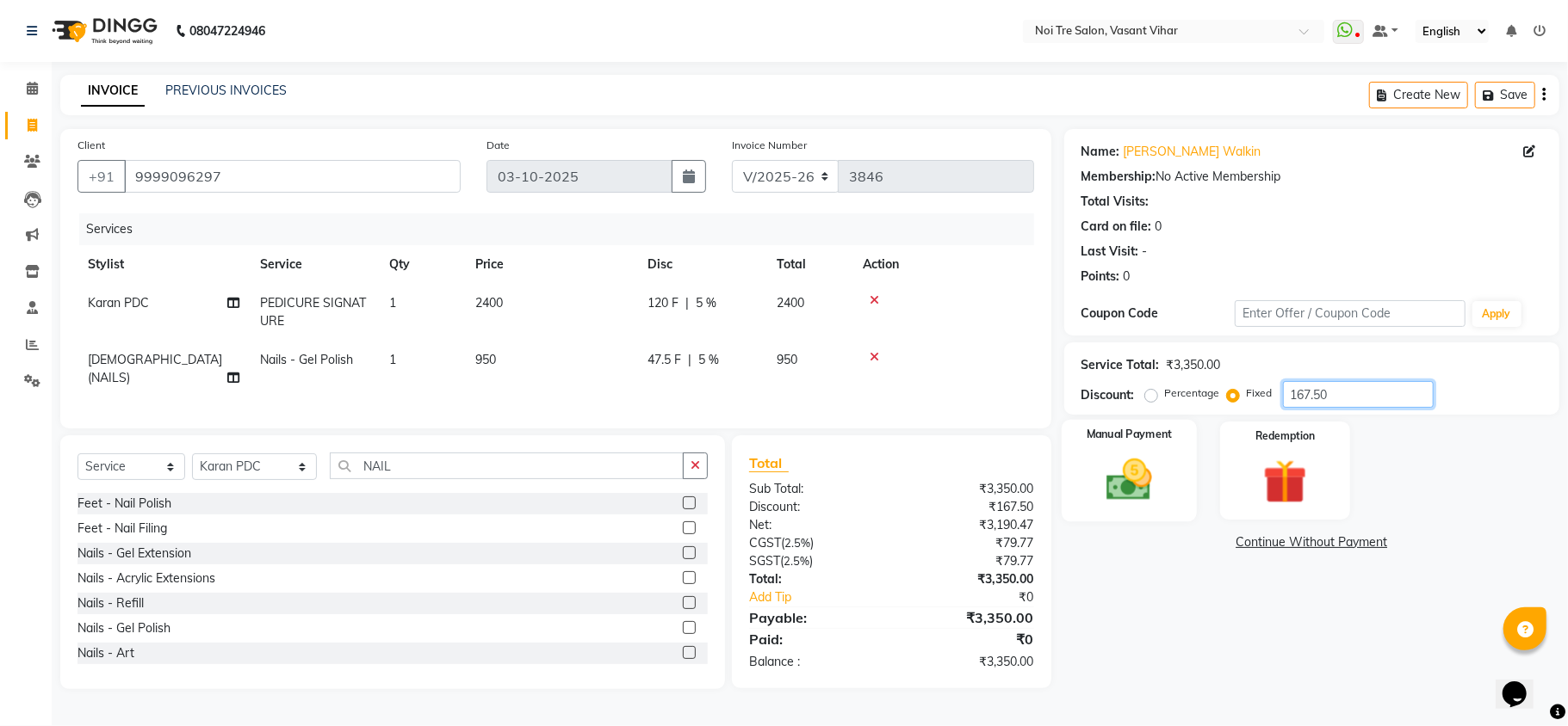
type input "167.50"
click at [1188, 466] on div "Manual Payment" at bounding box center [1129, 471] width 135 height 101
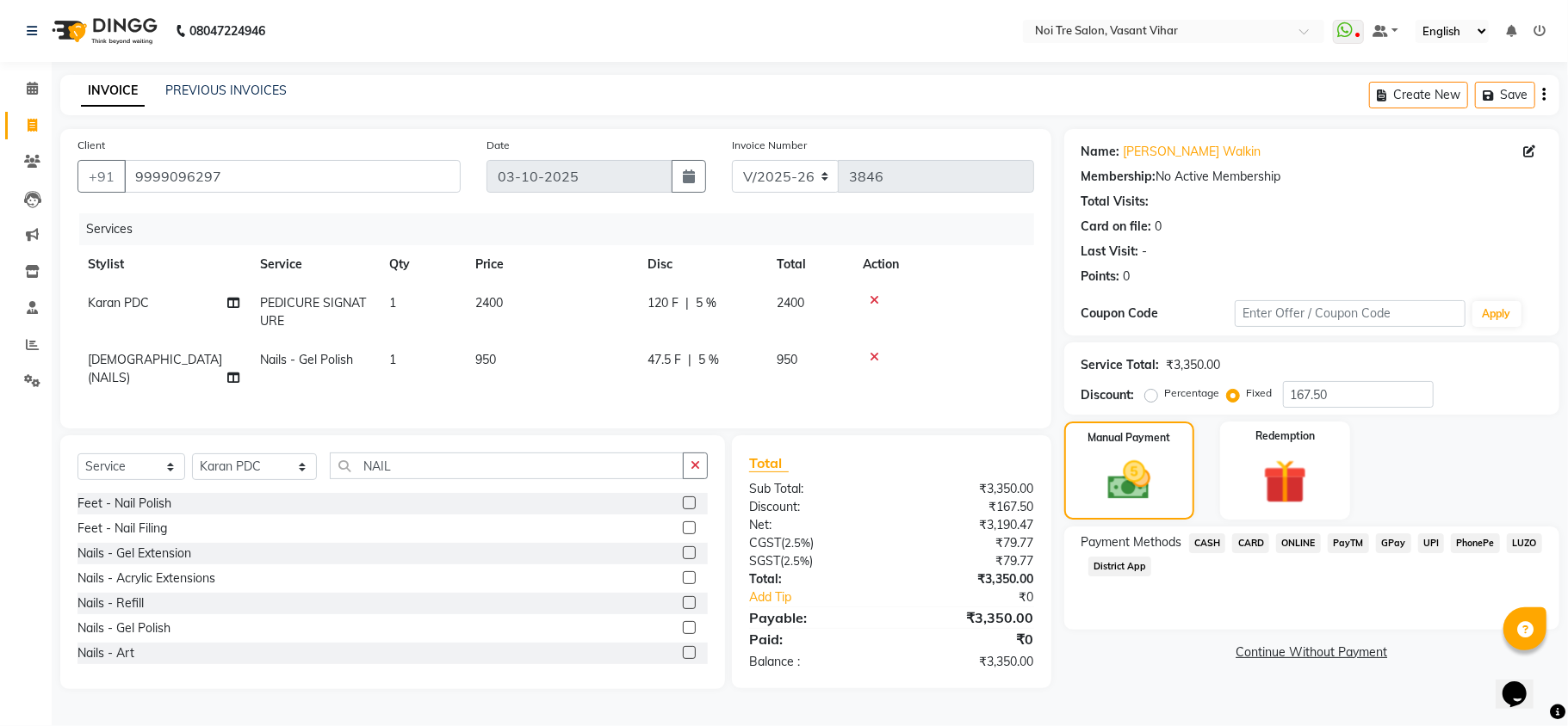
click at [1431, 549] on span "UPI" at bounding box center [1431, 543] width 26 height 19
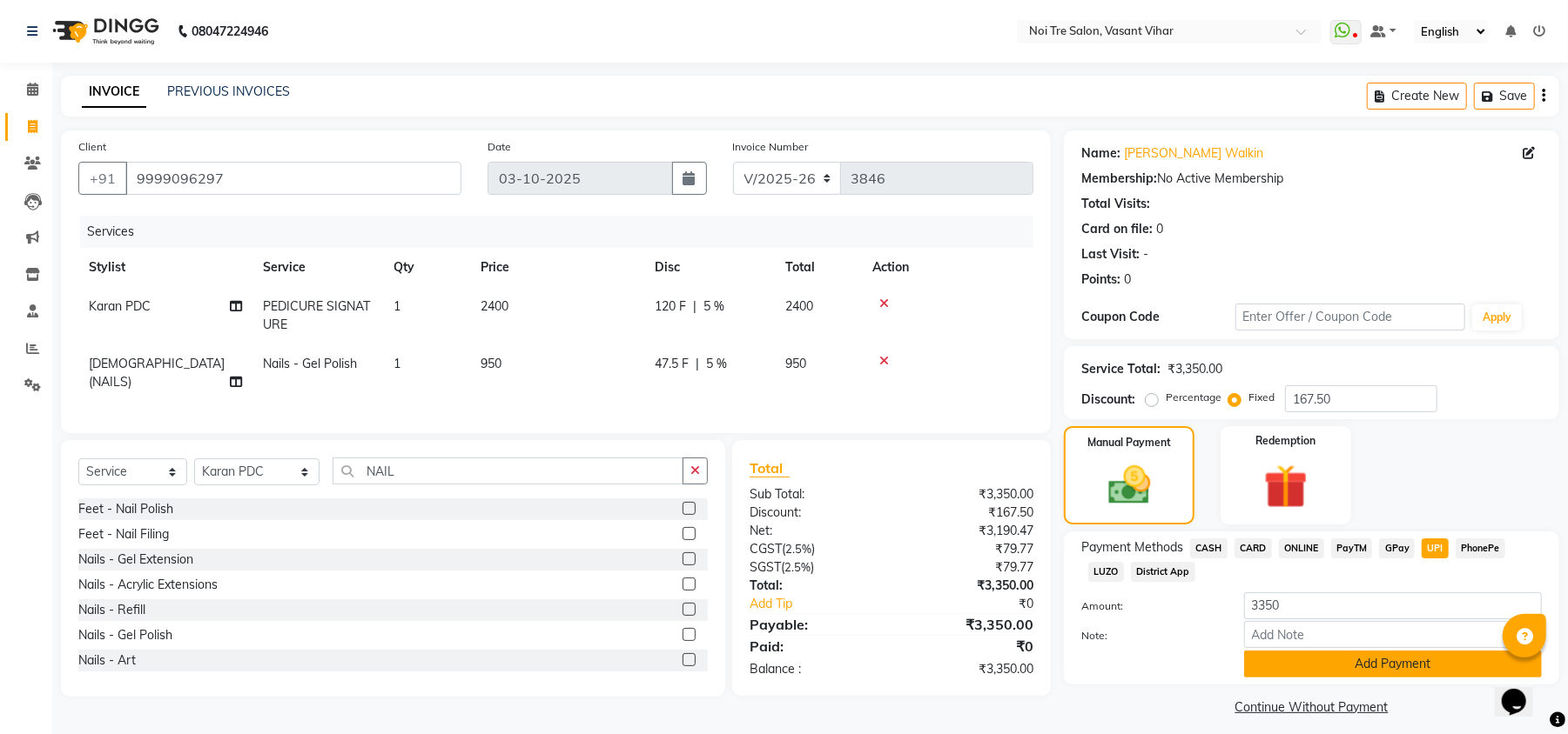
click at [1465, 675] on button "Add Payment" at bounding box center [1393, 664] width 297 height 27
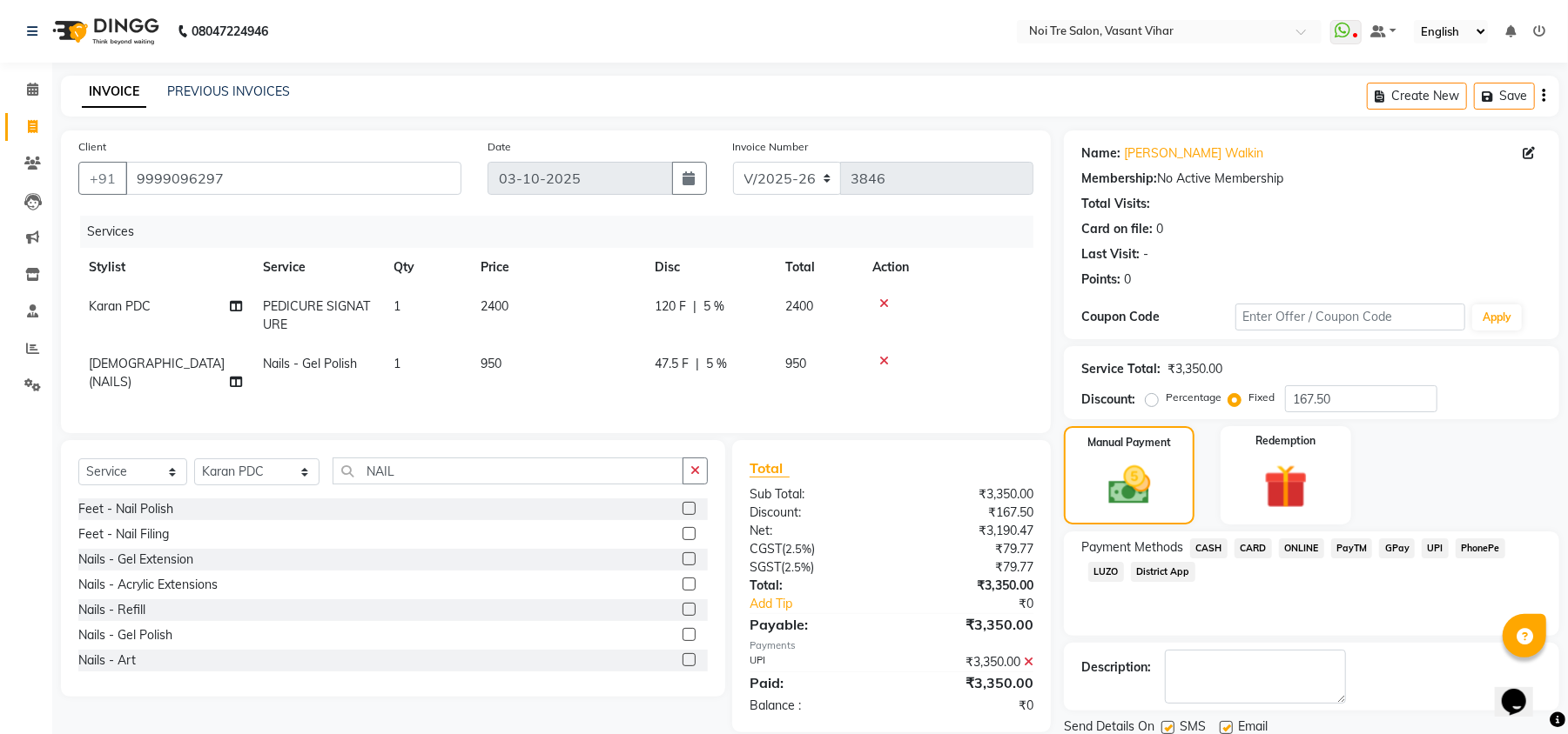
scroll to position [64, 0]
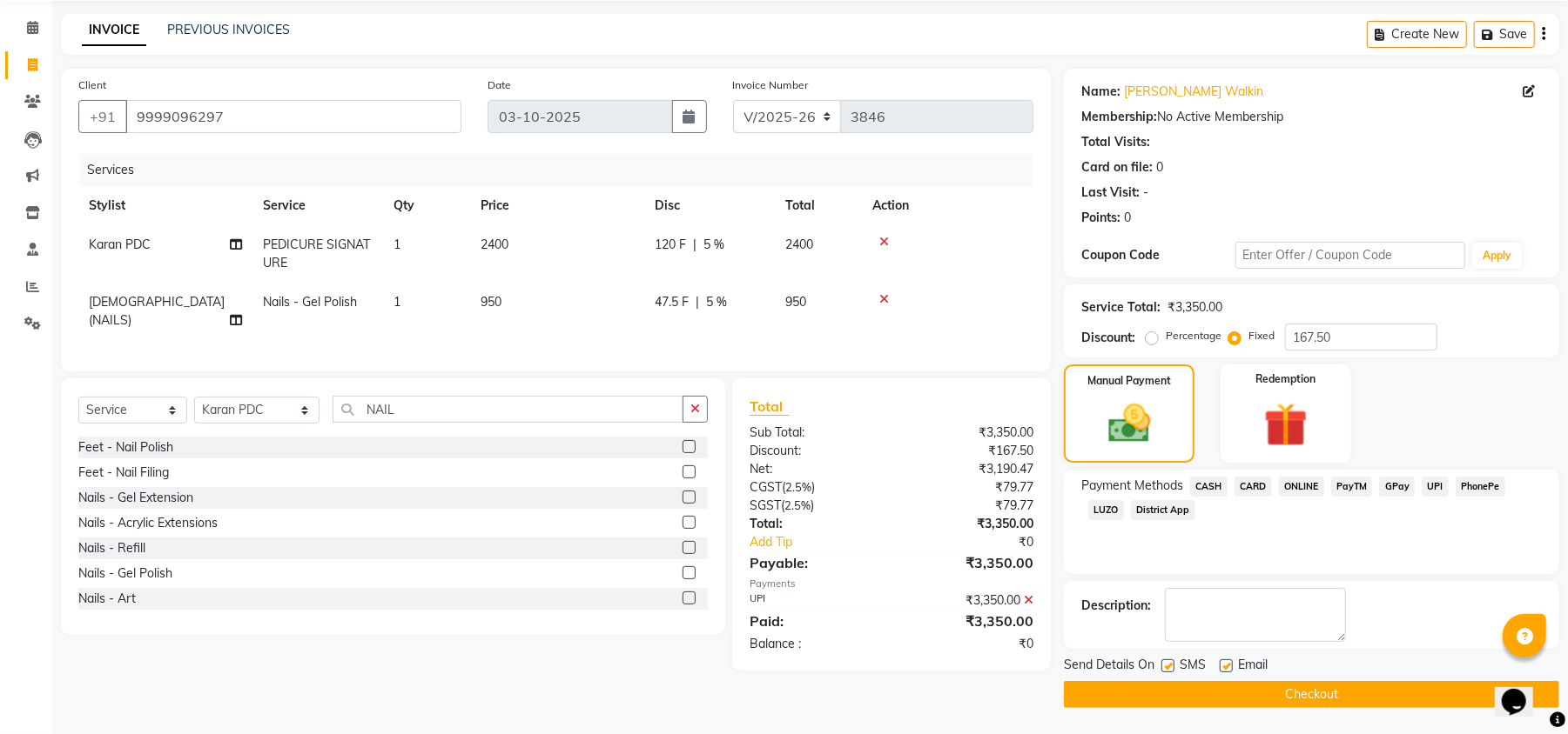
click at [1359, 698] on button "Checkout" at bounding box center [1311, 695] width 495 height 27
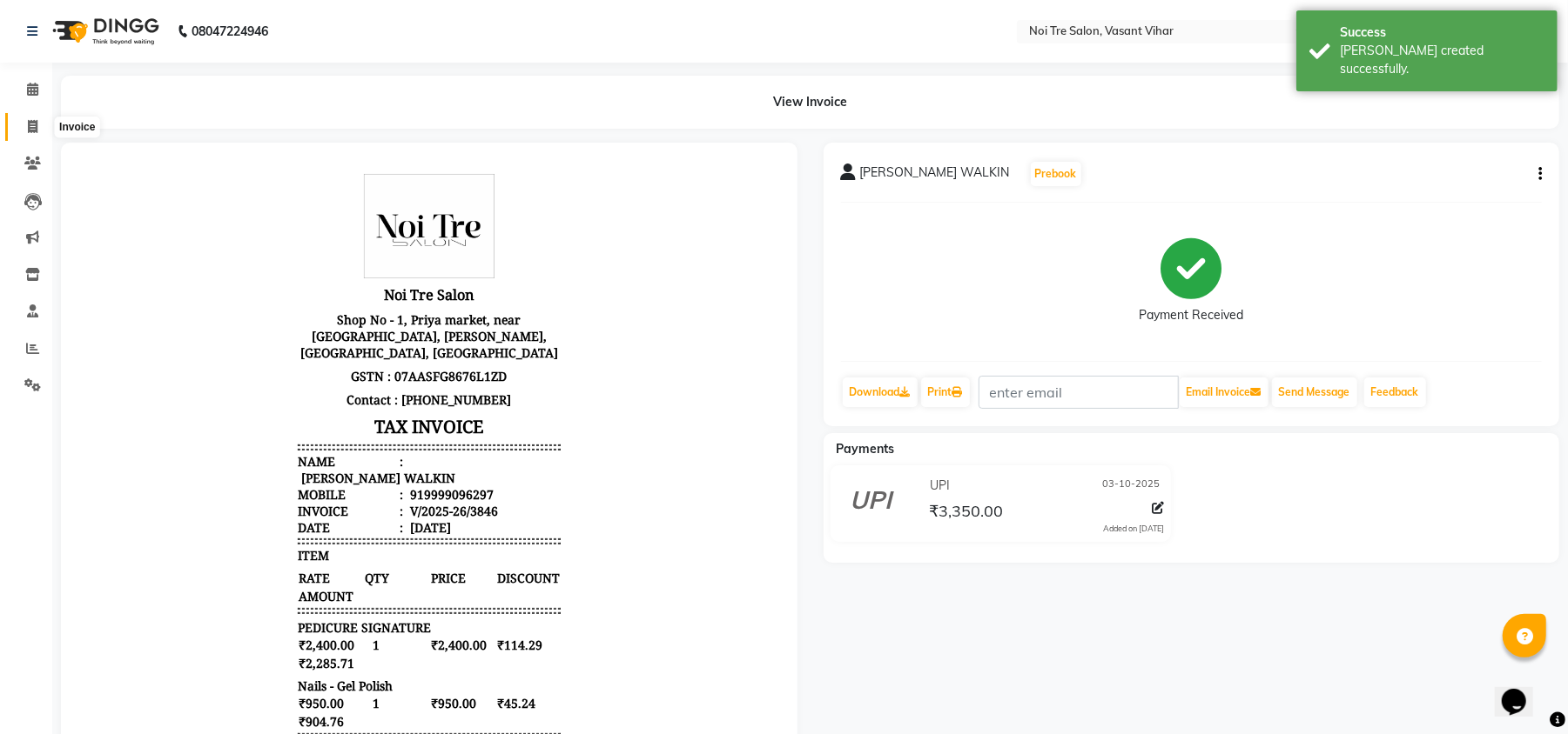
drag, startPoint x: 28, startPoint y: 120, endPoint x: 52, endPoint y: 112, distance: 25.3
click at [28, 120] on icon at bounding box center [32, 126] width 10 height 13
select select "service"
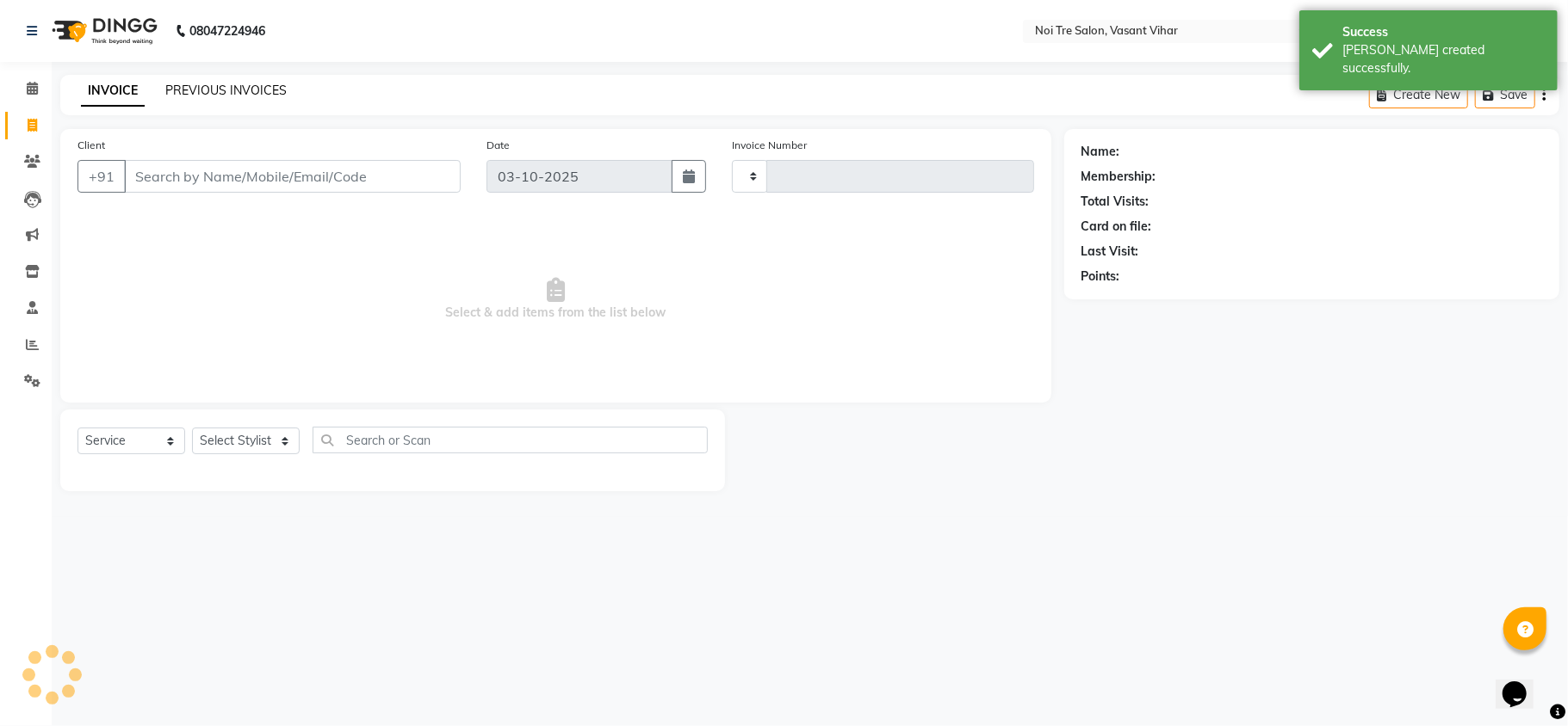
type input "3847"
select select "3944"
click at [200, 85] on link "PREVIOUS INVOICES" at bounding box center [226, 91] width 122 height 16
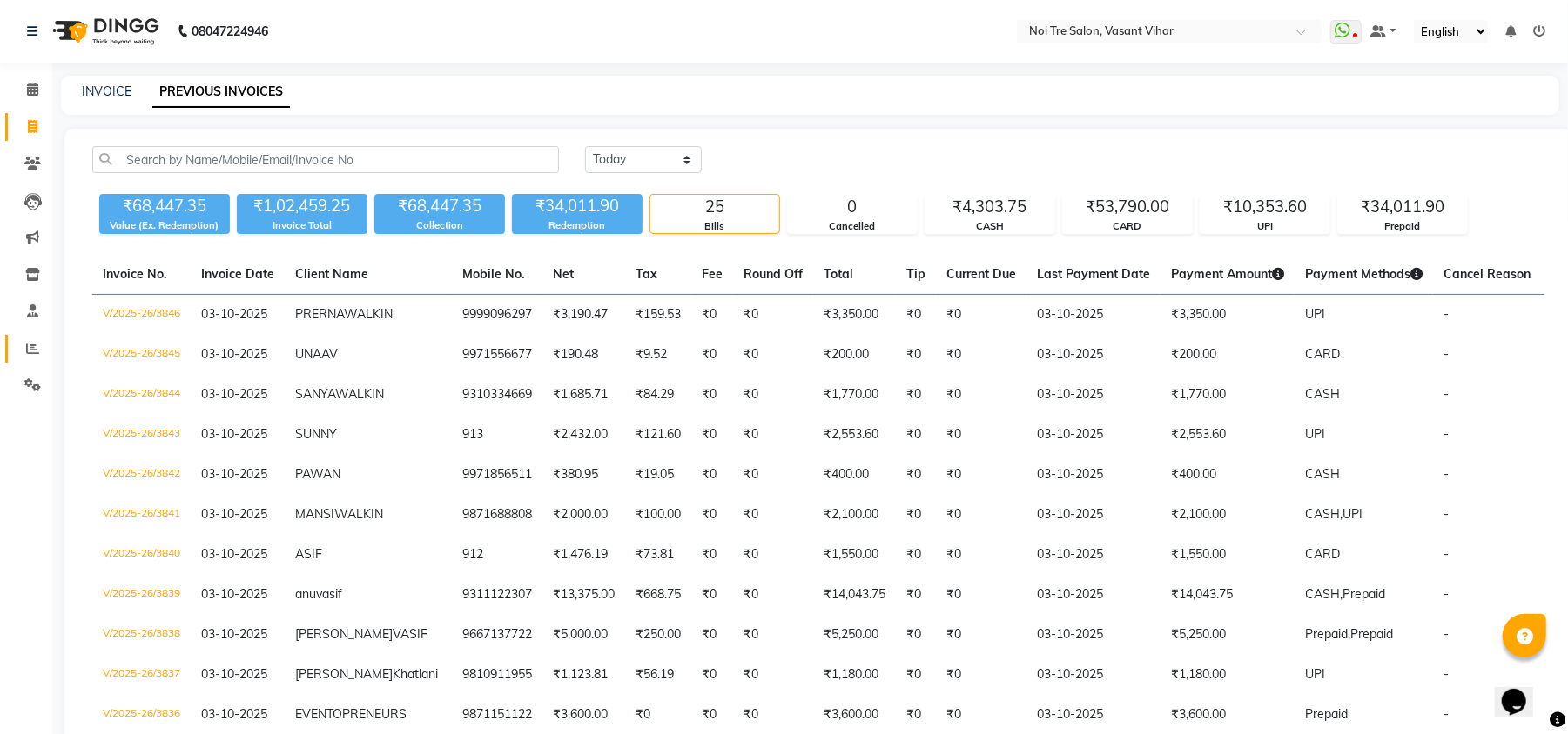
drag, startPoint x: 29, startPoint y: 337, endPoint x: 45, endPoint y: 335, distance: 16.1
click at [29, 337] on link "Reports" at bounding box center [26, 349] width 41 height 29
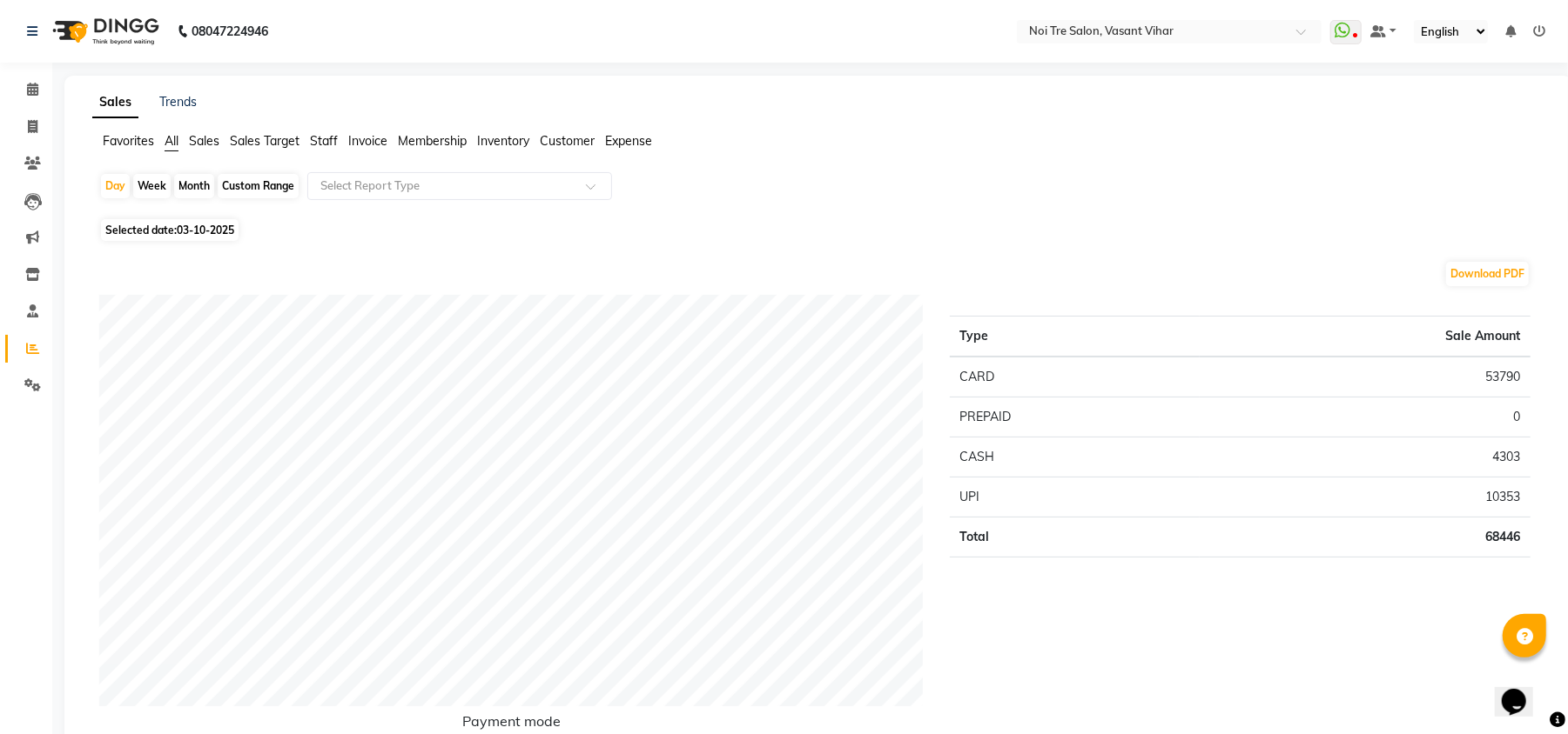
click at [207, 188] on div "Month" at bounding box center [194, 186] width 40 height 25
select select "10"
select select "2025"
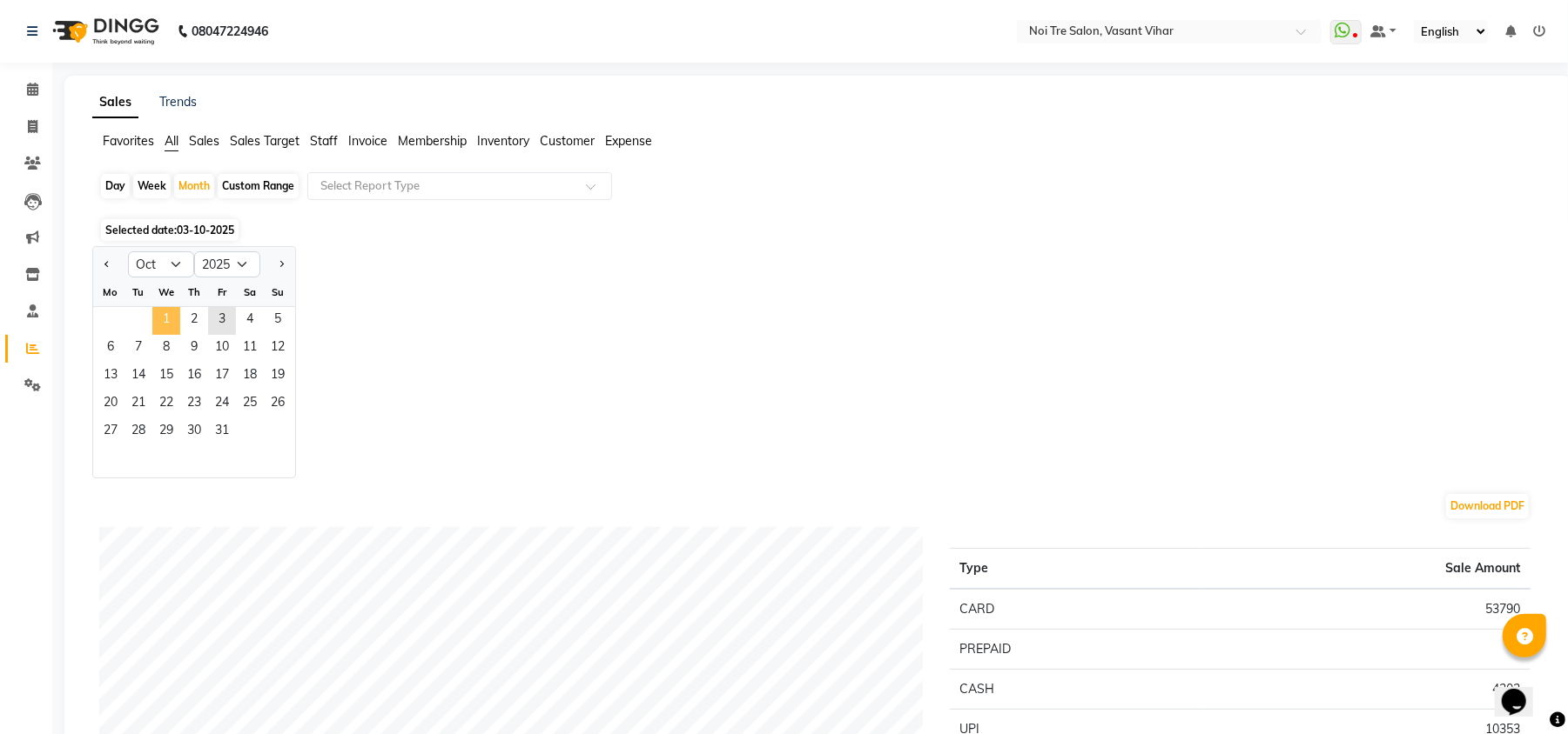
click at [170, 319] on span "1" at bounding box center [166, 321] width 28 height 28
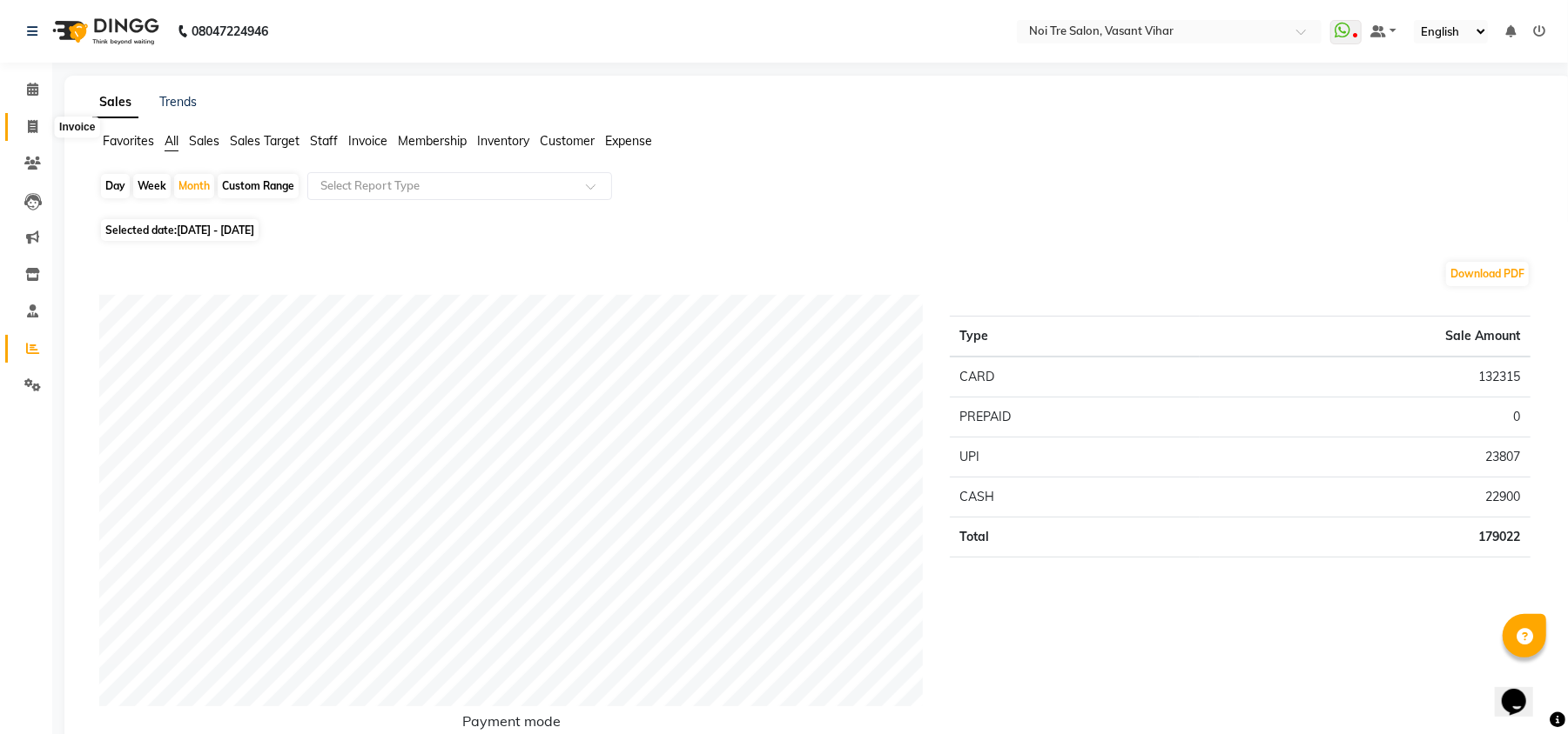
drag, startPoint x: 30, startPoint y: 130, endPoint x: 49, endPoint y: 127, distance: 19.2
click at [30, 130] on icon at bounding box center [32, 126] width 10 height 13
select select "service"
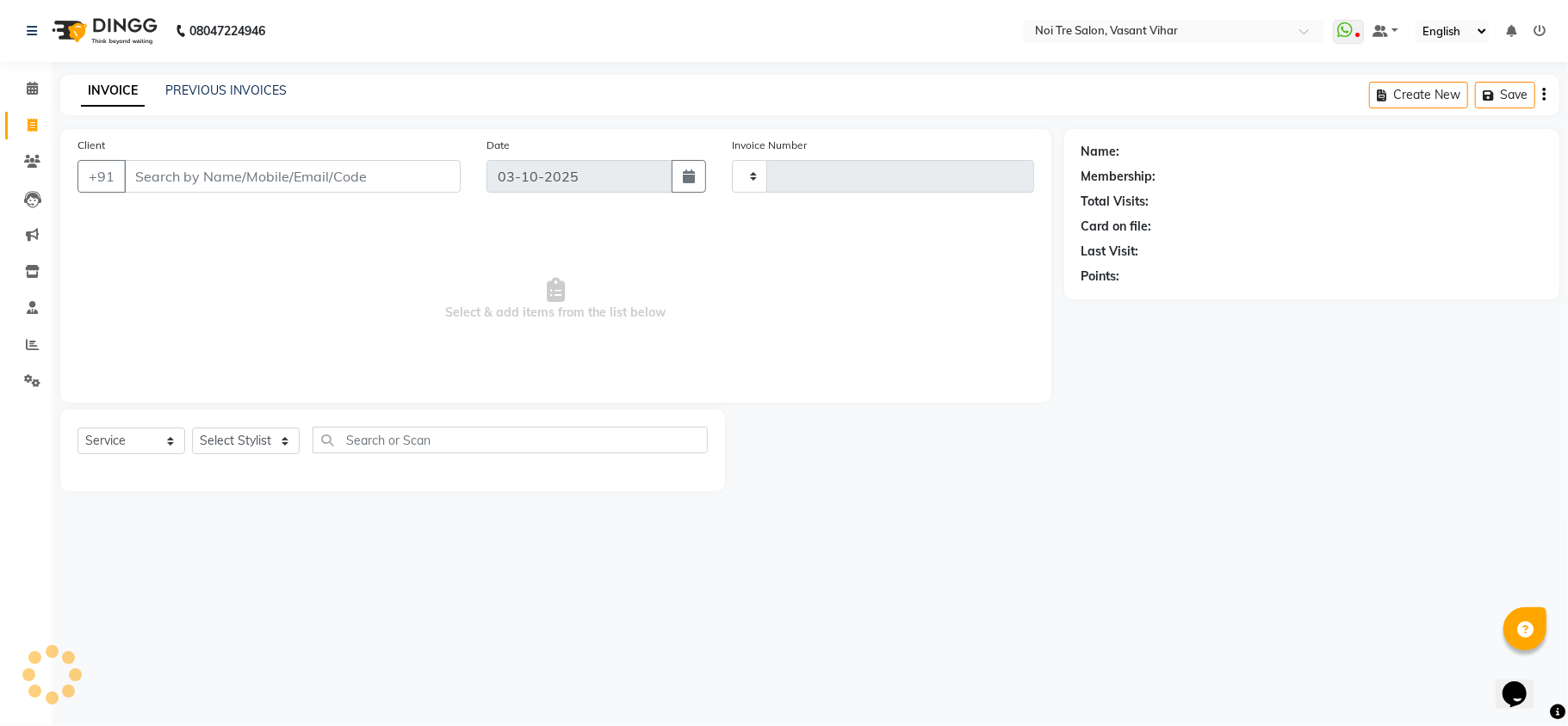
type input "3847"
select select "3944"
click at [266, 78] on div "INVOICE PREVIOUS INVOICES Create New Save" at bounding box center [810, 95] width 1499 height 41
click at [269, 97] on link "PREVIOUS INVOICES" at bounding box center [226, 91] width 122 height 16
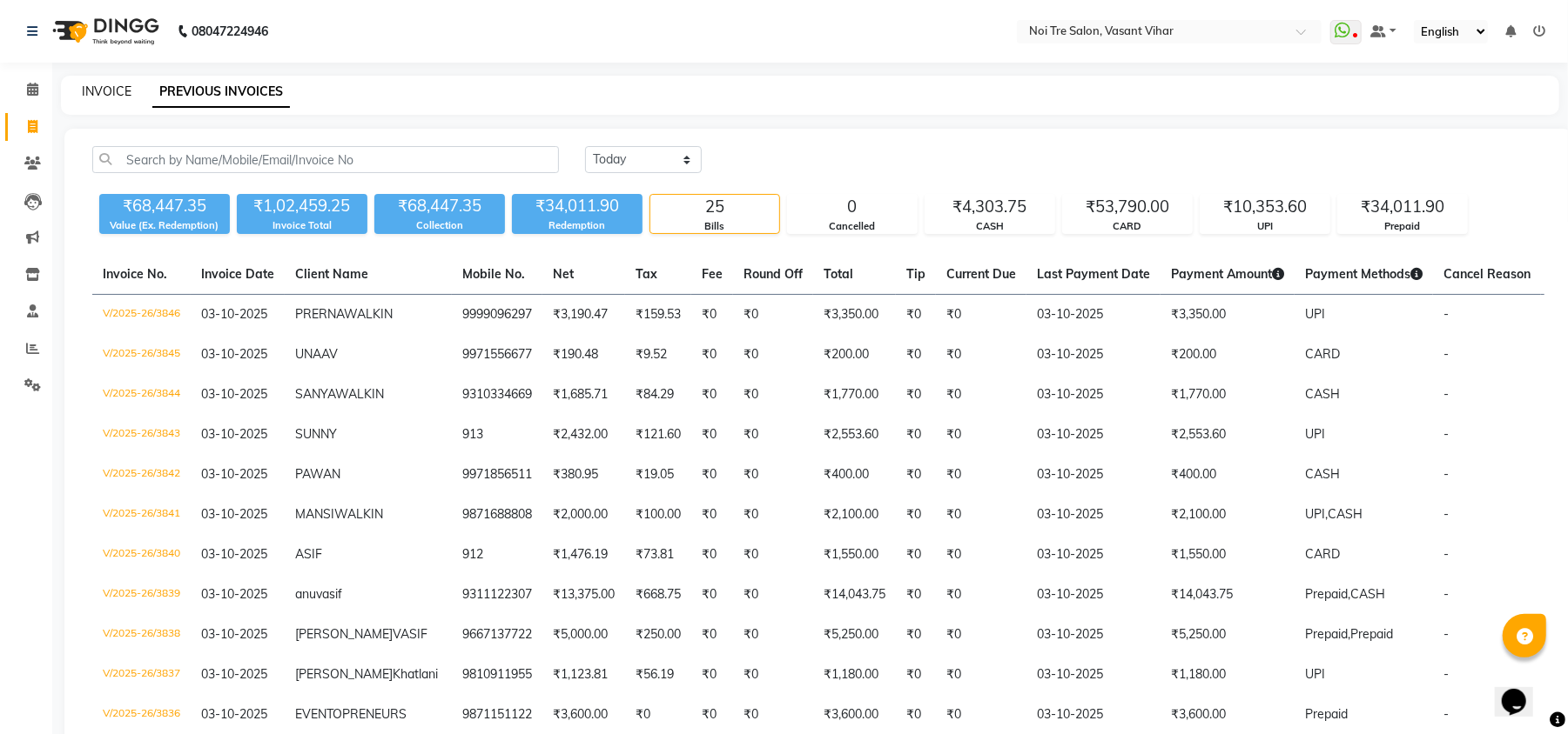
click at [92, 82] on div "INVOICE PREVIOUS INVOICES" at bounding box center [810, 95] width 1498 height 39
click at [92, 84] on link "INVOICE" at bounding box center [106, 92] width 49 height 16
select select "service"
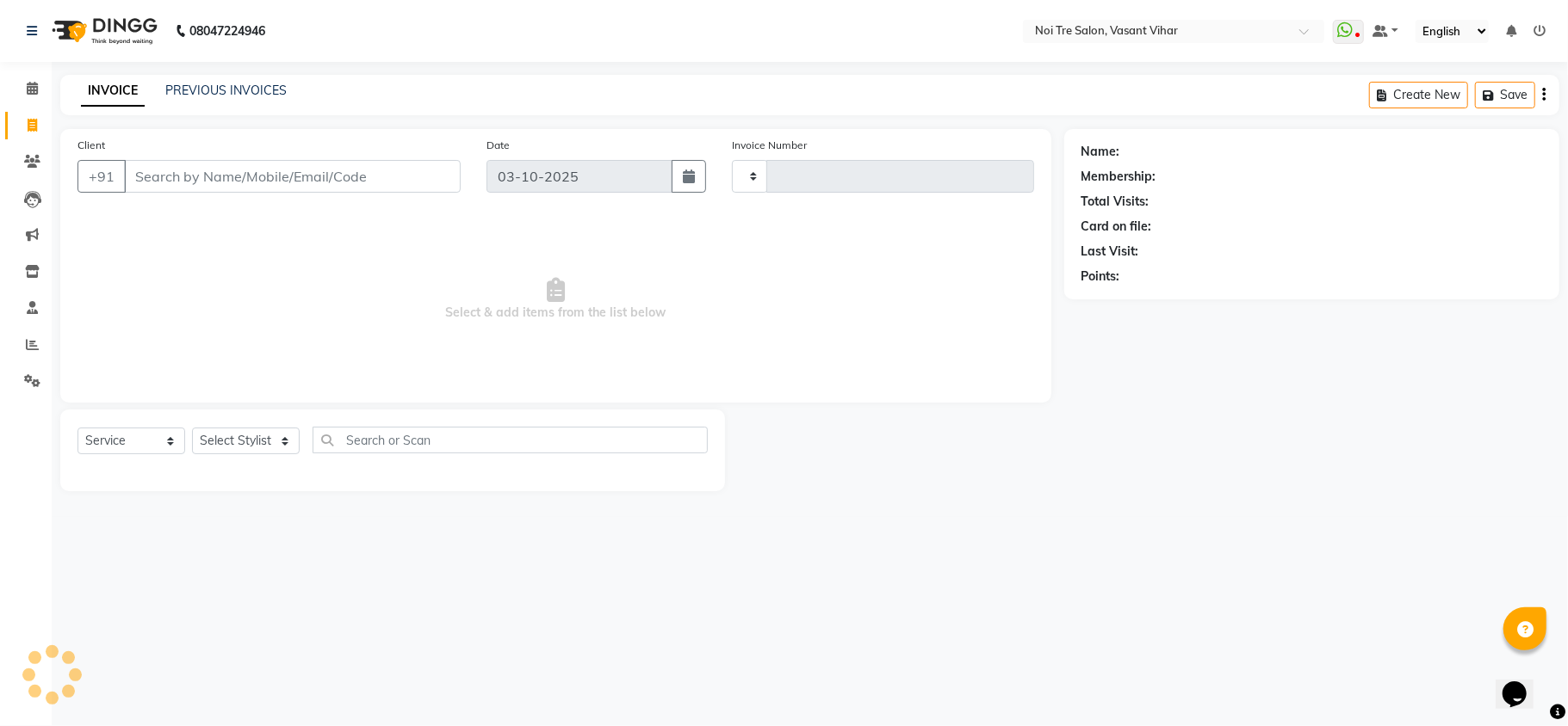
type input "3847"
select select "3944"
click at [269, 451] on select "Select Stylist" at bounding box center [245, 441] width 108 height 26
select select "20380"
click at [192, 428] on select "Select Stylist [PERSON_NAME](PUNJABI BAGH) [PERSON_NAME] GEETA [PERSON_NAME] PD…" at bounding box center [254, 441] width 125 height 26
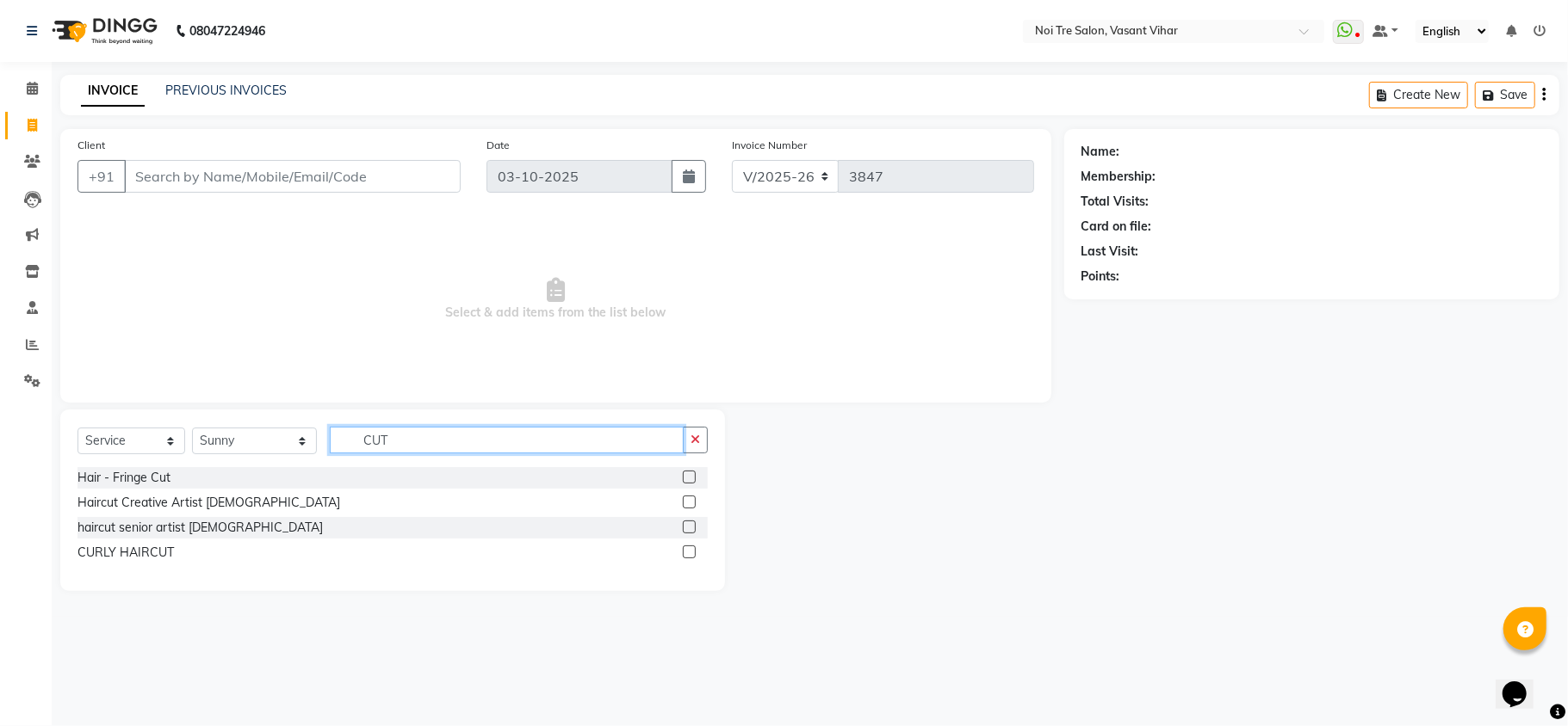
type input "CUT"
click at [693, 504] on label at bounding box center [688, 501] width 13 height 13
click at [693, 504] on input "checkbox" at bounding box center [687, 502] width 11 height 11
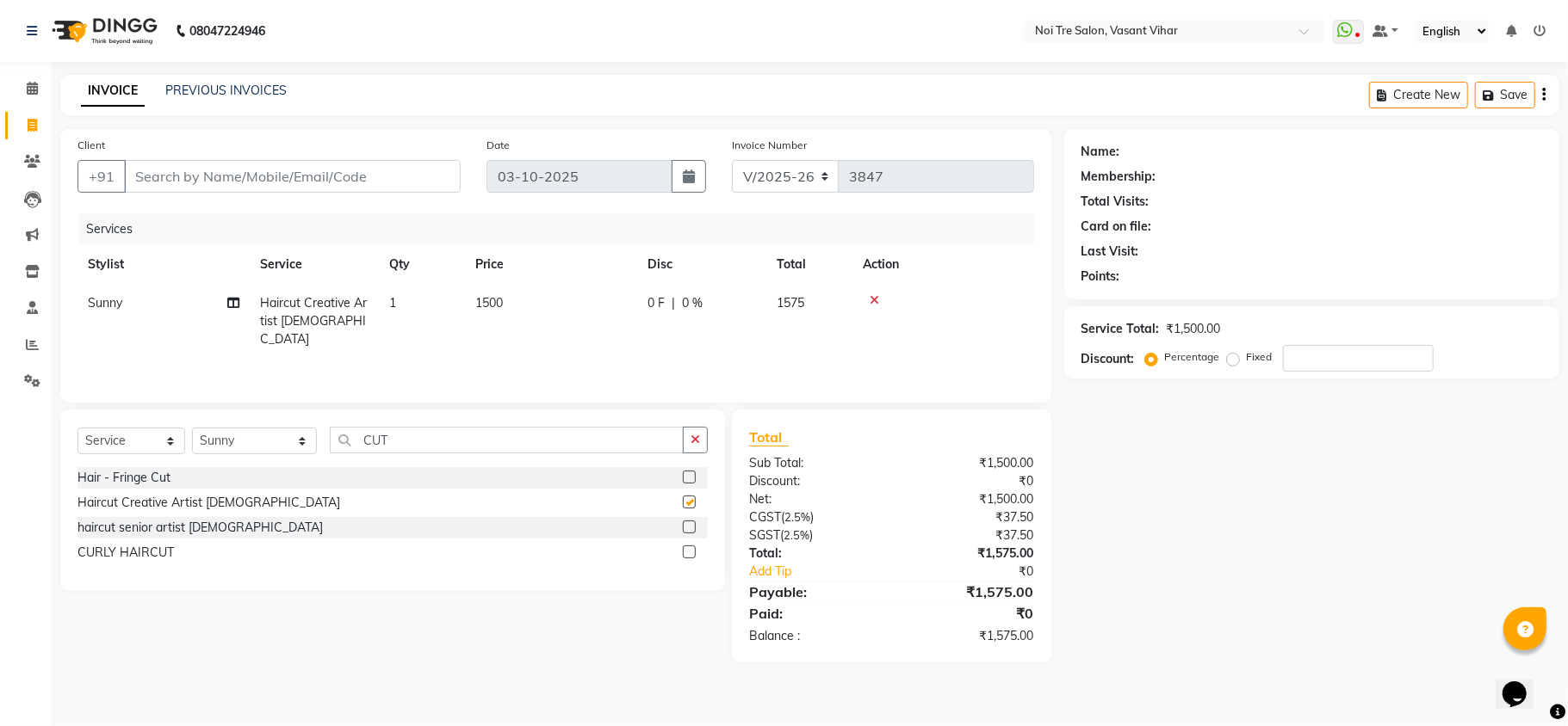
checkbox input "false"
click at [341, 163] on input "Client" at bounding box center [292, 177] width 337 height 33
type input "9"
type input "0"
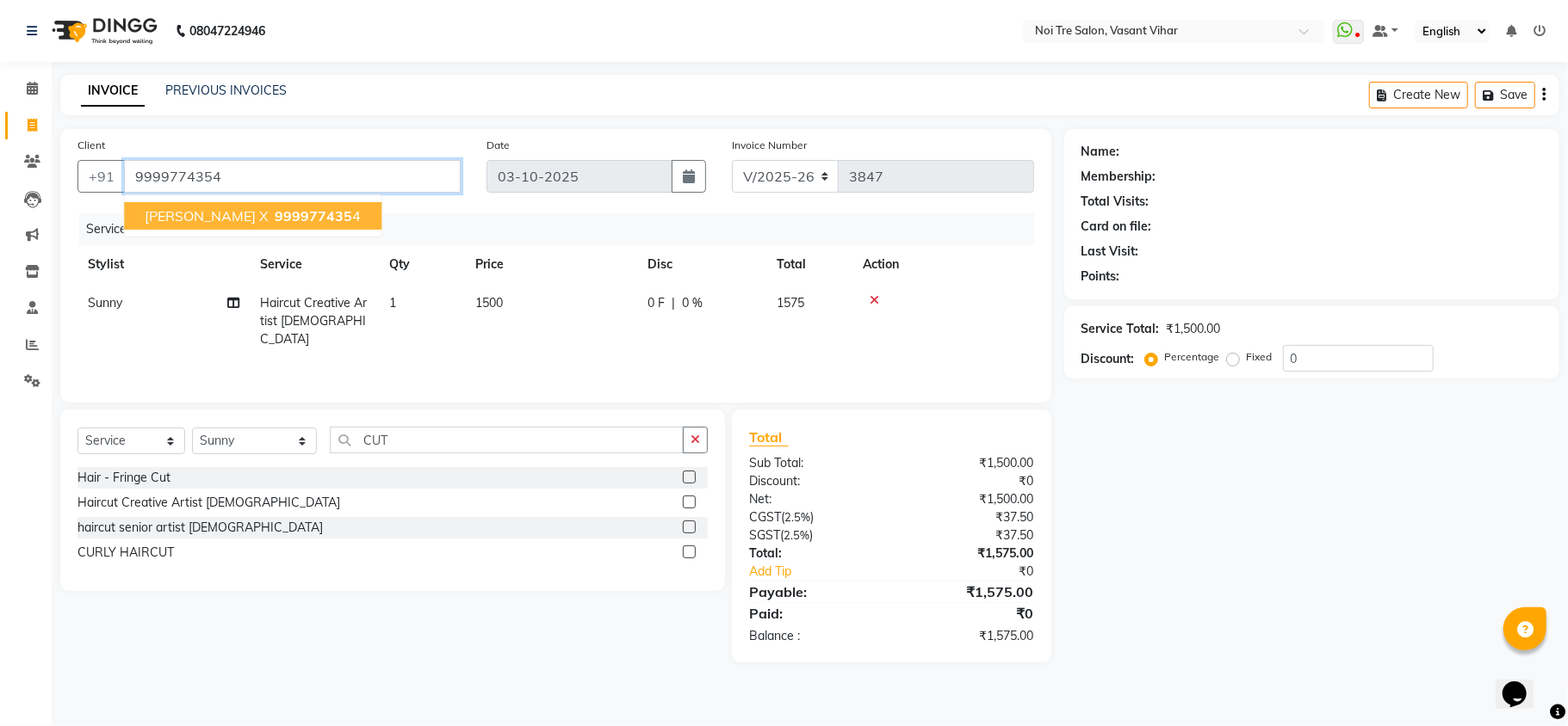
type input "9999774354"
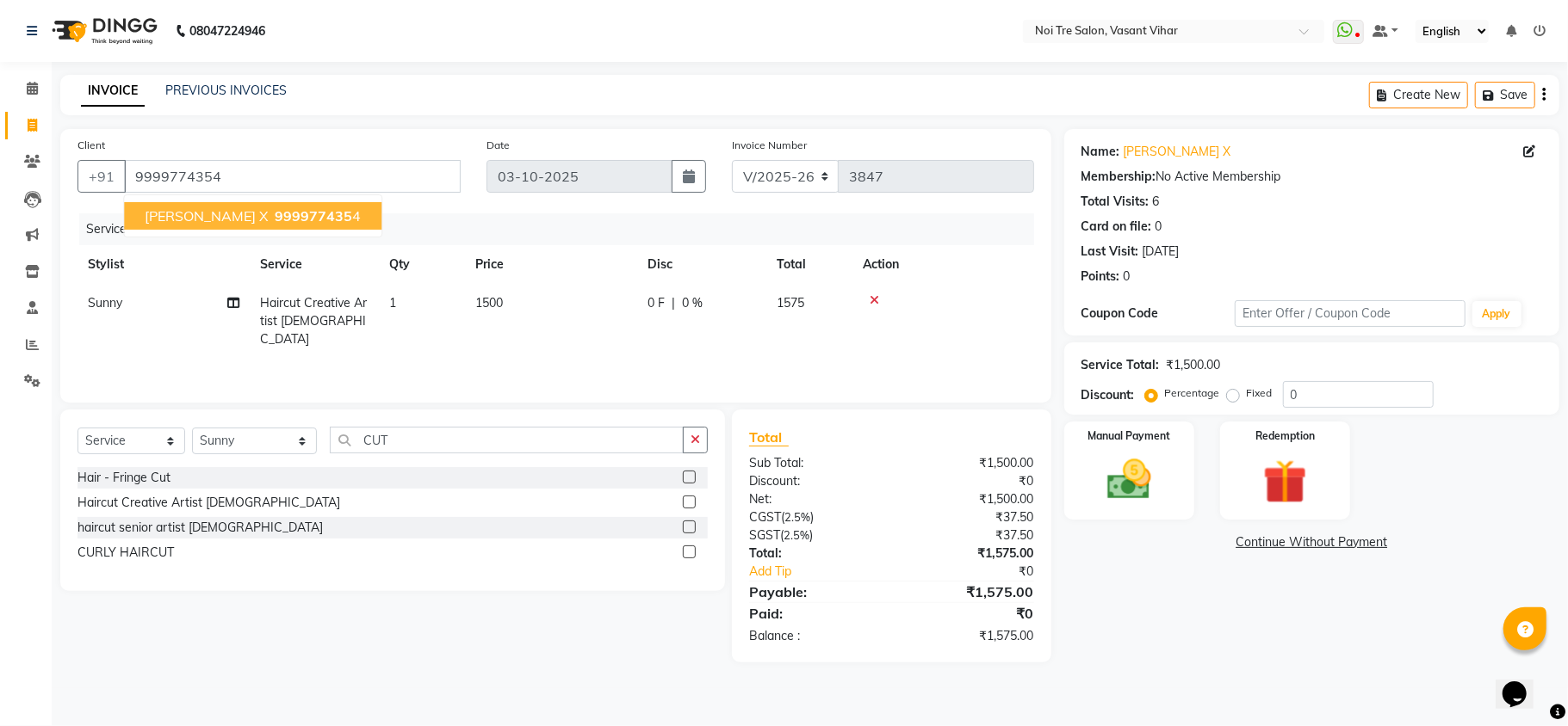
click at [342, 212] on button "AMAN GUPTA X 999977435 4" at bounding box center [252, 216] width 257 height 27
click at [521, 317] on td "1500" at bounding box center [551, 321] width 172 height 75
select select "20380"
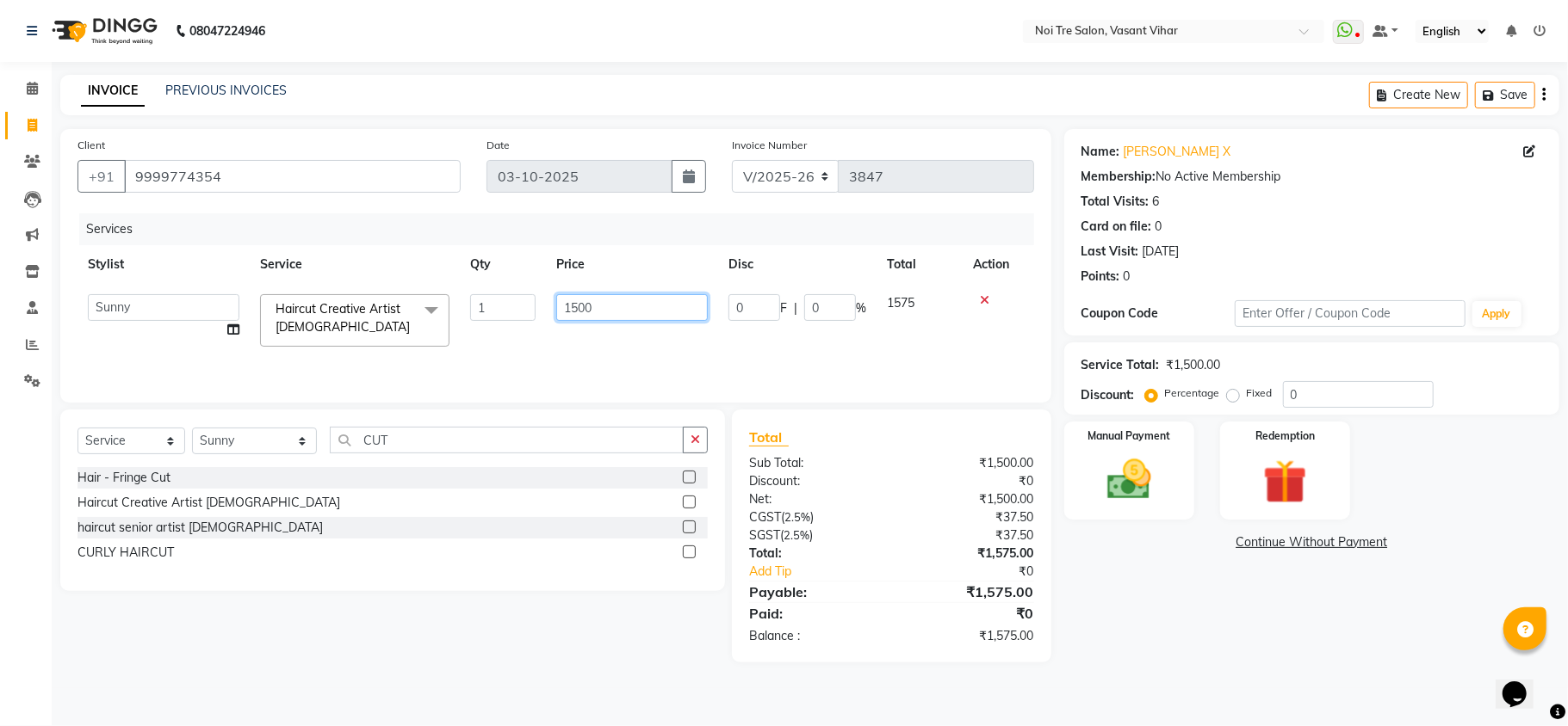
drag, startPoint x: 585, startPoint y: 302, endPoint x: 526, endPoint y: 302, distance: 59.0
click at [532, 302] on tr "[PERSON_NAME](PUNJABI BAGH) [PERSON_NAME] GEETA [PERSON_NAME] PDC [PERSON_NAME]…" at bounding box center [556, 320] width 957 height 73
type input "950"
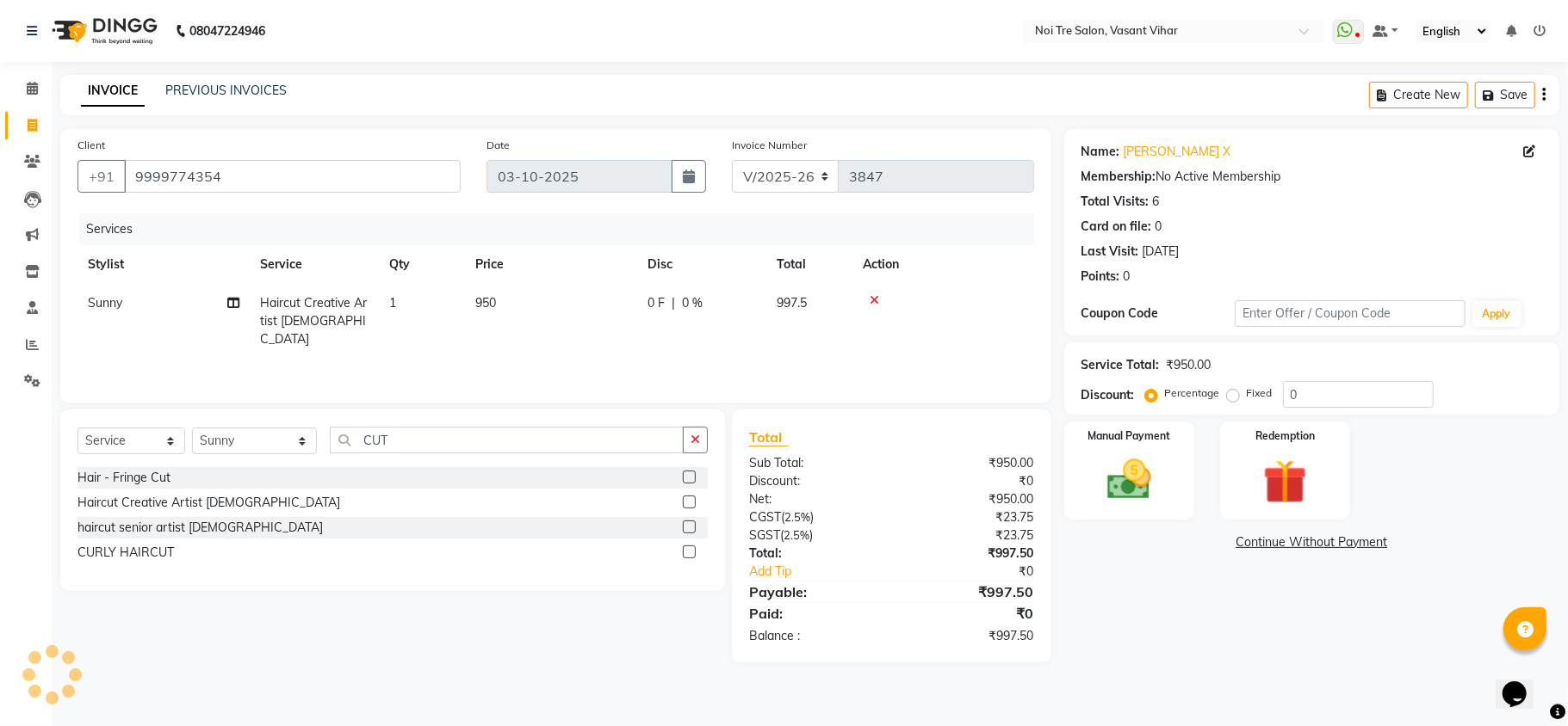
click at [704, 360] on div "Services Stylist Service Qty Price Disc Total Action Sunny Haircut Creative Art…" at bounding box center [556, 299] width 957 height 172
click at [1247, 393] on label "Fixed" at bounding box center [1259, 393] width 26 height 16
click at [1230, 393] on input "Fixed" at bounding box center [1236, 393] width 12 height 12
radio input "true"
drag, startPoint x: 1323, startPoint y: 387, endPoint x: 1212, endPoint y: 386, distance: 111.0
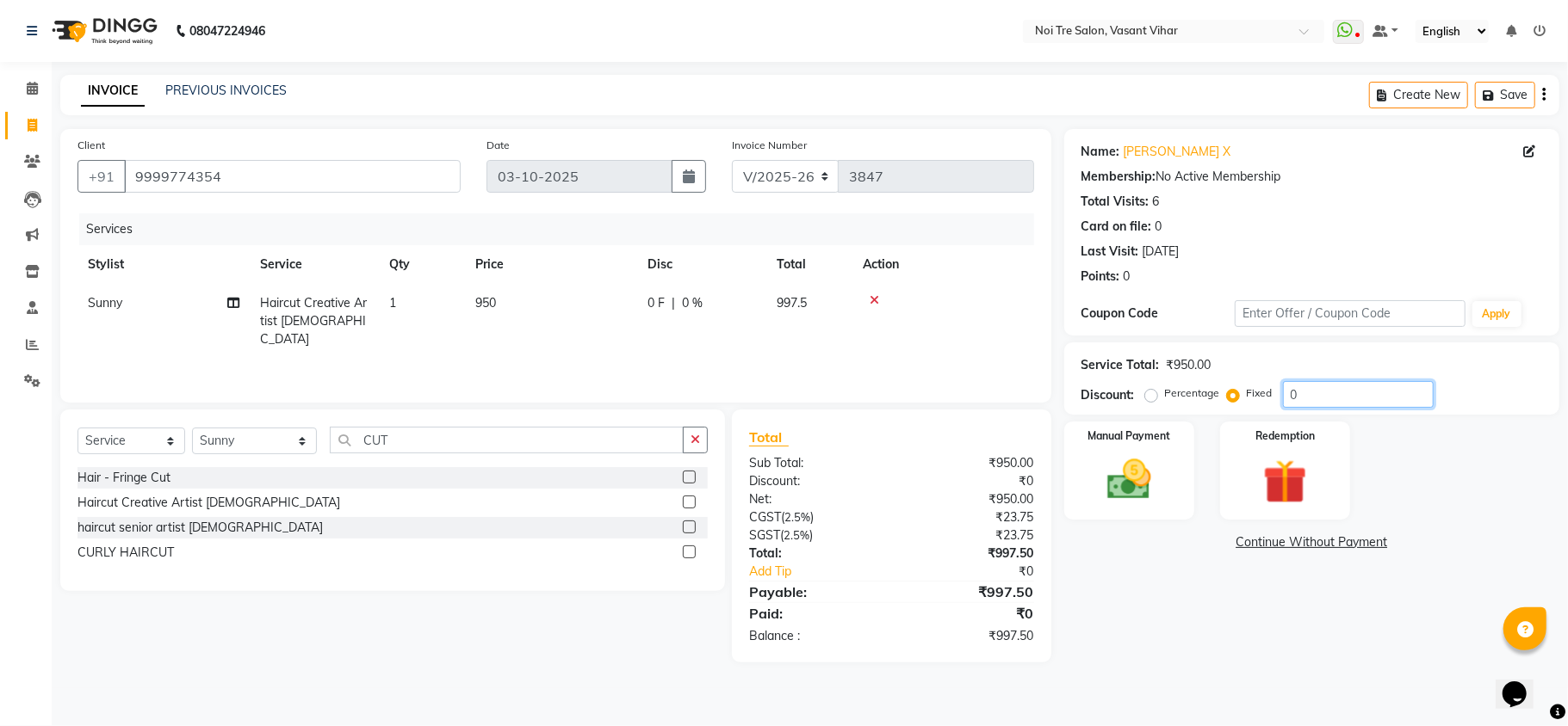
click at [1241, 386] on div "Percentage Fixed 0" at bounding box center [1291, 394] width 285 height 26
type input "47.5"
click at [1189, 638] on div "Name: Aman Gupta X Membership: No Active Membership Total Visits: 6 Card on fil…" at bounding box center [1318, 396] width 508 height 533
click at [1129, 369] on div "Service Total:" at bounding box center [1120, 365] width 78 height 18
click at [1161, 487] on img at bounding box center [1129, 480] width 75 height 54
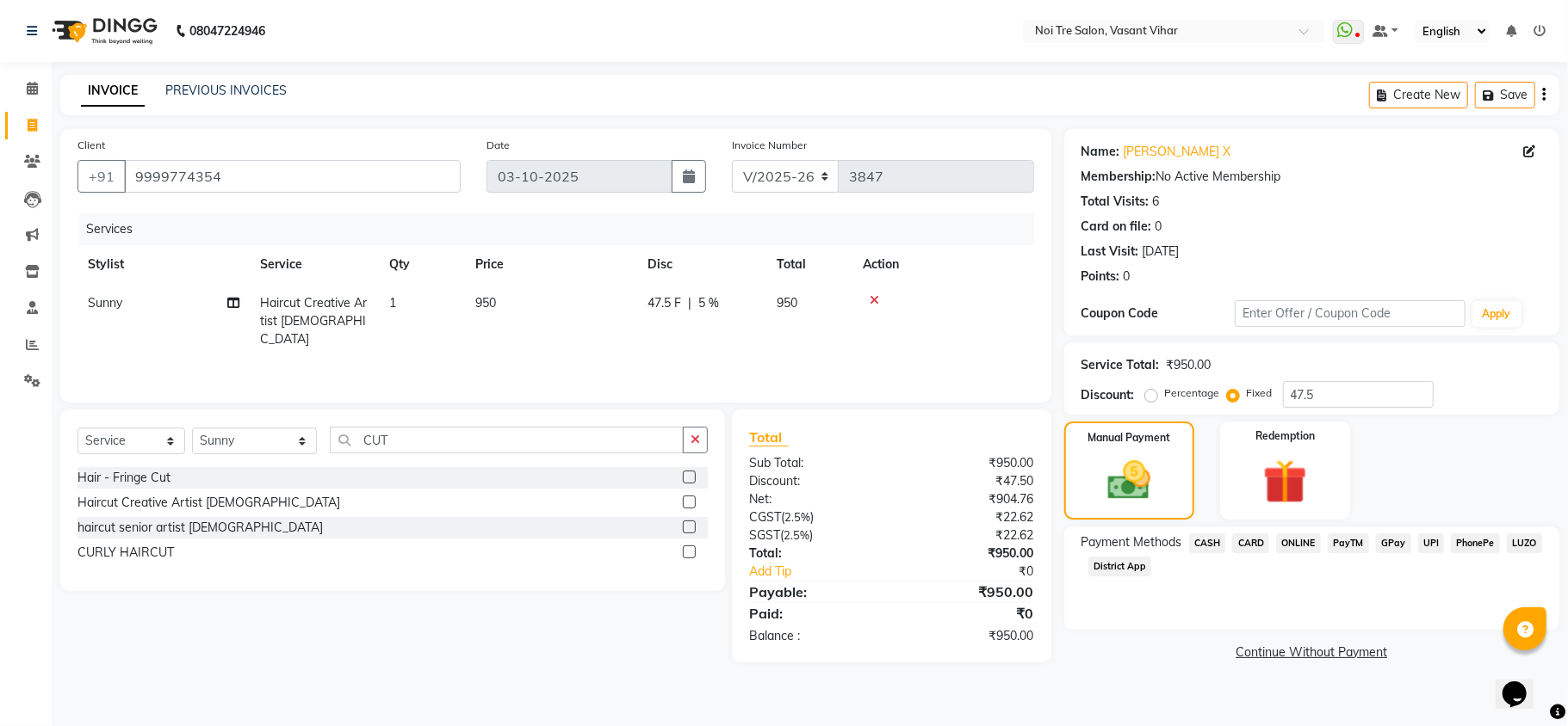
click at [1433, 544] on span "UPI" at bounding box center [1431, 543] width 26 height 19
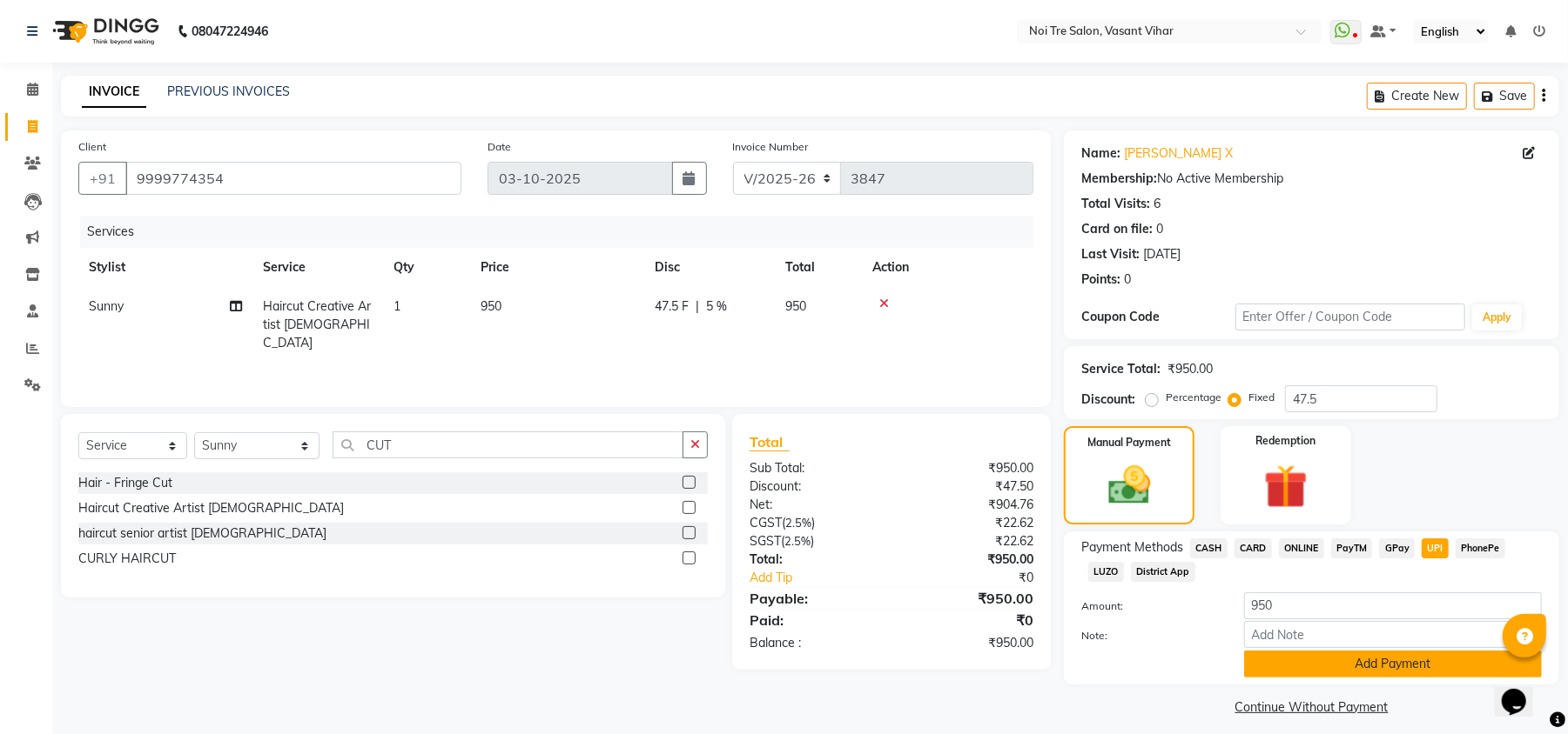
click at [1450, 677] on button "Add Payment" at bounding box center [1393, 664] width 297 height 27
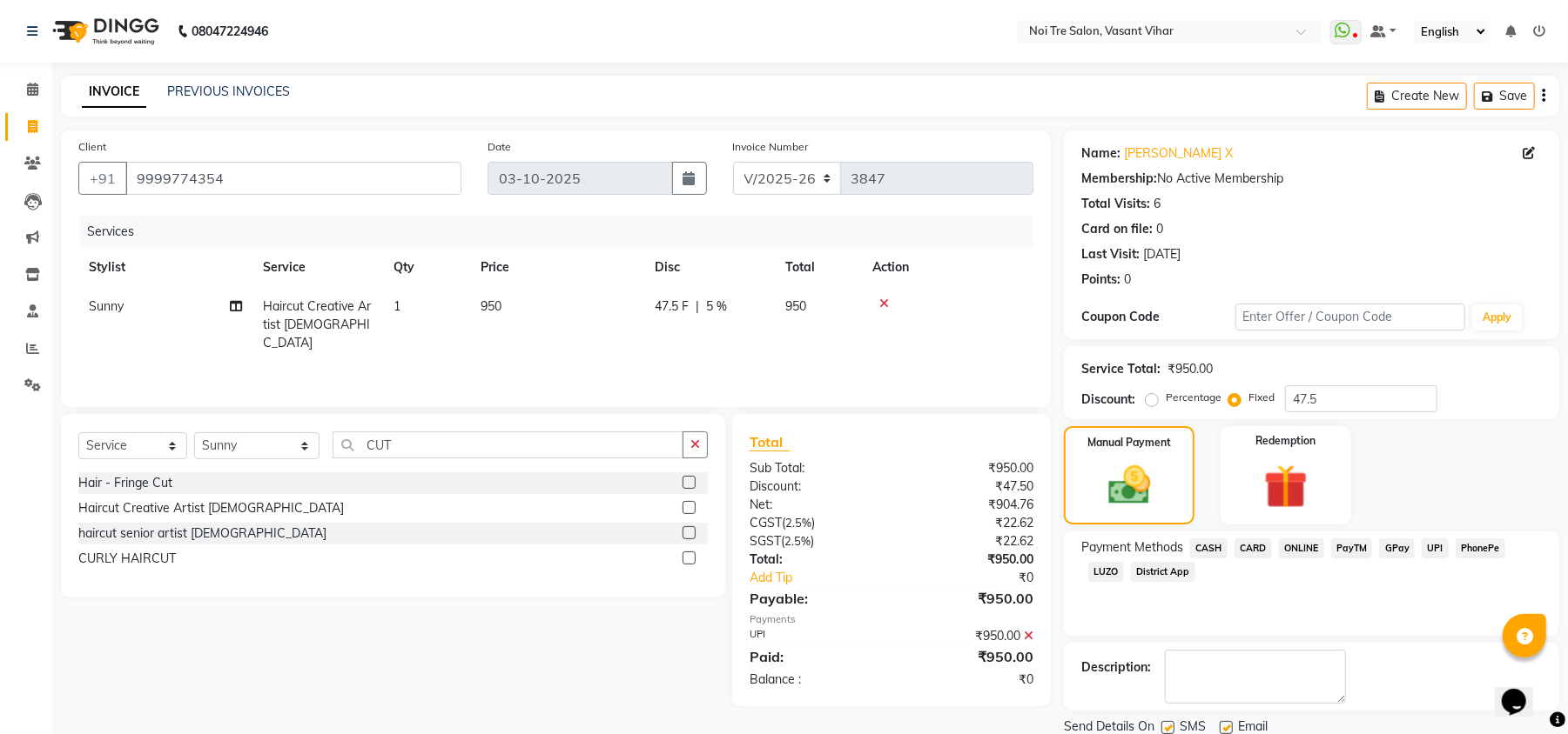
scroll to position [64, 0]
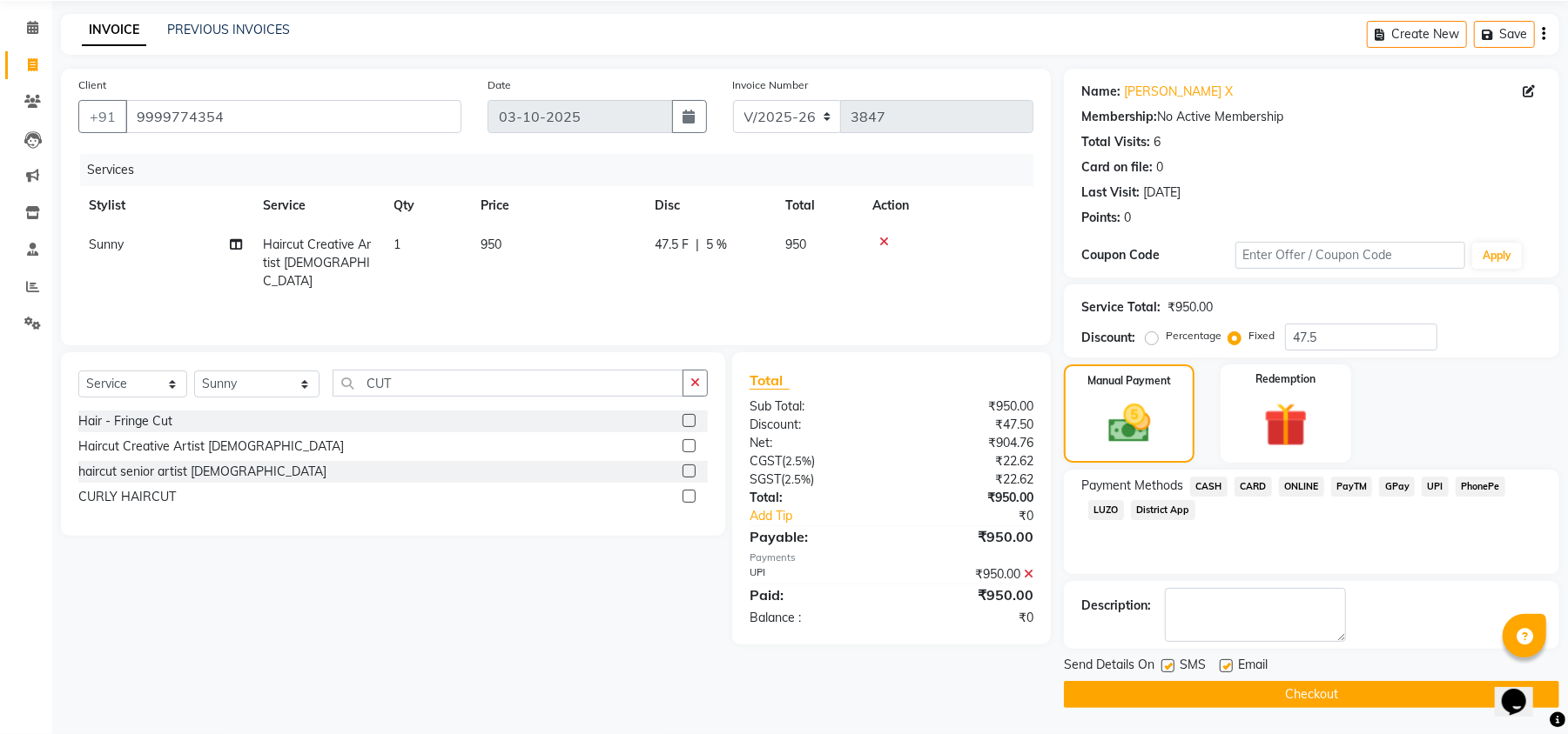
click at [1372, 682] on button "Checkout" at bounding box center [1311, 695] width 495 height 27
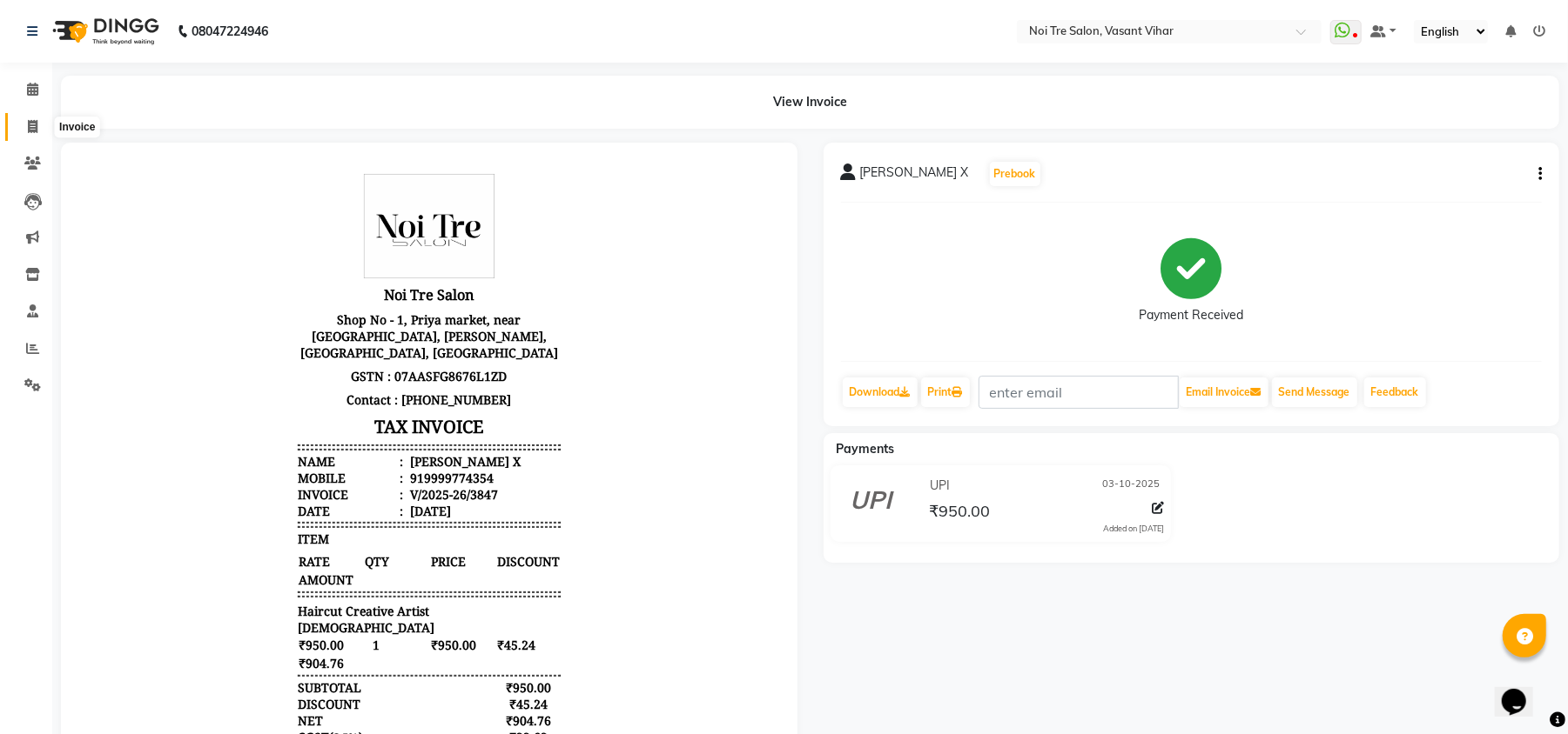
click at [35, 125] on icon at bounding box center [32, 126] width 10 height 13
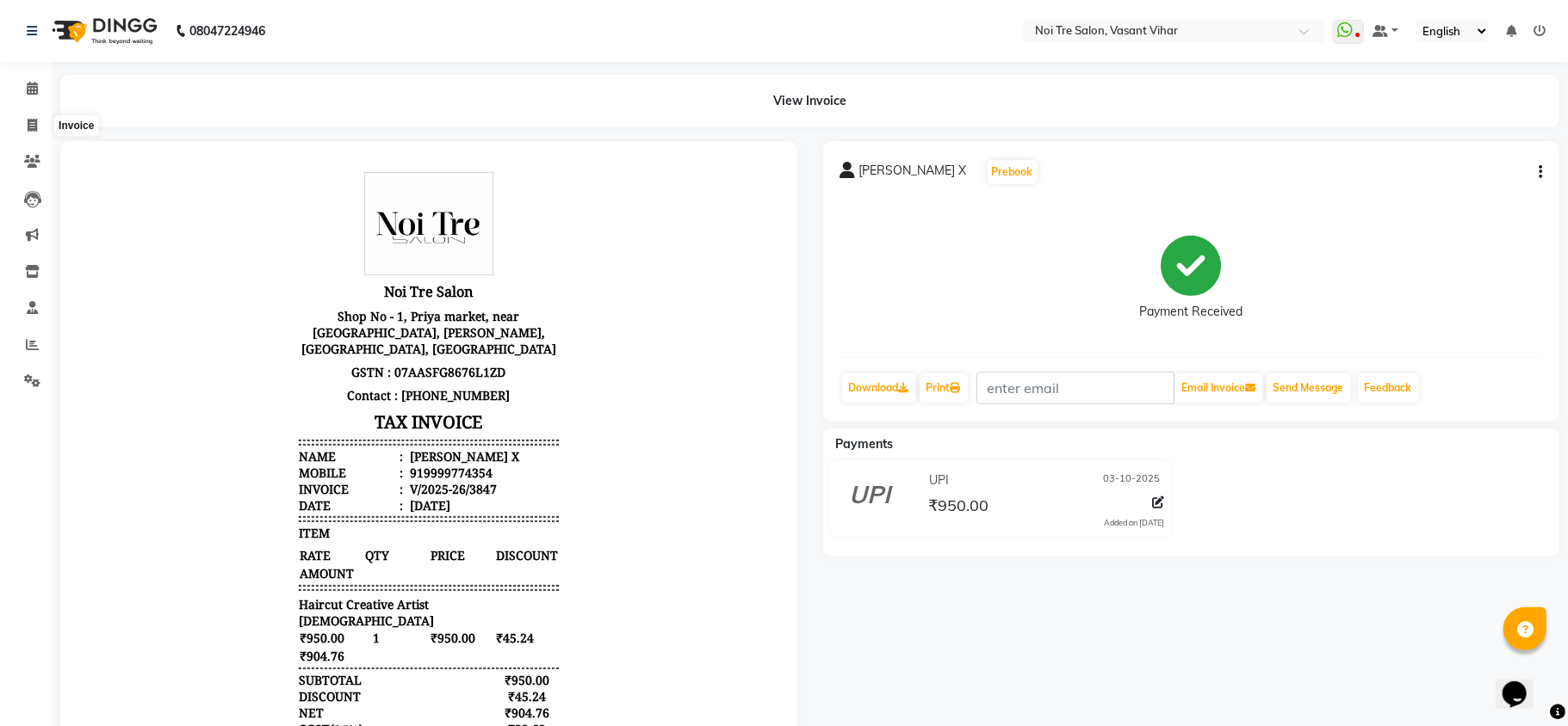
select select "3944"
select select "service"
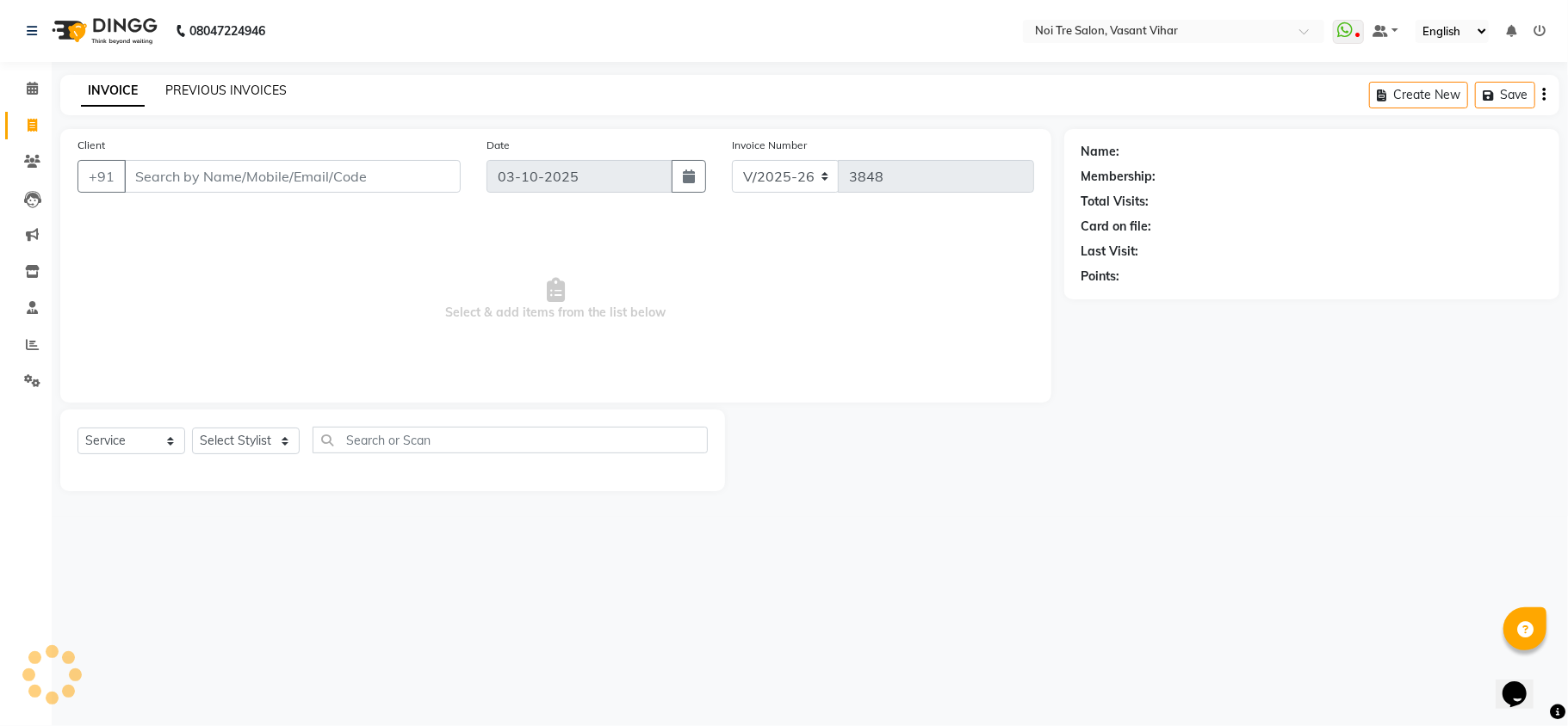
click at [244, 87] on link "PREVIOUS INVOICES" at bounding box center [226, 91] width 122 height 16
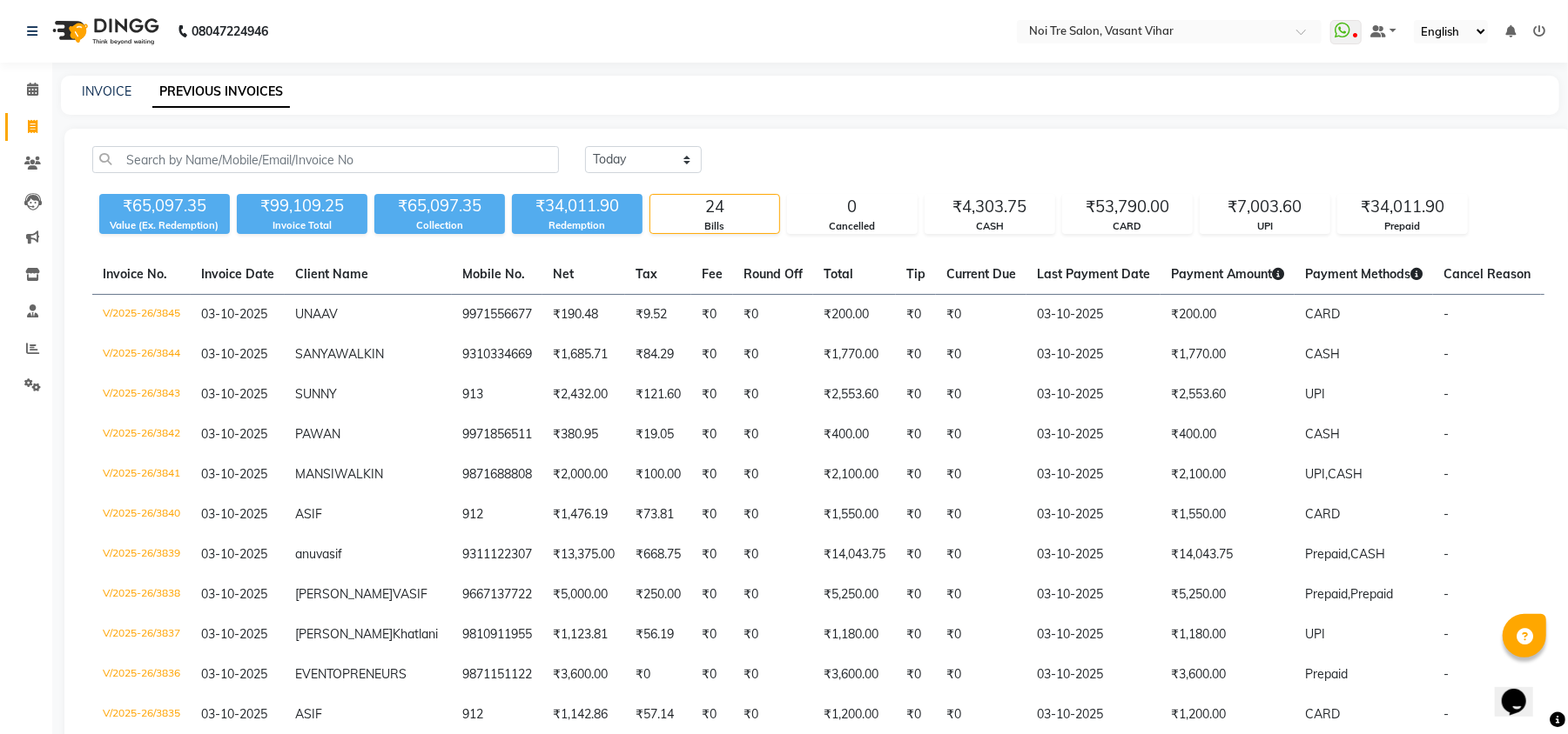
click at [95, 92] on div "08047224946 Select Location × Noi Tre Salon, Vasant Vihar WhatsApp Status ✕ Sta…" at bounding box center [784, 675] width 1568 height 1351
click at [109, 91] on link "INVOICE" at bounding box center [106, 92] width 49 height 16
select select "service"
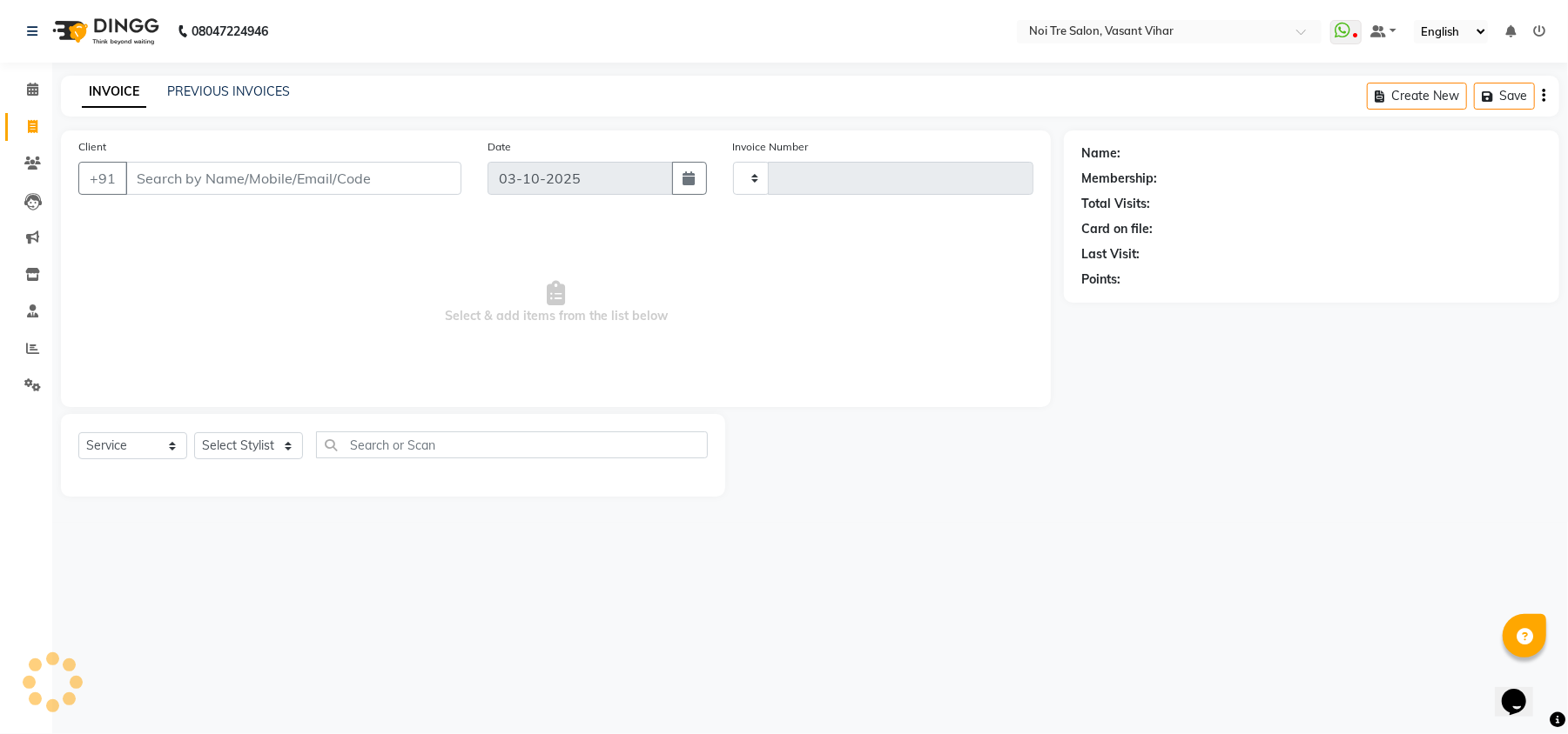
type input "3848"
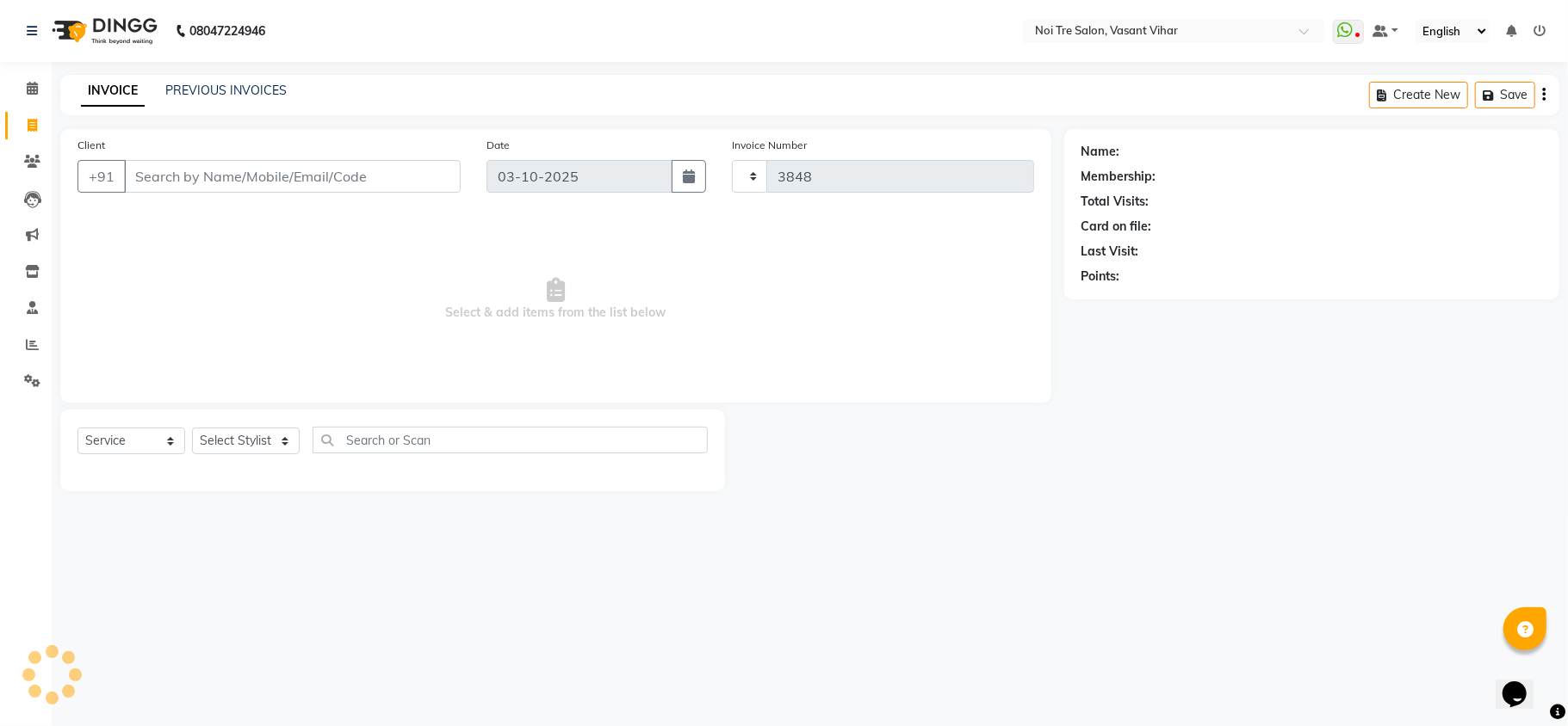
select select "3944"
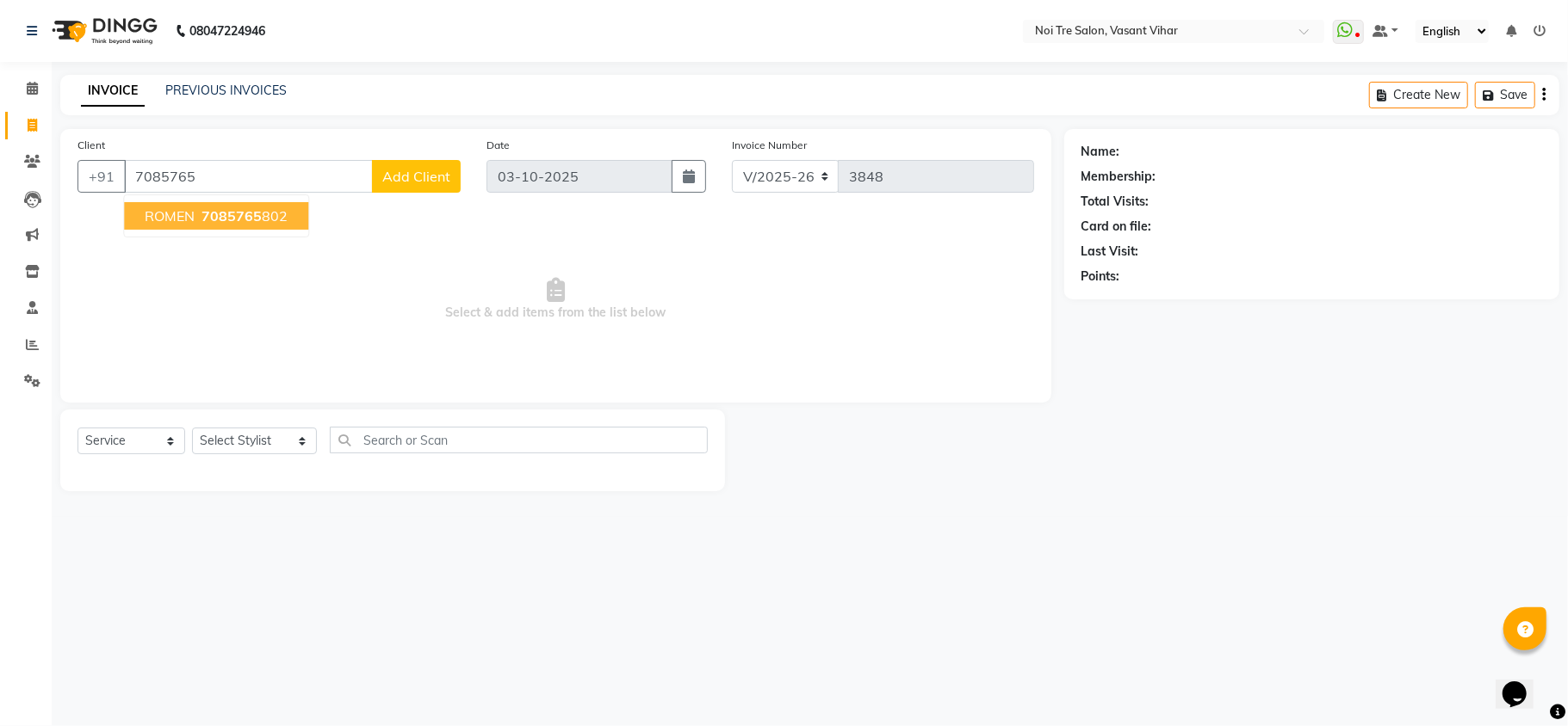
click at [282, 222] on ngb-highlight "7085765 802" at bounding box center [242, 216] width 90 height 18
type input "7085765802"
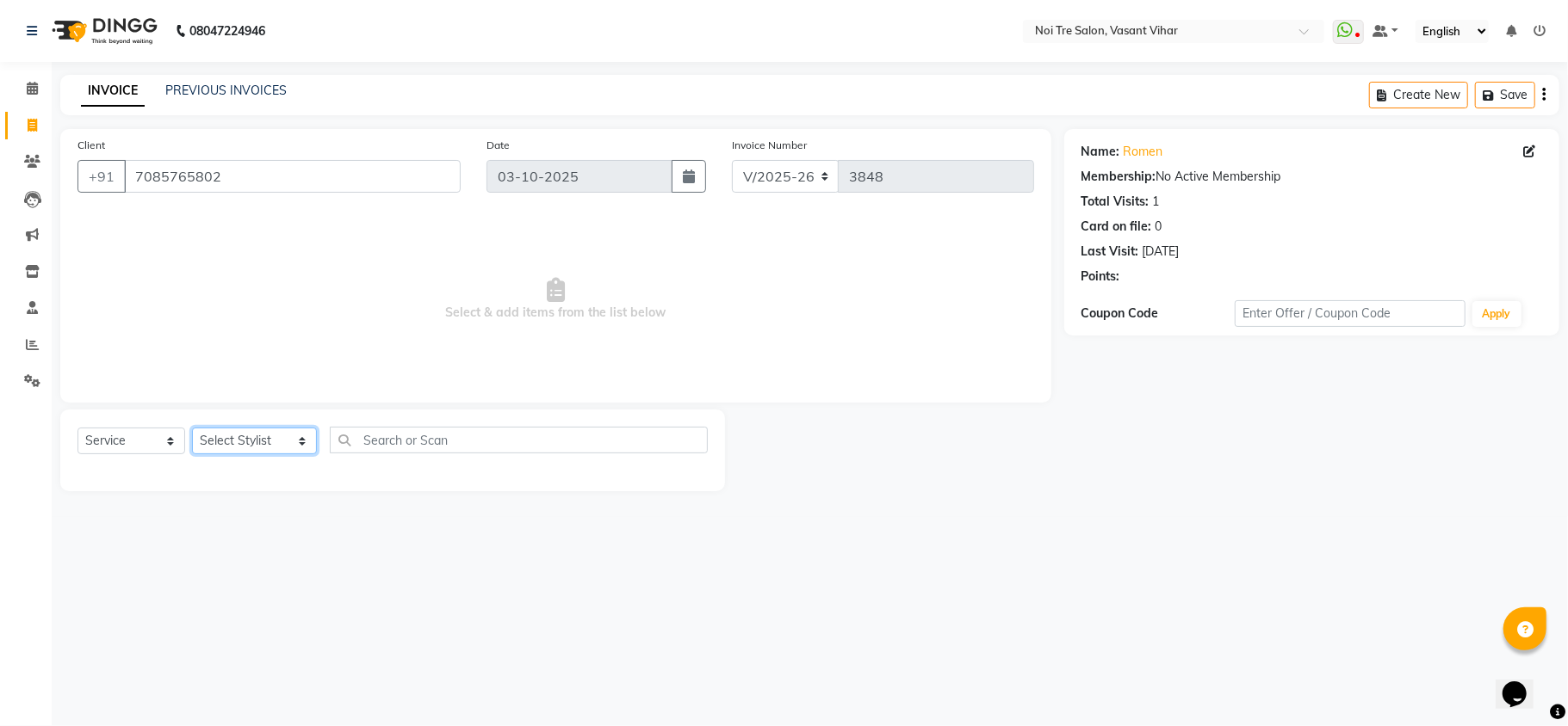
click at [242, 442] on select "Select Stylist [PERSON_NAME](PUNJABI BAGH) [PERSON_NAME] GEETA [PERSON_NAME] PD…" at bounding box center [254, 441] width 125 height 26
select select "46585"
click at [192, 428] on select "Select Stylist [PERSON_NAME](PUNJABI BAGH) [PERSON_NAME] GEETA [PERSON_NAME] PD…" at bounding box center [254, 441] width 125 height 26
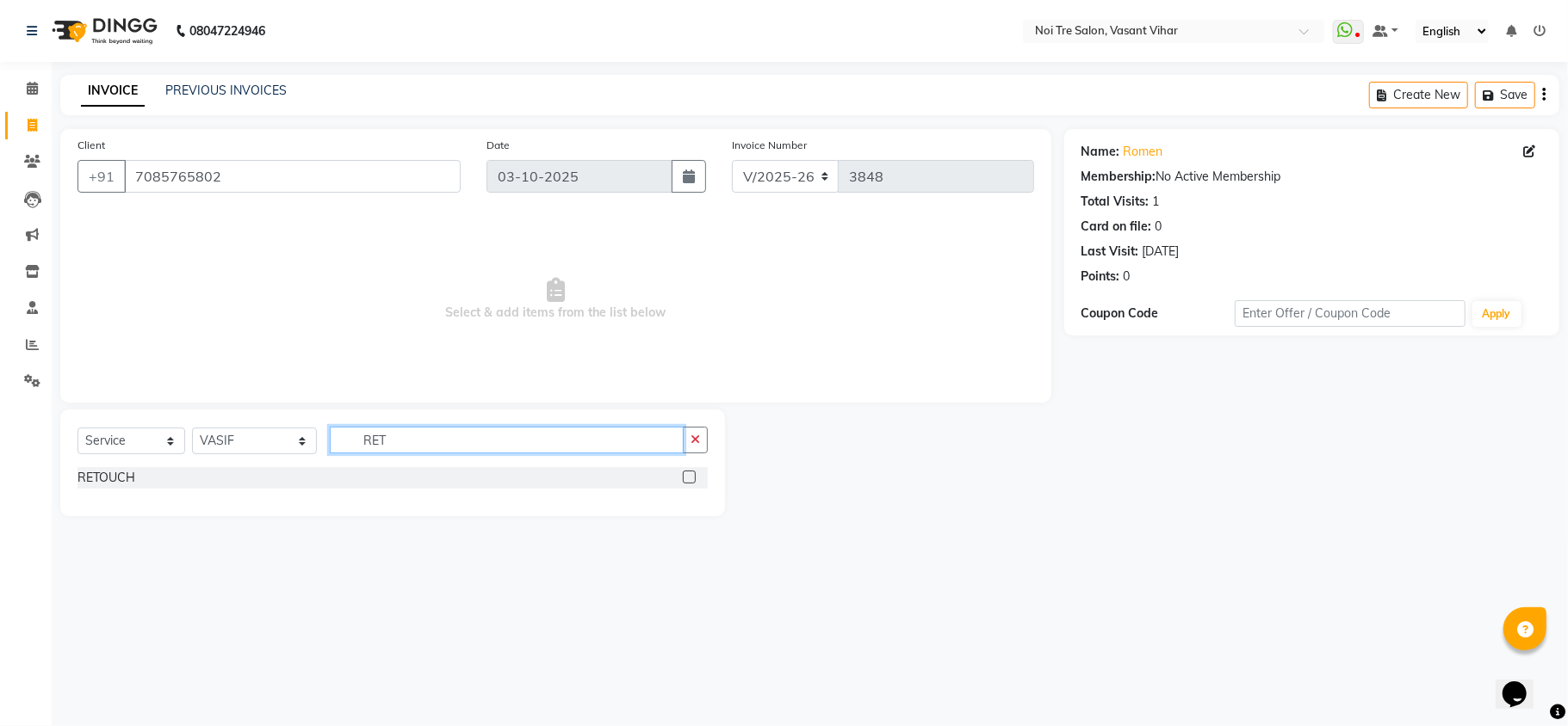
type input "RET"
click at [692, 480] on label at bounding box center [688, 477] width 13 height 13
click at [692, 480] on input "checkbox" at bounding box center [687, 478] width 11 height 11
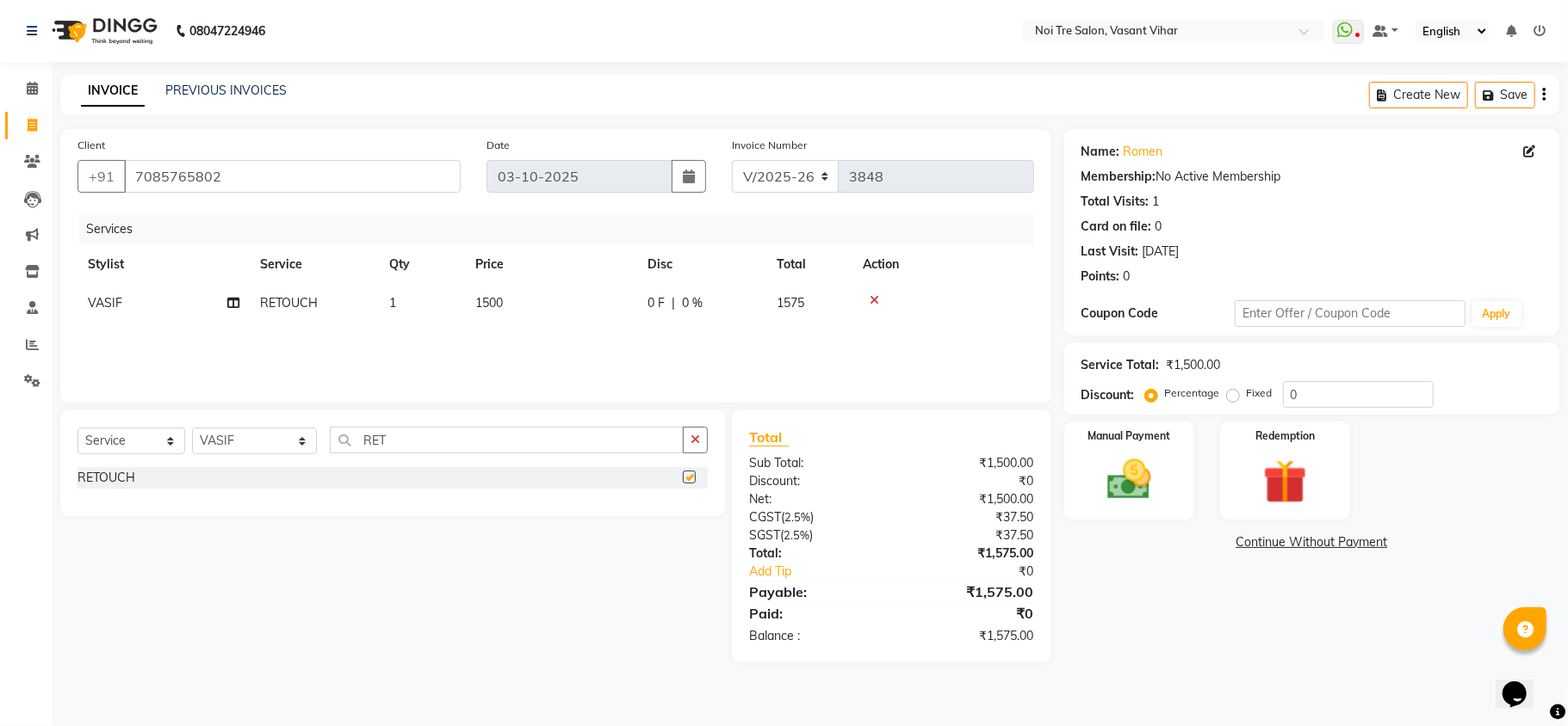
checkbox input "false"
click at [532, 294] on td "1500" at bounding box center [551, 304] width 172 height 39
select select "46585"
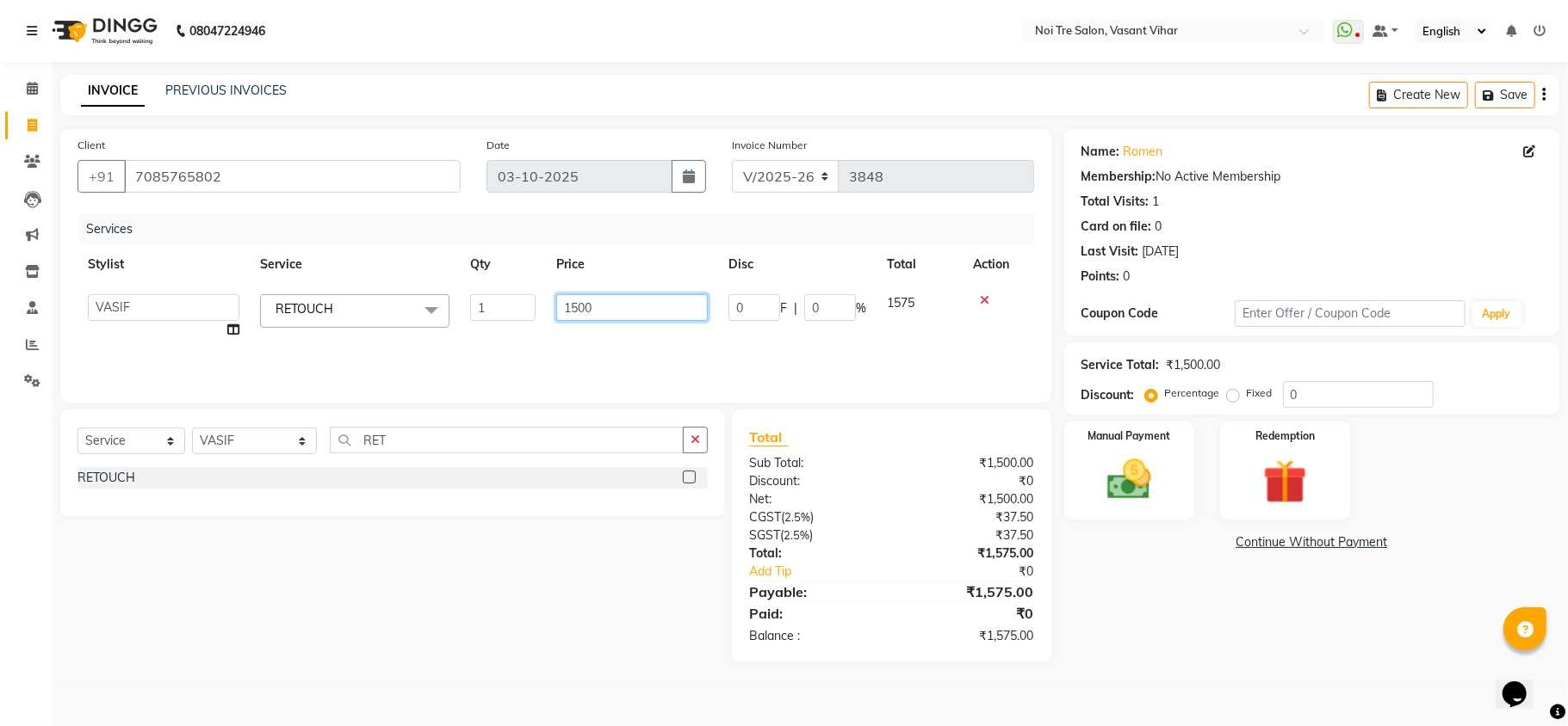
drag, startPoint x: 603, startPoint y: 309, endPoint x: 0, endPoint y: 125, distance: 630.4
click at [179, 203] on div "Client +91 7085765802 Date 03-10-2025 Invoice Number V/2025 V/2025-26 3848 Serv…" at bounding box center [556, 266] width 991 height 273
type input "2360"
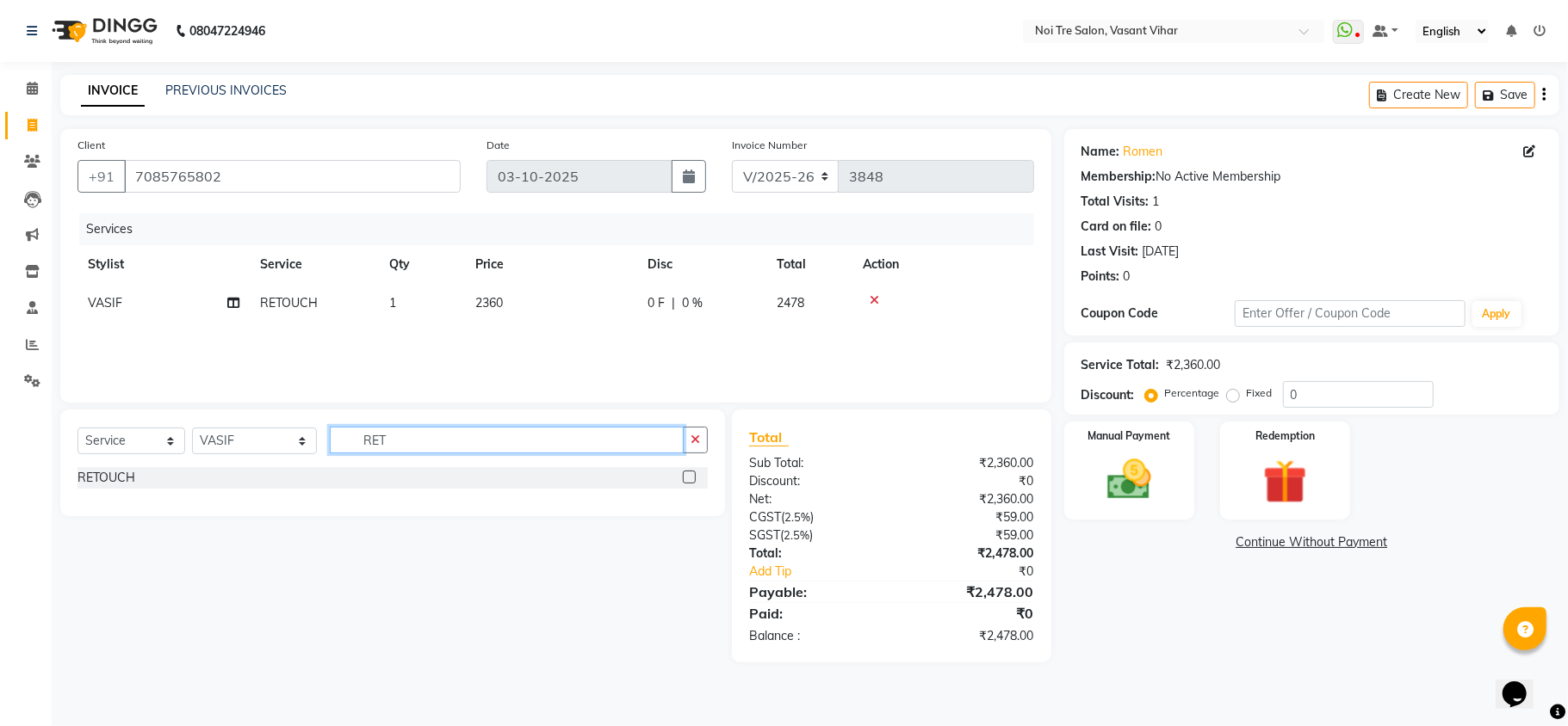
drag, startPoint x: 420, startPoint y: 448, endPoint x: 179, endPoint y: 372, distance: 252.7
click at [179, 372] on div "Client +91 7085765802 Date 03-10-2025 Invoice Number V/2025 V/2025-26 3848 Serv…" at bounding box center [556, 396] width 1017 height 533
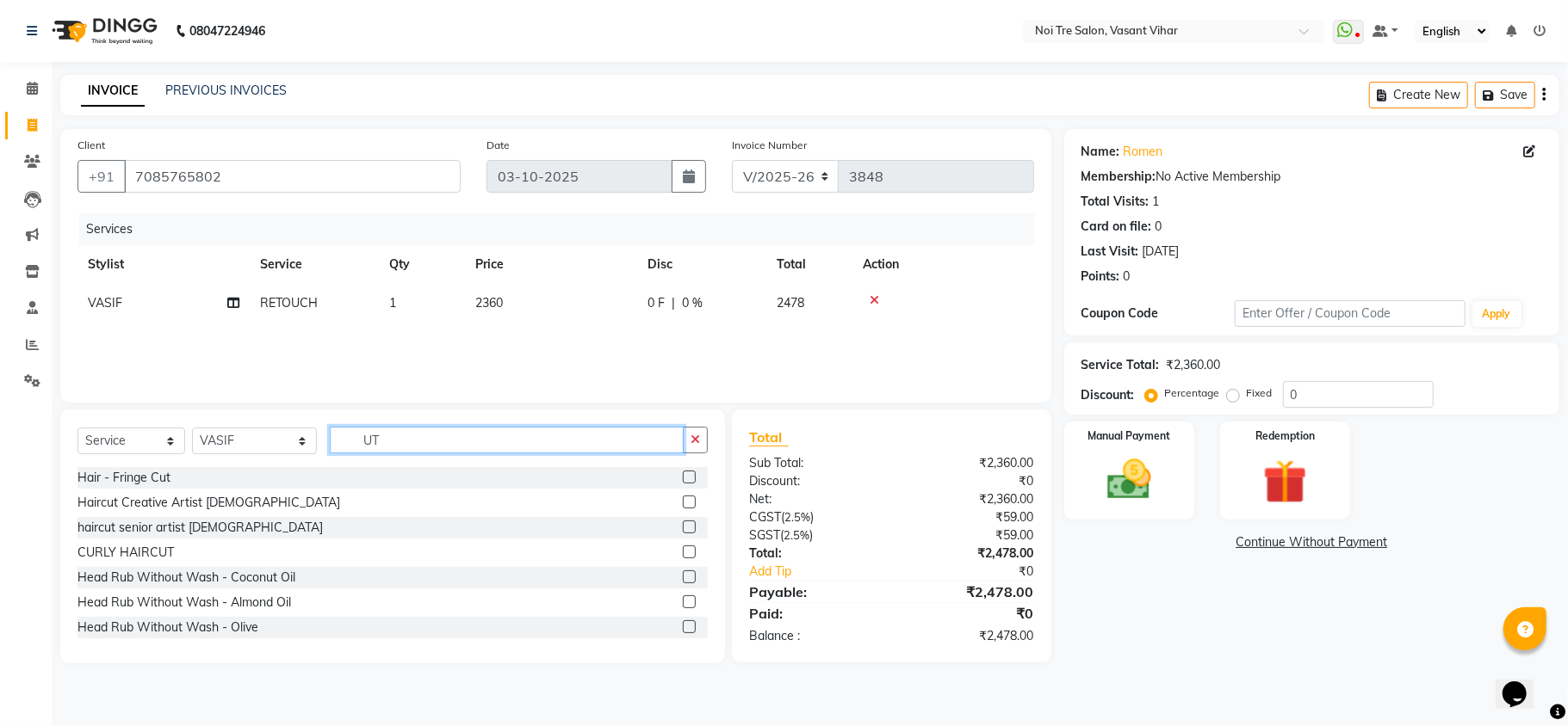
type input "UT"
click at [682, 500] on label at bounding box center [688, 501] width 13 height 13
click at [682, 500] on input "checkbox" at bounding box center [687, 502] width 11 height 11
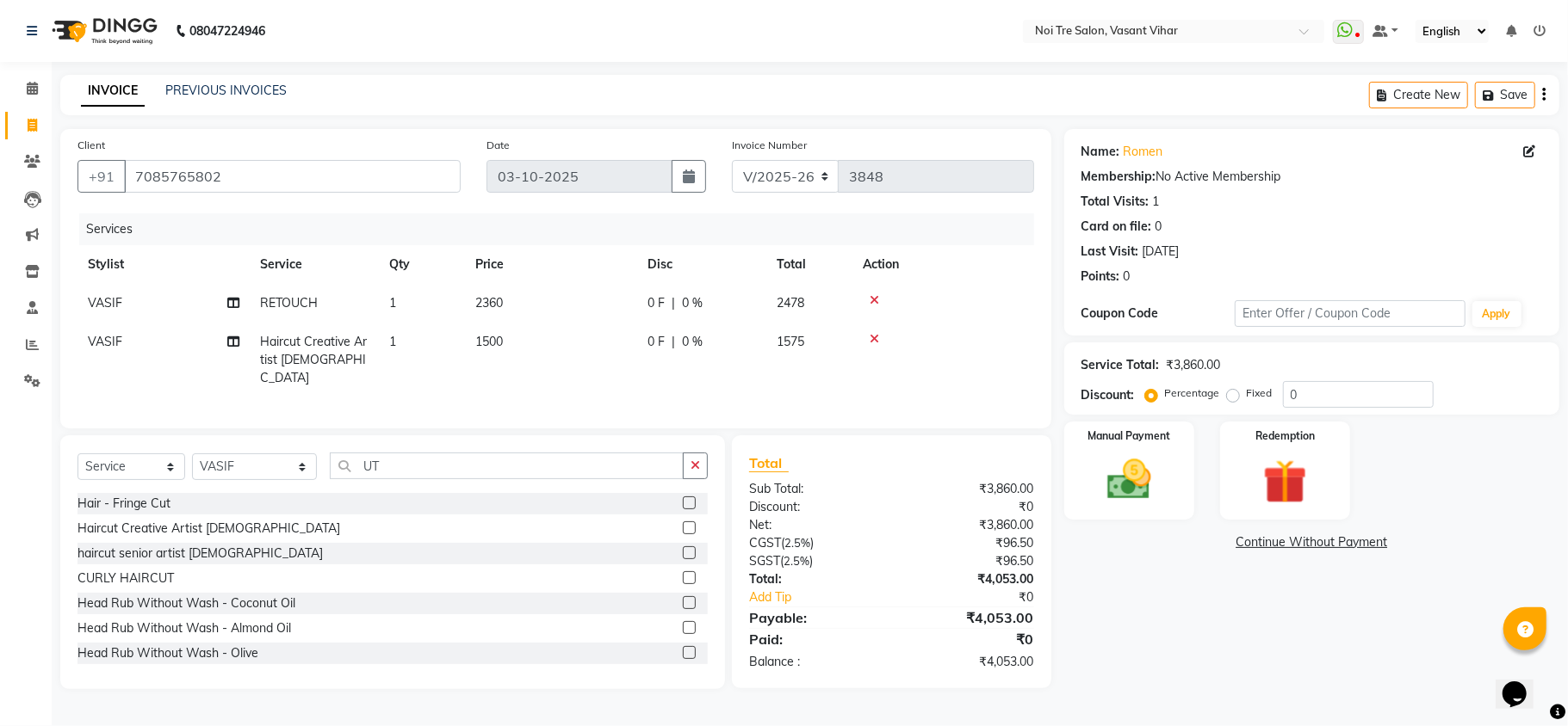
checkbox input "false"
click at [522, 347] on td "1500" at bounding box center [551, 360] width 172 height 75
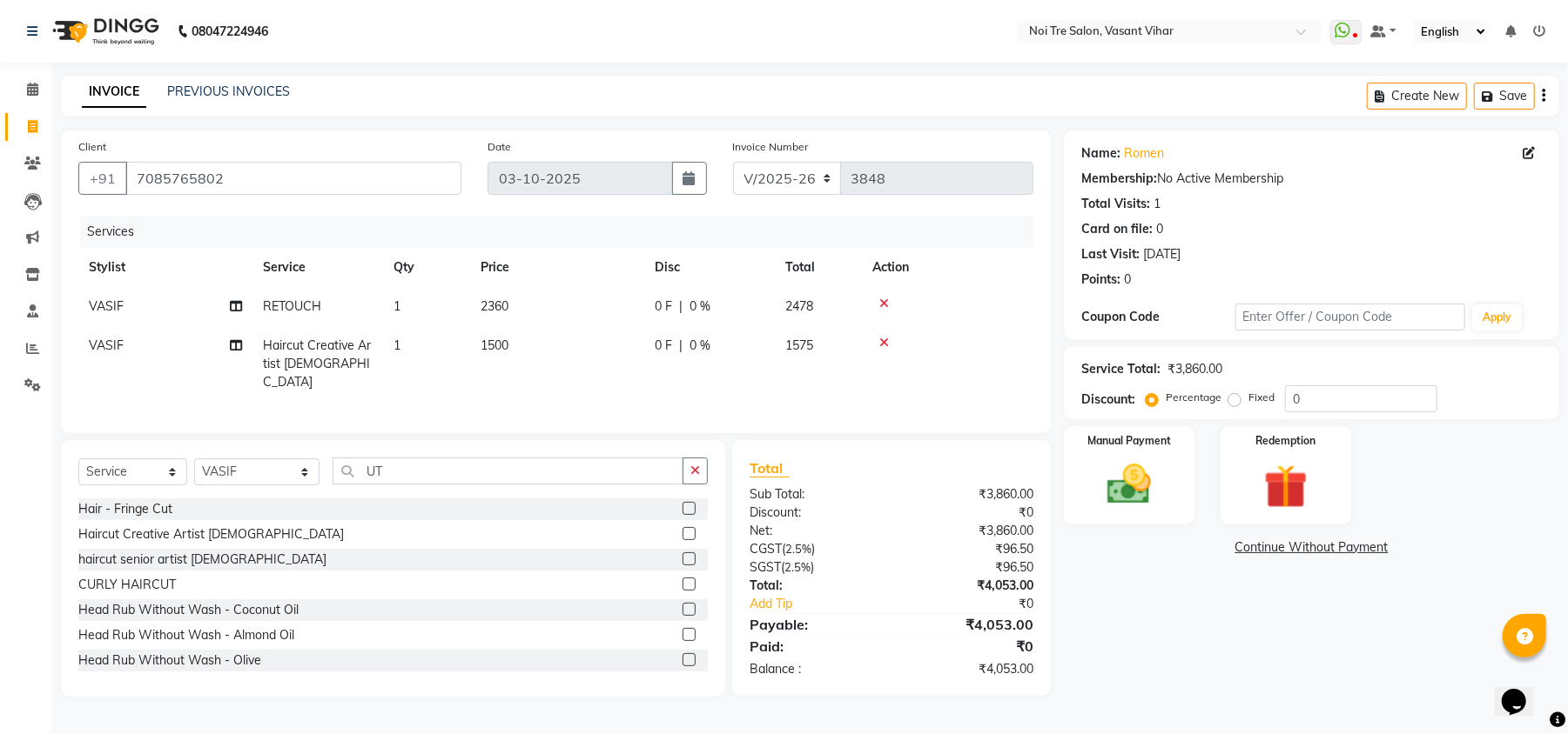
select select "46585"
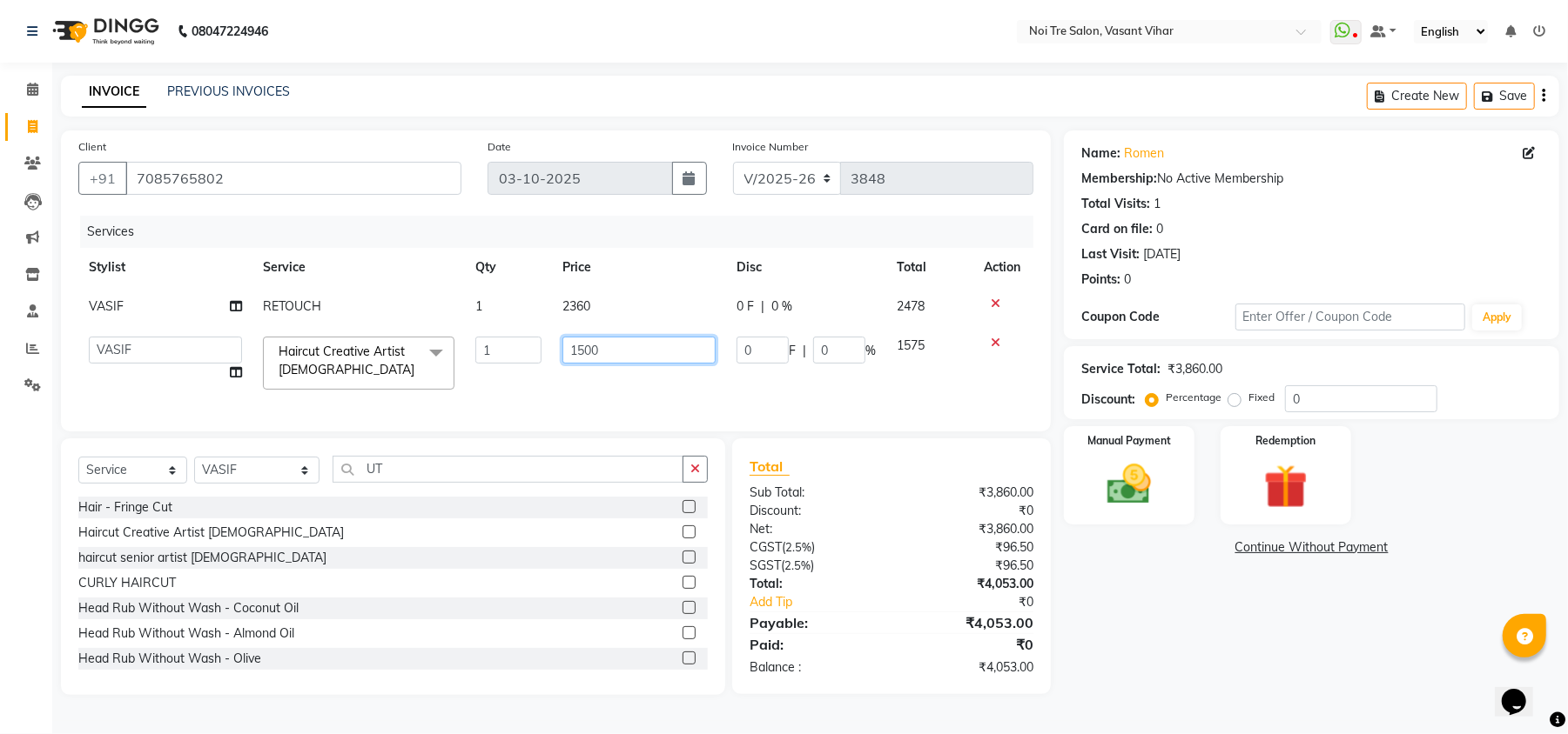
drag, startPoint x: 596, startPoint y: 348, endPoint x: 503, endPoint y: 352, distance: 93.1
click at [507, 352] on tr "[PERSON_NAME](PUNJABI BAGH) [PERSON_NAME] GEETA [PERSON_NAME] PDC [PERSON_NAME]…" at bounding box center [556, 363] width 955 height 74
type input "1180"
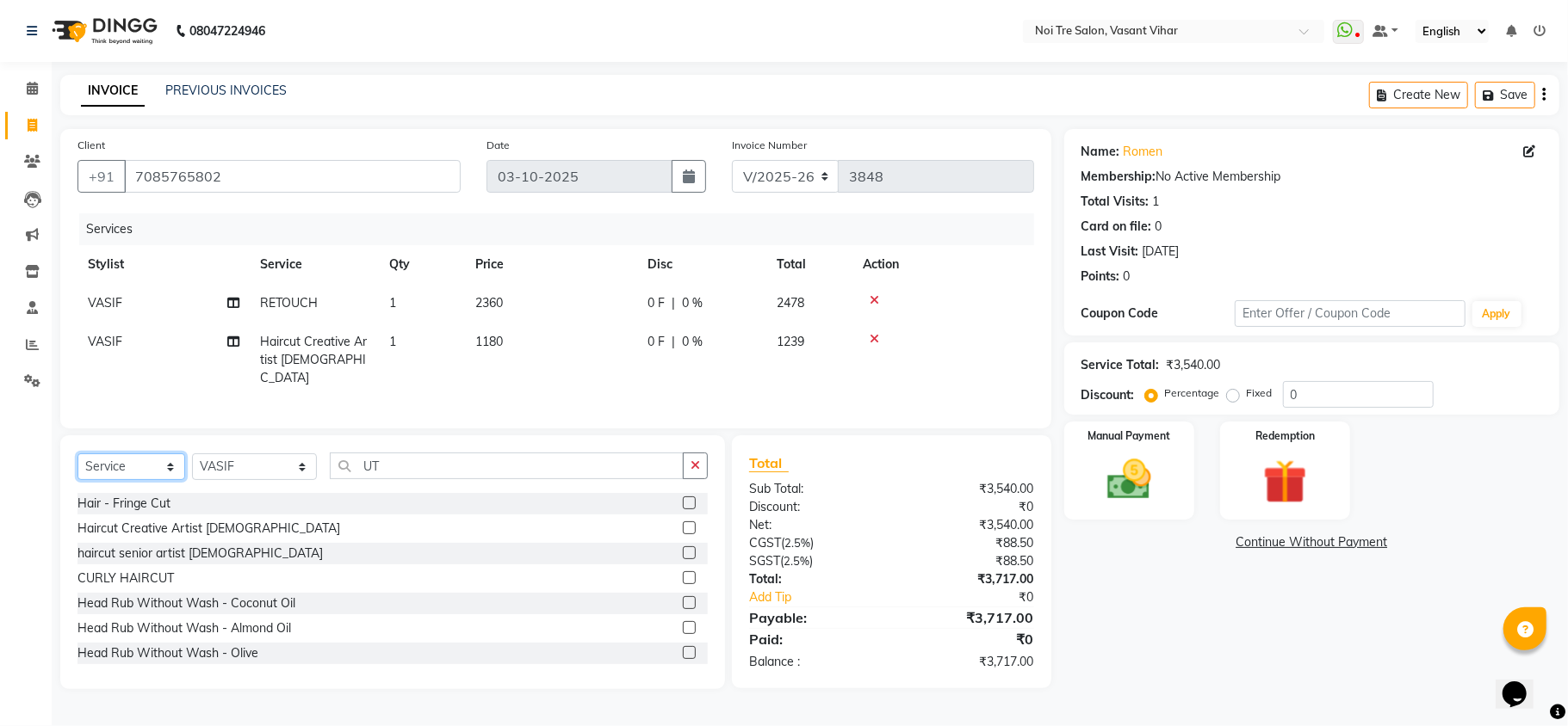
click at [128, 470] on select "Select Service Product Membership Package Voucher Prepaid Gift Card" at bounding box center [131, 466] width 108 height 26
select select "product"
click at [78, 454] on select "Select Service Product Membership Package Voucher Prepaid Gift Card" at bounding box center [131, 466] width 108 height 26
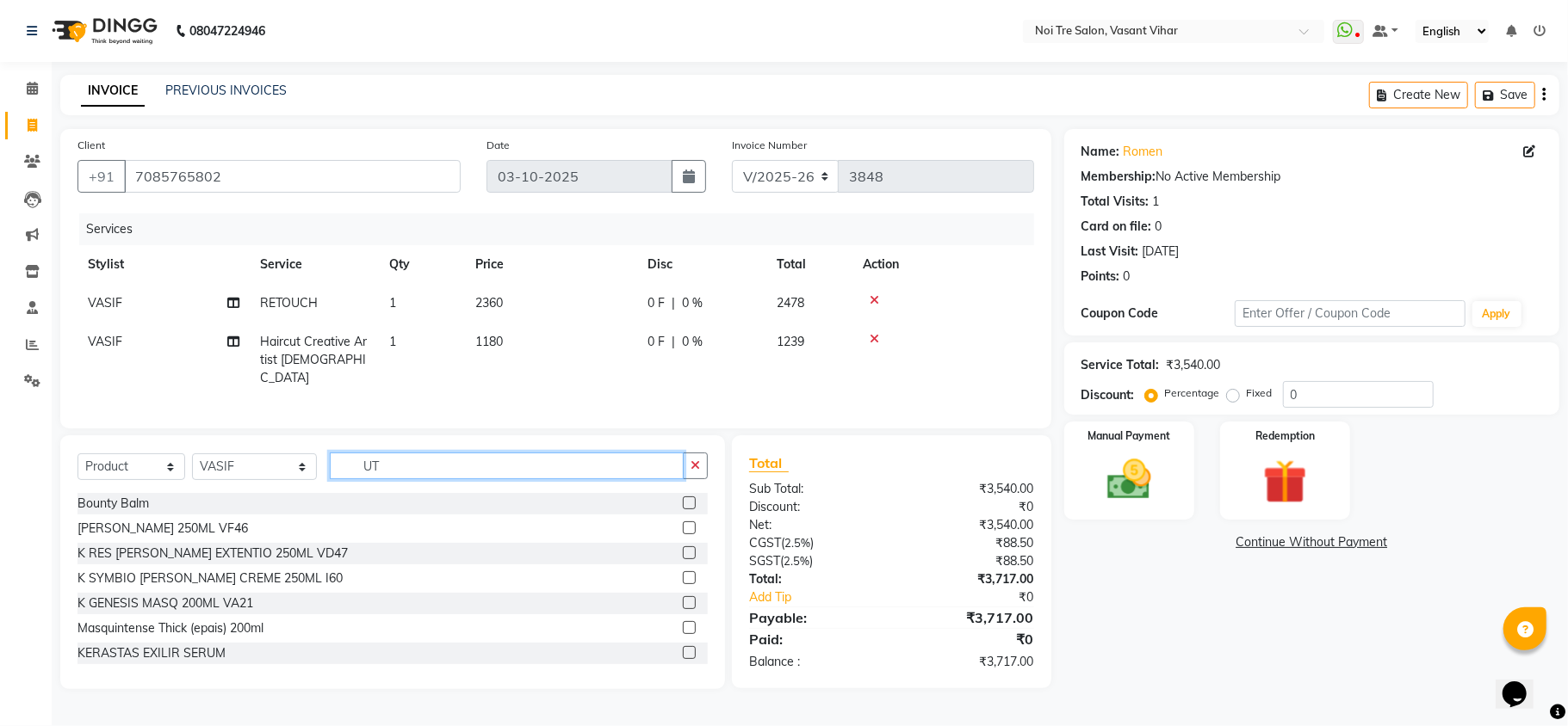
drag, startPoint x: 376, startPoint y: 462, endPoint x: 181, endPoint y: 449, distance: 195.4
click at [214, 453] on div "Select Service Product Membership Package Voucher Prepaid Gift Card Select Styl…" at bounding box center [392, 473] width 630 height 41
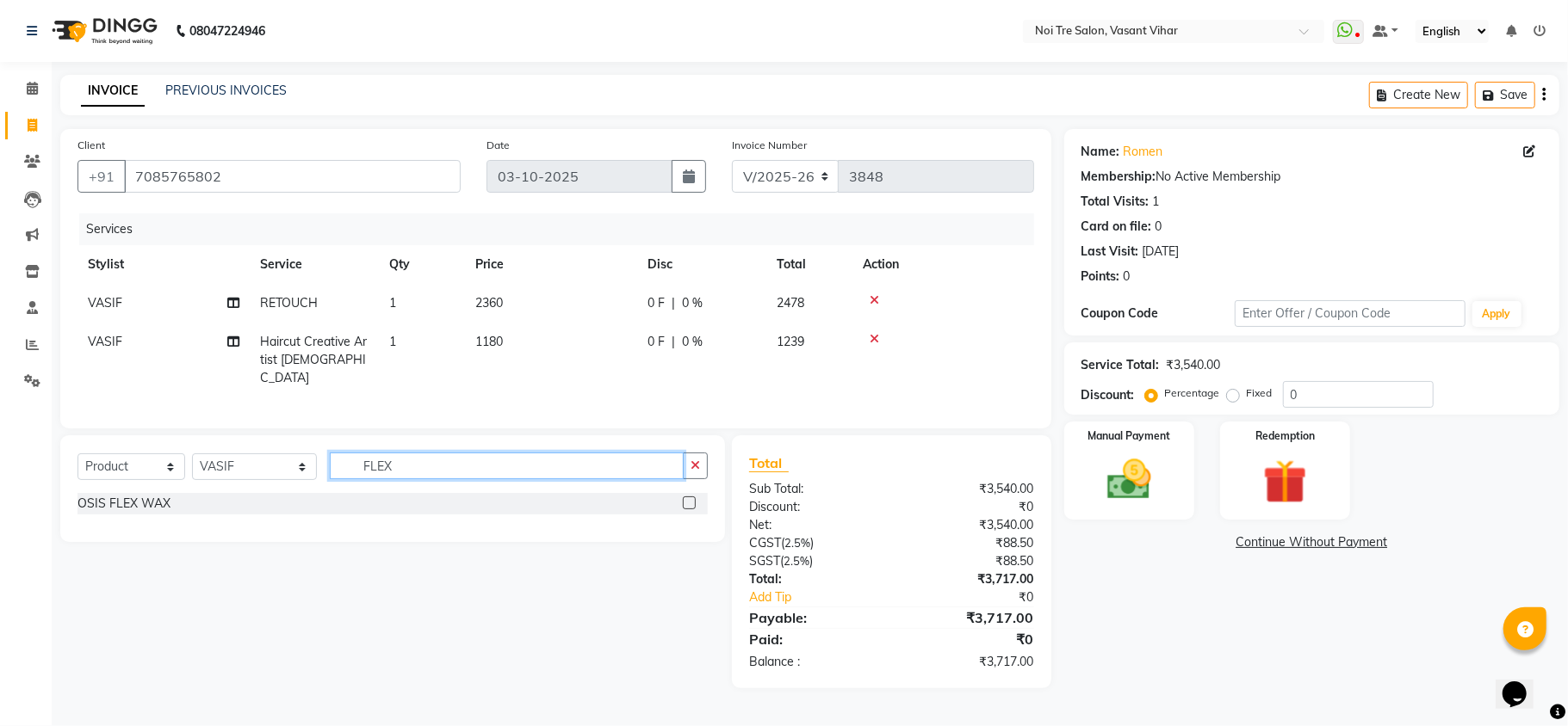
type input "FLEX"
click at [690, 503] on label at bounding box center [688, 502] width 13 height 13
click at [690, 503] on input "checkbox" at bounding box center [687, 503] width 11 height 11
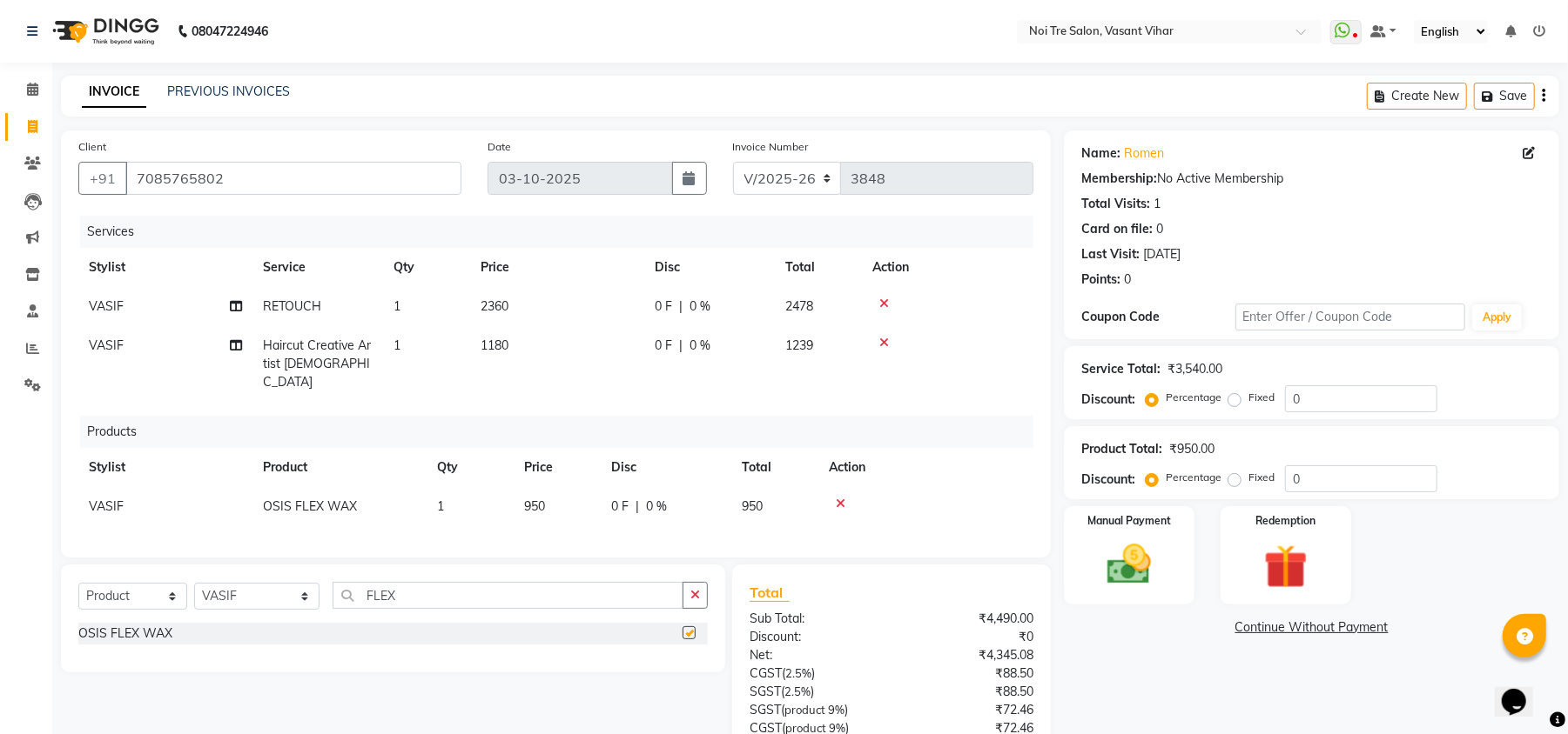
checkbox input "false"
click at [564, 487] on td "950" at bounding box center [557, 507] width 87 height 39
select select "46585"
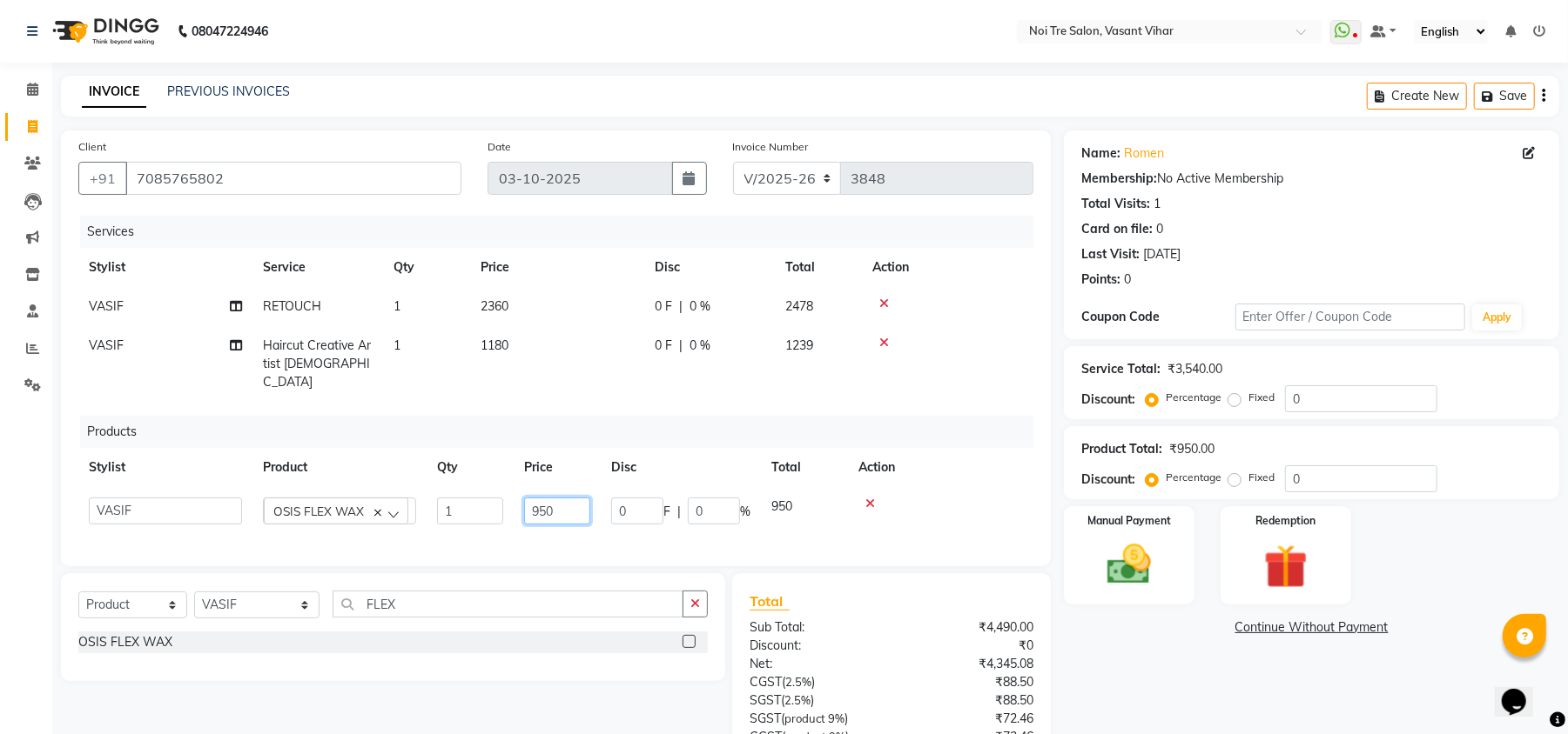
drag, startPoint x: 578, startPoint y: 486, endPoint x: 489, endPoint y: 486, distance: 89.0
click at [510, 488] on tr "Abhishek AMARNATH Asif DANISH(PUNJABI BAGH) DHARAM FAIZAN GEETA Kamal Karan PDC…" at bounding box center [556, 511] width 955 height 48
type input "1100"
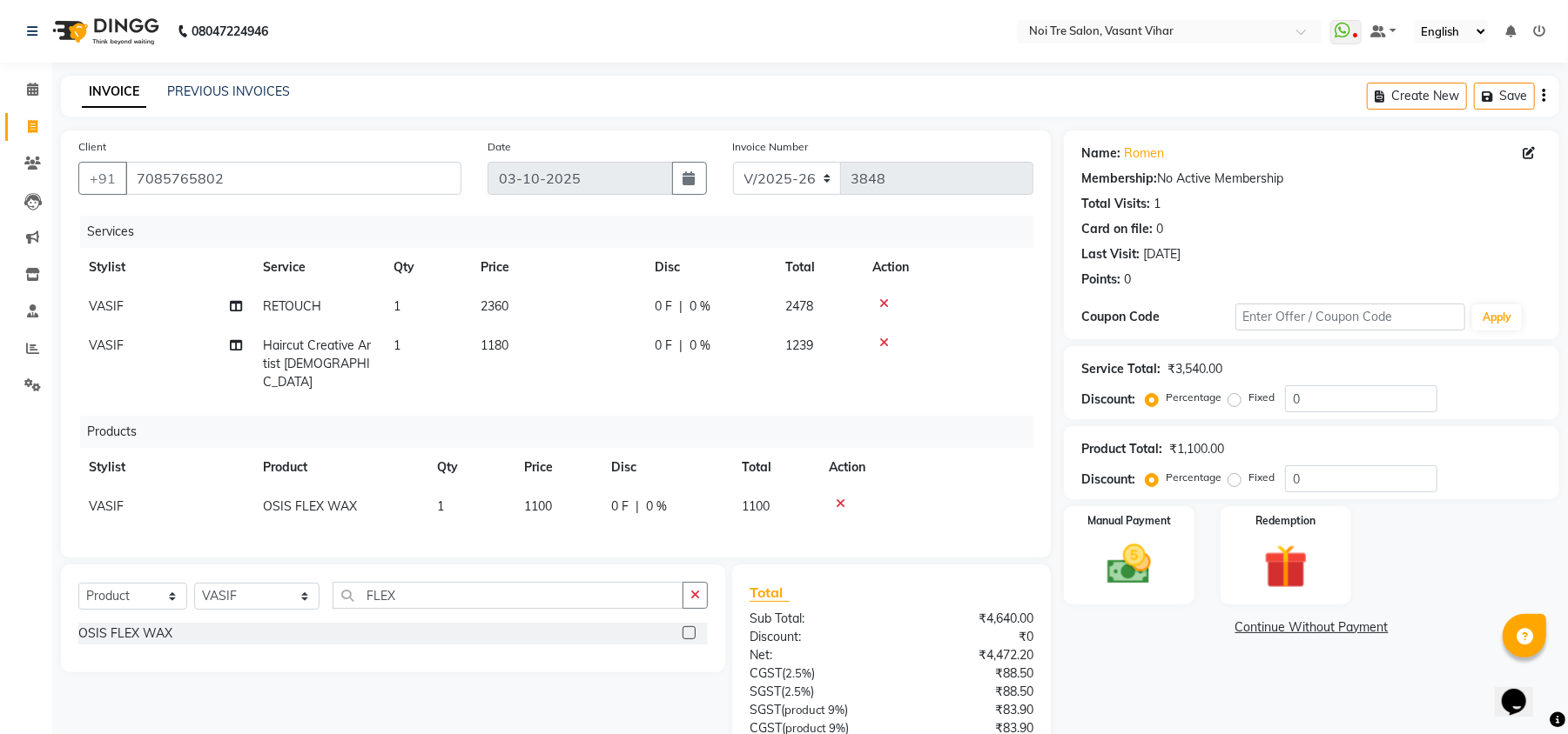
click at [853, 345] on td "1239" at bounding box center [818, 364] width 87 height 76
select select "46585"
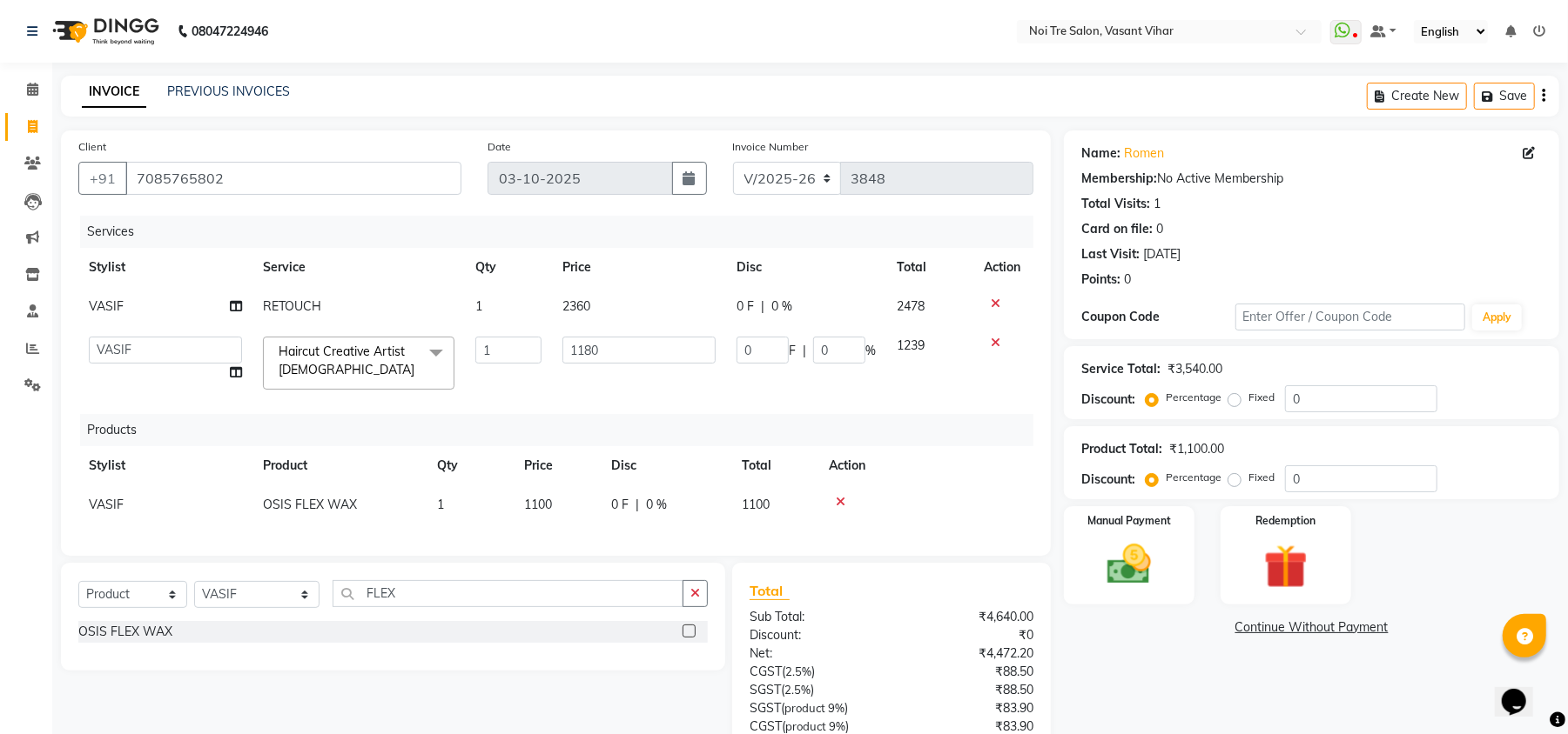
scroll to position [165, 0]
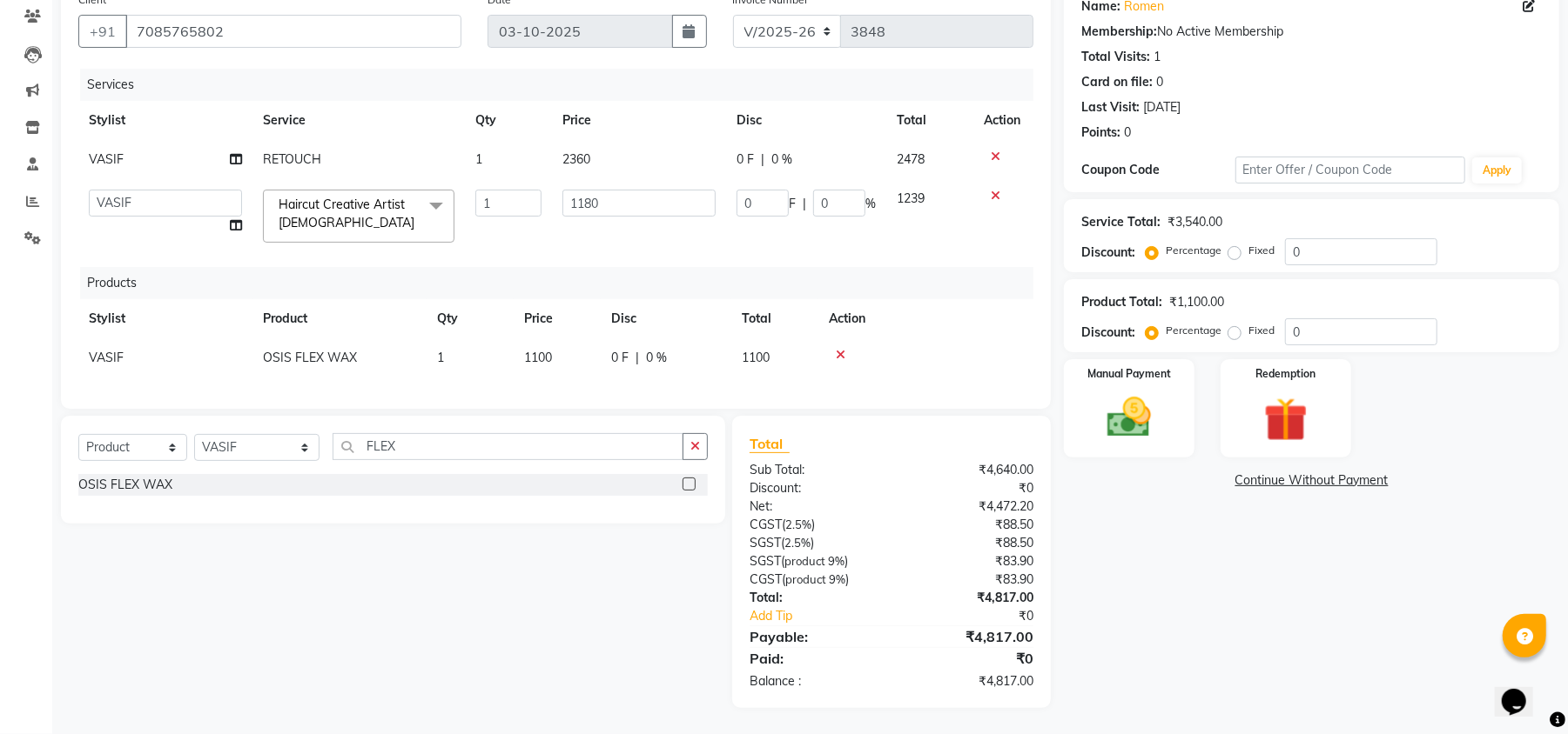
click at [1248, 243] on label "Fixed" at bounding box center [1261, 251] width 27 height 16
click at [1236, 245] on input "Fixed" at bounding box center [1238, 251] width 12 height 12
radio input "true"
drag, startPoint x: 1320, startPoint y: 242, endPoint x: 1252, endPoint y: 235, distance: 68.4
click at [1252, 238] on div "Percentage Fixed 0" at bounding box center [1293, 251] width 288 height 27
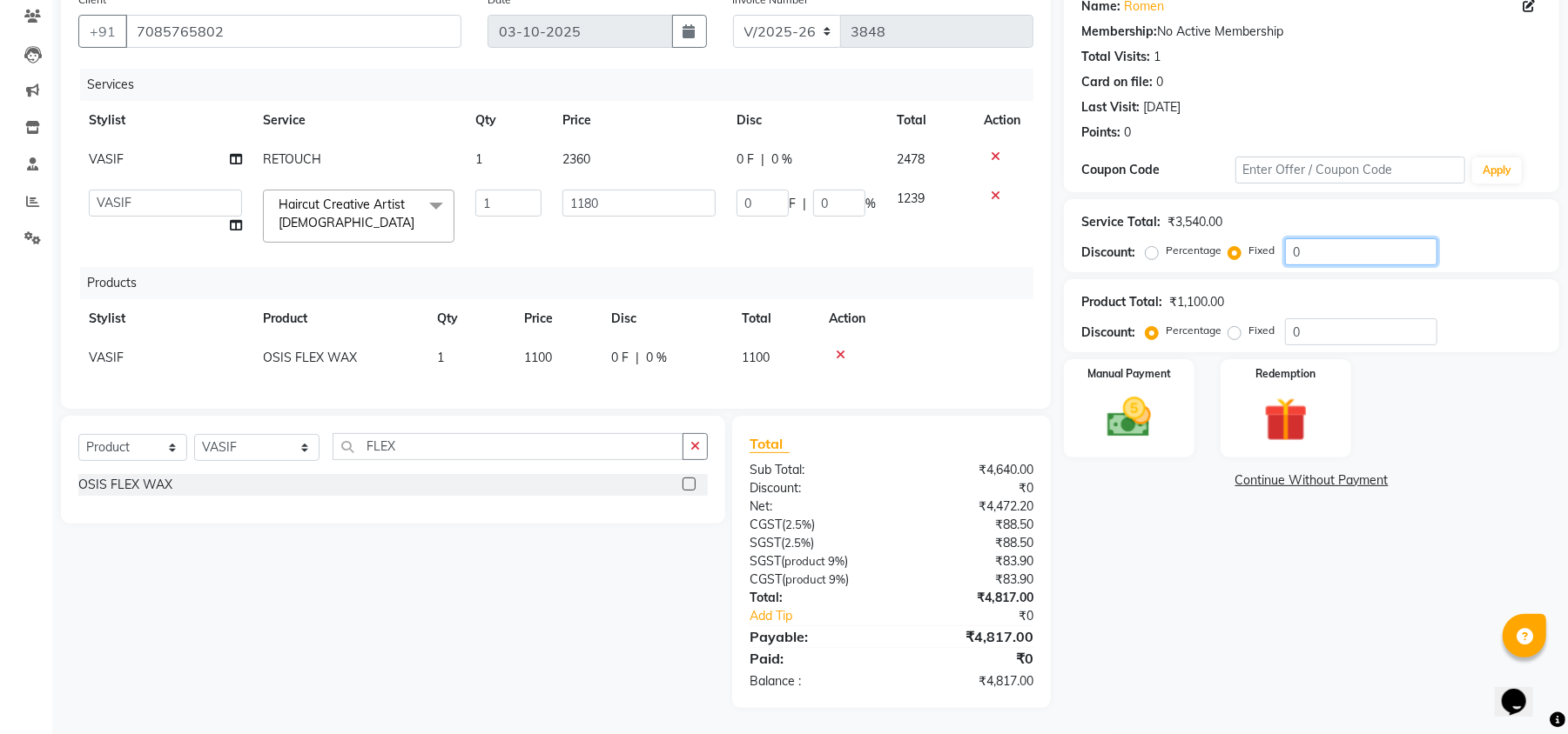
type input "2"
type input "0.67"
type input "0.06"
type input "20"
type input "6.67"
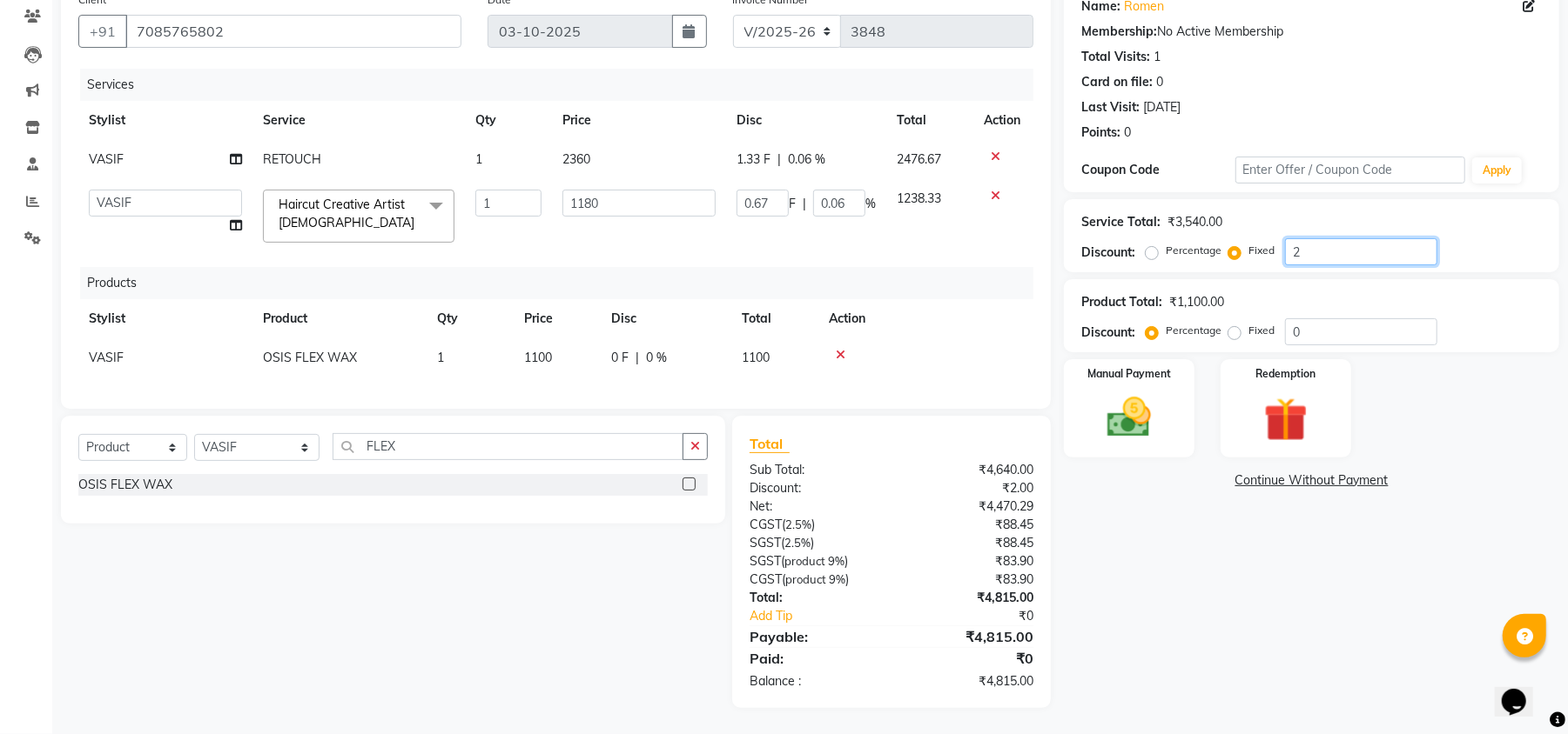
type input "0.57"
type input "207"
type input "69"
type input "5.85"
type input "20"
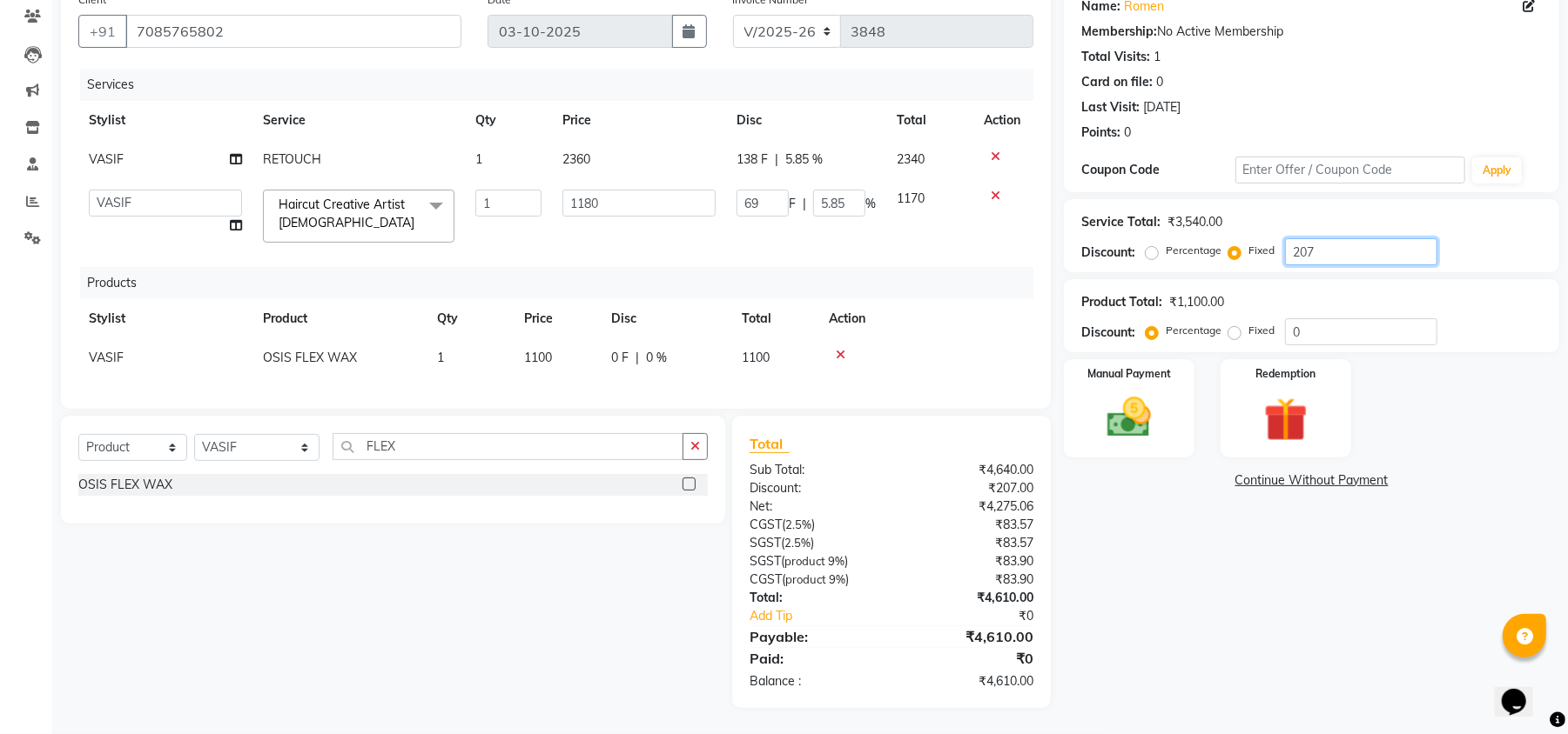
type input "6.67"
type input "0.57"
type input "201"
type input "67"
type input "5.68"
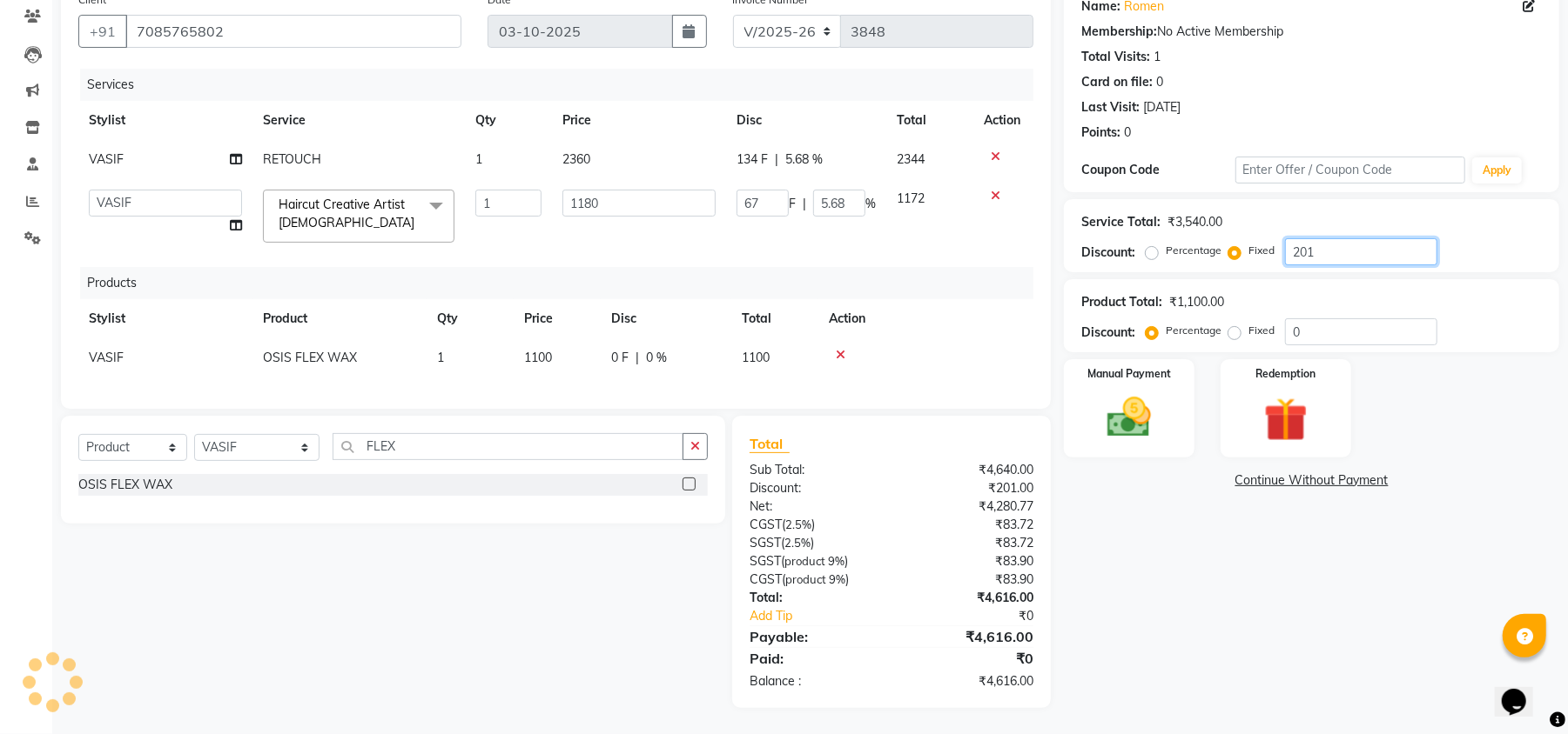
type input "2017"
type input "672.33"
type input "56.98"
type input "201"
type input "67"
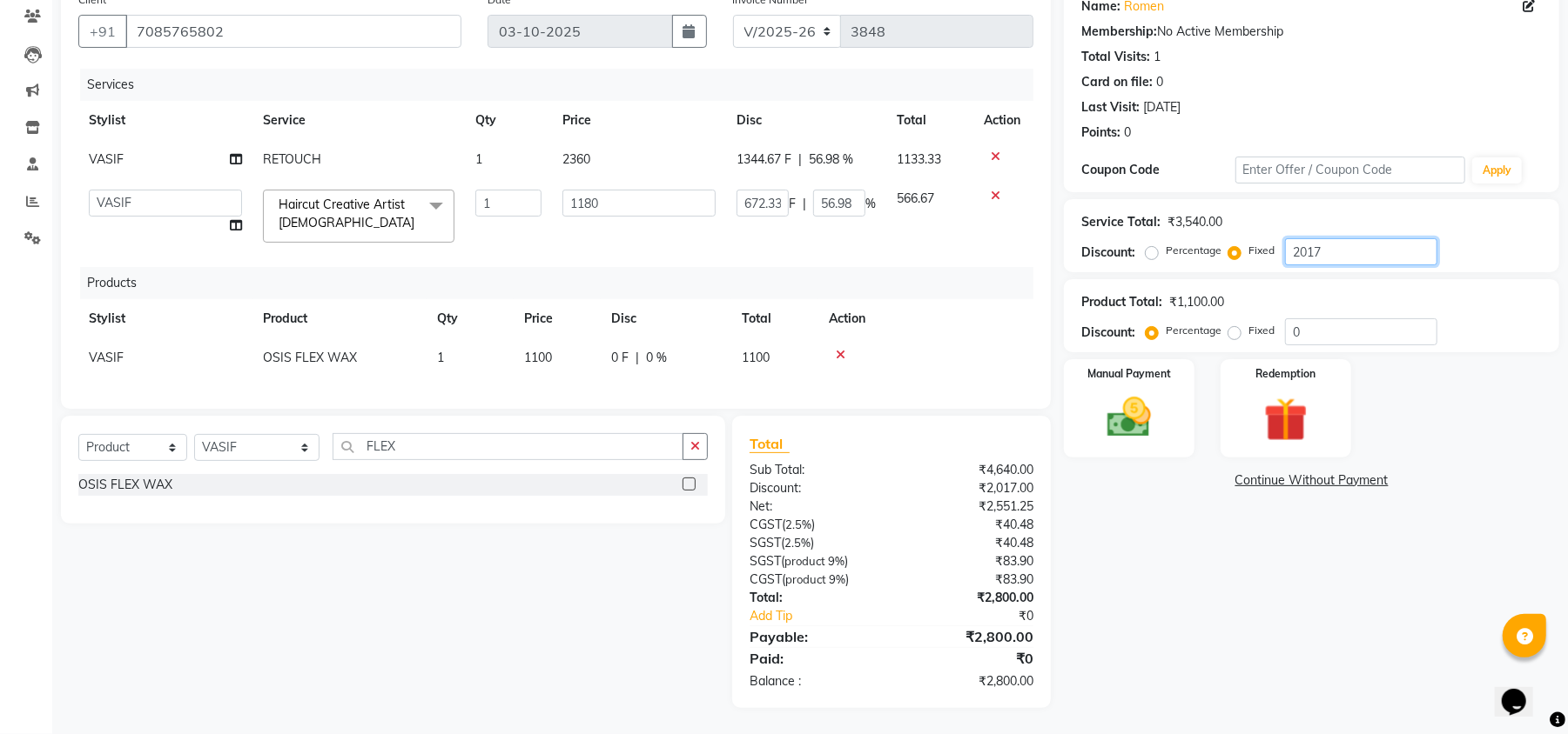
type input "5.68"
type input "20"
type input "6.67"
type input "0.57"
type input "2"
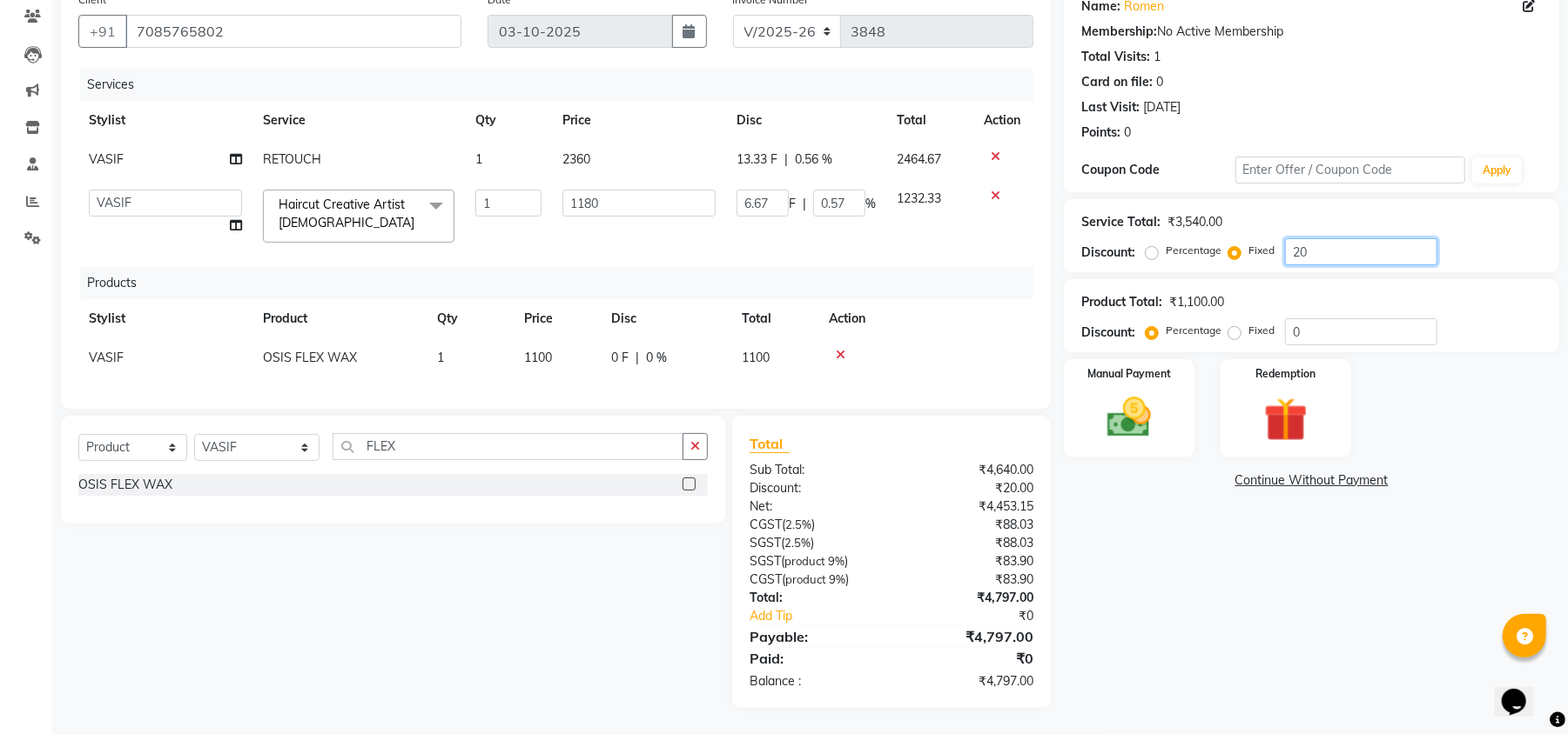
type input "0.67"
type input "0.06"
type input "21"
type input "7"
type input "0.59"
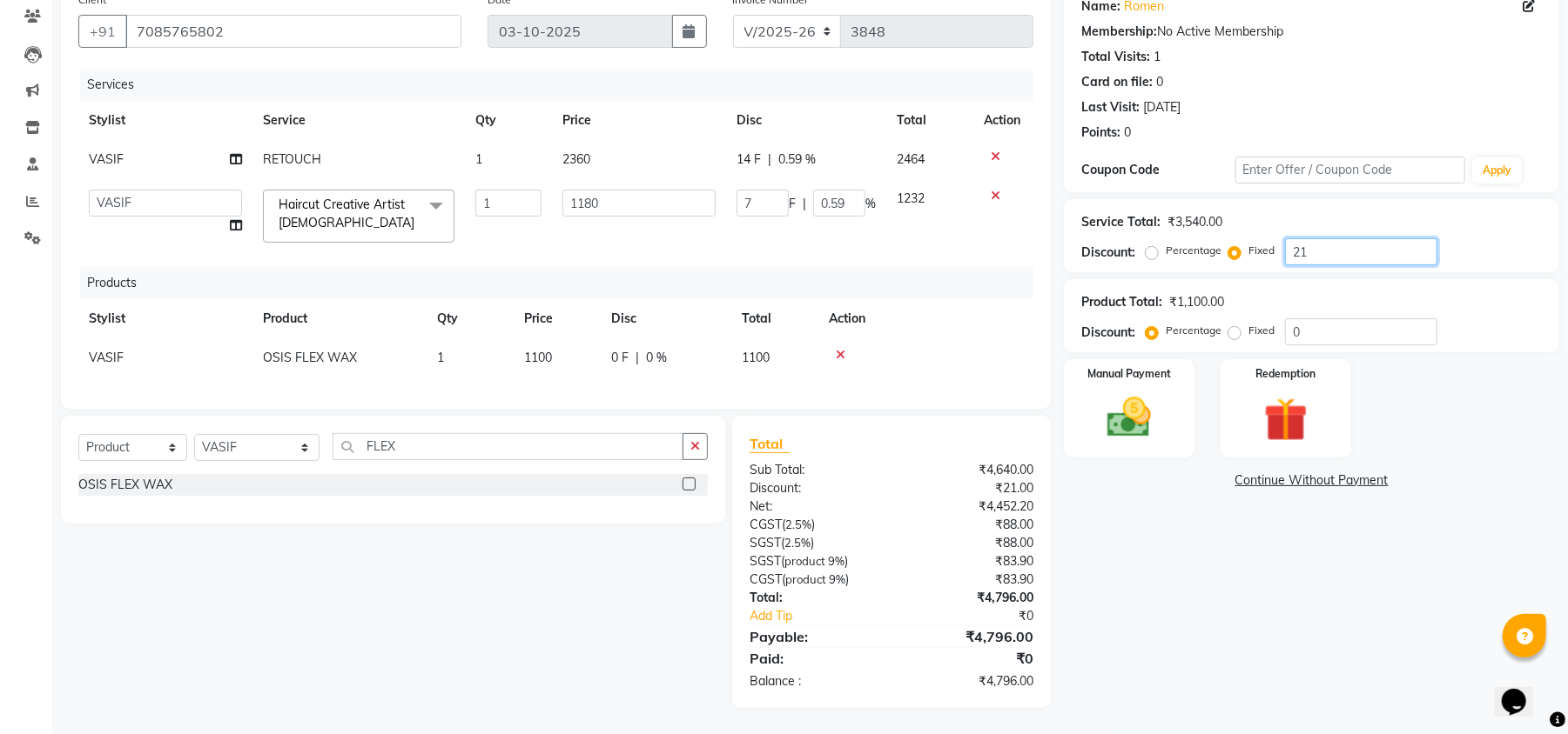
type input "217"
type input "72.33"
type input "6.13"
type input "217"
click at [1147, 367] on div "Manual Payment" at bounding box center [1129, 408] width 136 height 101
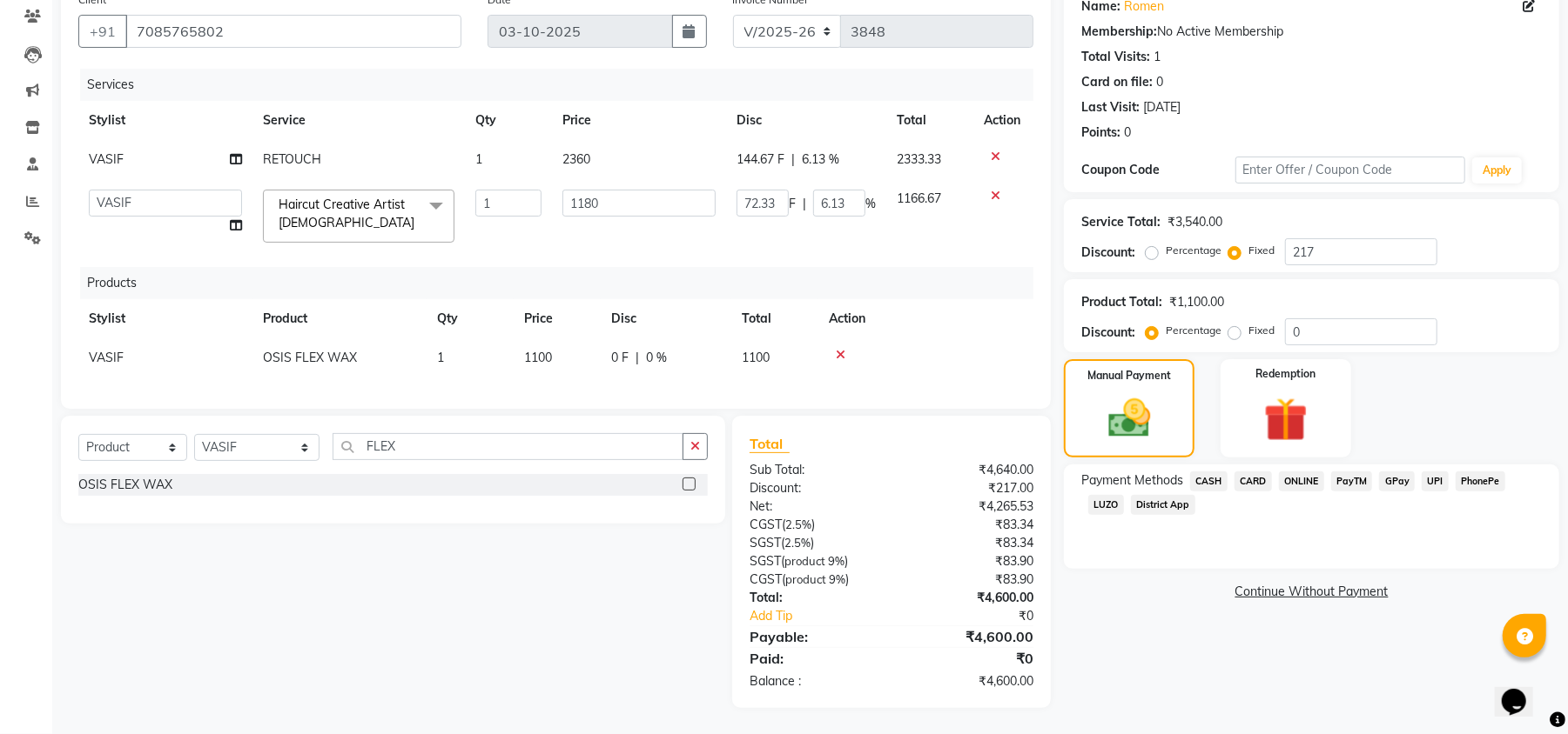
click at [1425, 471] on span "UPI" at bounding box center [1434, 481] width 27 height 20
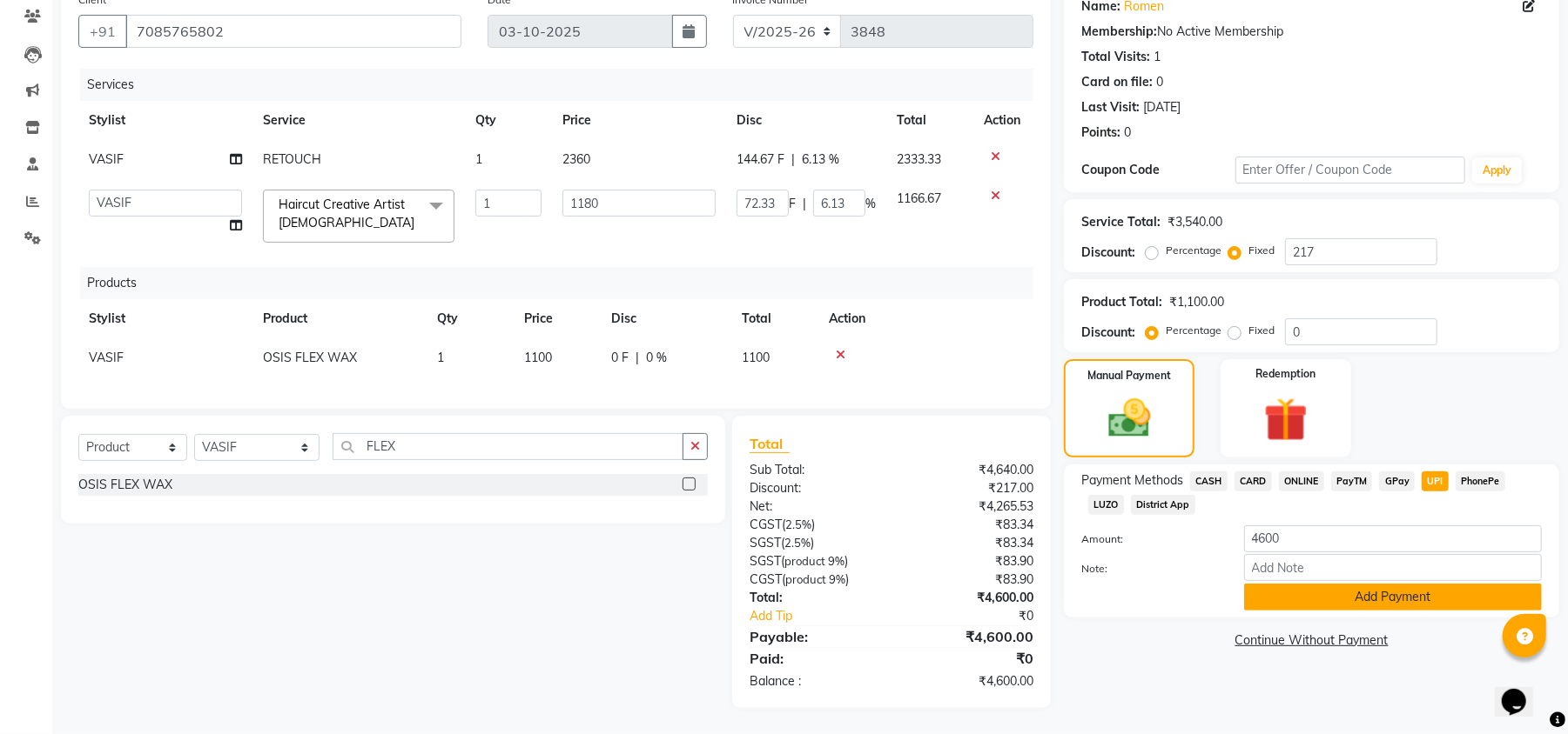
click at [1425, 583] on button "Add Payment" at bounding box center [1393, 596] width 297 height 27
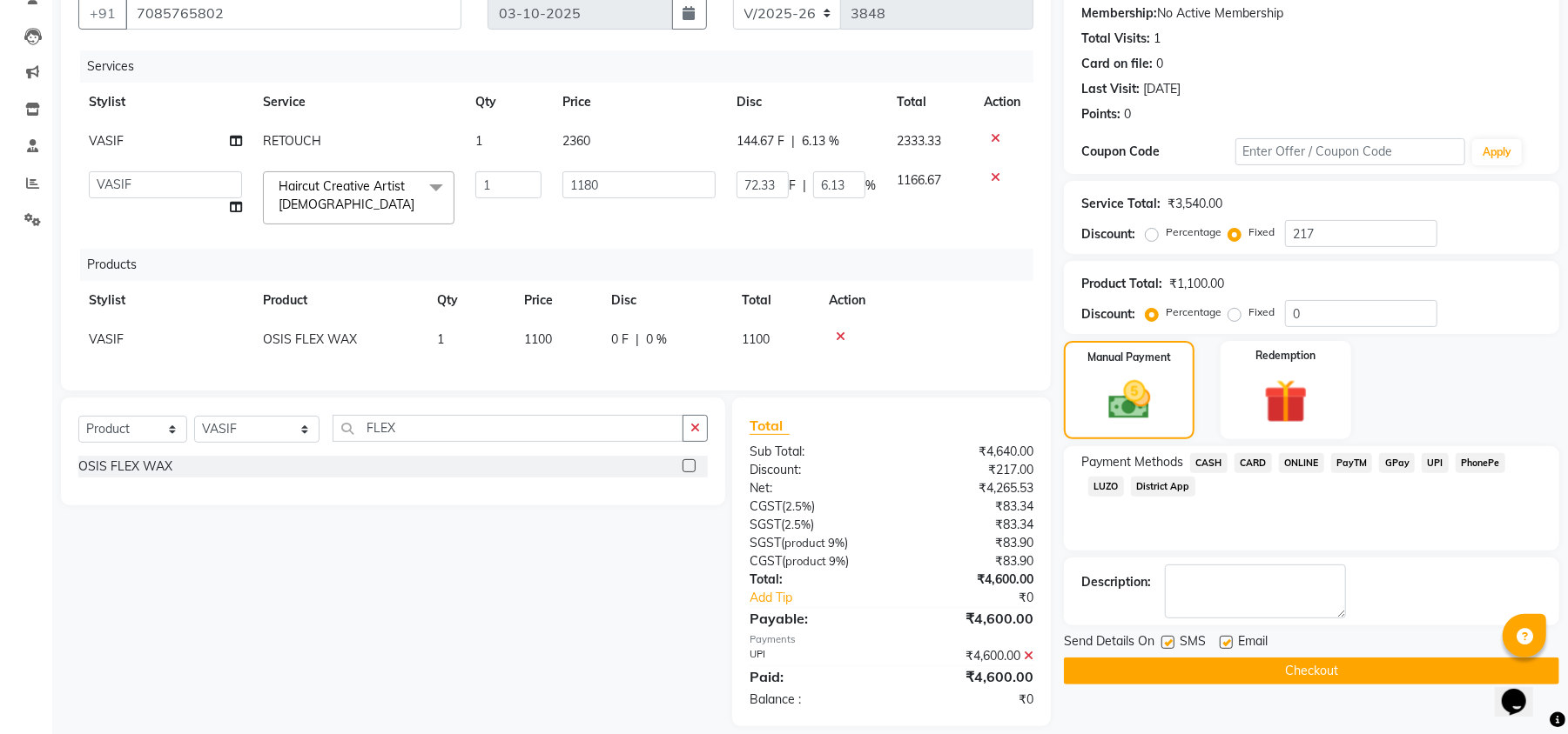
scroll to position [202, 0]
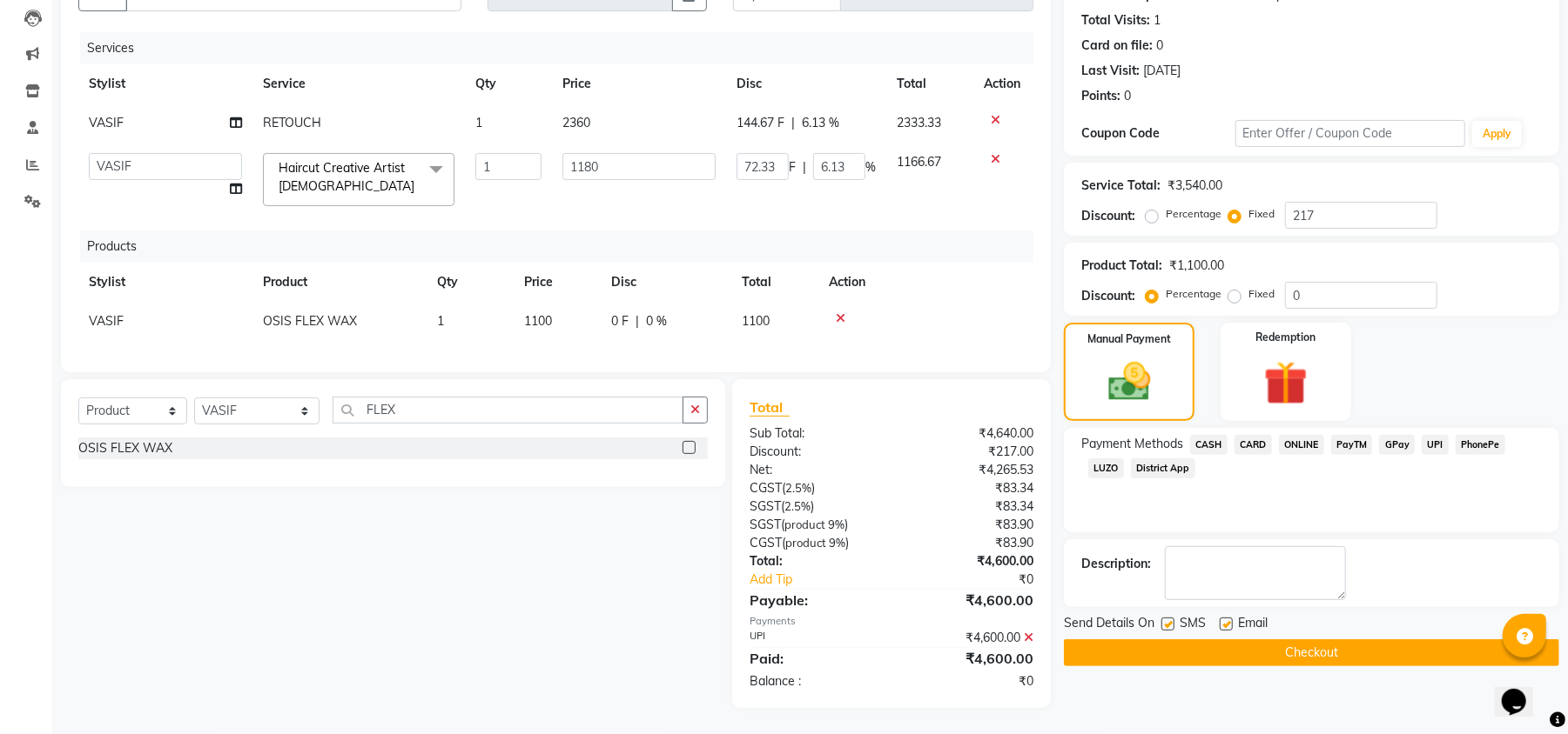
click at [1395, 640] on button "Checkout" at bounding box center [1311, 652] width 495 height 27
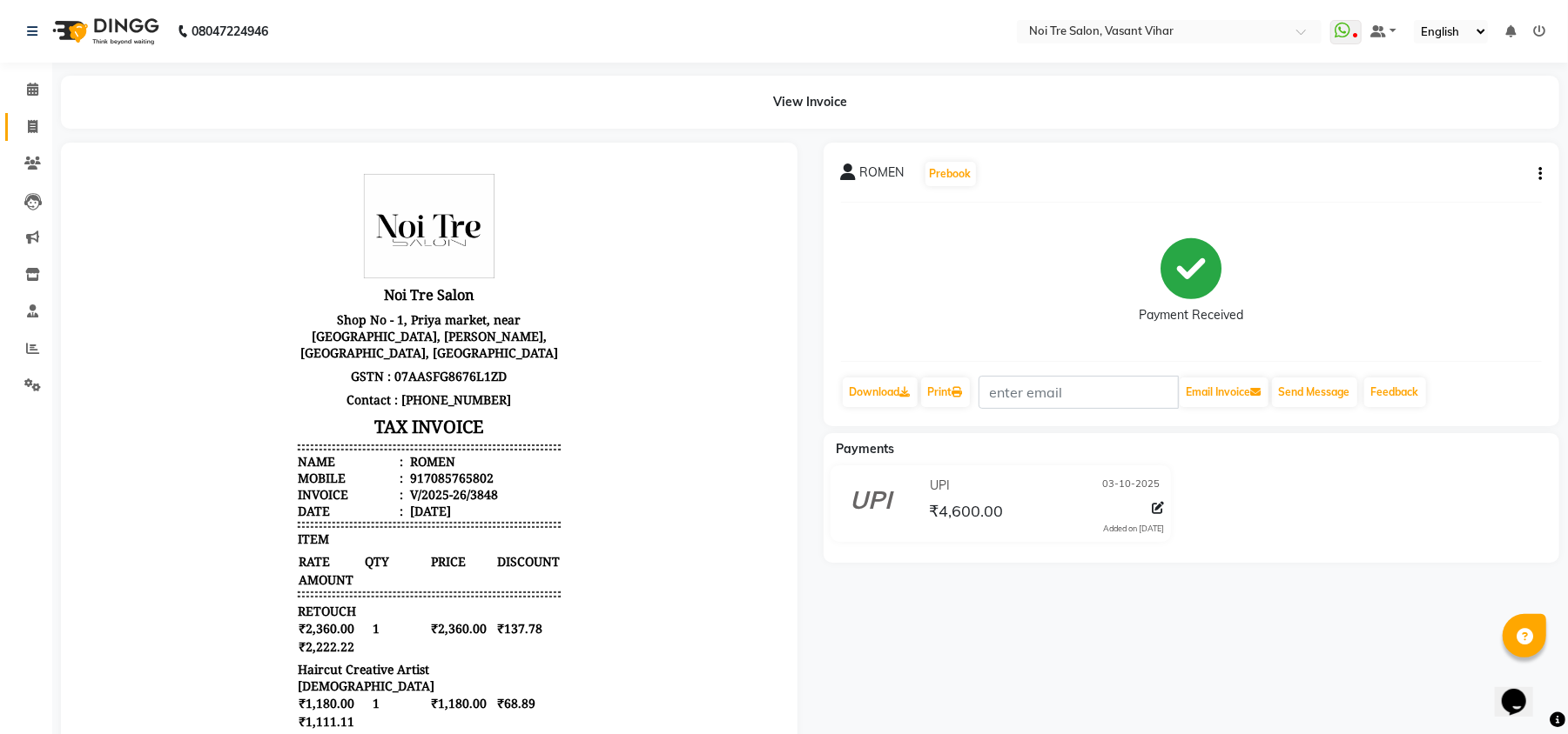
click at [34, 115] on link "Invoice" at bounding box center [26, 127] width 41 height 29
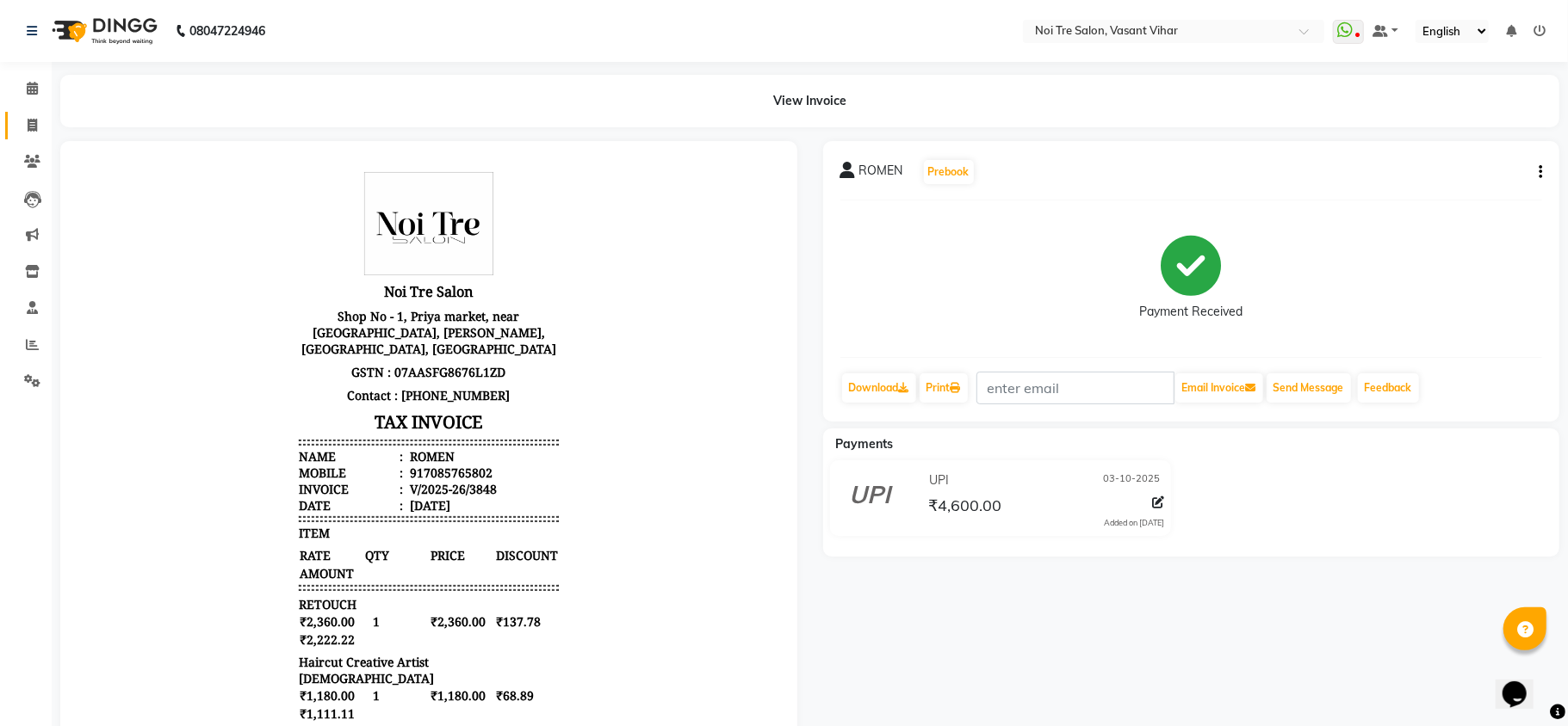
select select "3944"
select select "service"
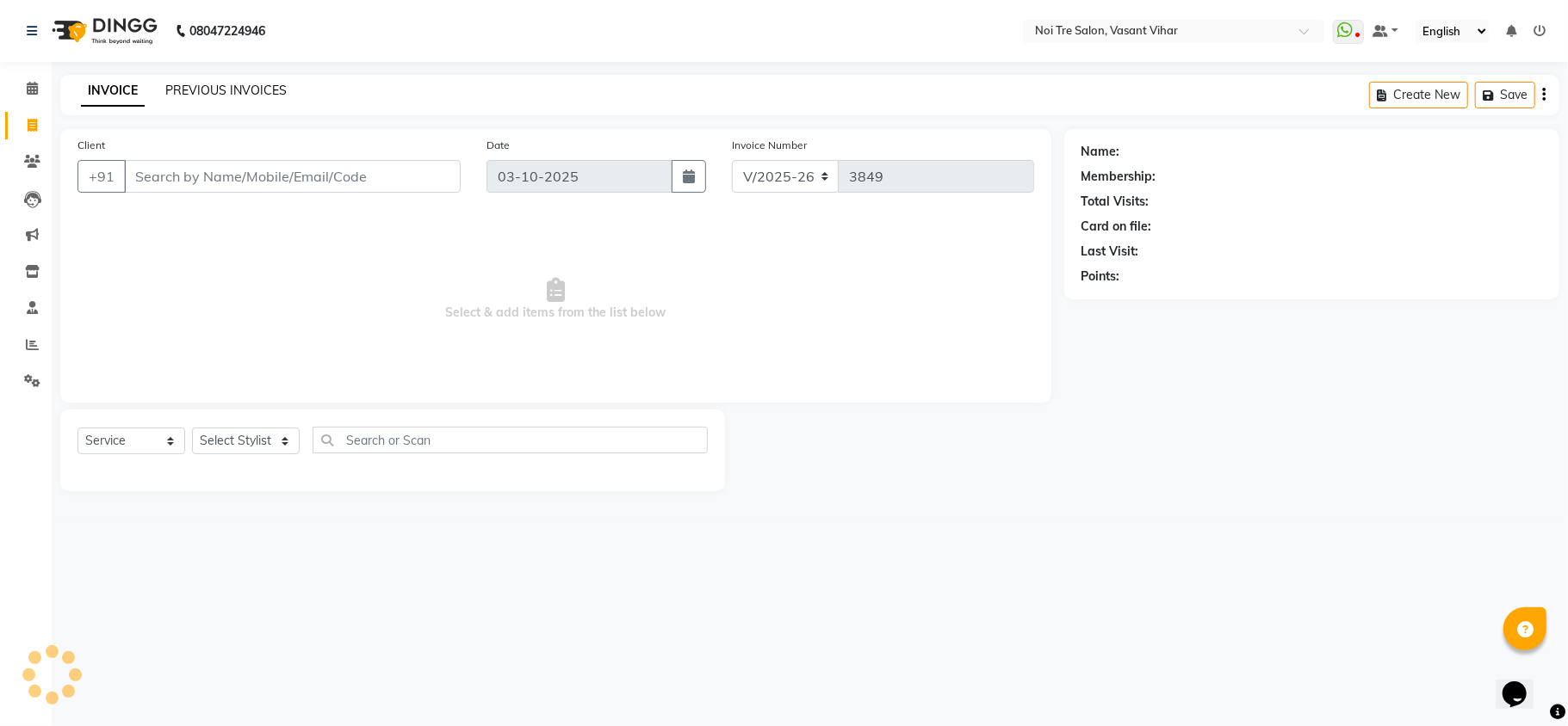
click at [273, 93] on link "PREVIOUS INVOICES" at bounding box center [226, 91] width 122 height 16
